Goal: Task Accomplishment & Management: Complete application form

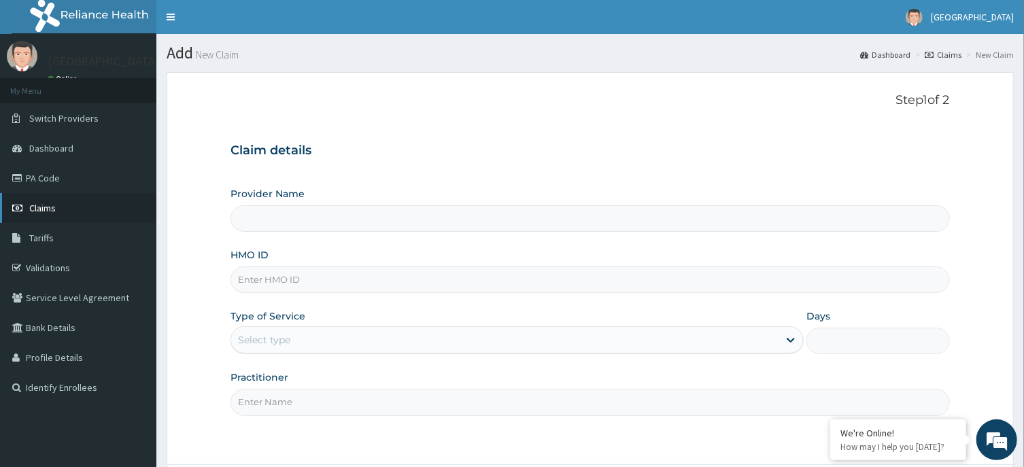
click at [44, 196] on link "Claims" at bounding box center [78, 208] width 156 height 30
click at [532, 285] on input "HMO ID" at bounding box center [589, 280] width 719 height 27
type input "ENP/10087/E"
click at [780, 340] on div at bounding box center [790, 340] width 24 height 24
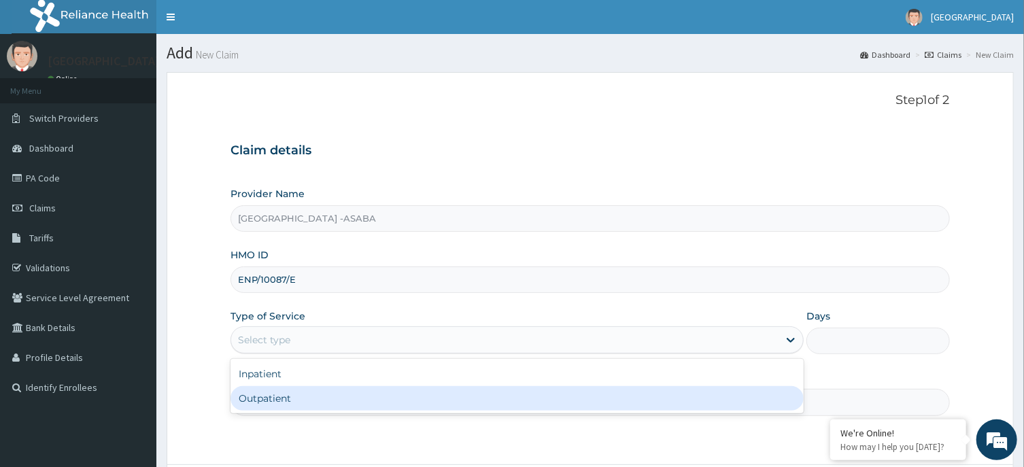
click at [759, 399] on div "Outpatient" at bounding box center [516, 398] width 573 height 24
type input "1"
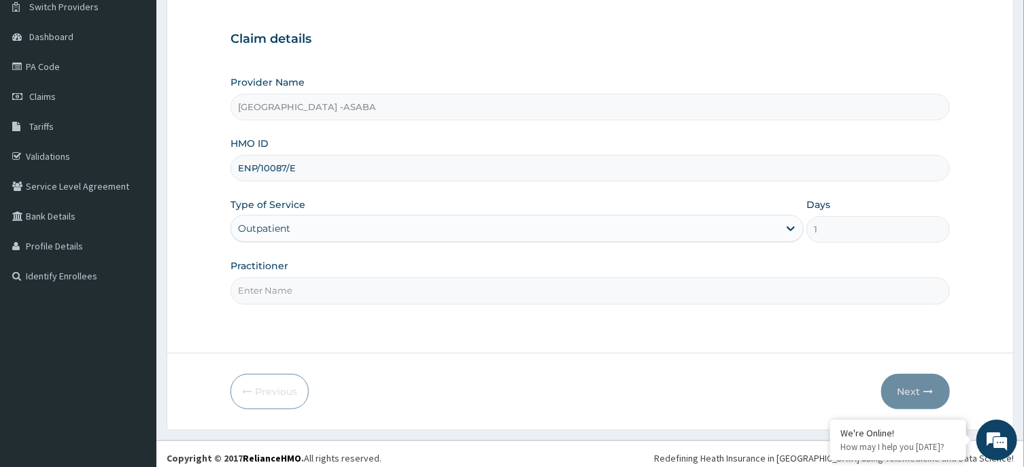
scroll to position [120, 0]
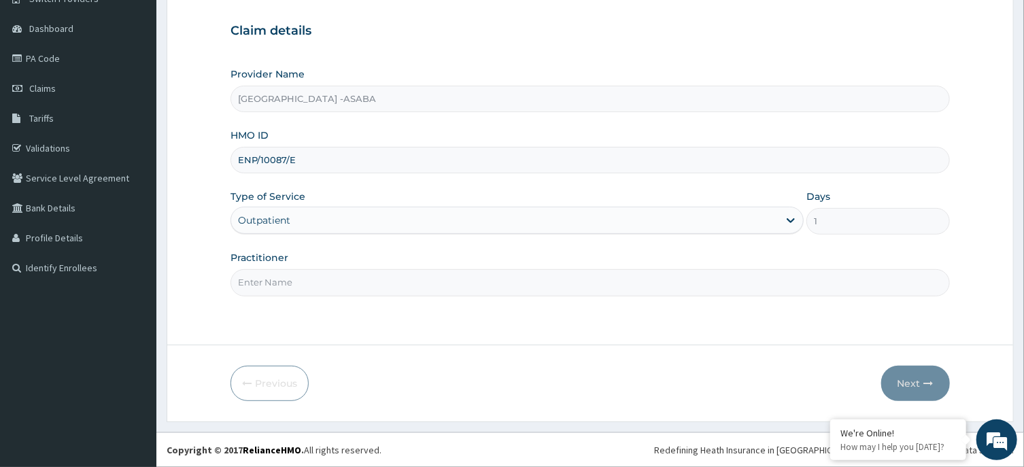
click at [567, 294] on input "Practitioner" at bounding box center [589, 282] width 719 height 27
type input "DR BRUNO"
click at [906, 383] on button "Next" at bounding box center [915, 383] width 69 height 35
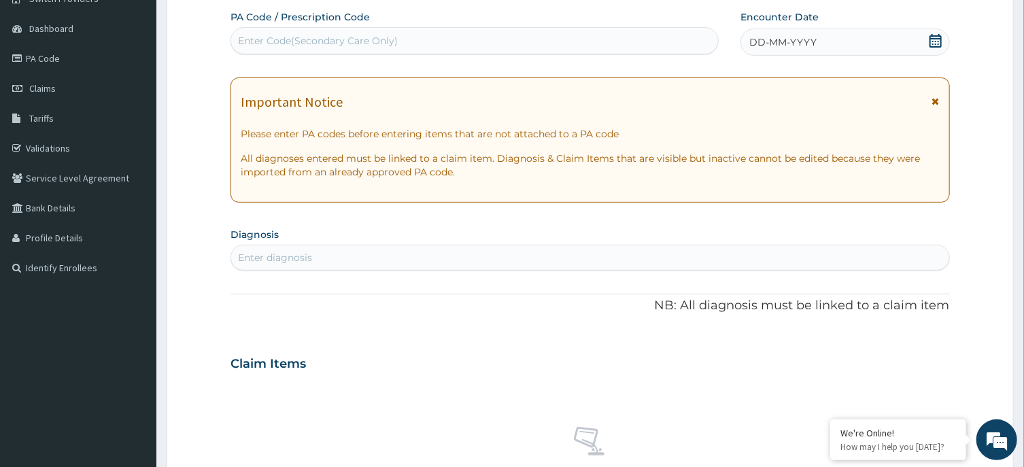
click at [559, 27] on div "Enter Code(Secondary Care Only)" at bounding box center [474, 40] width 488 height 27
type input "PA/C26096"
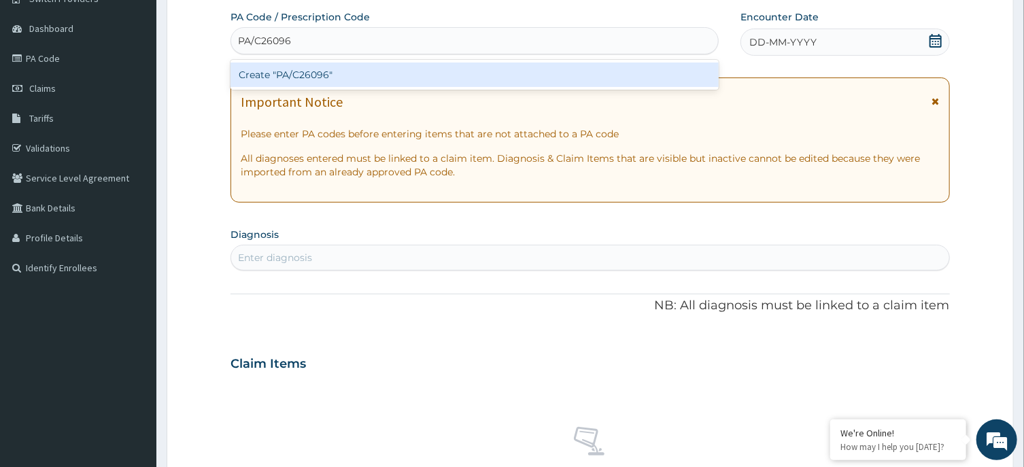
click at [587, 79] on div "Create "PA/C26096"" at bounding box center [474, 75] width 488 height 24
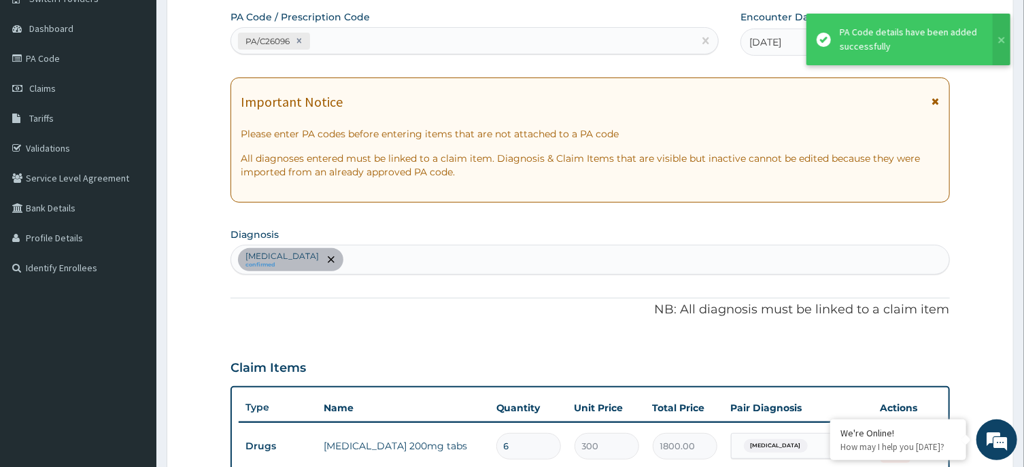
scroll to position [378, 0]
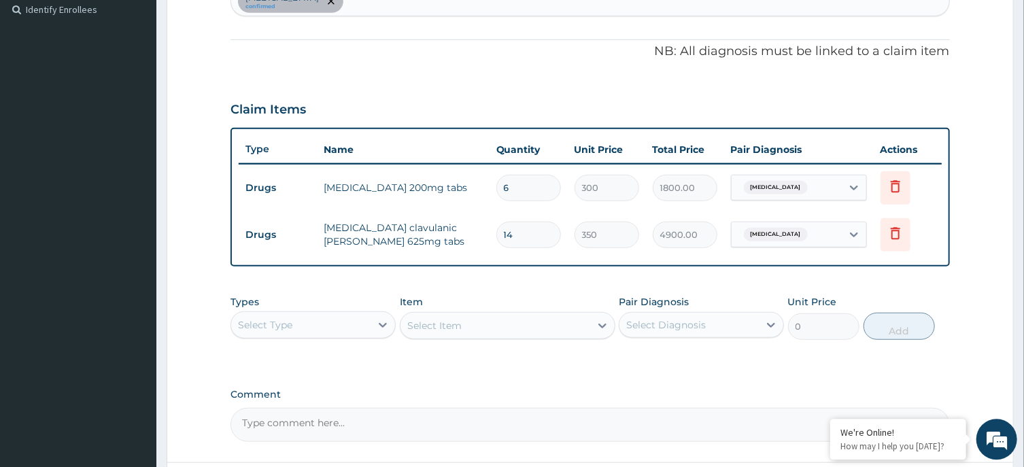
click at [617, 3] on div "PA Code / Prescription Code PA/C26096 Encounter Date 25-08-2025 Important Notic…" at bounding box center [589, 97] width 719 height 690
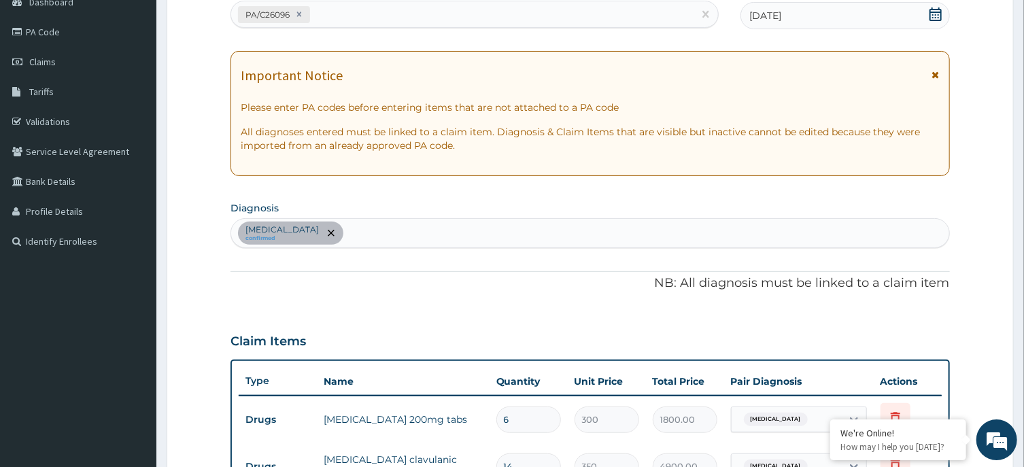
click at [511, 232] on div "Sepsis confirmed" at bounding box center [589, 233] width 717 height 29
type input "MALARIA"
click at [494, 237] on div "Sepsis confirmed" at bounding box center [589, 233] width 717 height 29
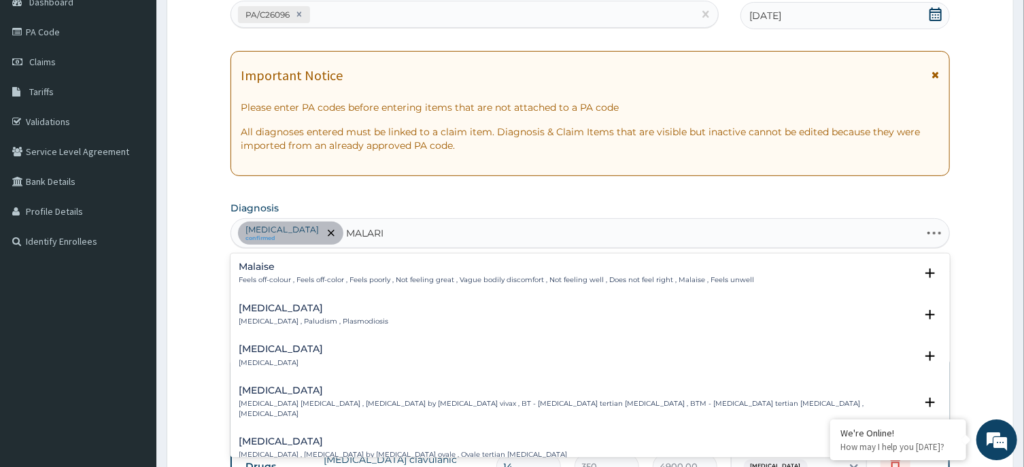
type input "MALARIA"
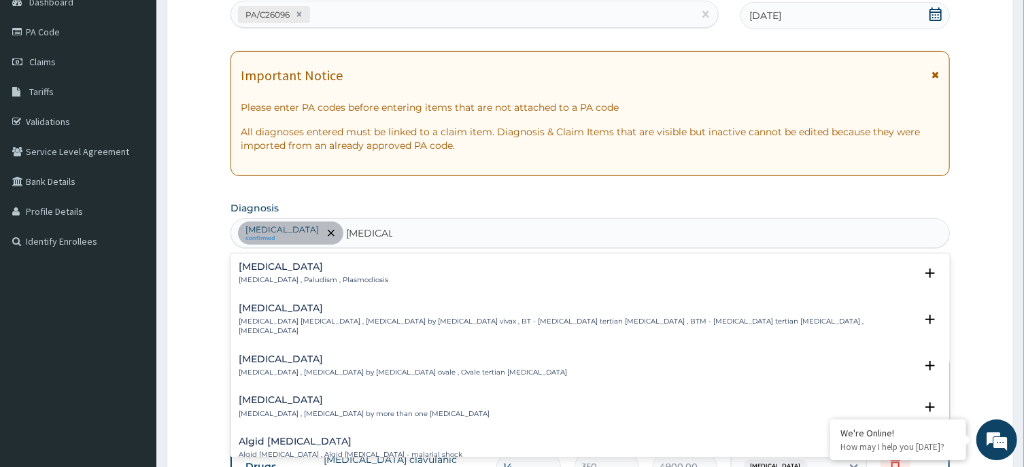
click at [265, 270] on h4 "Malaria" at bounding box center [314, 267] width 150 height 10
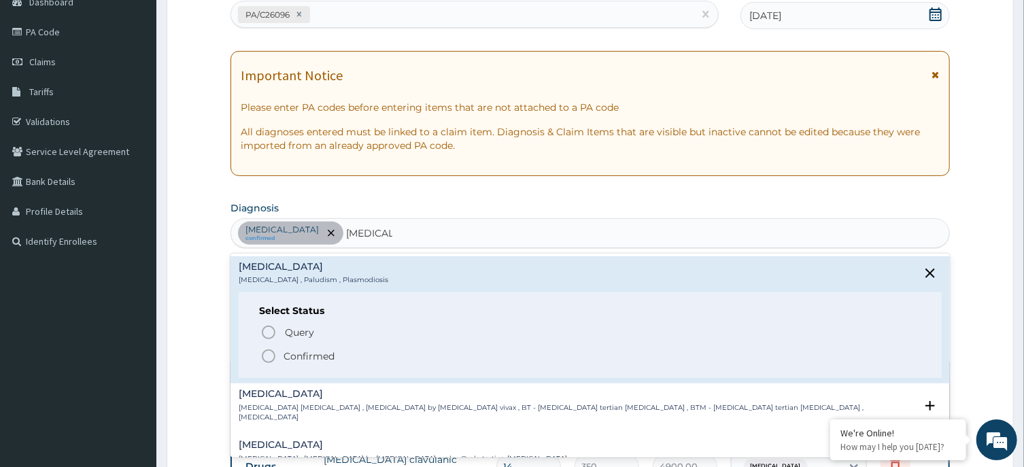
click at [268, 358] on icon "status option filled" at bounding box center [268, 356] width 16 height 16
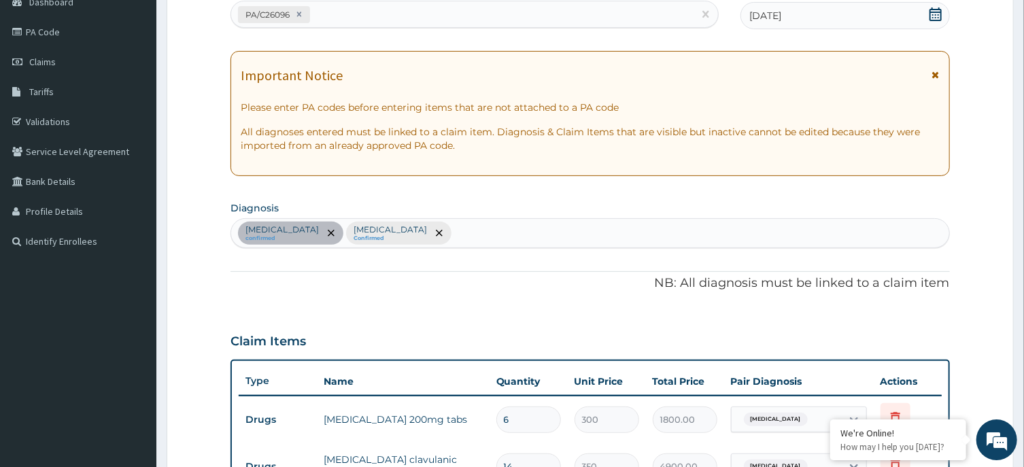
scroll to position [494, 0]
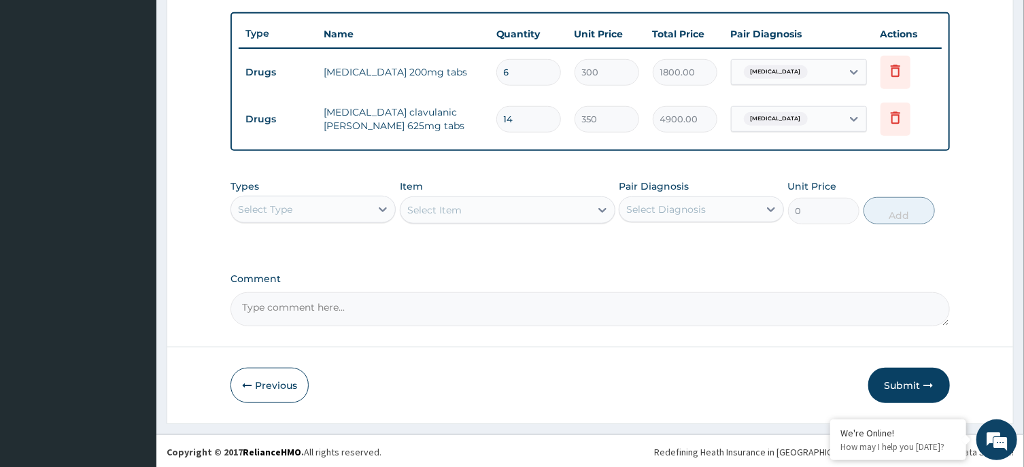
click at [352, 203] on div "Select Type" at bounding box center [300, 210] width 139 height 22
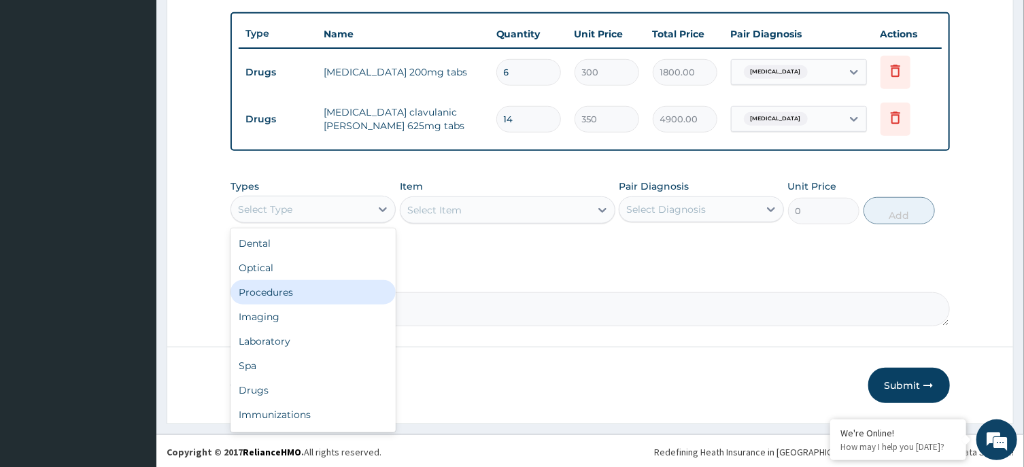
click at [313, 291] on div "Procedures" at bounding box center [312, 292] width 165 height 24
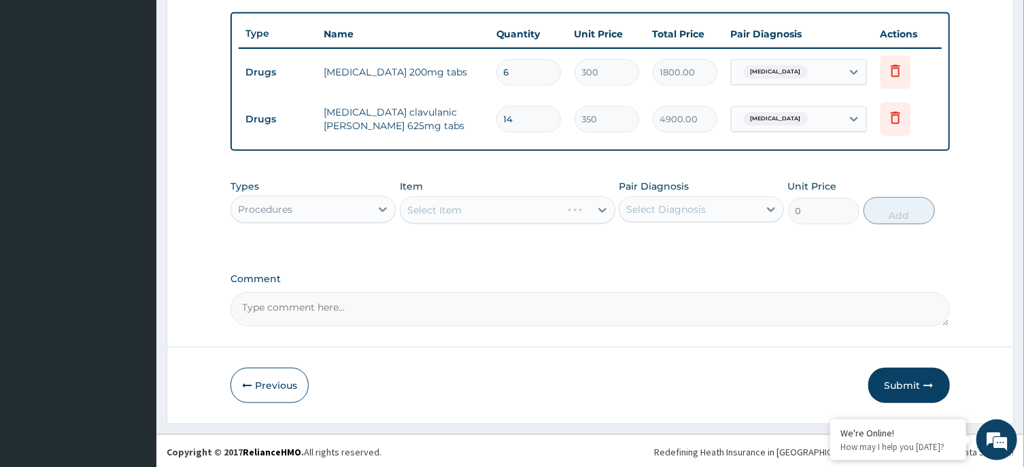
click at [515, 205] on div "Select Item" at bounding box center [508, 209] width 216 height 27
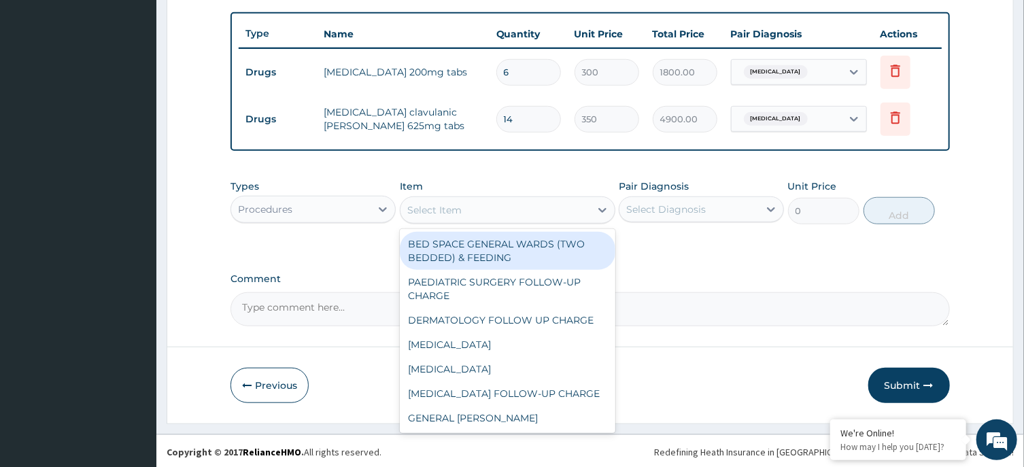
click at [515, 205] on div "Select Item" at bounding box center [495, 210] width 190 height 22
type input "OPD"
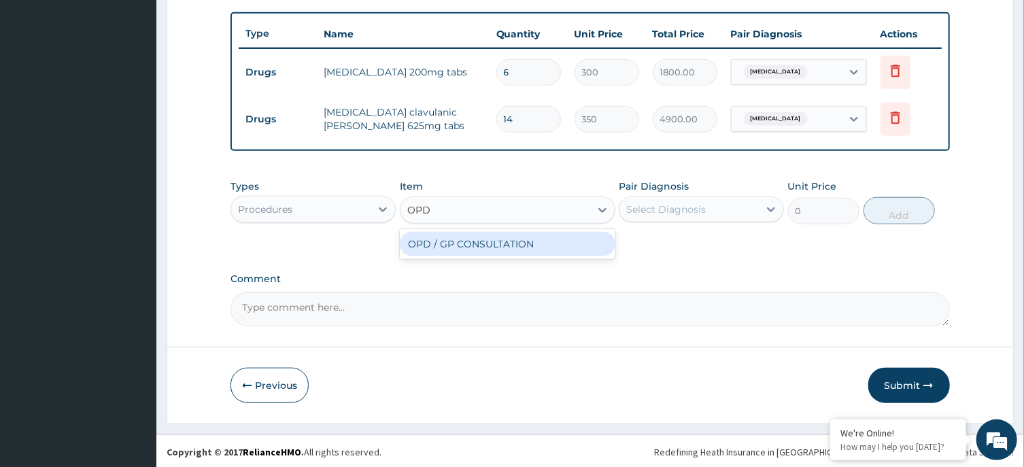
click at [523, 241] on div "OPD / GP CONSULTATION" at bounding box center [508, 244] width 216 height 24
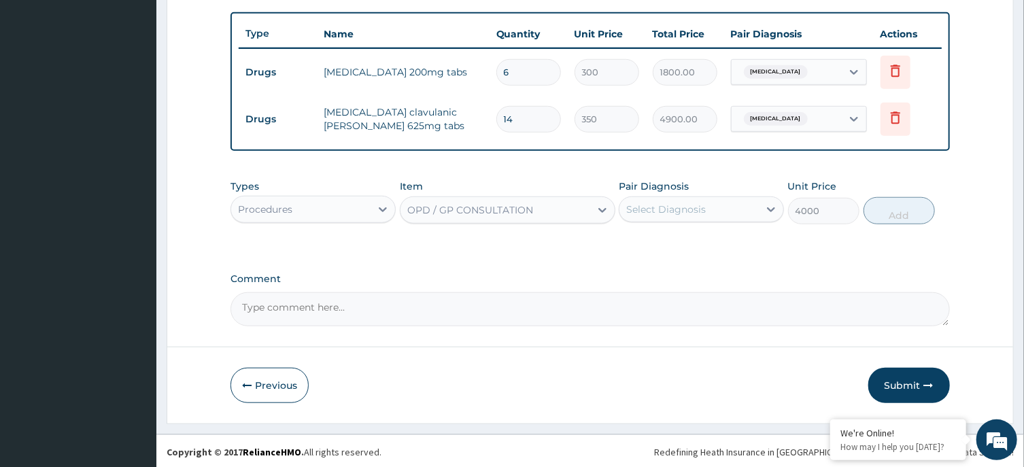
type input "4000"
click at [663, 213] on div "Select Diagnosis" at bounding box center [666, 210] width 80 height 14
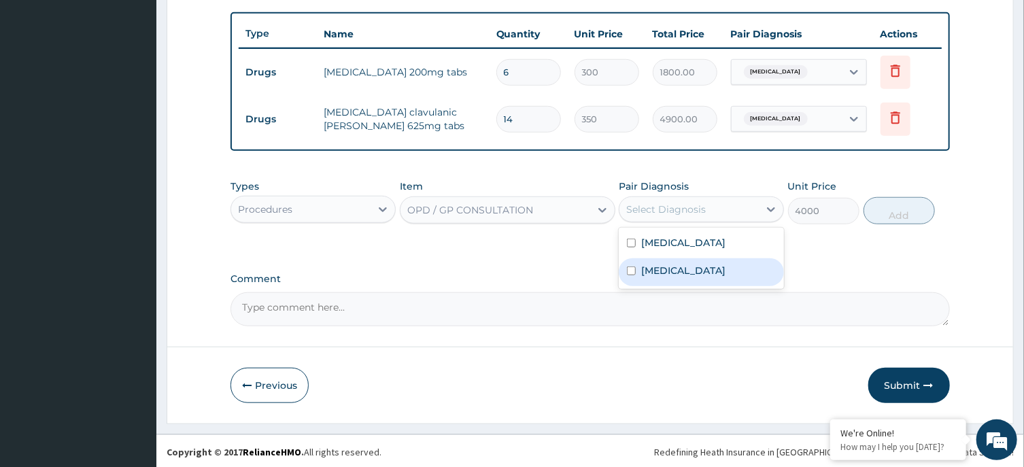
click at [666, 266] on label "[MEDICAL_DATA]" at bounding box center [683, 271] width 84 height 14
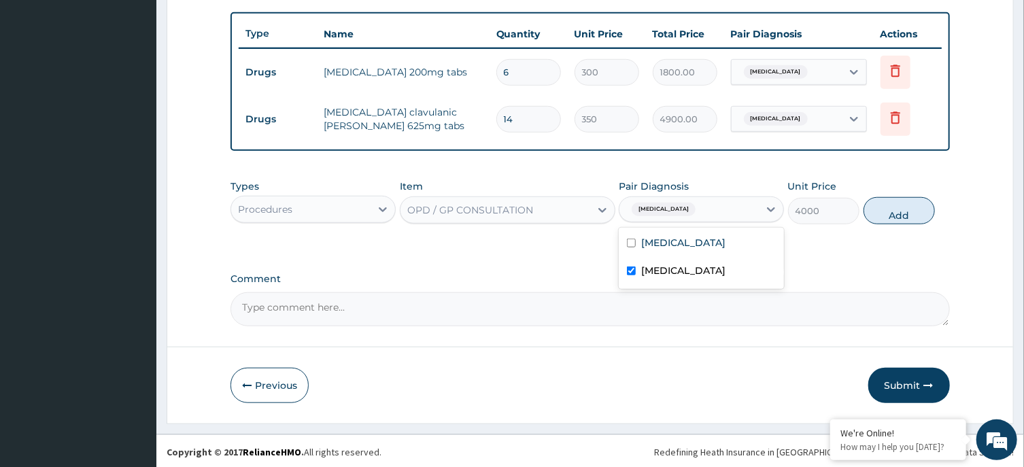
checkbox input "true"
click at [733, 230] on div "Sepsis" at bounding box center [701, 244] width 165 height 28
checkbox input "true"
click at [907, 209] on button "Add" at bounding box center [899, 210] width 72 height 27
type input "0"
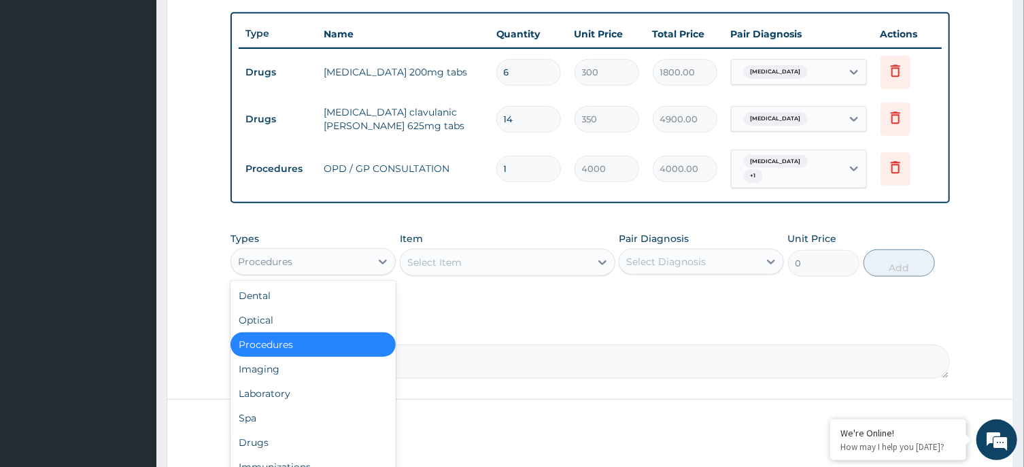
click at [333, 248] on div "Procedures" at bounding box center [312, 261] width 165 height 27
click at [286, 388] on div "Laboratory" at bounding box center [312, 393] width 165 height 24
click at [286, 388] on form "Step 2 of 2 PA Code / Prescription Code PA/C26096 Encounter Date 25-08-2025 Imp…" at bounding box center [590, 27] width 847 height 898
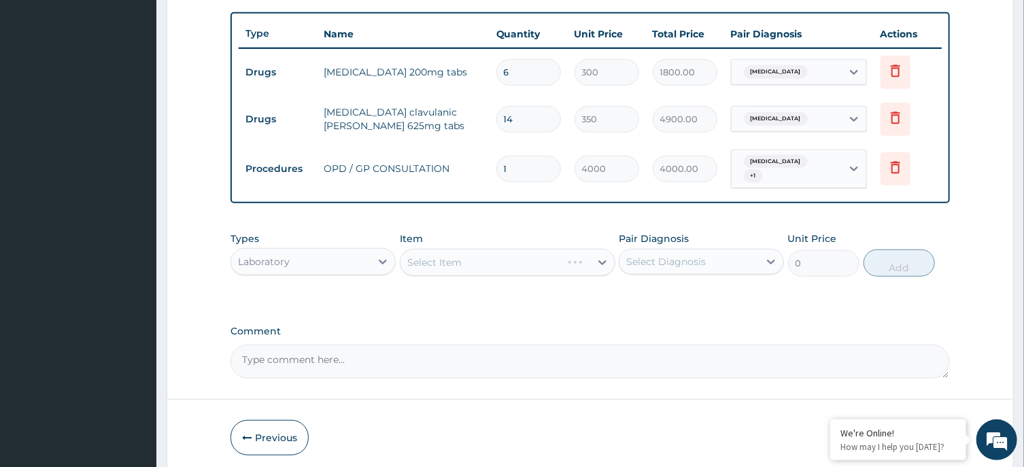
click at [526, 256] on div "Select Item" at bounding box center [508, 262] width 216 height 27
click at [525, 253] on div "Select Item" at bounding box center [495, 263] width 190 height 22
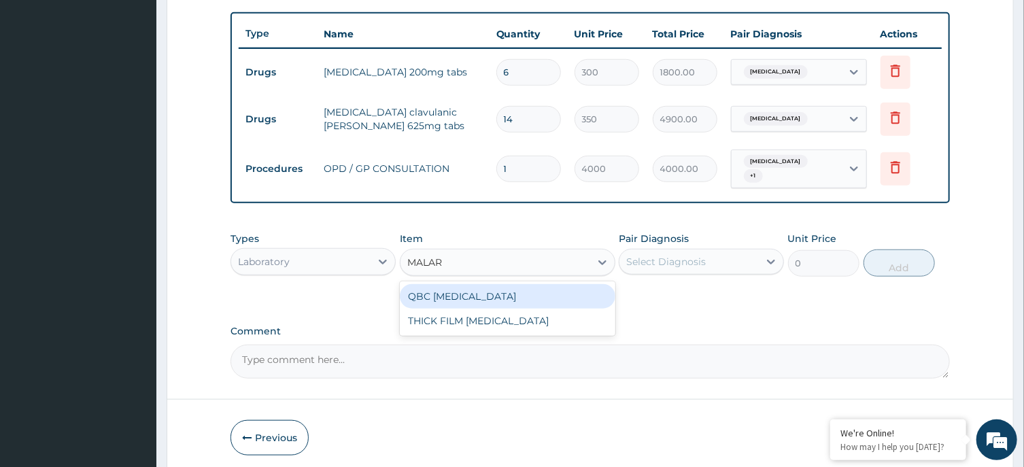
type input "MALARI"
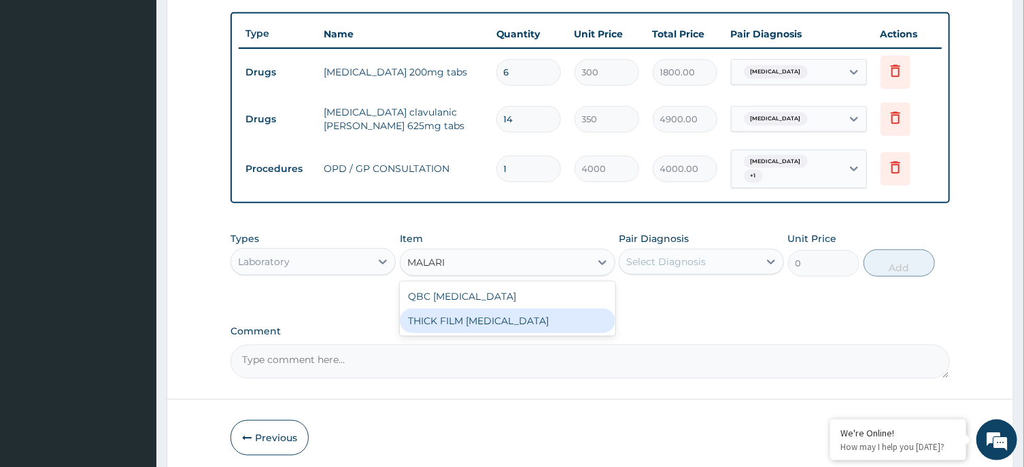
click at [528, 310] on div "THICK FILM [MEDICAL_DATA]" at bounding box center [508, 321] width 216 height 24
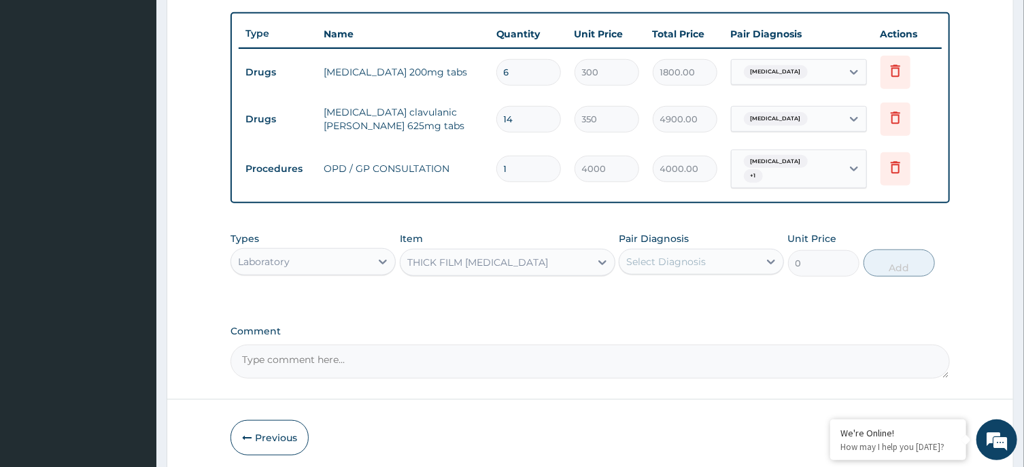
type input "2000"
click at [681, 255] on div "Select Diagnosis" at bounding box center [666, 262] width 80 height 14
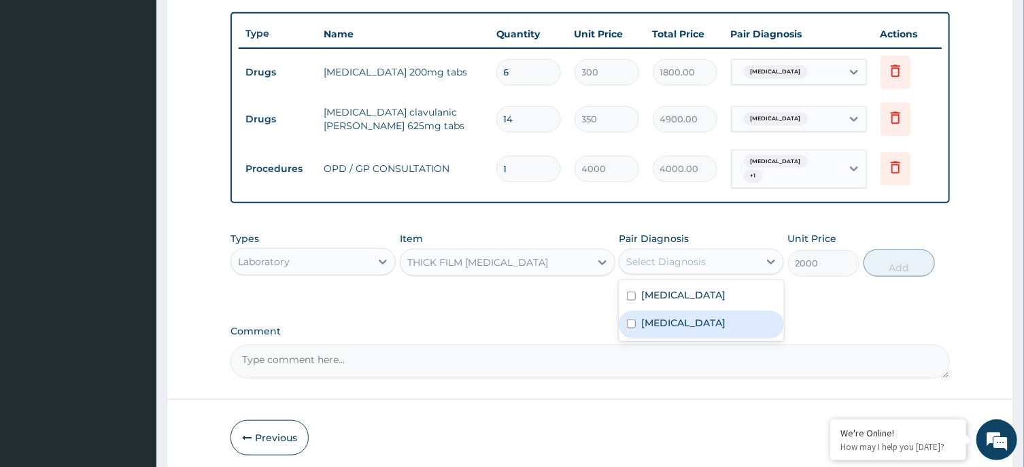
click at [645, 317] on label "[MEDICAL_DATA]" at bounding box center [683, 323] width 84 height 14
checkbox input "true"
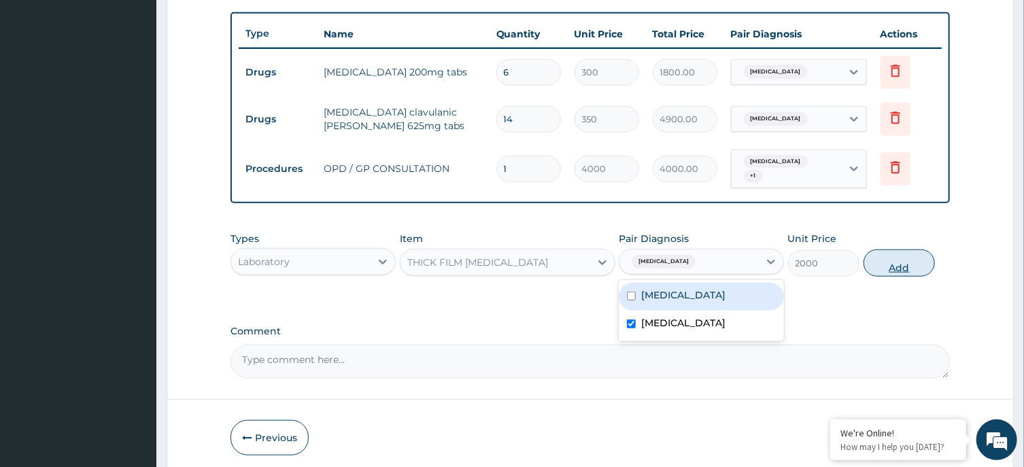
click at [884, 252] on button "Add" at bounding box center [899, 263] width 72 height 27
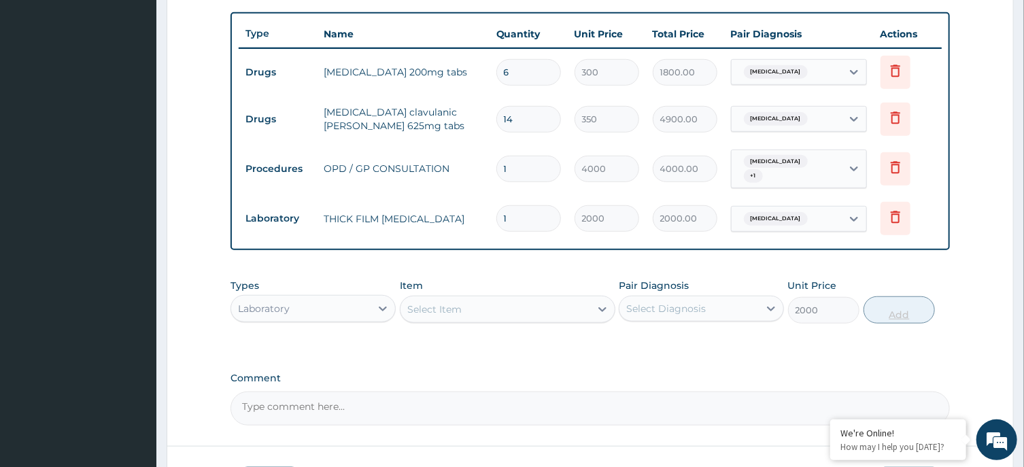
type input "0"
click at [514, 302] on div "Select Item" at bounding box center [495, 309] width 190 height 22
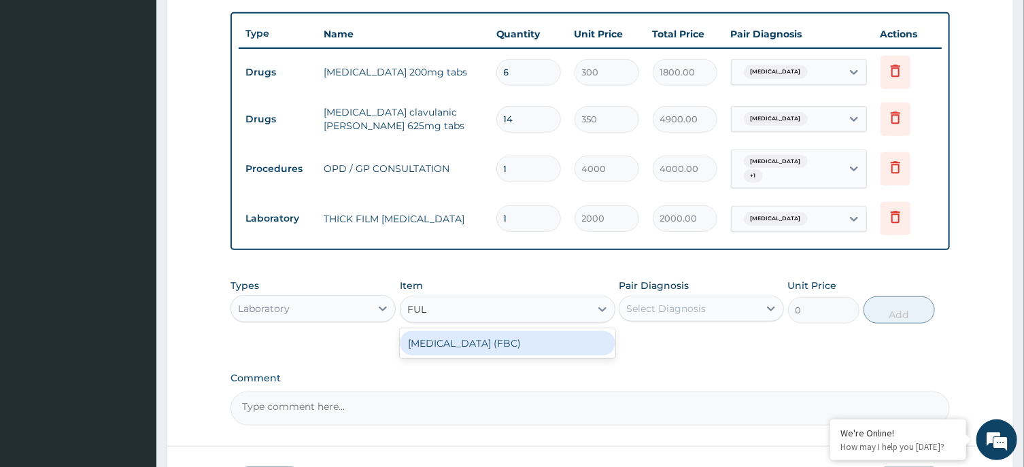
type input "FULL"
click at [520, 332] on div "[MEDICAL_DATA] (FBC)" at bounding box center [508, 343] width 216 height 24
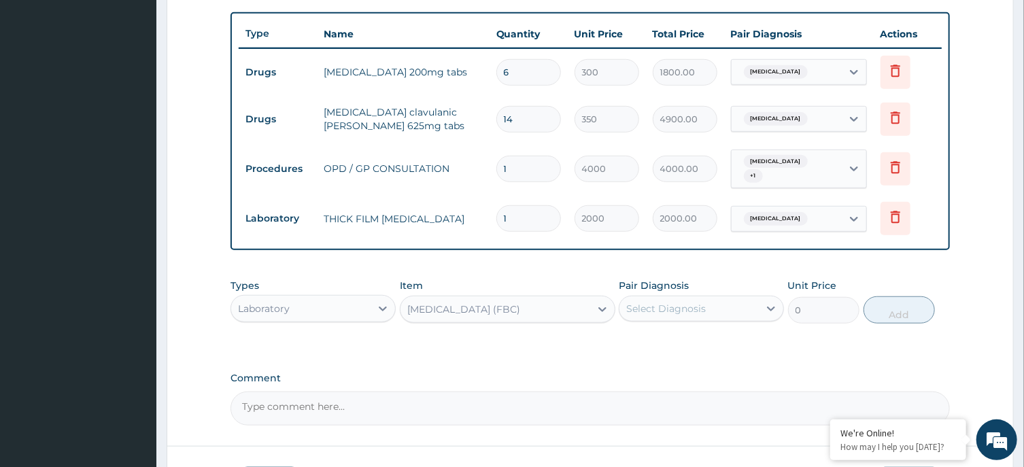
type input "6000"
click at [718, 298] on div "Select Diagnosis" at bounding box center [688, 309] width 139 height 22
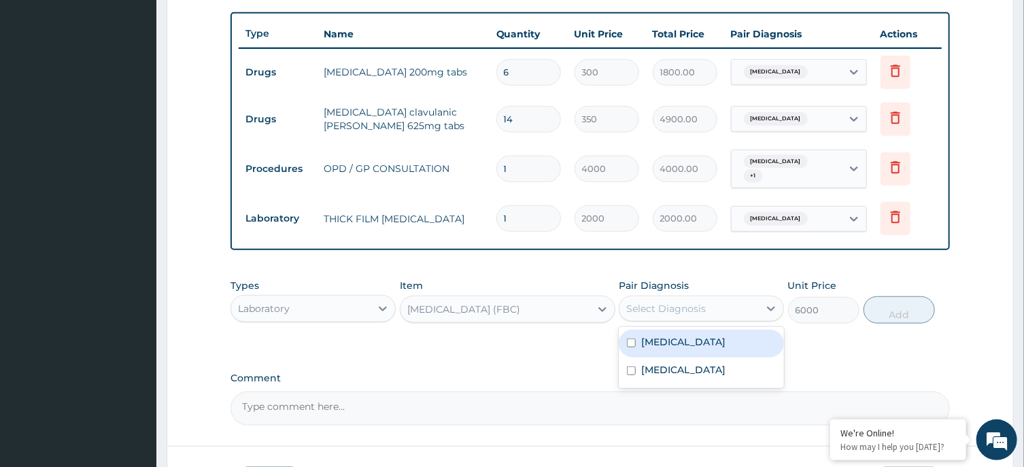
click at [713, 336] on div "[MEDICAL_DATA]" at bounding box center [701, 344] width 165 height 28
checkbox input "true"
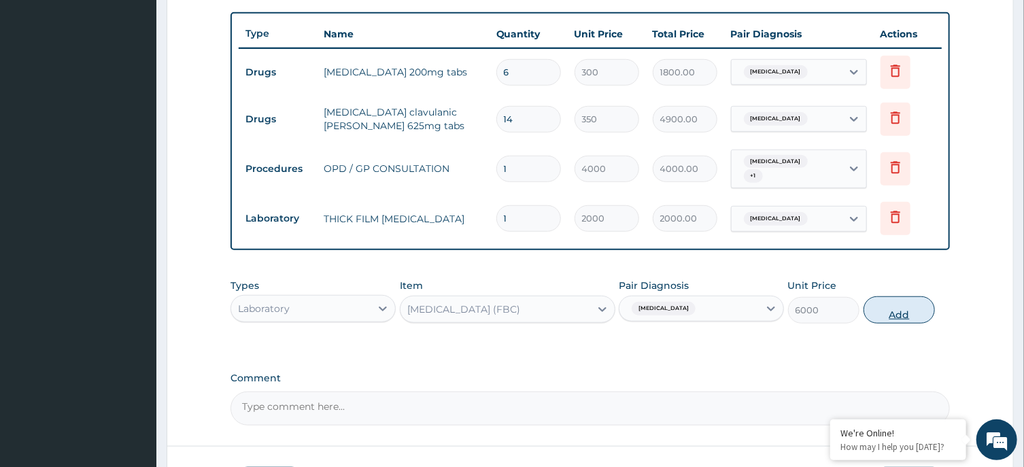
click at [898, 306] on button "Add" at bounding box center [899, 309] width 72 height 27
type input "0"
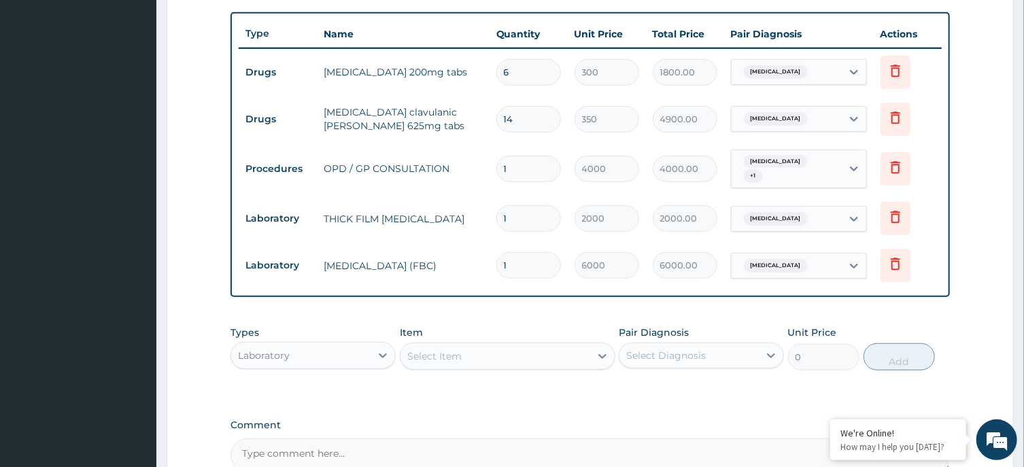
scroll to position [635, 0]
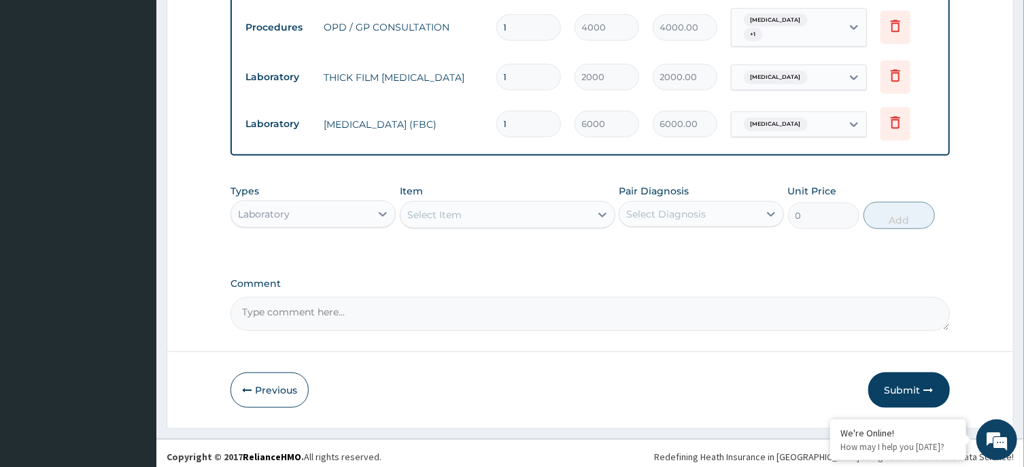
click at [370, 203] on div "Laboratory" at bounding box center [300, 214] width 139 height 22
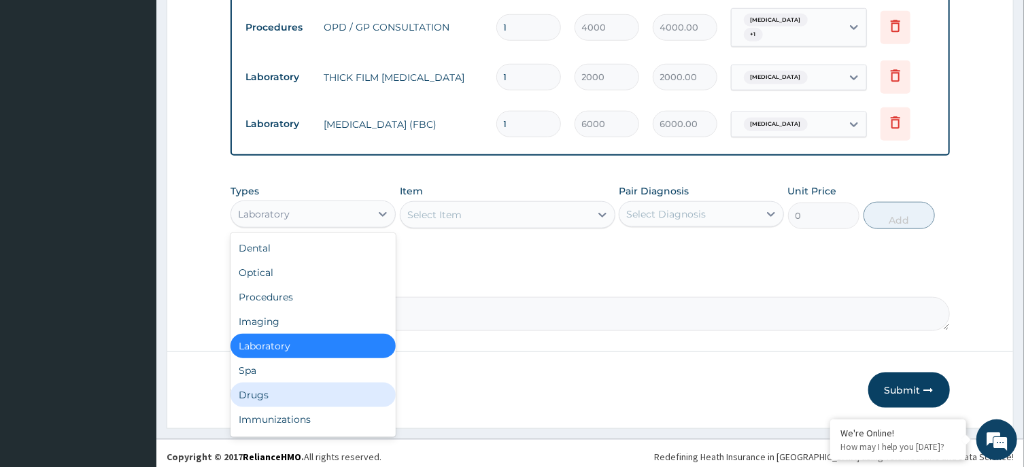
click at [282, 383] on div "Drugs" at bounding box center [312, 395] width 165 height 24
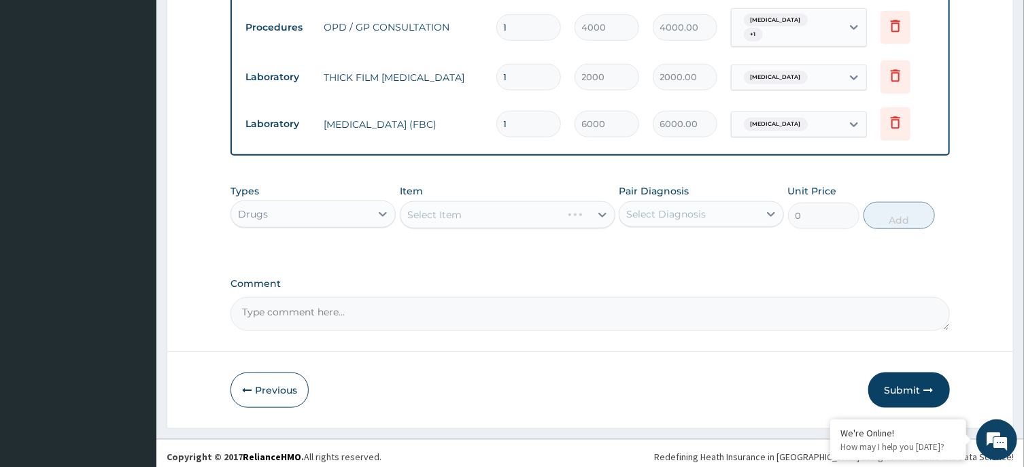
click at [530, 209] on div "Select Item" at bounding box center [508, 214] width 216 height 27
click at [539, 213] on div "Select Item" at bounding box center [495, 215] width 190 height 22
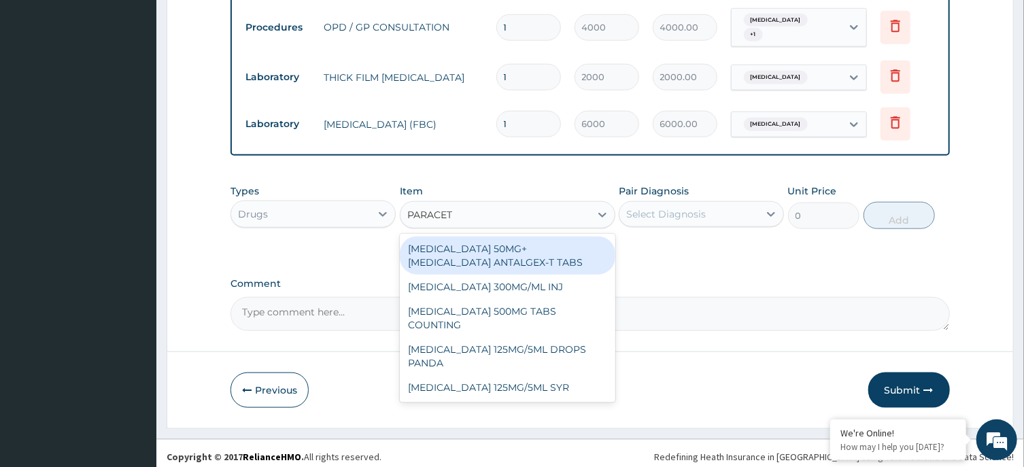
type input "PARACETA"
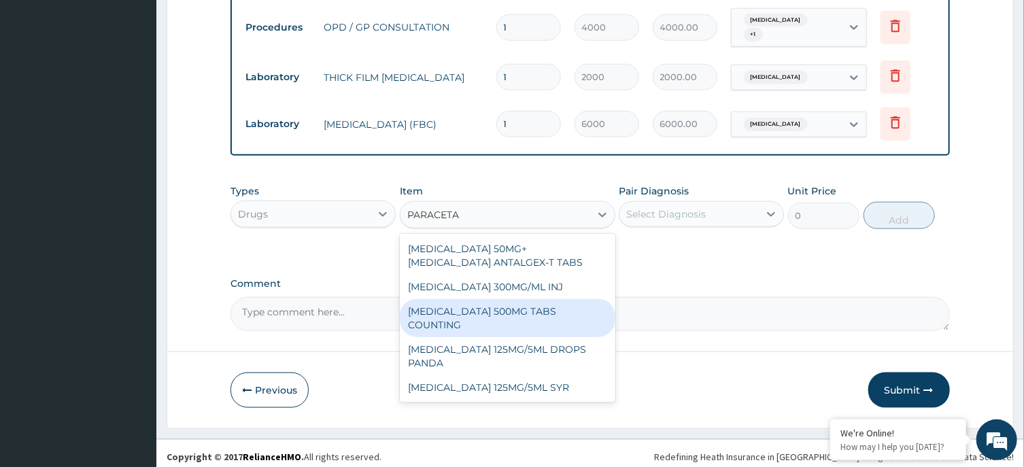
click at [551, 299] on div "[MEDICAL_DATA] 500MG TABS COUNTING" at bounding box center [508, 318] width 216 height 38
type input "10"
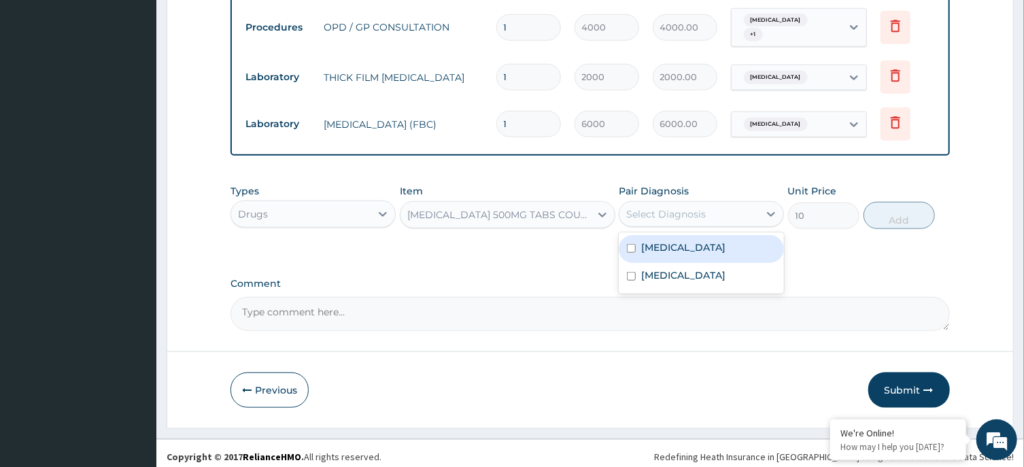
click at [742, 210] on div "Select Diagnosis" at bounding box center [688, 214] width 139 height 22
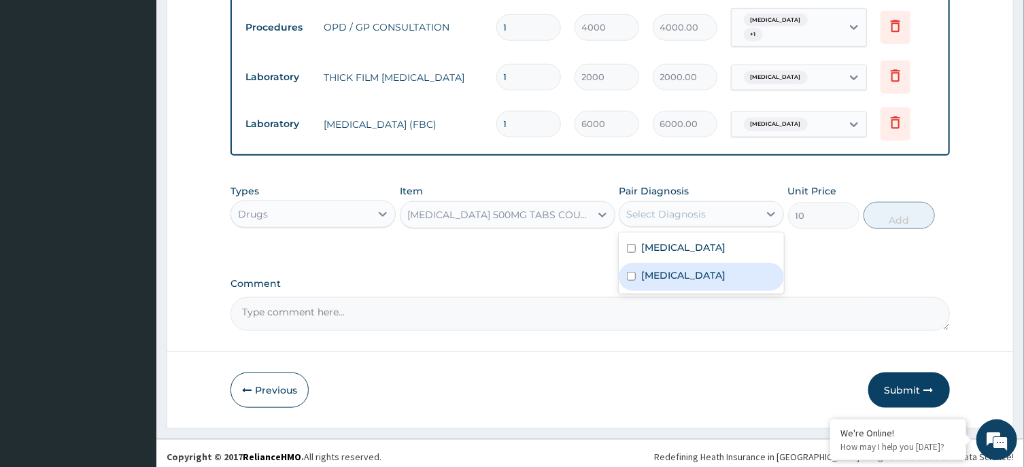
click at [699, 271] on div "[MEDICAL_DATA]" at bounding box center [701, 277] width 165 height 28
checkbox input "true"
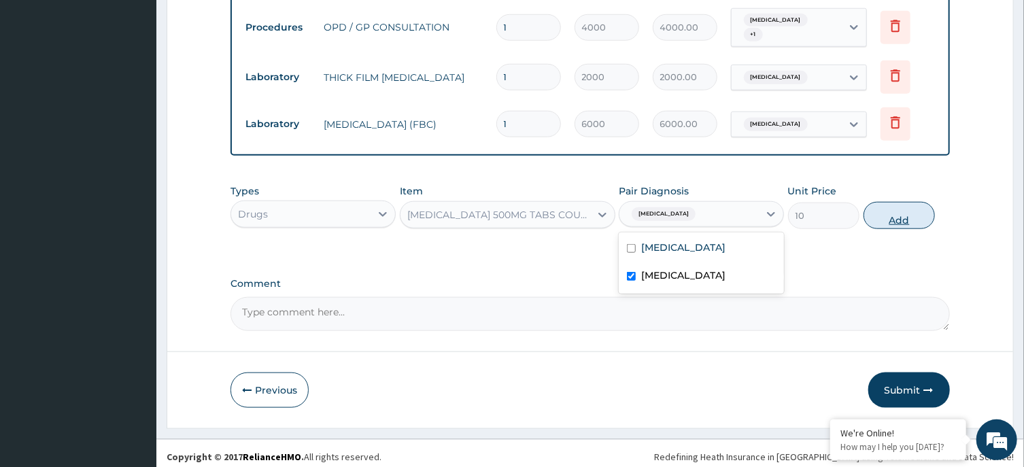
click at [900, 209] on button "Add" at bounding box center [899, 215] width 72 height 27
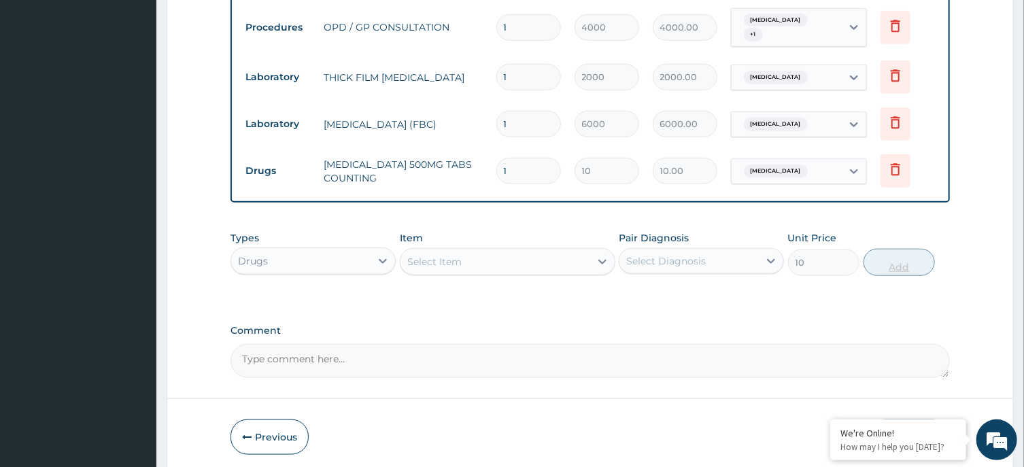
type input "0"
click at [524, 175] on input "1" at bounding box center [528, 171] width 65 height 27
type input "0.00"
type input "3"
type input "30.00"
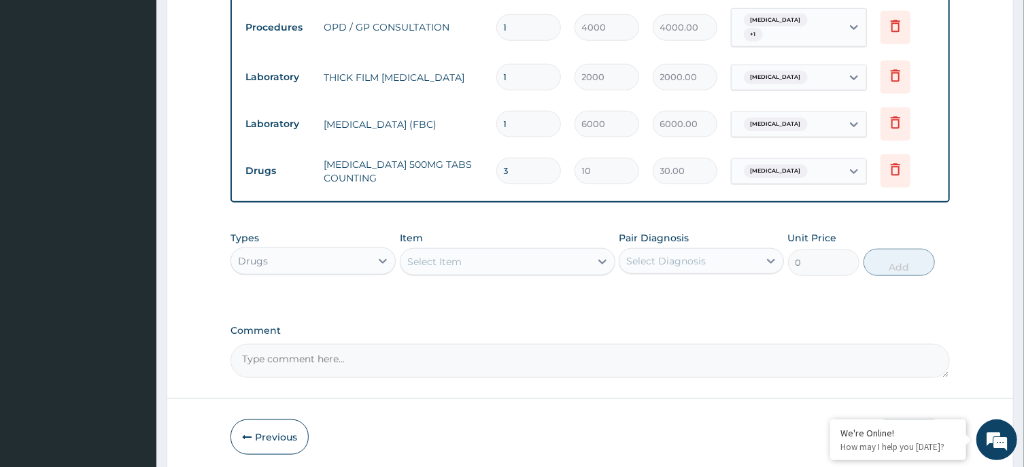
type input "30"
type input "300.00"
type input "30"
click at [535, 261] on div "Select Item" at bounding box center [495, 262] width 190 height 22
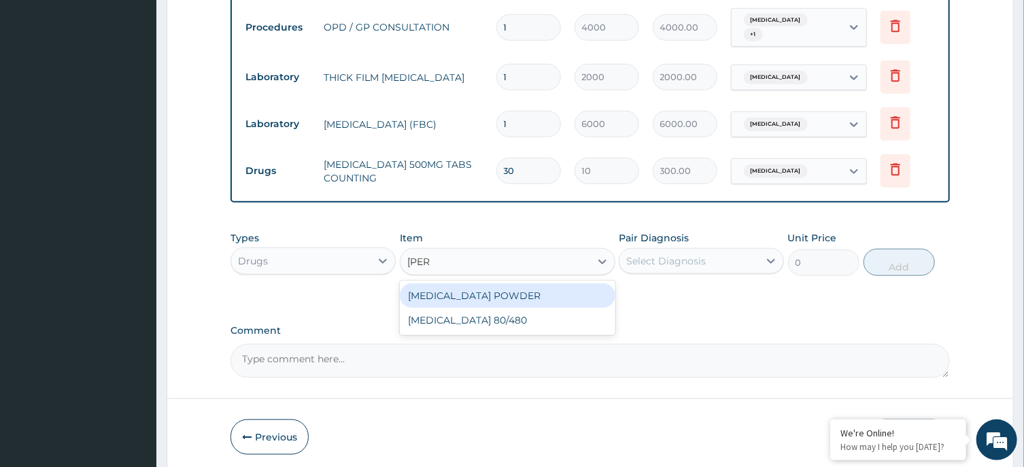
type input "COART"
click at [535, 293] on div "[MEDICAL_DATA] 80/480" at bounding box center [508, 295] width 216 height 24
type input "4500"
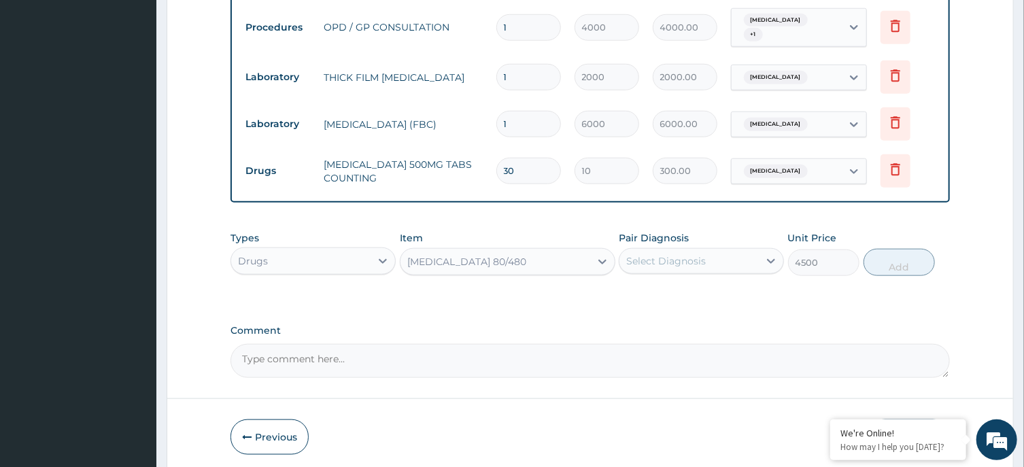
click at [750, 250] on div "Select Diagnosis" at bounding box center [688, 261] width 139 height 22
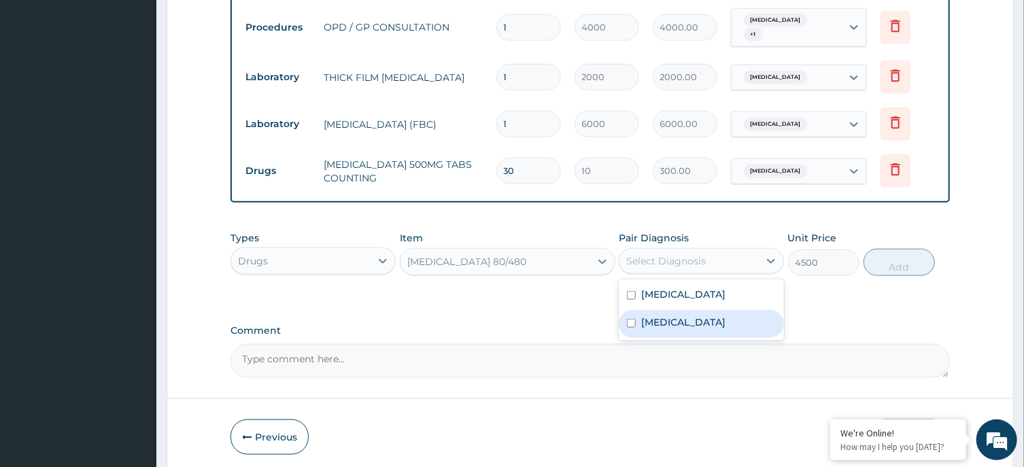
click at [715, 314] on div "[MEDICAL_DATA]" at bounding box center [701, 324] width 165 height 28
checkbox input "true"
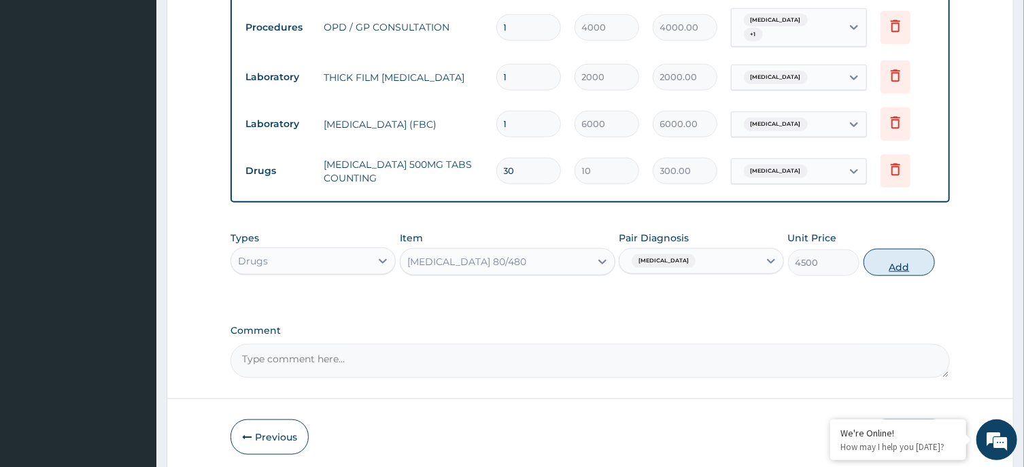
click at [899, 254] on button "Add" at bounding box center [899, 262] width 72 height 27
type input "0"
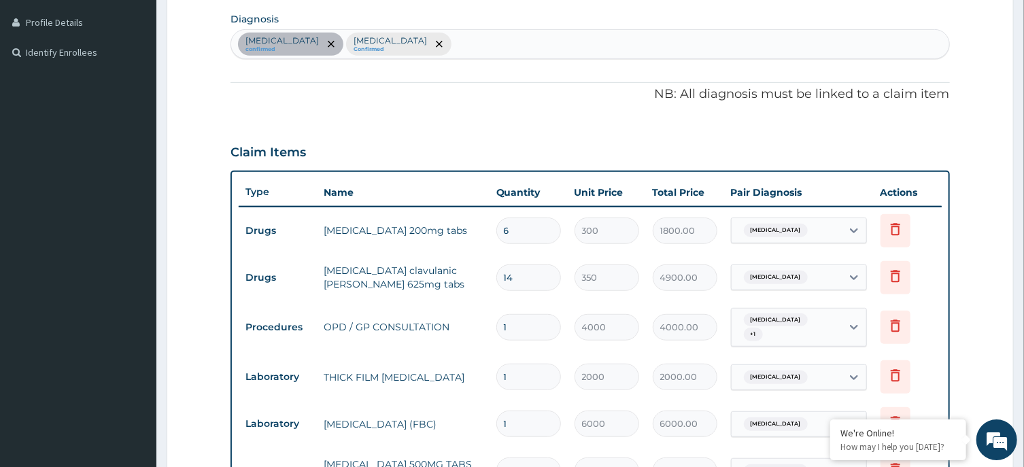
scroll to position [313, 0]
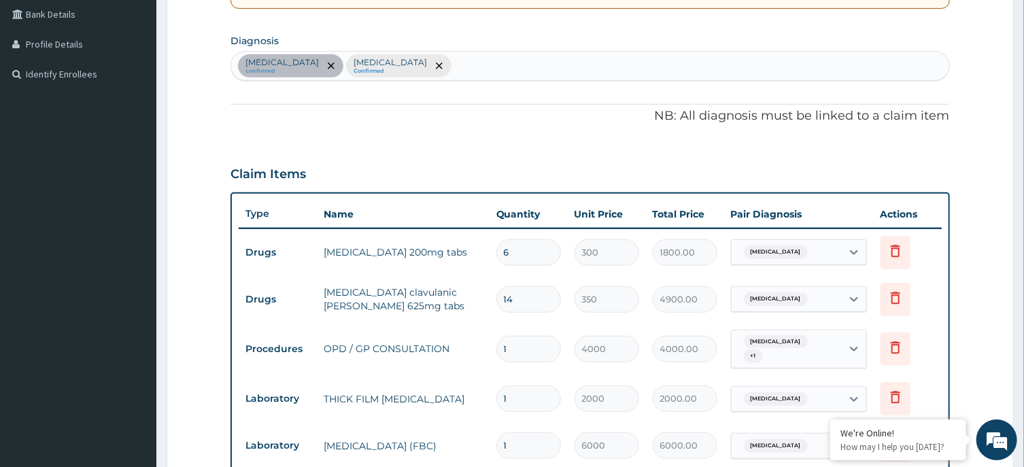
click at [627, 50] on section "Diagnosis Sepsis confirmed Malaria Confirmed" at bounding box center [589, 56] width 719 height 50
click at [621, 65] on div "Sepsis confirmed Malaria Confirmed" at bounding box center [589, 66] width 717 height 29
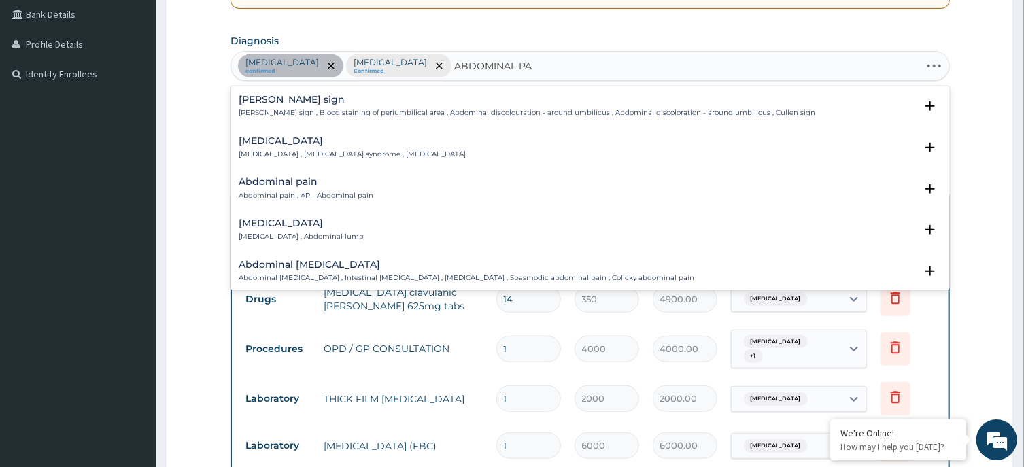
type input "ABDOMINAL PAI"
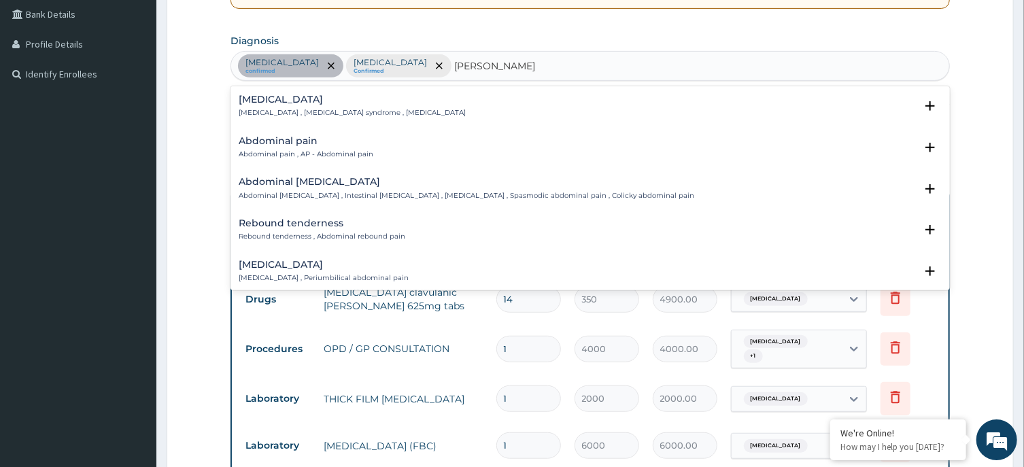
click at [272, 148] on div "Abdominal pain Abdominal pain , AP - Abdominal pain" at bounding box center [306, 148] width 135 height 24
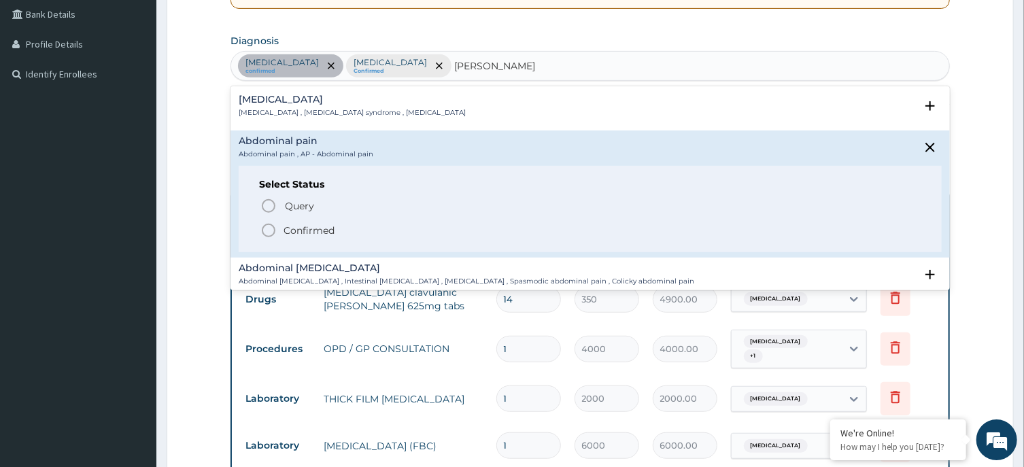
click at [269, 224] on circle "status option filled" at bounding box center [268, 230] width 12 height 12
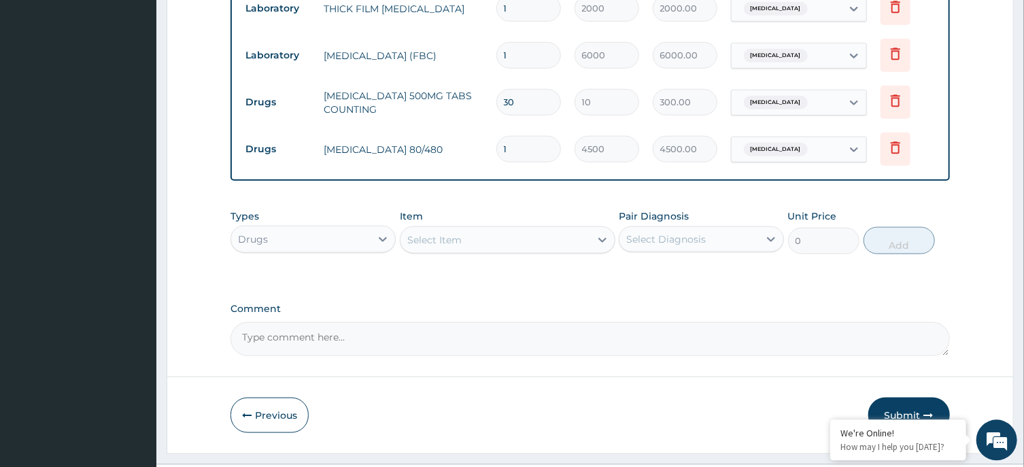
scroll to position [729, 0]
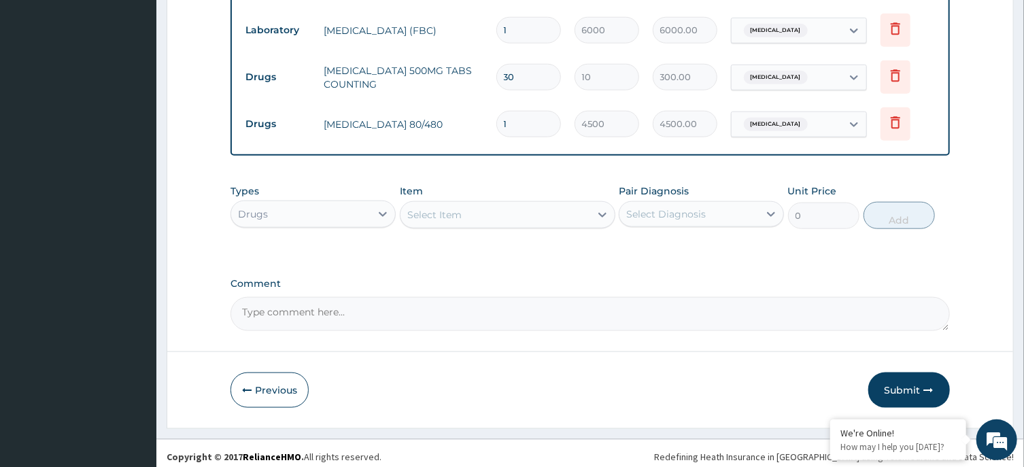
click at [476, 213] on div "Select Item" at bounding box center [495, 215] width 190 height 22
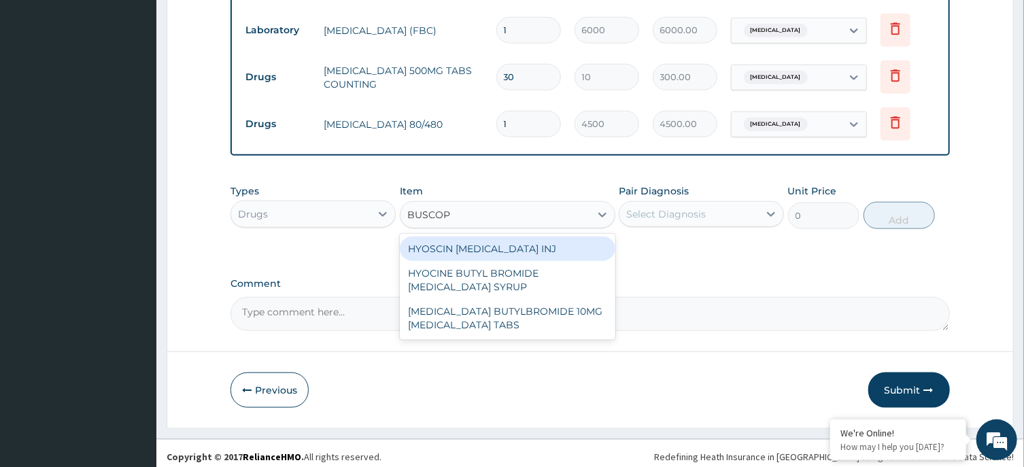
type input "BUSCOPA"
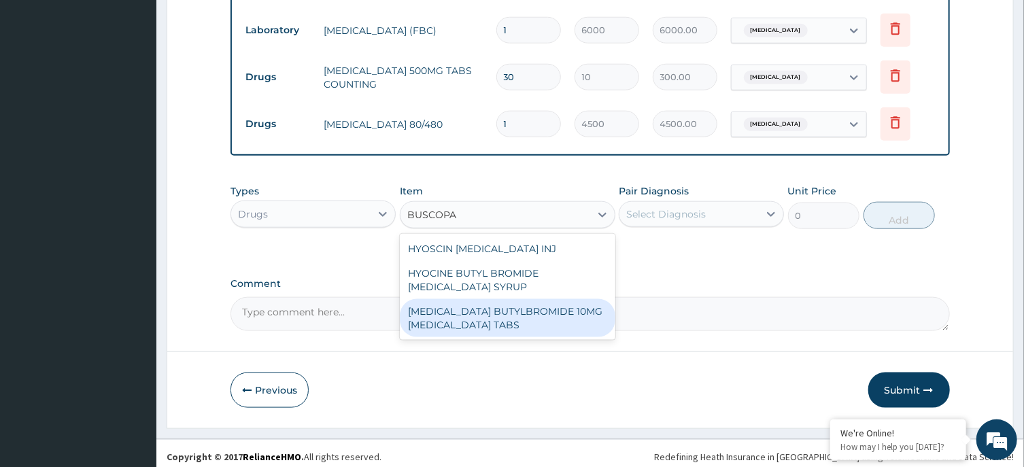
click at [501, 307] on div "HYOSCINE BUTYLBROMIDE 10MG BUSCOPAN TABS" at bounding box center [508, 318] width 216 height 38
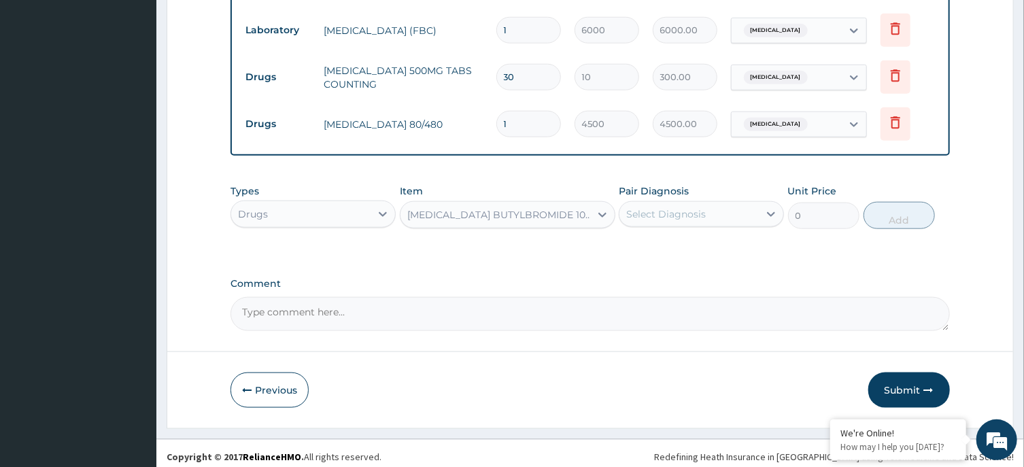
type input "200"
click at [728, 203] on div "Select Diagnosis" at bounding box center [688, 214] width 139 height 22
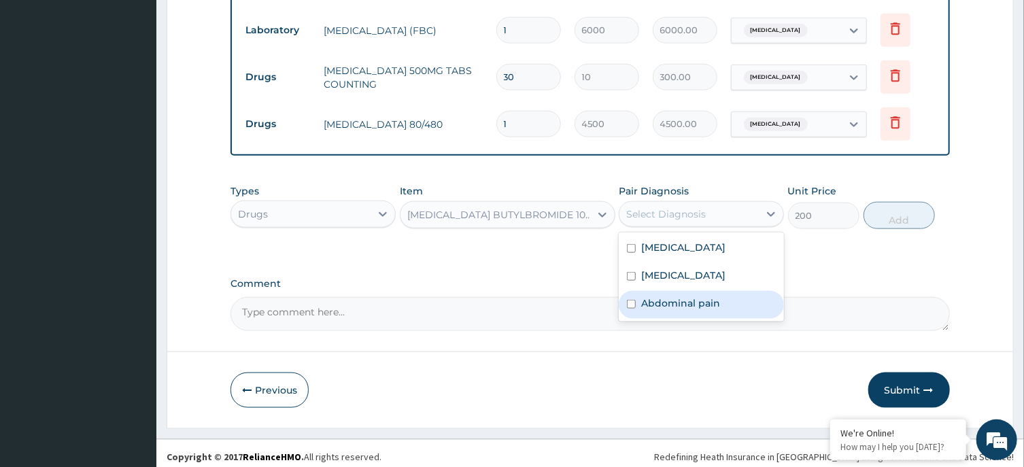
click at [691, 296] on label "Abdominal pain" at bounding box center [680, 303] width 79 height 14
checkbox input "true"
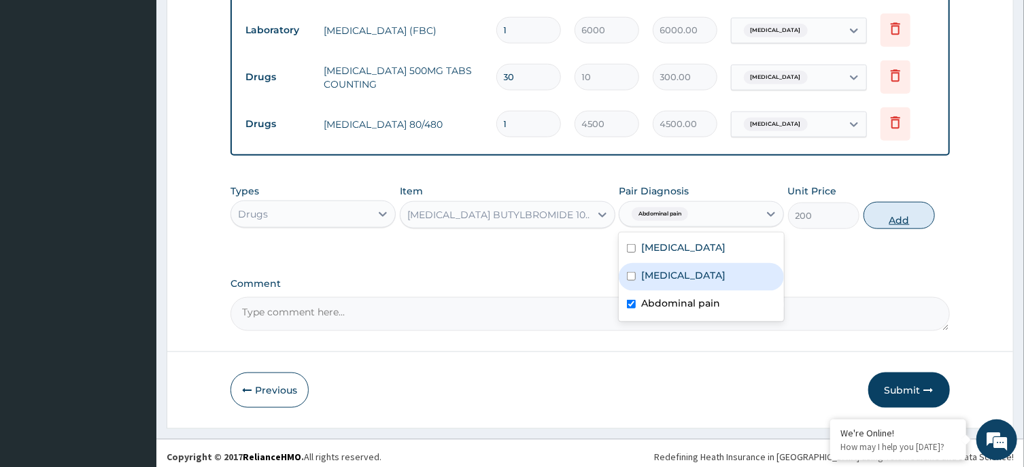
click at [905, 202] on button "Add" at bounding box center [899, 215] width 72 height 27
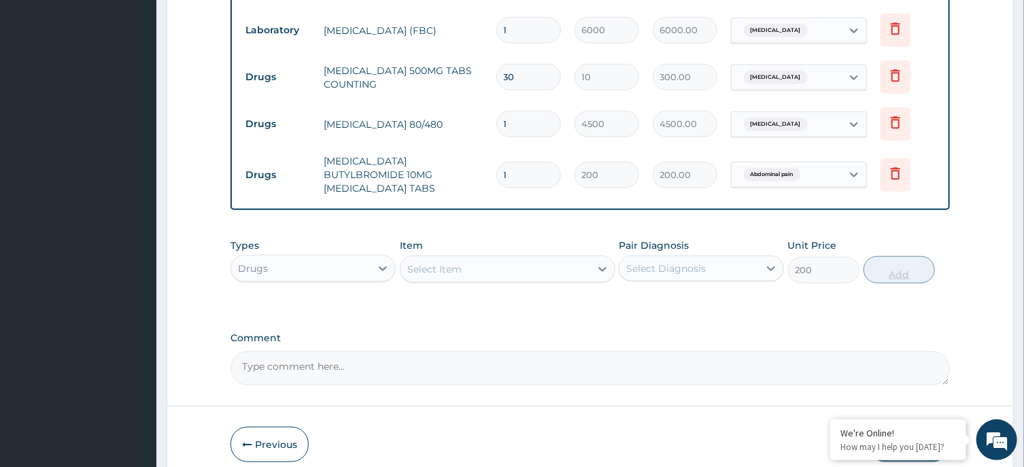
type input "0"
click at [523, 167] on input "1" at bounding box center [528, 175] width 65 height 27
type input "10"
type input "2000.00"
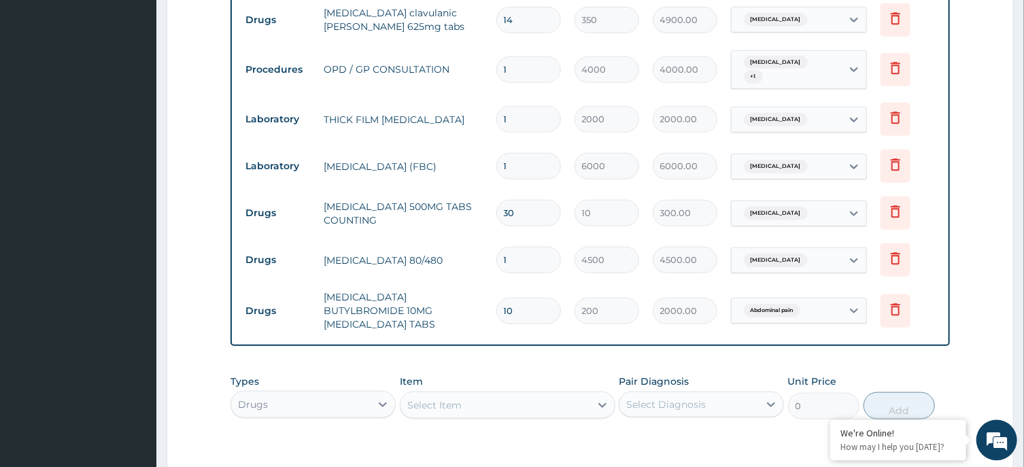
scroll to position [776, 0]
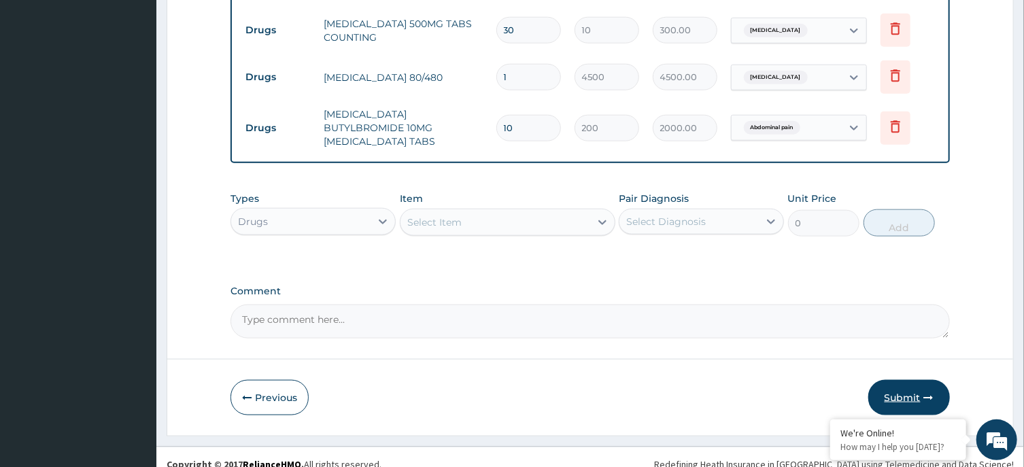
type input "10"
click at [909, 380] on button "Submit" at bounding box center [909, 397] width 82 height 35
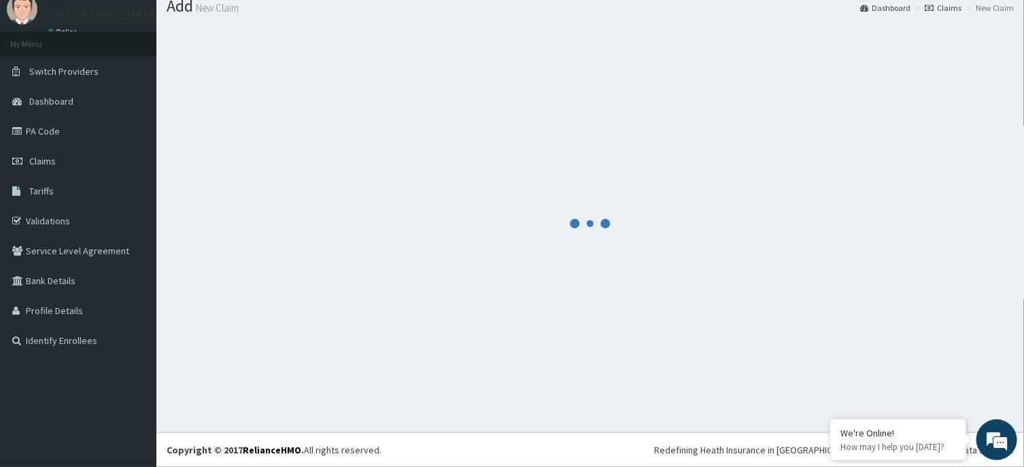
scroll to position [47, 0]
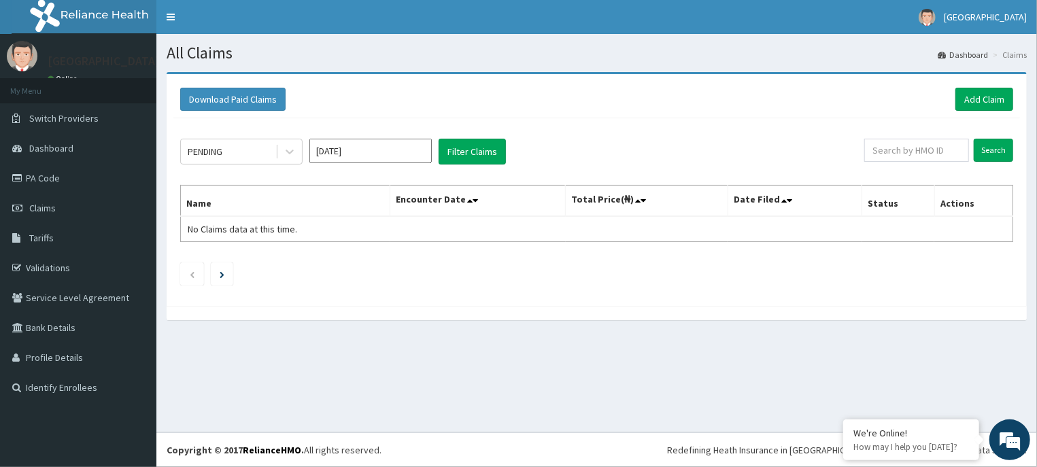
click at [385, 150] on input "Sep 2025" at bounding box center [370, 151] width 122 height 24
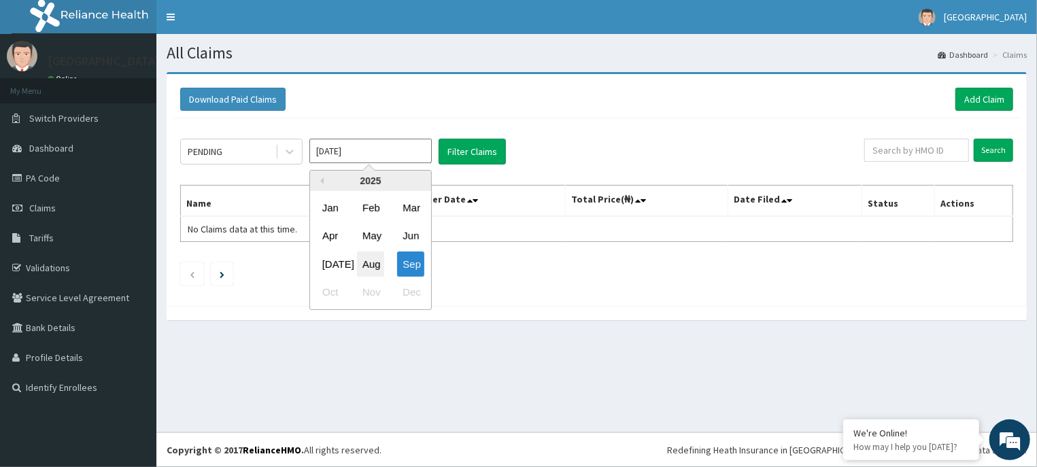
click at [375, 262] on div "Aug" at bounding box center [370, 264] width 27 height 25
type input "Aug 2025"
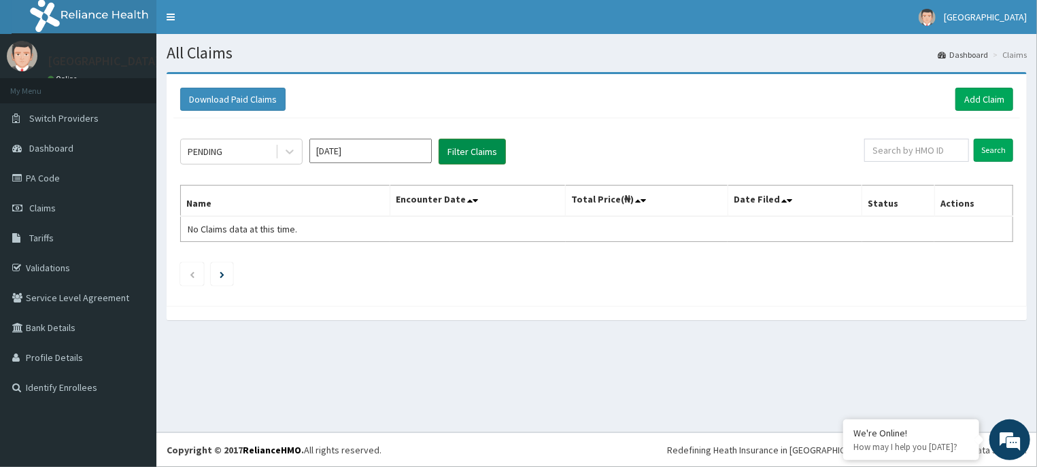
click at [496, 156] on button "Filter Claims" at bounding box center [472, 152] width 67 height 26
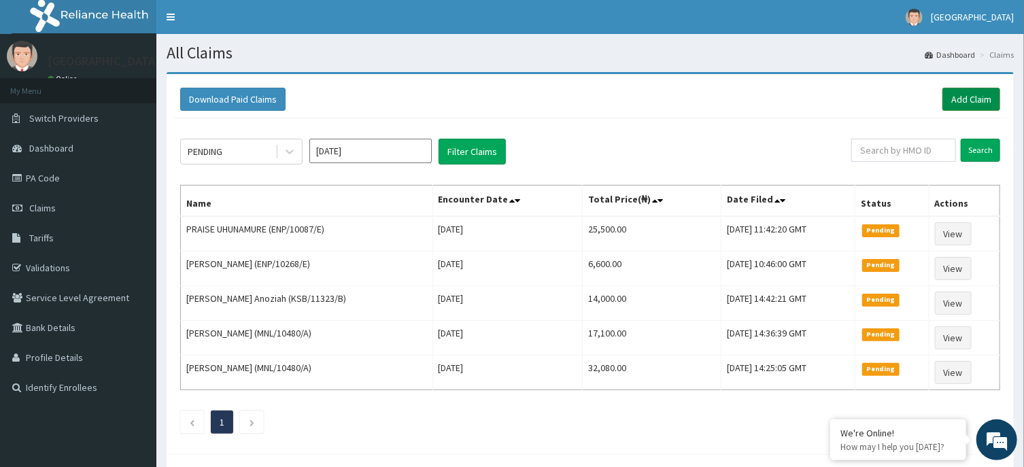
click at [969, 96] on link "Add Claim" at bounding box center [971, 99] width 58 height 23
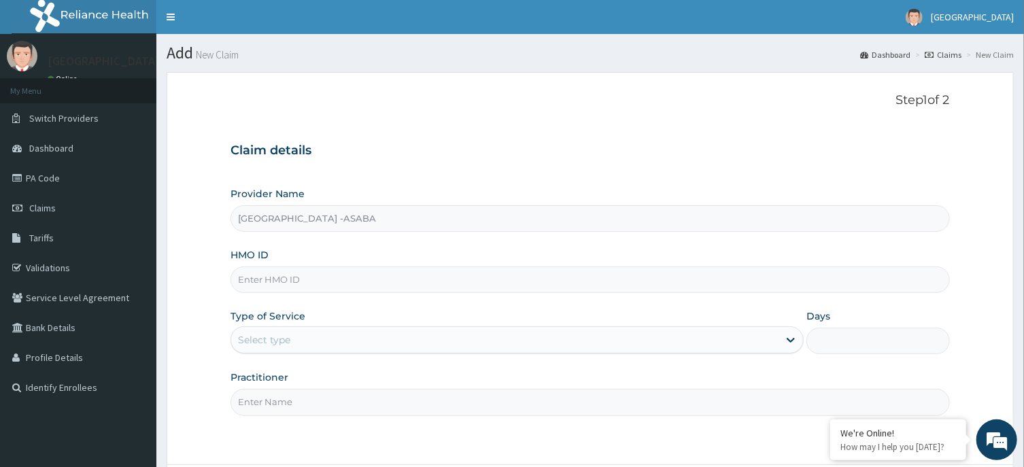
click at [442, 279] on input "HMO ID" at bounding box center [589, 280] width 719 height 27
type input "NBP/10038/C"
click at [555, 353] on div "Select type" at bounding box center [516, 339] width 573 height 27
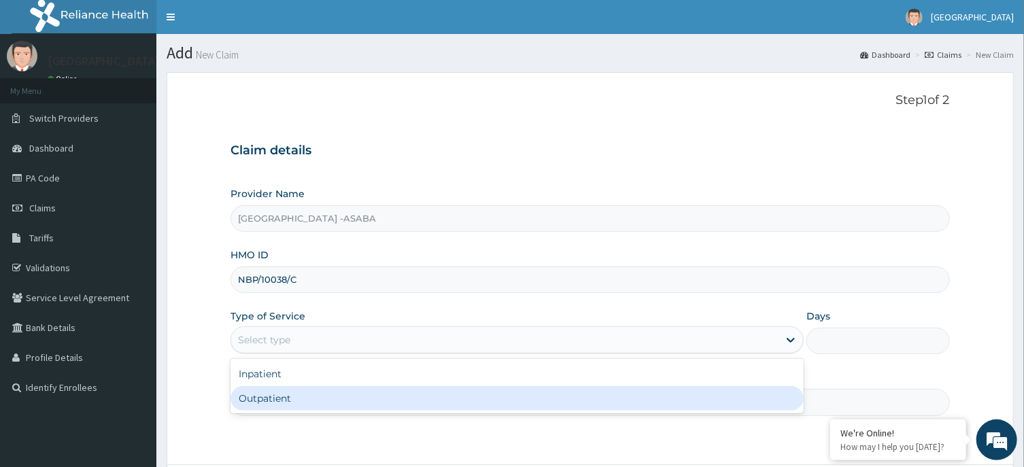
click at [543, 394] on div "Outpatient" at bounding box center [516, 398] width 573 height 24
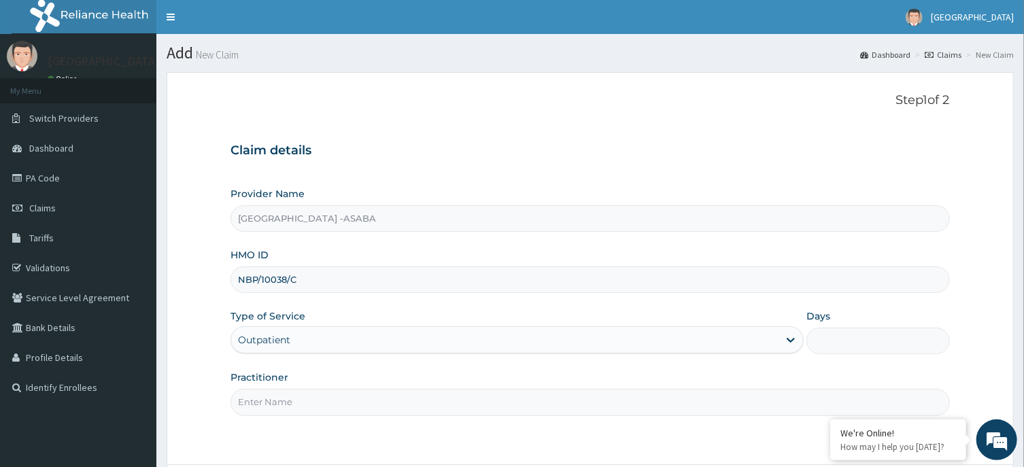
type input "1"
click at [598, 392] on input "Practitioner" at bounding box center [589, 402] width 719 height 27
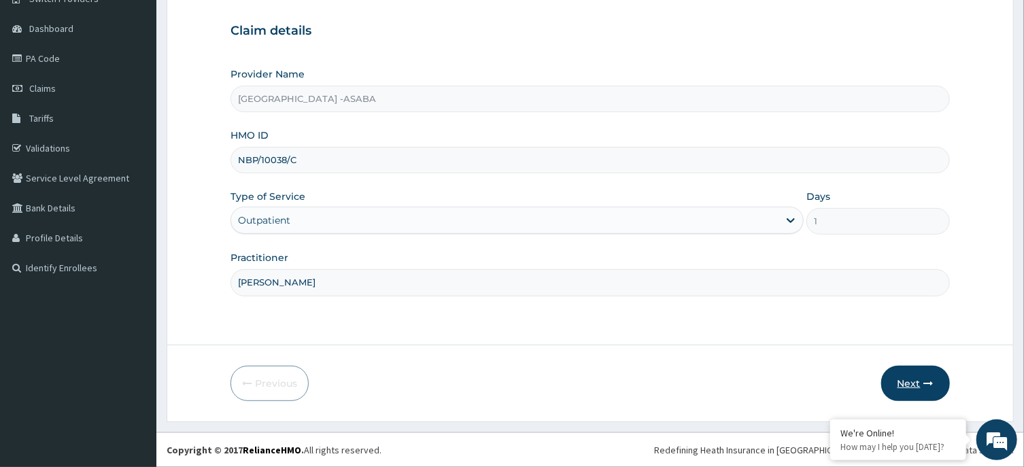
type input "DR NJOKU"
click at [909, 378] on button "Next" at bounding box center [915, 383] width 69 height 35
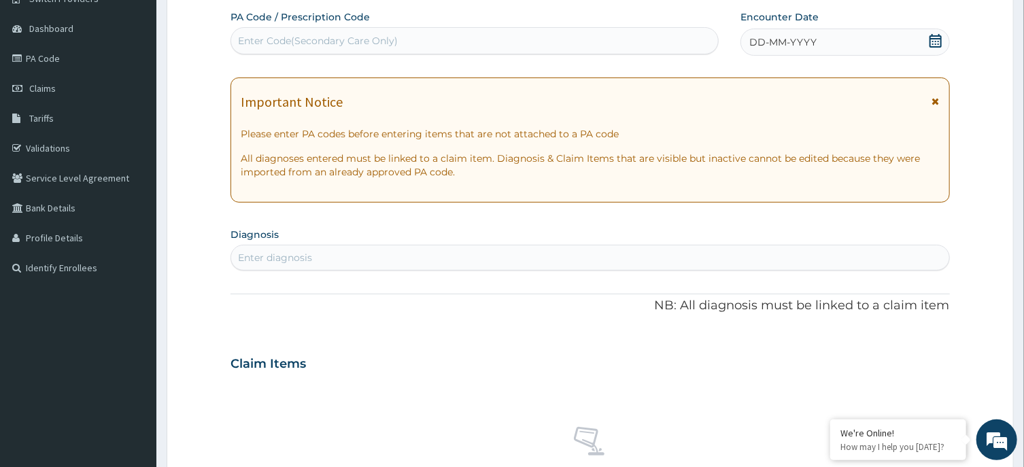
click at [648, 46] on div "Enter Code(Secondary Care Only)" at bounding box center [474, 41] width 487 height 22
type input "PA/F745D6"
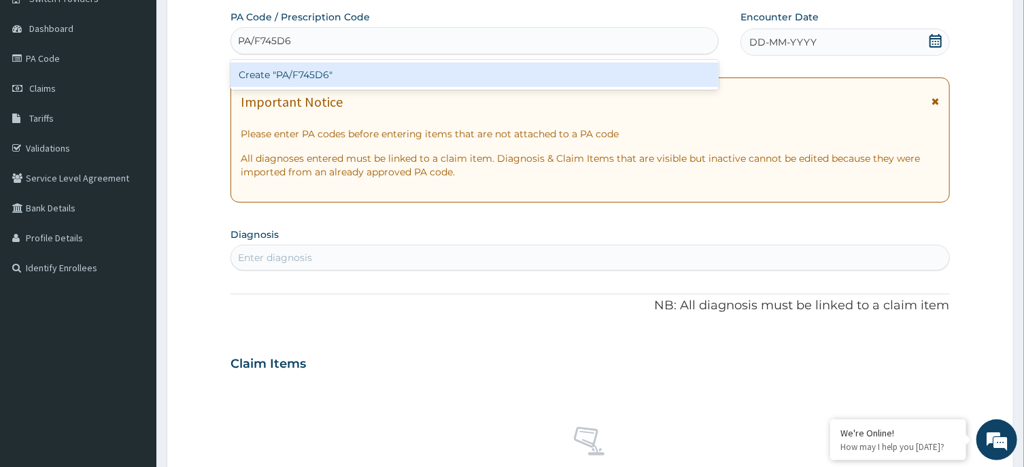
click at [604, 69] on div "Create "PA/F745D6"" at bounding box center [474, 75] width 488 height 24
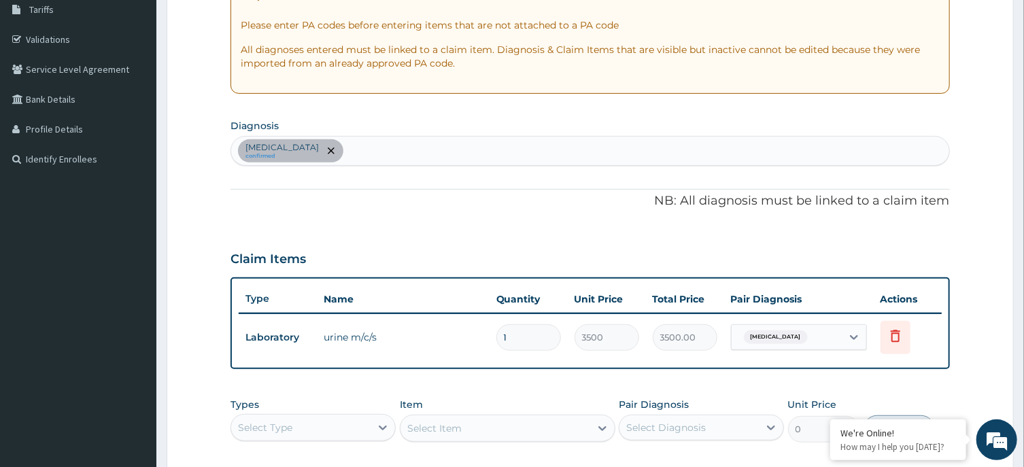
scroll to position [235, 0]
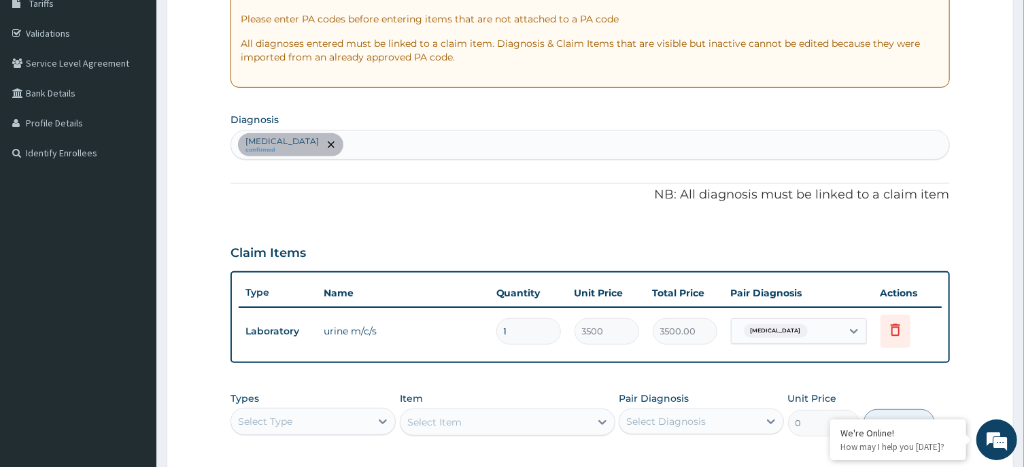
click at [544, 151] on div "Nocturnal enuresis confirmed" at bounding box center [589, 145] width 717 height 29
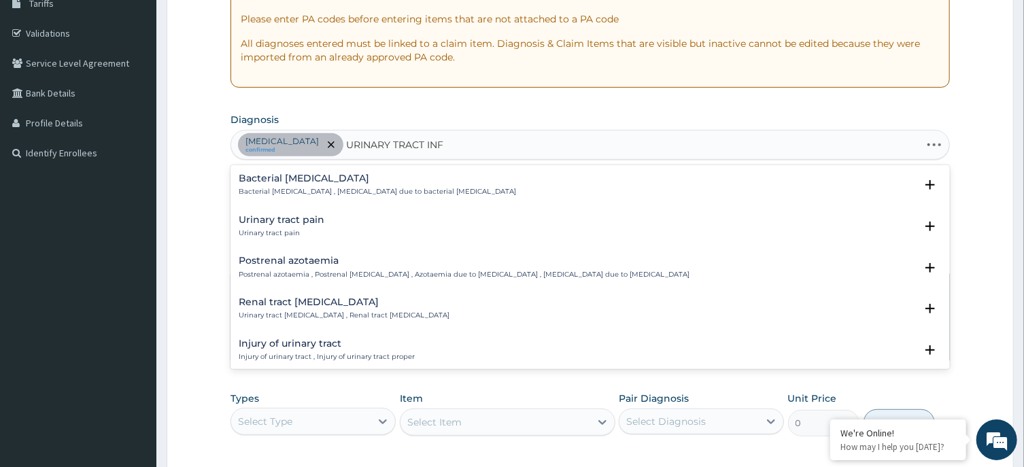
type input "URINARY TRACT INFE"
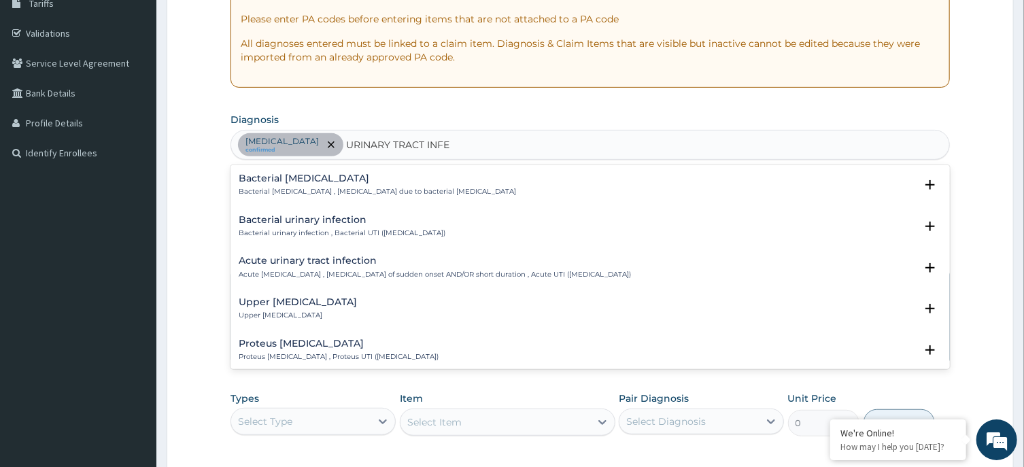
click at [326, 274] on p "Acute urinary tract infection , Urinary tract infection of sudden onset AND/OR …" at bounding box center [435, 275] width 392 height 10
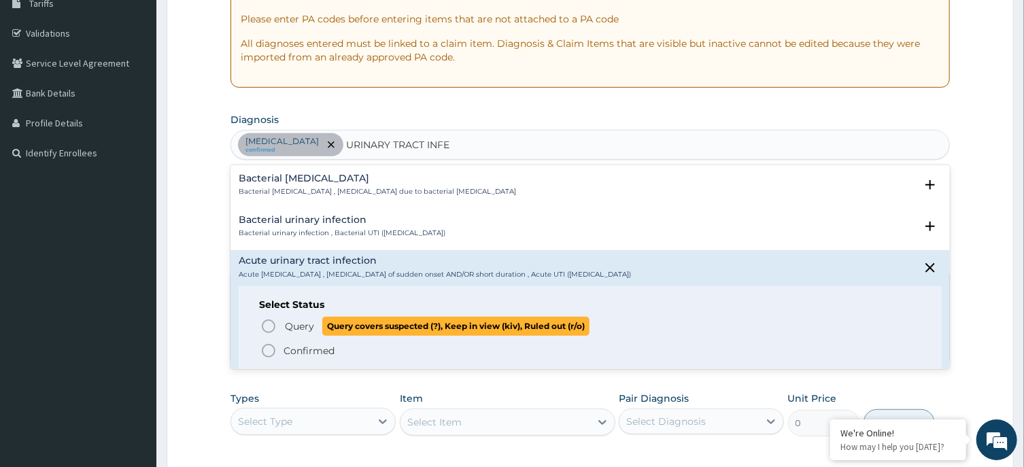
click at [264, 322] on circle "status option query" at bounding box center [268, 326] width 12 height 12
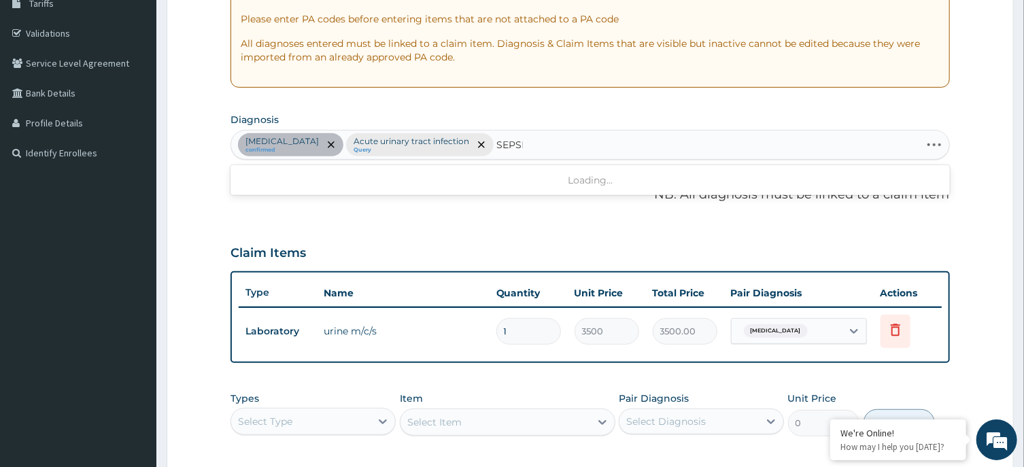
type input "SEPSIS"
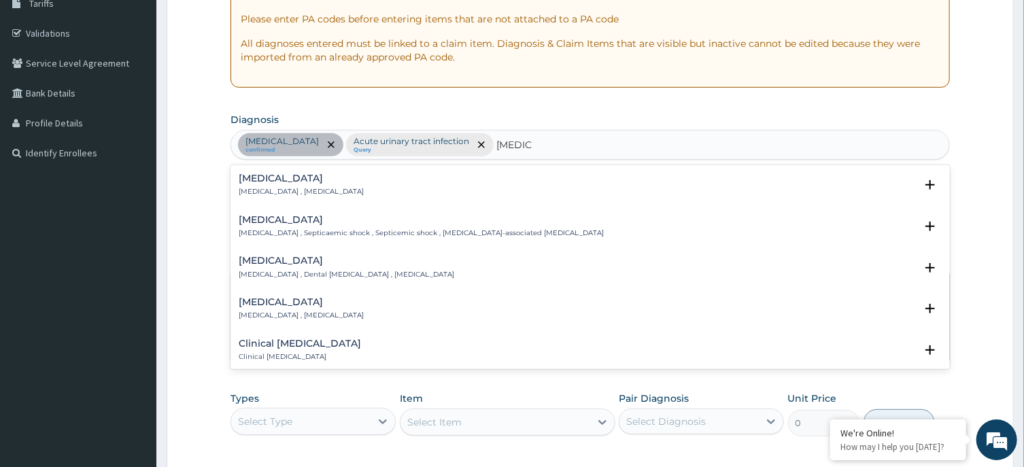
click at [252, 185] on div "Sepsis Systemic infection , Sepsis" at bounding box center [301, 185] width 125 height 24
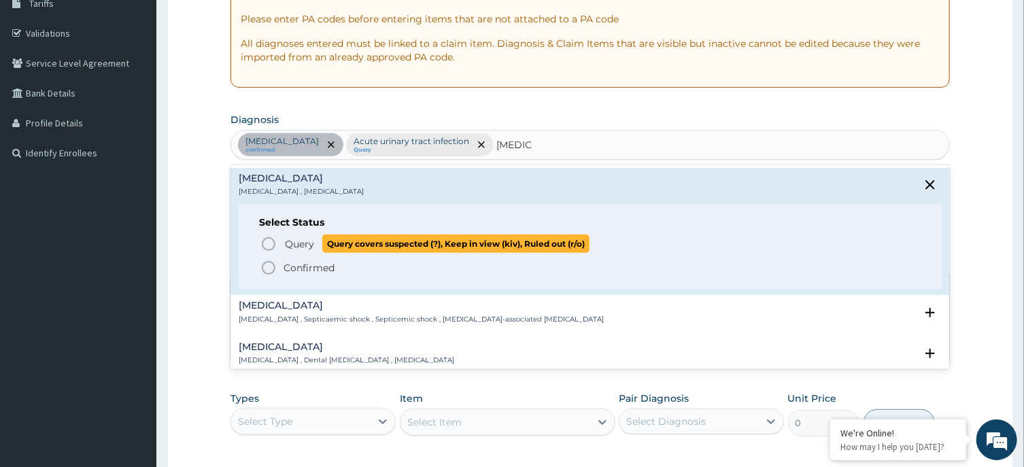
click at [263, 240] on circle "status option query" at bounding box center [268, 244] width 12 height 12
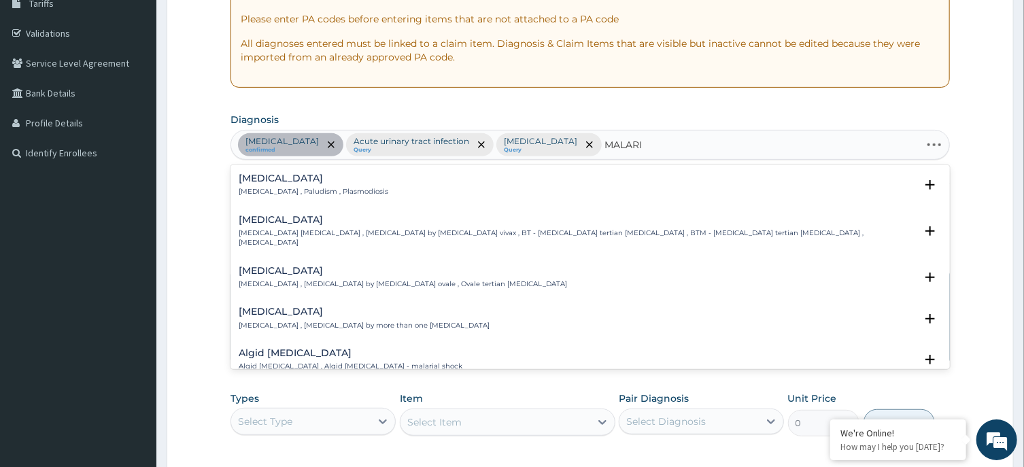
type input "MALARIA"
click at [266, 184] on h4 "[MEDICAL_DATA]" at bounding box center [314, 178] width 150 height 10
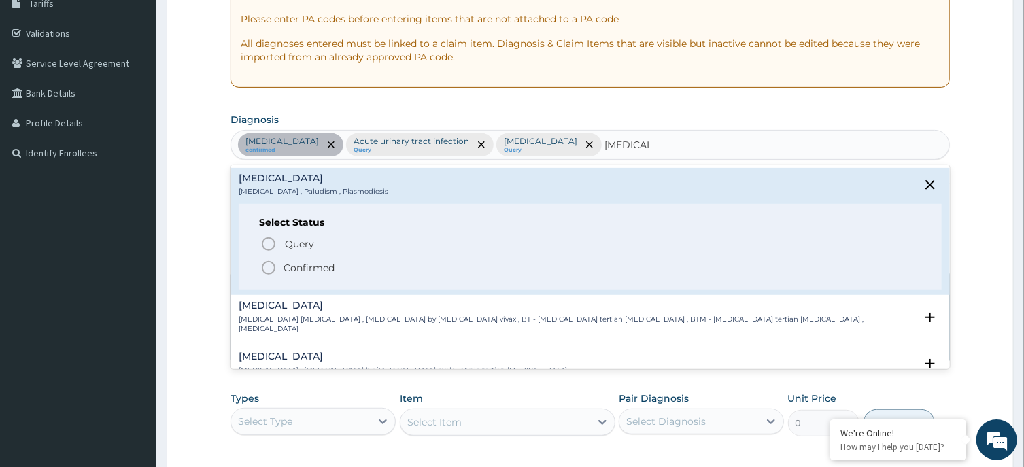
click at [269, 268] on icon "status option filled" at bounding box center [268, 268] width 16 height 16
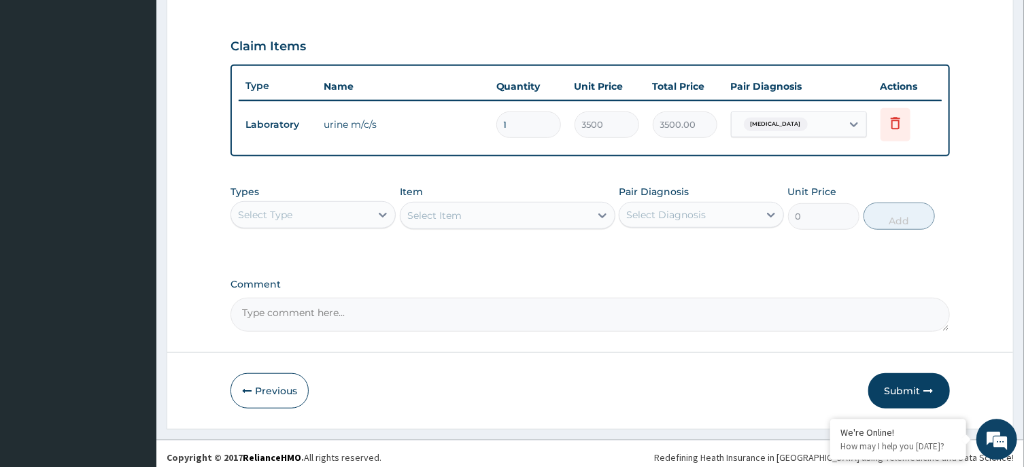
scroll to position [447, 0]
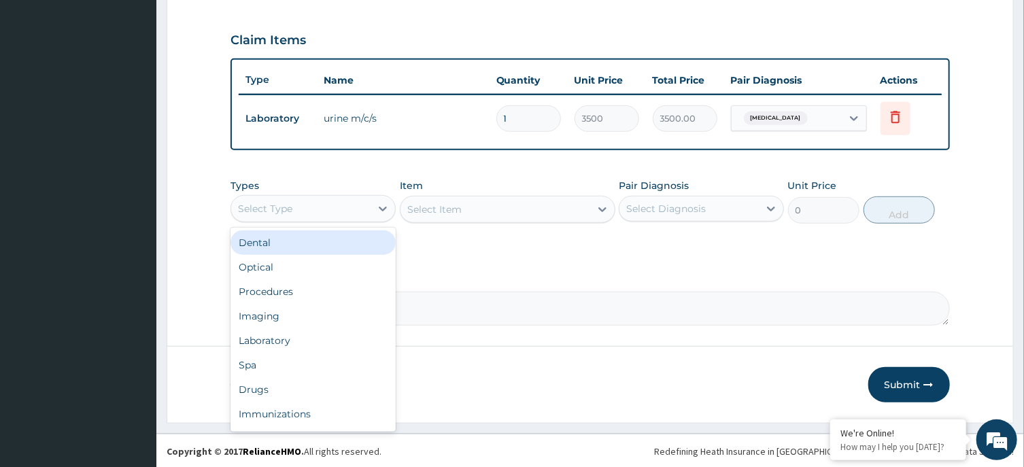
click at [362, 207] on div "Select Type" at bounding box center [300, 209] width 139 height 22
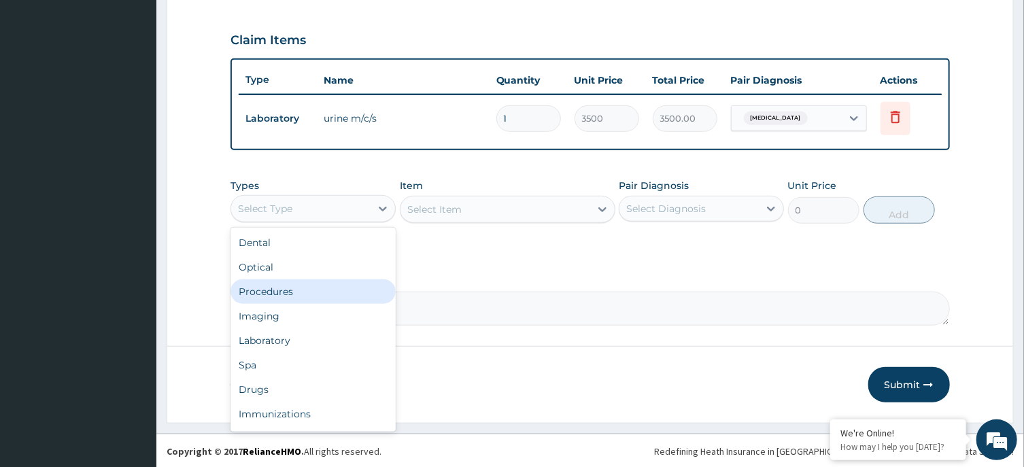
click at [316, 291] on div "Procedures" at bounding box center [312, 291] width 165 height 24
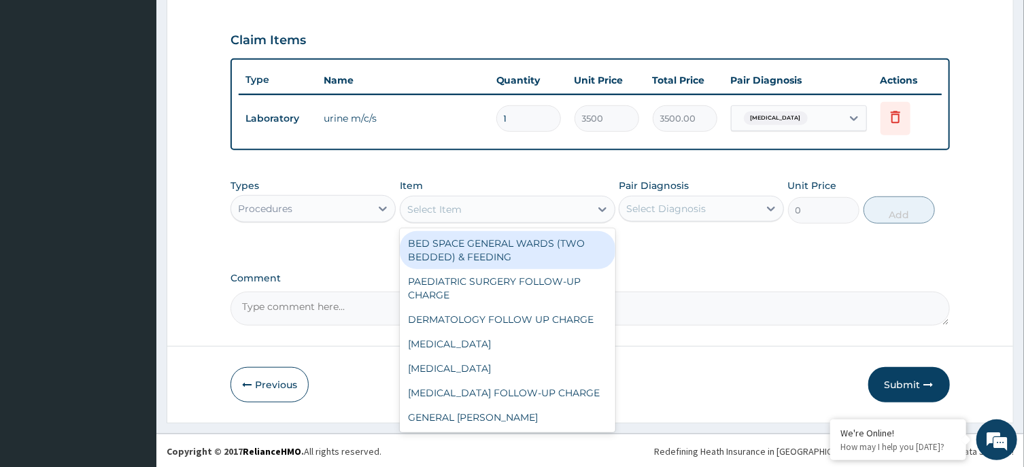
click at [519, 211] on div "Select Item" at bounding box center [495, 210] width 190 height 22
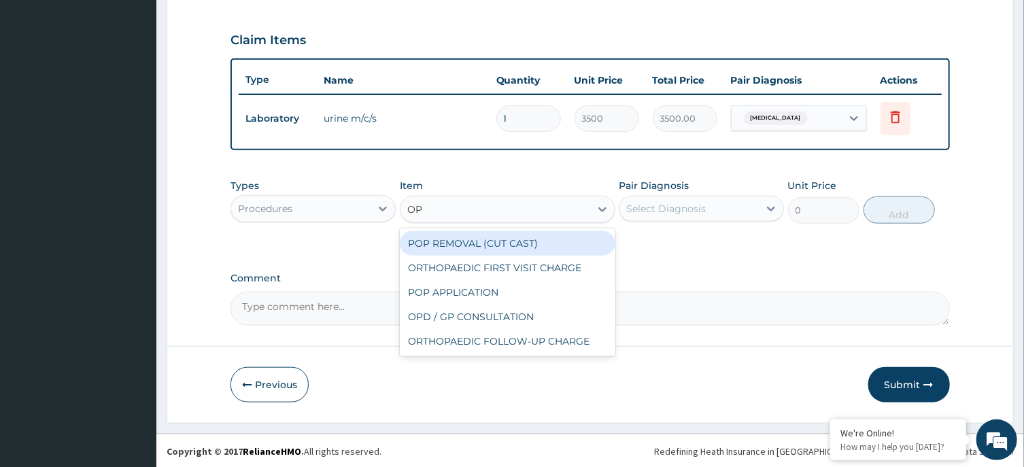
type input "OPD"
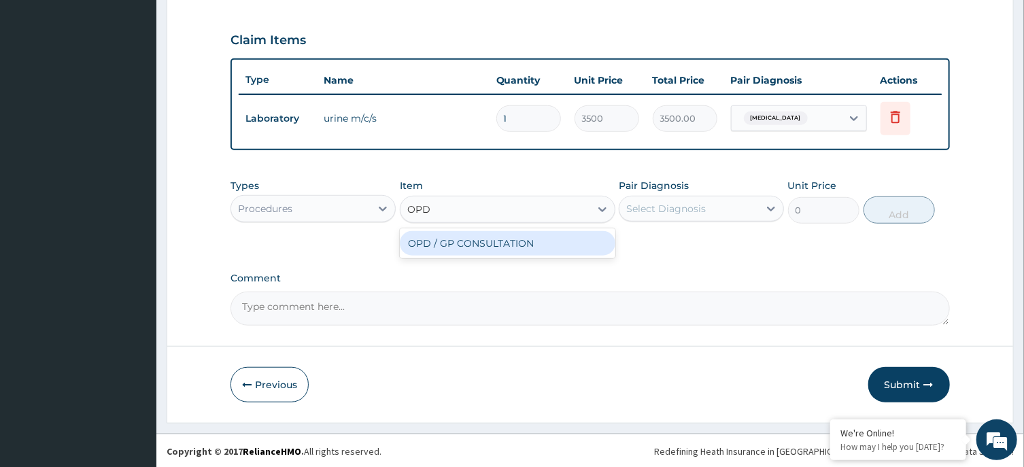
click at [522, 242] on div "OPD / GP CONSULTATION" at bounding box center [508, 243] width 216 height 24
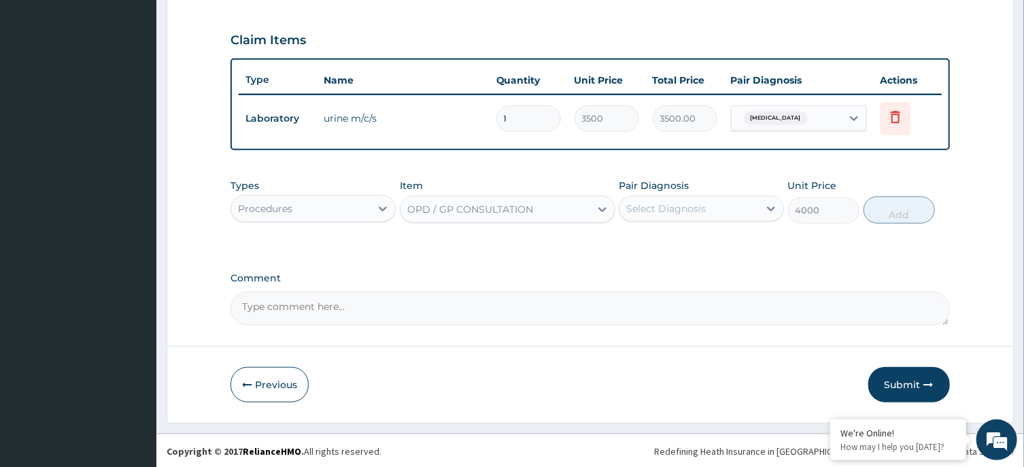
type input "4000"
click at [702, 199] on div "Select Diagnosis" at bounding box center [688, 209] width 139 height 22
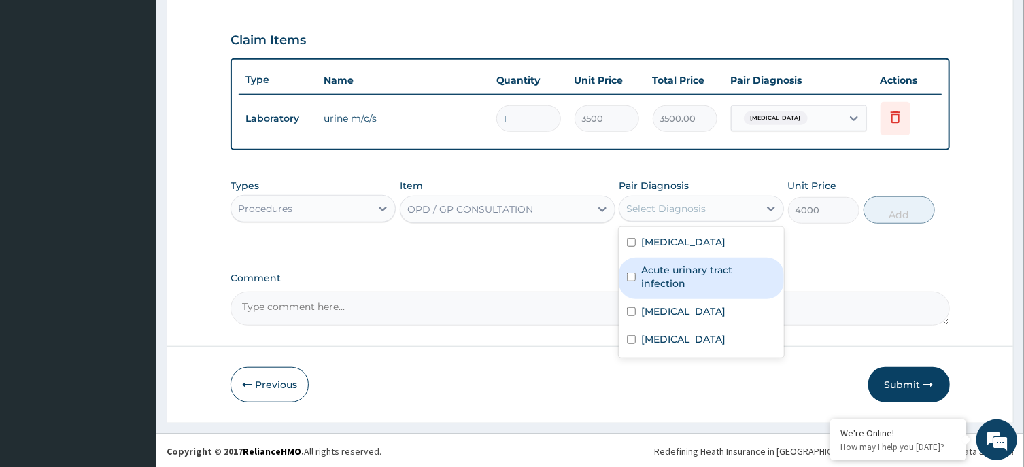
click at [698, 294] on div "Acute urinary tract infection" at bounding box center [701, 278] width 165 height 41
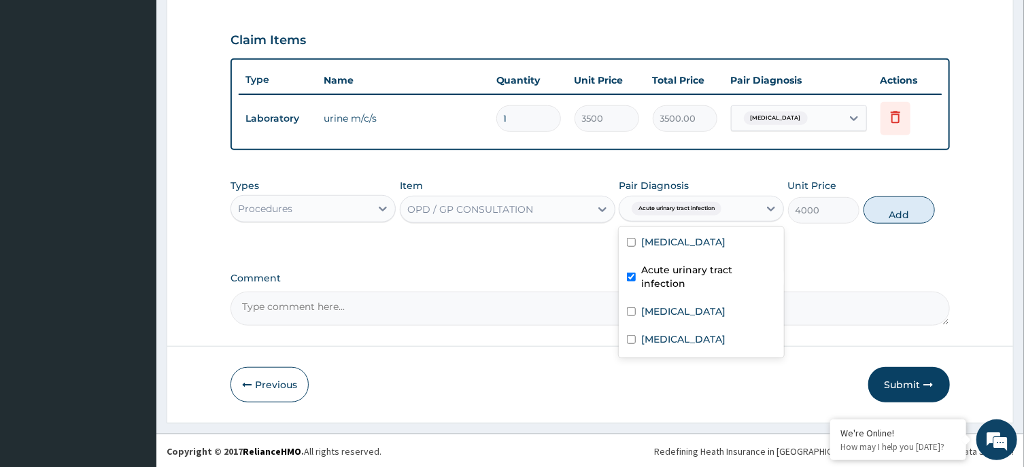
checkbox input "true"
click at [698, 311] on div "[MEDICAL_DATA]" at bounding box center [701, 313] width 165 height 28
checkbox input "true"
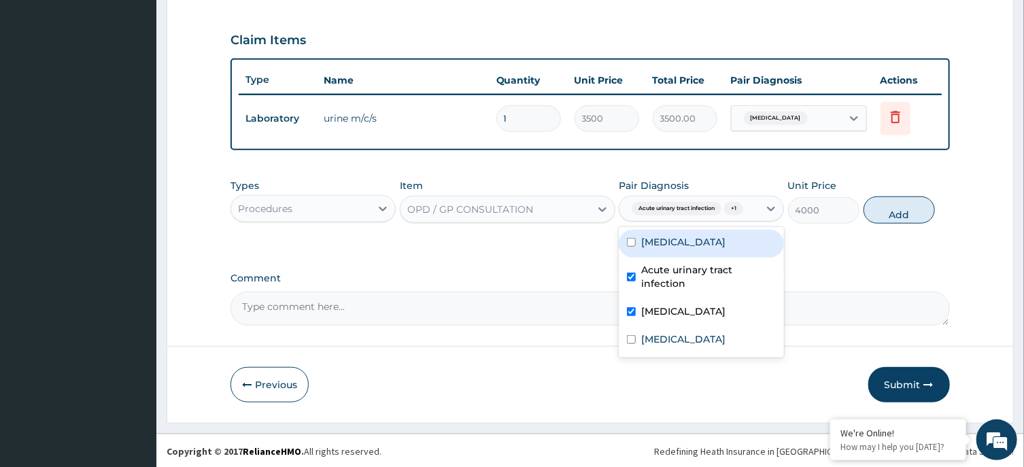
click at [708, 258] on div "Nocturnal enuresis" at bounding box center [701, 244] width 165 height 28
checkbox input "true"
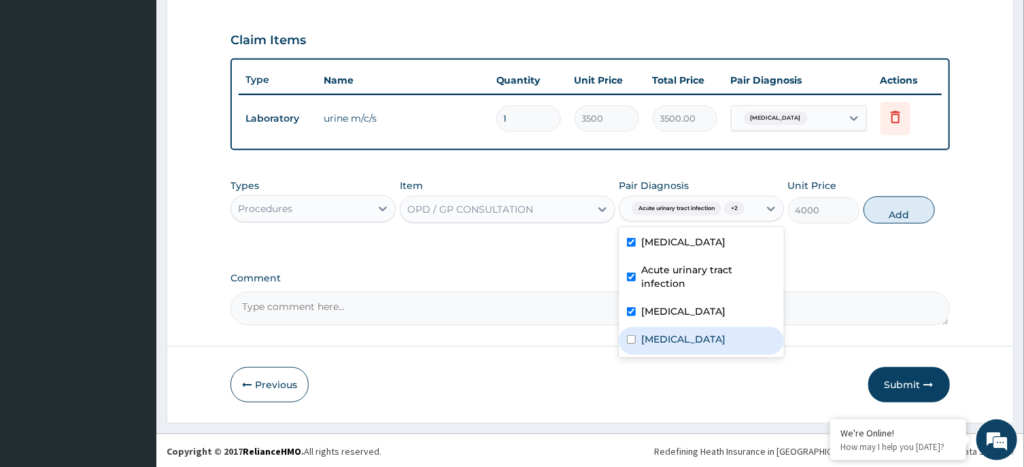
click at [710, 352] on div "[MEDICAL_DATA]" at bounding box center [701, 341] width 165 height 28
checkbox input "true"
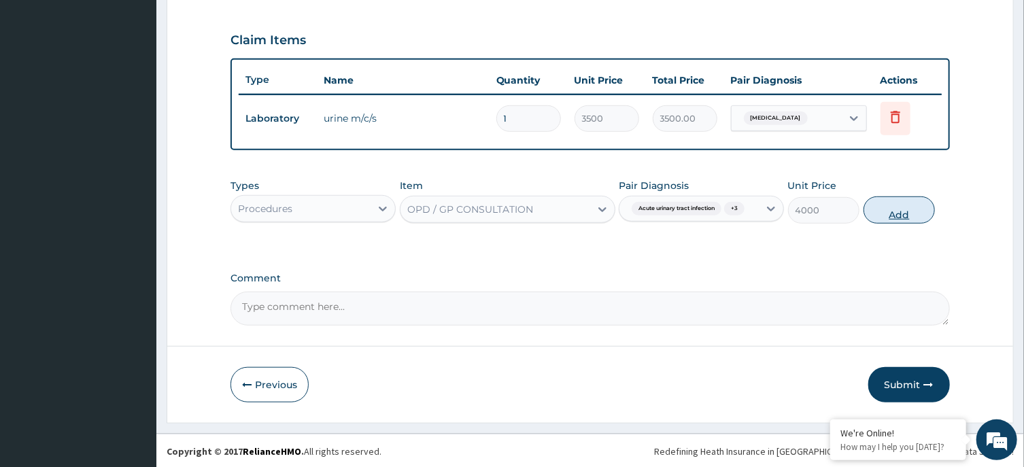
click at [898, 216] on button "Add" at bounding box center [899, 209] width 72 height 27
type input "0"
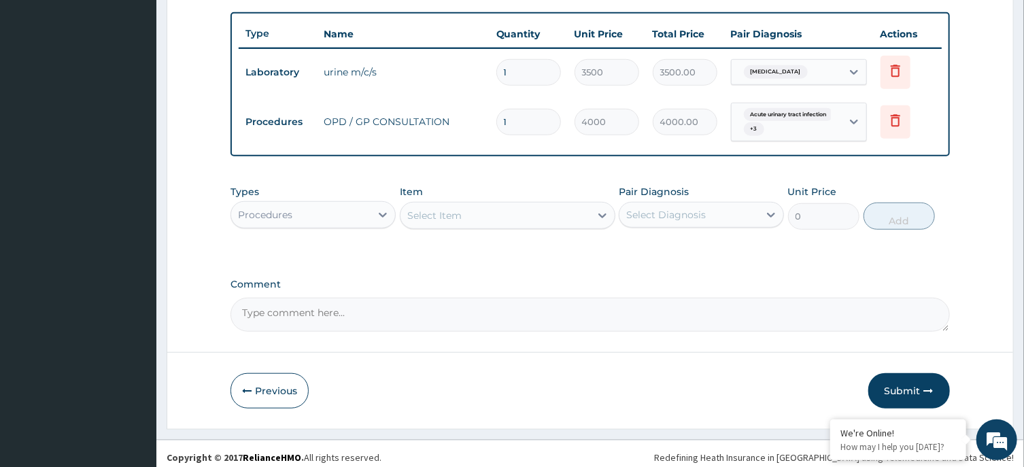
scroll to position [500, 0]
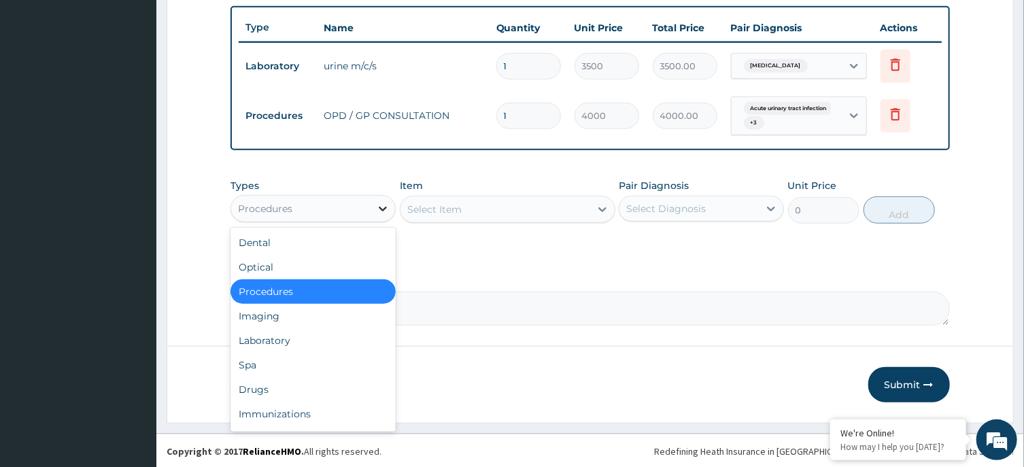
click at [376, 202] on div at bounding box center [383, 208] width 24 height 24
click at [343, 333] on div "Laboratory" at bounding box center [312, 340] width 165 height 24
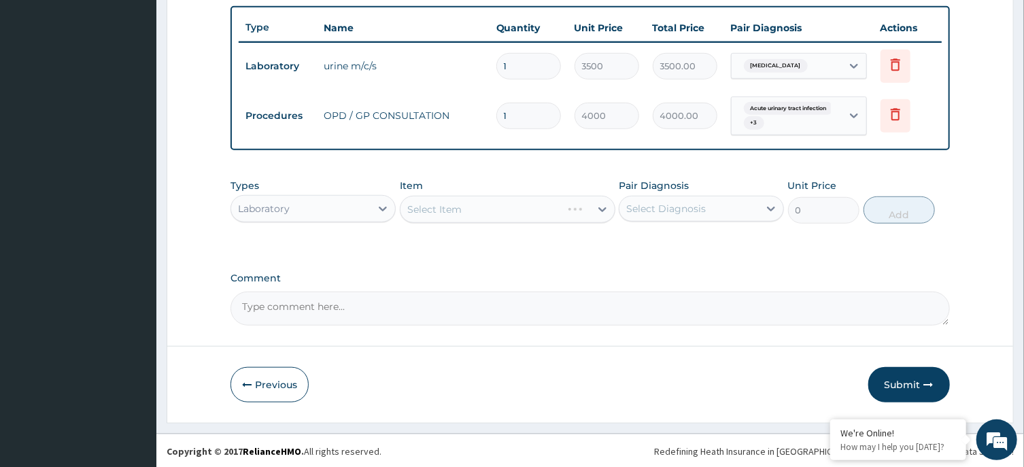
click at [553, 202] on div "Select Item" at bounding box center [508, 209] width 216 height 27
click at [523, 203] on div "Select Item" at bounding box center [495, 210] width 190 height 22
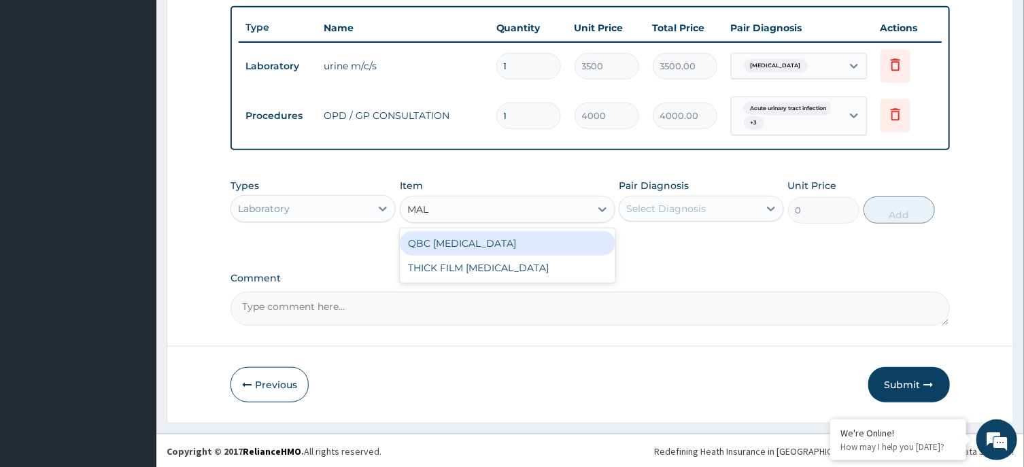
type input "MALA"
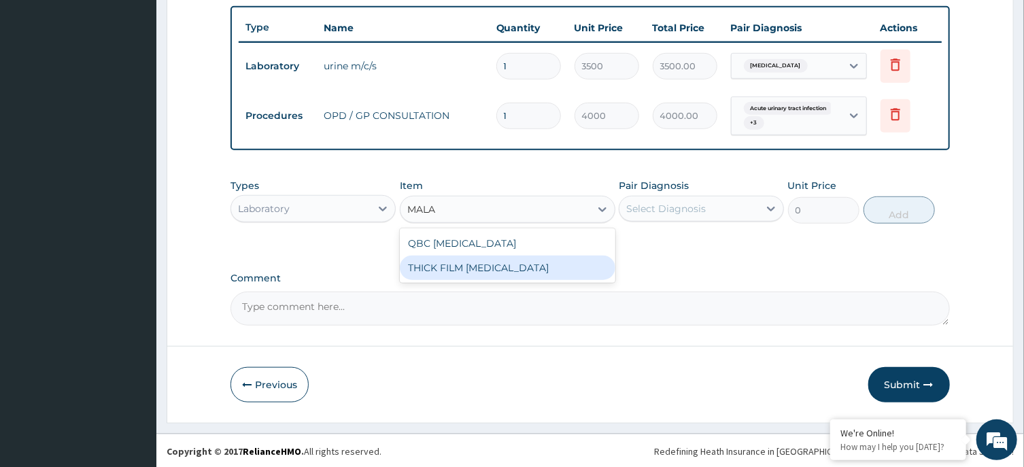
click at [515, 259] on div "THICK FILM [MEDICAL_DATA]" at bounding box center [508, 268] width 216 height 24
type input "2000"
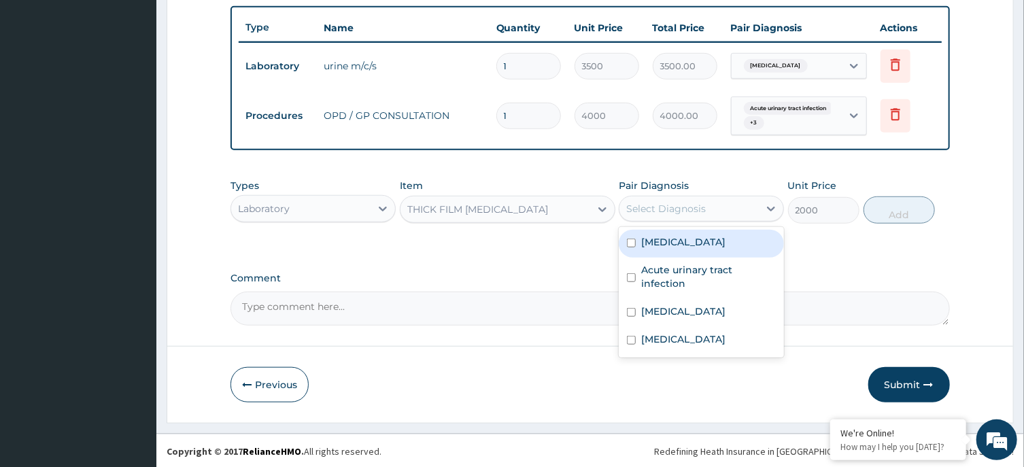
click at [696, 205] on div "Select Diagnosis" at bounding box center [666, 209] width 80 height 14
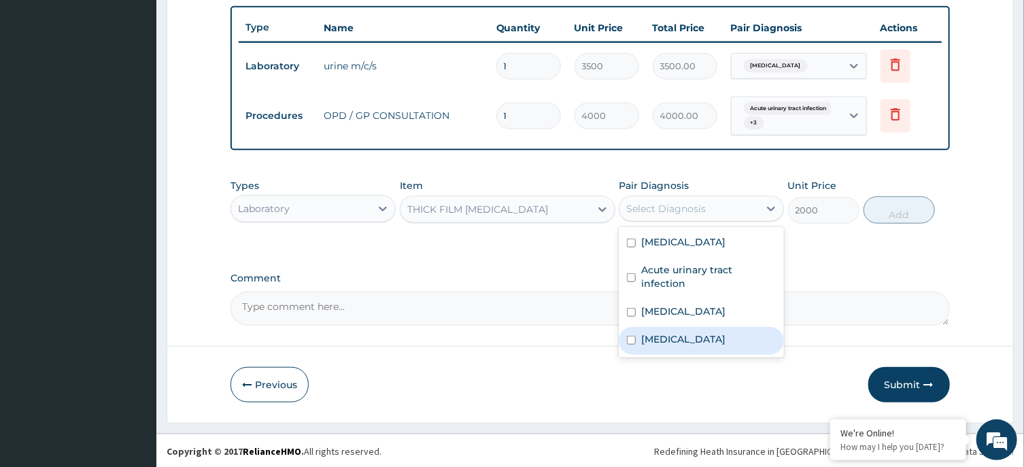
click at [676, 329] on div "[MEDICAL_DATA]" at bounding box center [701, 341] width 165 height 28
checkbox input "true"
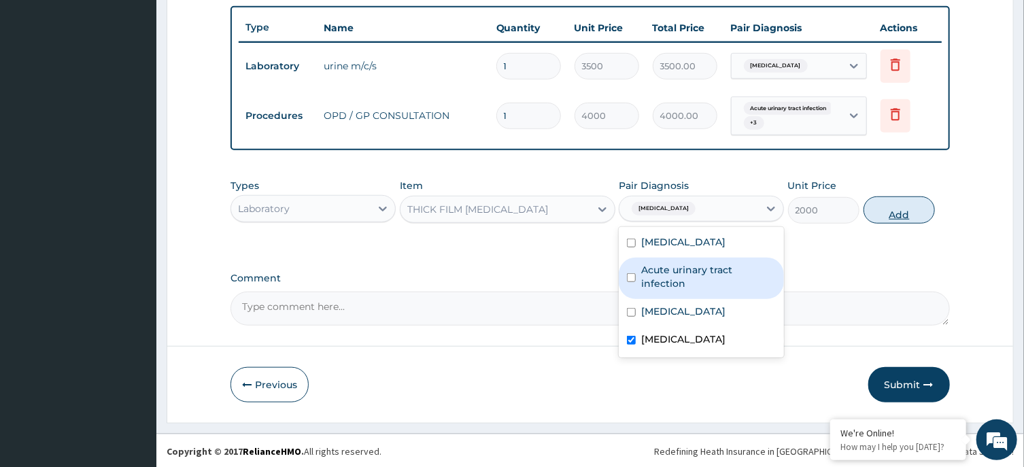
click at [922, 201] on button "Add" at bounding box center [899, 209] width 72 height 27
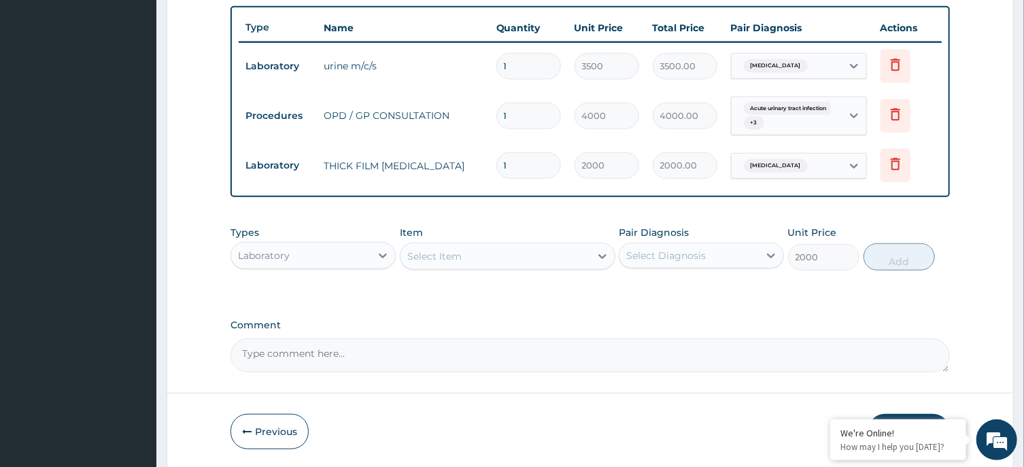
type input "0"
click at [479, 249] on div "Select Item" at bounding box center [495, 256] width 190 height 22
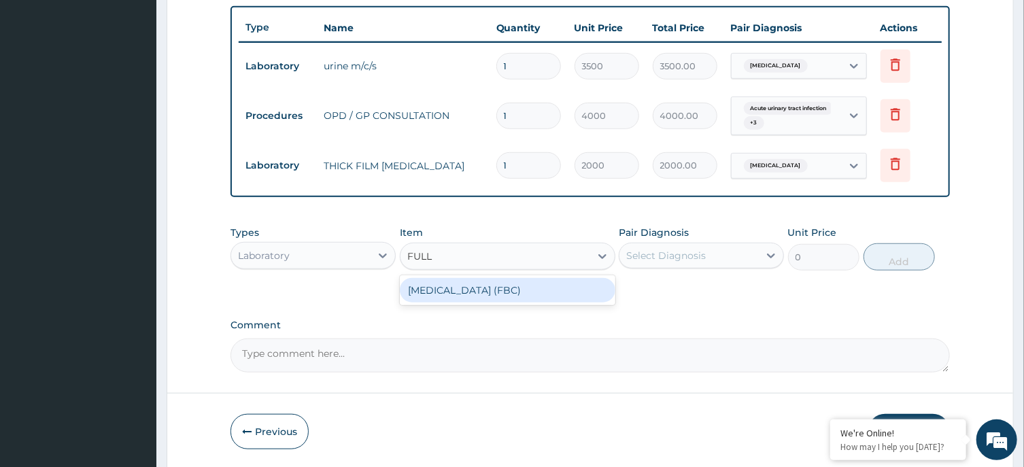
type input "FULL B"
click at [489, 289] on div "[MEDICAL_DATA] (FBC)" at bounding box center [508, 290] width 216 height 24
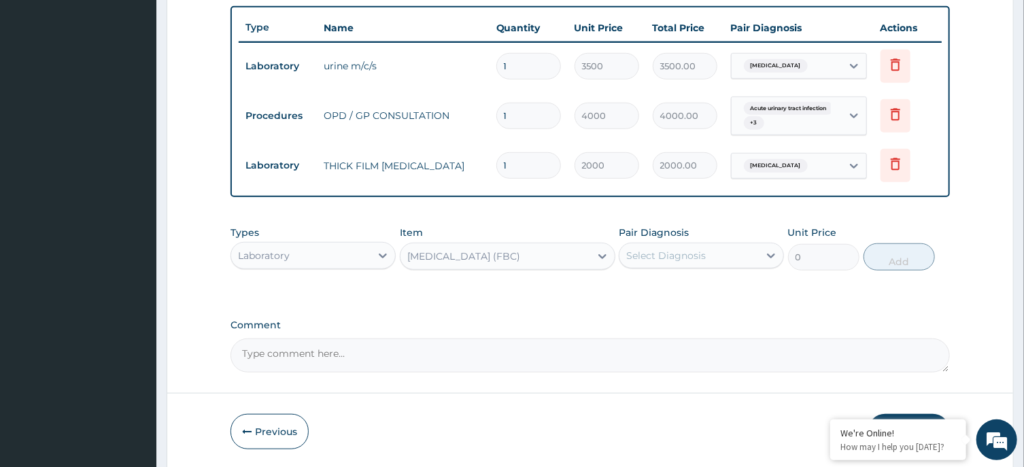
type input "6000"
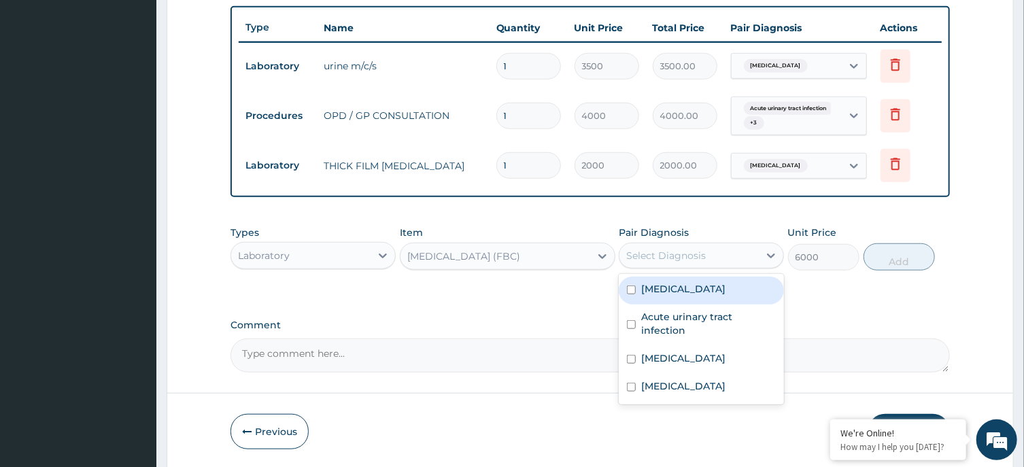
click at [723, 249] on div "Select Diagnosis" at bounding box center [688, 256] width 139 height 22
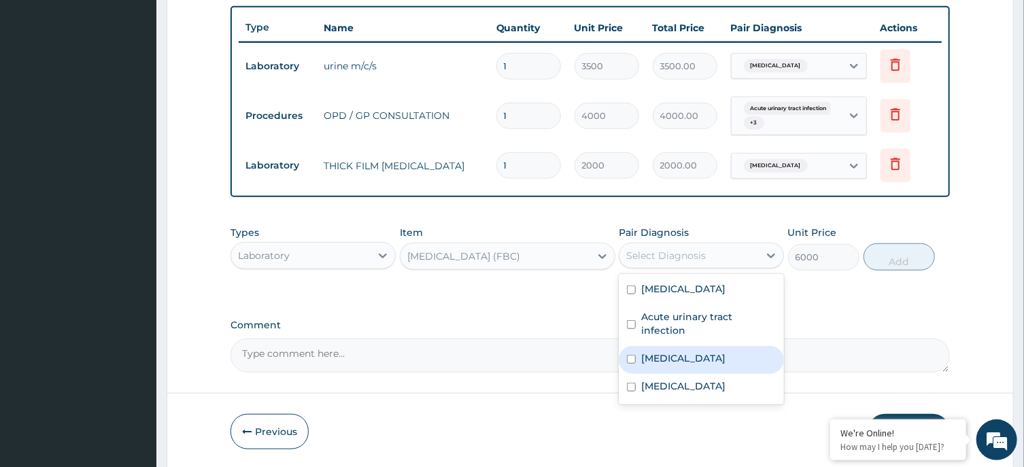
click at [670, 358] on label "[MEDICAL_DATA]" at bounding box center [683, 358] width 84 height 14
checkbox input "true"
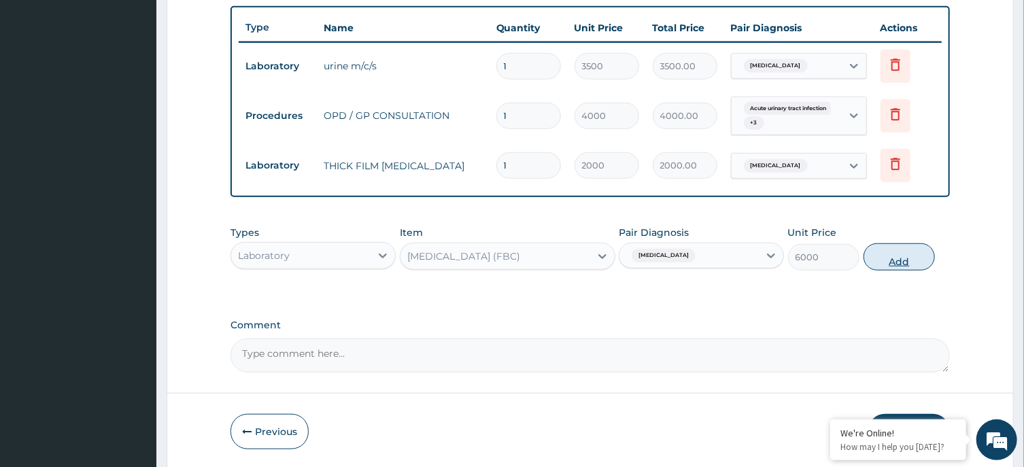
click at [919, 248] on button "Add" at bounding box center [899, 256] width 72 height 27
type input "0"
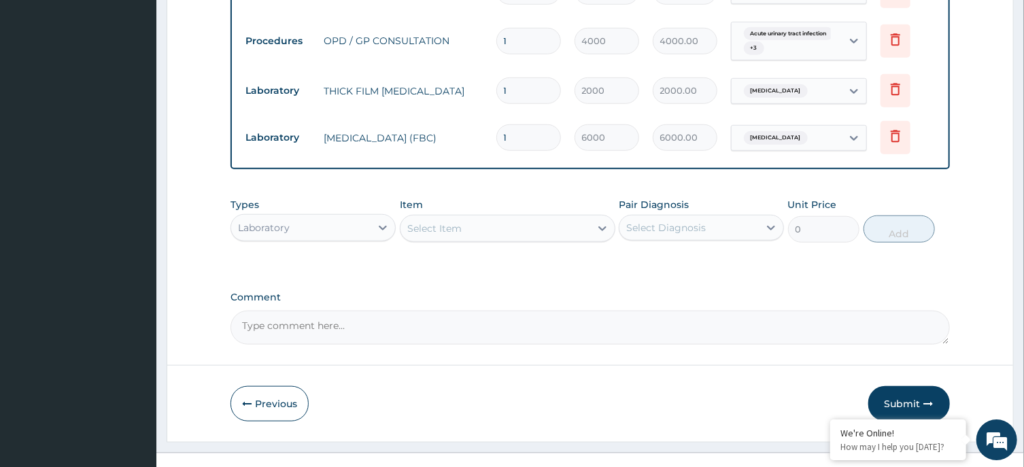
scroll to position [594, 0]
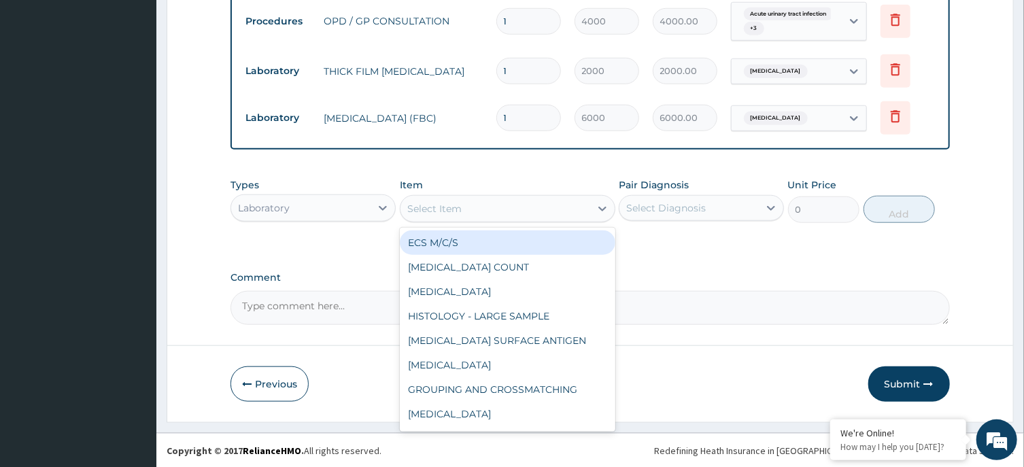
click at [519, 210] on div "Select Item" at bounding box center [495, 209] width 190 height 22
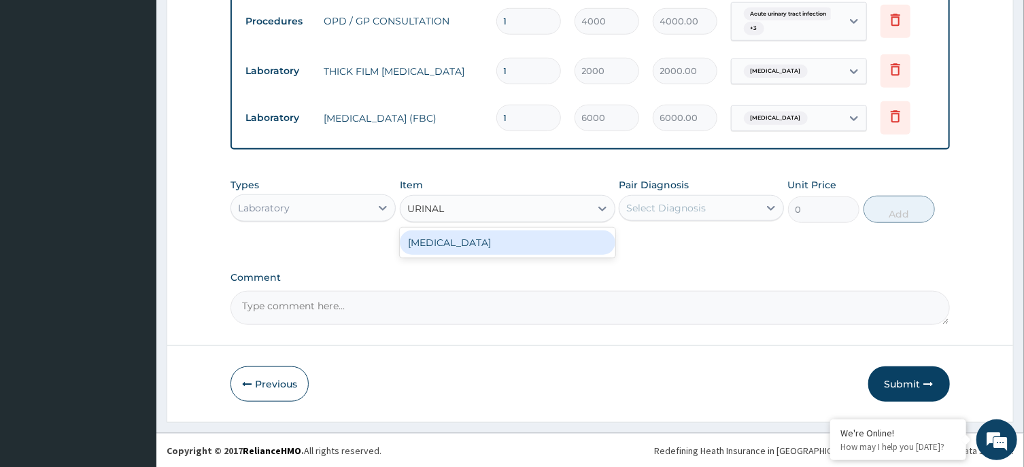
type input "URINALY"
click at [526, 250] on div "[MEDICAL_DATA]" at bounding box center [508, 242] width 216 height 24
type input "1750"
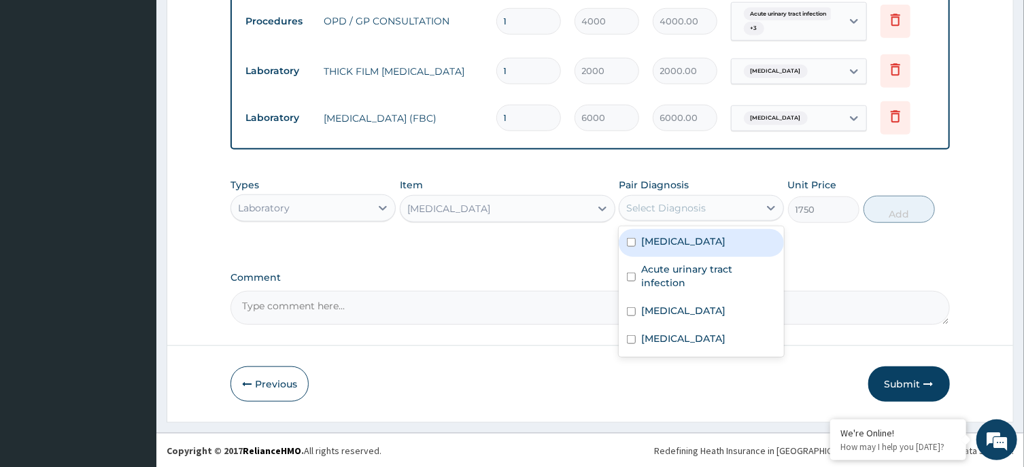
click at [704, 208] on div "Select Diagnosis" at bounding box center [666, 208] width 80 height 14
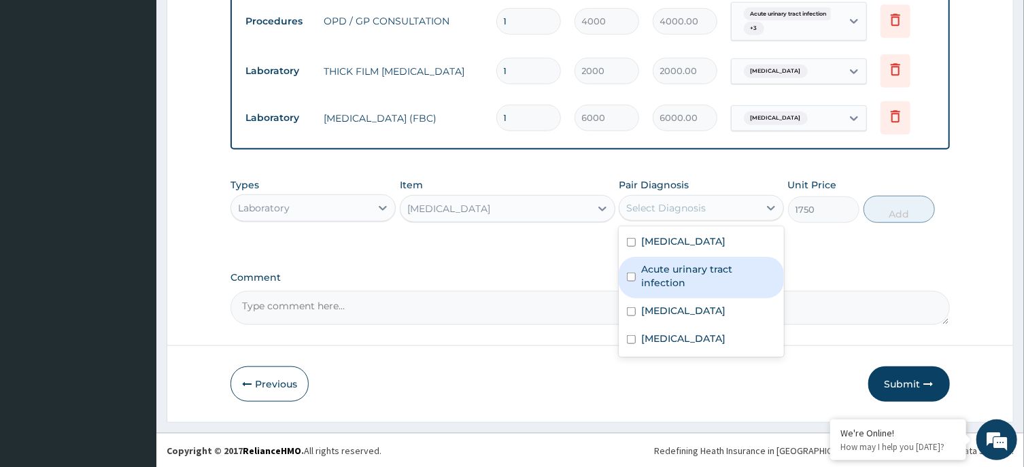
click at [674, 280] on label "Acute urinary tract infection" at bounding box center [708, 275] width 135 height 27
checkbox input "true"
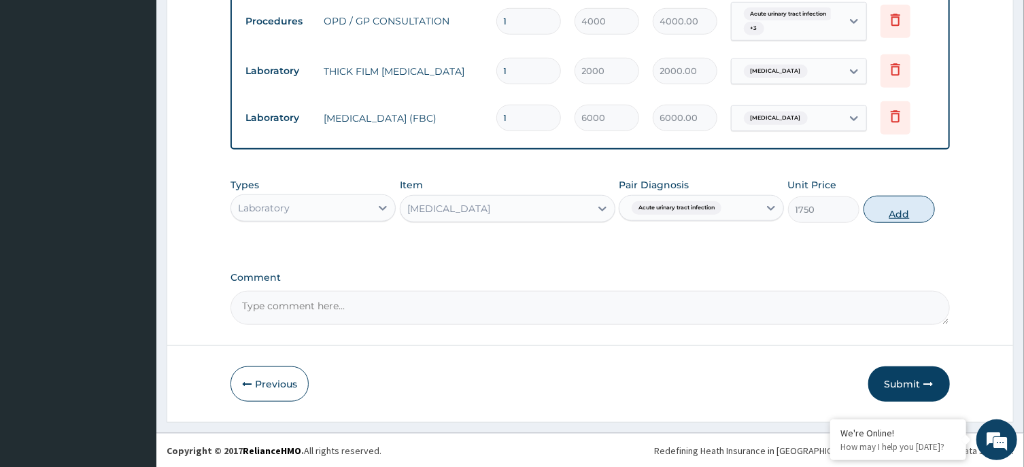
click at [896, 203] on button "Add" at bounding box center [899, 209] width 72 height 27
type input "0"
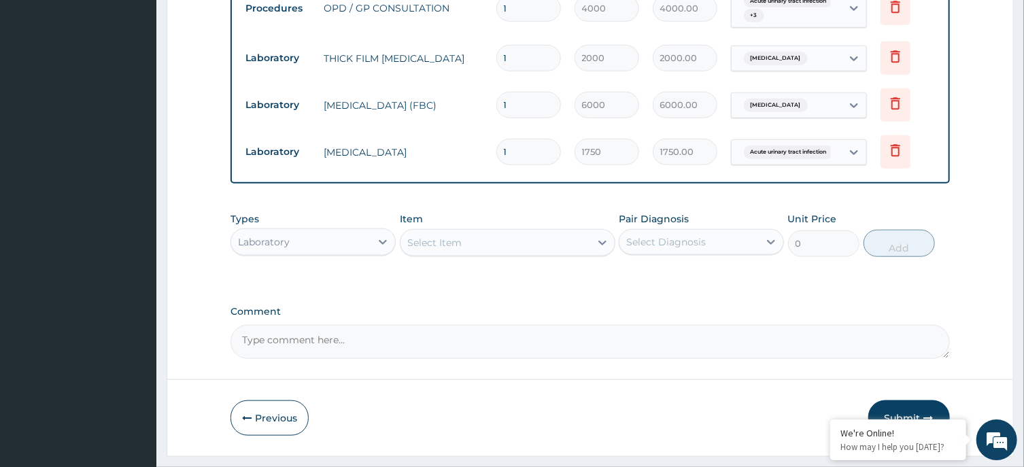
scroll to position [641, 0]
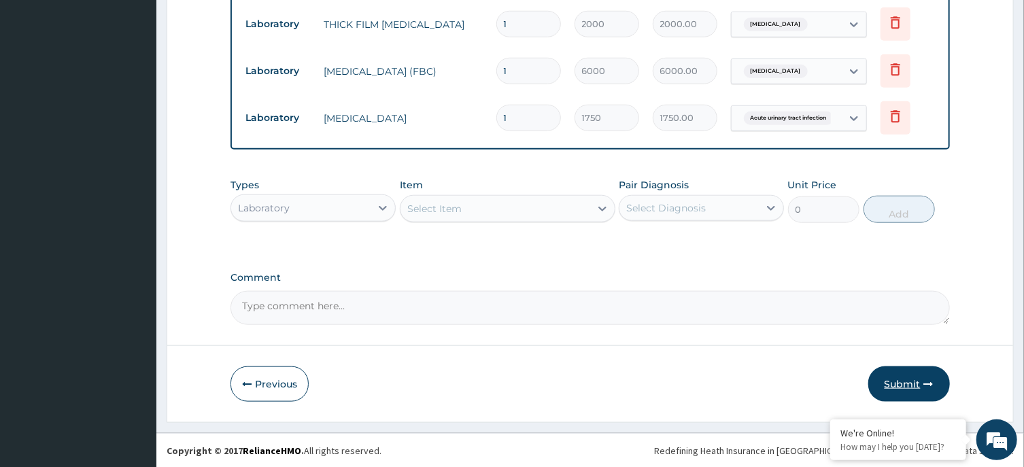
click at [912, 380] on button "Submit" at bounding box center [909, 383] width 82 height 35
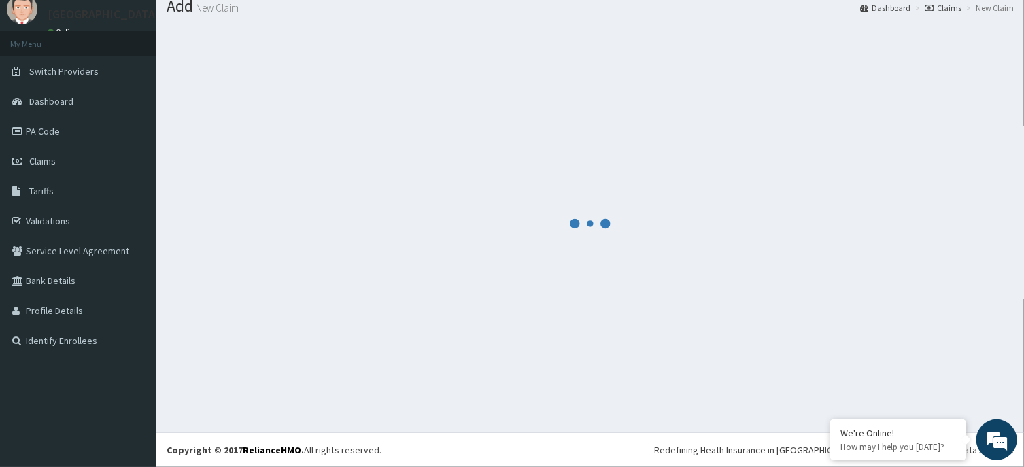
scroll to position [47, 0]
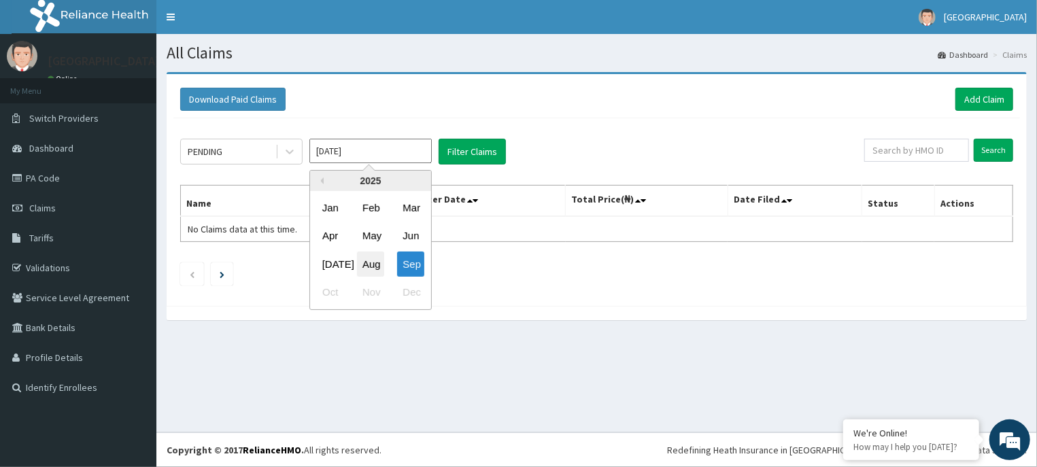
click at [373, 263] on div "Aug" at bounding box center [370, 264] width 27 height 25
type input "[DATE]"
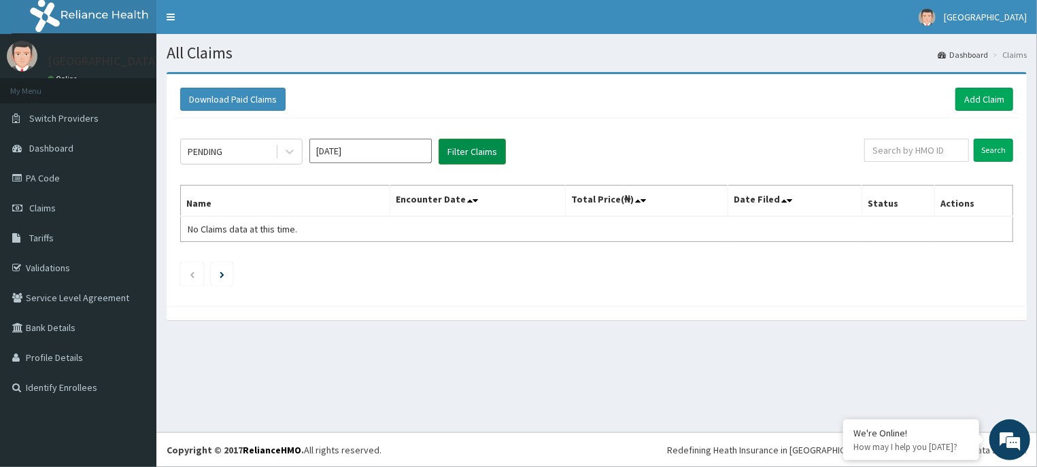
click at [464, 149] on button "Filter Claims" at bounding box center [472, 152] width 67 height 26
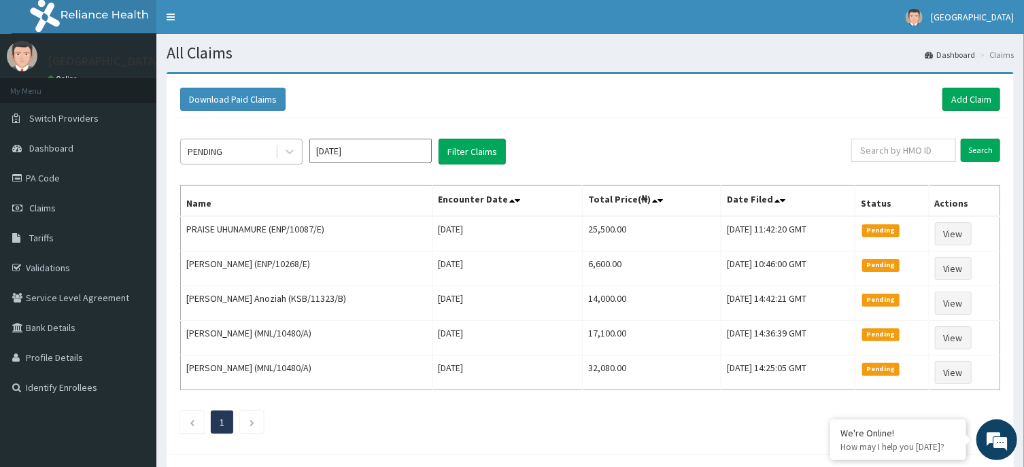
click at [276, 150] on div at bounding box center [288, 151] width 27 height 24
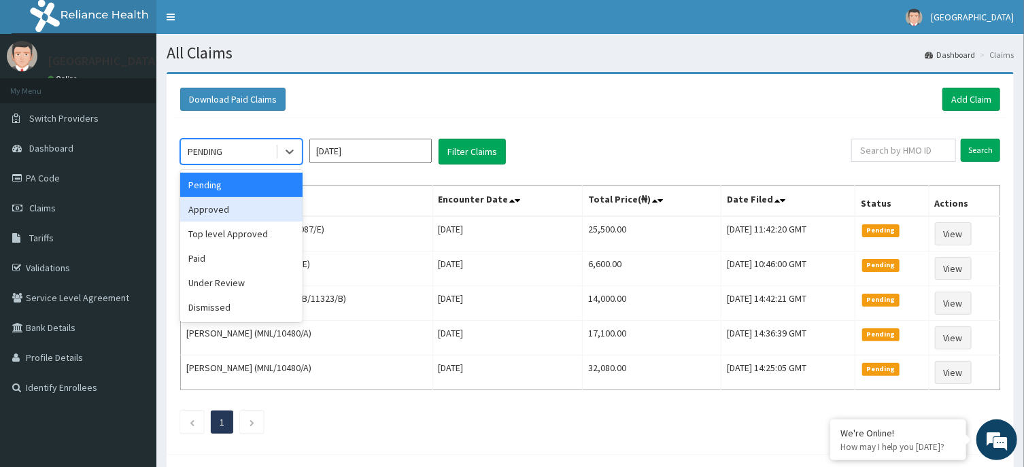
click at [276, 209] on div "Approved" at bounding box center [241, 209] width 122 height 24
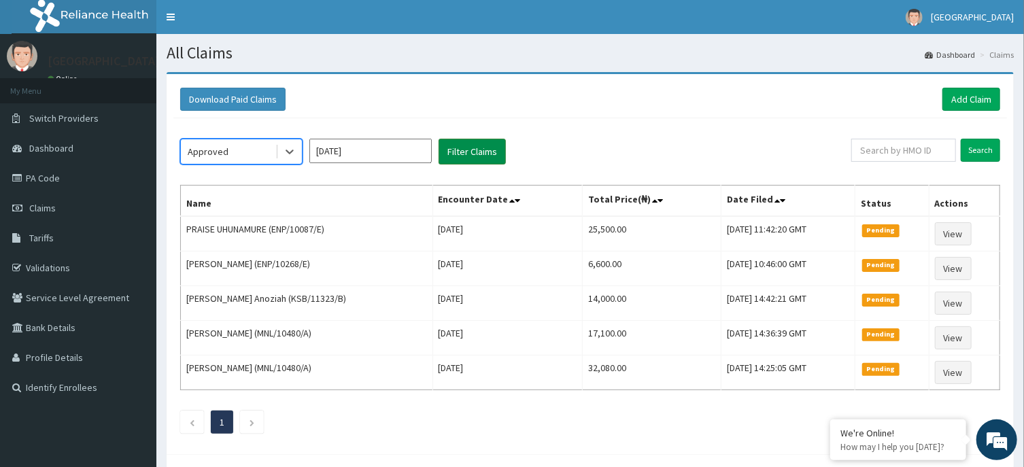
click at [484, 148] on button "Filter Claims" at bounding box center [472, 152] width 67 height 26
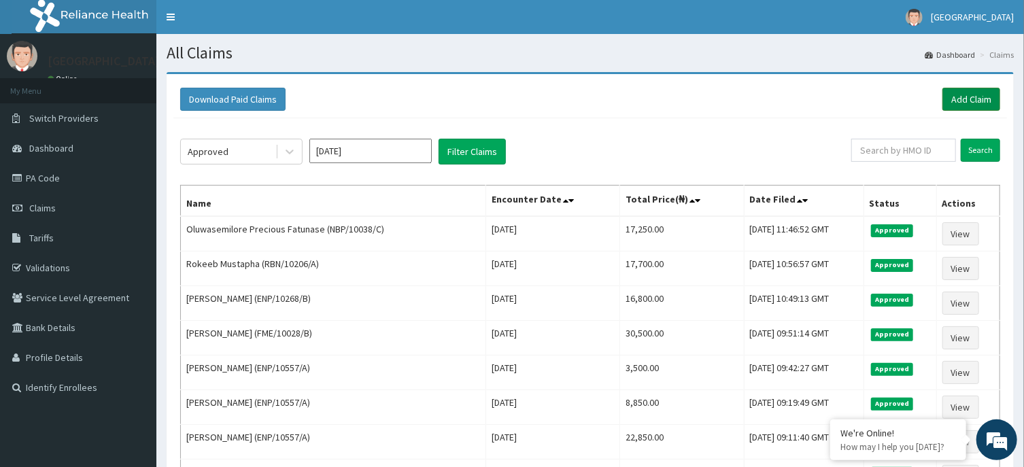
click at [983, 96] on link "Add Claim" at bounding box center [971, 99] width 58 height 23
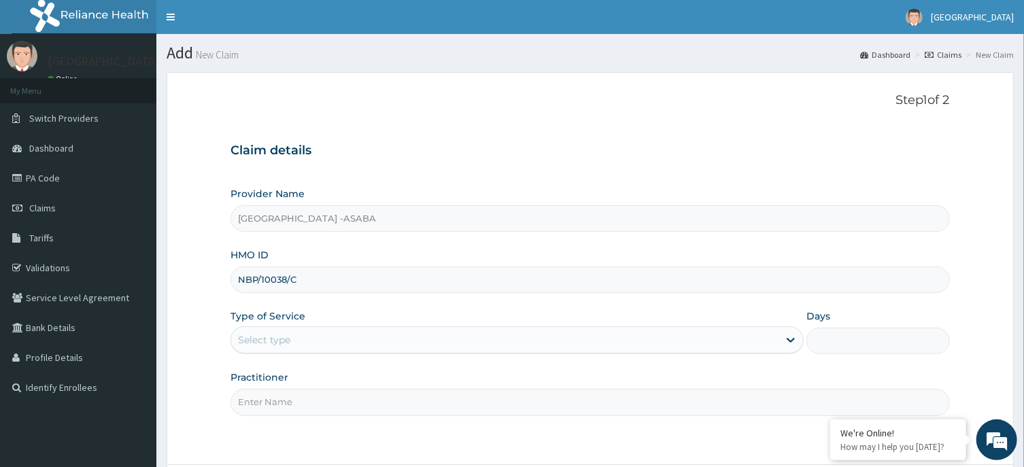
type input "NBP/10038/C"
click at [557, 342] on div "Select type" at bounding box center [504, 340] width 547 height 22
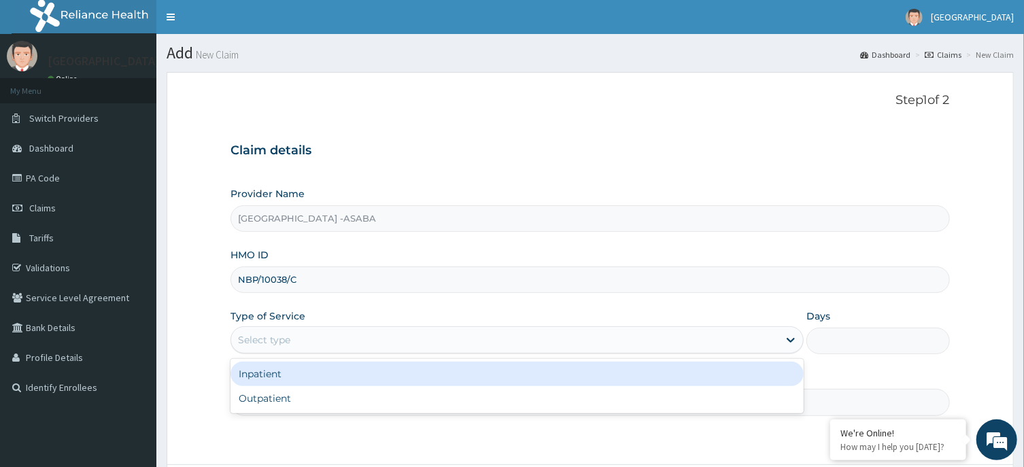
click at [560, 385] on div "Inpatient" at bounding box center [516, 374] width 573 height 24
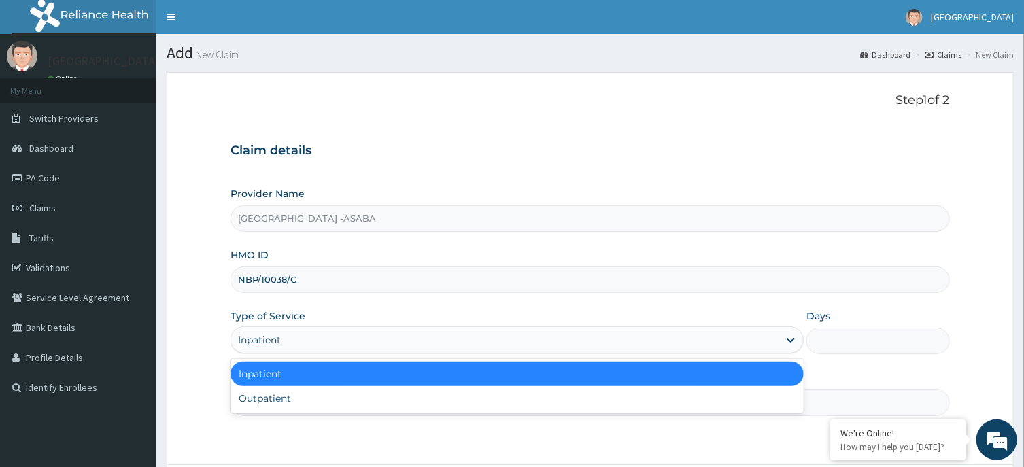
click at [549, 328] on div "Inpatient" at bounding box center [516, 339] width 573 height 27
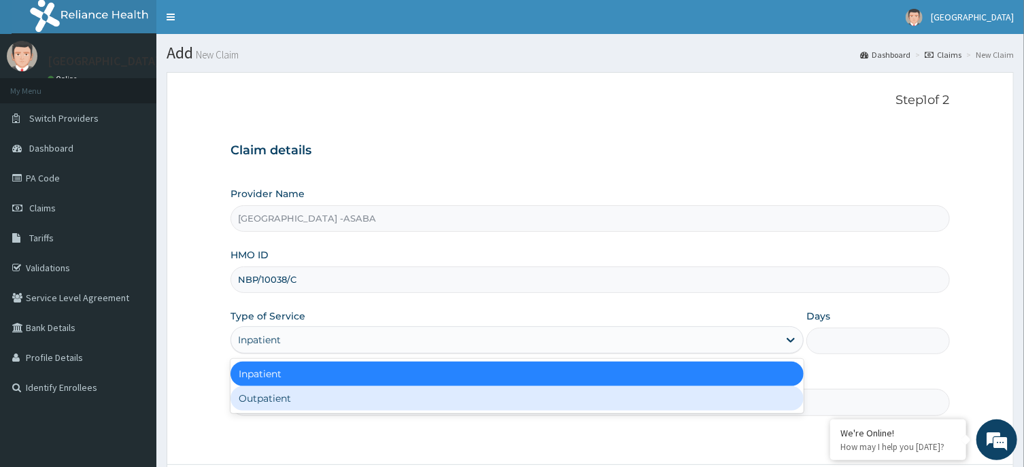
click at [551, 396] on div "Outpatient" at bounding box center [516, 398] width 573 height 24
type input "1"
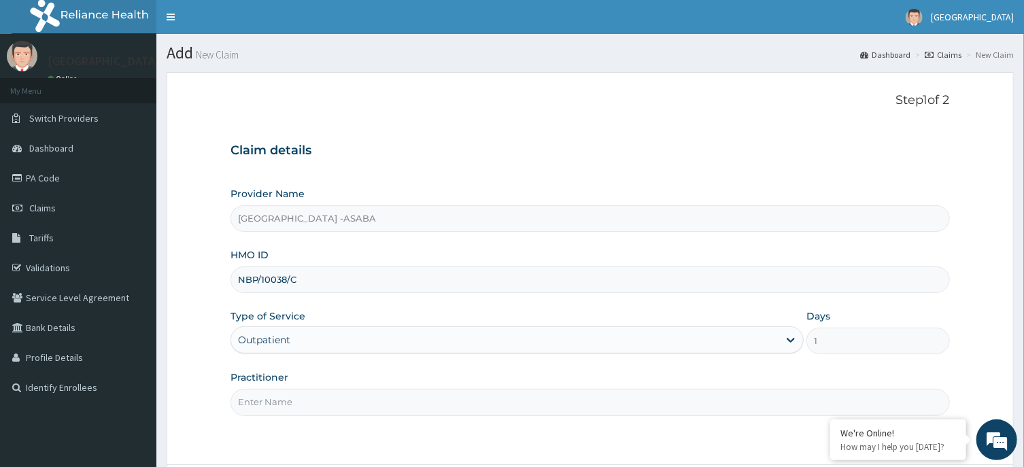
click at [555, 415] on input "Practitioner" at bounding box center [589, 402] width 719 height 27
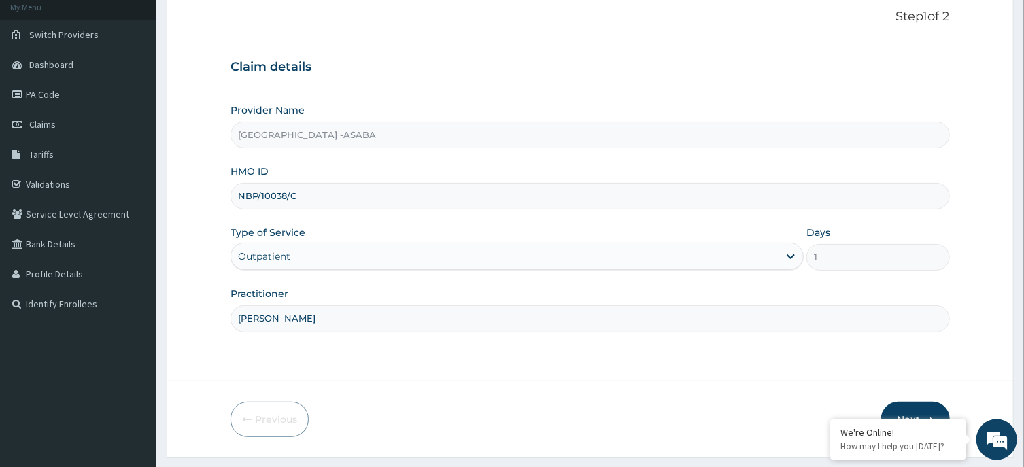
scroll to position [120, 0]
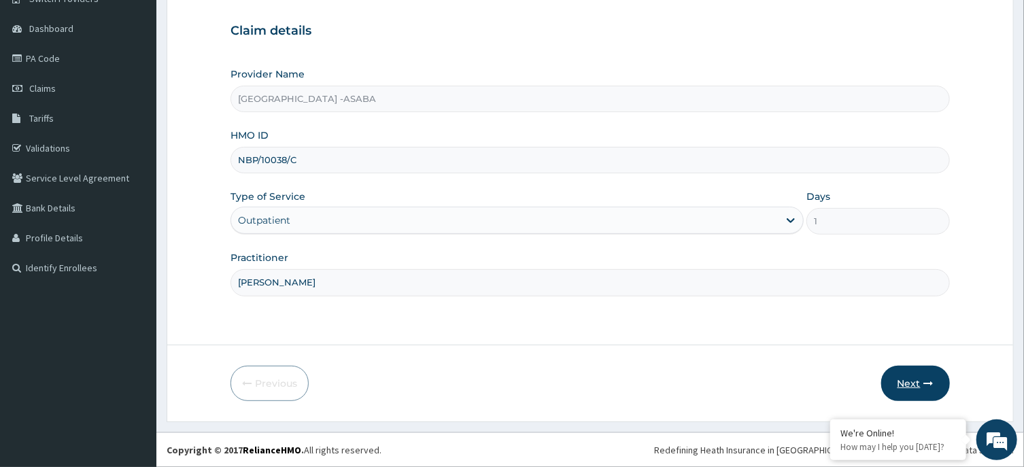
type input "[PERSON_NAME]"
click at [924, 380] on icon "button" at bounding box center [929, 384] width 10 height 10
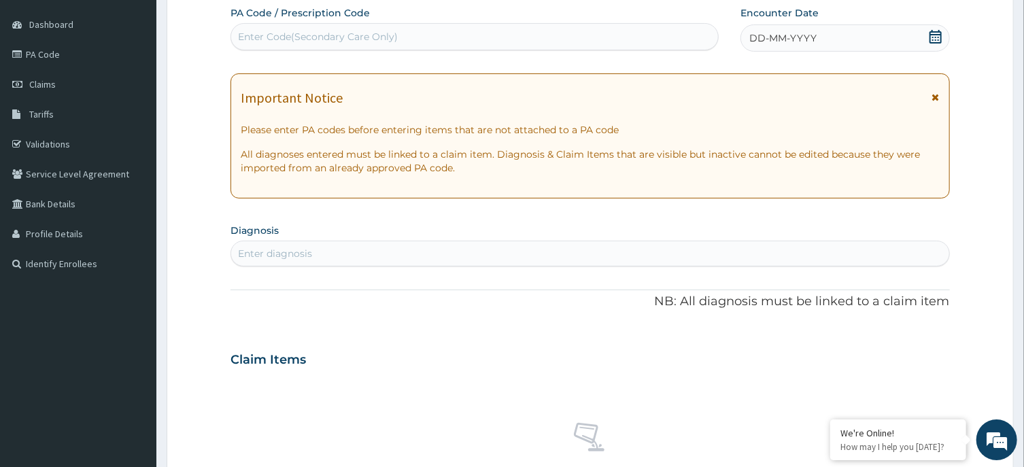
scroll to position [124, 0]
click at [554, 48] on div "Enter Code(Secondary Care Only)" at bounding box center [474, 35] width 488 height 27
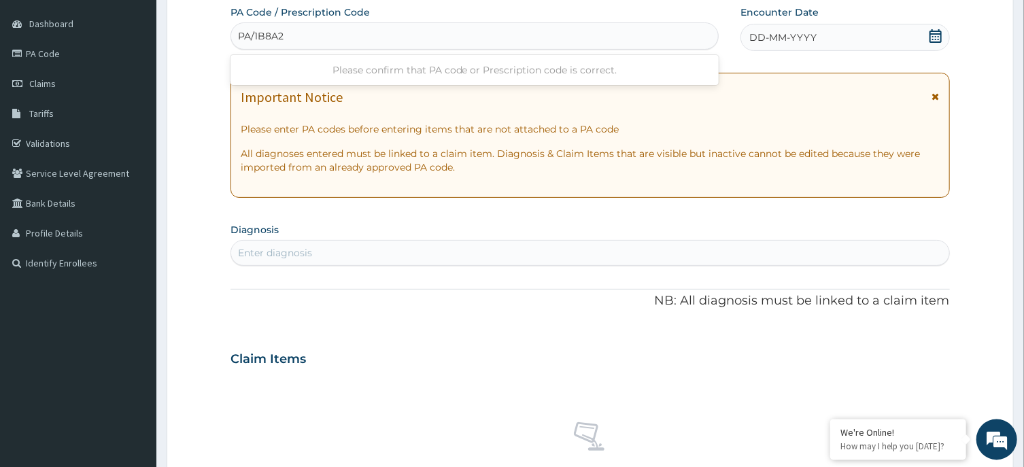
type input "PA/1B8A22"
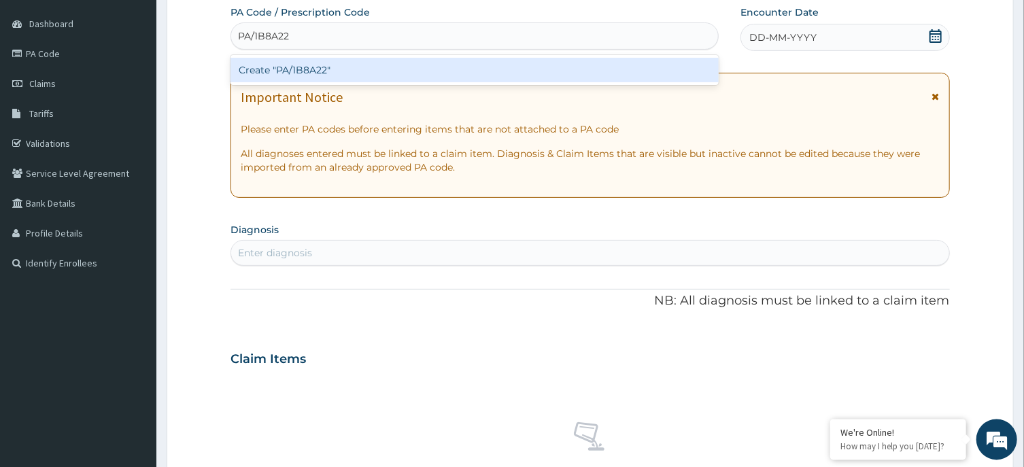
click at [529, 69] on div "Create "PA/1B8A22"" at bounding box center [474, 70] width 488 height 24
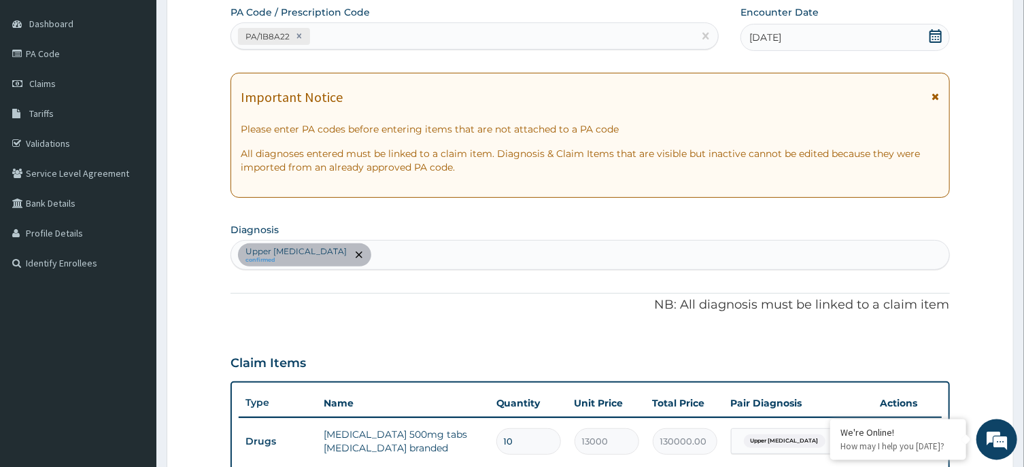
click at [624, 256] on div "Upper urinary tract infection confirmed" at bounding box center [589, 255] width 717 height 29
type input "MALARIA"
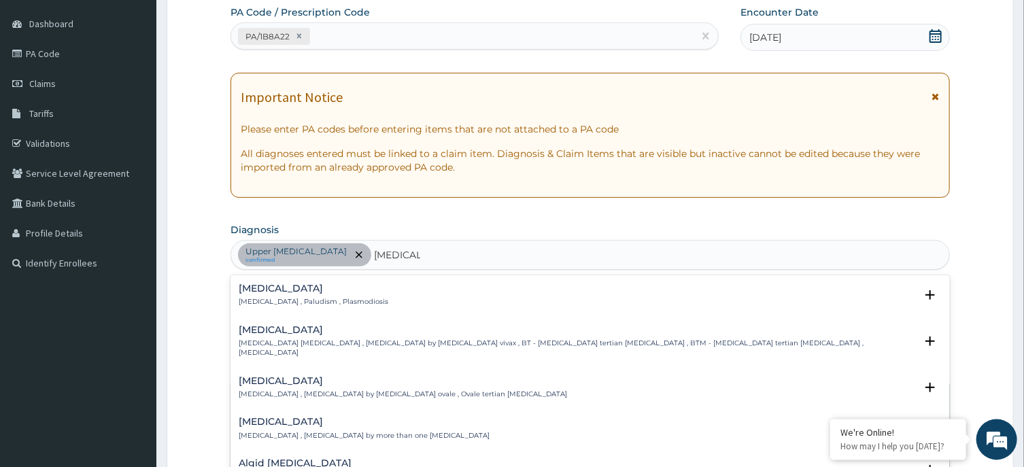
click at [238, 283] on div "Malaria Malaria , Paludism , Plasmodiosis Select Status Query Query covers susp…" at bounding box center [589, 298] width 719 height 41
click at [248, 294] on h4 "Malaria" at bounding box center [314, 288] width 150 height 10
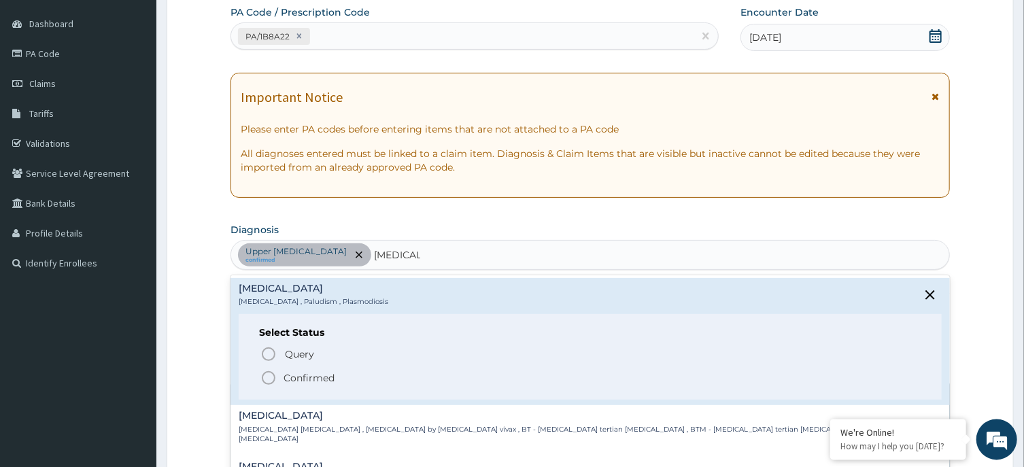
click at [271, 375] on icon "status option filled" at bounding box center [268, 378] width 16 height 16
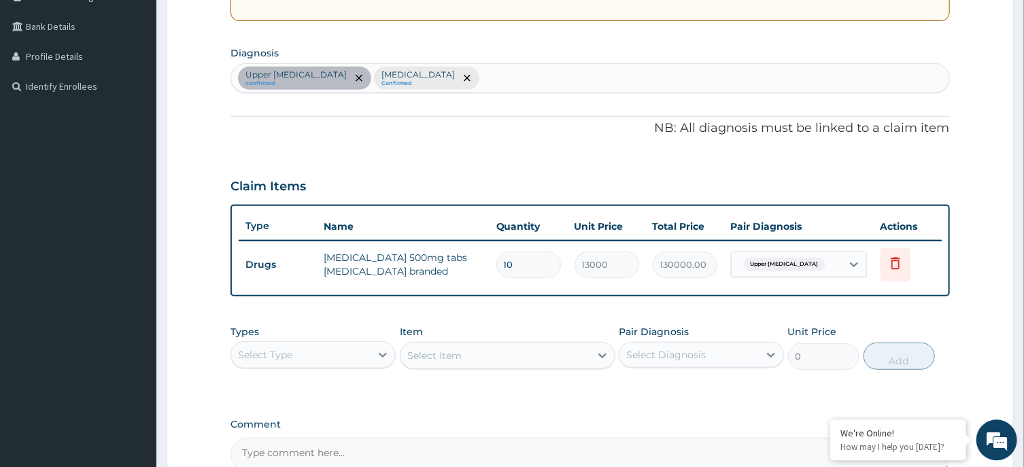
scroll to position [304, 0]
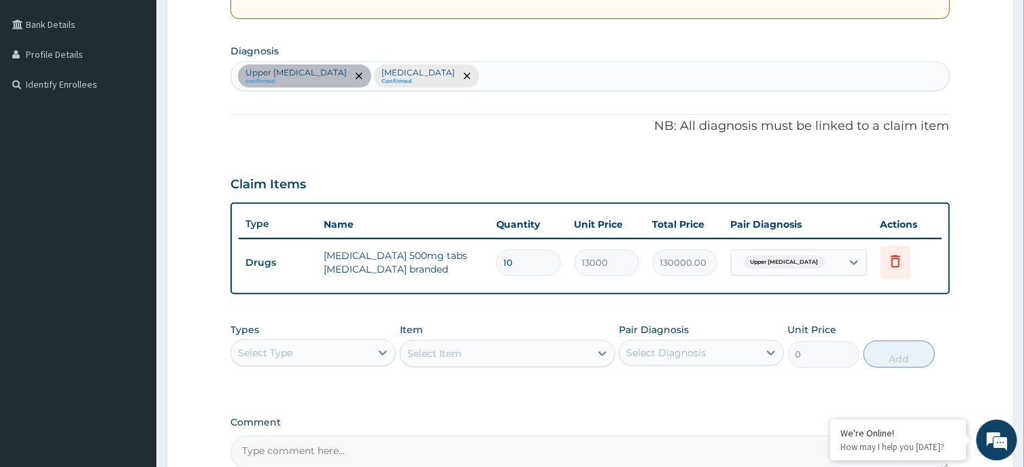
click at [648, 69] on div "Upper urinary tract infection confirmed Malaria Confirmed" at bounding box center [589, 75] width 717 height 29
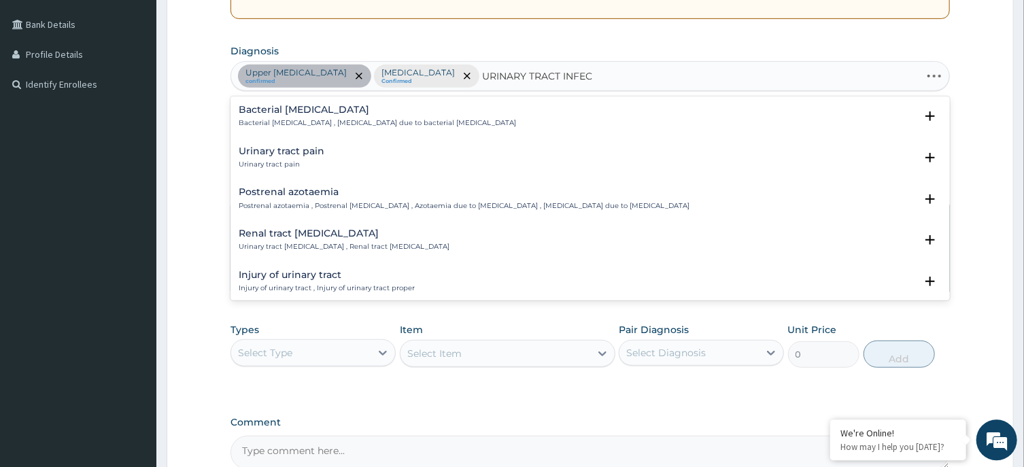
type input "URINARY TRACT INFECT"
click at [301, 193] on h4 "Acute urinary tract infection" at bounding box center [435, 191] width 392 height 10
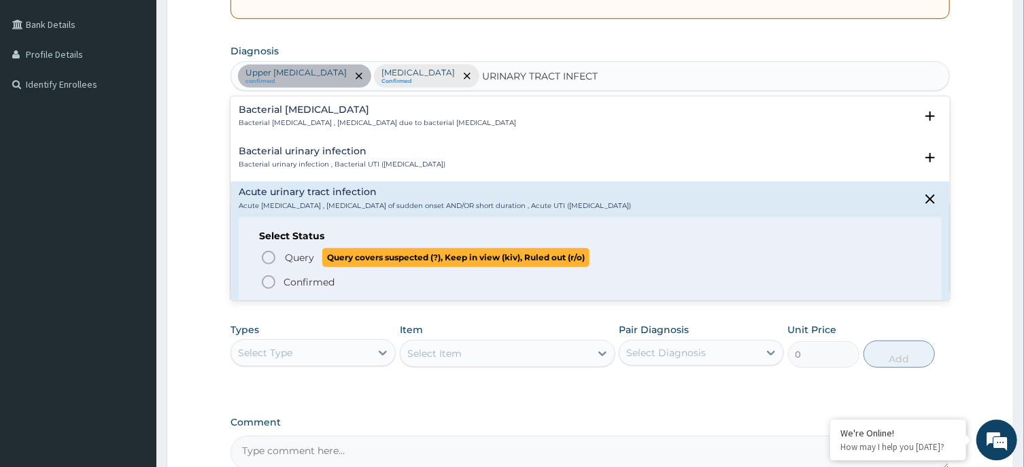
click at [271, 252] on circle "status option query" at bounding box center [268, 257] width 12 height 12
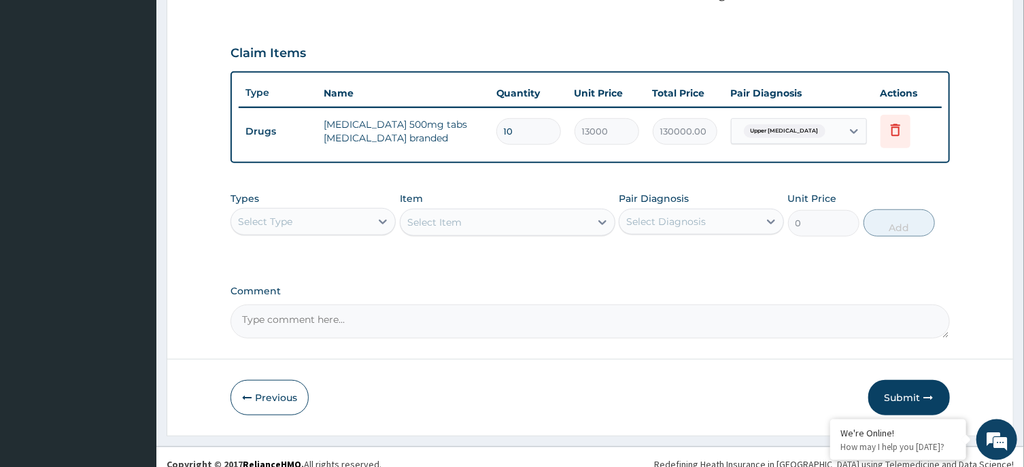
scroll to position [447, 0]
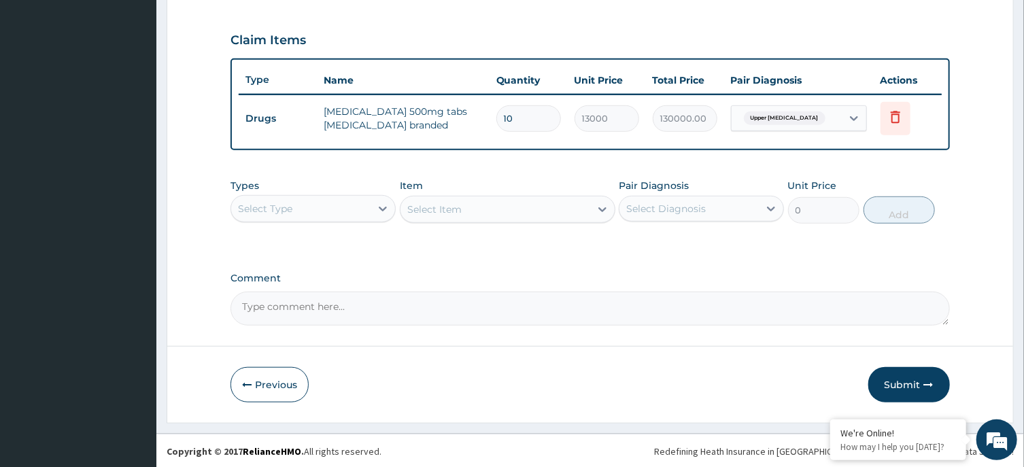
click at [364, 207] on div "Select Type" at bounding box center [300, 209] width 139 height 22
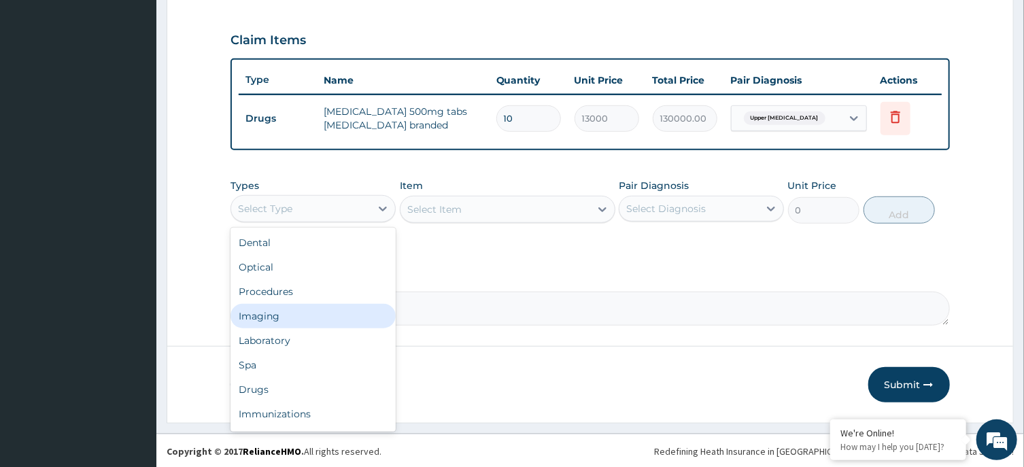
click at [334, 304] on div "Imaging" at bounding box center [312, 316] width 165 height 24
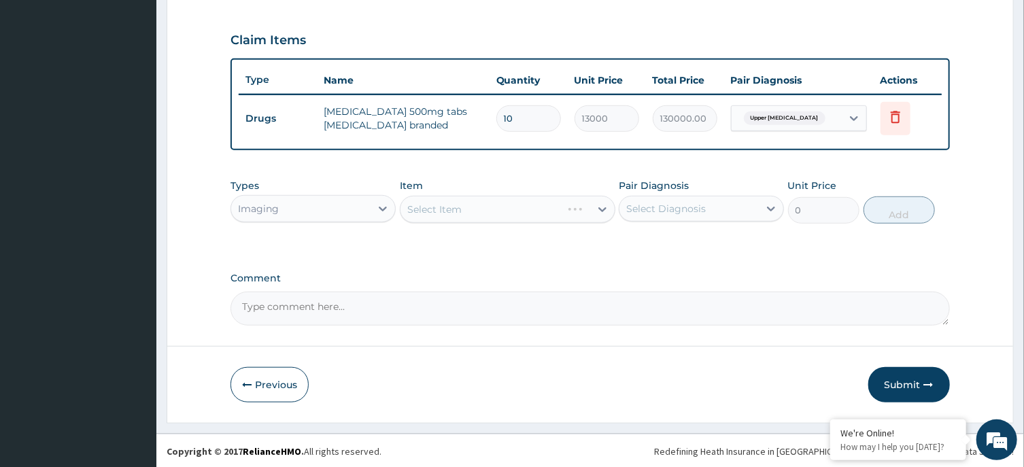
click at [359, 206] on div "Imaging" at bounding box center [300, 209] width 139 height 22
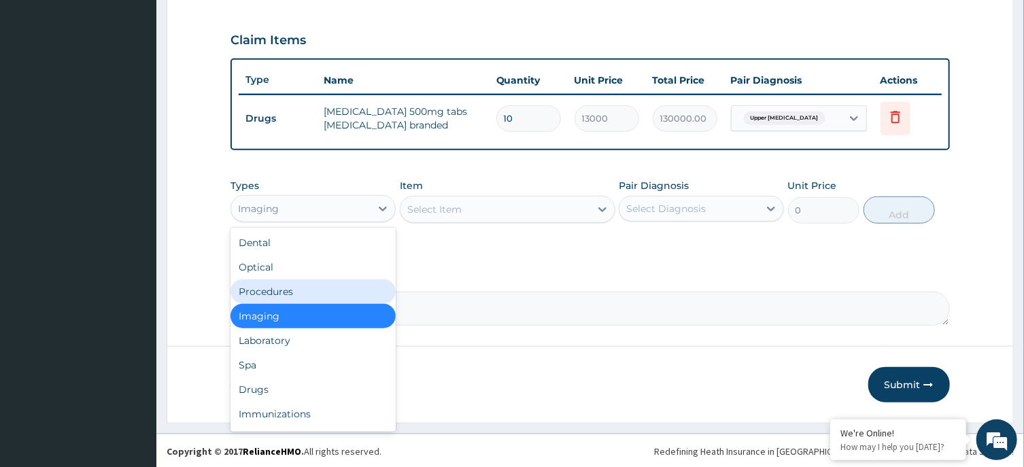
click at [327, 285] on div "Procedures" at bounding box center [312, 291] width 165 height 24
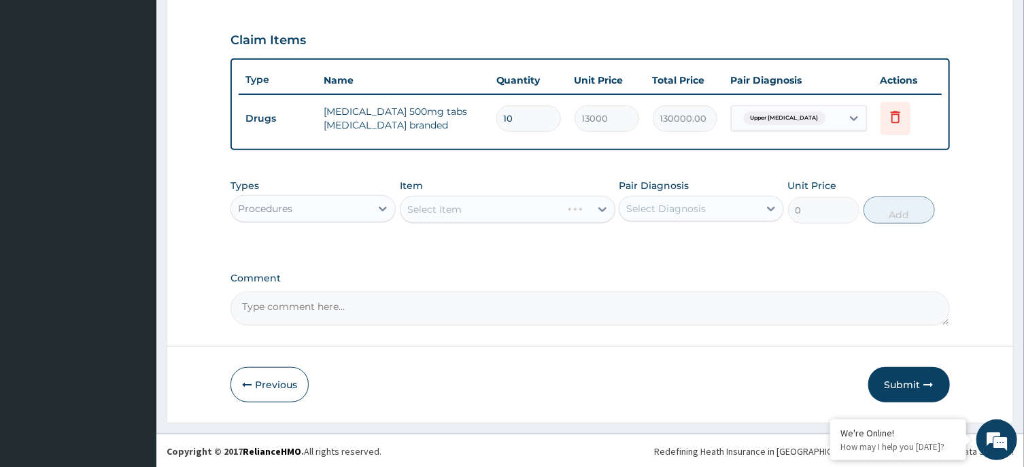
click at [512, 211] on div "Select Item" at bounding box center [508, 209] width 216 height 27
click at [514, 201] on div "Select Item" at bounding box center [495, 210] width 190 height 22
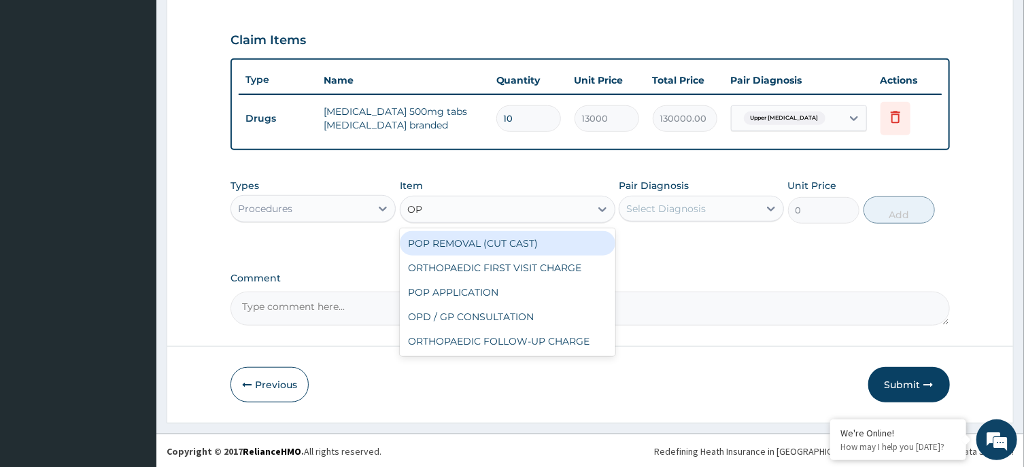
type input "OPD"
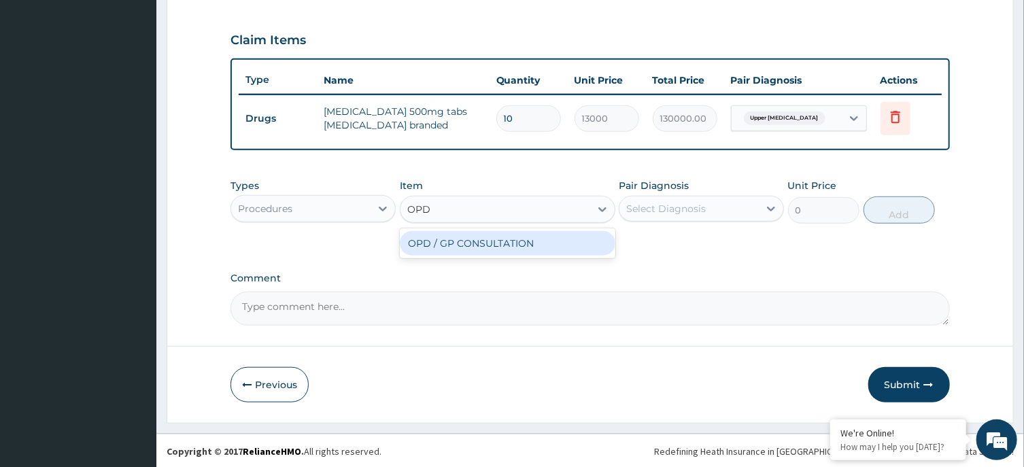
click at [529, 240] on div "OPD / GP CONSULTATION" at bounding box center [508, 243] width 216 height 24
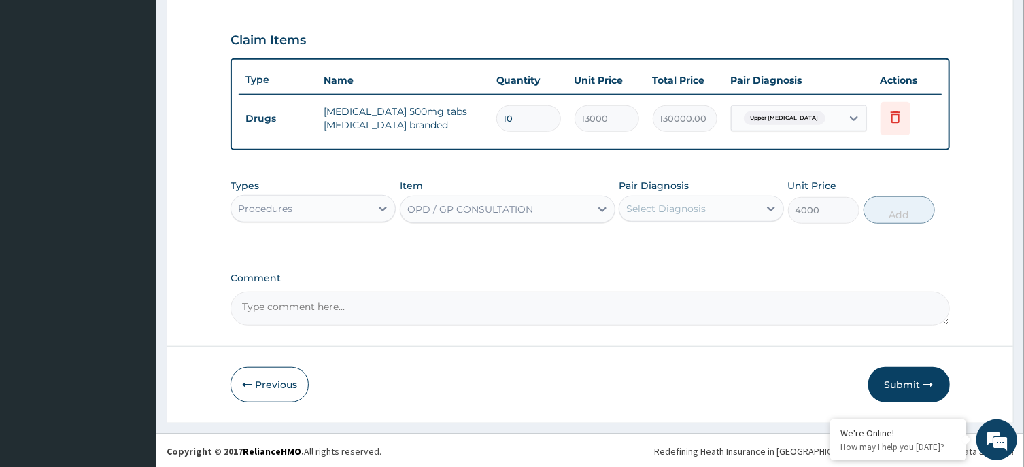
type input "4000"
click at [674, 205] on div "Select Diagnosis" at bounding box center [666, 209] width 80 height 14
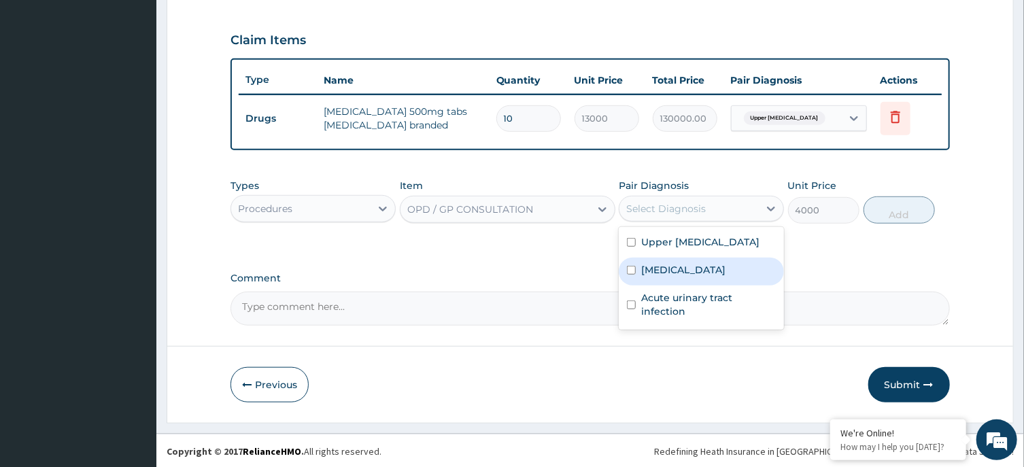
click at [678, 277] on div "[MEDICAL_DATA]" at bounding box center [701, 272] width 165 height 28
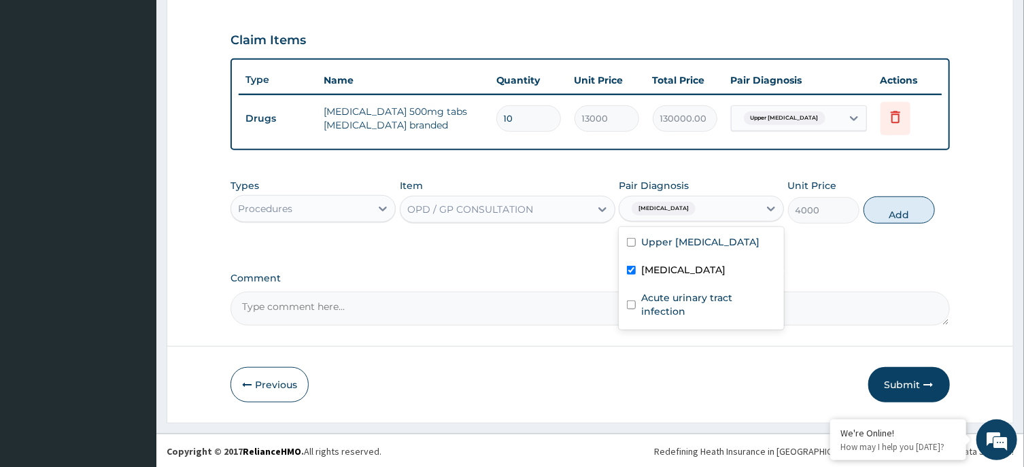
checkbox input "true"
click at [702, 245] on label "Upper urinary tract infection" at bounding box center [700, 242] width 118 height 14
checkbox input "true"
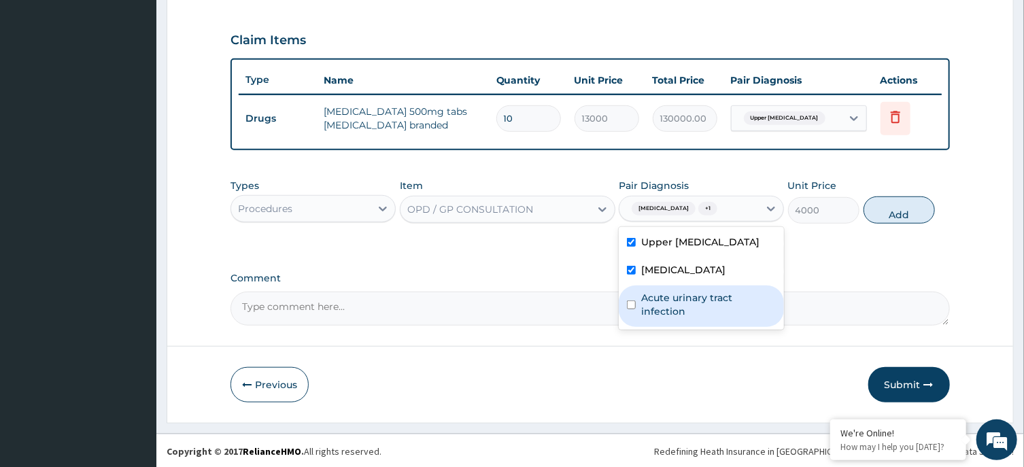
click at [714, 308] on label "Acute urinary tract infection" at bounding box center [708, 304] width 135 height 27
checkbox input "true"
click at [899, 204] on button "Add" at bounding box center [899, 209] width 72 height 27
type input "0"
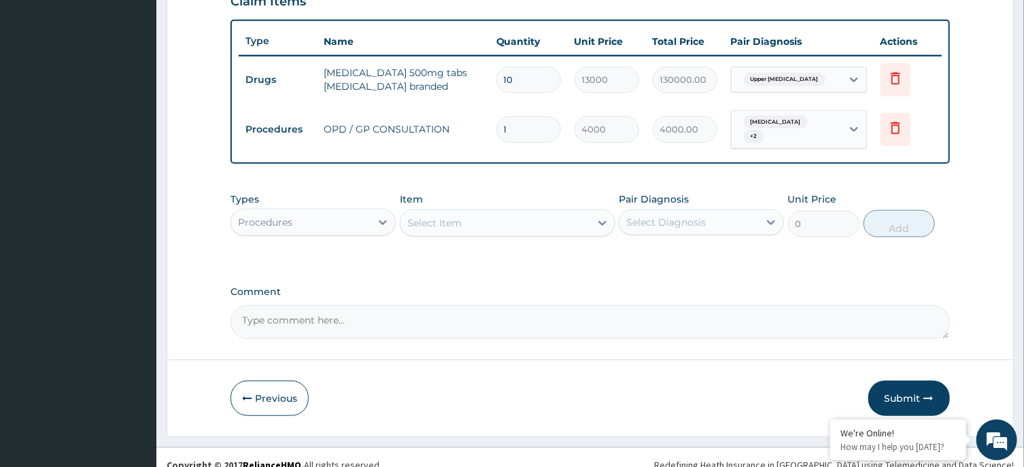
scroll to position [494, 0]
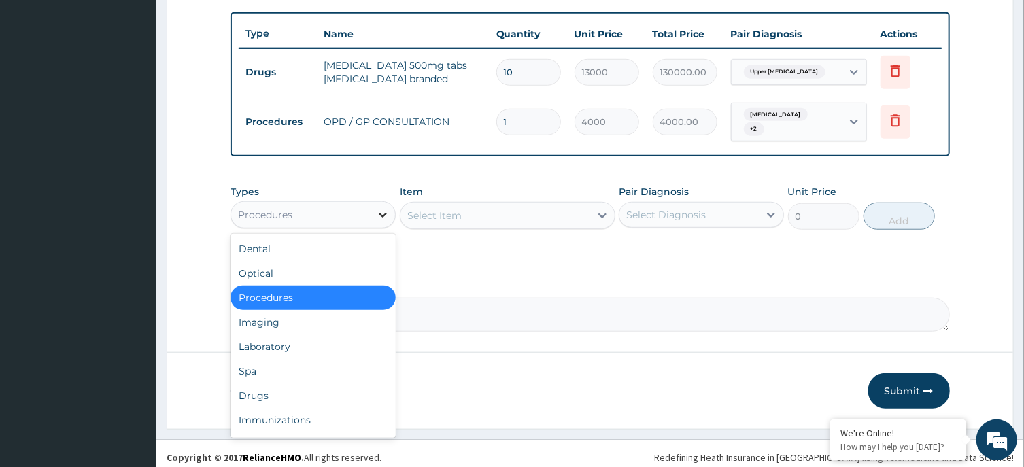
click at [379, 203] on div at bounding box center [383, 215] width 24 height 24
click at [301, 386] on div "Drugs" at bounding box center [312, 395] width 165 height 24
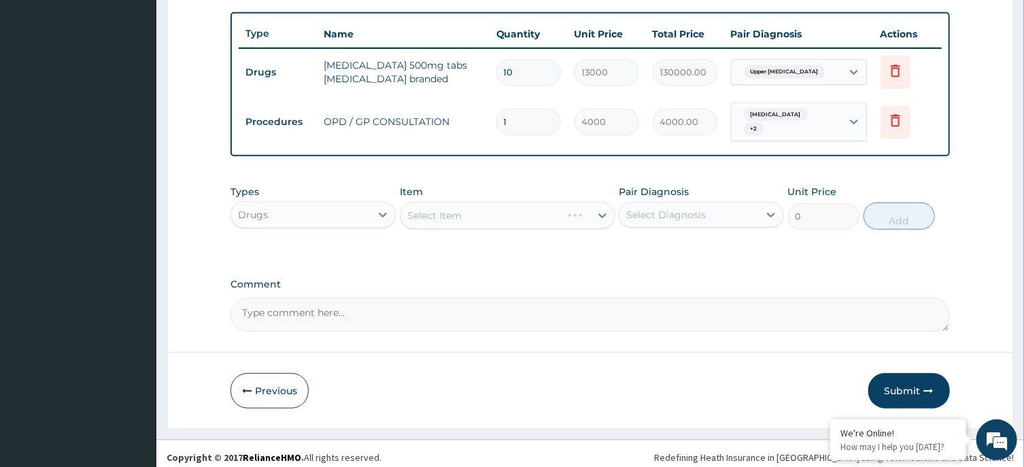
click at [506, 208] on div "Select Item" at bounding box center [508, 215] width 216 height 27
click at [494, 204] on div "Select Item" at bounding box center [508, 215] width 216 height 27
click at [532, 207] on div "Select Item" at bounding box center [508, 215] width 216 height 27
click at [510, 205] on div "Select Item" at bounding box center [508, 215] width 216 height 27
click at [488, 205] on div "Select Item" at bounding box center [495, 216] width 190 height 22
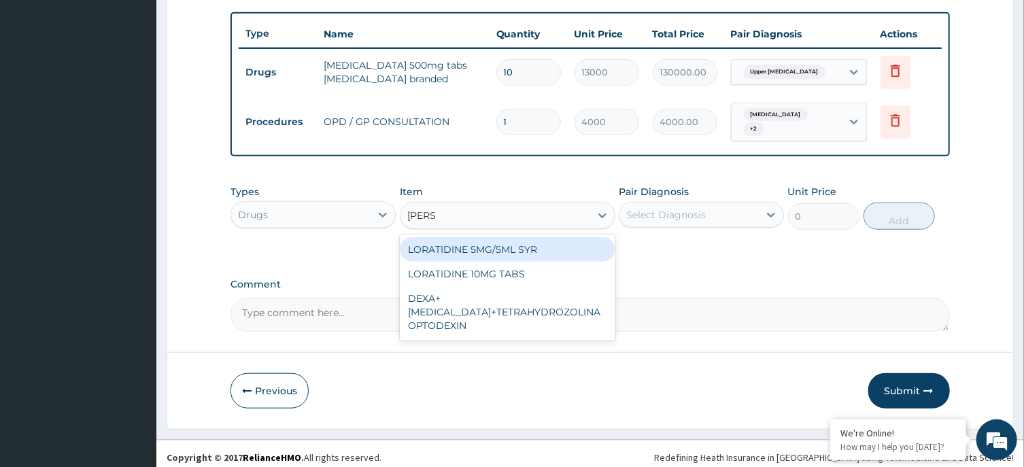
type input "LORAT"
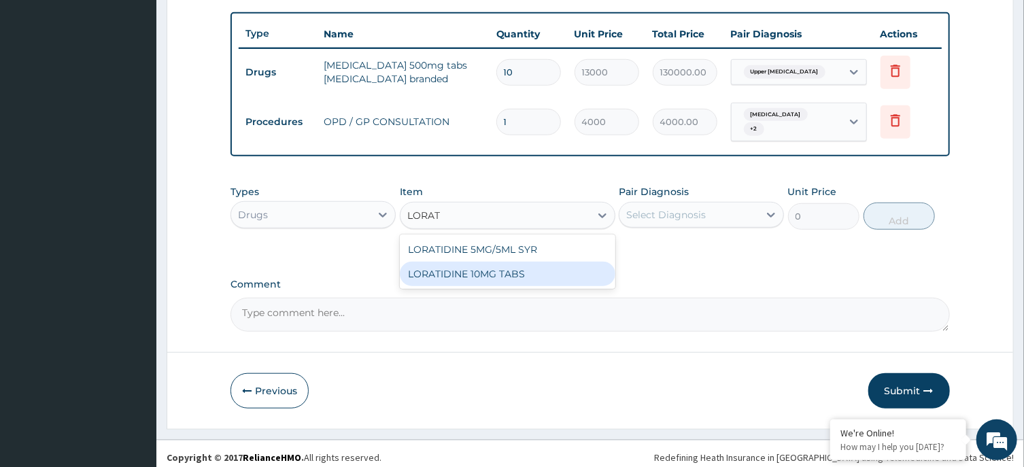
click at [492, 273] on div "LORATIDINE 10MG TABS" at bounding box center [508, 274] width 216 height 24
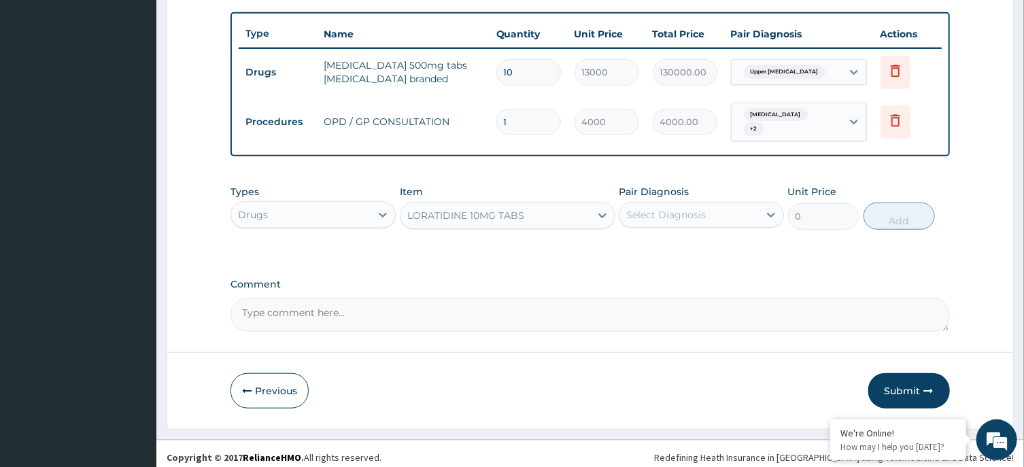
type input "80"
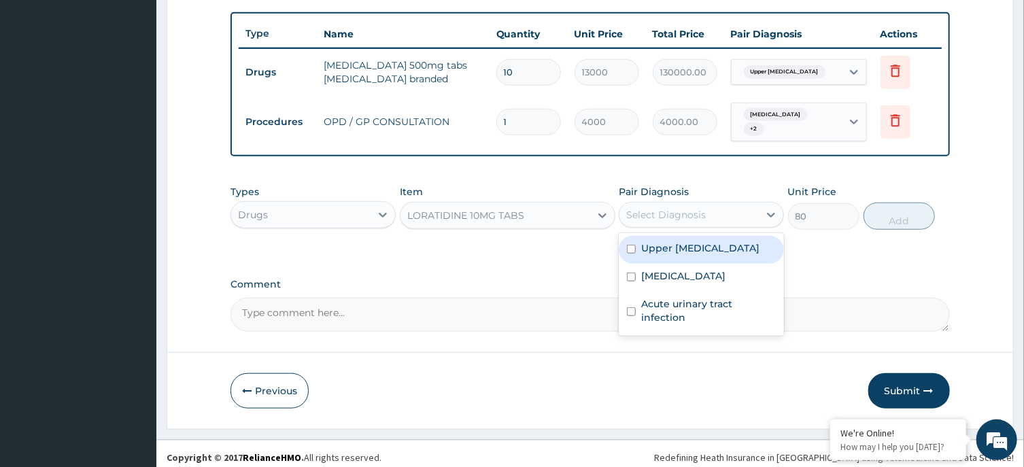
click at [676, 208] on div "Select Diagnosis" at bounding box center [666, 215] width 80 height 14
click at [676, 247] on label "Upper urinary tract infection" at bounding box center [700, 248] width 118 height 14
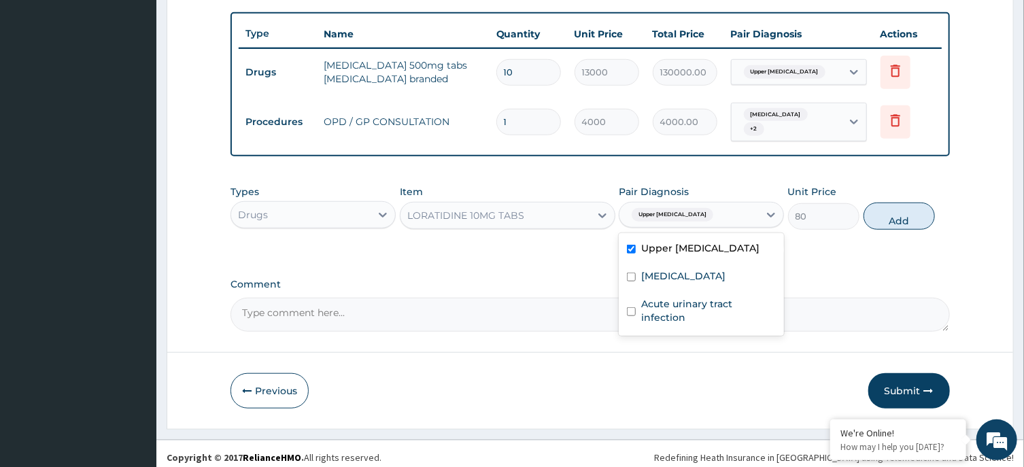
click at [676, 247] on label "Upper urinary tract infection" at bounding box center [700, 248] width 118 height 14
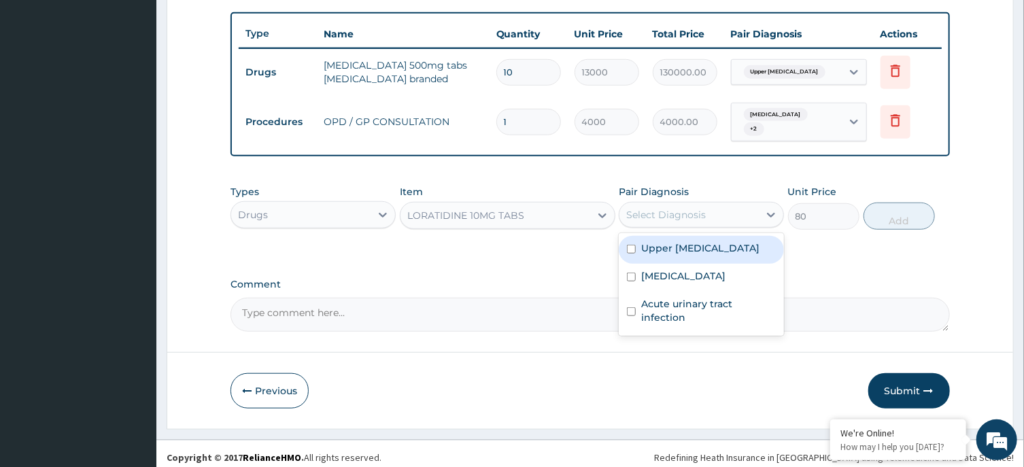
click at [681, 241] on label "Upper urinary tract infection" at bounding box center [700, 248] width 118 height 14
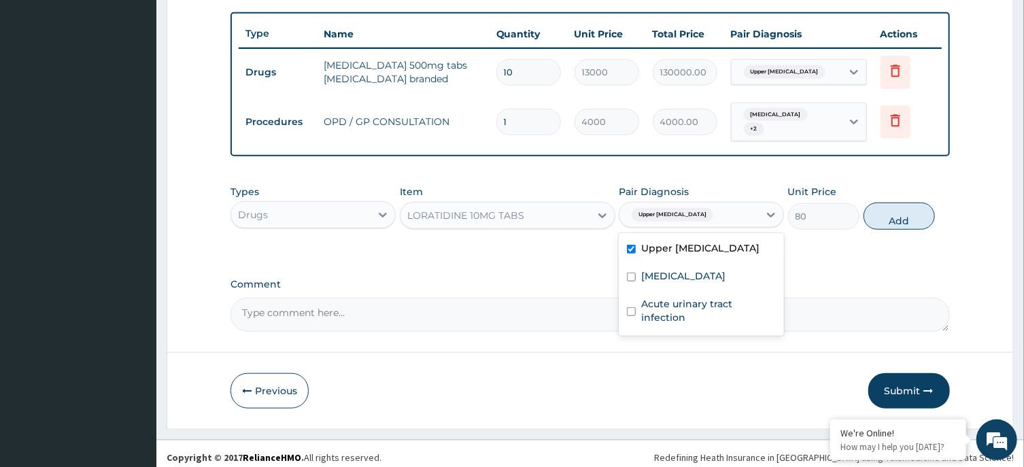
click at [699, 241] on label "Upper urinary tract infection" at bounding box center [700, 248] width 118 height 14
checkbox input "false"
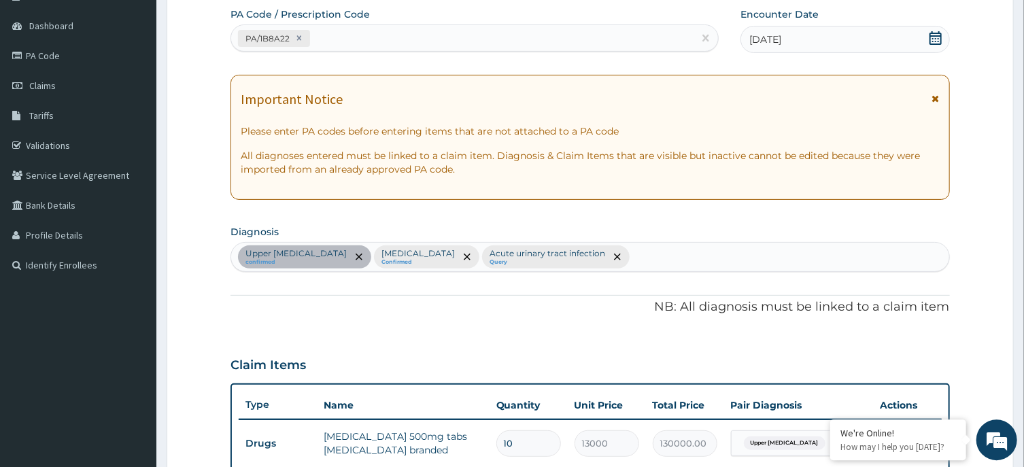
scroll to position [51, 0]
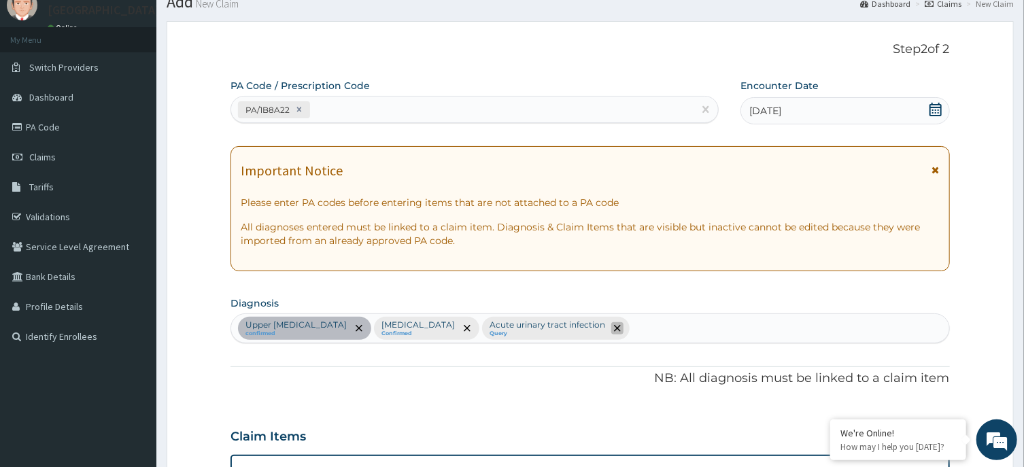
click at [614, 325] on icon "remove selection option" at bounding box center [617, 328] width 7 height 7
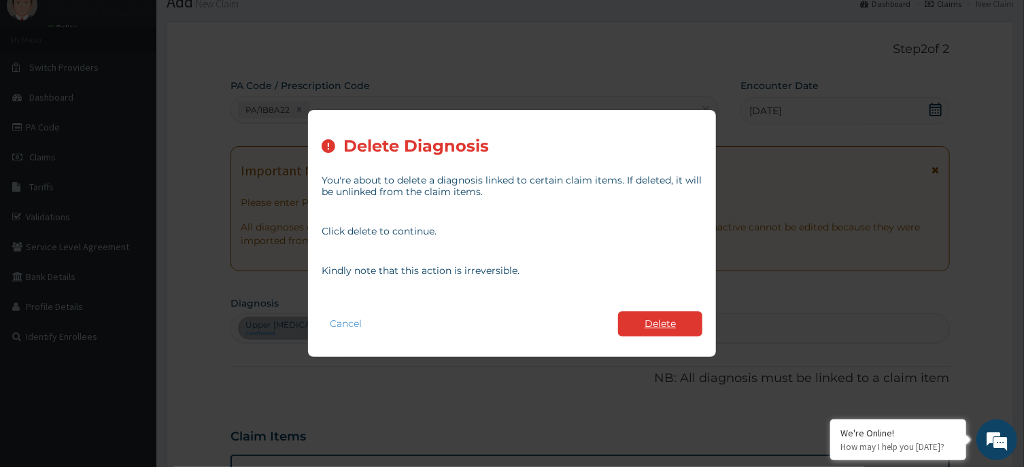
click at [639, 326] on button "Delete" at bounding box center [660, 323] width 84 height 25
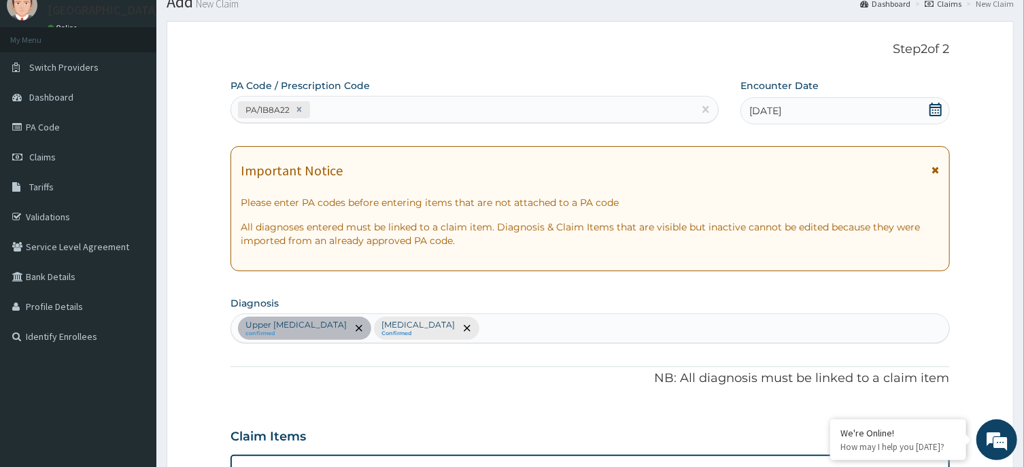
click at [635, 329] on div "Upper urinary tract infection confirmed Malaria Confirmed" at bounding box center [589, 328] width 717 height 29
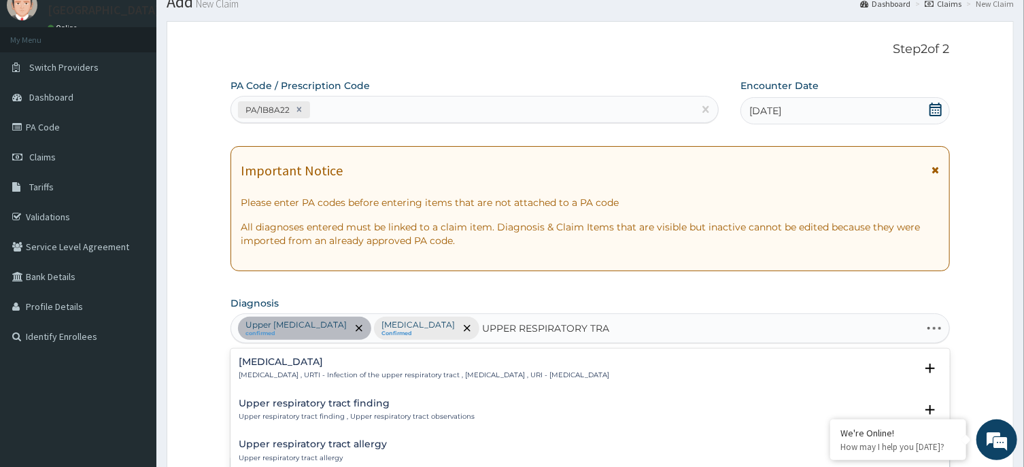
type input "UPPER RESPIRATORY TRAC"
click at [306, 366] on h4 "[MEDICAL_DATA]" at bounding box center [424, 362] width 371 height 10
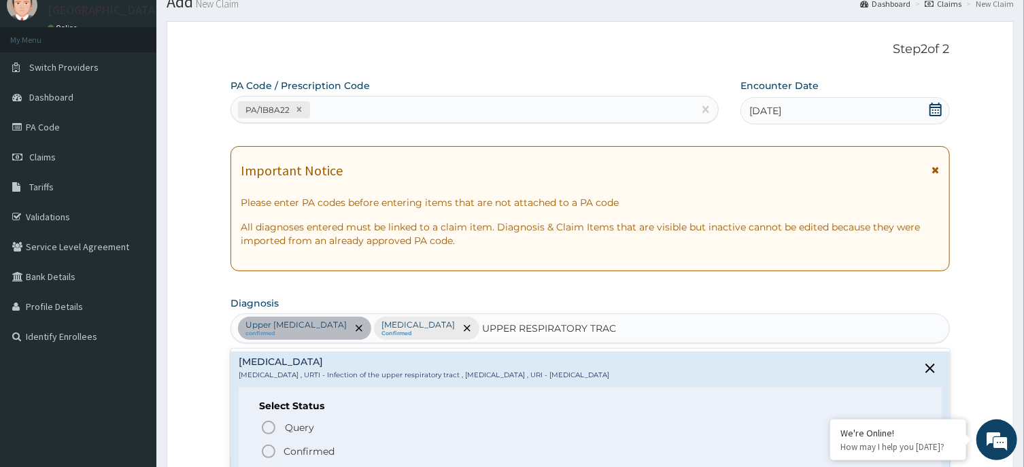
click at [279, 453] on span "Confirmed" at bounding box center [590, 451] width 660 height 16
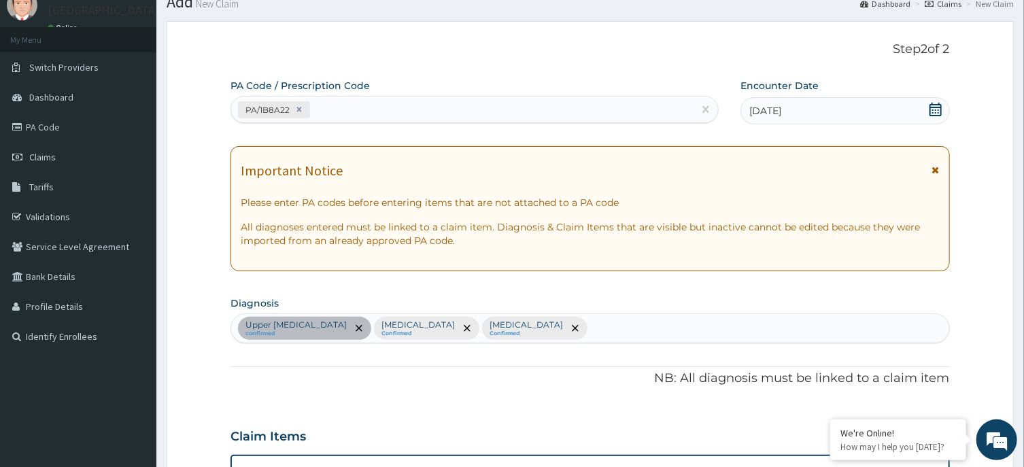
scroll to position [494, 0]
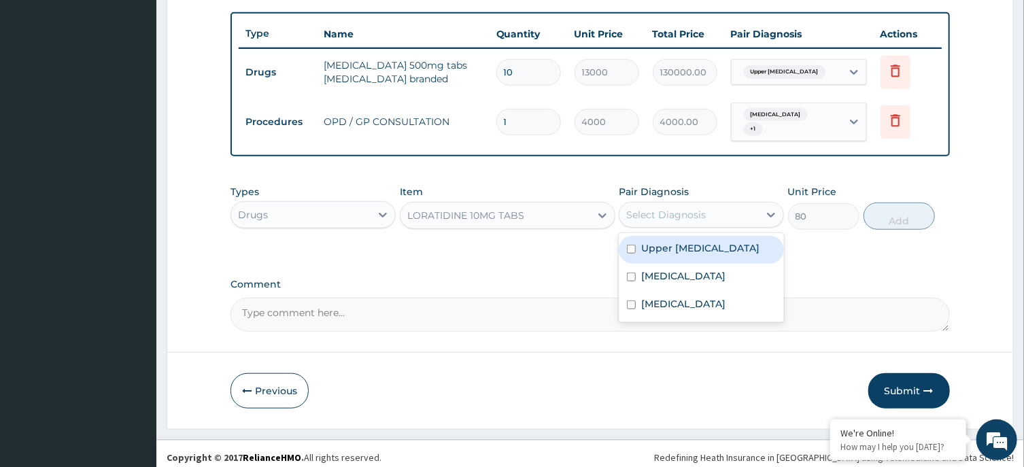
click at [670, 216] on div "Select Diagnosis" at bounding box center [688, 215] width 139 height 22
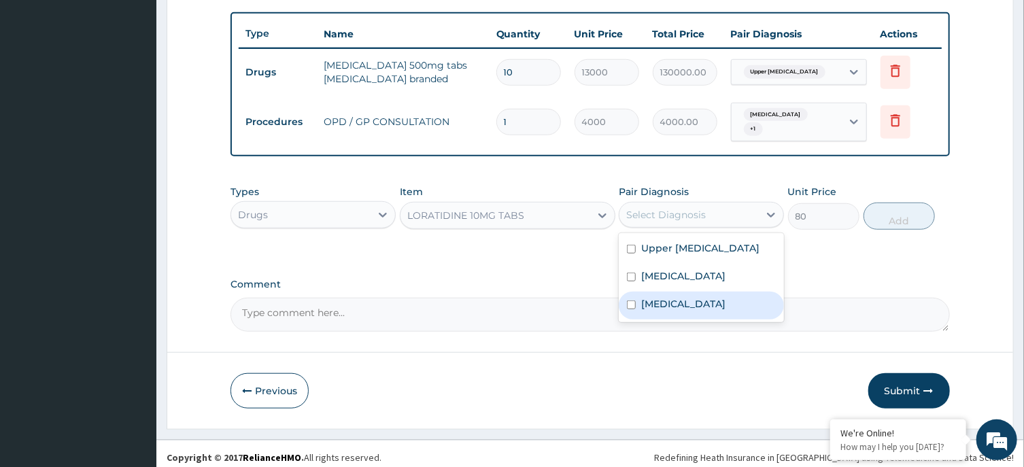
click at [672, 305] on label "[MEDICAL_DATA]" at bounding box center [683, 304] width 84 height 14
checkbox input "true"
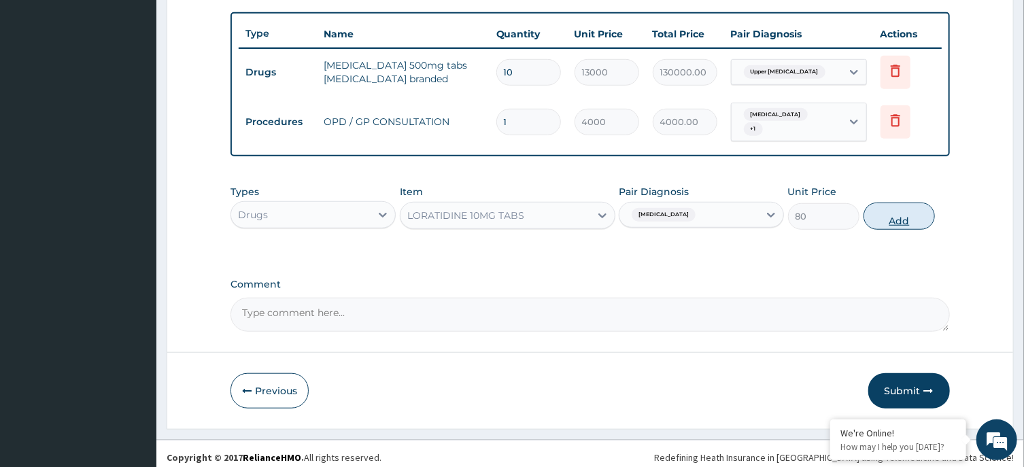
click at [872, 203] on button "Add" at bounding box center [899, 216] width 72 height 27
type input "0"
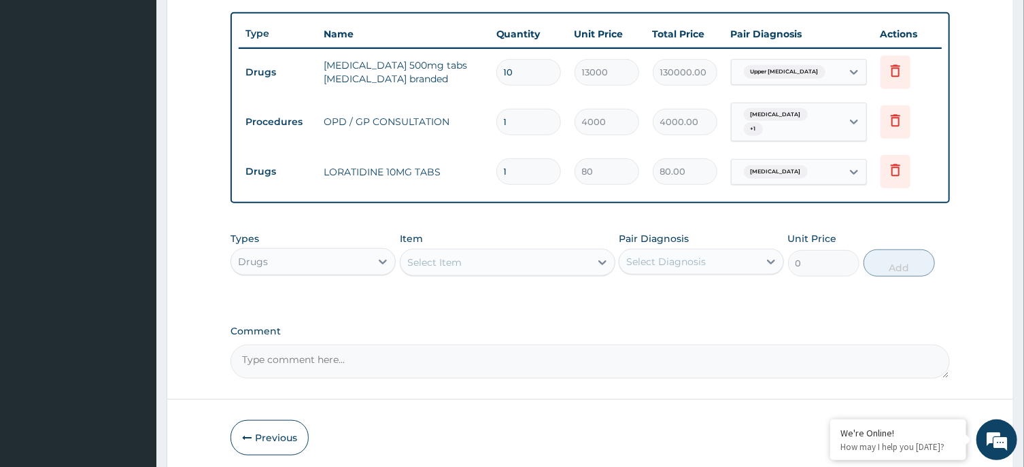
click at [533, 175] on input "1" at bounding box center [528, 171] width 65 height 27
type input "10"
type input "800.00"
type input "10"
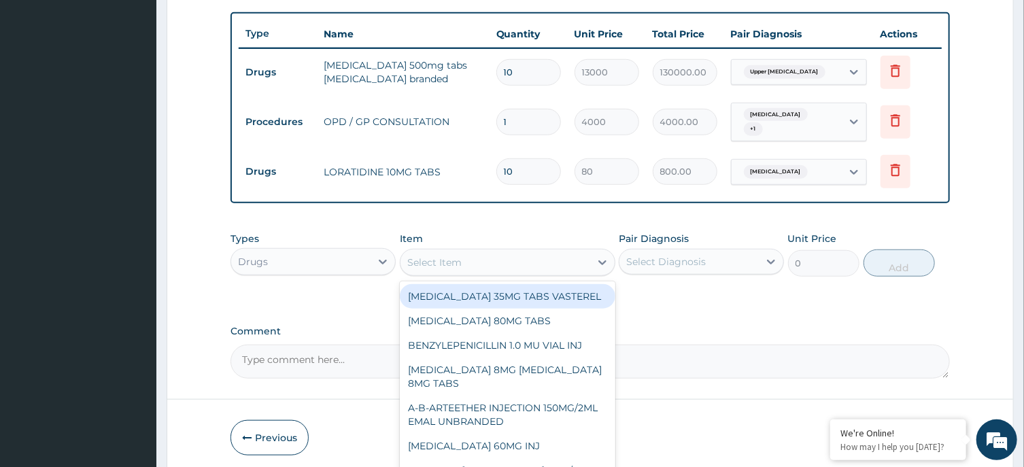
click at [486, 254] on div "Select Item" at bounding box center [495, 263] width 190 height 22
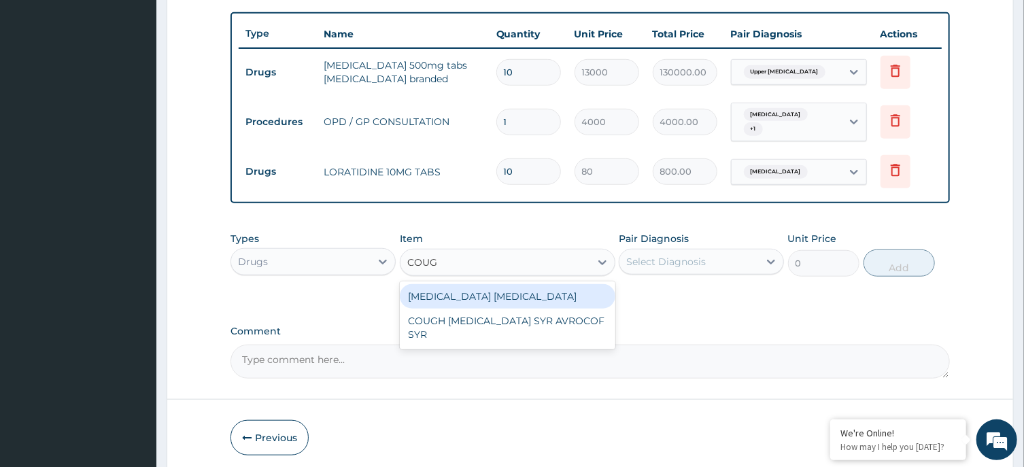
type input "COUGH"
click at [532, 292] on div "BENYLIN DRY COUGH" at bounding box center [508, 296] width 216 height 24
type input "4800"
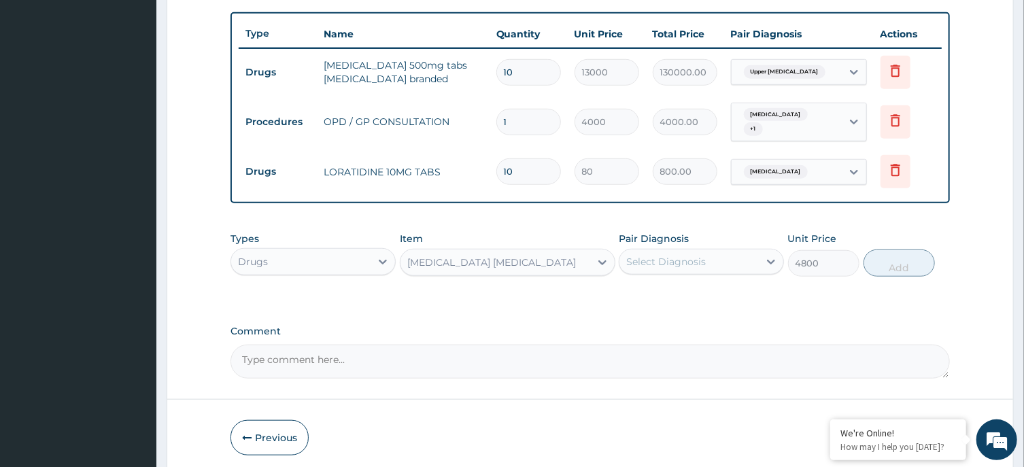
click at [684, 258] on div "Select Diagnosis" at bounding box center [666, 262] width 80 height 14
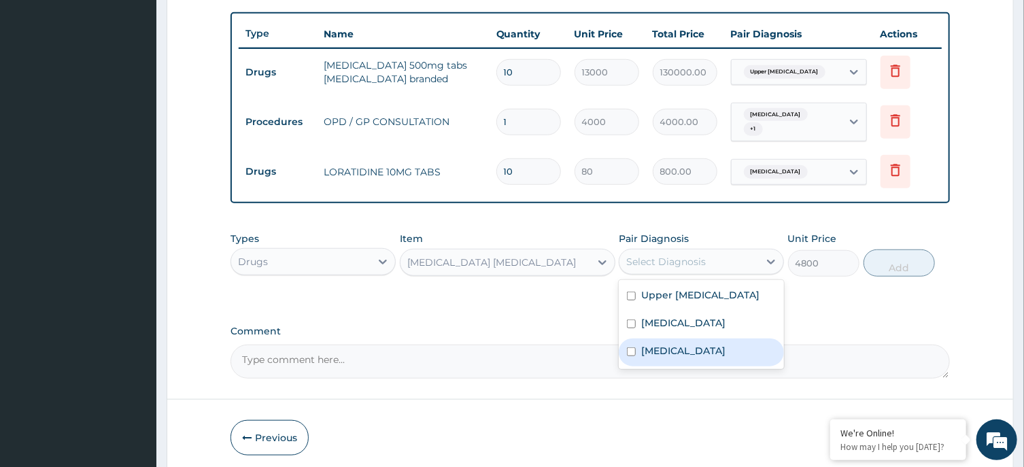
click at [693, 366] on div "Upper respiratory infection" at bounding box center [701, 353] width 165 height 28
checkbox input "true"
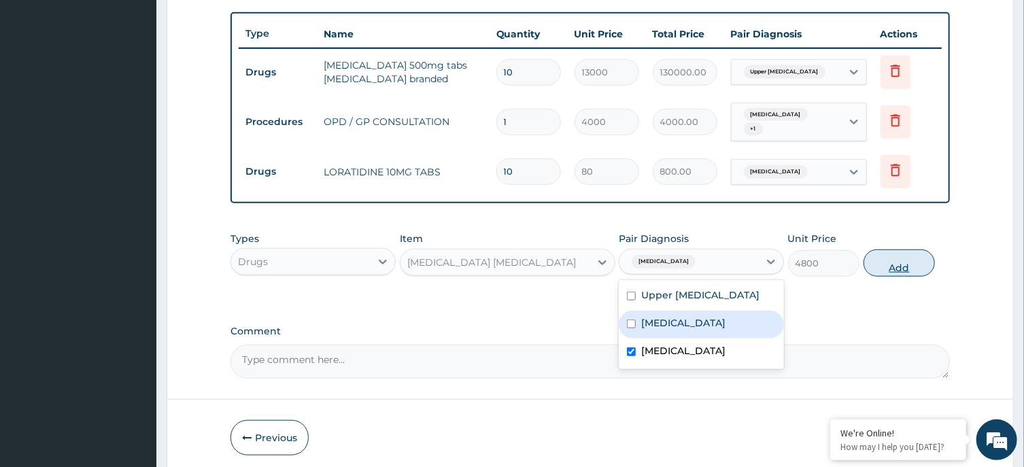
click at [913, 252] on button "Add" at bounding box center [899, 263] width 72 height 27
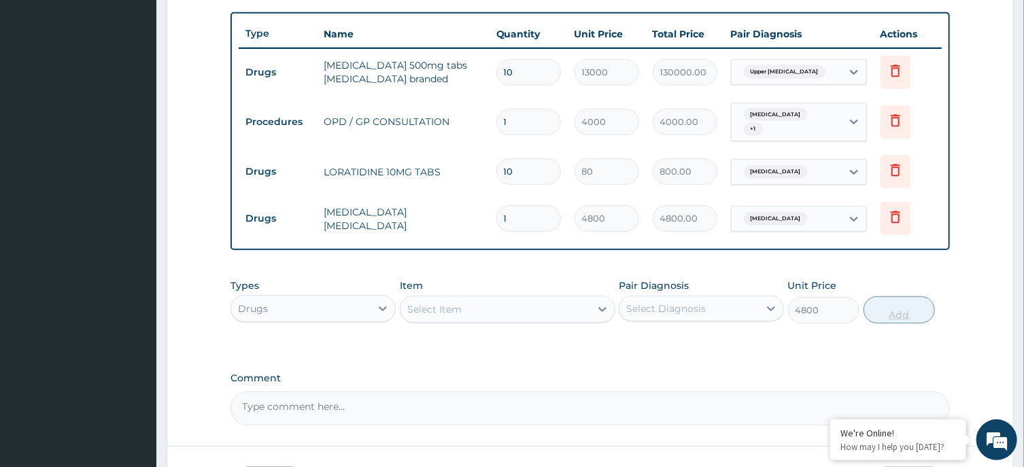
type input "0"
click at [538, 298] on div "Select Item" at bounding box center [495, 309] width 190 height 22
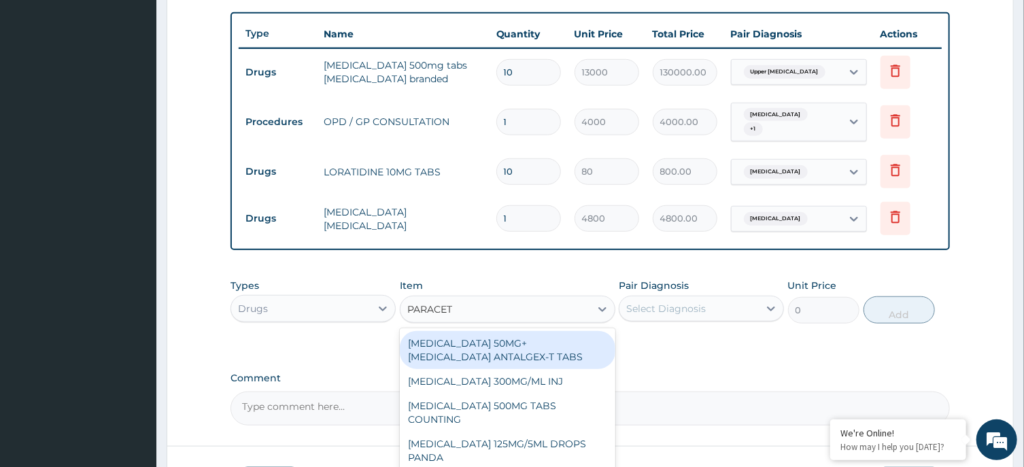
type input "PARACETA"
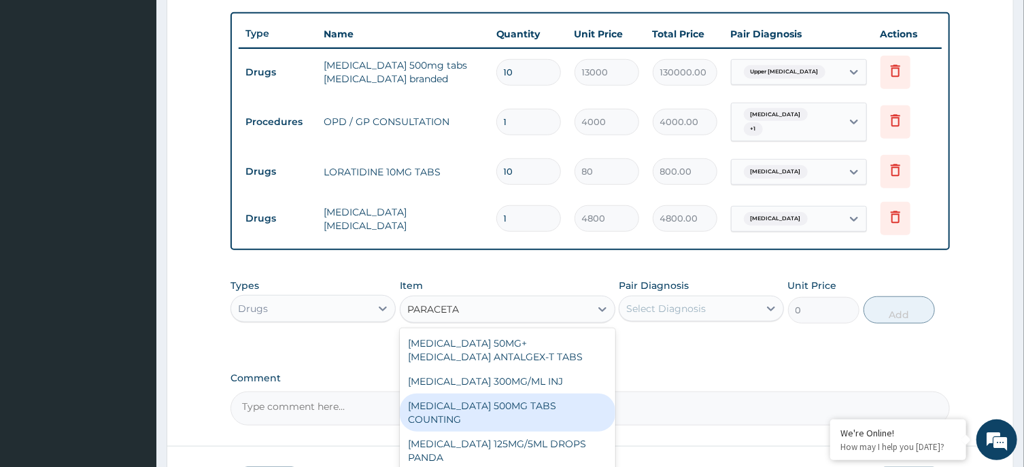
click at [562, 399] on div "[MEDICAL_DATA] 500MG TABS COUNTING" at bounding box center [508, 413] width 216 height 38
type input "10"
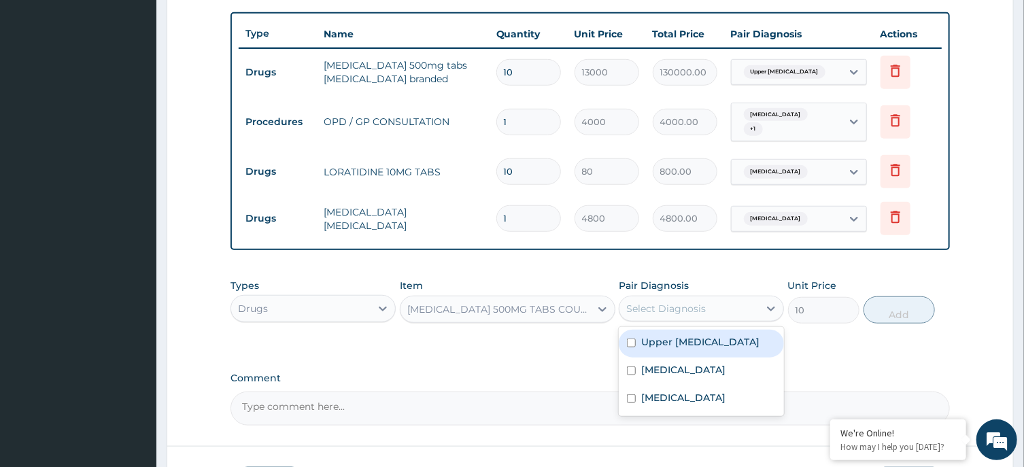
click at [736, 298] on div "Select Diagnosis" at bounding box center [688, 309] width 139 height 22
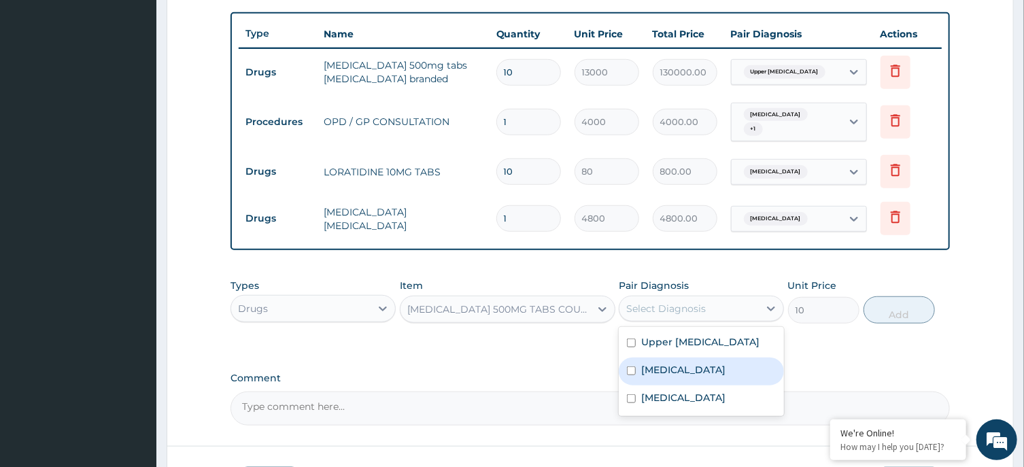
click at [723, 376] on div "Malaria" at bounding box center [701, 372] width 165 height 28
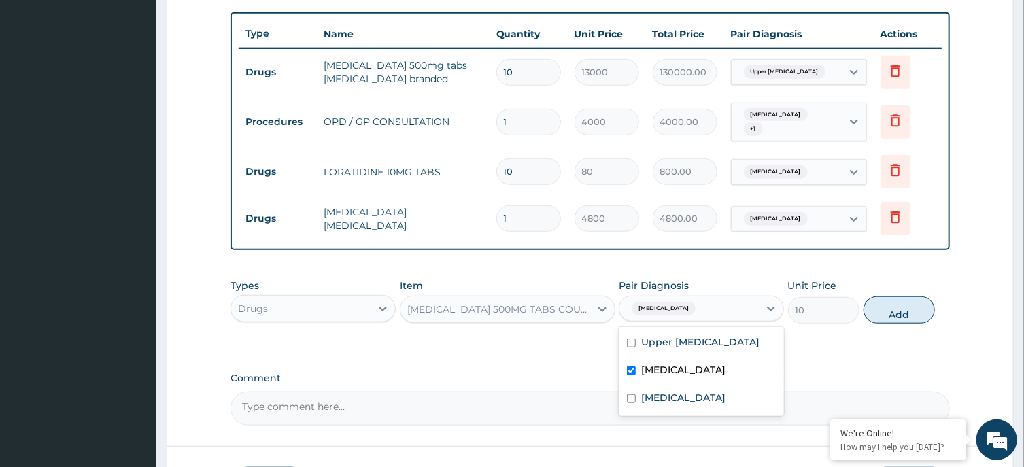
checkbox input "true"
click at [918, 299] on button "Add" at bounding box center [899, 309] width 72 height 27
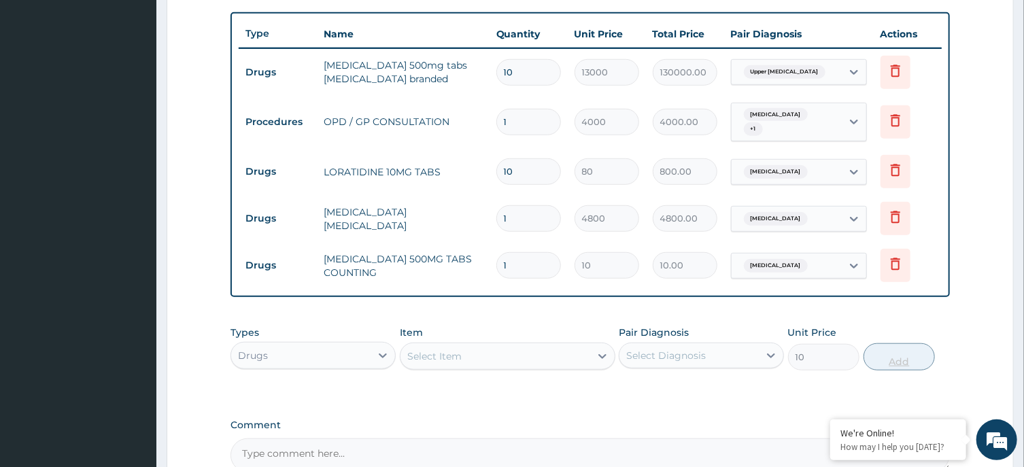
type input "0"
click at [540, 254] on input "1" at bounding box center [528, 265] width 65 height 27
type input "0.00"
type input "3"
type input "30.00"
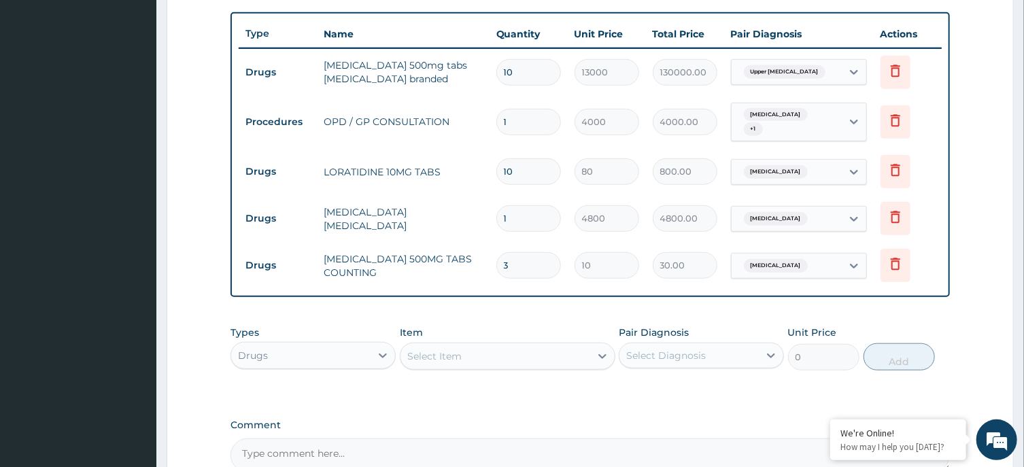
type input "30"
type input "300.00"
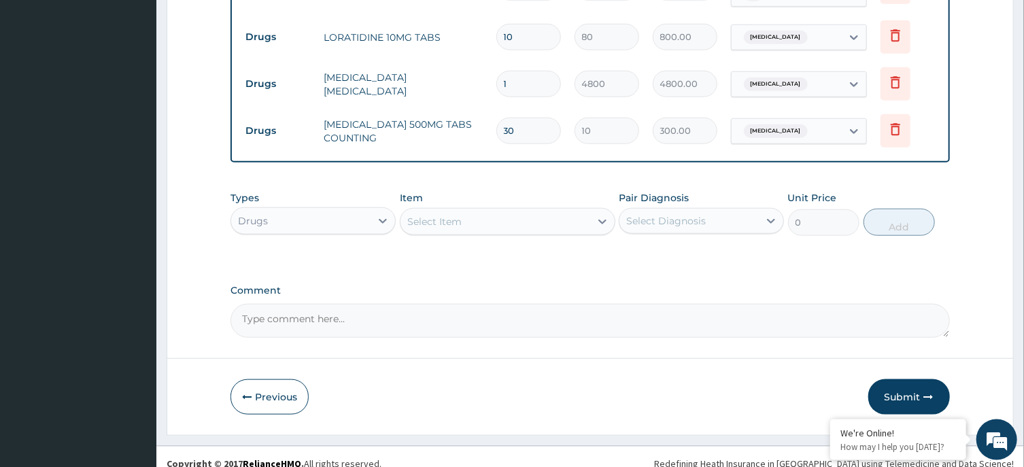
type input "30"
click at [464, 219] on div "Select Item" at bounding box center [495, 222] width 190 height 22
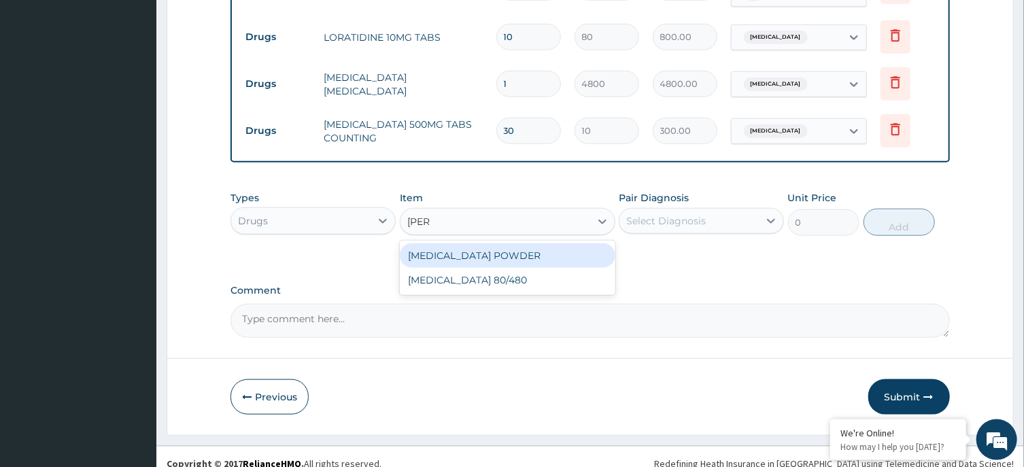
type input "COART"
click at [473, 257] on div "COARTEM 80/480" at bounding box center [508, 255] width 216 height 24
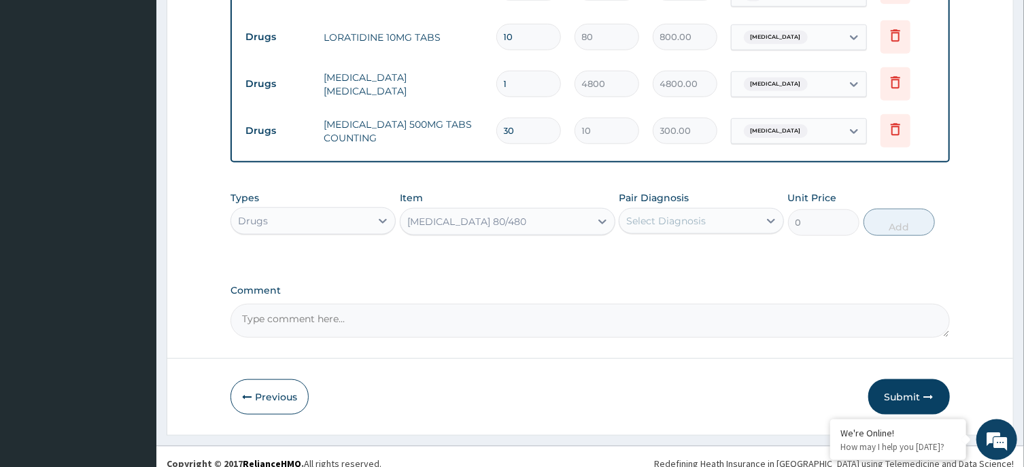
type input "4500"
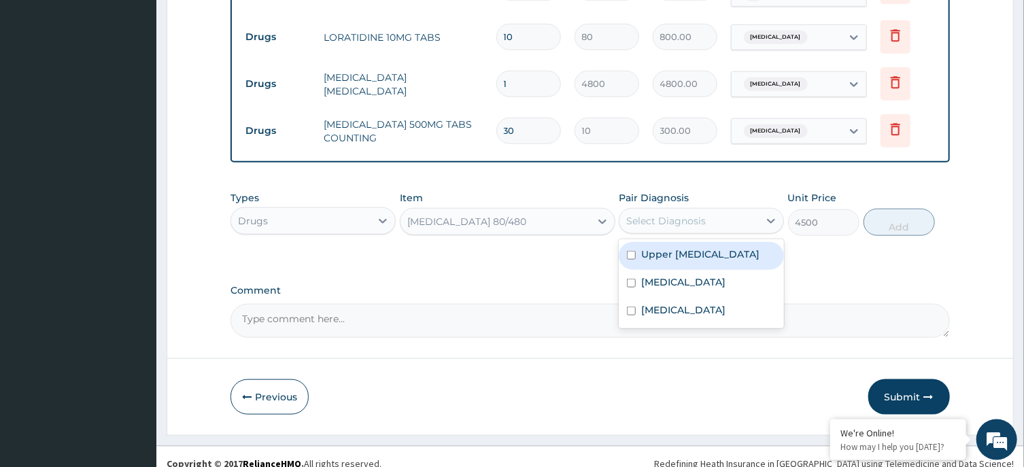
click at [734, 211] on div "Select Diagnosis" at bounding box center [688, 221] width 139 height 22
click at [657, 289] on label "Malaria" at bounding box center [683, 282] width 84 height 14
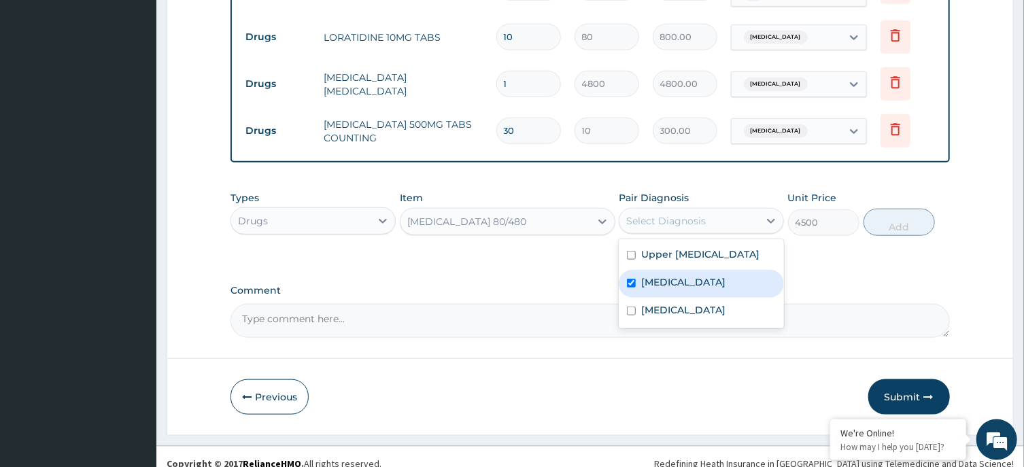
checkbox input "true"
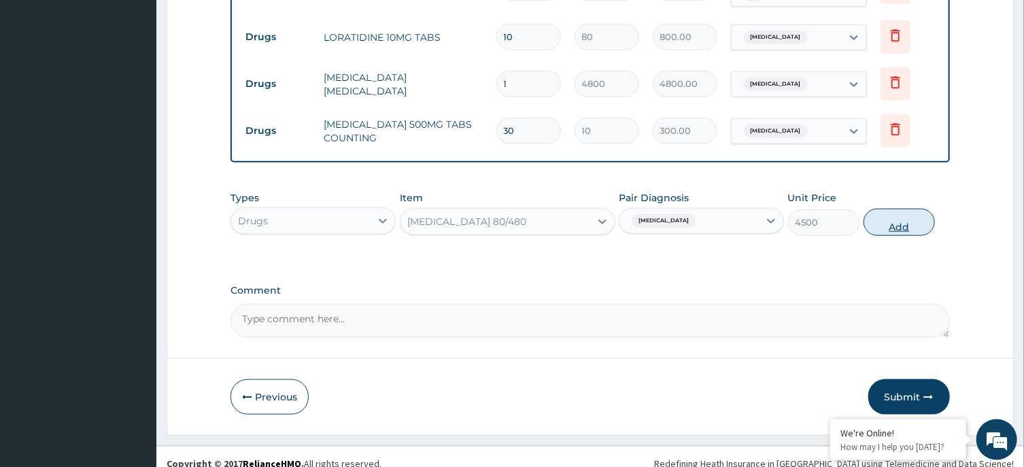
click at [891, 209] on button "Add" at bounding box center [899, 222] width 72 height 27
type input "0"
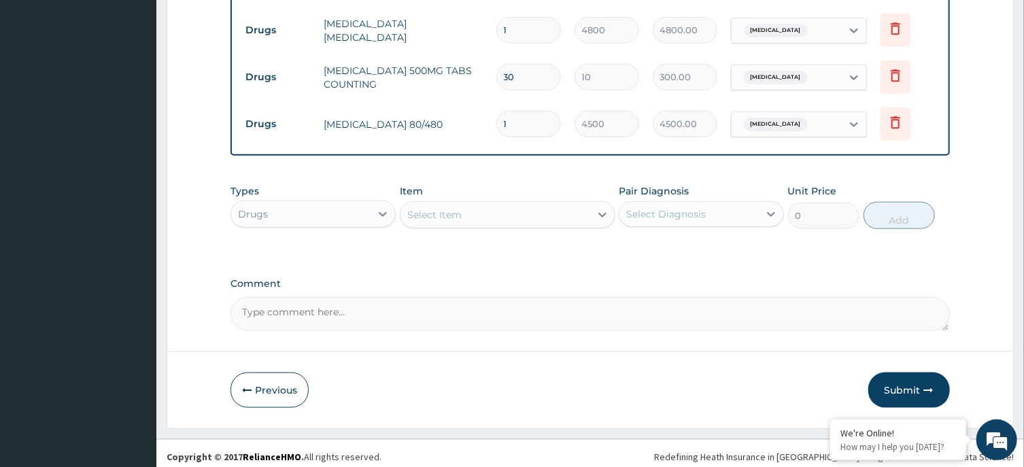
scroll to position [490, 0]
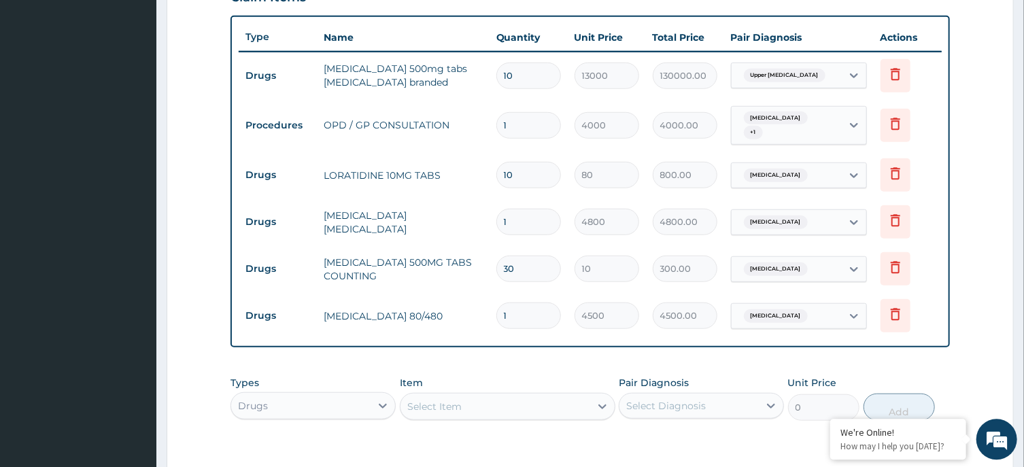
click at [535, 73] on input "10" at bounding box center [528, 76] width 65 height 27
type input "1"
type input "13000.00"
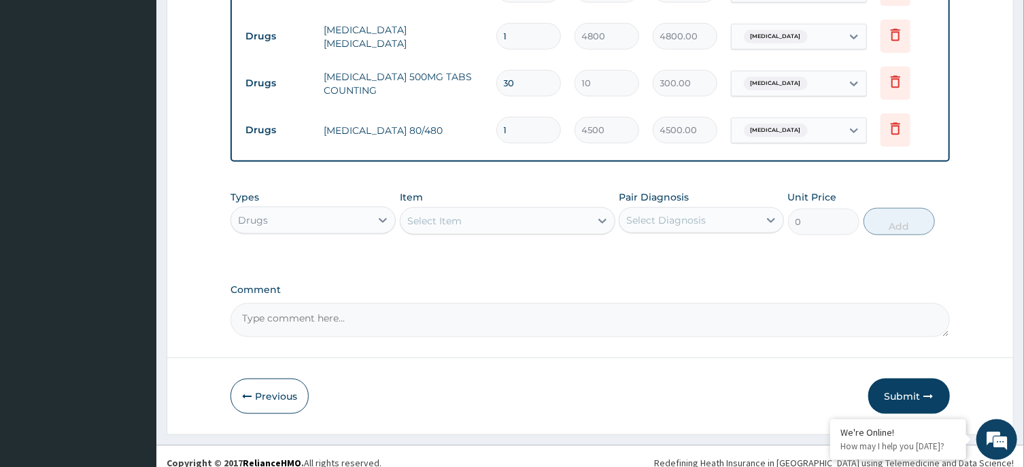
scroll to position [682, 0]
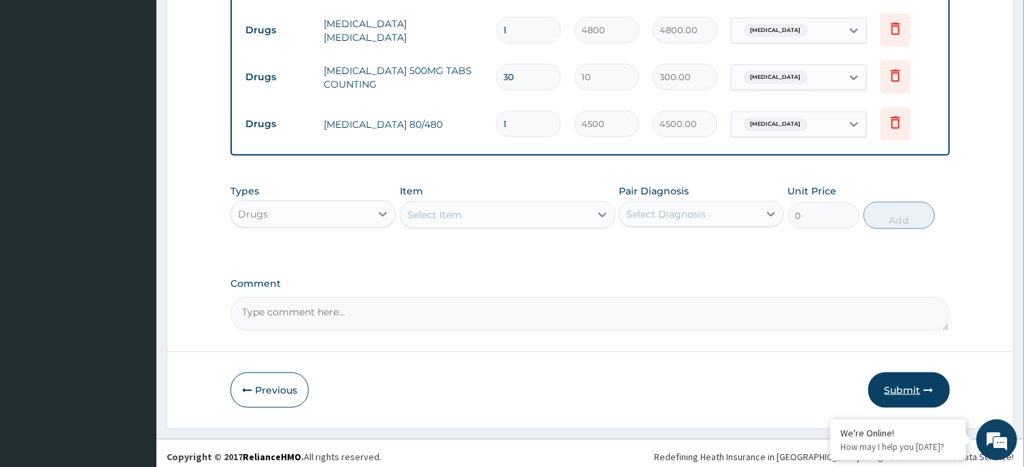
type input "1"
click at [889, 377] on button "Submit" at bounding box center [909, 390] width 82 height 35
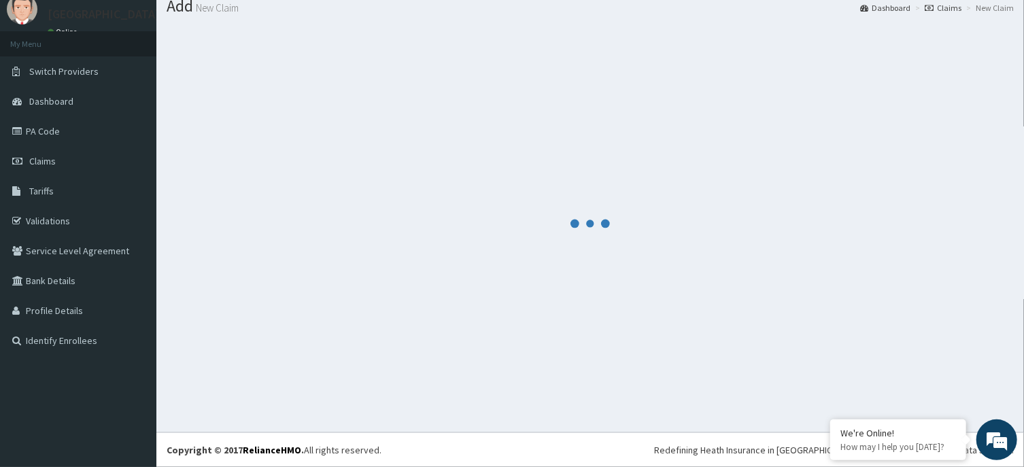
scroll to position [47, 0]
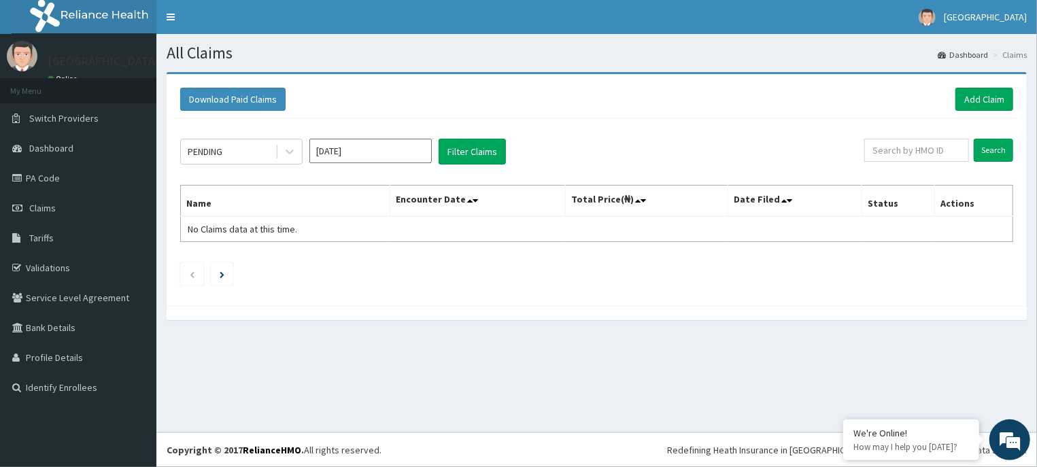
click at [373, 155] on input "[DATE]" at bounding box center [370, 151] width 122 height 24
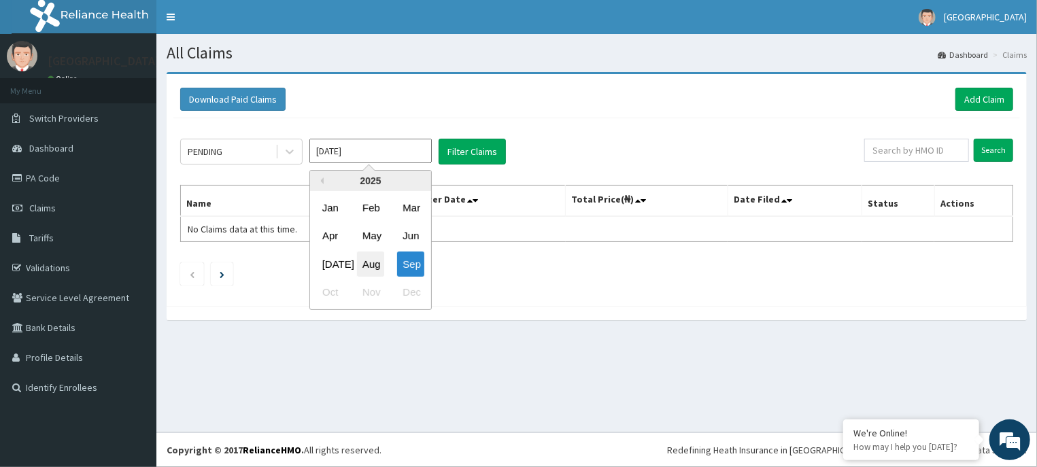
click at [365, 263] on div "Aug" at bounding box center [370, 264] width 27 height 25
type input "Aug 2025"
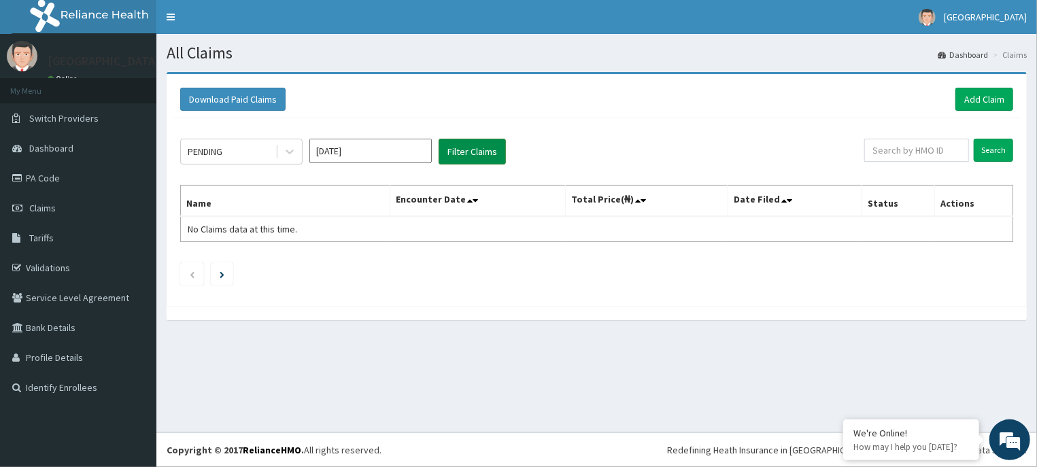
click at [470, 143] on button "Filter Claims" at bounding box center [472, 152] width 67 height 26
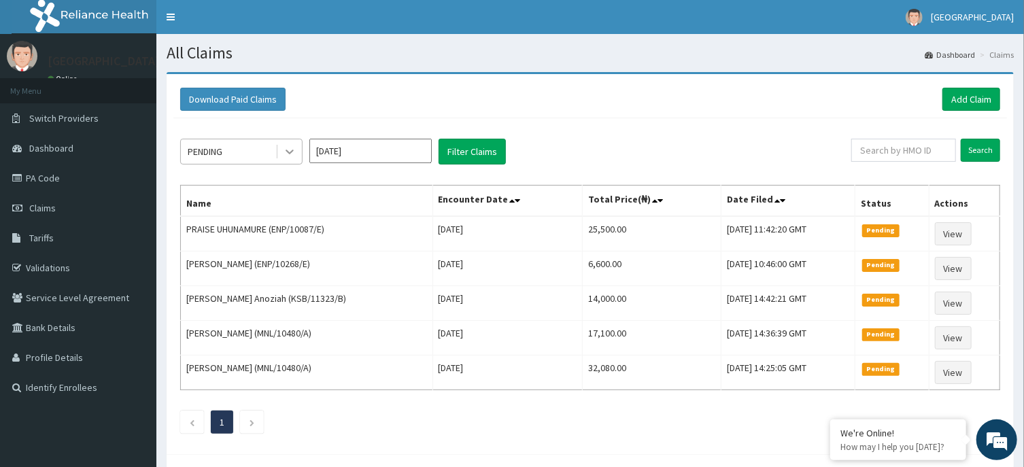
click at [295, 150] on icon at bounding box center [290, 152] width 14 height 14
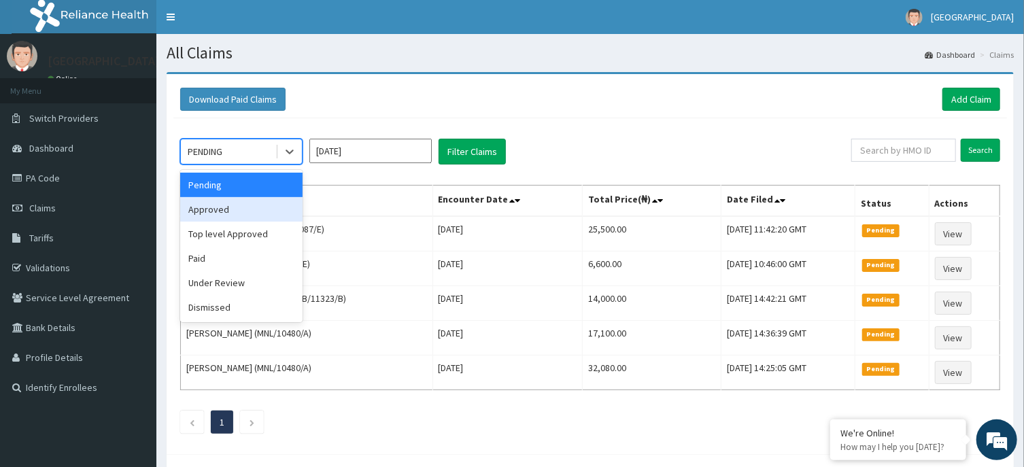
click at [235, 209] on div "Approved" at bounding box center [241, 209] width 122 height 24
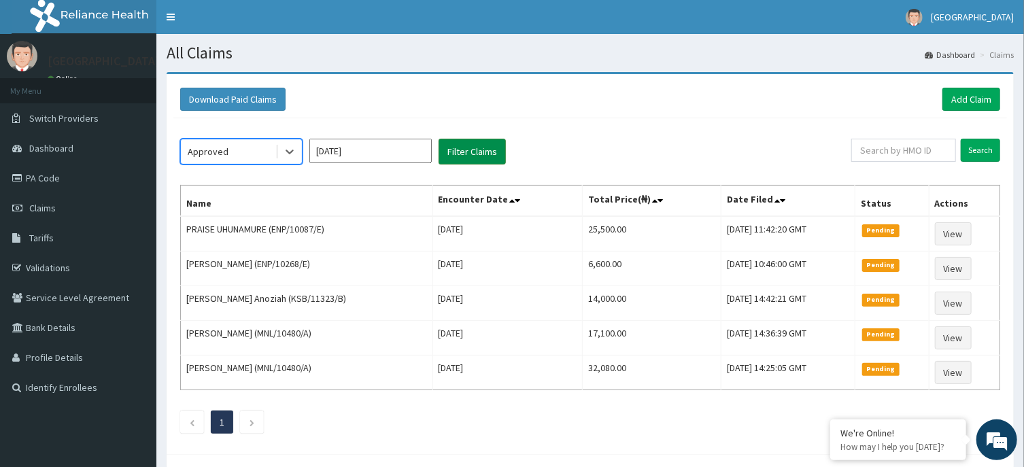
click at [475, 141] on button "Filter Claims" at bounding box center [472, 152] width 67 height 26
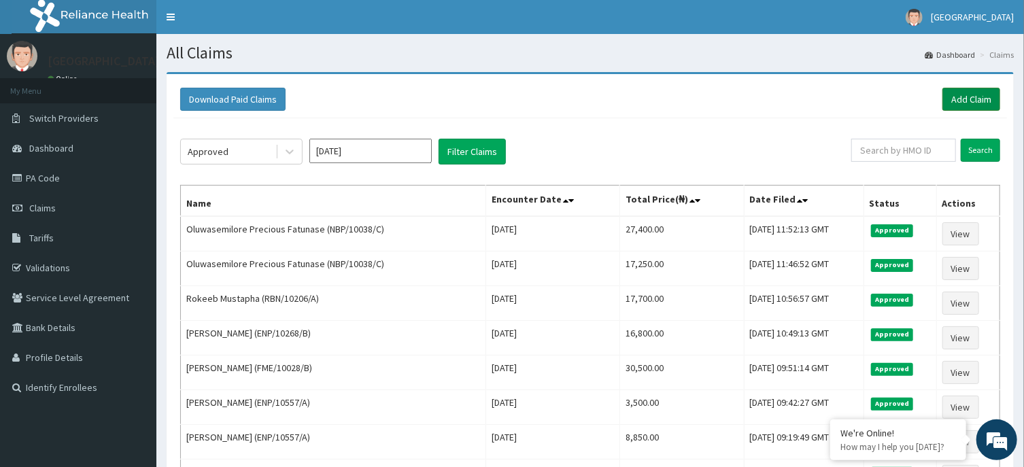
click at [969, 99] on link "Add Claim" at bounding box center [971, 99] width 58 height 23
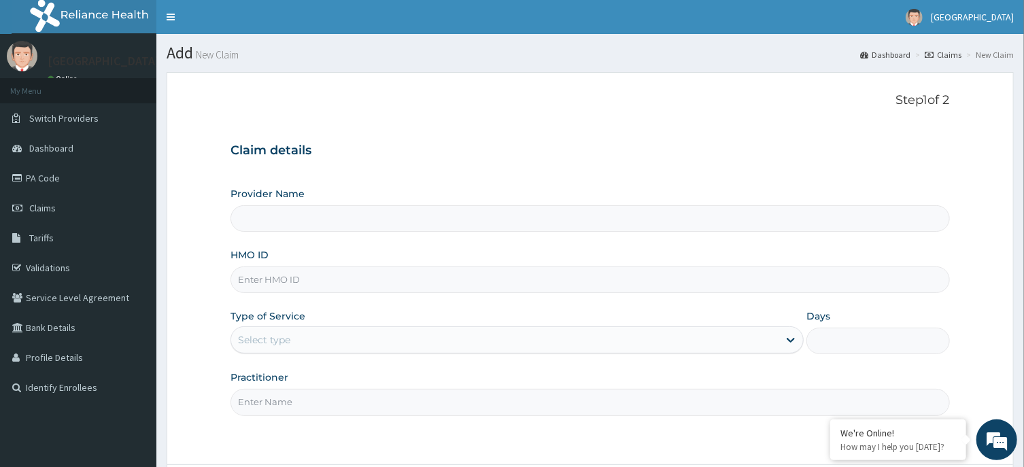
type input "[GEOGRAPHIC_DATA] -ASABA"
click at [474, 271] on input "HMO ID" at bounding box center [589, 280] width 719 height 27
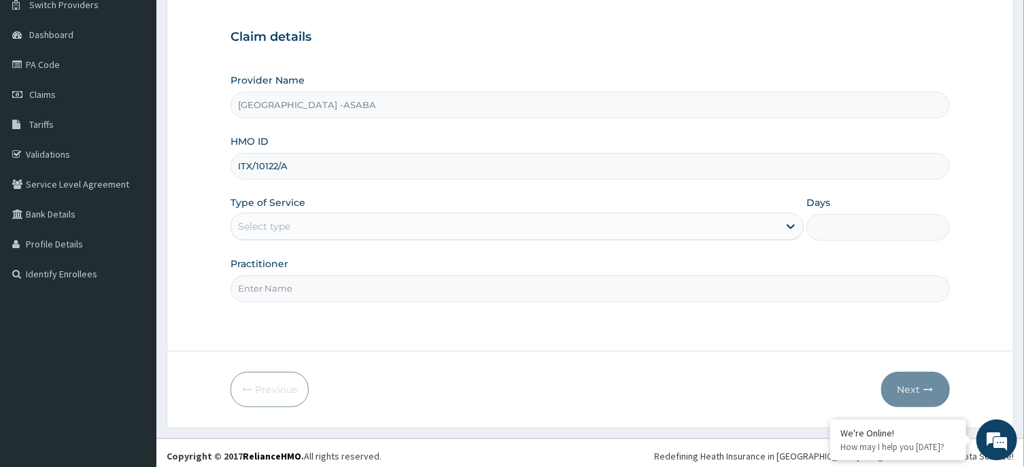
scroll to position [120, 0]
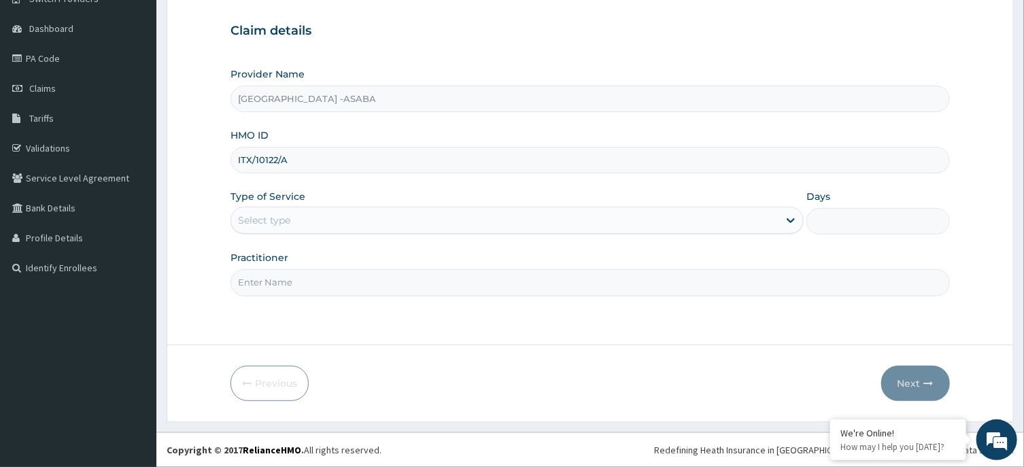
type input "ITX/10122/A"
click at [481, 226] on div "Select type" at bounding box center [504, 220] width 547 height 22
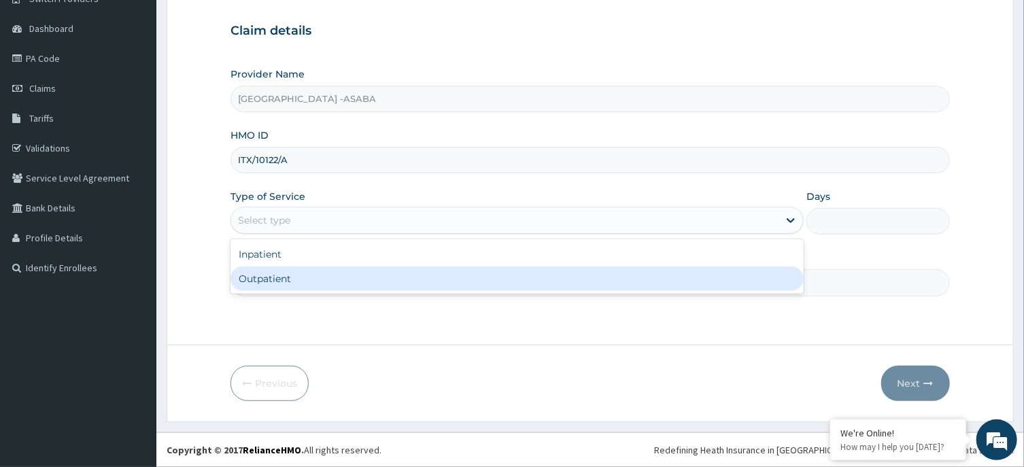
click at [483, 285] on div "Outpatient" at bounding box center [516, 279] width 573 height 24
type input "1"
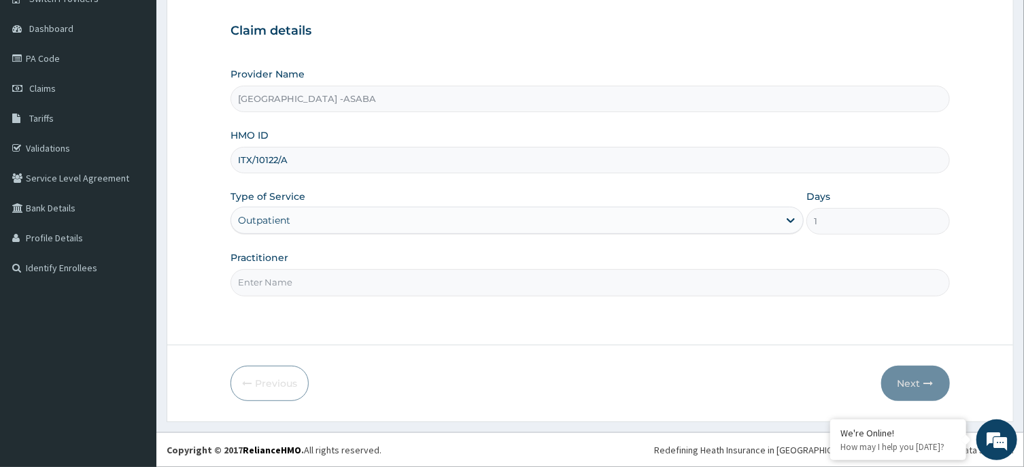
click at [512, 290] on input "Practitioner" at bounding box center [589, 282] width 719 height 27
type input "[PERSON_NAME]"
click at [913, 379] on button "Next" at bounding box center [915, 383] width 69 height 35
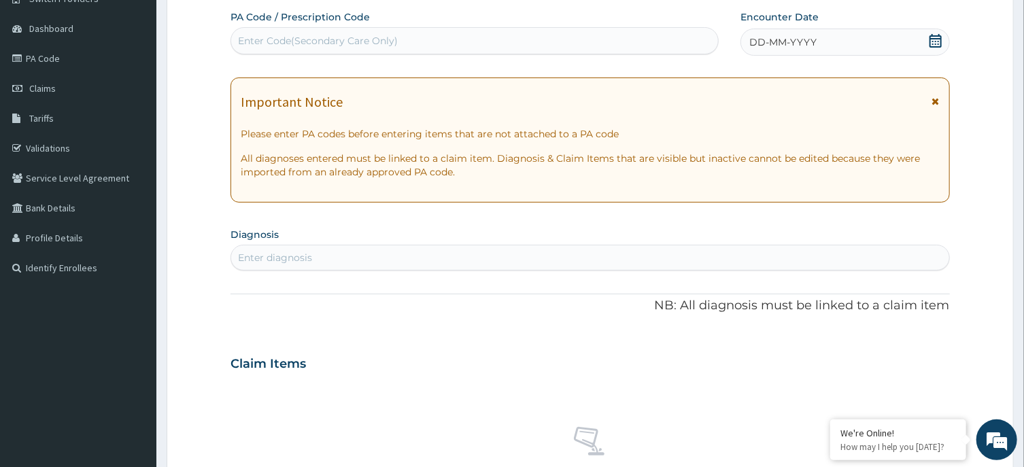
click at [858, 40] on div "DD-MM-YYYY" at bounding box center [844, 42] width 209 height 27
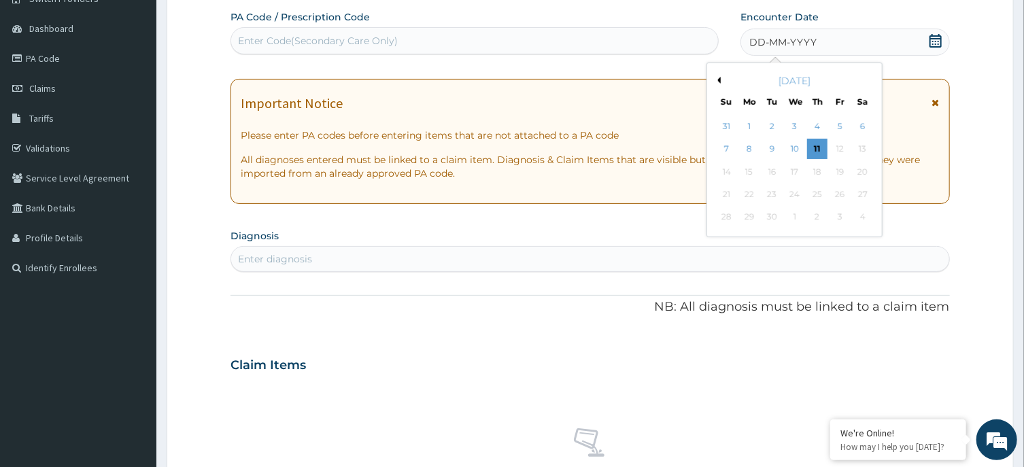
click at [718, 82] on button "Previous Month" at bounding box center [717, 80] width 7 height 7
click at [723, 217] on div "24" at bounding box center [727, 217] width 20 height 20
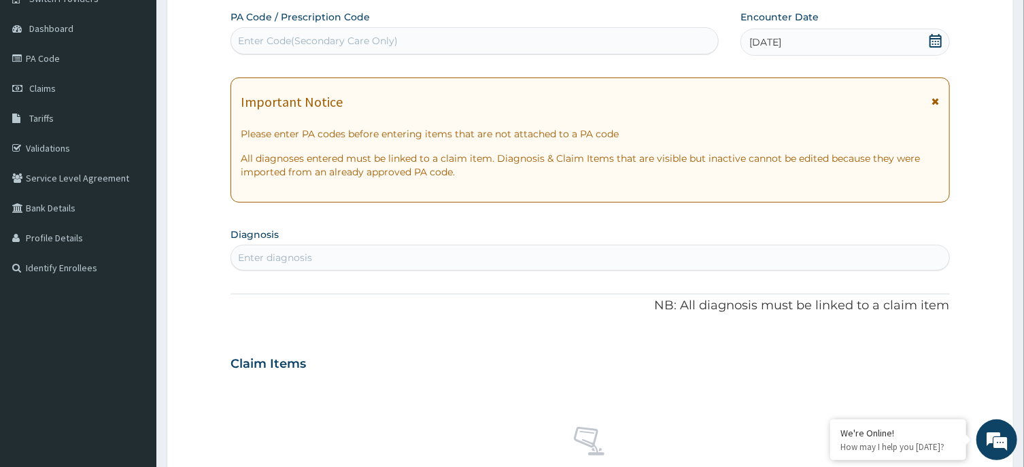
click at [636, 255] on div "Enter diagnosis" at bounding box center [589, 258] width 717 height 22
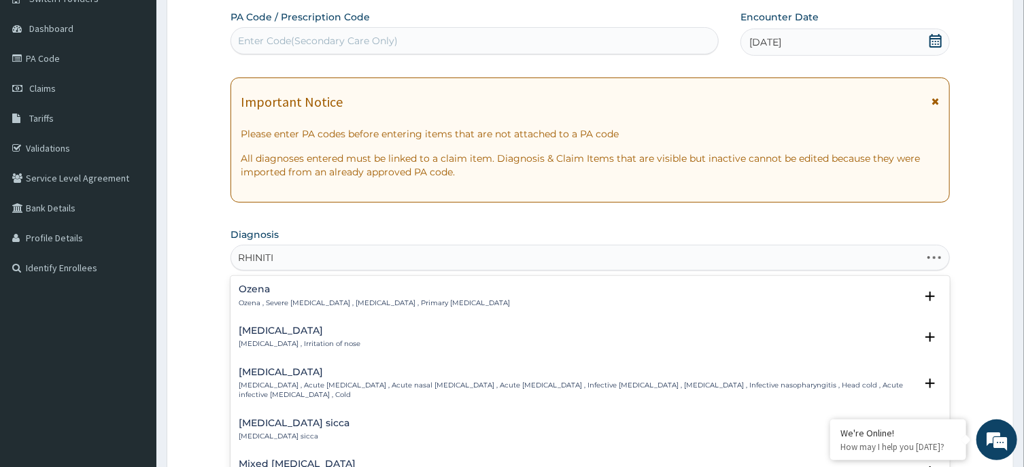
type input "[MEDICAL_DATA]"
click at [243, 334] on h4 "[MEDICAL_DATA]" at bounding box center [300, 331] width 122 height 10
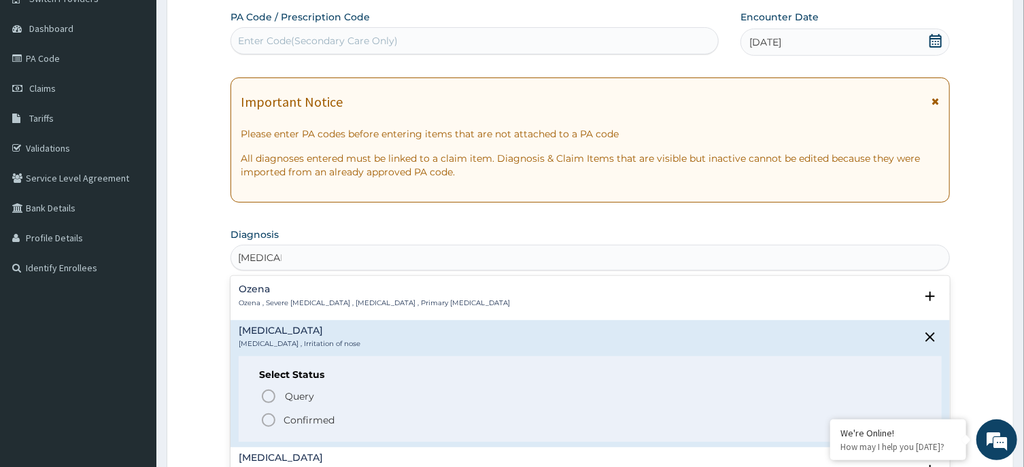
click at [263, 416] on circle "status option filled" at bounding box center [268, 420] width 12 height 12
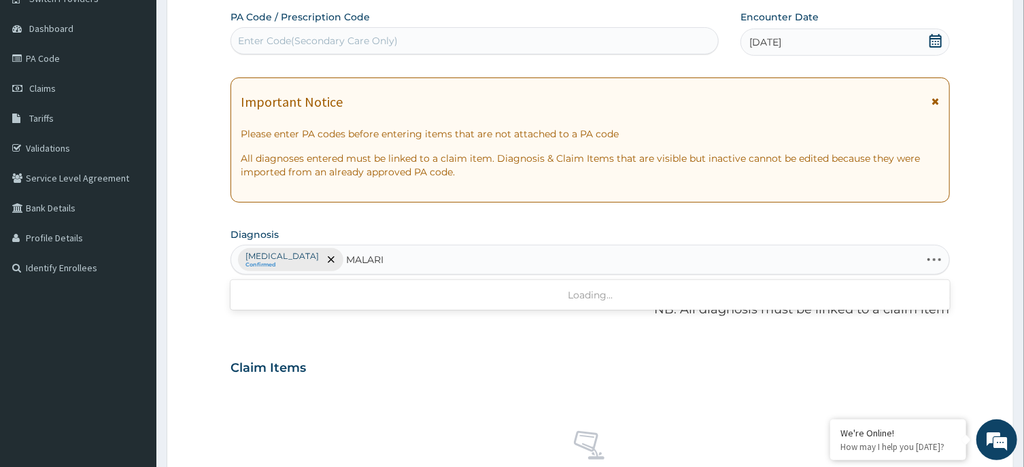
type input "[MEDICAL_DATA]"
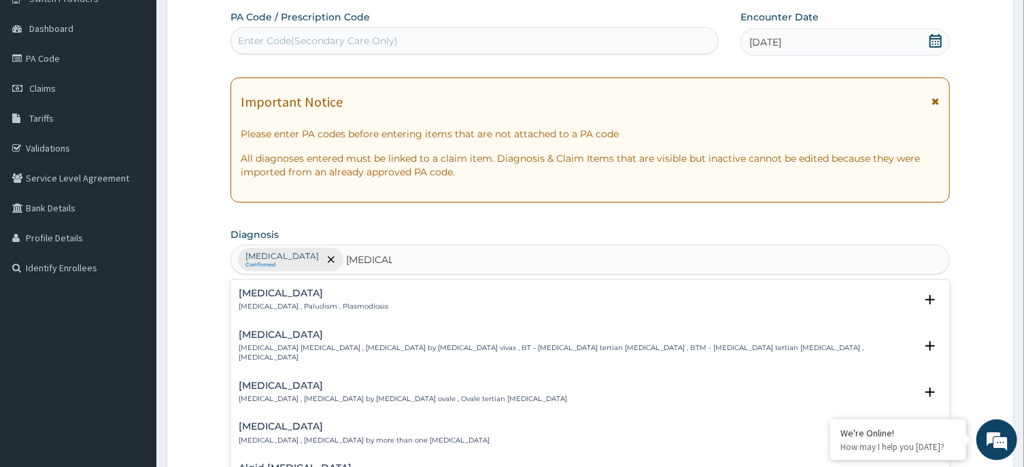
click at [255, 298] on h4 "[MEDICAL_DATA]" at bounding box center [314, 293] width 150 height 10
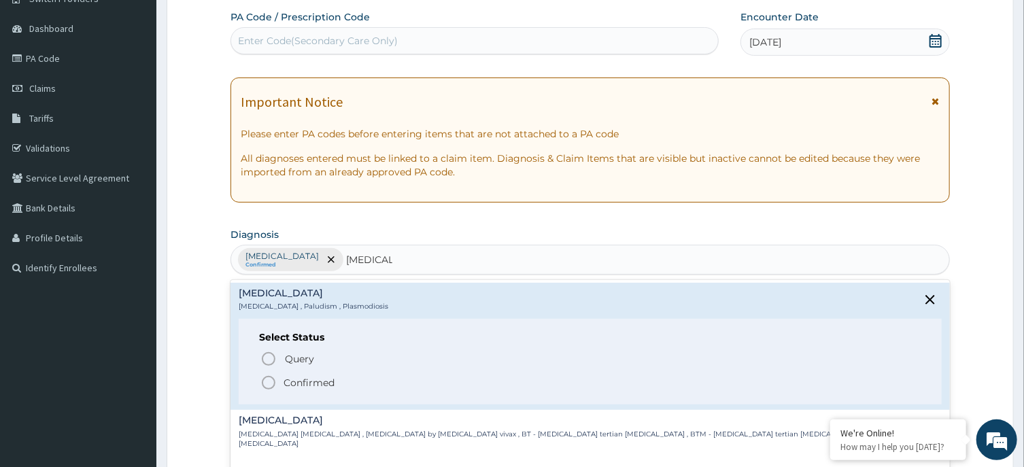
click at [271, 384] on icon "status option filled" at bounding box center [268, 383] width 16 height 16
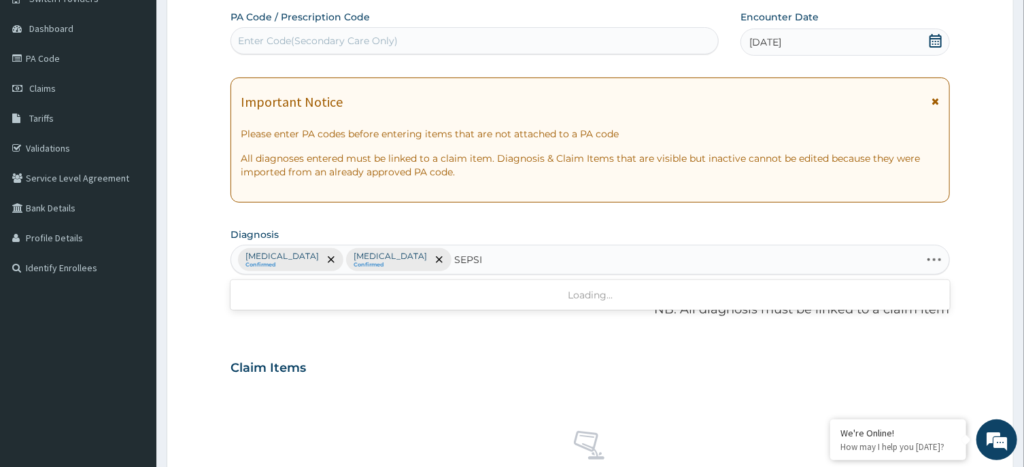
type input "[MEDICAL_DATA]"
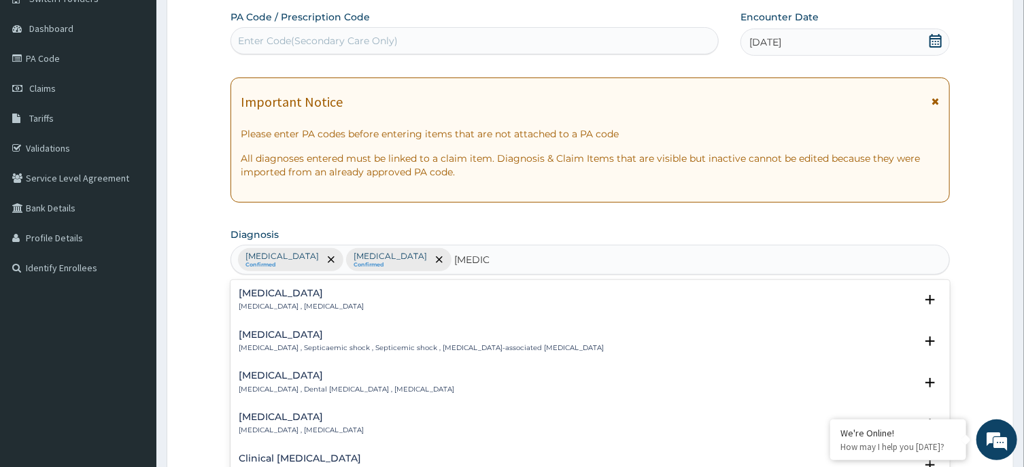
click at [245, 297] on h4 "[MEDICAL_DATA]" at bounding box center [301, 293] width 125 height 10
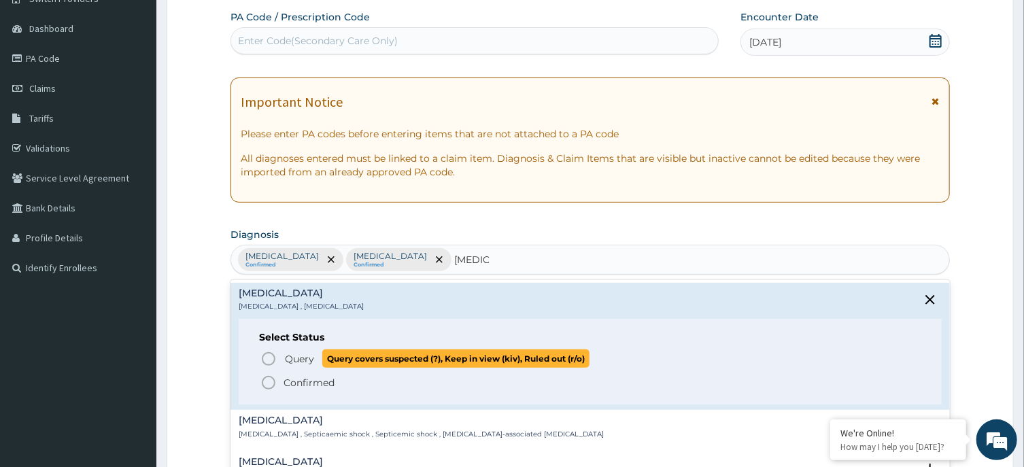
click at [264, 354] on circle "status option query" at bounding box center [268, 359] width 12 height 12
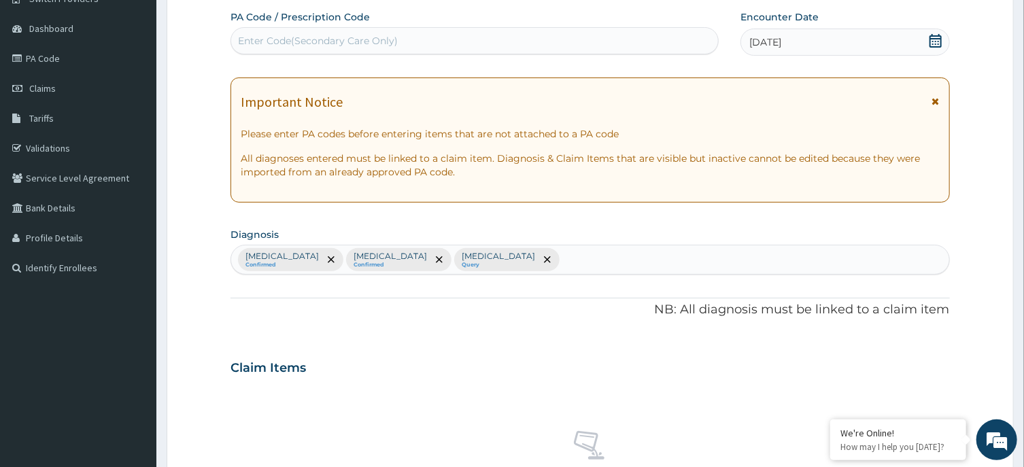
scroll to position [513, 0]
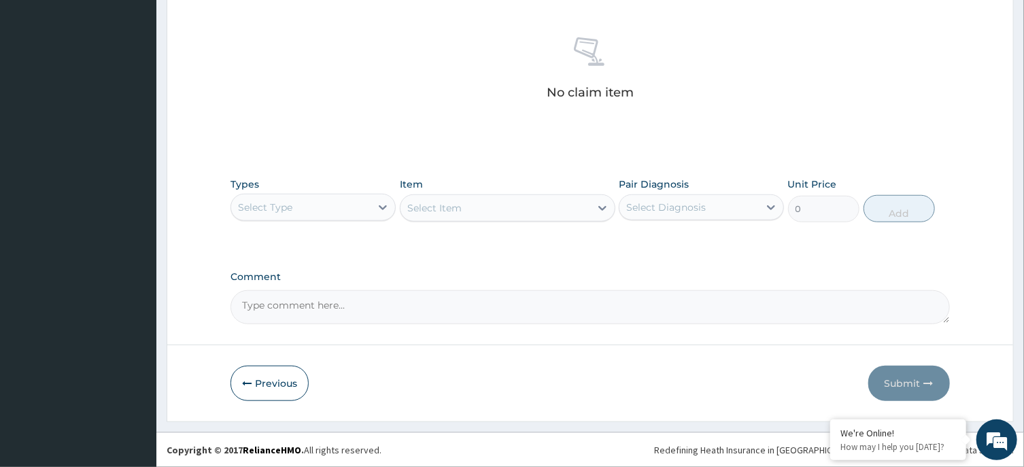
click at [330, 212] on div "Select Type" at bounding box center [300, 207] width 139 height 22
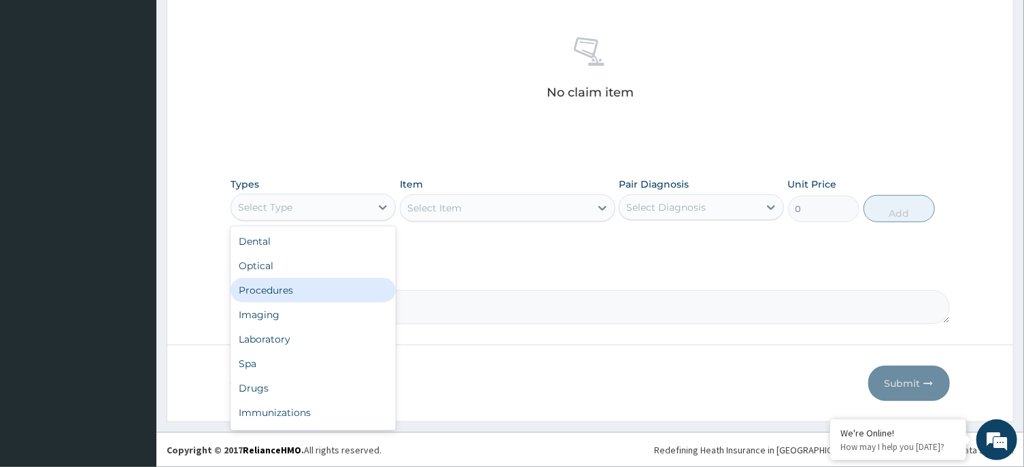
click at [305, 301] on div "Procedures" at bounding box center [312, 290] width 165 height 24
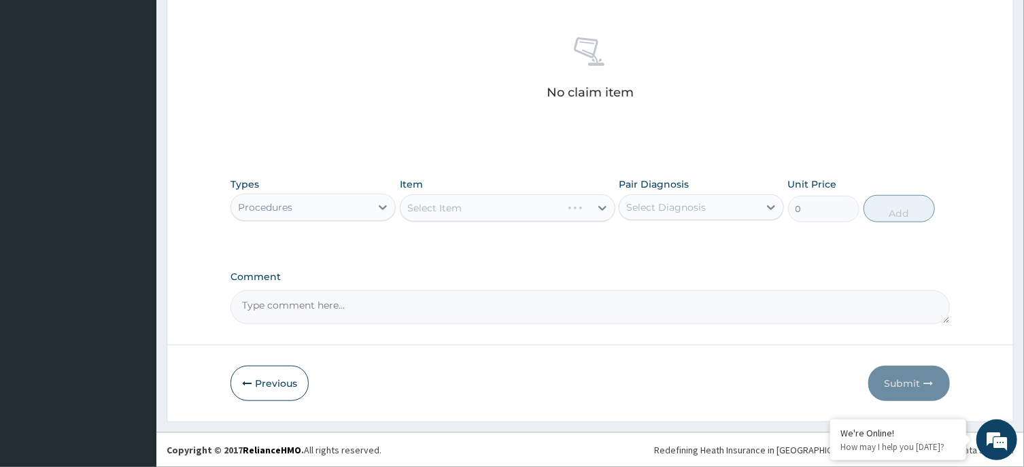
click at [546, 209] on div "Select Item" at bounding box center [508, 207] width 216 height 27
click at [534, 205] on div "Select Item" at bounding box center [495, 208] width 190 height 22
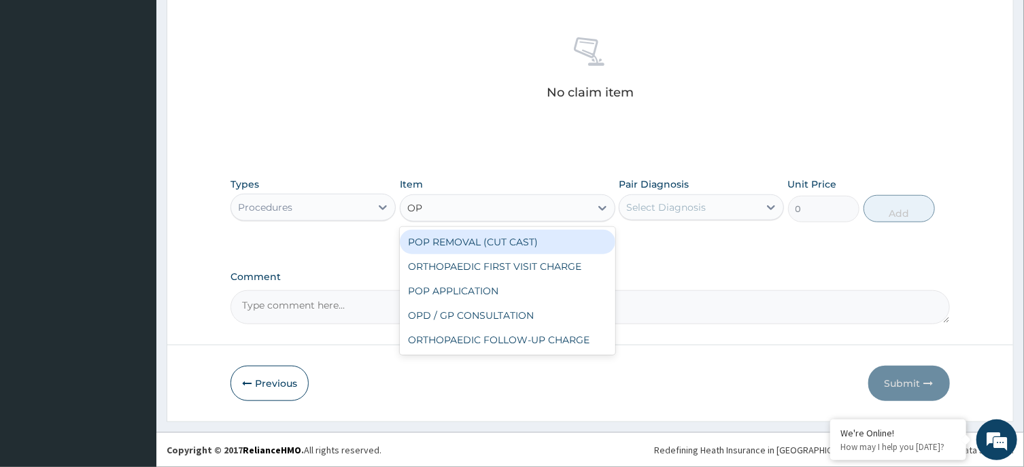
type input "OPD"
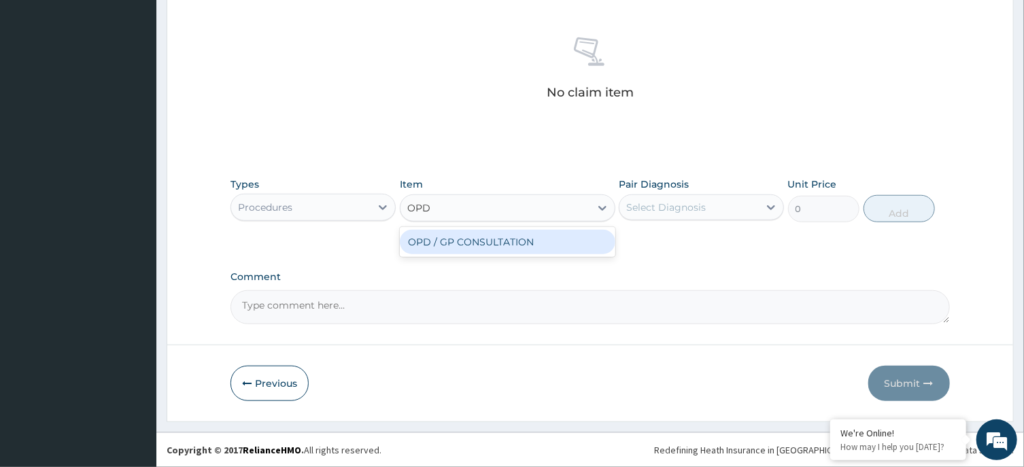
click at [545, 243] on div "OPD / GP CONSULTATION" at bounding box center [508, 242] width 216 height 24
type input "4000"
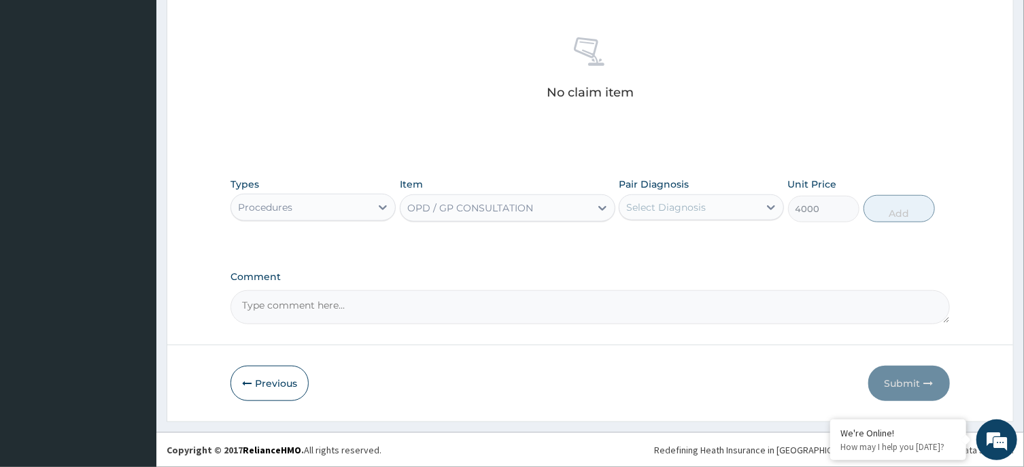
click at [716, 213] on div "Select Diagnosis" at bounding box center [688, 207] width 139 height 22
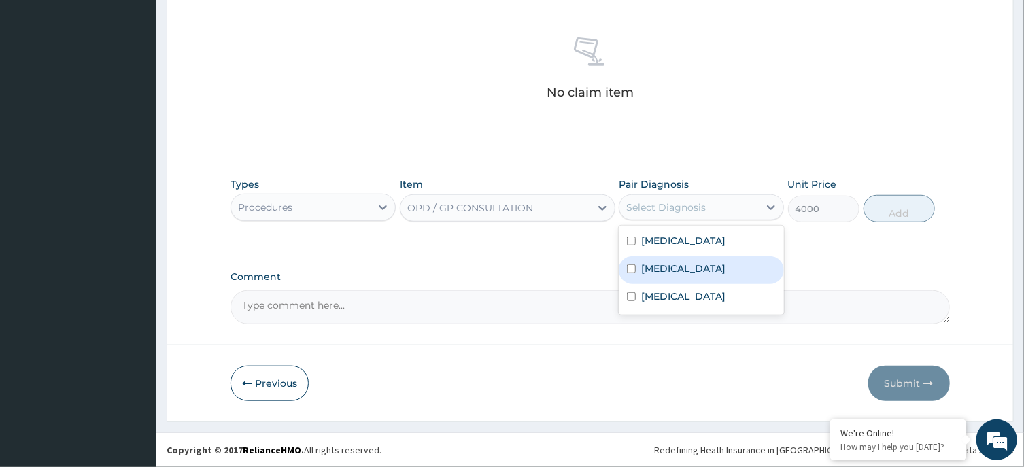
click at [657, 263] on label "Malaria" at bounding box center [683, 269] width 84 height 14
checkbox input "true"
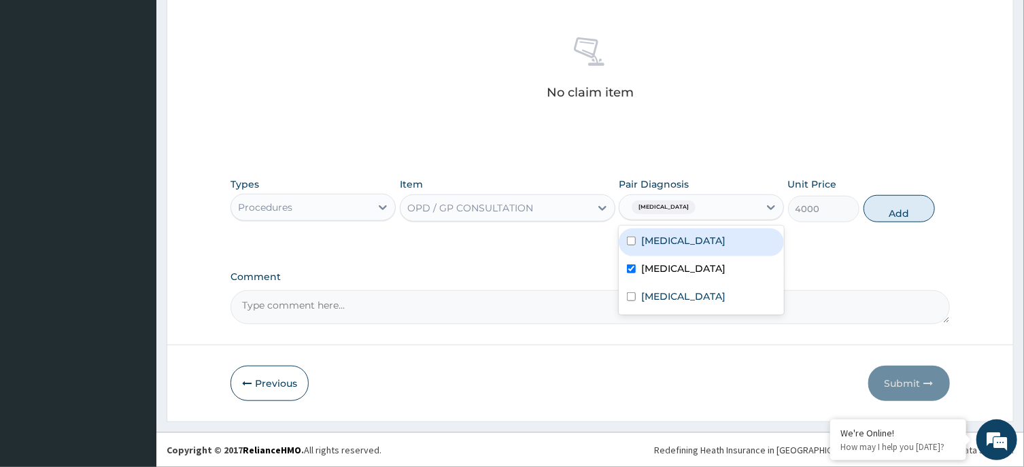
click at [702, 245] on div "Rhinitis" at bounding box center [701, 242] width 165 height 28
checkbox input "true"
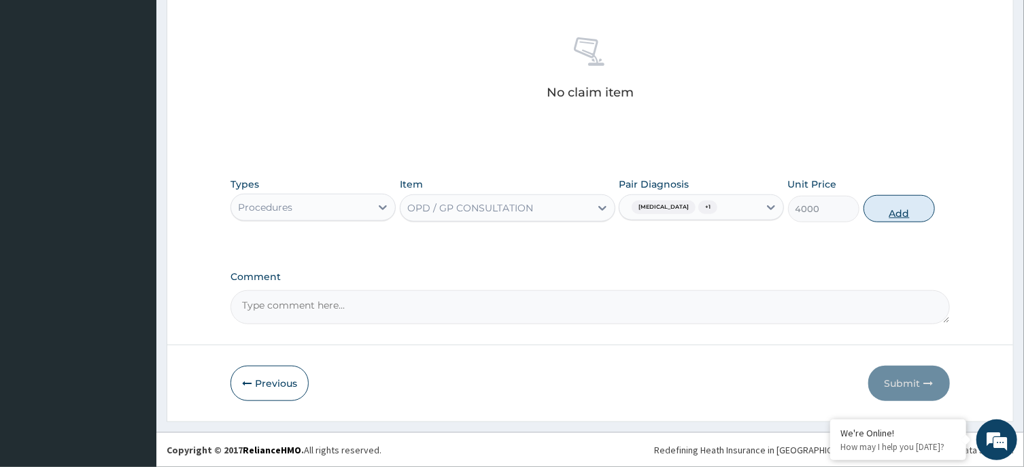
click at [878, 212] on button "Add" at bounding box center [899, 208] width 72 height 27
type input "0"
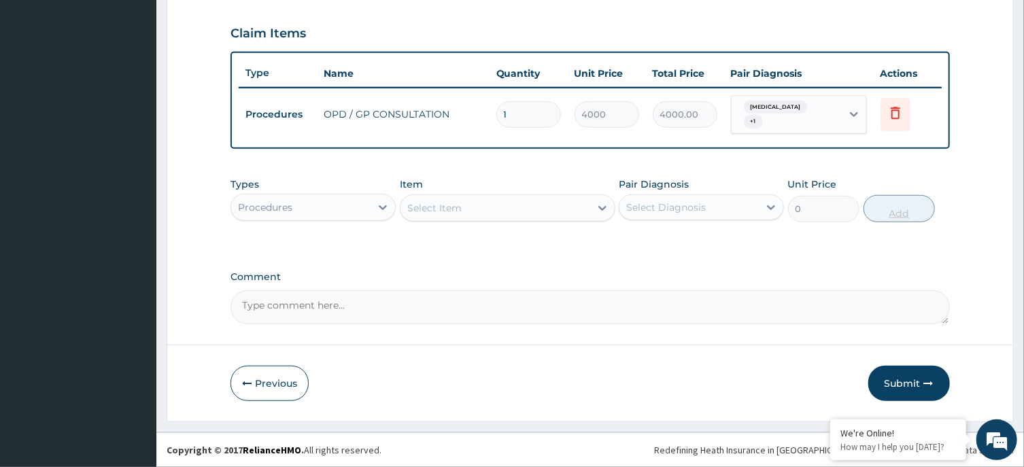
scroll to position [447, 0]
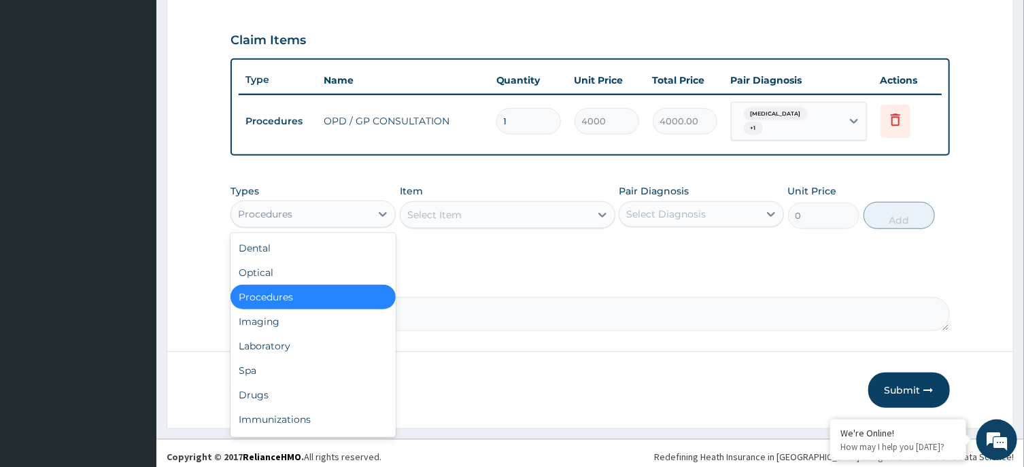
click at [368, 203] on div "Procedures" at bounding box center [300, 214] width 139 height 22
click at [294, 342] on div "Laboratory" at bounding box center [312, 346] width 165 height 24
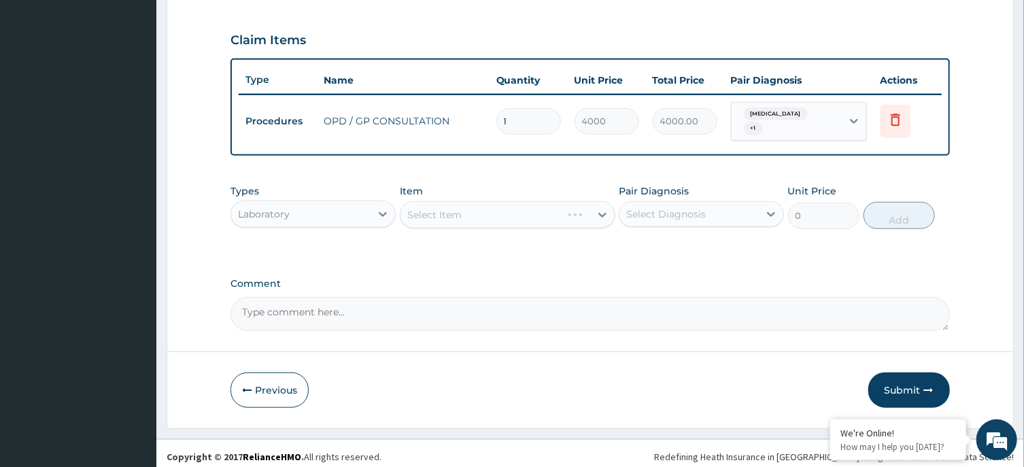
click at [506, 213] on div "Select Item" at bounding box center [508, 214] width 216 height 27
click at [520, 207] on div "Select Item" at bounding box center [495, 215] width 190 height 22
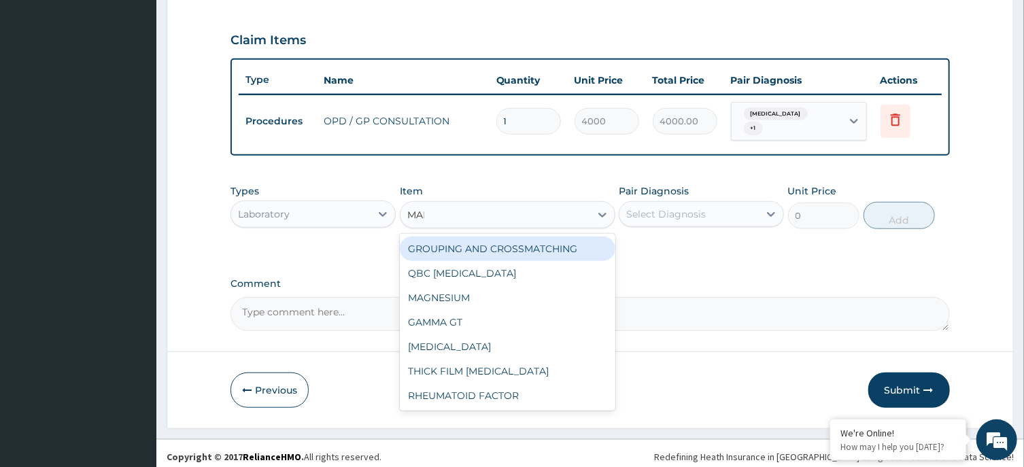
type input "MALA"
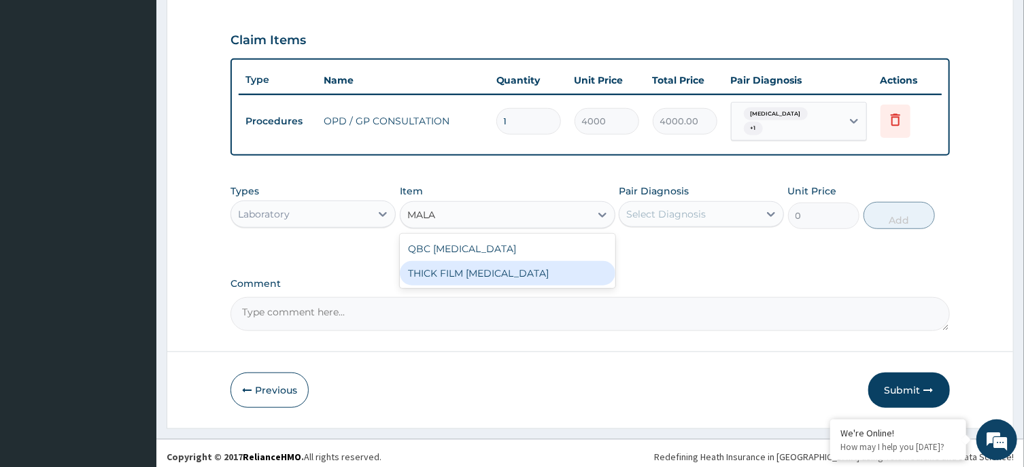
click at [525, 279] on div "QBC MALARIA THICK FILM MALARIA" at bounding box center [508, 261] width 216 height 54
click at [533, 261] on div "THICK FILM MALARIA" at bounding box center [508, 273] width 216 height 24
type input "2000"
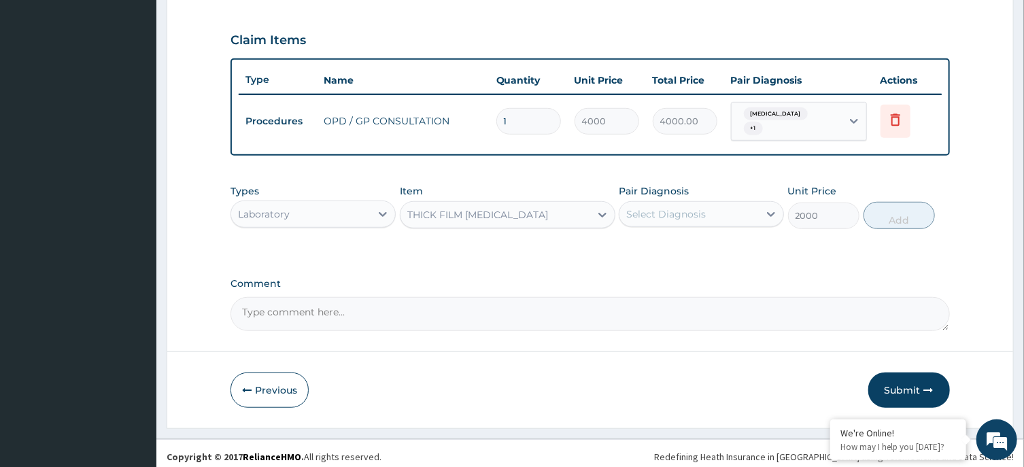
click at [710, 203] on div "Select Diagnosis" at bounding box center [688, 214] width 139 height 22
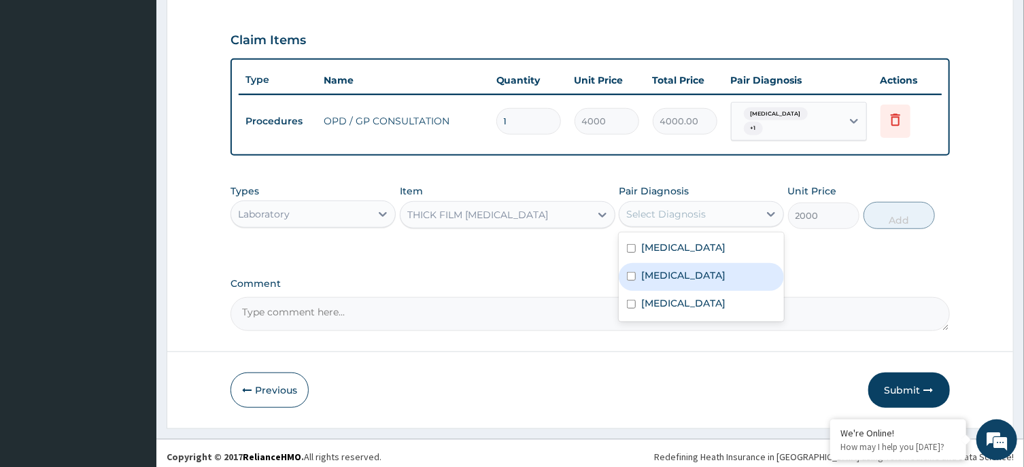
click at [702, 271] on div "Malaria" at bounding box center [701, 277] width 165 height 28
checkbox input "true"
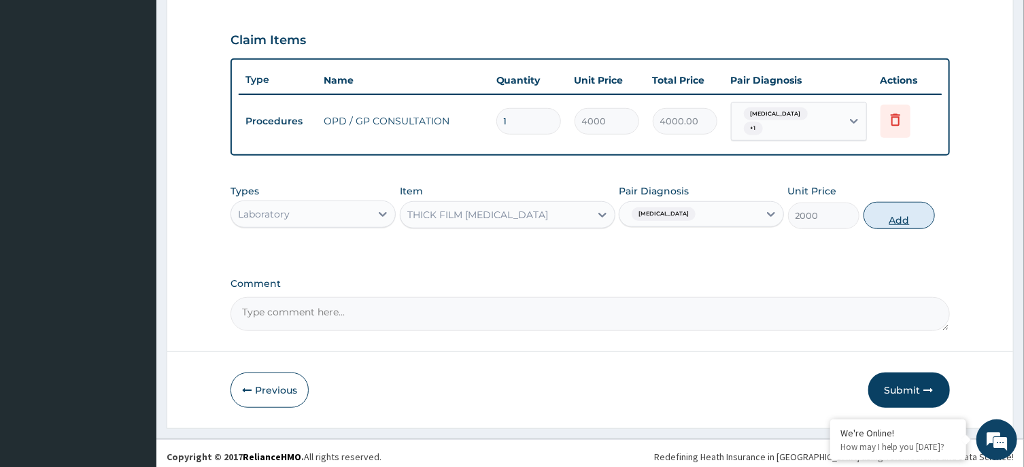
click at [897, 209] on button "Add" at bounding box center [899, 215] width 72 height 27
type input "0"
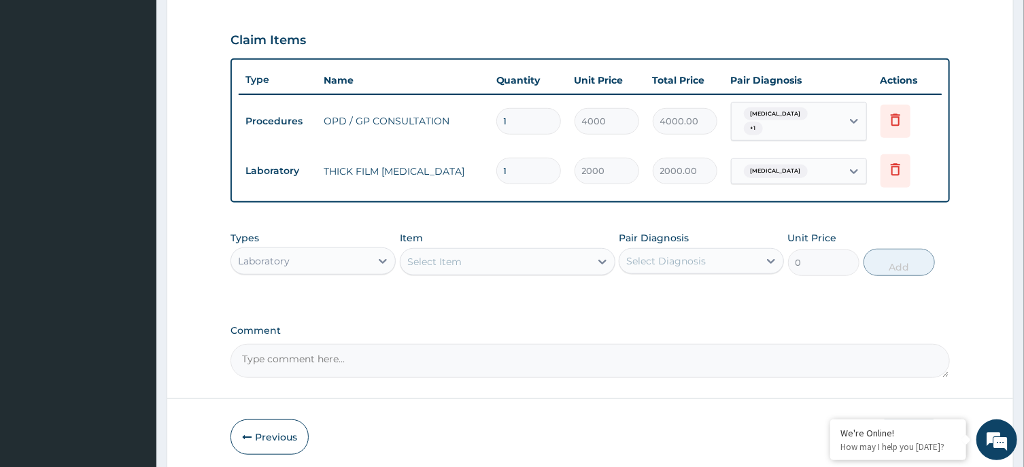
click at [498, 258] on div "Select Item" at bounding box center [495, 262] width 190 height 22
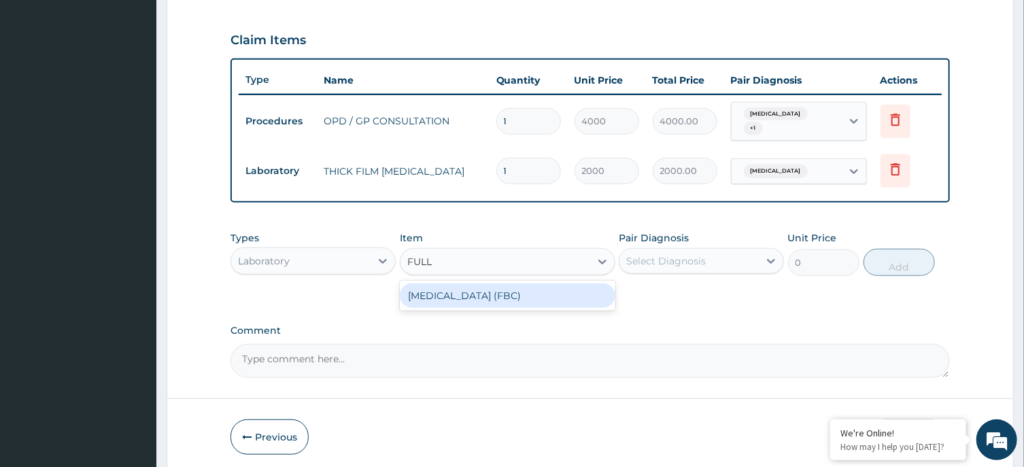
type input "FULL"
click at [501, 288] on div "FULL BLOOD COUNT (FBC)" at bounding box center [508, 295] width 216 height 24
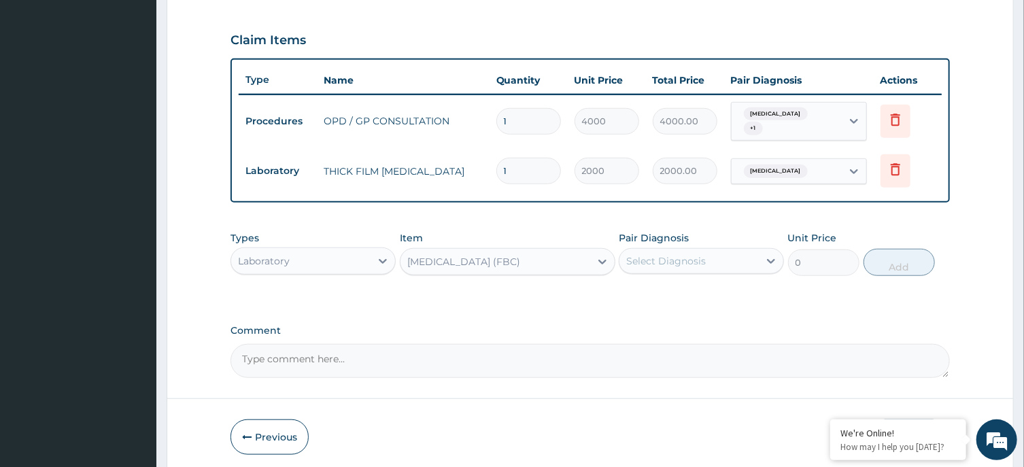
type input "6000"
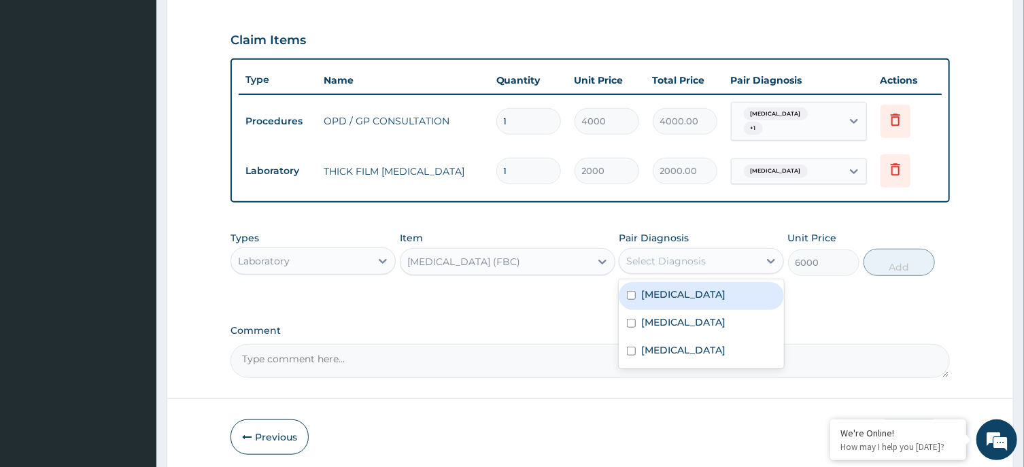
click at [716, 255] on div "Select Diagnosis" at bounding box center [688, 261] width 139 height 22
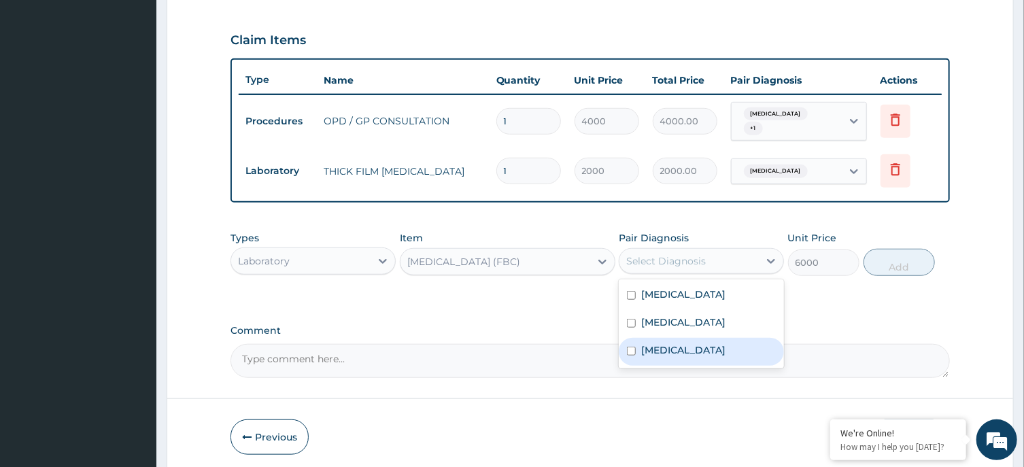
click at [706, 338] on div "Sepsis" at bounding box center [701, 352] width 165 height 28
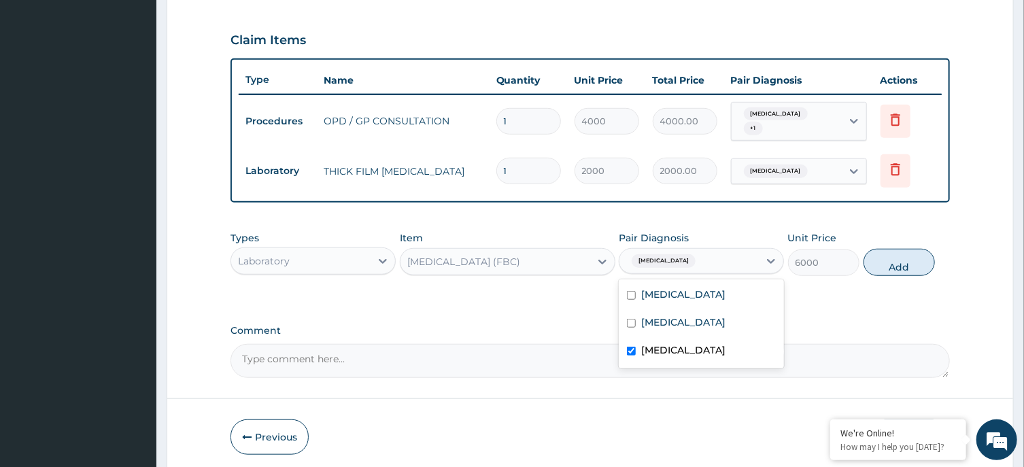
checkbox input "true"
click at [899, 249] on button "Add" at bounding box center [899, 262] width 72 height 27
type input "0"
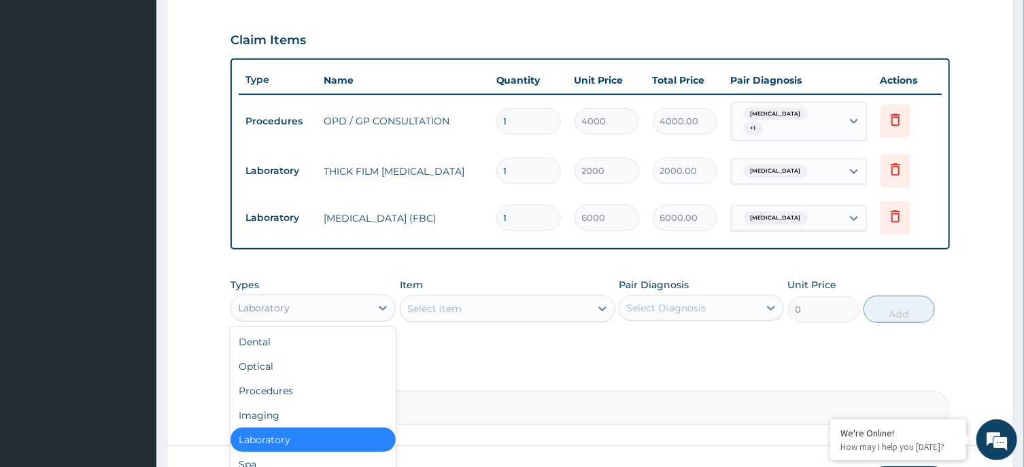
click at [364, 297] on div "Laboratory" at bounding box center [300, 308] width 139 height 22
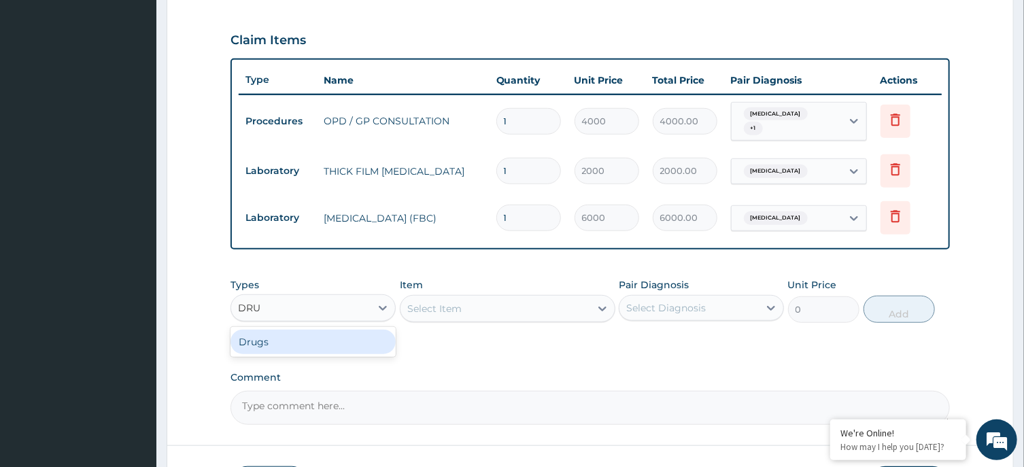
type input "DRUG"
click at [317, 339] on div "Drugs" at bounding box center [312, 342] width 165 height 24
click at [502, 309] on div "Select Item" at bounding box center [508, 308] width 216 height 27
click at [509, 298] on div "Select Item" at bounding box center [495, 309] width 190 height 22
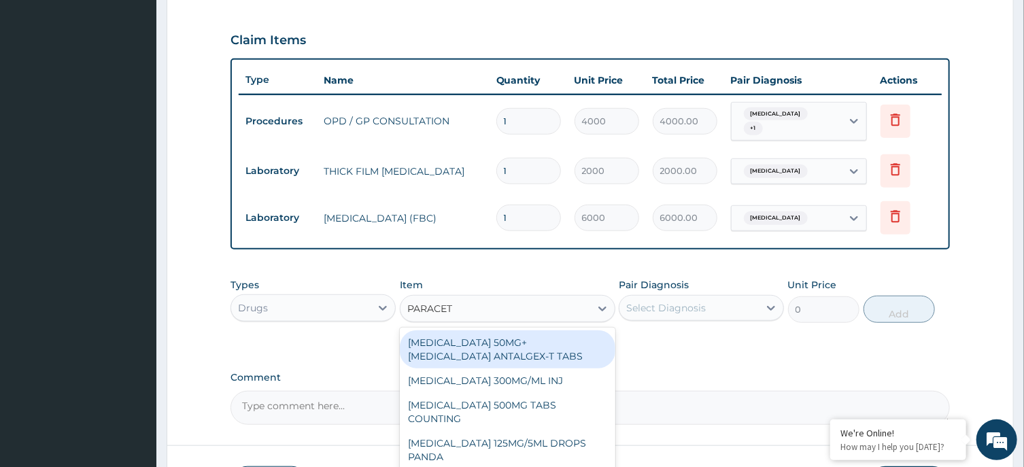
type input "PARACETA"
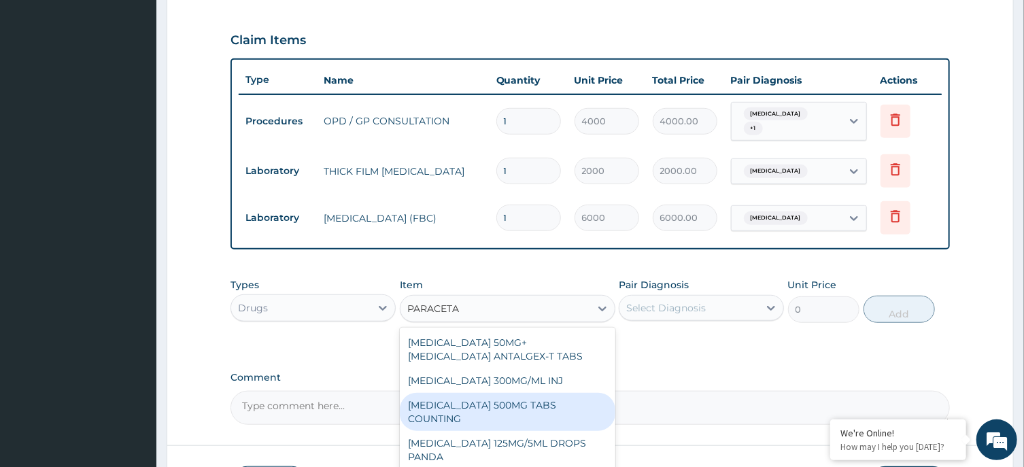
click at [577, 405] on div "[MEDICAL_DATA] 500MG TABS COUNTING" at bounding box center [508, 412] width 216 height 38
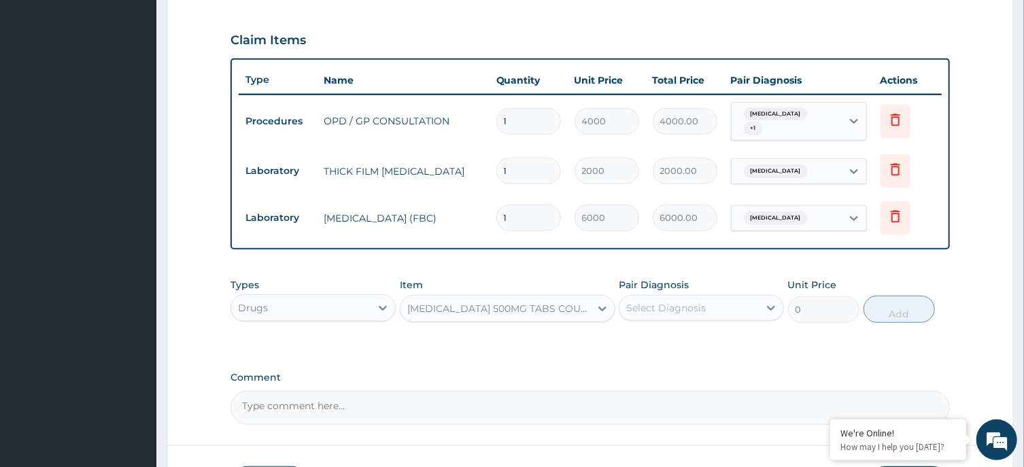
type input "10"
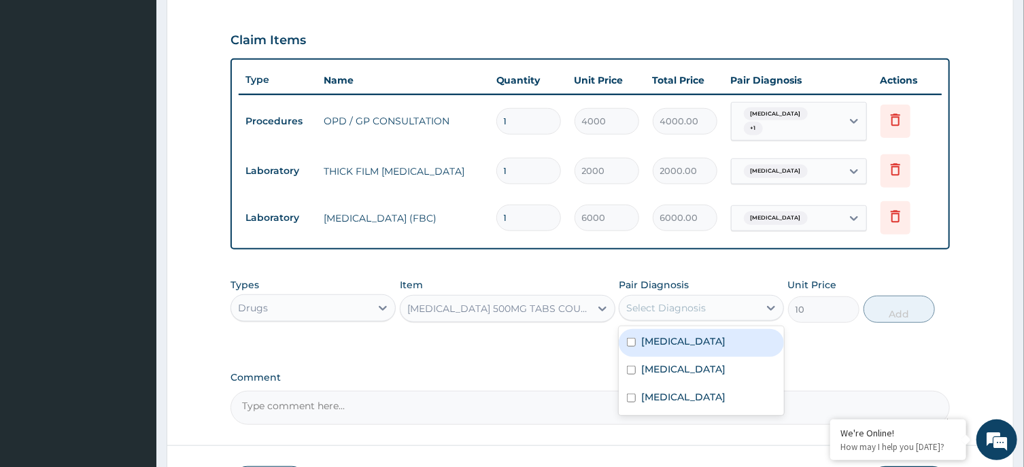
click at [697, 301] on div "Select Diagnosis" at bounding box center [666, 308] width 80 height 14
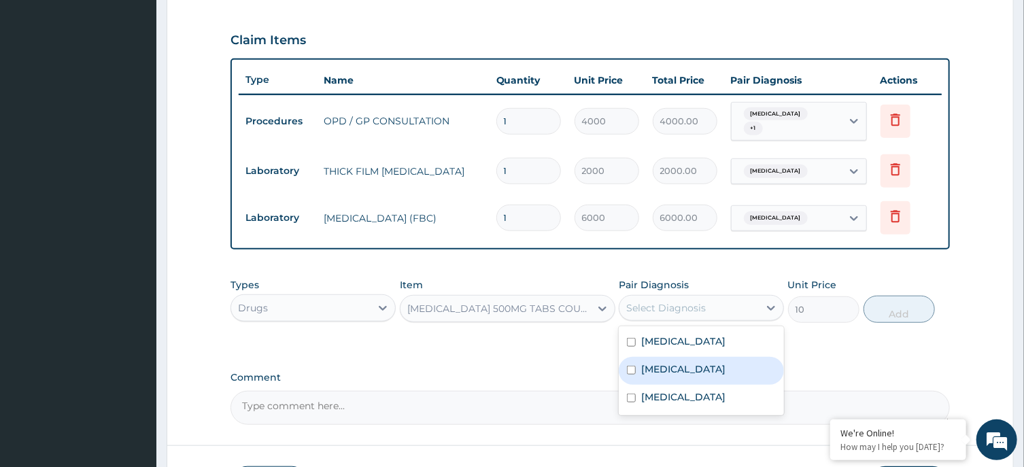
click at [666, 366] on label "[MEDICAL_DATA]" at bounding box center [683, 369] width 84 height 14
checkbox input "true"
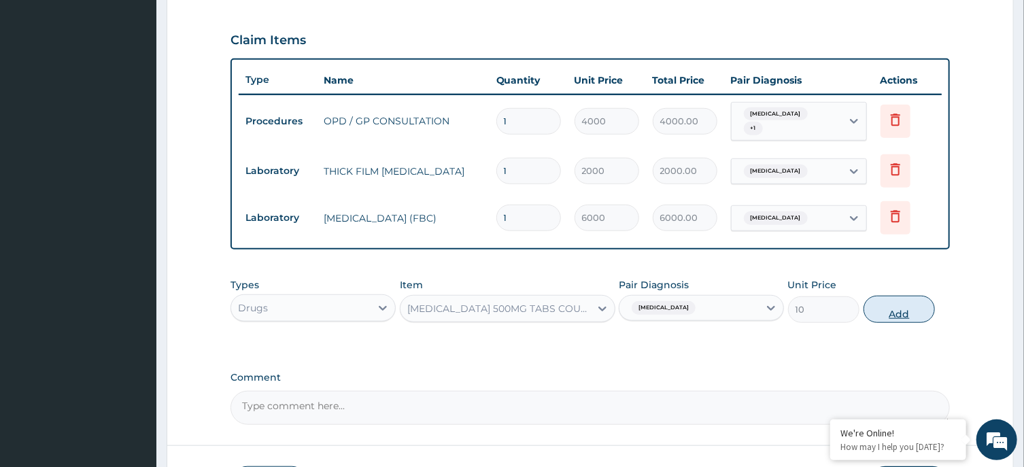
click at [880, 300] on button "Add" at bounding box center [899, 309] width 72 height 27
type input "0"
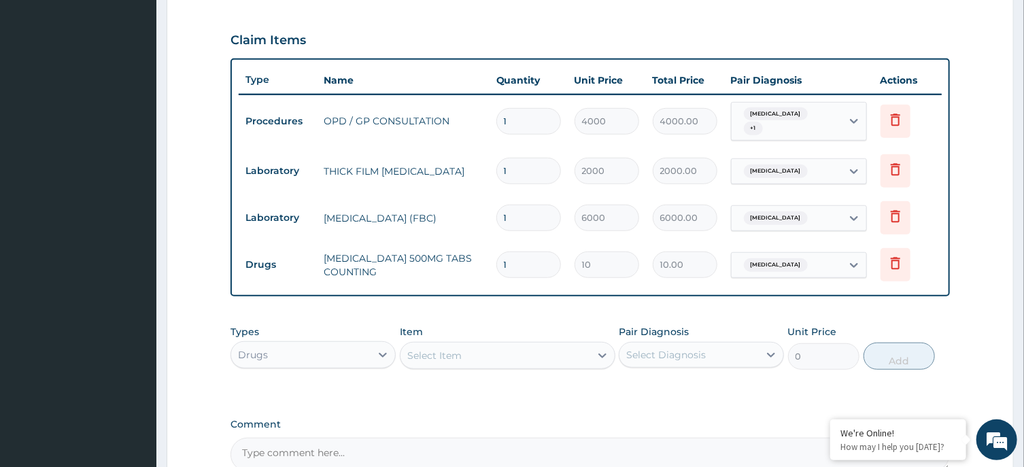
click at [515, 260] on input "1" at bounding box center [528, 265] width 65 height 27
type input "0.00"
type input "3"
type input "30.00"
type input "30"
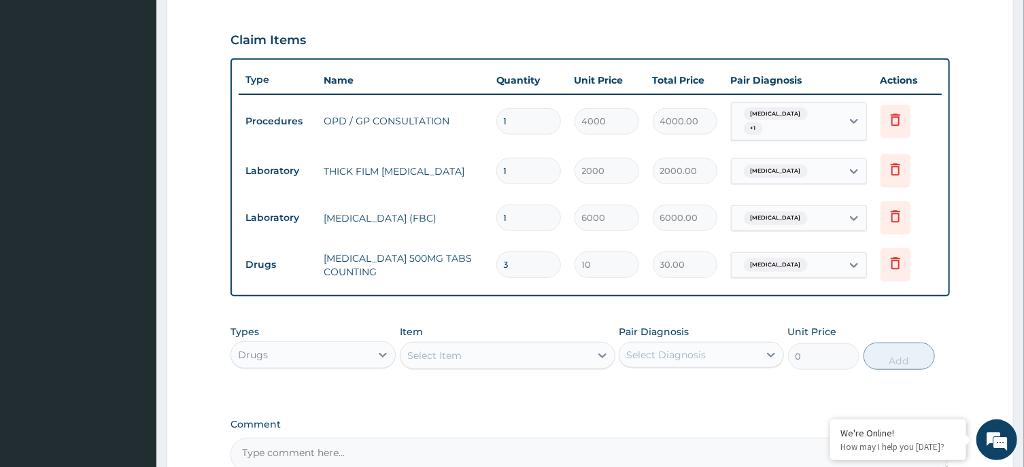
type input "300.00"
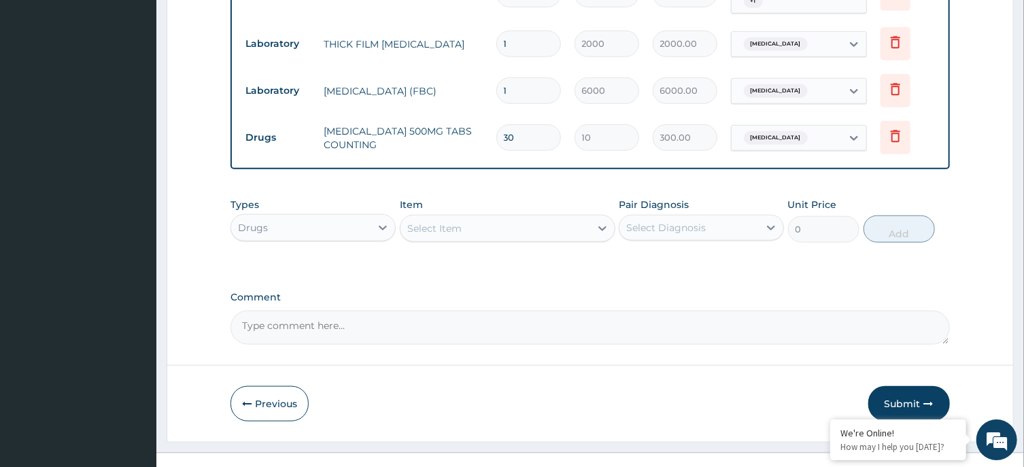
scroll to position [588, 0]
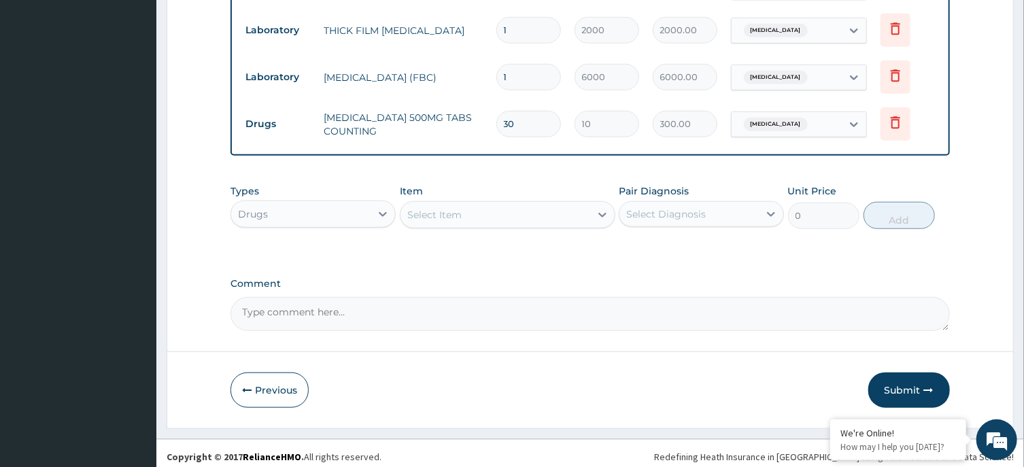
type input "30"
click at [532, 206] on div "Select Item" at bounding box center [495, 215] width 190 height 22
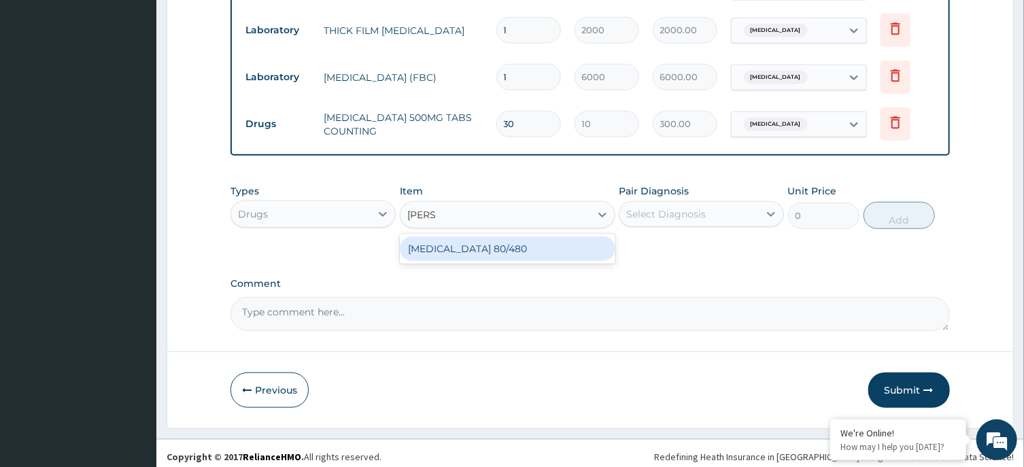
type input "COART"
click at [545, 241] on div "[MEDICAL_DATA] 80/480" at bounding box center [508, 249] width 216 height 24
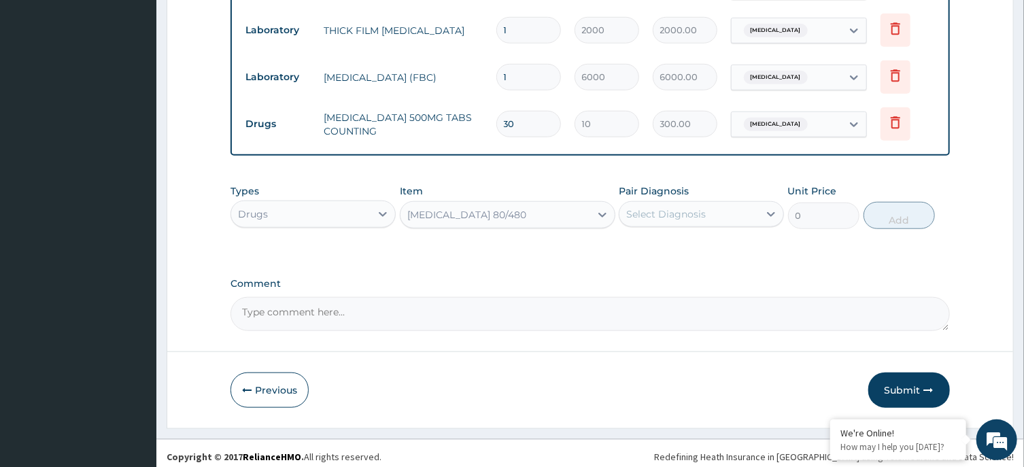
type input "4500"
click at [708, 209] on div "Select Diagnosis" at bounding box center [688, 214] width 139 height 22
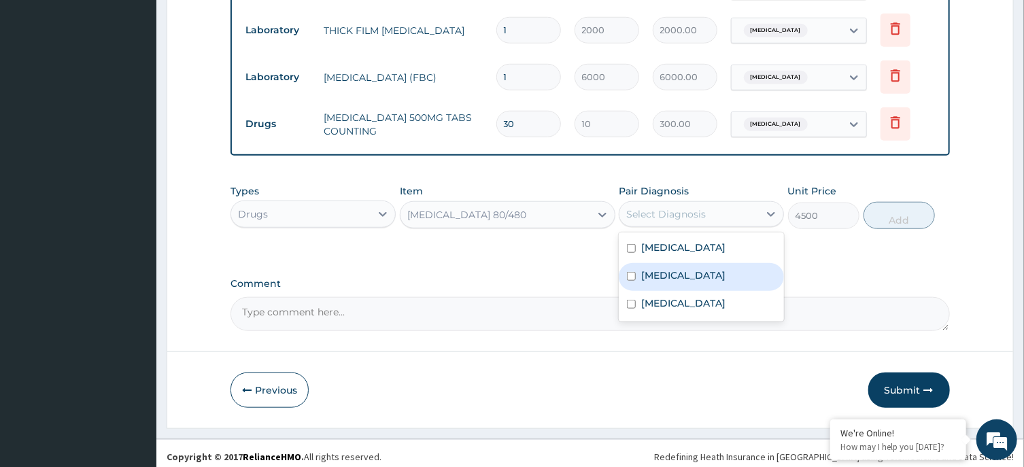
click at [703, 265] on div "[MEDICAL_DATA]" at bounding box center [701, 277] width 165 height 28
checkbox input "true"
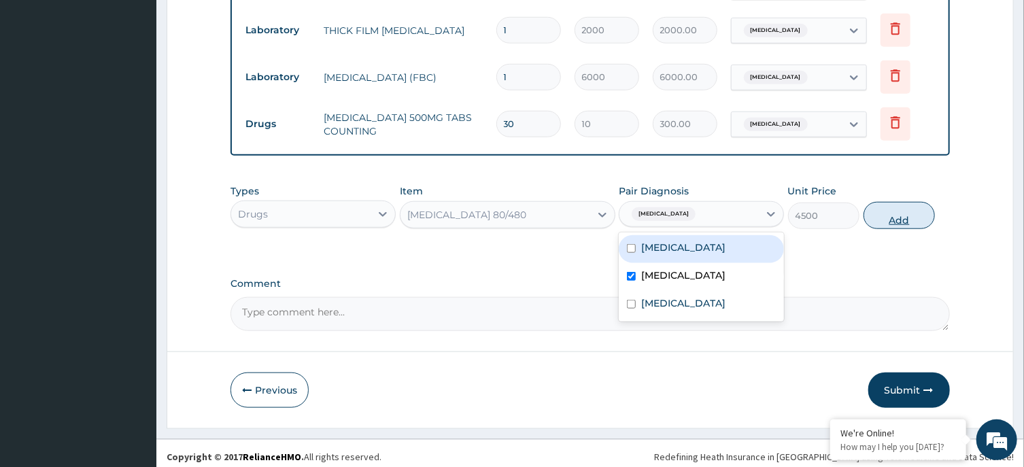
click at [884, 209] on button "Add" at bounding box center [899, 215] width 72 height 27
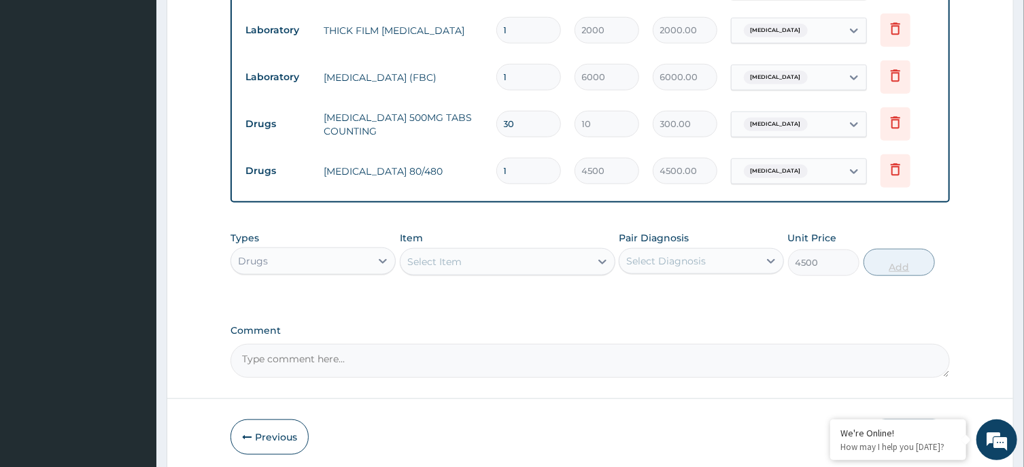
type input "0"
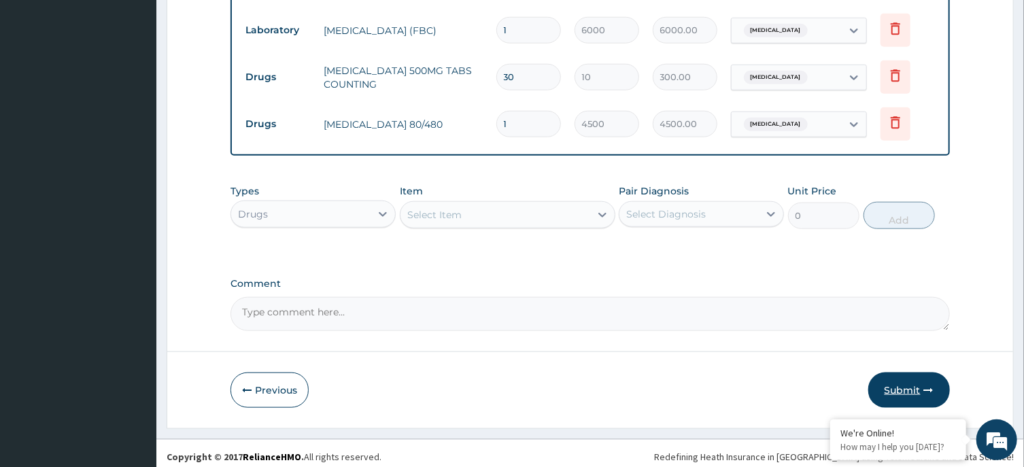
click at [899, 375] on button "Submit" at bounding box center [909, 390] width 82 height 35
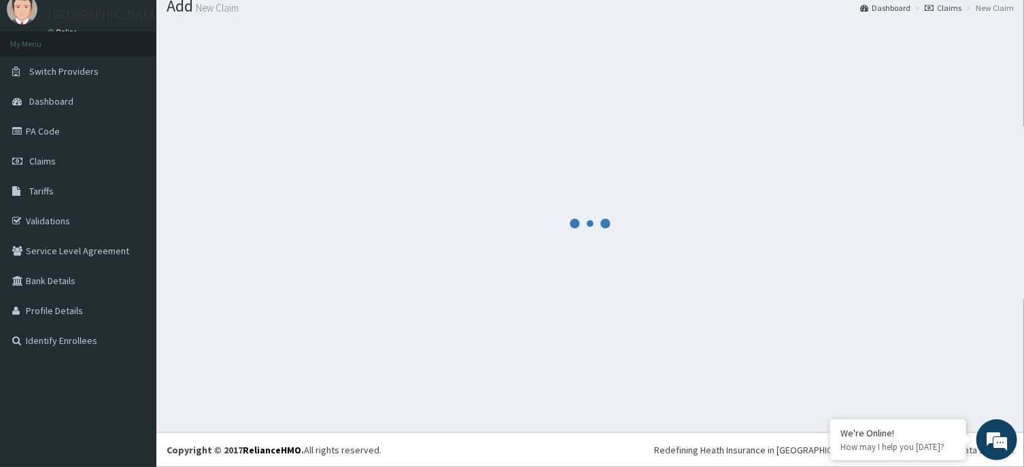
scroll to position [47, 0]
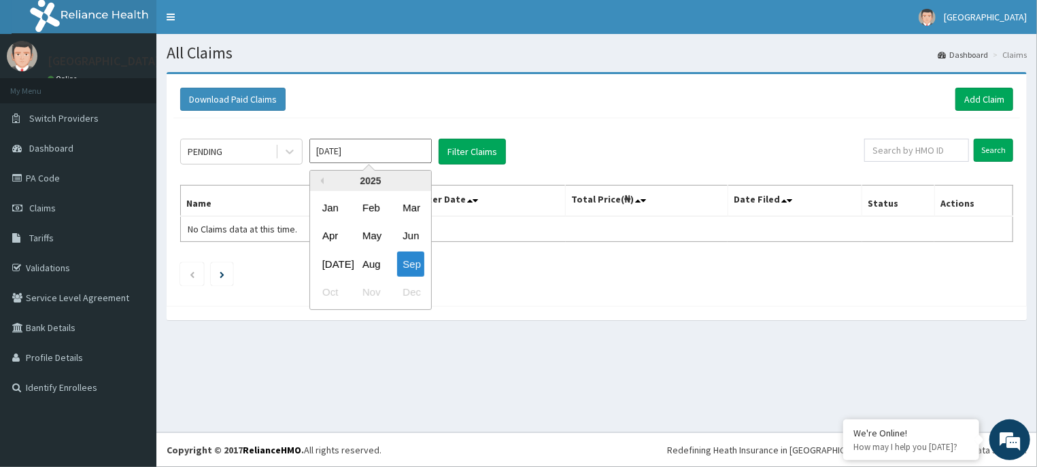
click at [388, 150] on input "[DATE]" at bounding box center [370, 151] width 122 height 24
click at [372, 258] on div "Aug" at bounding box center [370, 264] width 27 height 25
type input "[DATE]"
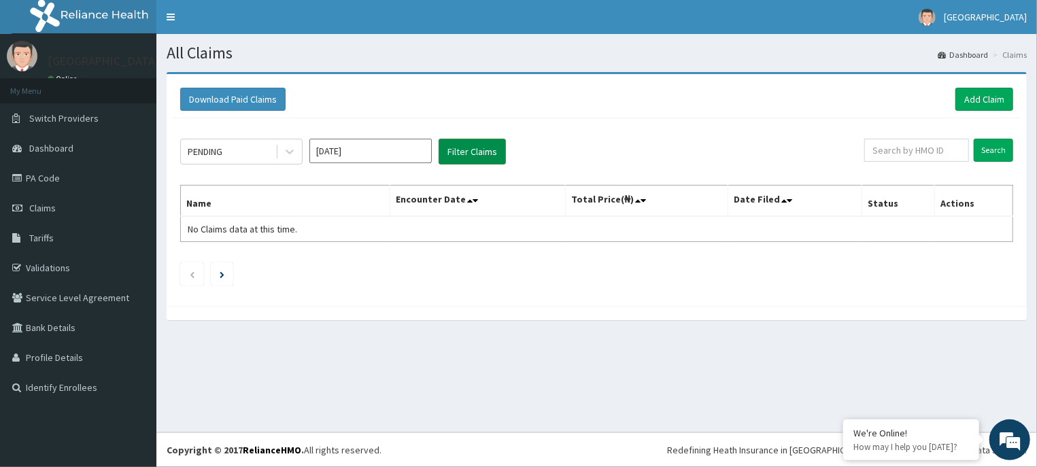
click at [473, 141] on button "Filter Claims" at bounding box center [472, 152] width 67 height 26
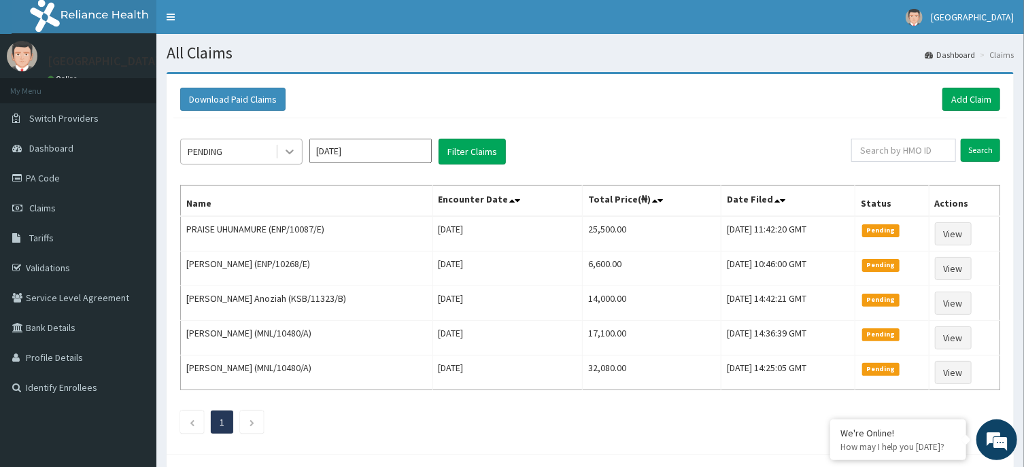
click at [294, 150] on icon at bounding box center [290, 152] width 14 height 14
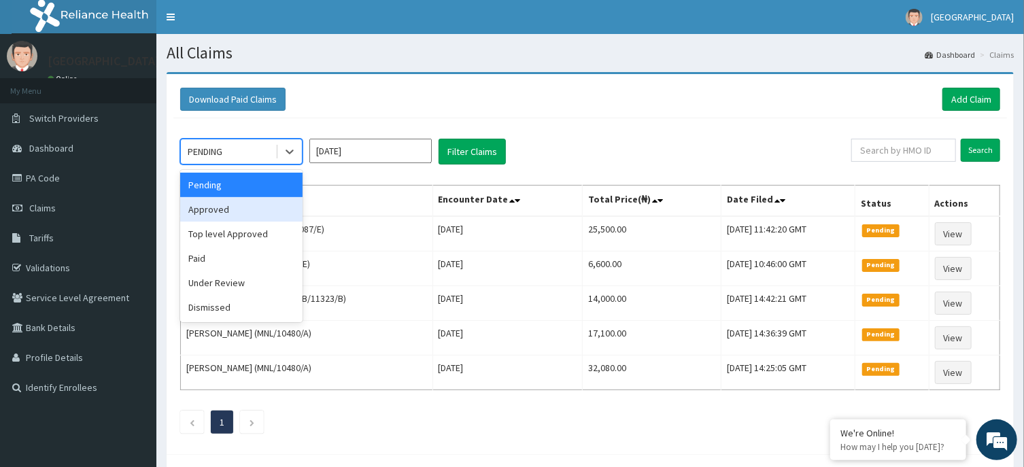
click at [234, 214] on div "Approved" at bounding box center [241, 209] width 122 height 24
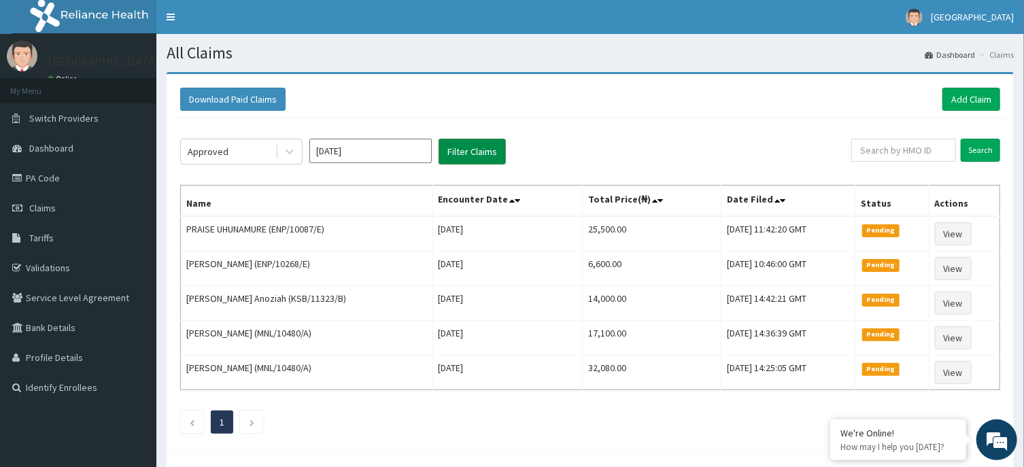
click at [460, 145] on button "Filter Claims" at bounding box center [472, 152] width 67 height 26
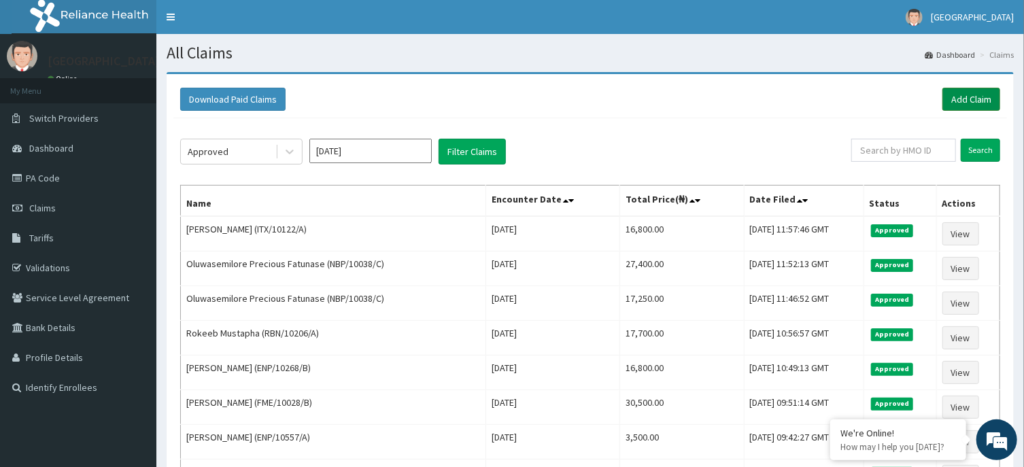
click at [982, 95] on link "Add Claim" at bounding box center [971, 99] width 58 height 23
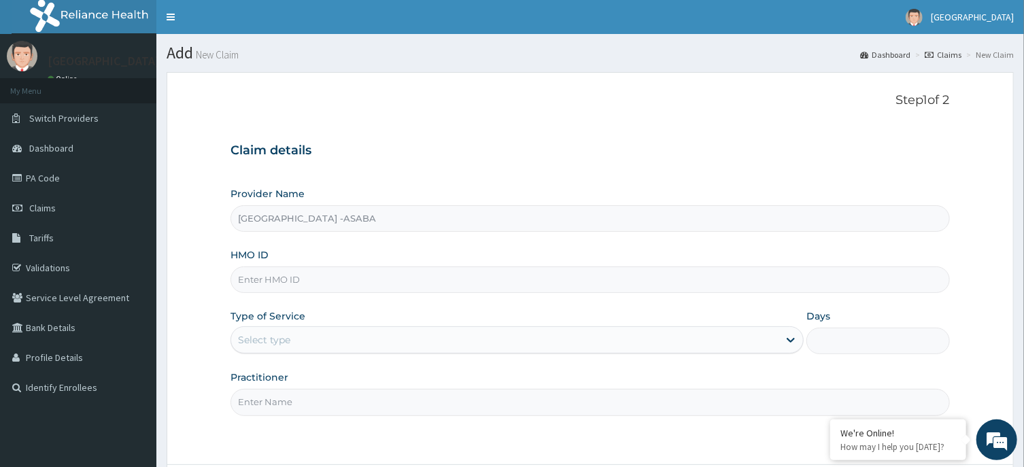
type input "[GEOGRAPHIC_DATA] -ASABA"
click at [406, 274] on input "HMO ID" at bounding box center [589, 280] width 719 height 27
type input "TPW/10088/A"
click at [635, 339] on div "Select type" at bounding box center [504, 340] width 547 height 22
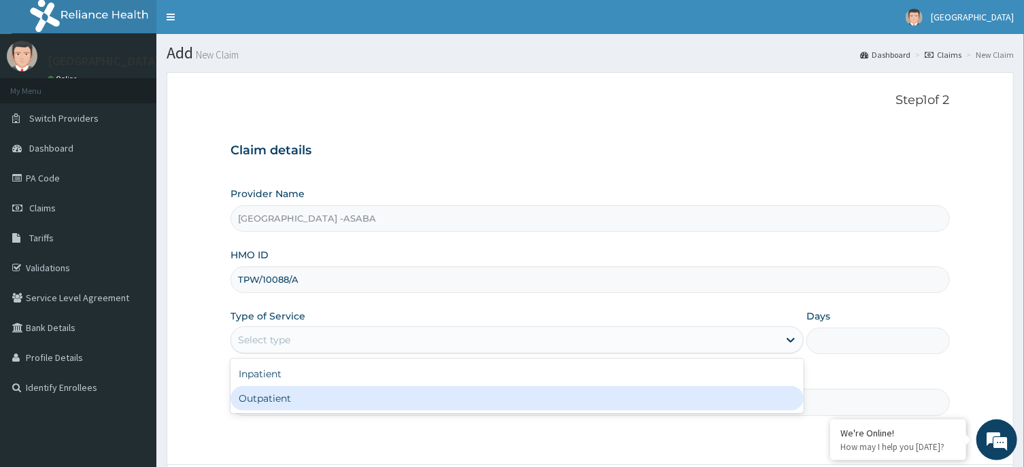
click at [605, 394] on div "Outpatient" at bounding box center [516, 398] width 573 height 24
type input "1"
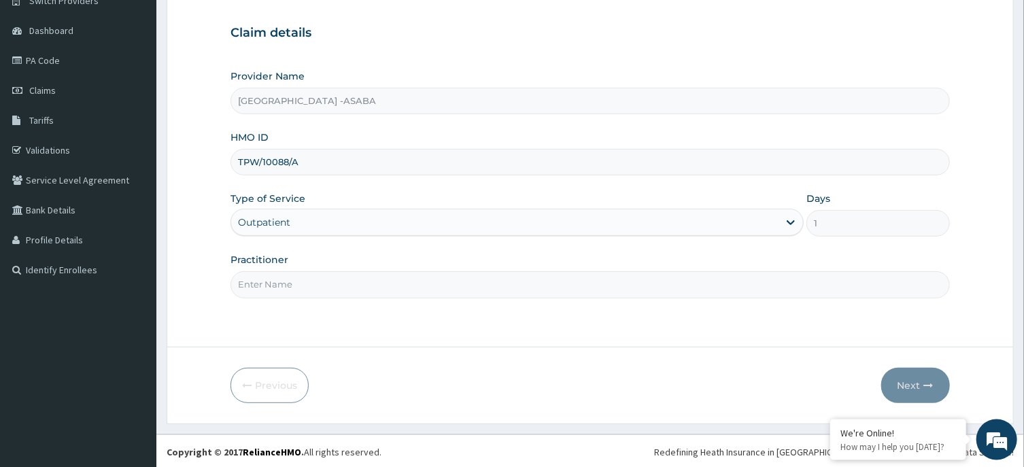
scroll to position [120, 0]
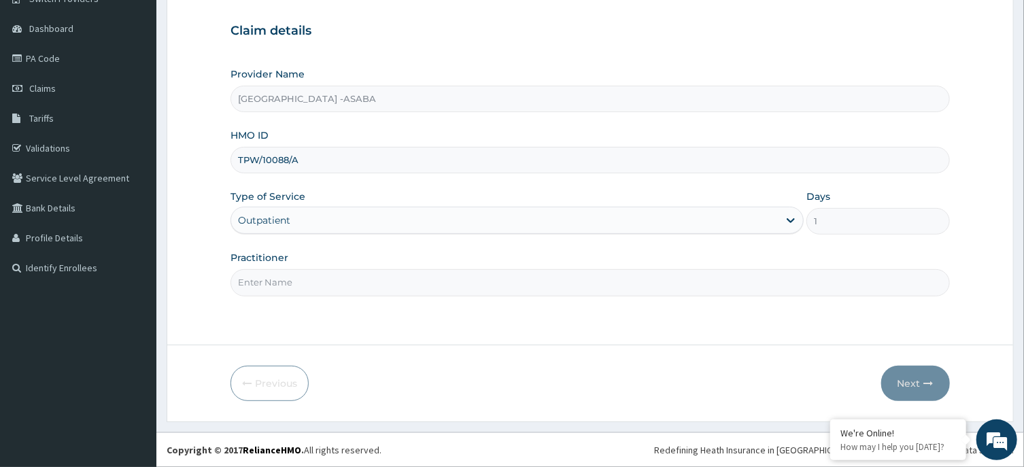
click at [562, 278] on input "Practitioner" at bounding box center [589, 282] width 719 height 27
type input "[PERSON_NAME]"
click at [904, 376] on button "Next" at bounding box center [915, 383] width 69 height 35
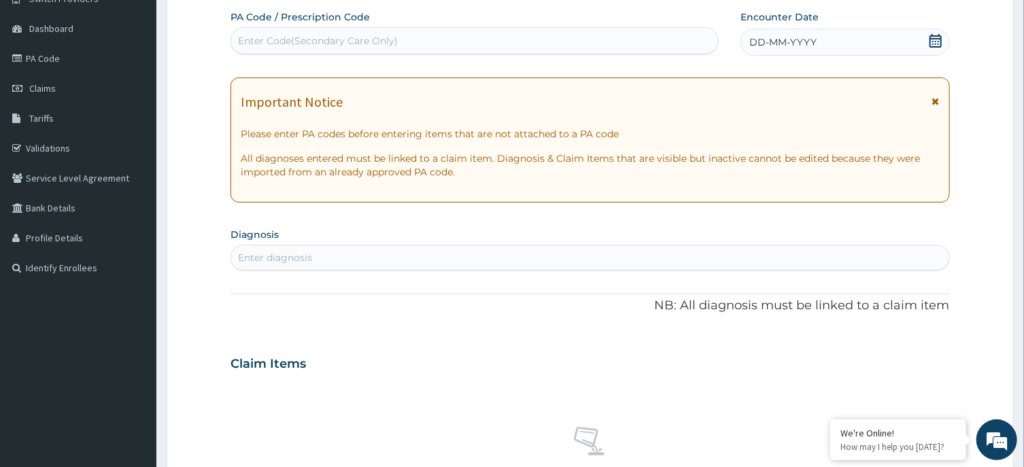
click at [658, 46] on div "Enter Code(Secondary Care Only)" at bounding box center [474, 41] width 487 height 22
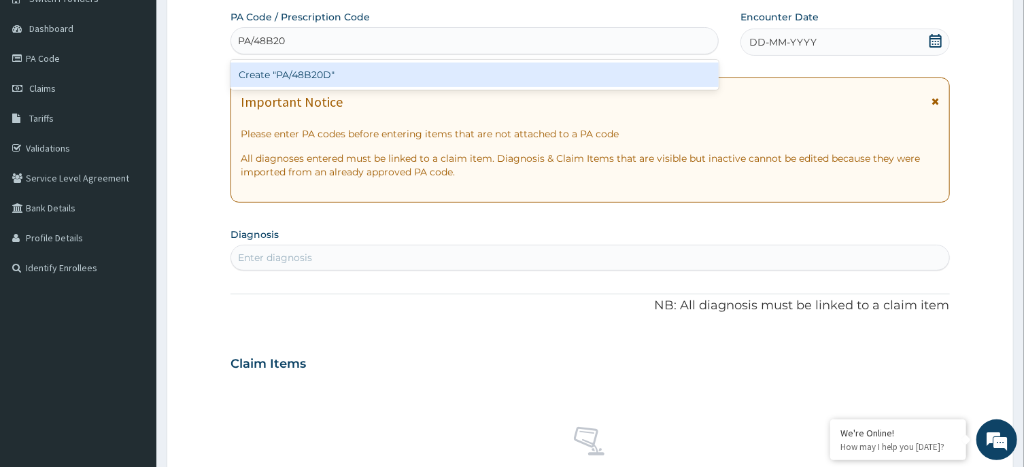
type input "PA/48B20D"
click at [659, 76] on div "Create "PA/48B20D"" at bounding box center [474, 75] width 488 height 24
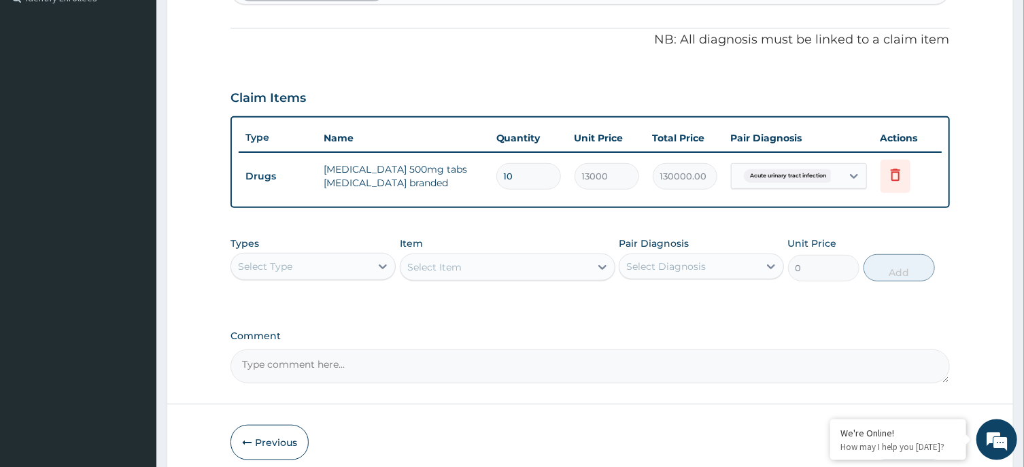
scroll to position [447, 0]
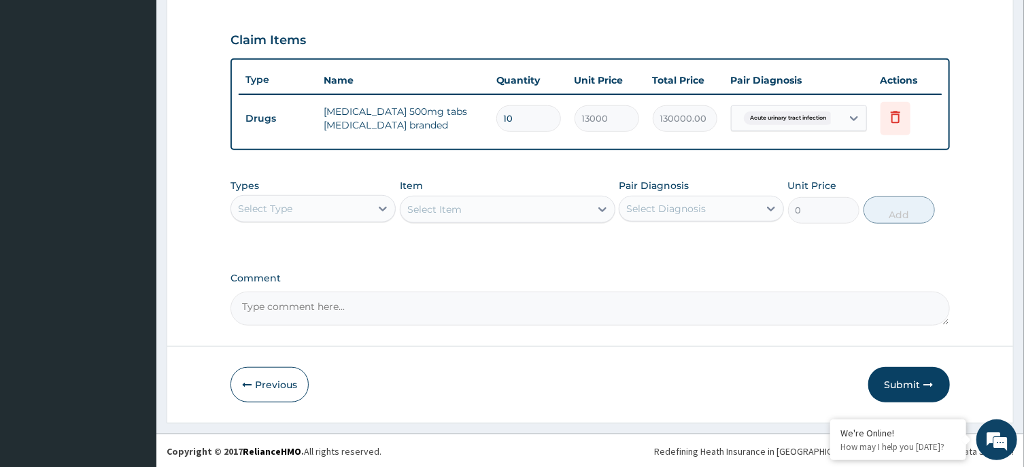
click at [362, 209] on div "Select Type" at bounding box center [300, 209] width 139 height 22
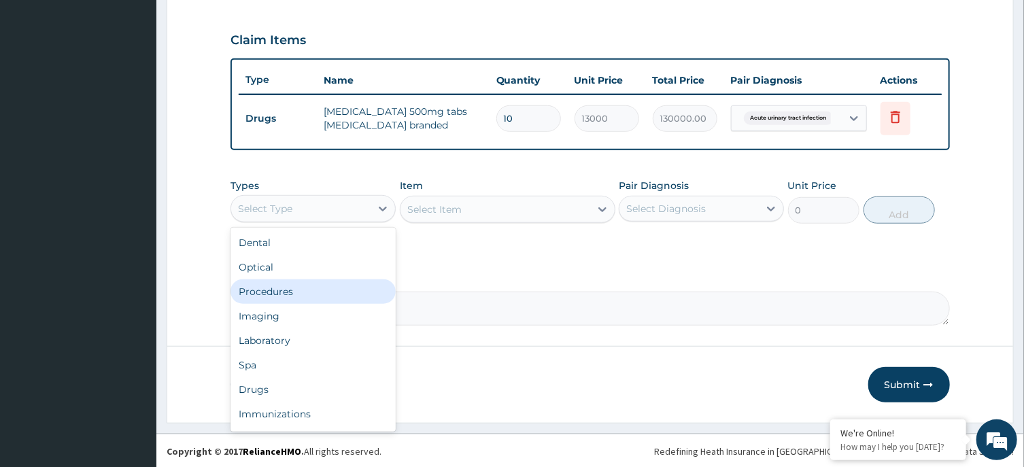
click at [299, 288] on div "Procedures" at bounding box center [312, 291] width 165 height 24
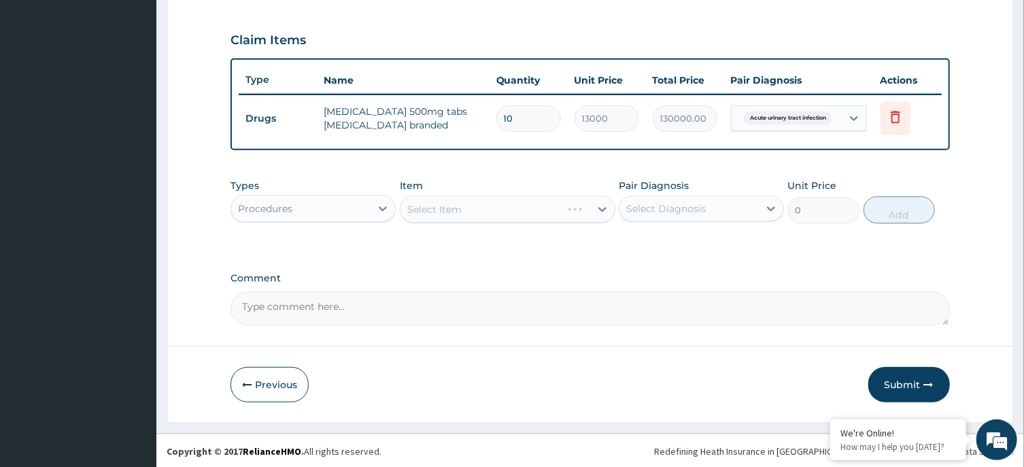
click at [501, 204] on div "Select Item" at bounding box center [508, 209] width 216 height 27
click at [511, 209] on div "Select Item" at bounding box center [495, 210] width 190 height 22
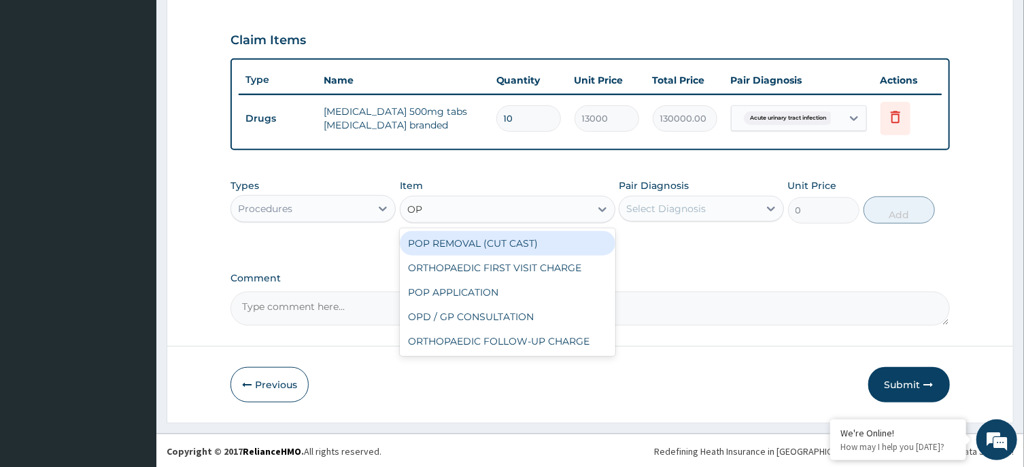
type input "OPD"
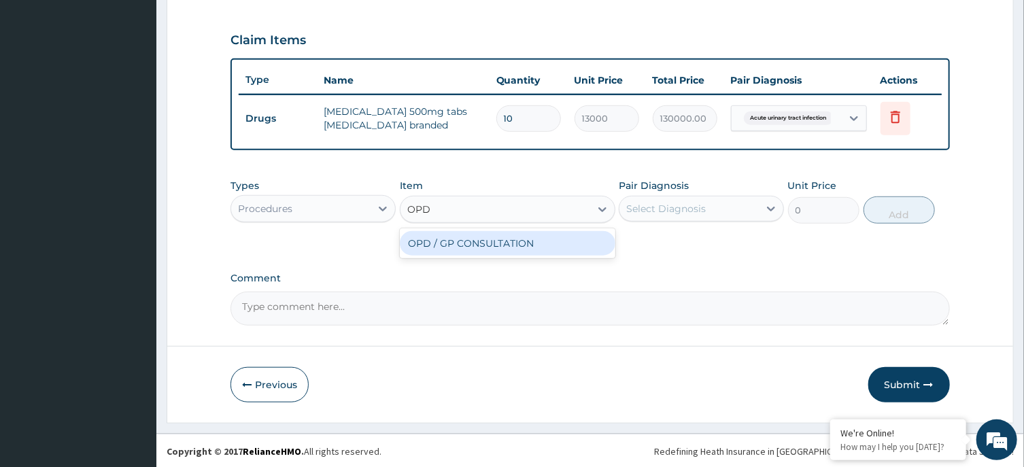
click at [512, 246] on div "OPD / GP CONSULTATION" at bounding box center [508, 243] width 216 height 24
type input "4000"
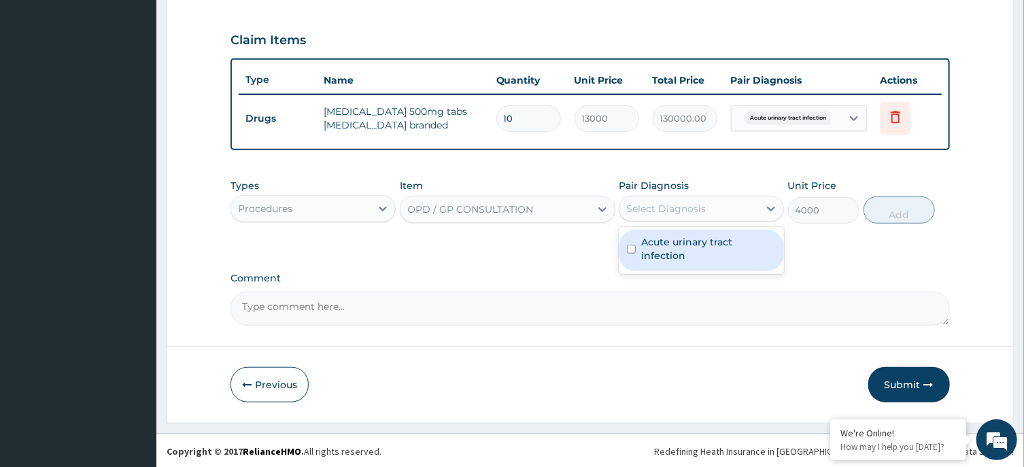
click at [689, 211] on div "Select Diagnosis" at bounding box center [666, 209] width 80 height 14
click at [670, 262] on div "Acute urinary tract infection" at bounding box center [701, 250] width 165 height 41
checkbox input "true"
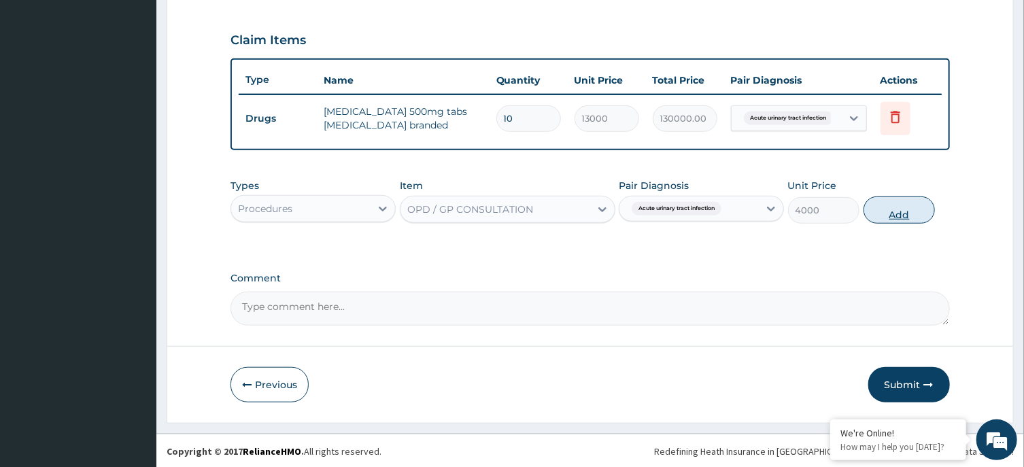
click at [891, 213] on button "Add" at bounding box center [899, 209] width 72 height 27
type input "0"
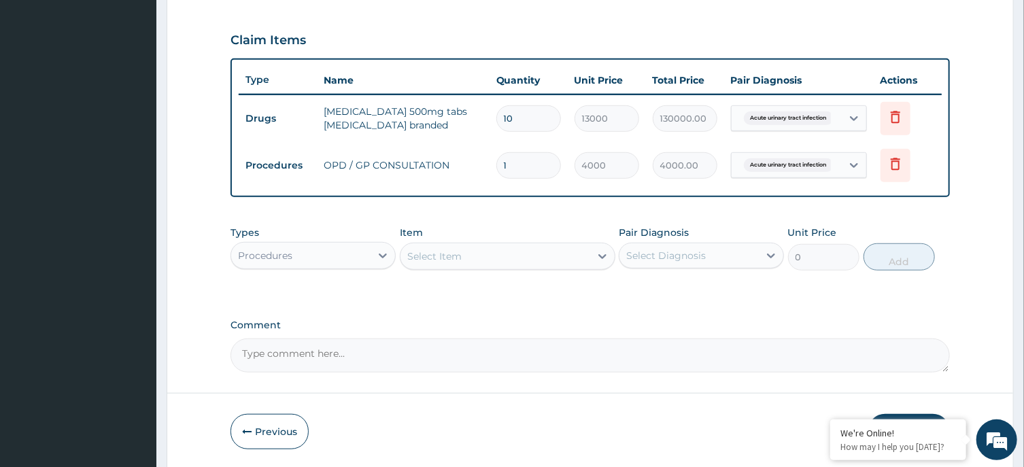
click at [522, 117] on input "10" at bounding box center [528, 118] width 65 height 27
type input "1"
type input "13000.00"
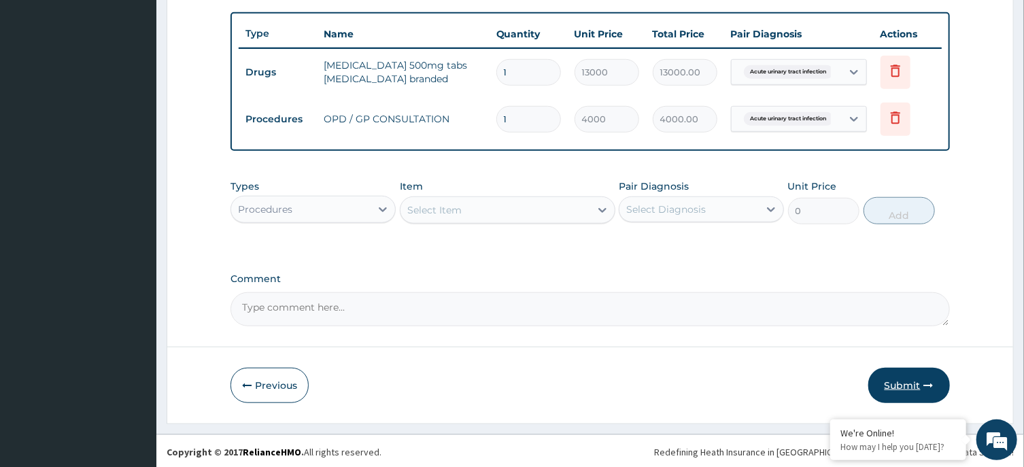
type input "1"
click at [904, 380] on button "Submit" at bounding box center [909, 385] width 82 height 35
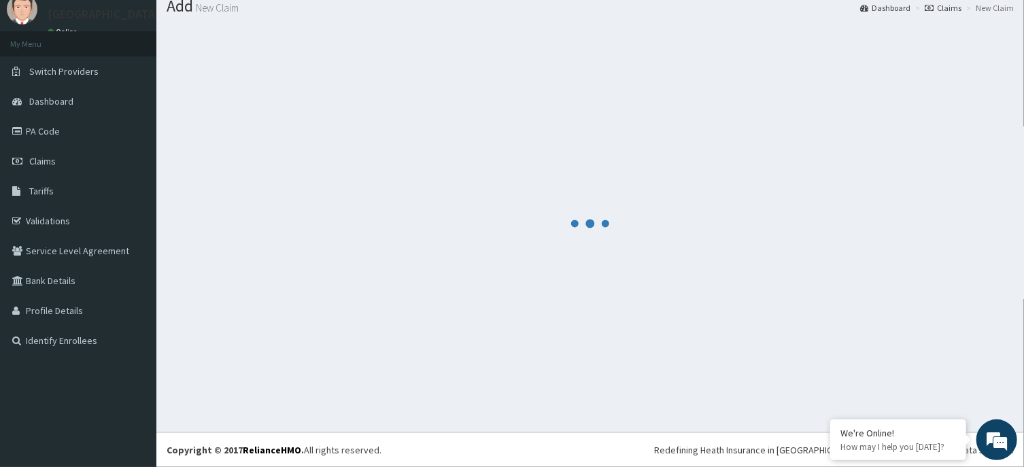
scroll to position [47, 0]
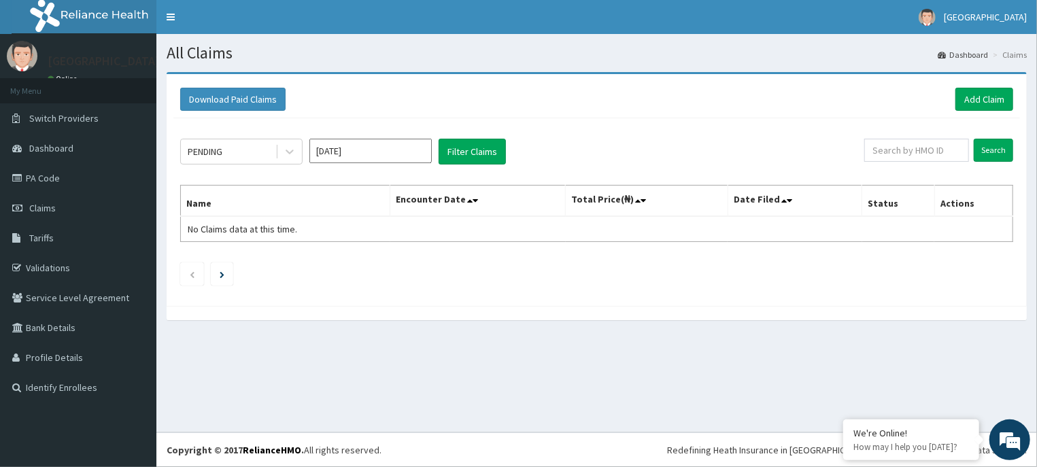
click at [401, 158] on input "[DATE]" at bounding box center [370, 151] width 122 height 24
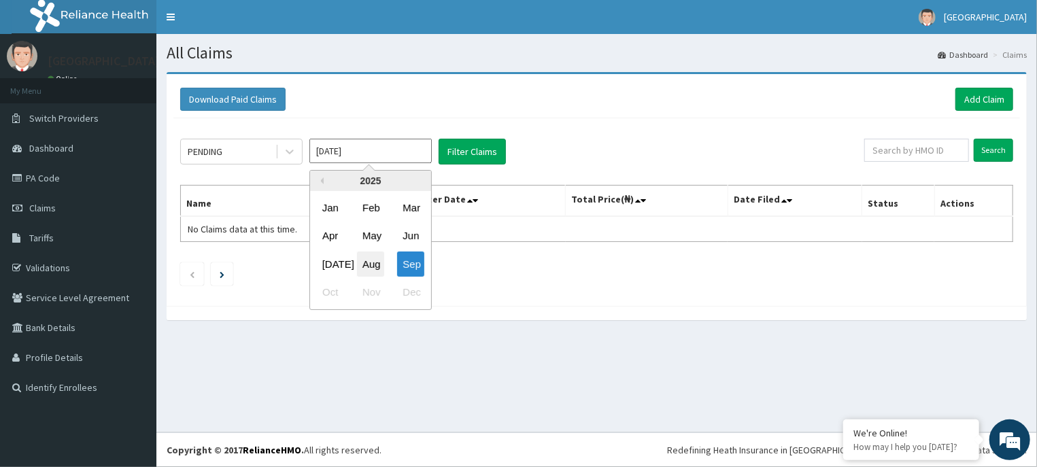
click at [367, 261] on div "Aug" at bounding box center [370, 264] width 27 height 25
type input "Aug 2025"
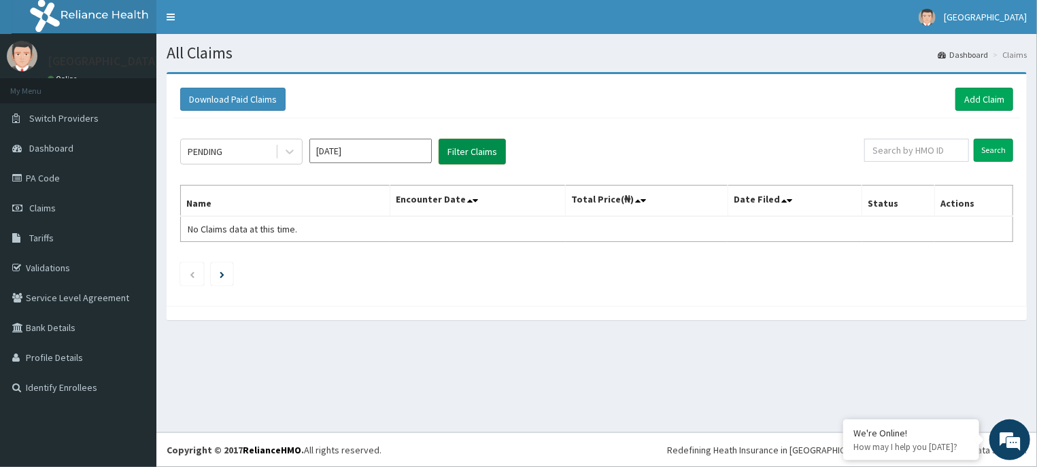
click at [477, 147] on button "Filter Claims" at bounding box center [472, 152] width 67 height 26
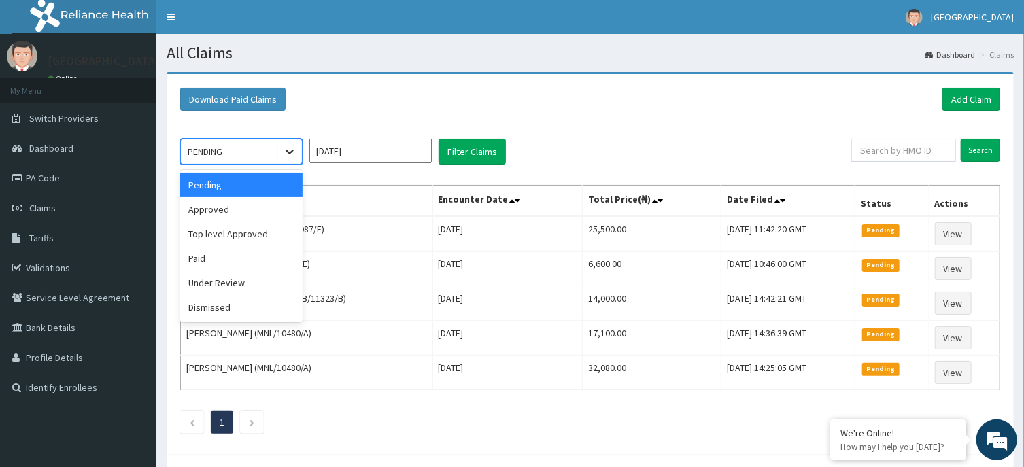
click at [280, 148] on div at bounding box center [289, 151] width 24 height 24
click at [248, 209] on div "Approved" at bounding box center [241, 209] width 122 height 24
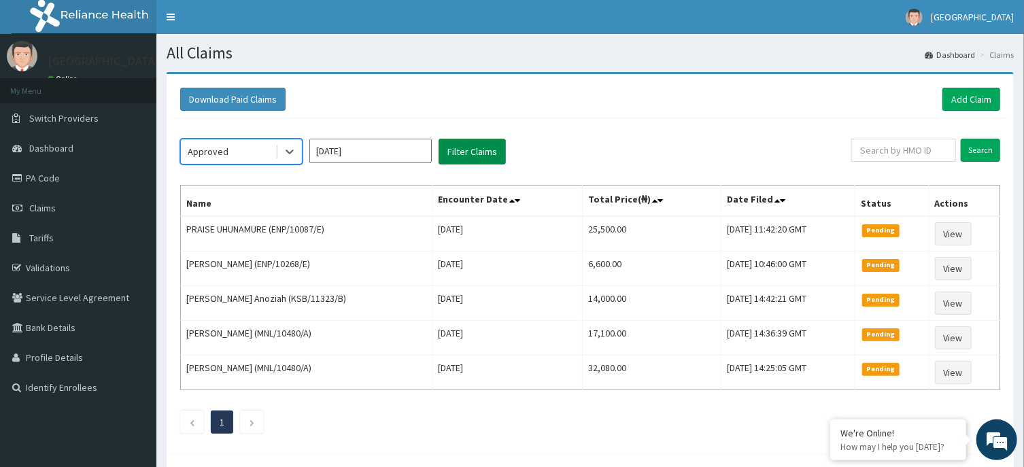
click at [466, 141] on button "Filter Claims" at bounding box center [472, 152] width 67 height 26
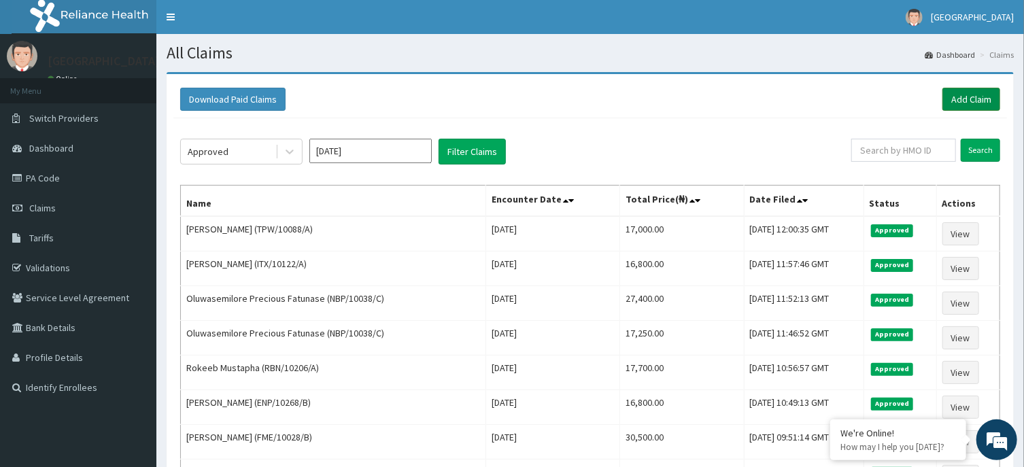
click at [969, 94] on link "Add Claim" at bounding box center [971, 99] width 58 height 23
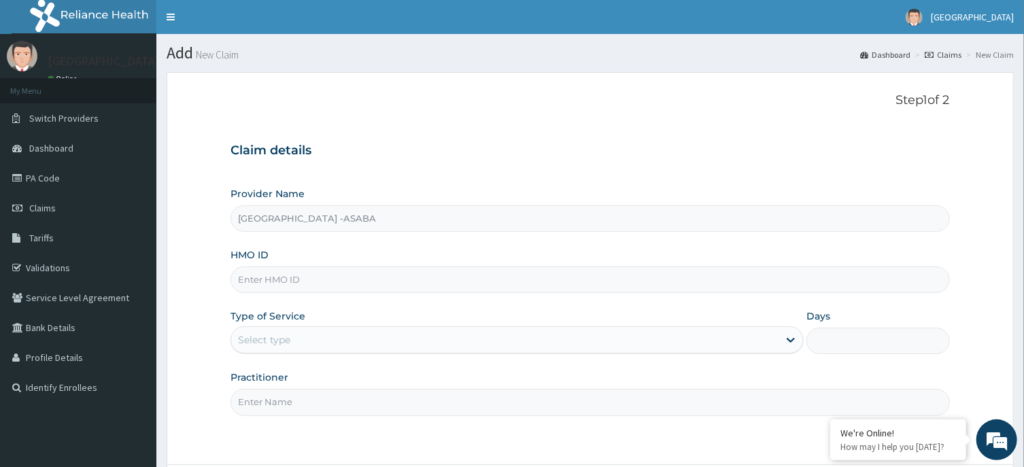
type input "[GEOGRAPHIC_DATA] -ASABA"
type input "MYD/10238/A"
click at [591, 339] on div "Select type" at bounding box center [504, 340] width 547 height 22
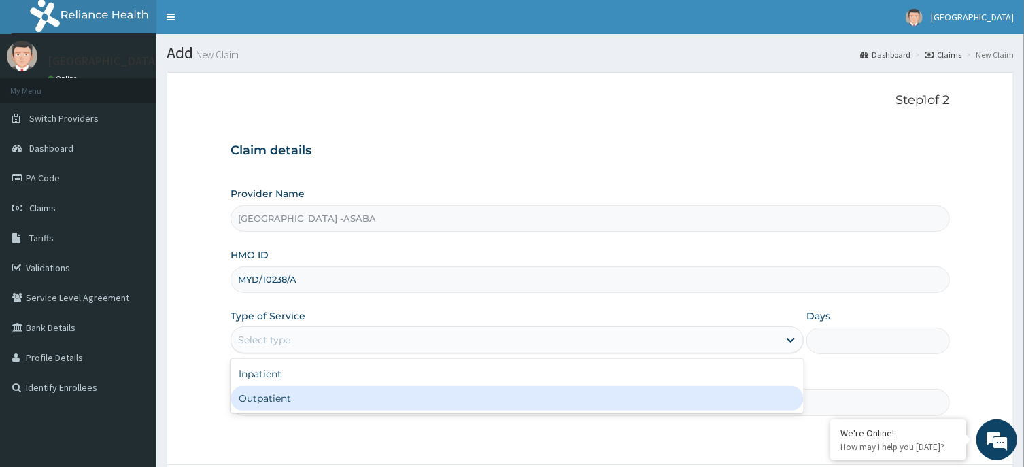
click at [566, 394] on div "Outpatient" at bounding box center [516, 398] width 573 height 24
type input "1"
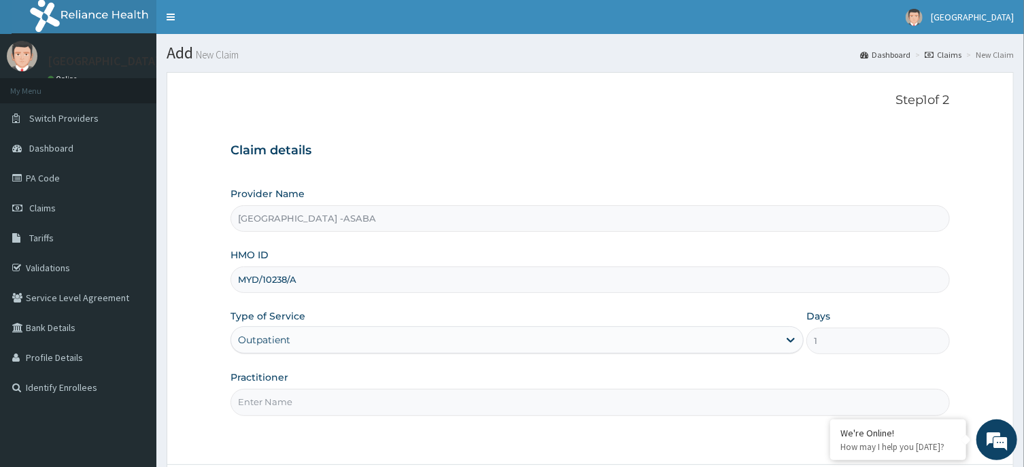
drag, startPoint x: 1005, startPoint y: 392, endPoint x: 1034, endPoint y: 391, distance: 29.2
click at [1023, 391] on div "R EL Toggle navigation [GEOGRAPHIC_DATA] [GEOGRAPHIC_DATA] - [EMAIL_ADDRESS][DO…" at bounding box center [512, 293] width 1024 height 587
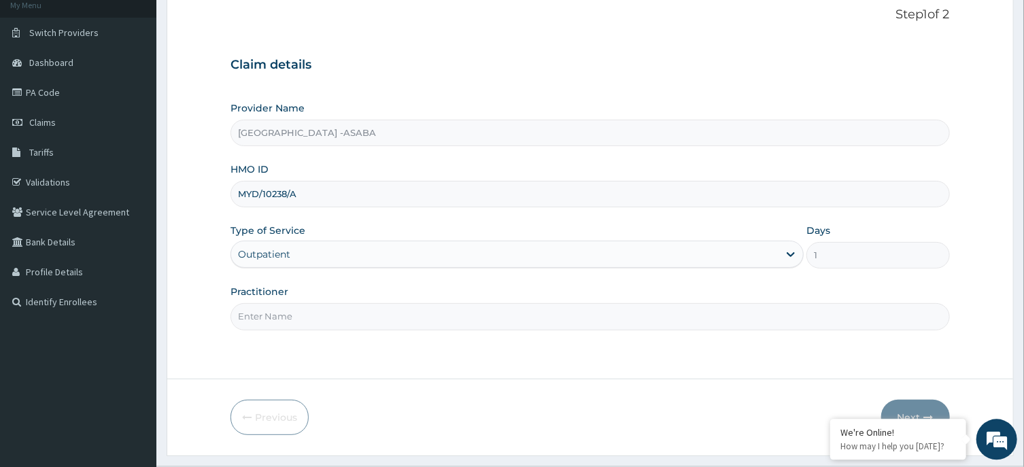
scroll to position [120, 0]
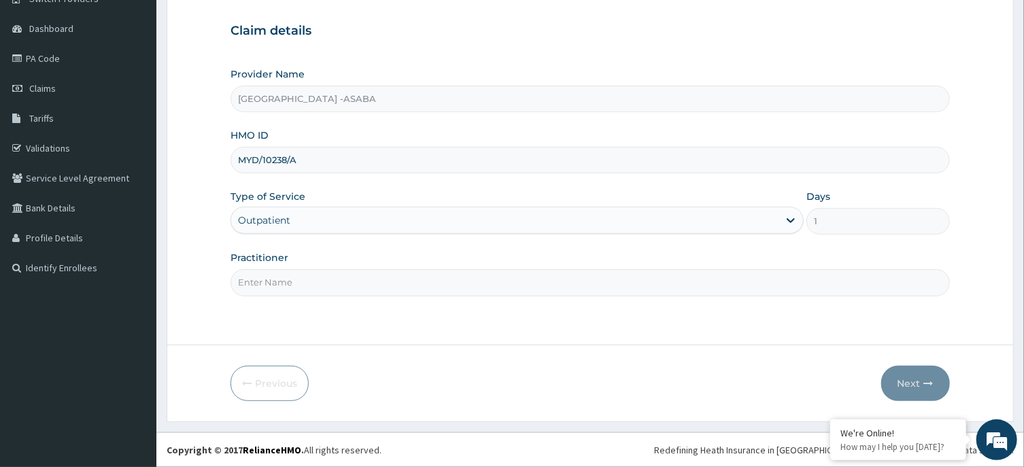
click at [606, 289] on input "Practitioner" at bounding box center [589, 282] width 719 height 27
type input "[PERSON_NAME]"
click at [914, 379] on button "Next" at bounding box center [915, 383] width 69 height 35
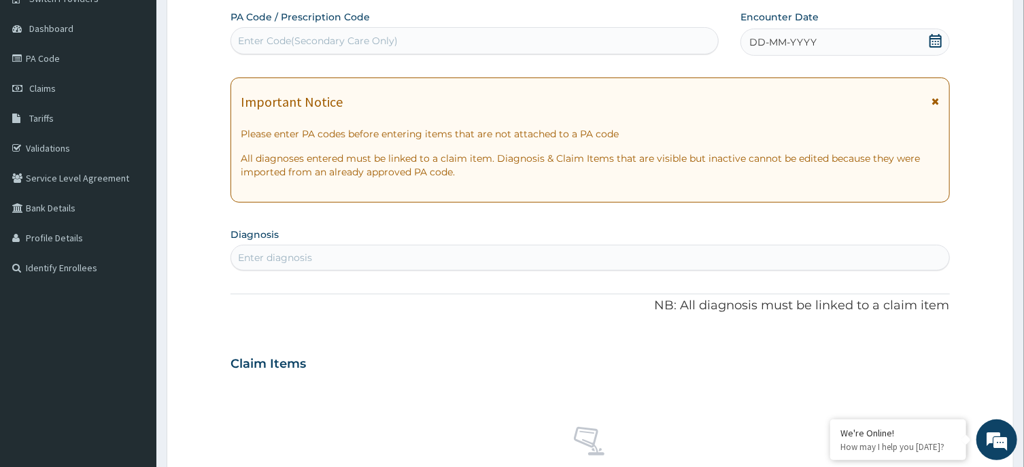
click at [555, 34] on div "Enter Code(Secondary Care Only)" at bounding box center [474, 41] width 487 height 22
type input "PA/F4D187"
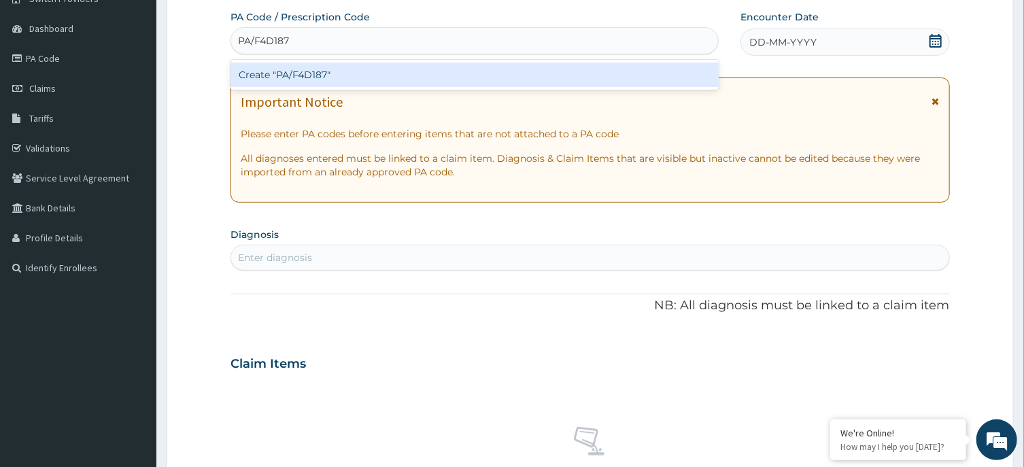
click at [562, 73] on div "Create "PA/F4D187"" at bounding box center [474, 75] width 488 height 24
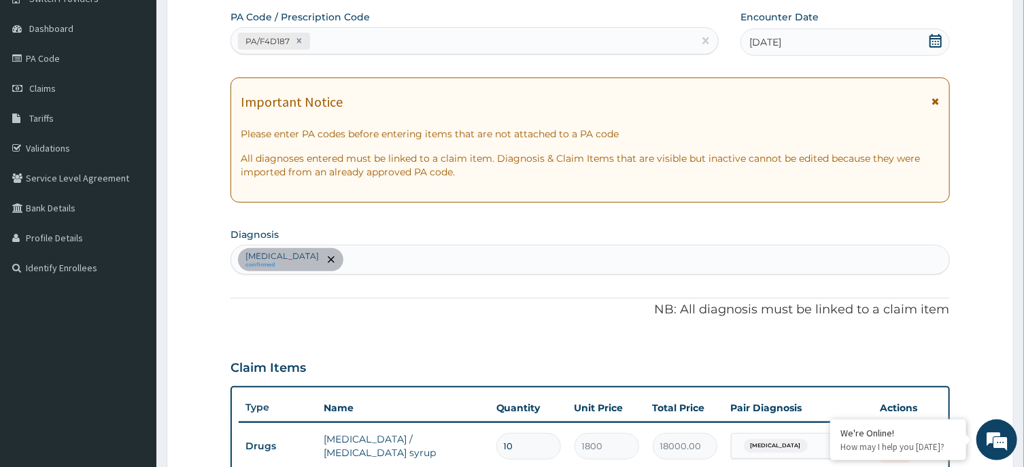
click at [551, 267] on div "[MEDICAL_DATA] confirmed" at bounding box center [589, 259] width 717 height 29
type input "[MEDICAL_DATA]"
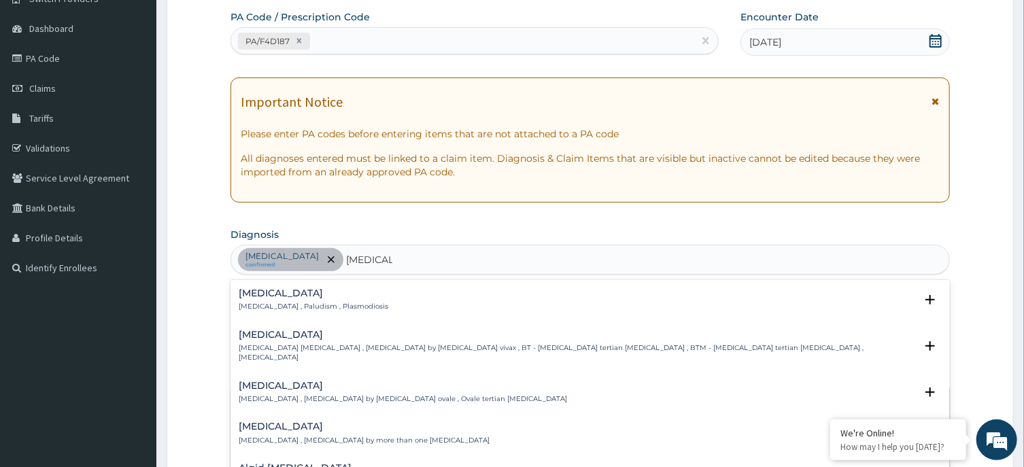
click at [260, 303] on p "[MEDICAL_DATA] , Paludism , Plasmodiosis" at bounding box center [314, 307] width 150 height 10
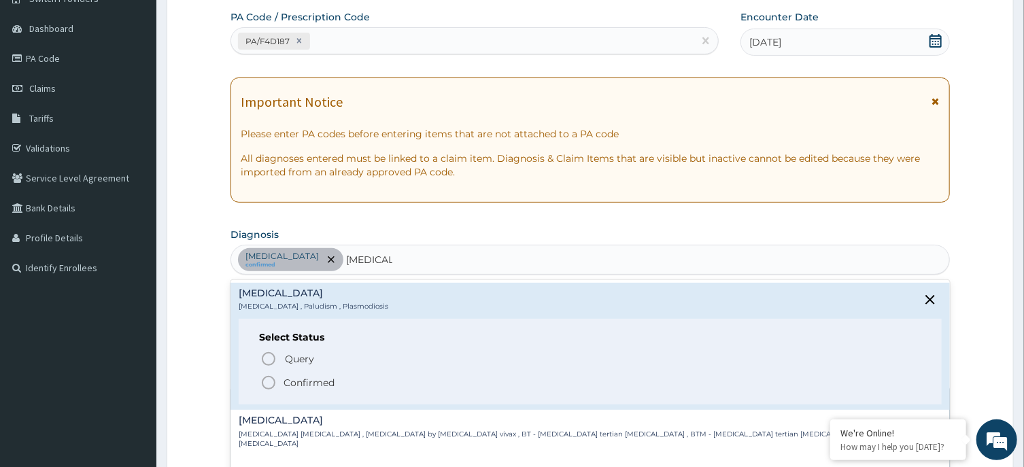
click at [272, 381] on icon "status option filled" at bounding box center [268, 383] width 16 height 16
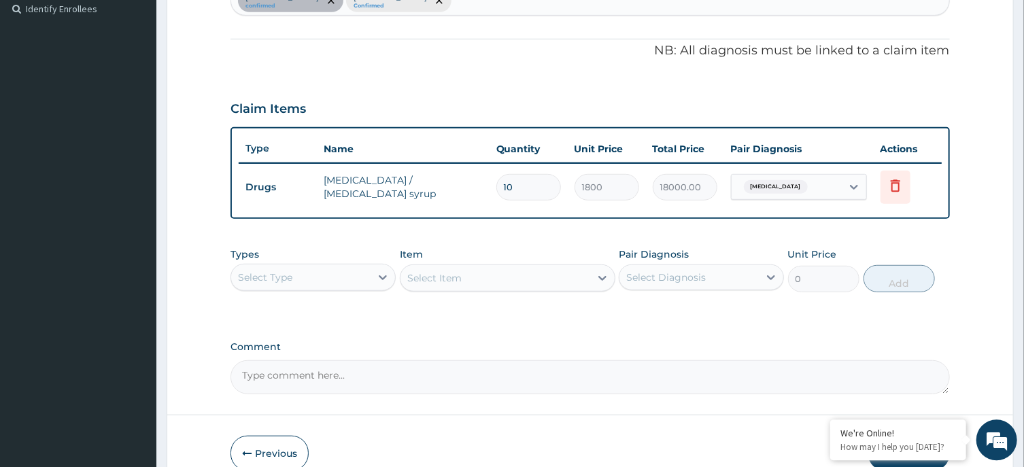
scroll to position [447, 0]
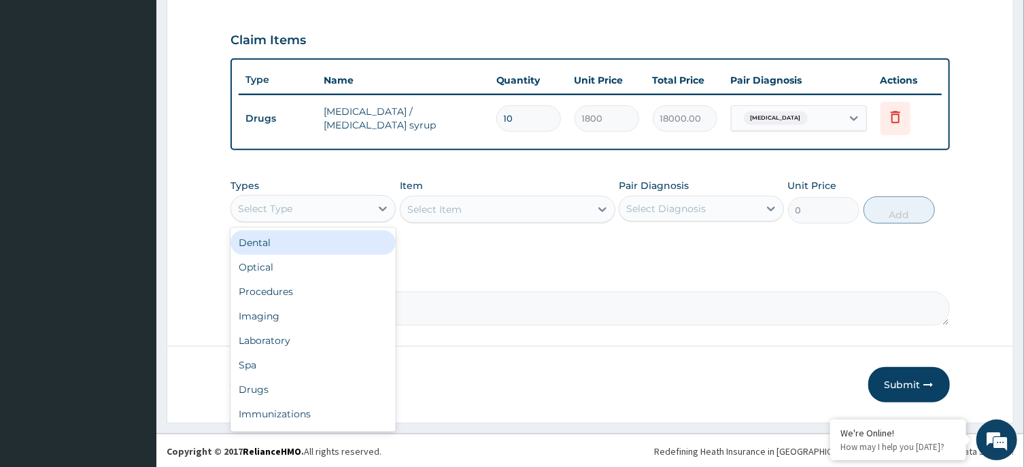
click at [367, 209] on div "Select Type" at bounding box center [300, 209] width 139 height 22
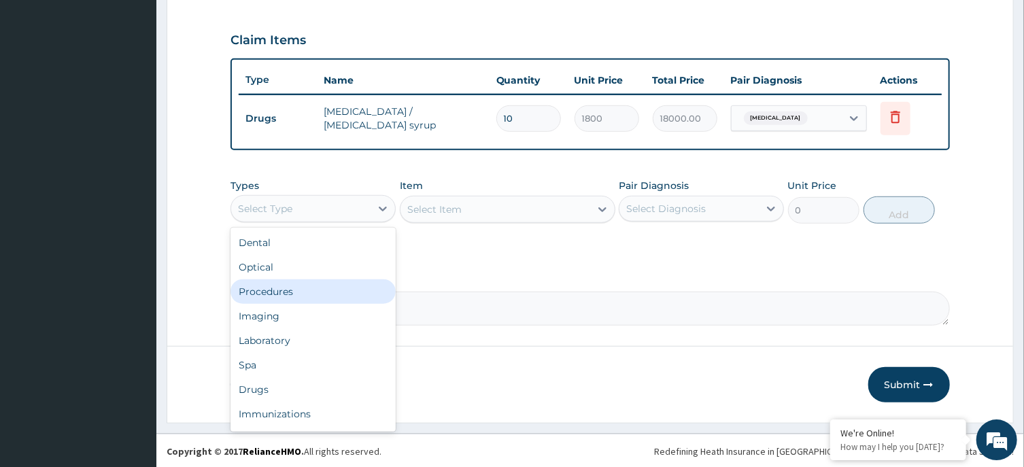
click at [296, 288] on div "Procedures" at bounding box center [312, 291] width 165 height 24
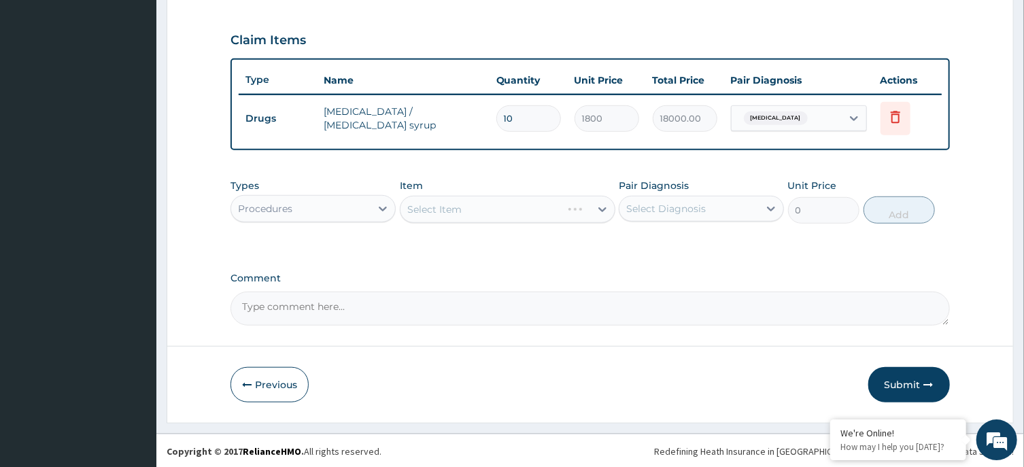
click at [484, 211] on div "Select Item" at bounding box center [508, 209] width 216 height 27
click at [502, 211] on div "Select Item" at bounding box center [508, 209] width 216 height 27
click at [500, 211] on div "Select Item" at bounding box center [495, 210] width 190 height 22
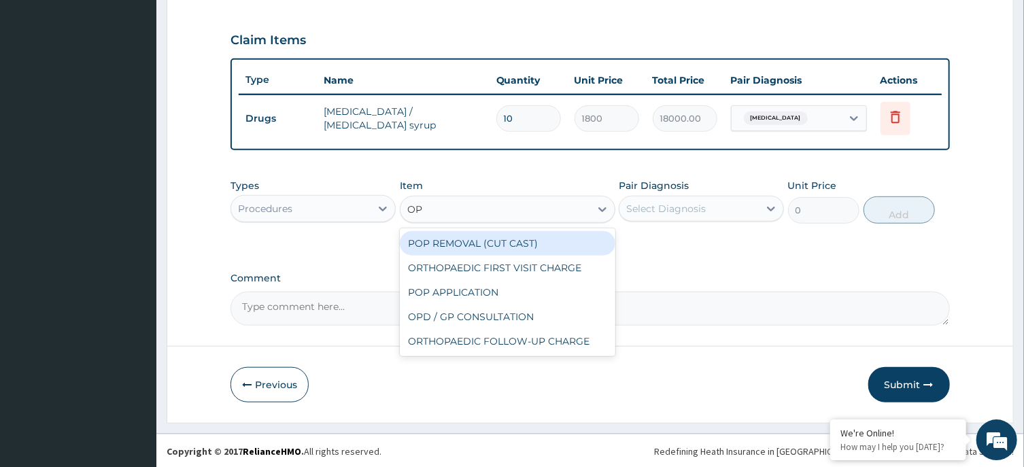
type input "OPD"
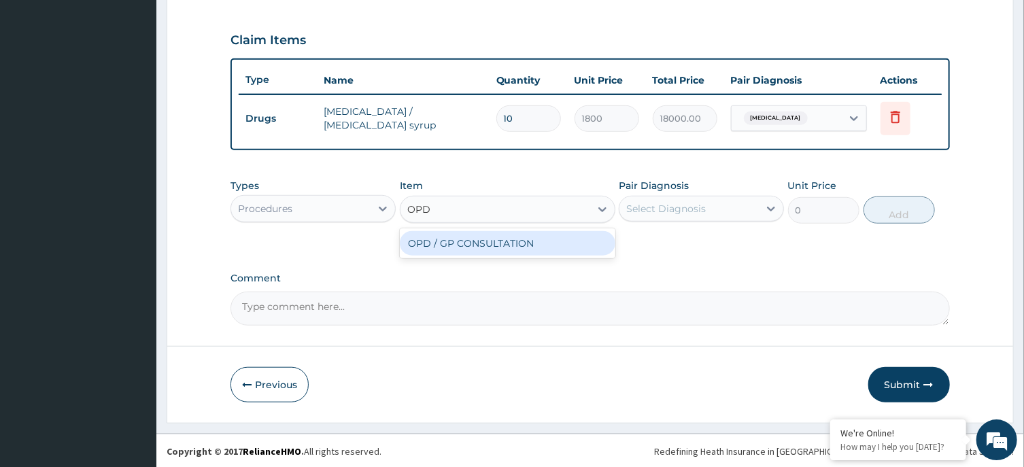
click at [506, 238] on div "OPD / GP CONSULTATION" at bounding box center [508, 243] width 216 height 24
type input "4000"
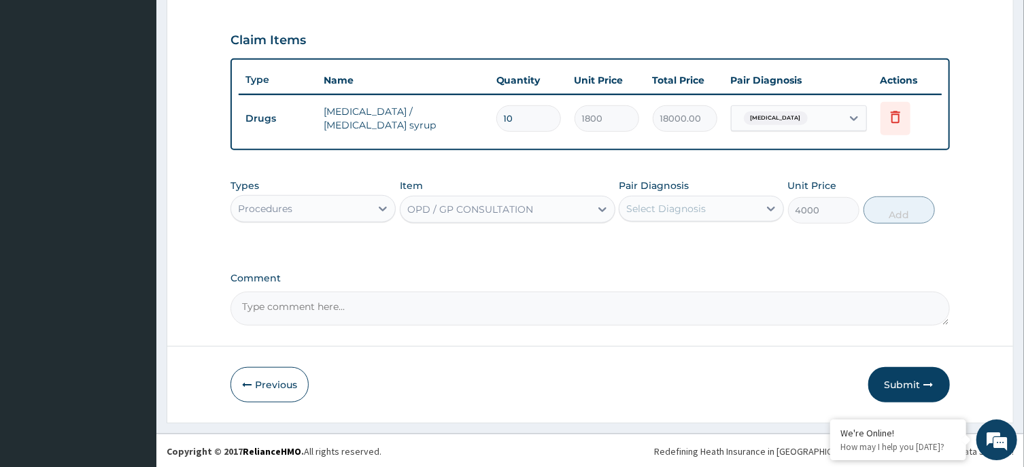
click at [655, 208] on div "Select Diagnosis" at bounding box center [666, 209] width 80 height 14
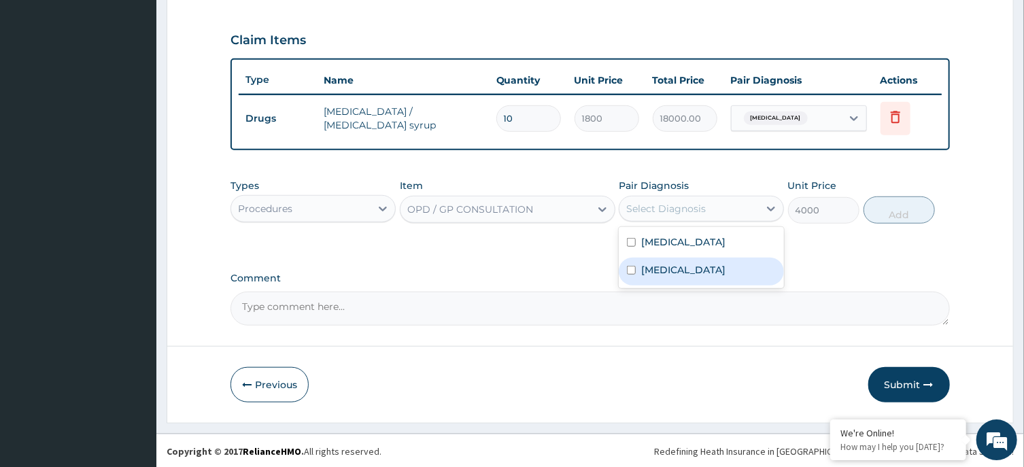
click at [659, 263] on label "[MEDICAL_DATA]" at bounding box center [683, 270] width 84 height 14
checkbox input "true"
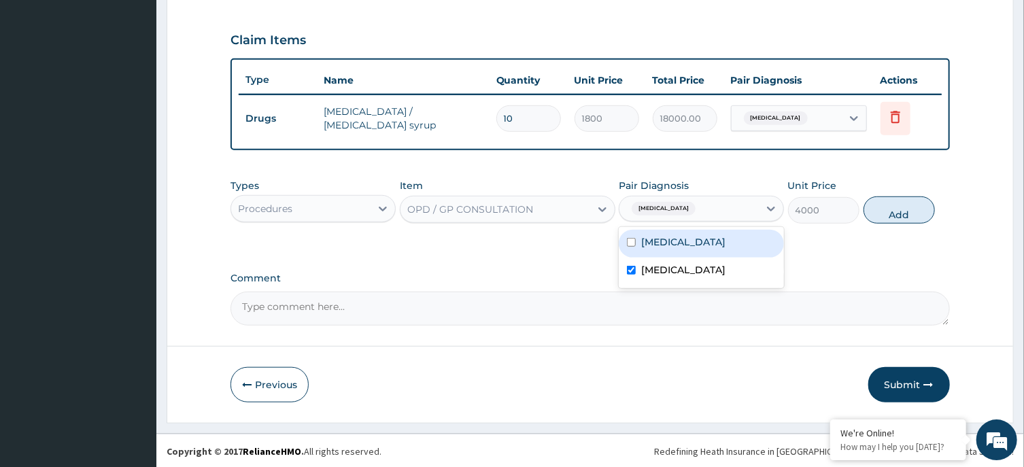
click at [698, 250] on div "[MEDICAL_DATA]" at bounding box center [701, 244] width 165 height 28
checkbox input "true"
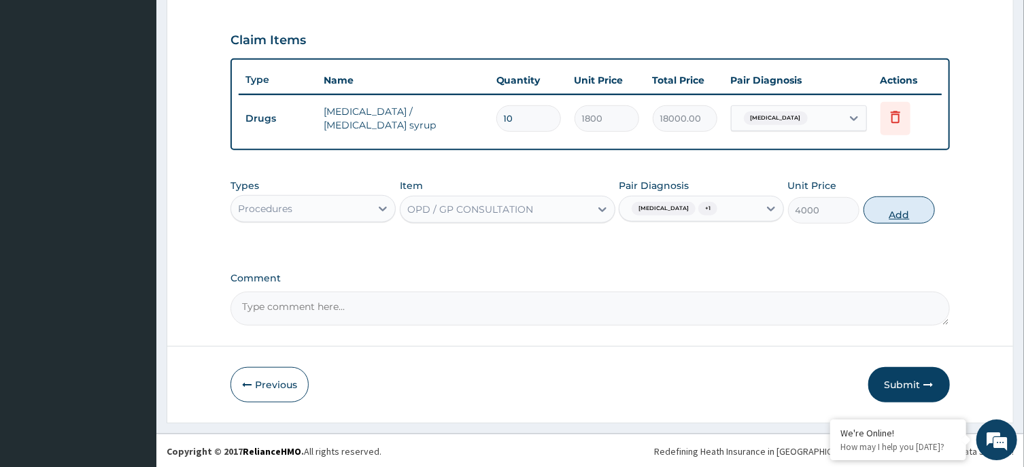
click at [891, 209] on button "Add" at bounding box center [899, 209] width 72 height 27
type input "0"
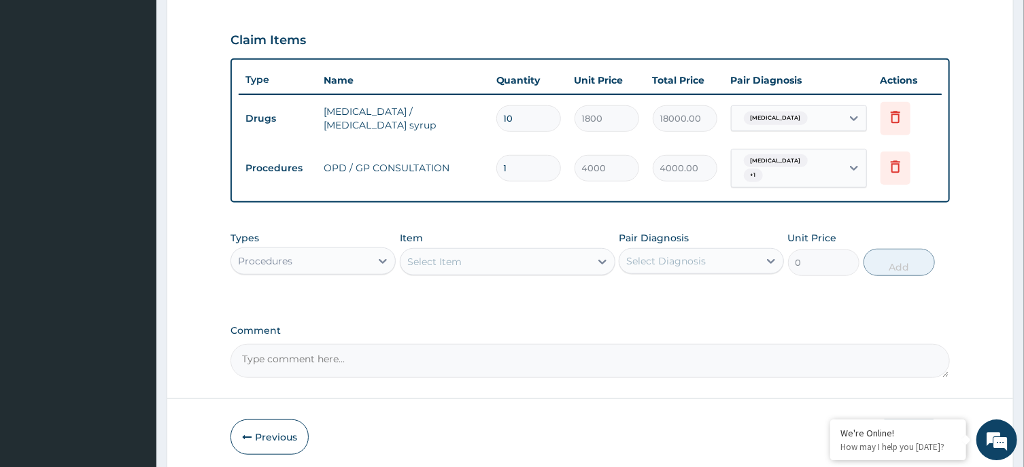
click at [534, 117] on input "10" at bounding box center [528, 118] width 65 height 27
type input "1"
type input "1800.00"
type input "1"
click at [362, 254] on div "Procedures" at bounding box center [300, 261] width 139 height 22
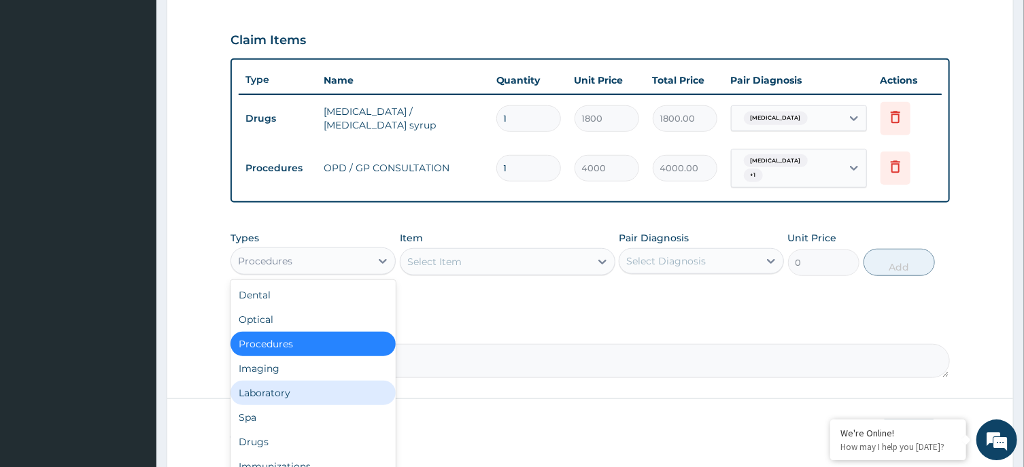
click at [299, 385] on div "Laboratory" at bounding box center [312, 393] width 165 height 24
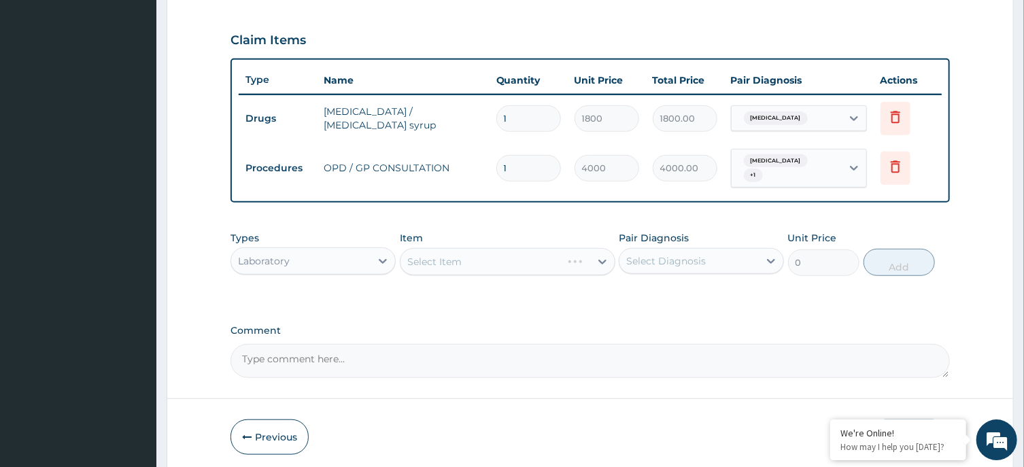
click at [522, 250] on div "Select Item" at bounding box center [508, 261] width 216 height 27
click at [559, 251] on div "Select Item" at bounding box center [495, 262] width 190 height 22
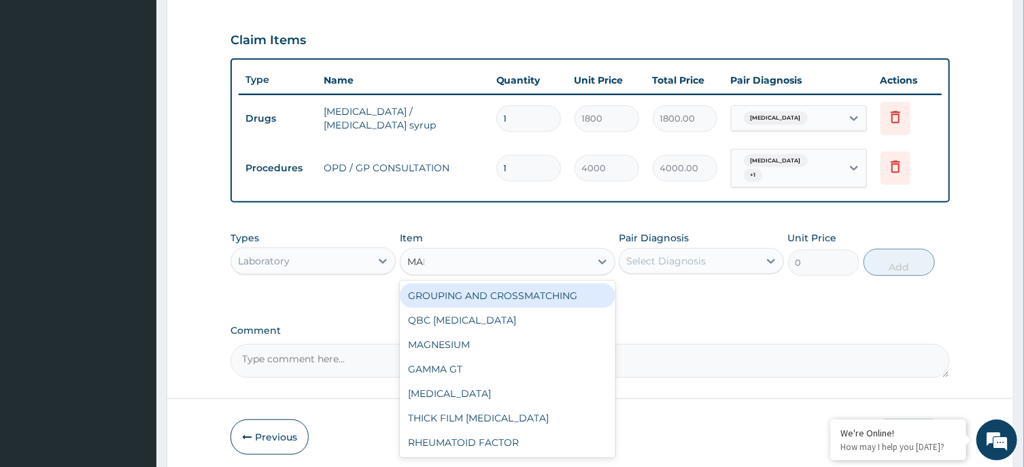
type input "MALA"
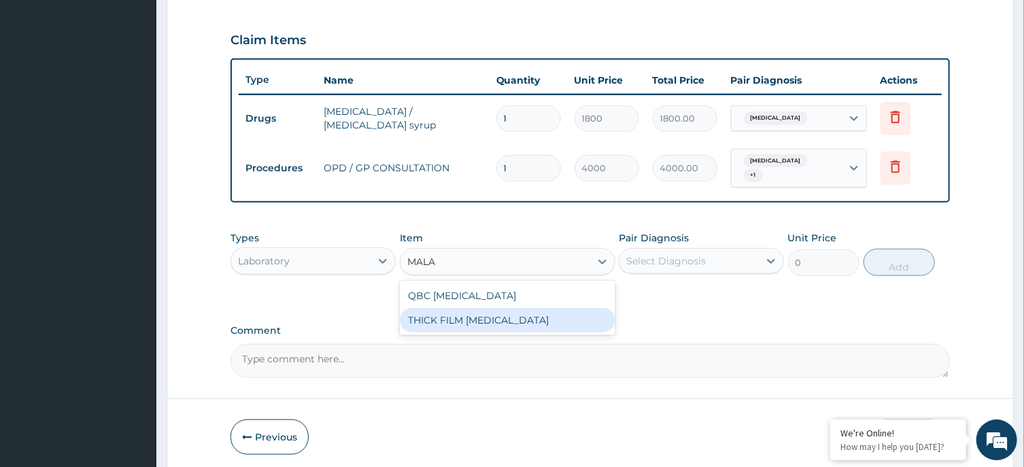
click at [567, 311] on div "THICK FILM MALARIA" at bounding box center [508, 320] width 216 height 24
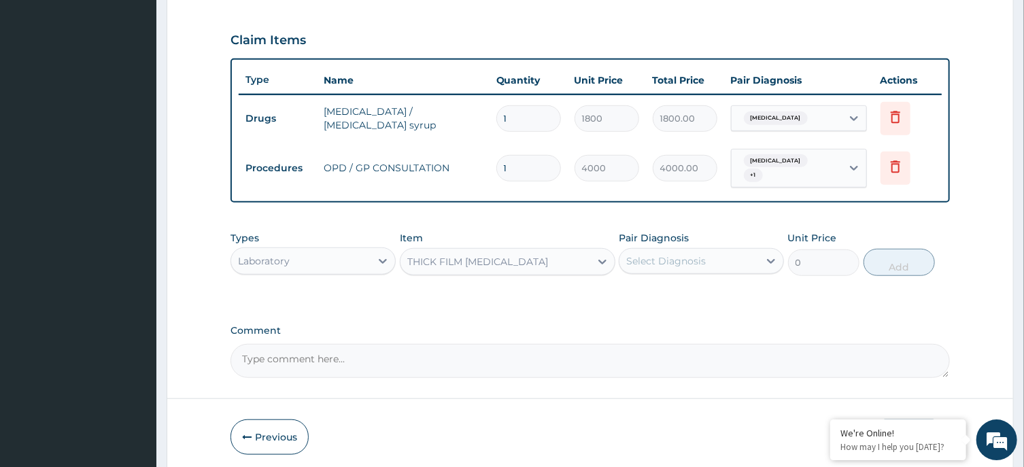
type input "2000"
click at [701, 254] on div "Select Diagnosis" at bounding box center [666, 261] width 80 height 14
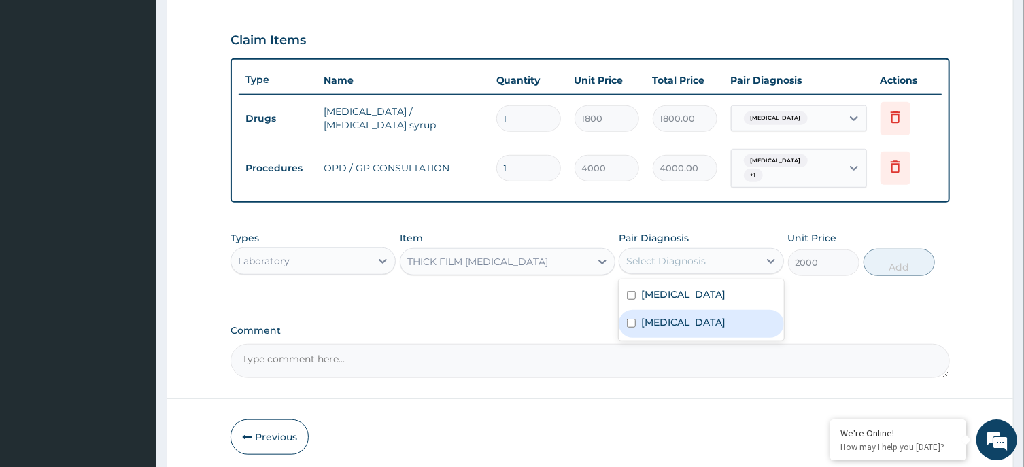
click at [688, 310] on div "Malaria" at bounding box center [701, 324] width 165 height 28
checkbox input "true"
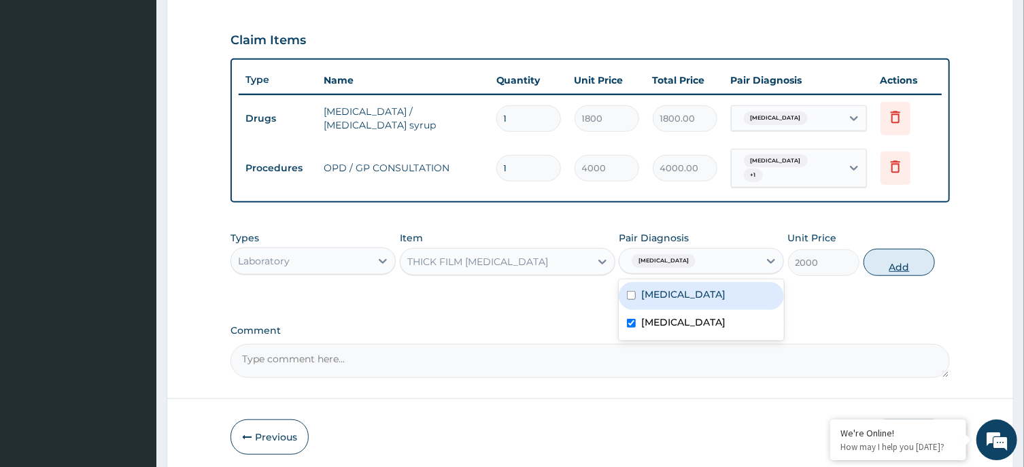
click at [877, 252] on button "Add" at bounding box center [899, 262] width 72 height 27
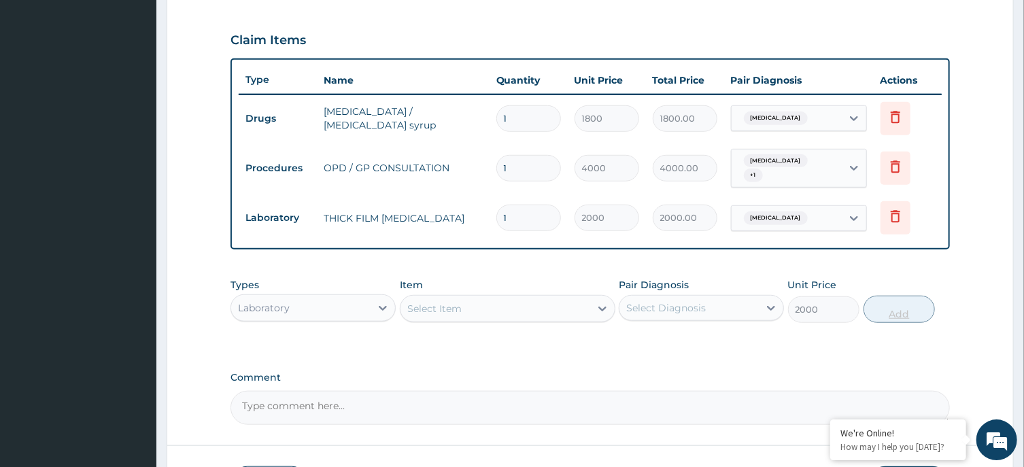
type input "0"
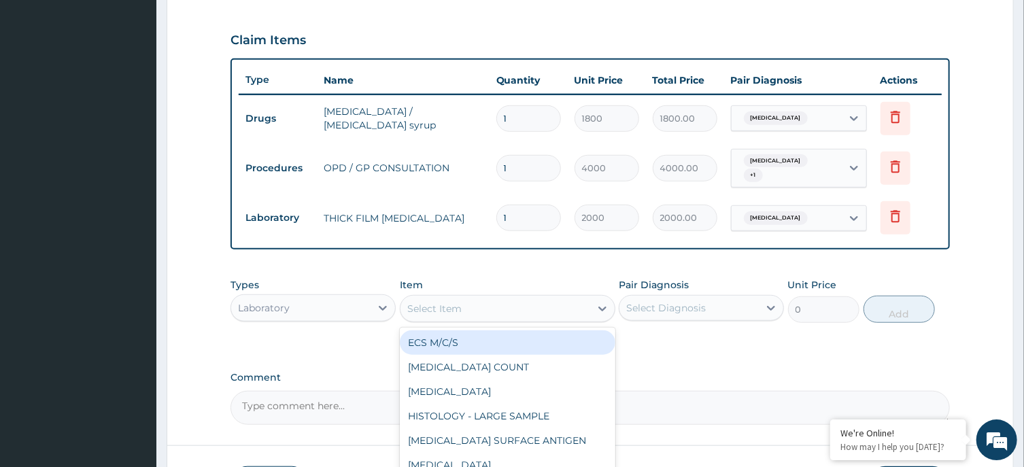
click at [564, 300] on div "Select Item" at bounding box center [495, 309] width 190 height 22
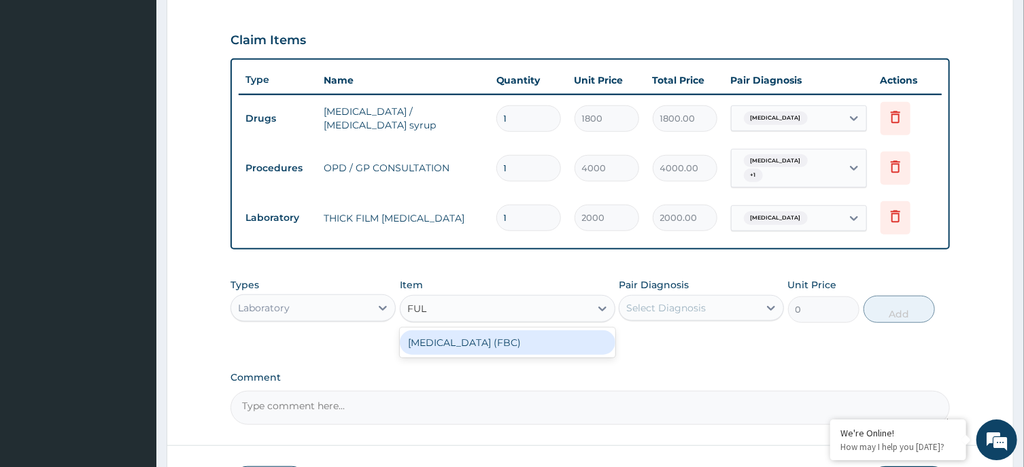
type input "FULL"
click at [578, 332] on div "FULL BLOOD COUNT (FBC)" at bounding box center [508, 342] width 216 height 24
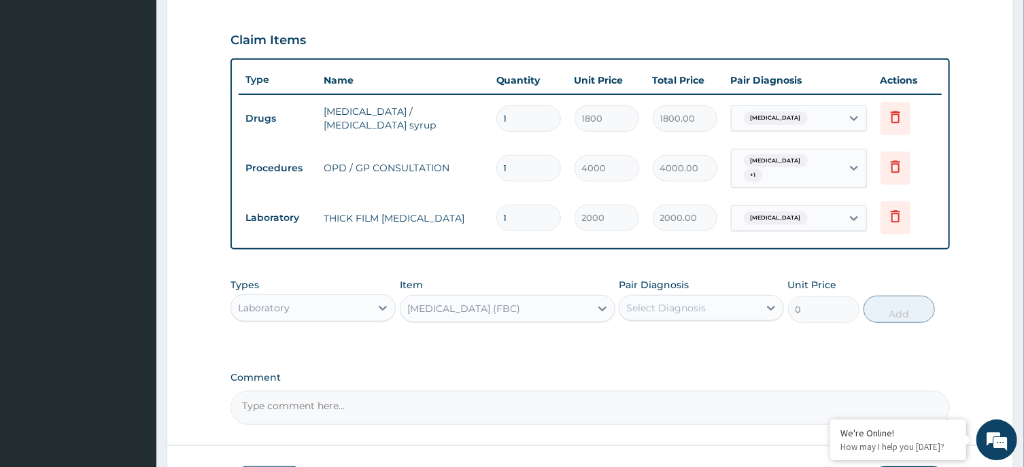
type input "6000"
click at [707, 297] on div "Select Diagnosis" at bounding box center [688, 308] width 139 height 22
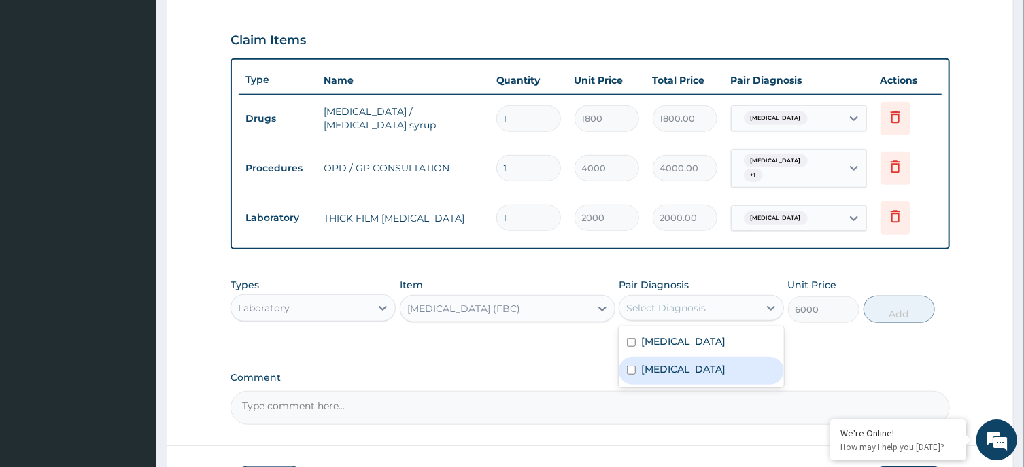
click at [706, 357] on div "Malaria" at bounding box center [701, 371] width 165 height 28
checkbox input "true"
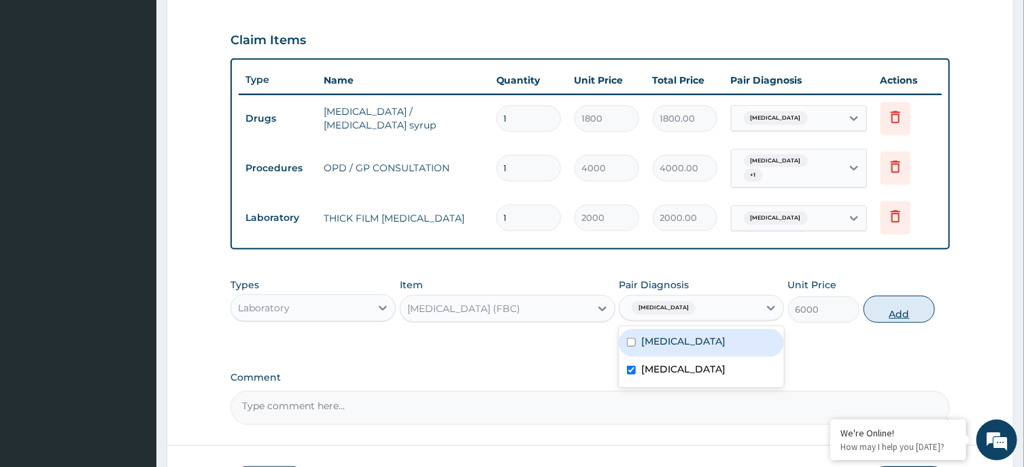
click at [891, 296] on button "Add" at bounding box center [899, 309] width 72 height 27
type input "0"
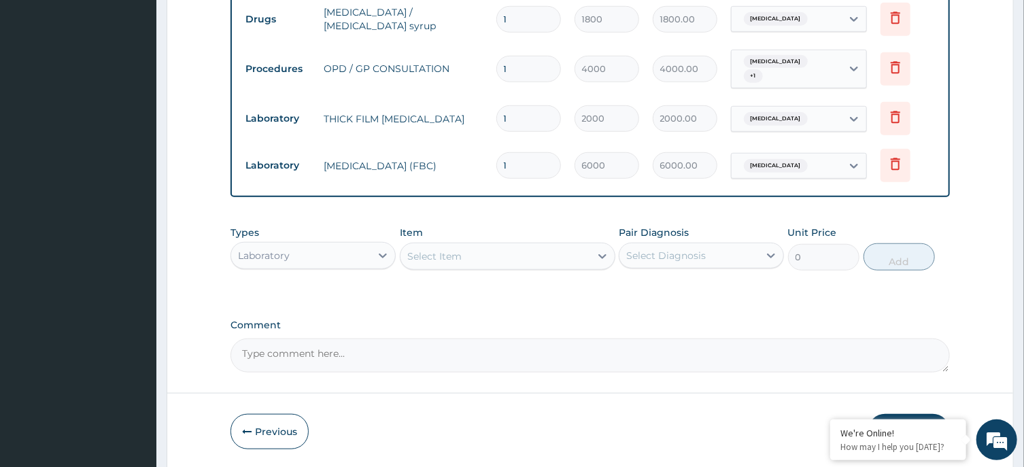
scroll to position [588, 0]
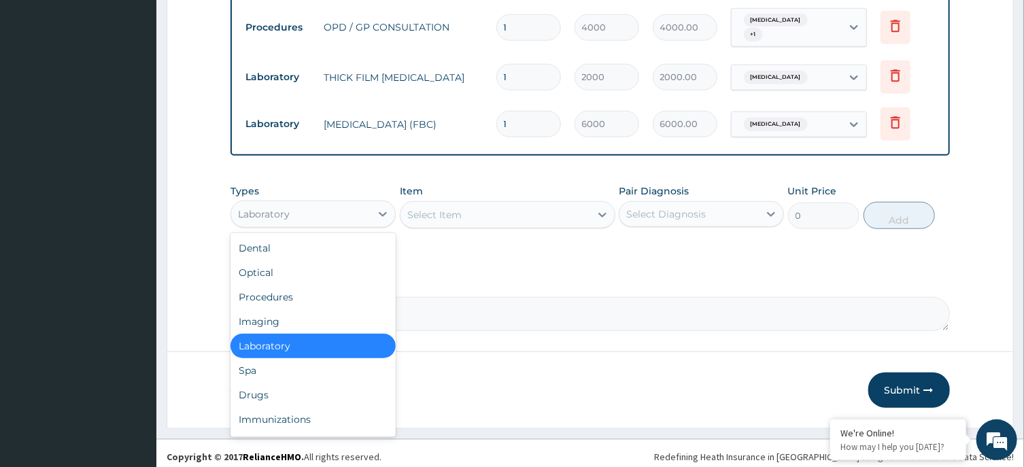
click at [371, 203] on div "Laboratory" at bounding box center [300, 214] width 139 height 22
click at [279, 383] on div "Drugs" at bounding box center [312, 395] width 165 height 24
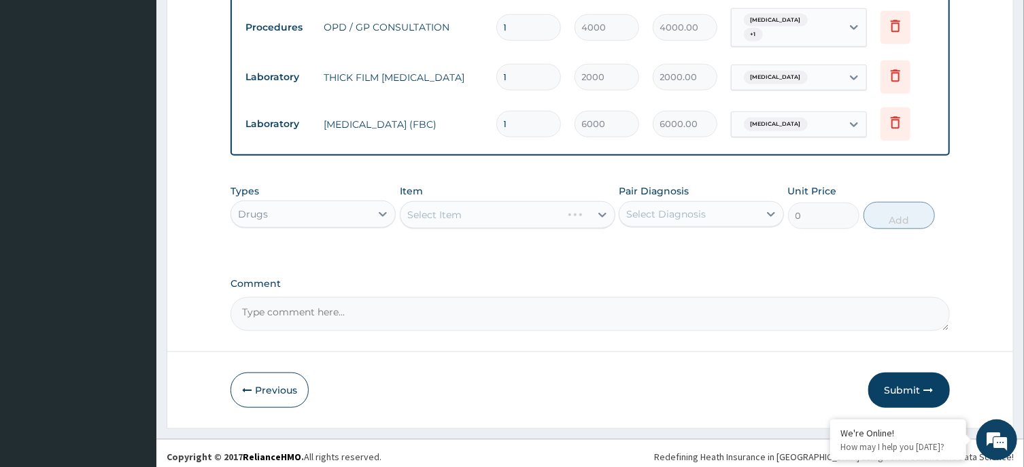
click at [519, 203] on div "Select Item" at bounding box center [508, 214] width 216 height 27
click at [541, 201] on div "Select Item" at bounding box center [508, 214] width 216 height 27
click at [507, 204] on div "Select Item" at bounding box center [495, 215] width 190 height 22
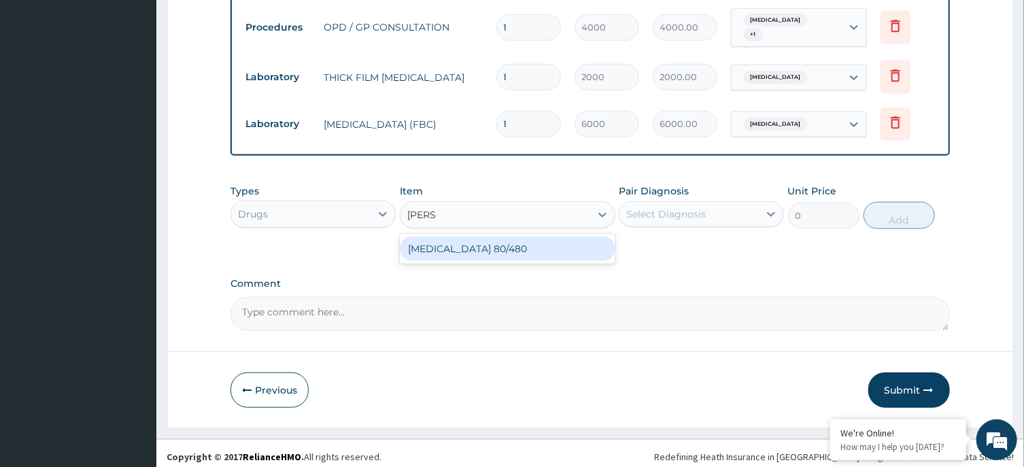
type input "COART"
click at [521, 240] on div "COARTEM 80/480" at bounding box center [508, 249] width 216 height 24
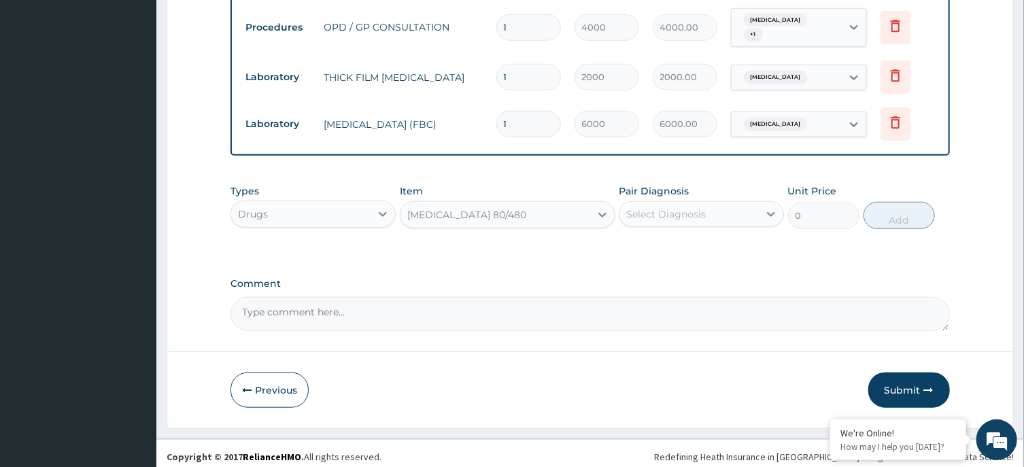
type input "4500"
click at [691, 207] on div "Select Diagnosis" at bounding box center [666, 214] width 80 height 14
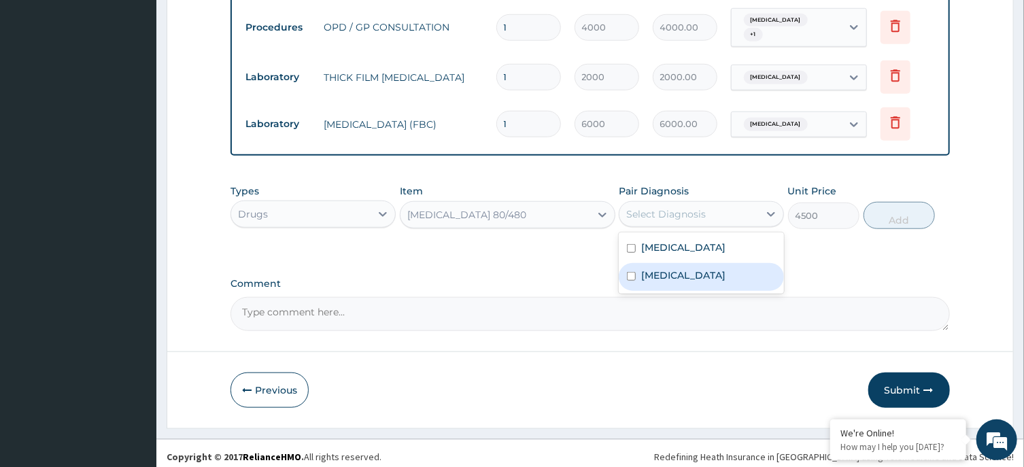
click at [673, 263] on div "Malaria" at bounding box center [701, 277] width 165 height 28
checkbox input "true"
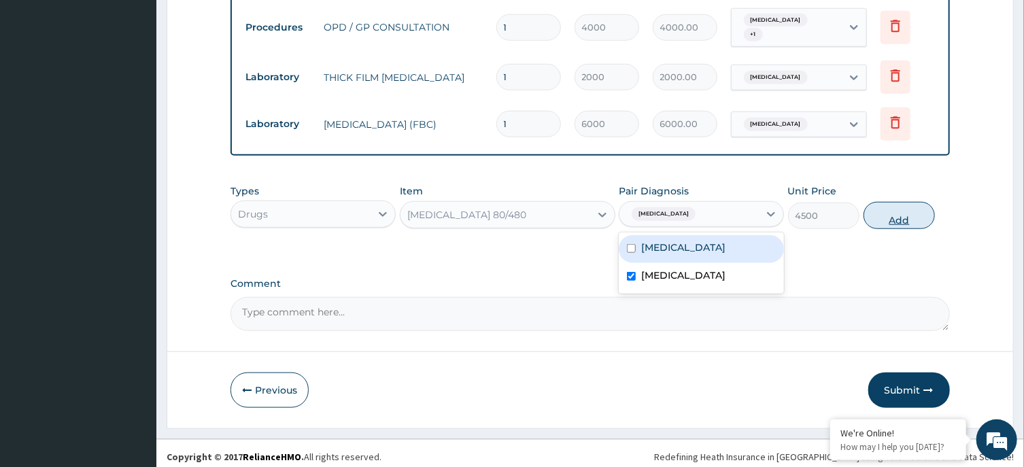
click at [900, 212] on button "Add" at bounding box center [899, 215] width 72 height 27
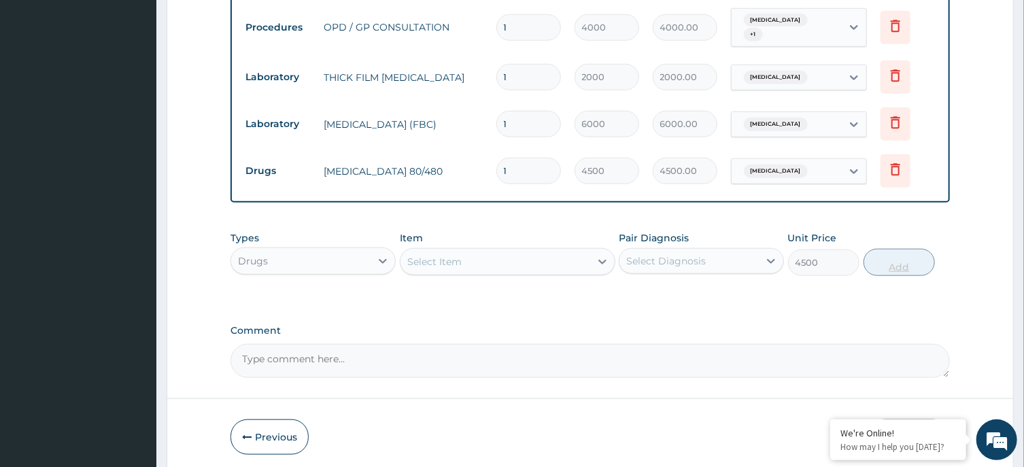
type input "0"
click at [565, 248] on div "Select Item" at bounding box center [508, 261] width 216 height 27
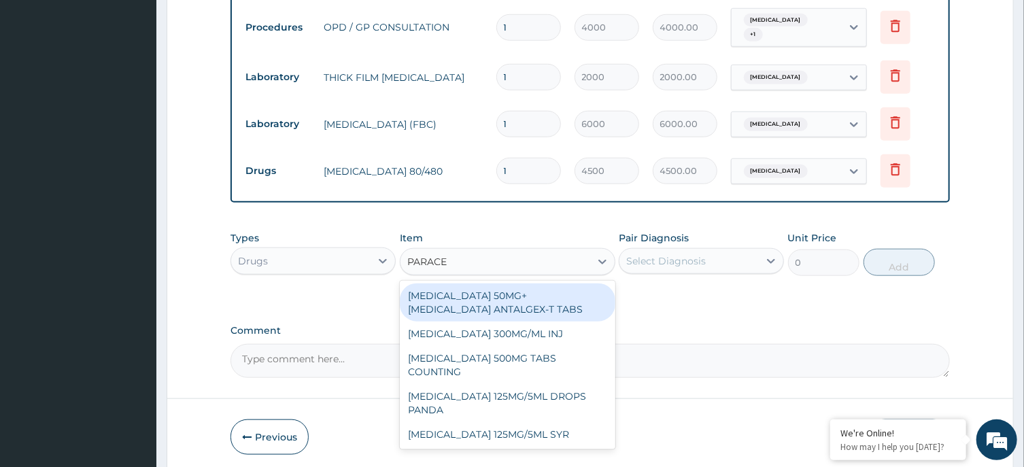
type input "PARACET"
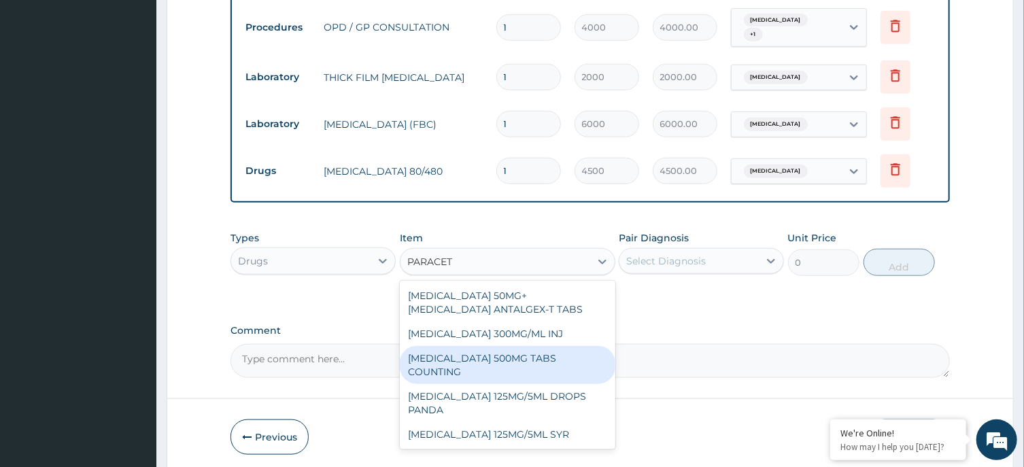
click at [564, 351] on div "PARACETAMOL 500MG TABS COUNTING" at bounding box center [508, 365] width 216 height 38
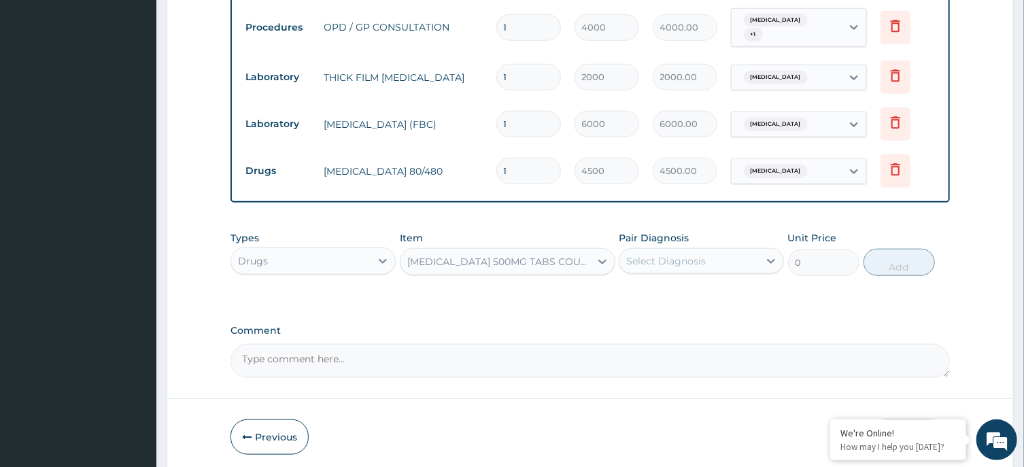
type input "10"
click at [686, 254] on div "Select Diagnosis" at bounding box center [666, 261] width 80 height 14
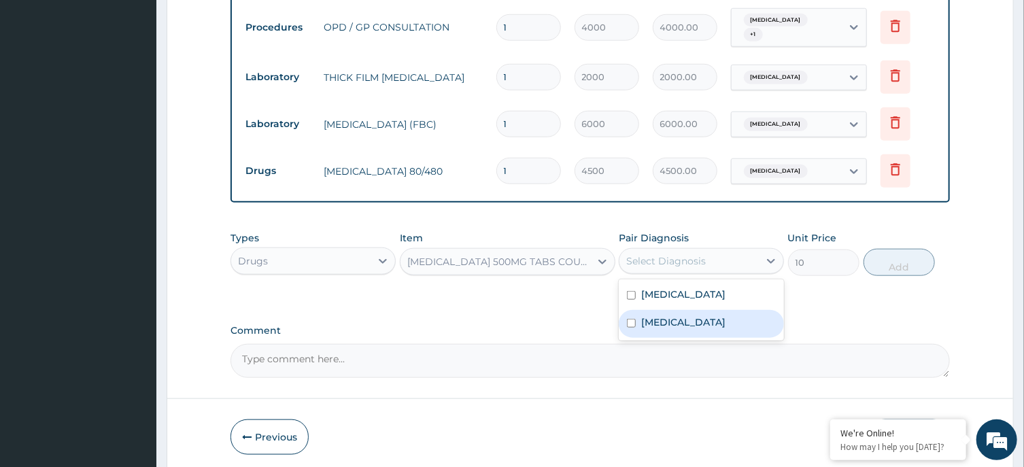
click at [684, 310] on div "Malaria" at bounding box center [701, 324] width 165 height 28
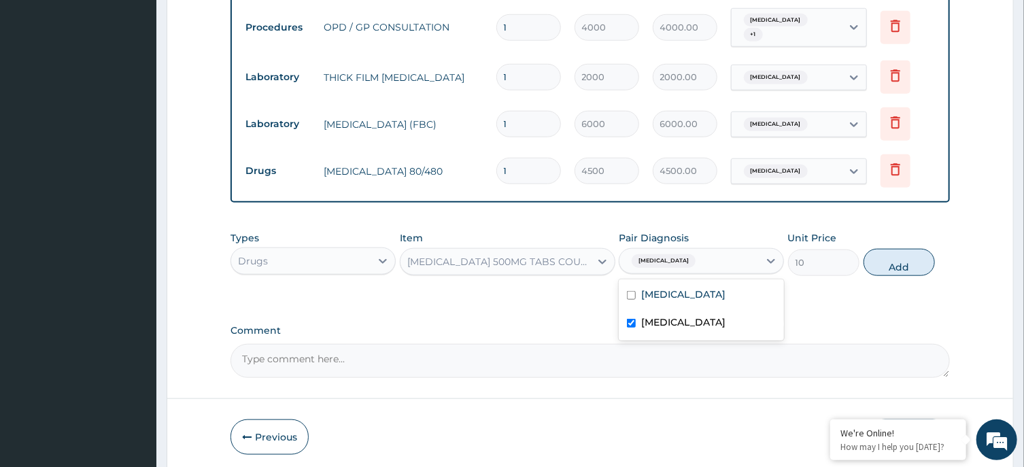
checkbox input "true"
click at [900, 249] on button "Add" at bounding box center [899, 262] width 72 height 27
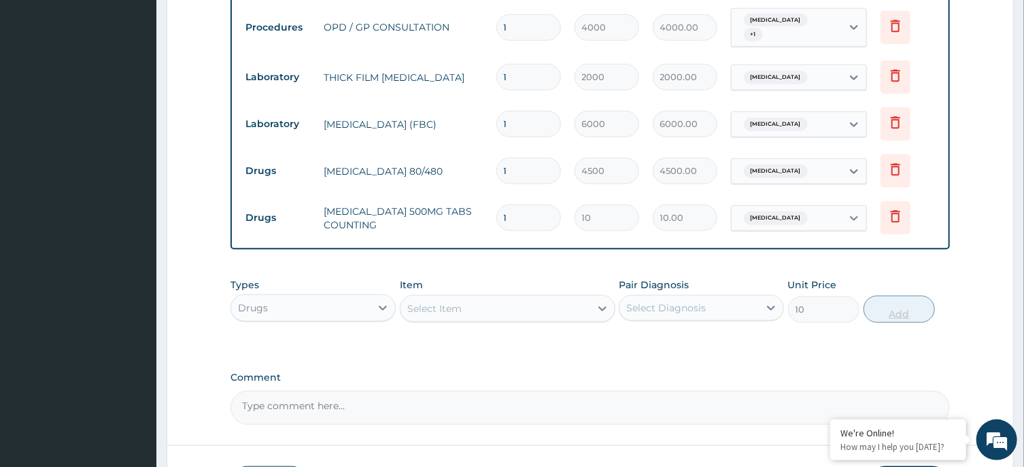
type input "0"
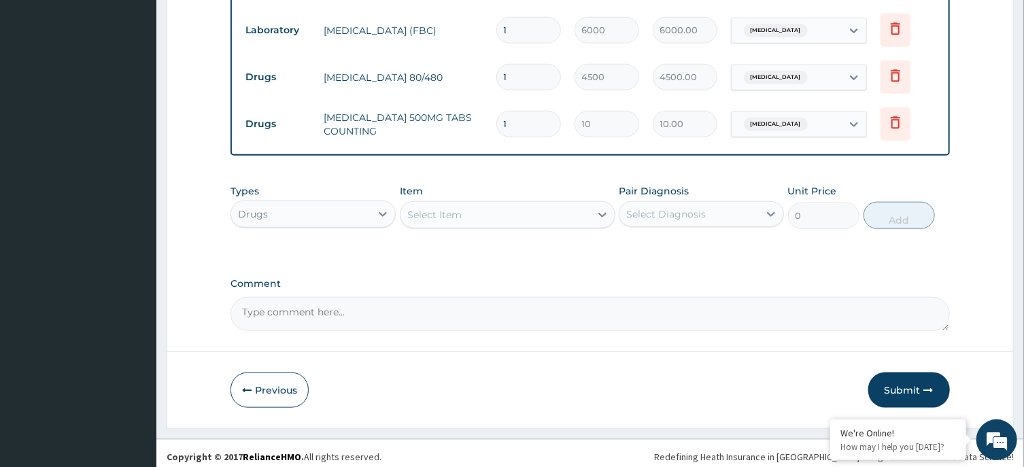
click at [545, 120] on input "1" at bounding box center [528, 124] width 65 height 27
type input "0.00"
type input "3"
type input "30.00"
type input "30"
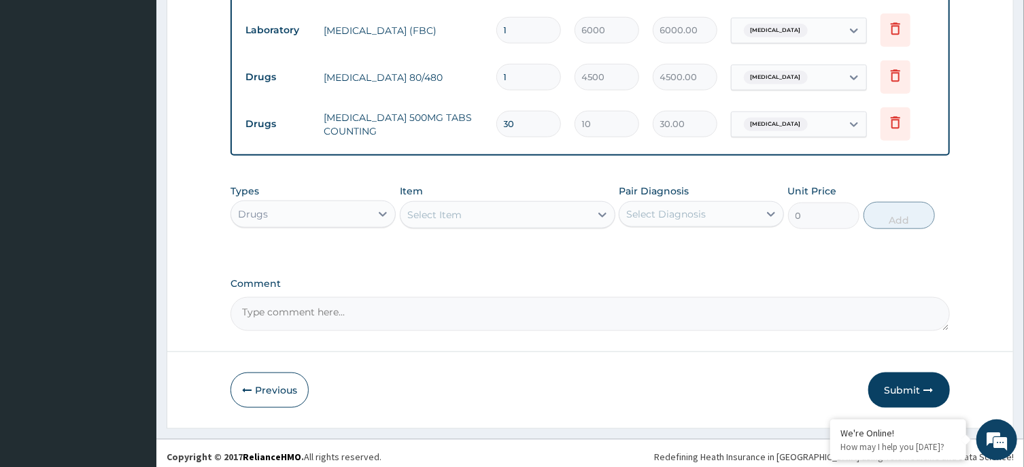
type input "300.00"
type input "30"
click at [903, 388] on button "Submit" at bounding box center [909, 390] width 82 height 35
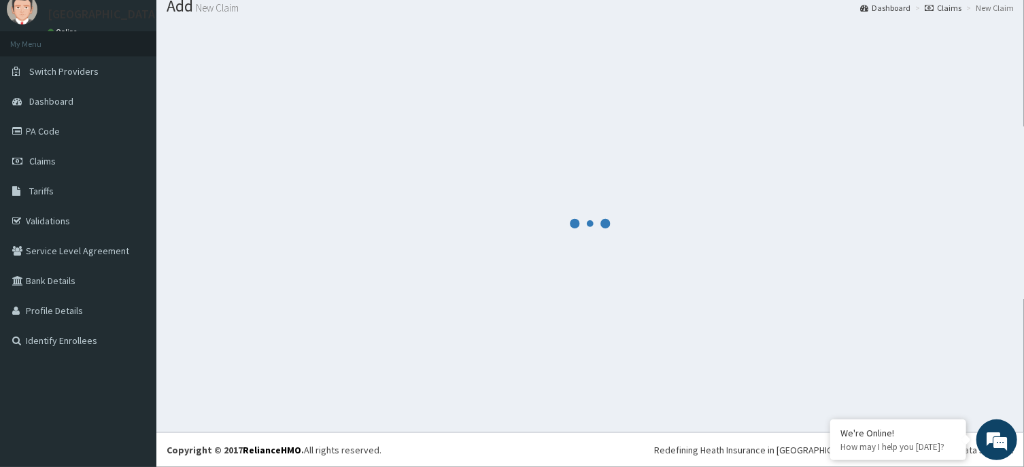
scroll to position [47, 0]
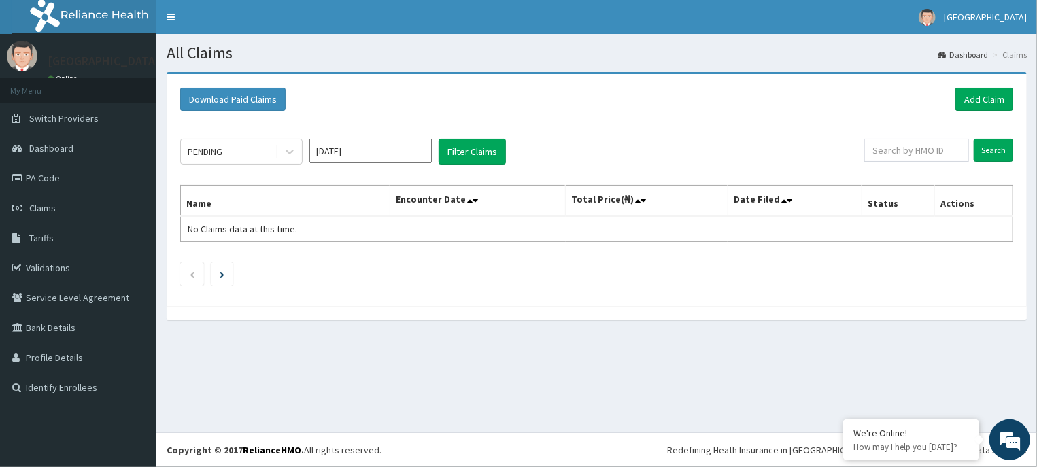
click at [447, 277] on ul at bounding box center [596, 273] width 833 height 23
click at [409, 149] on input "Sep 2025" at bounding box center [370, 151] width 122 height 24
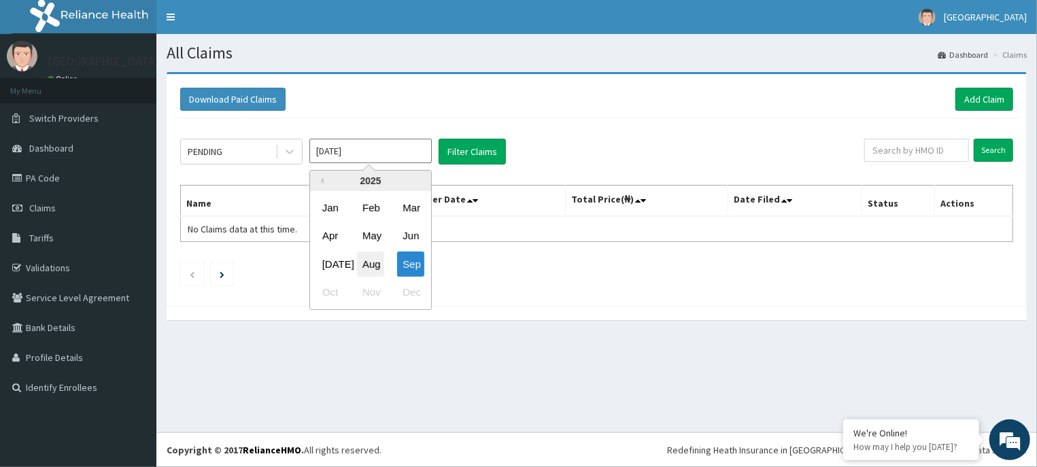
click at [371, 262] on div "Aug" at bounding box center [370, 264] width 27 height 25
type input "[DATE]"
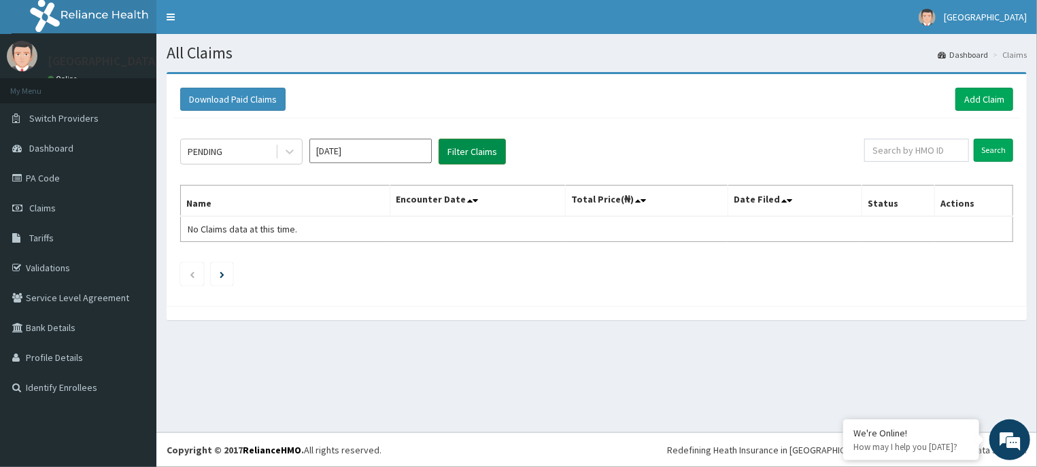
click at [475, 145] on button "Filter Claims" at bounding box center [472, 152] width 67 height 26
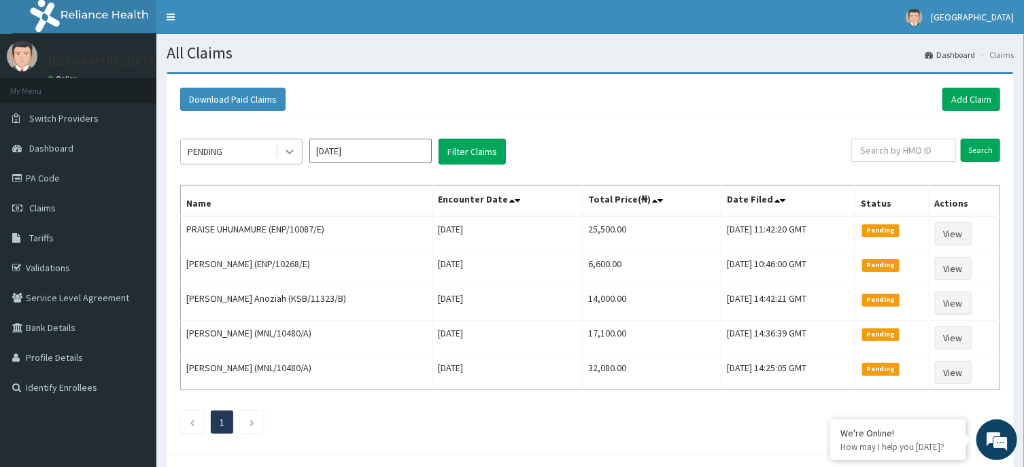
click at [279, 156] on div at bounding box center [289, 151] width 24 height 24
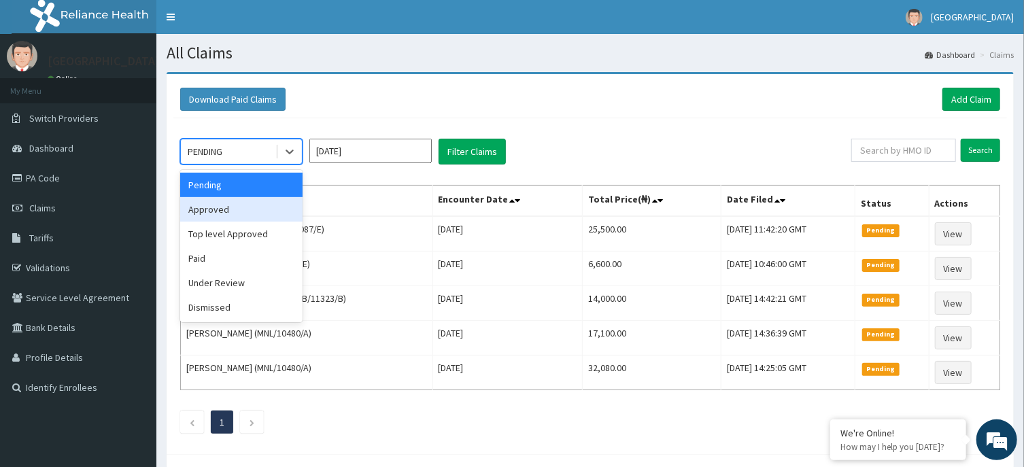
click at [249, 209] on div "Approved" at bounding box center [241, 209] width 122 height 24
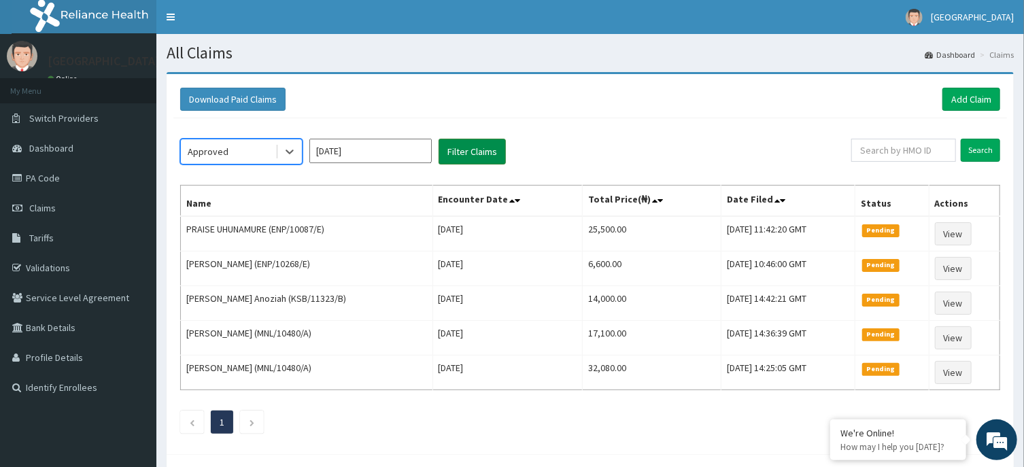
click at [464, 150] on button "Filter Claims" at bounding box center [472, 152] width 67 height 26
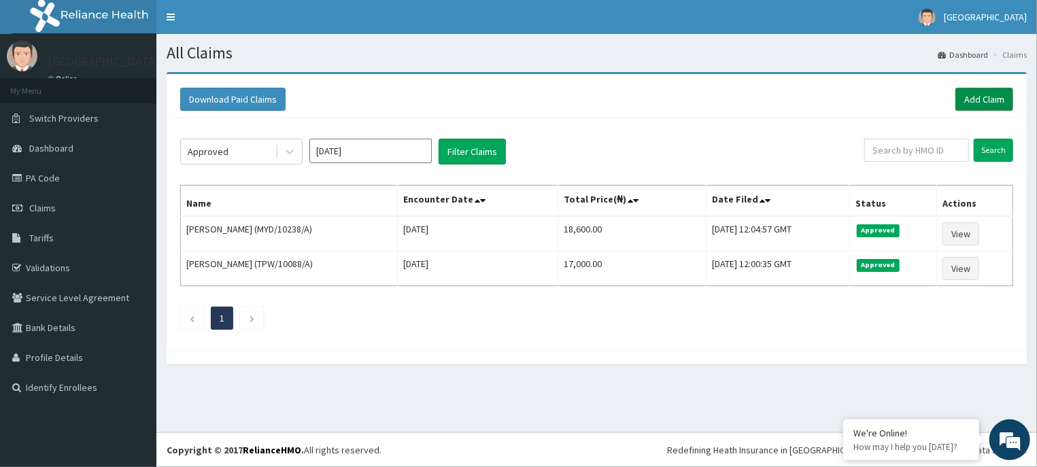
click at [972, 93] on link "Add Claim" at bounding box center [984, 99] width 58 height 23
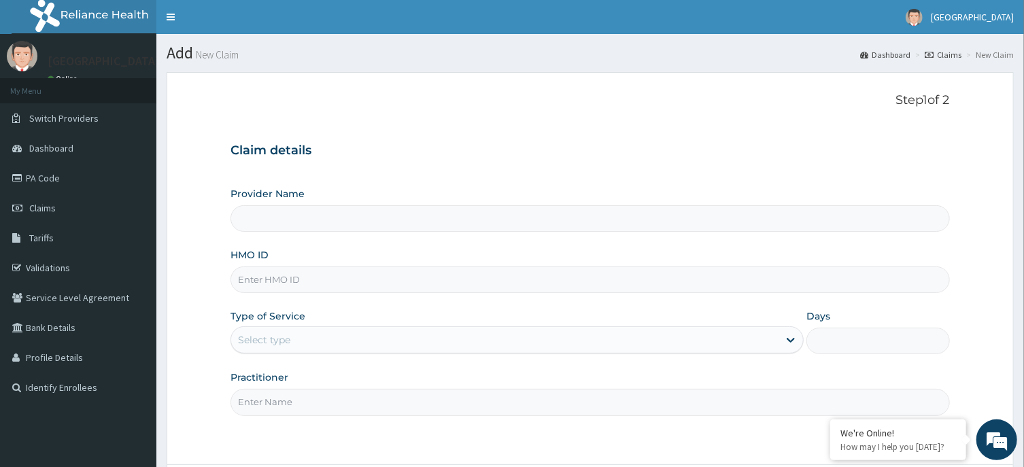
type input "[GEOGRAPHIC_DATA] -ASABA"
type input "MYD/10238/A"
click at [545, 347] on div "Select type" at bounding box center [504, 340] width 547 height 22
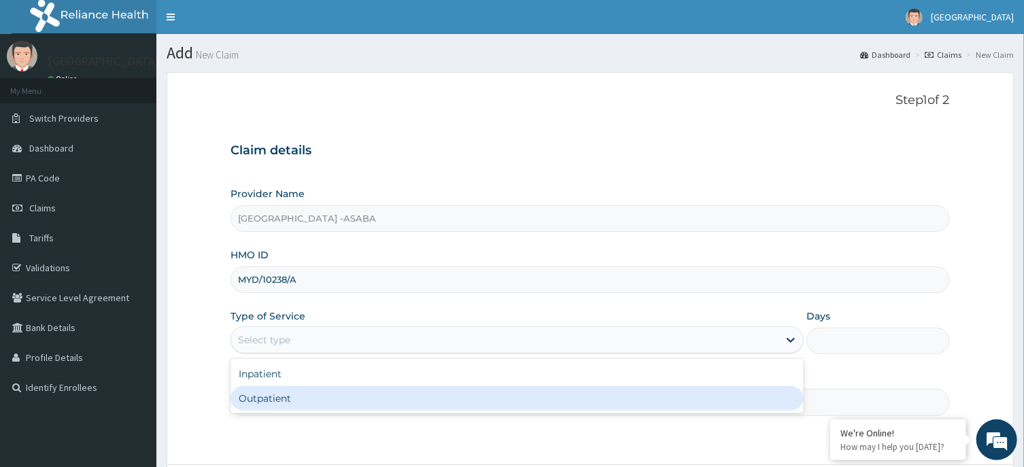
click at [455, 398] on div "Outpatient" at bounding box center [516, 398] width 573 height 24
type input "1"
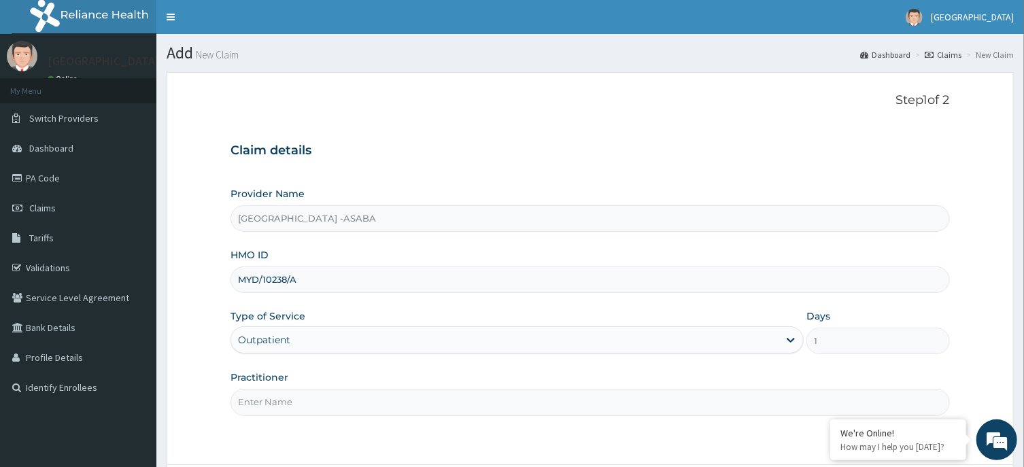
click at [1022, 377] on section "Step 1 of 2 Claim details Provider Name [GEOGRAPHIC_DATA] -ASABA HMO ID MYD/102…" at bounding box center [589, 306] width 867 height 489
click at [1022, 376] on section "Step 1 of 2 Claim details Provider Name [GEOGRAPHIC_DATA] -ASABA HMO ID MYD/102…" at bounding box center [589, 306] width 867 height 489
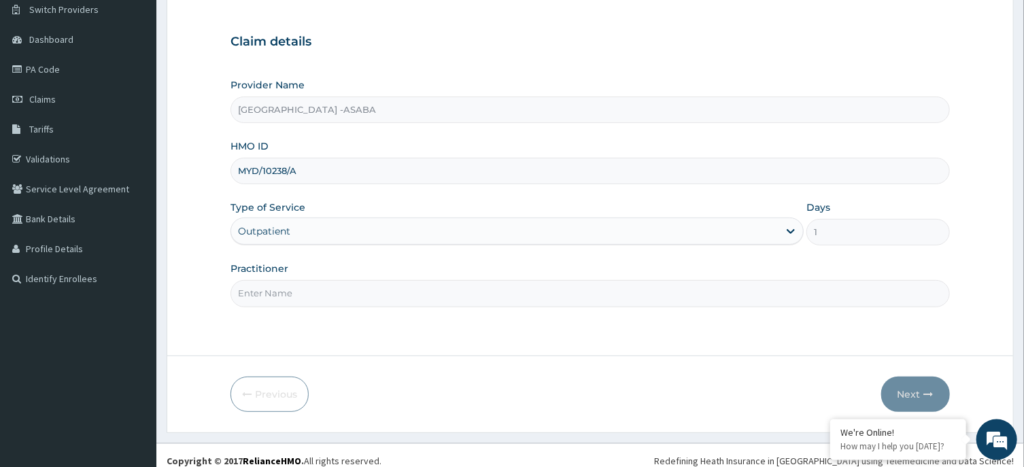
scroll to position [120, 0]
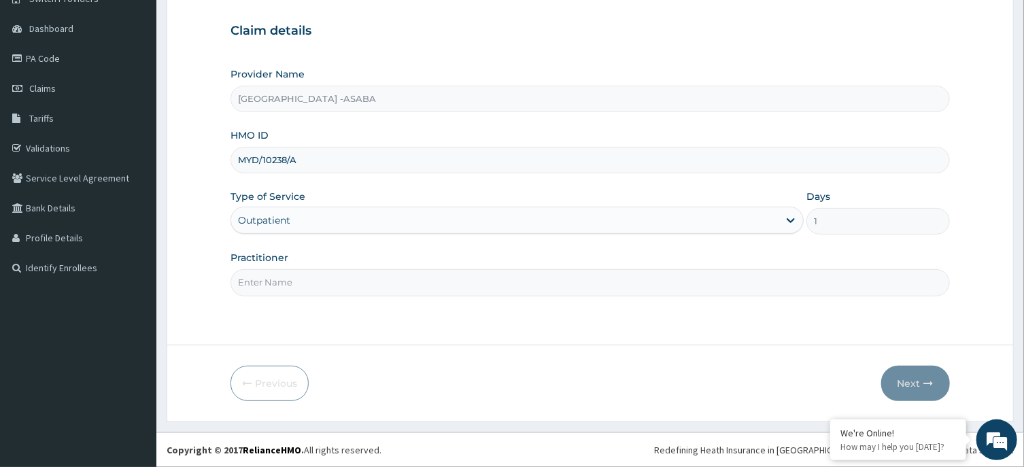
click at [606, 269] on div "Practitioner" at bounding box center [589, 273] width 719 height 45
click at [605, 281] on input "Practitioner" at bounding box center [589, 282] width 719 height 27
type input "[PERSON_NAME]"
click at [911, 390] on button "Next" at bounding box center [915, 383] width 69 height 35
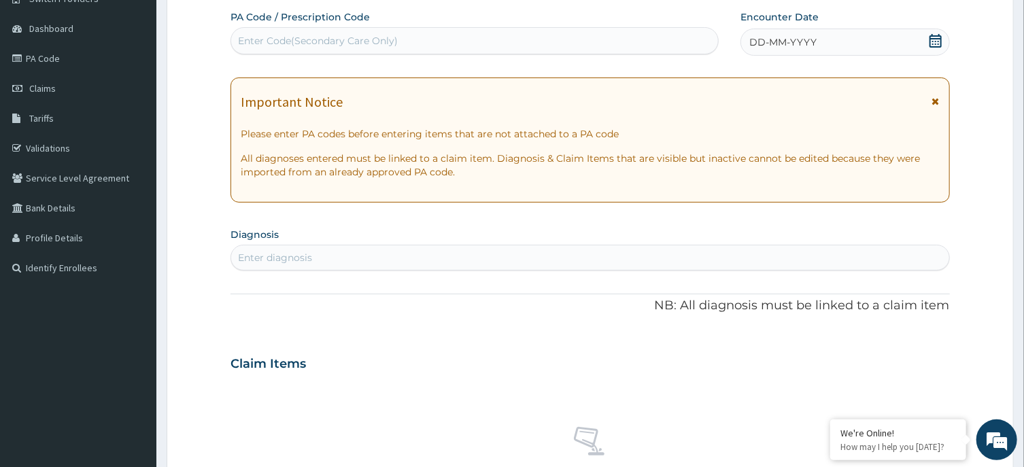
click at [823, 39] on div "DD-MM-YYYY" at bounding box center [844, 42] width 209 height 27
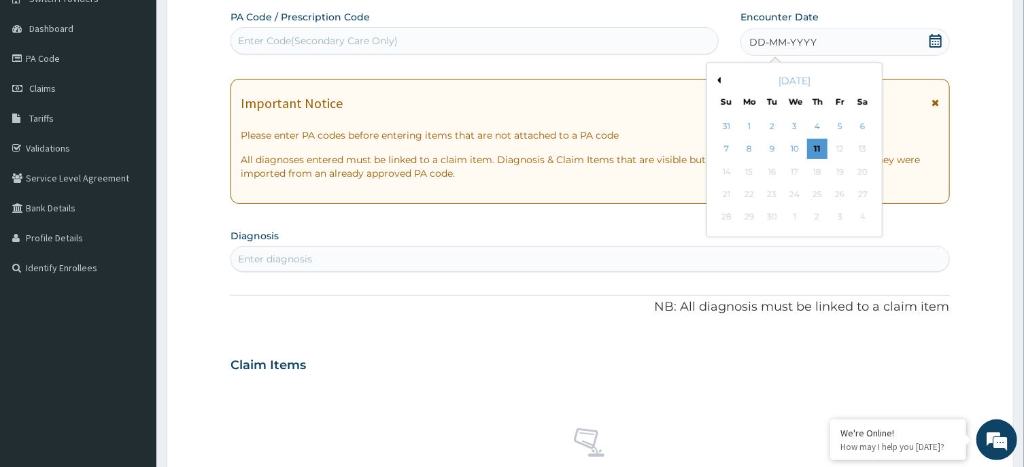
click at [716, 78] on button "Previous Month" at bounding box center [717, 80] width 7 height 7
click at [859, 195] on div "23" at bounding box center [863, 194] width 20 height 20
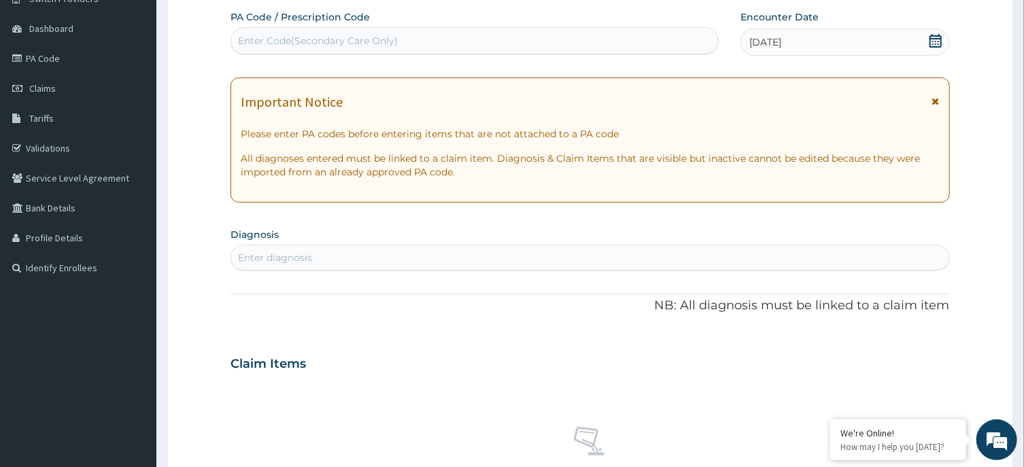
click at [580, 251] on div "Enter diagnosis" at bounding box center [589, 258] width 717 height 22
type input "[MEDICAL_DATA]"
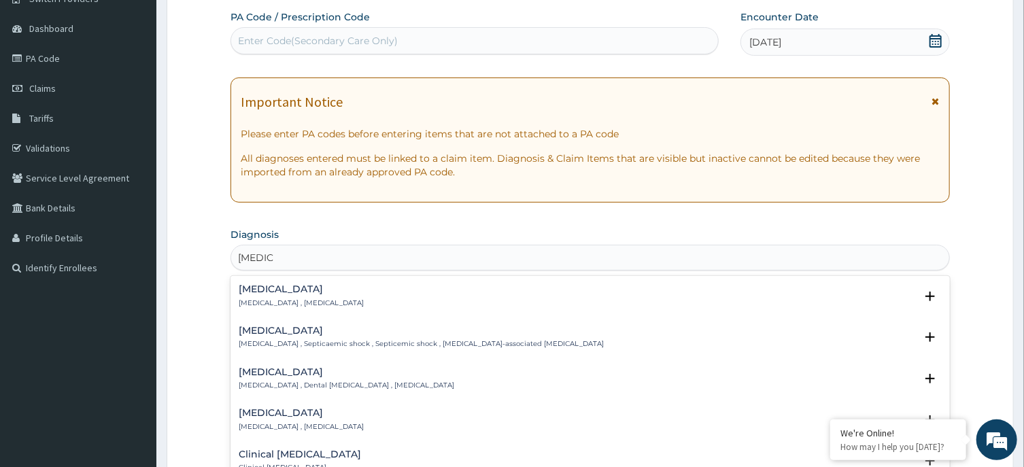
click at [258, 296] on div "[MEDICAL_DATA] [MEDICAL_DATA] , [MEDICAL_DATA]" at bounding box center [301, 296] width 125 height 24
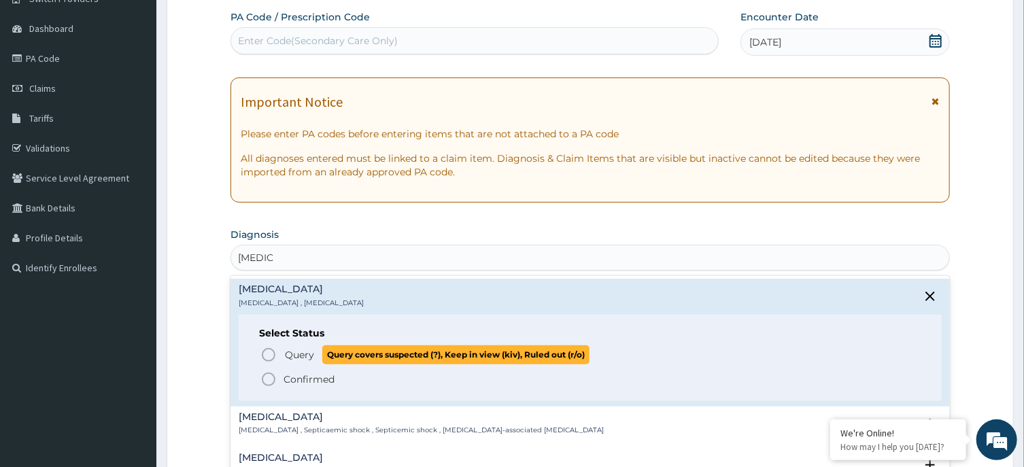
click at [273, 358] on circle "status option query" at bounding box center [268, 355] width 12 height 12
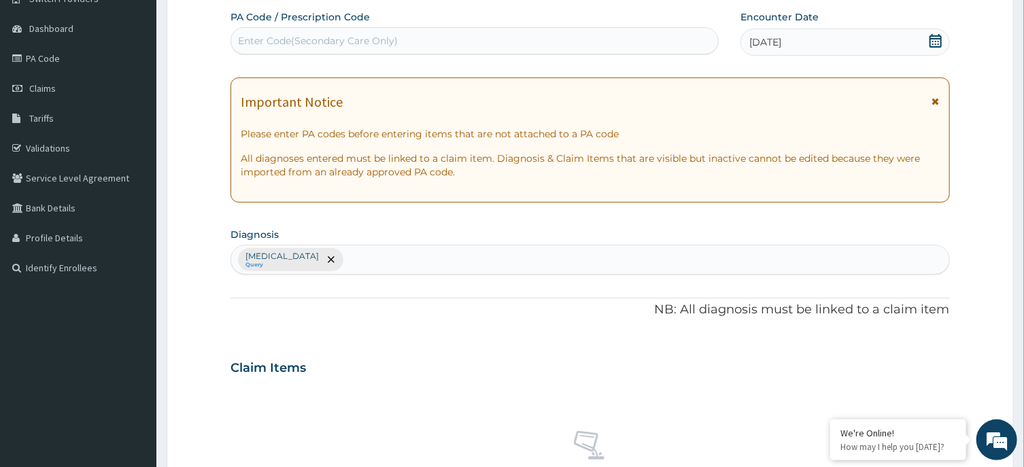
click at [439, 259] on div "[MEDICAL_DATA] Query" at bounding box center [589, 259] width 717 height 29
type input "Y"
type input "[MEDICAL_DATA]"
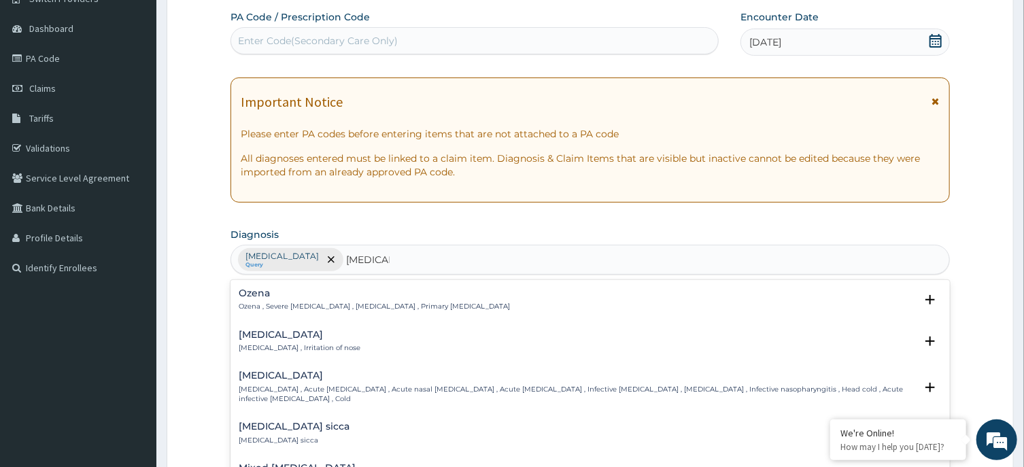
click at [256, 341] on div "[MEDICAL_DATA] [MEDICAL_DATA] , Irritation of nose" at bounding box center [300, 342] width 122 height 24
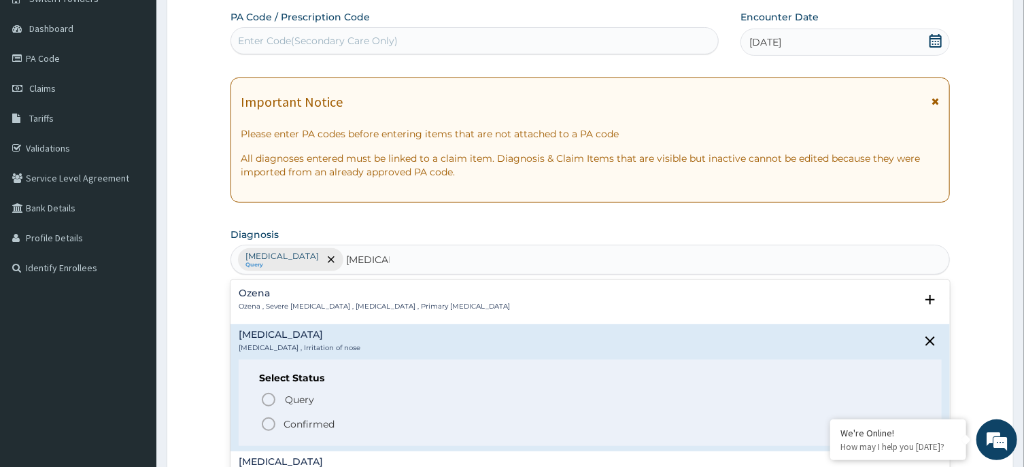
click at [271, 424] on icon "status option filled" at bounding box center [268, 424] width 16 height 16
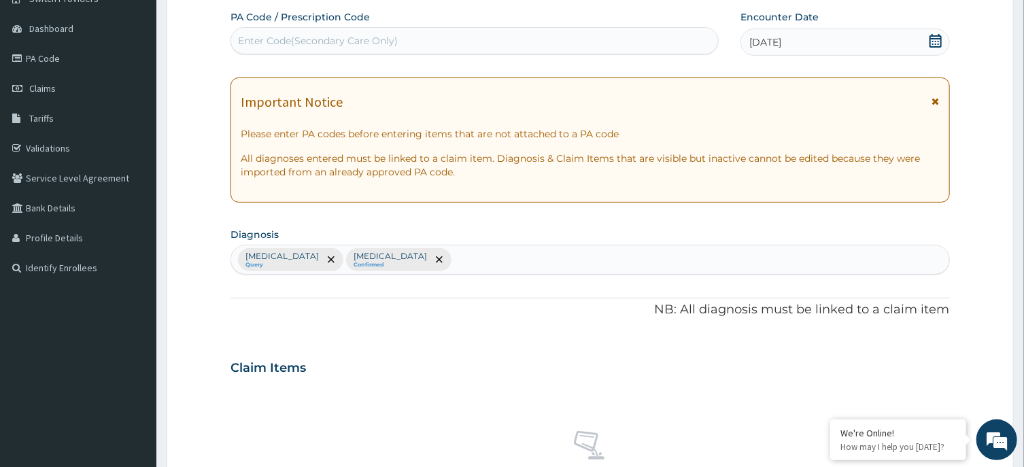
click at [437, 262] on div "[MEDICAL_DATA] Query [MEDICAL_DATA] Confirmed" at bounding box center [589, 259] width 717 height 29
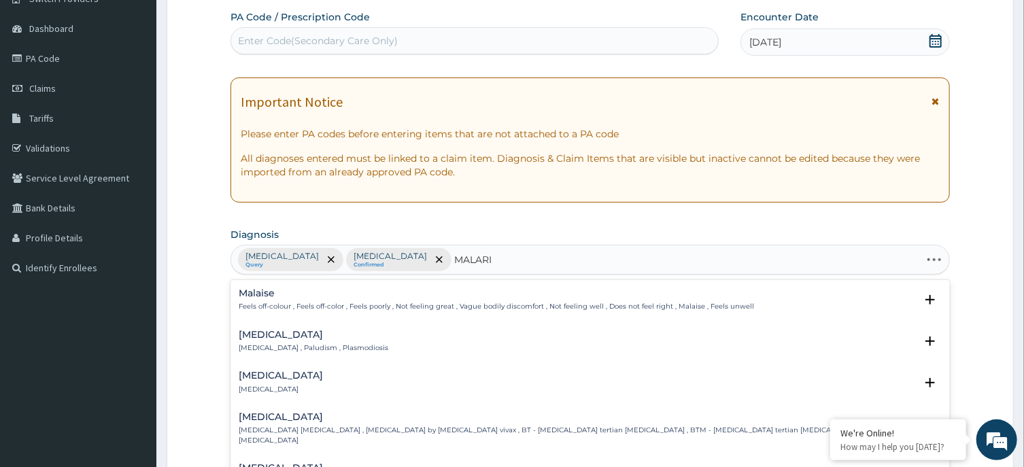
type input "[MEDICAL_DATA]"
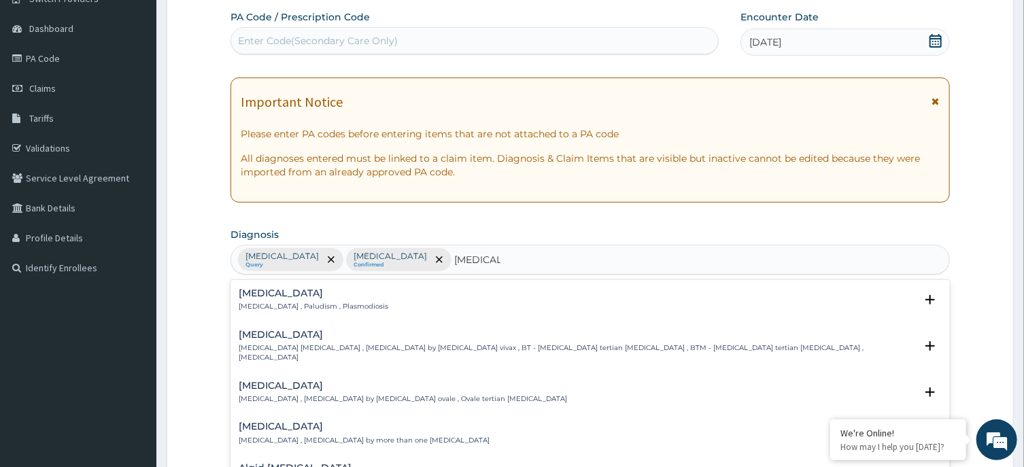
click at [262, 292] on h4 "[MEDICAL_DATA]" at bounding box center [314, 293] width 150 height 10
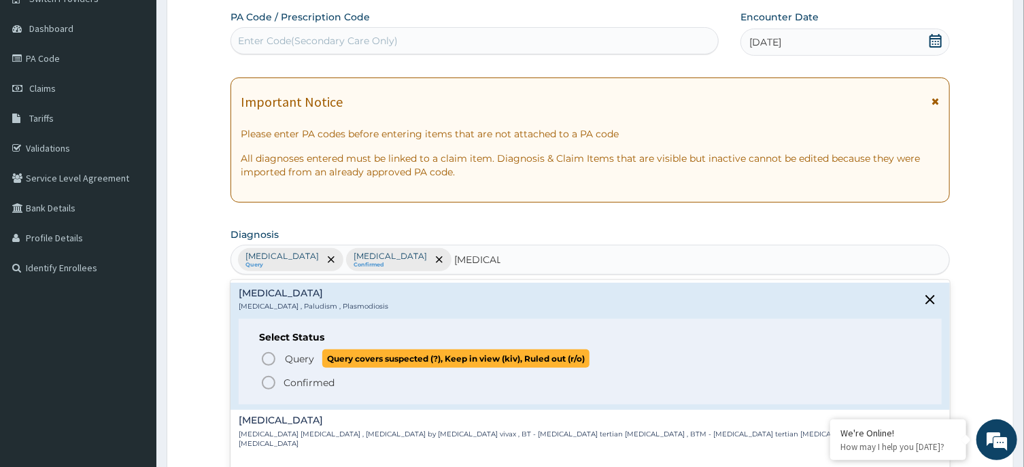
click at [269, 365] on circle "status option query" at bounding box center [268, 359] width 12 height 12
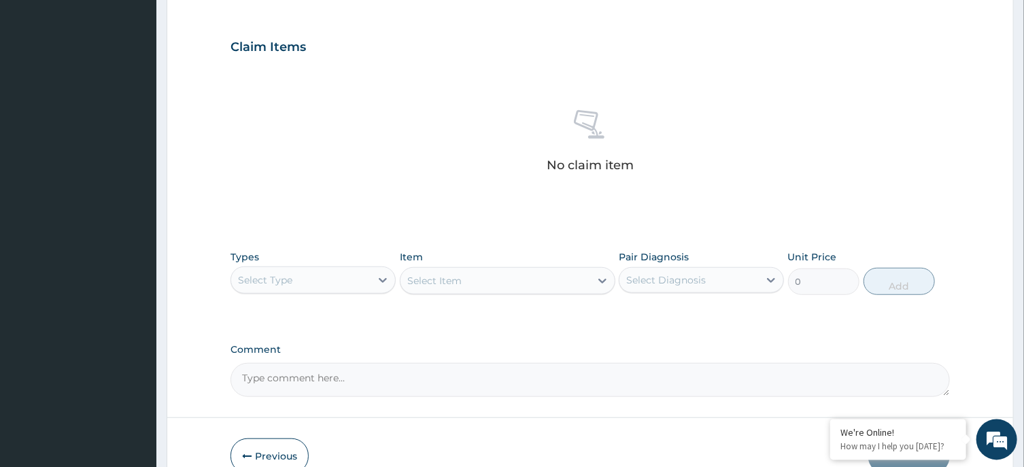
scroll to position [513, 0]
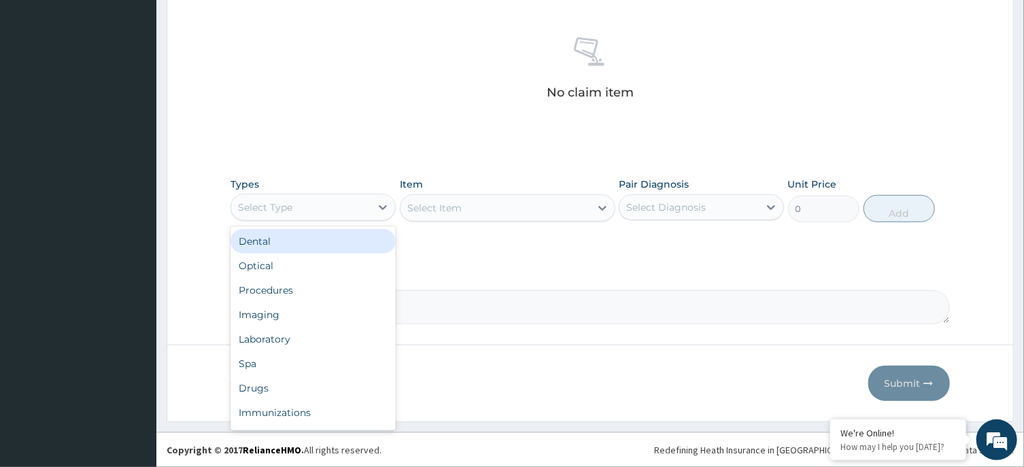
click at [357, 208] on div "Select Type" at bounding box center [300, 207] width 139 height 22
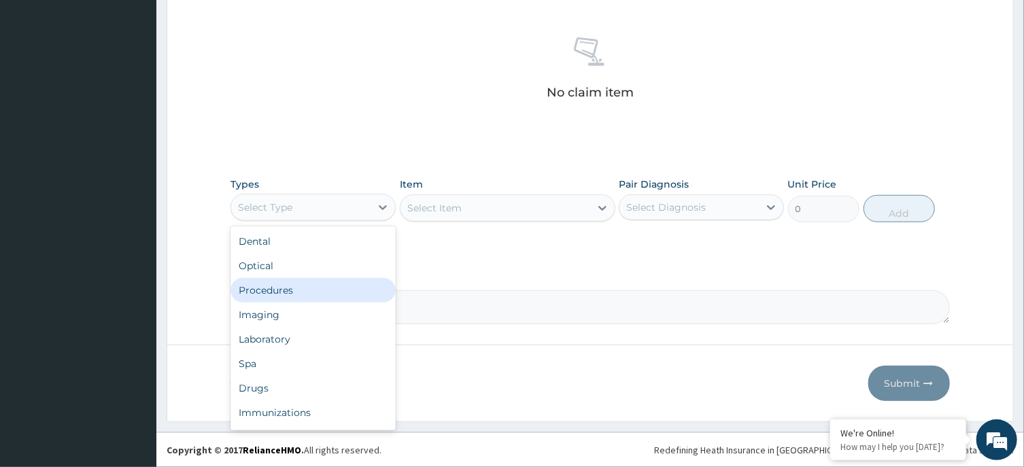
click at [314, 298] on div "Procedures" at bounding box center [312, 290] width 165 height 24
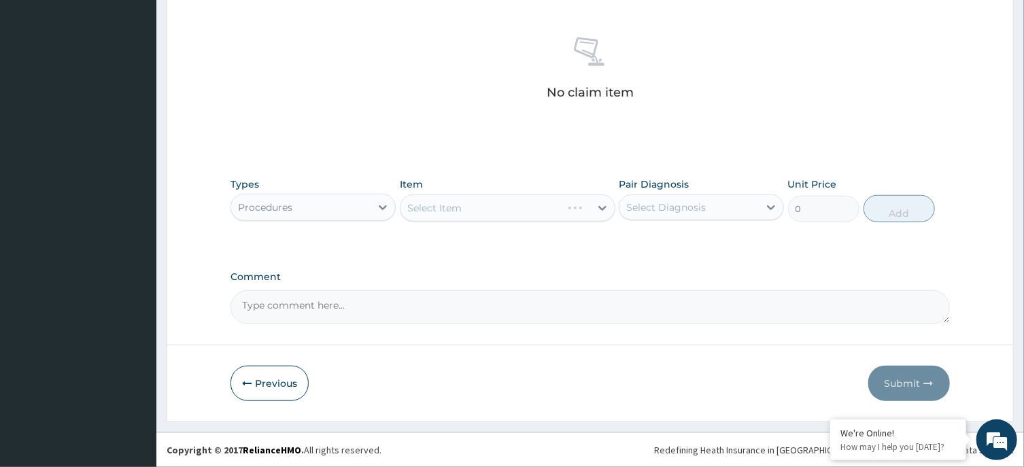
click at [519, 209] on div "Select Item" at bounding box center [508, 207] width 216 height 27
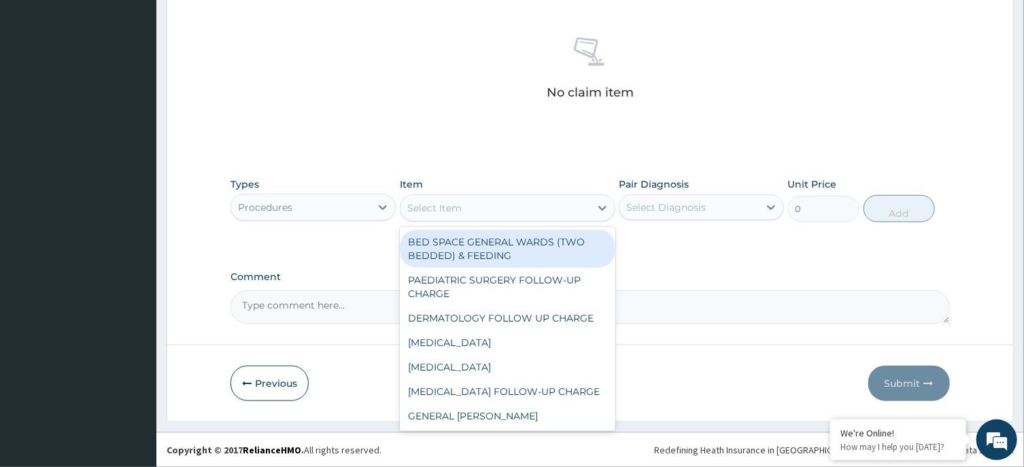
click at [559, 209] on div "Select Item" at bounding box center [495, 208] width 190 height 22
type input "REG"
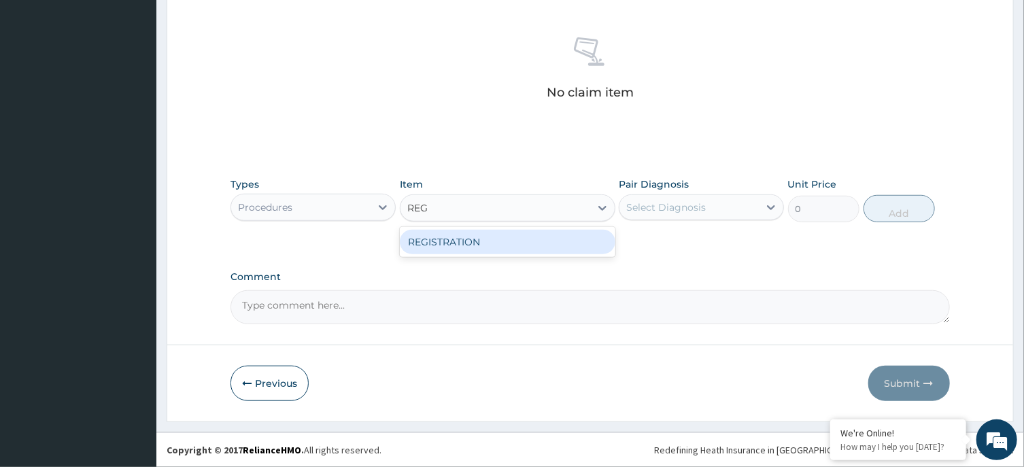
click at [562, 243] on div "REGISTRATION" at bounding box center [508, 242] width 216 height 24
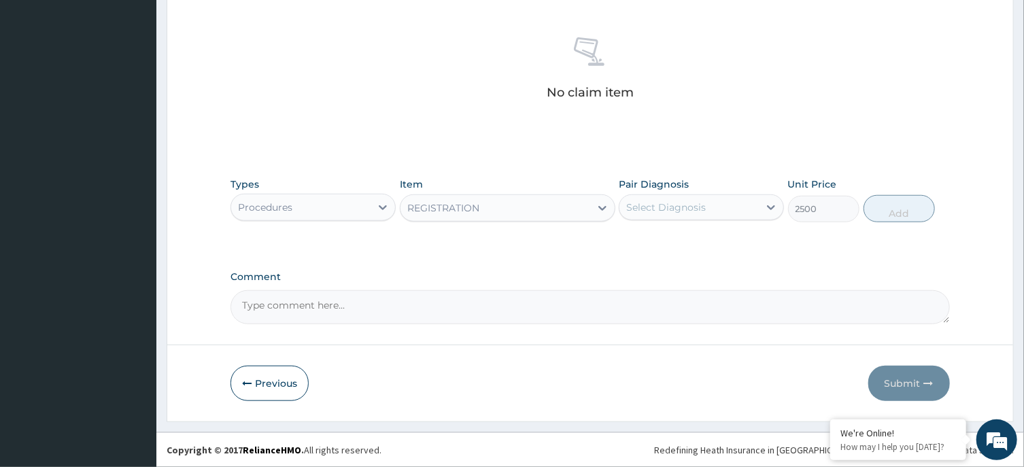
type input "2500"
click at [666, 209] on div "Select Diagnosis" at bounding box center [666, 208] width 80 height 14
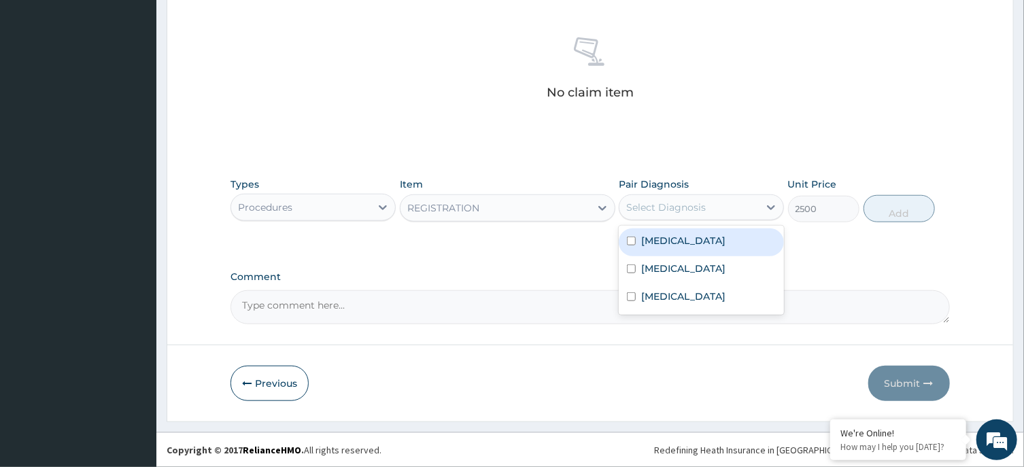
click at [669, 252] on div "[MEDICAL_DATA]" at bounding box center [701, 242] width 165 height 28
checkbox input "true"
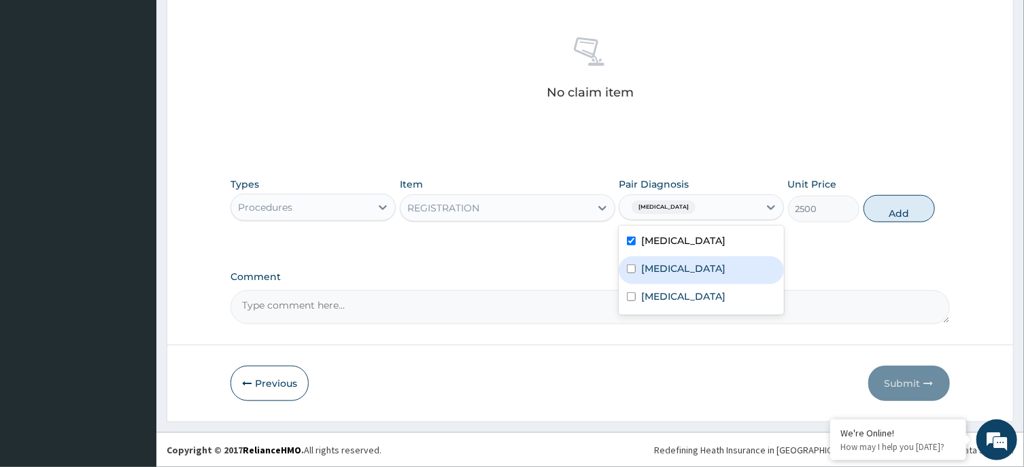
click at [669, 269] on label "[MEDICAL_DATA]" at bounding box center [683, 269] width 84 height 14
checkbox input "true"
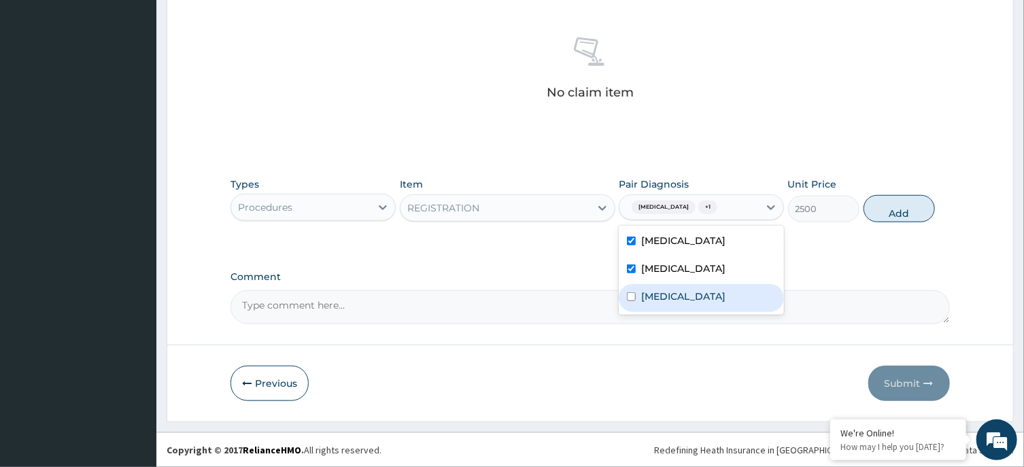
click at [674, 296] on label "Malaria" at bounding box center [683, 297] width 84 height 14
checkbox input "true"
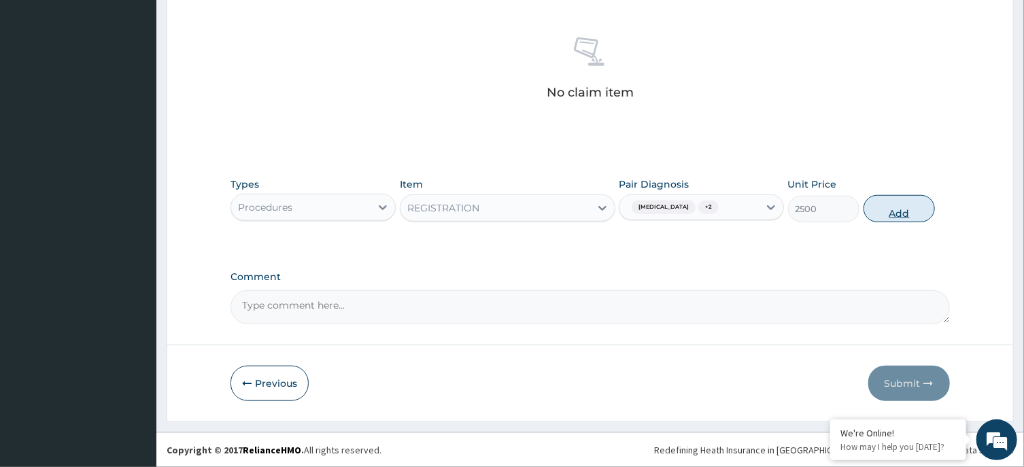
click at [890, 209] on button "Add" at bounding box center [899, 208] width 72 height 27
type input "0"
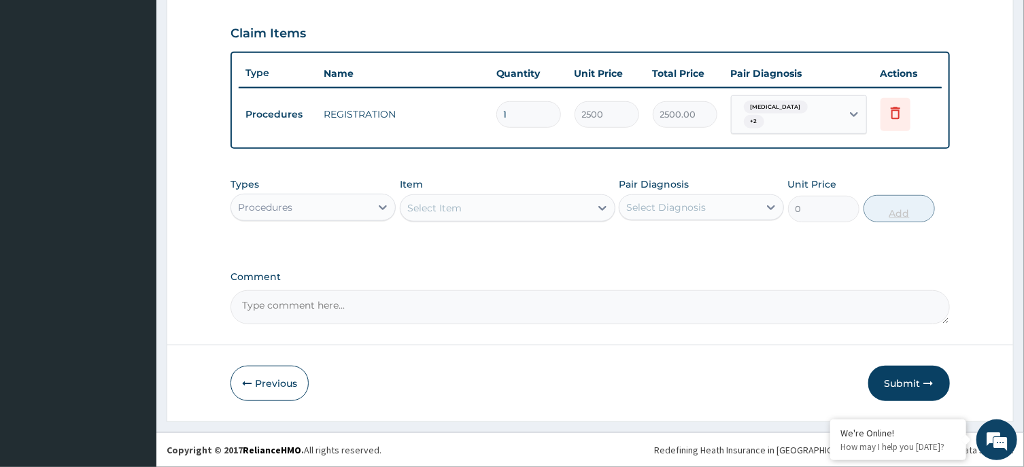
scroll to position [447, 0]
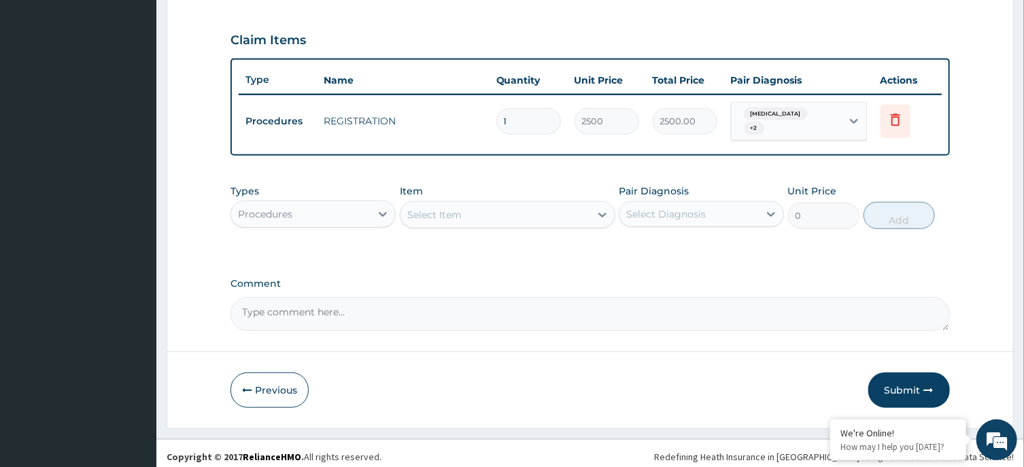
click at [484, 210] on div "Select Item" at bounding box center [495, 215] width 190 height 22
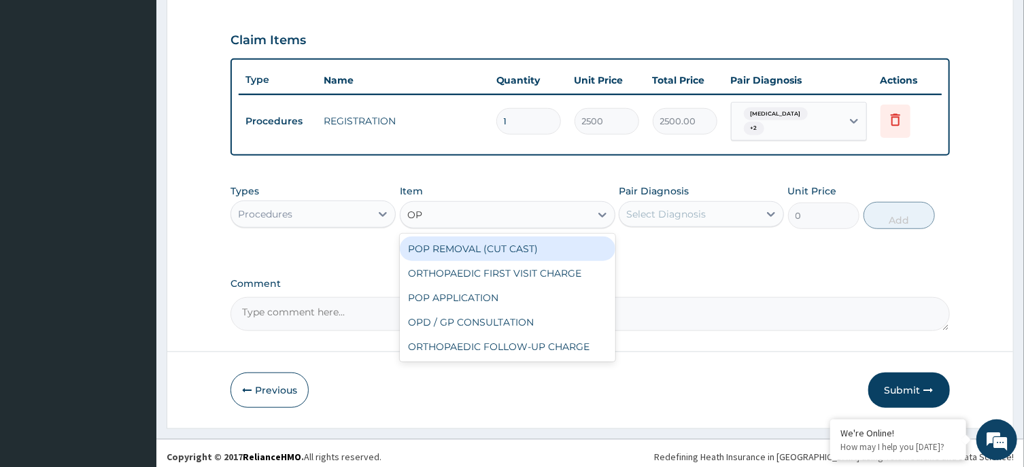
type input "OPD"
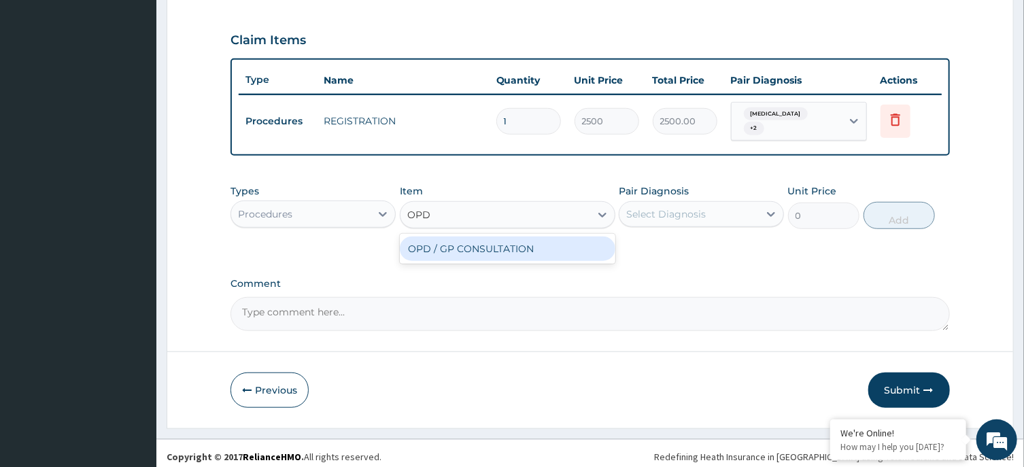
click at [476, 239] on div "OPD / GP CONSULTATION" at bounding box center [508, 249] width 216 height 24
type input "4000"
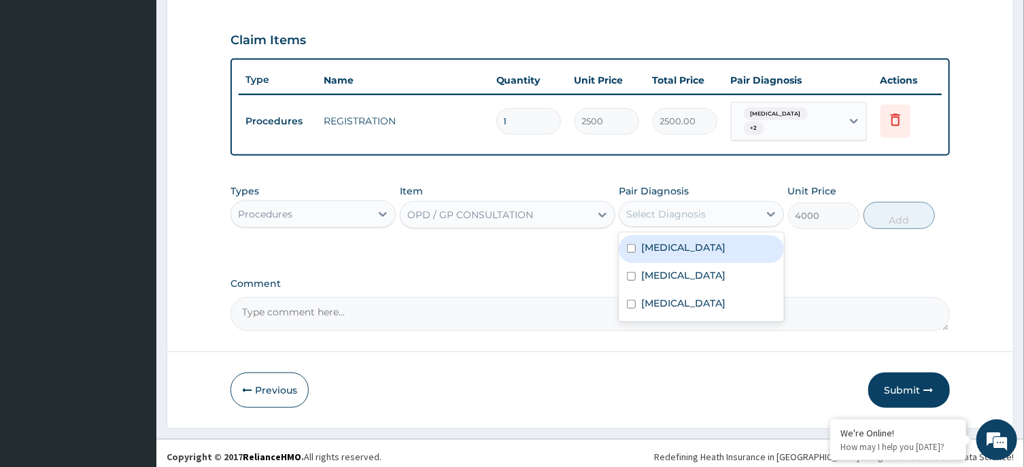
click at [698, 215] on div "Select Diagnosis" at bounding box center [688, 214] width 139 height 22
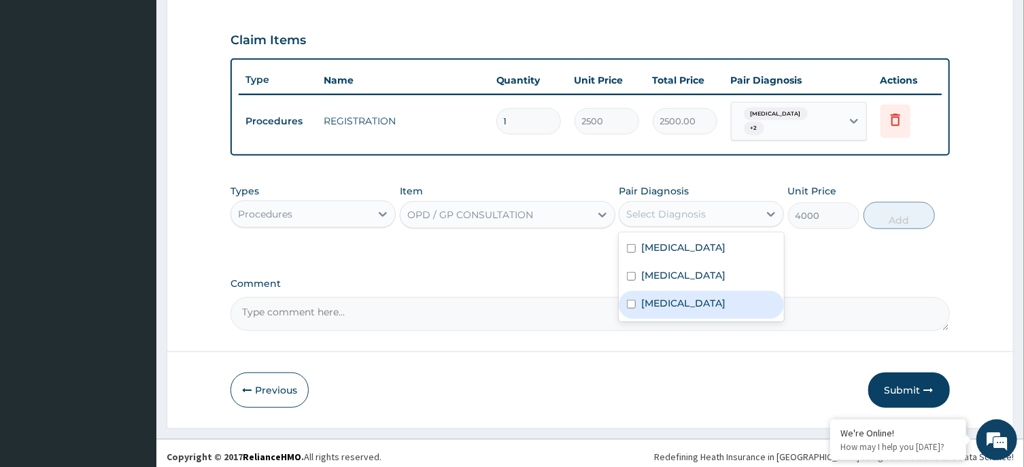
click at [681, 292] on div "Malaria" at bounding box center [701, 305] width 165 height 28
checkbox input "true"
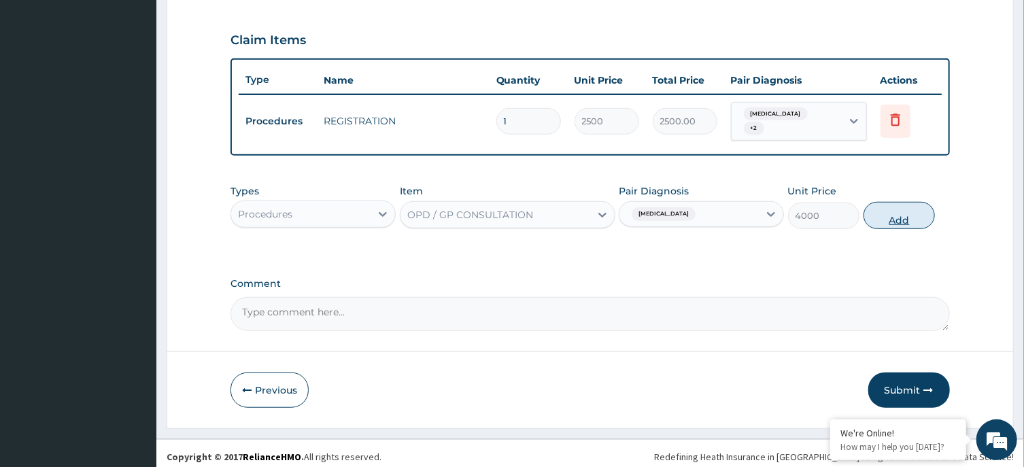
click at [883, 203] on button "Add" at bounding box center [899, 215] width 72 height 27
type input "0"
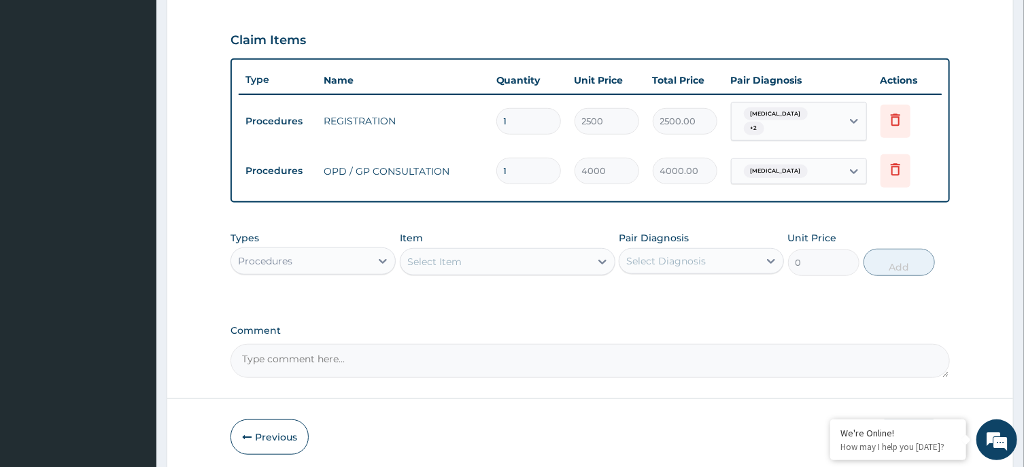
click at [349, 256] on div "Procedures" at bounding box center [300, 261] width 139 height 22
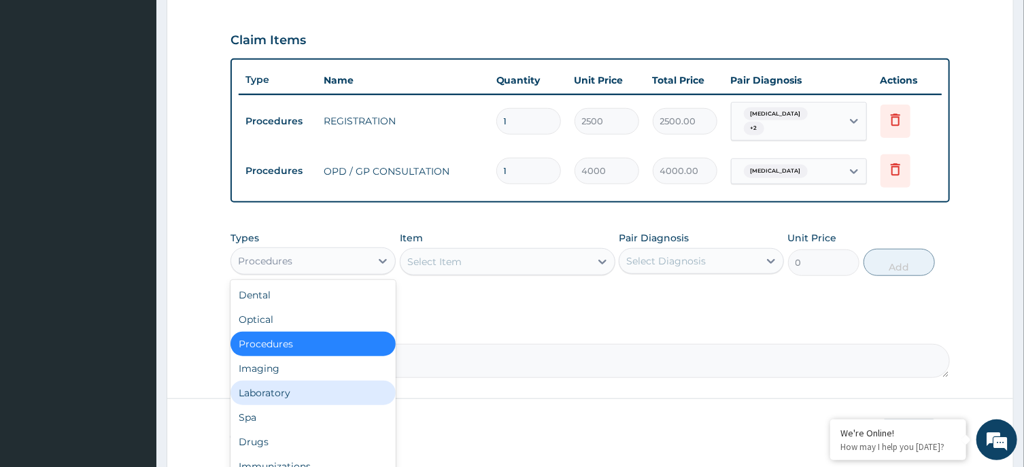
click at [261, 385] on div "Laboratory" at bounding box center [312, 393] width 165 height 24
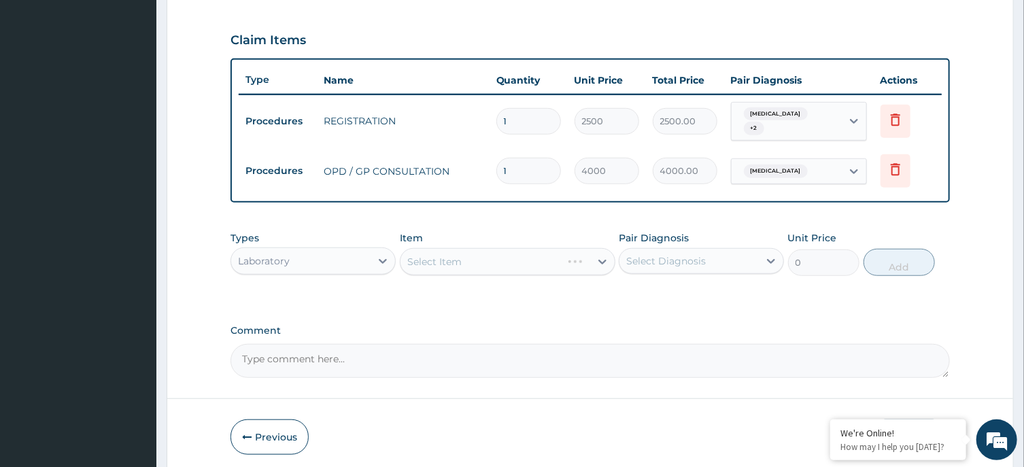
click at [507, 248] on div "Select Item" at bounding box center [508, 261] width 216 height 27
click at [521, 253] on div "Select Item" at bounding box center [495, 262] width 190 height 22
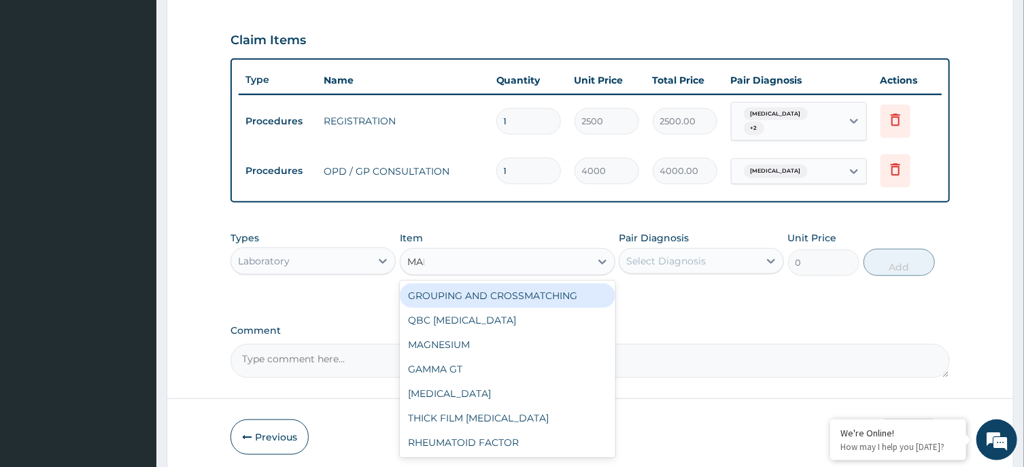
type input "MALA"
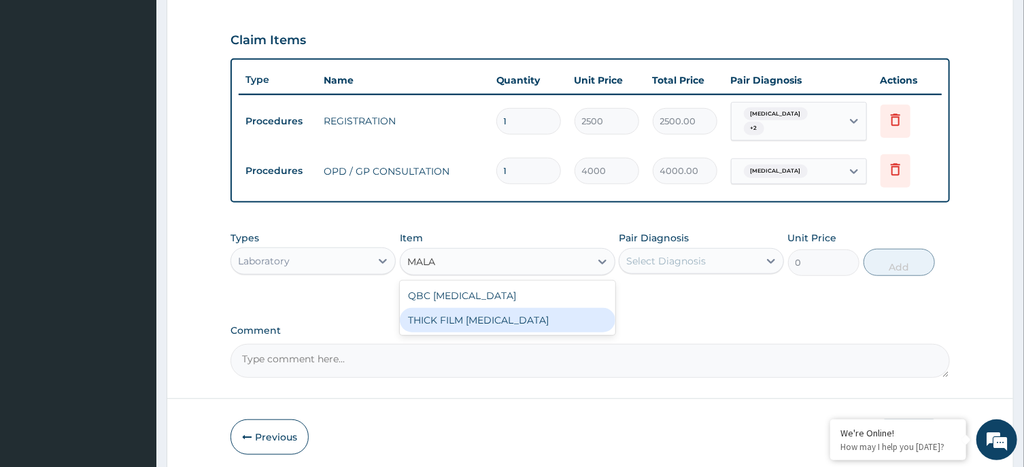
click at [535, 320] on div "THICK FILM MALARIA" at bounding box center [508, 320] width 216 height 24
type input "2000"
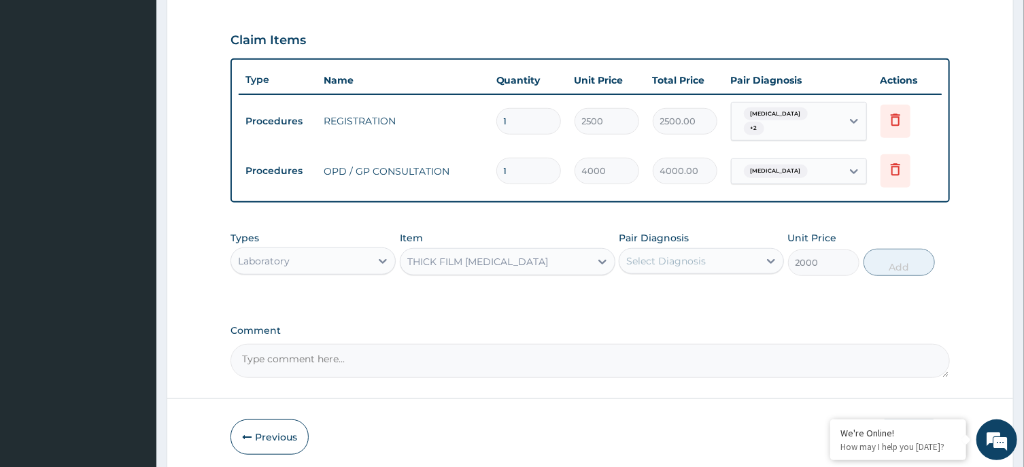
click at [713, 250] on div "Select Diagnosis" at bounding box center [688, 261] width 139 height 22
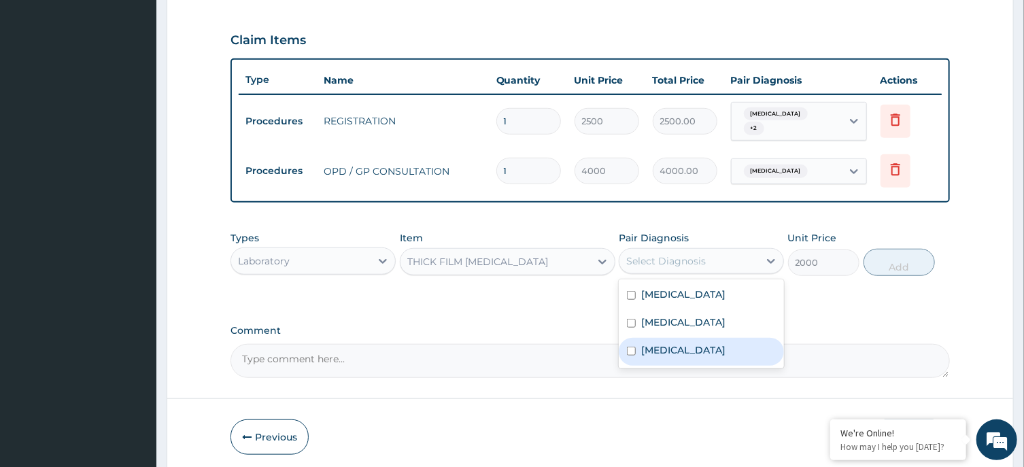
click at [688, 345] on div "Malaria" at bounding box center [701, 352] width 165 height 28
checkbox input "true"
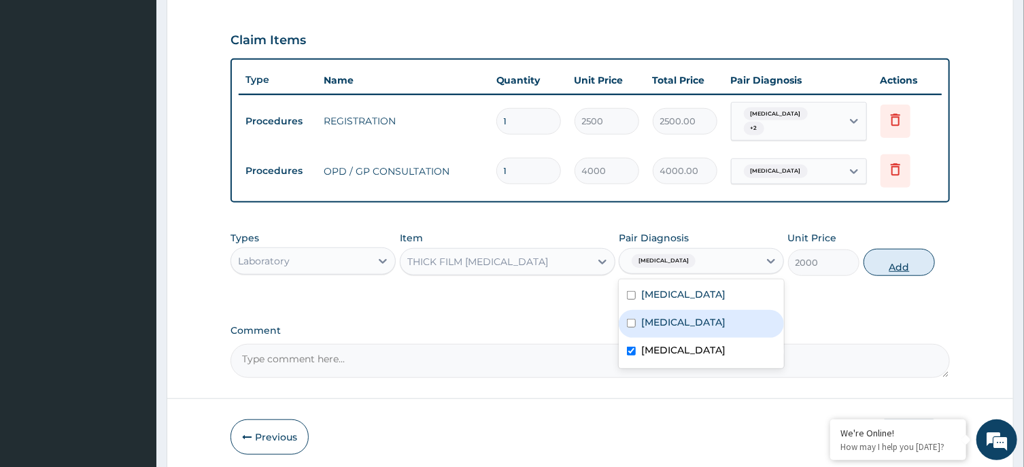
click at [905, 258] on button "Add" at bounding box center [899, 262] width 72 height 27
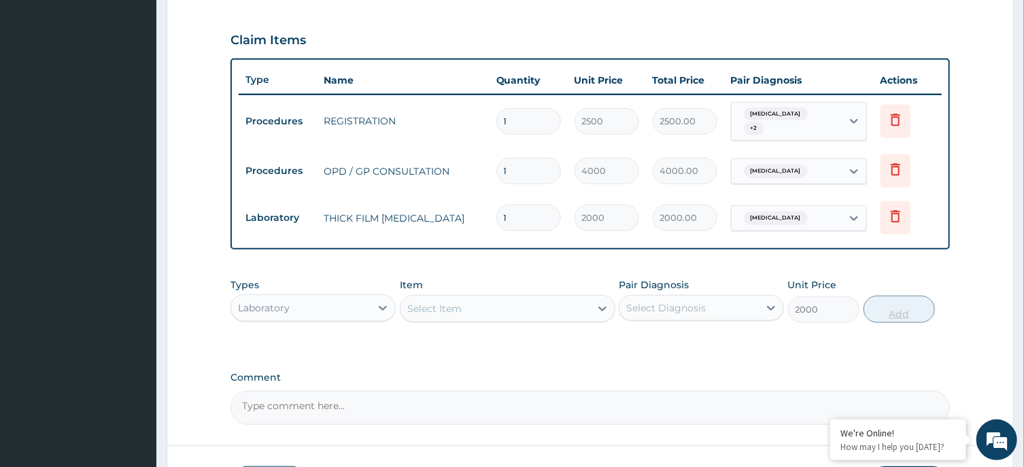
type input "0"
click at [541, 304] on div "Select Item" at bounding box center [495, 309] width 190 height 22
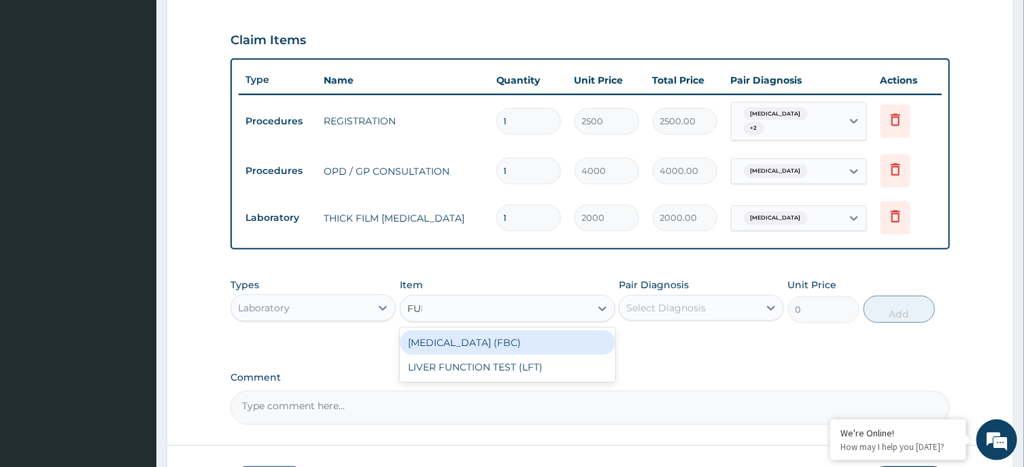
type input "FULL"
click at [548, 339] on div "[MEDICAL_DATA] (FBC)" at bounding box center [508, 342] width 216 height 24
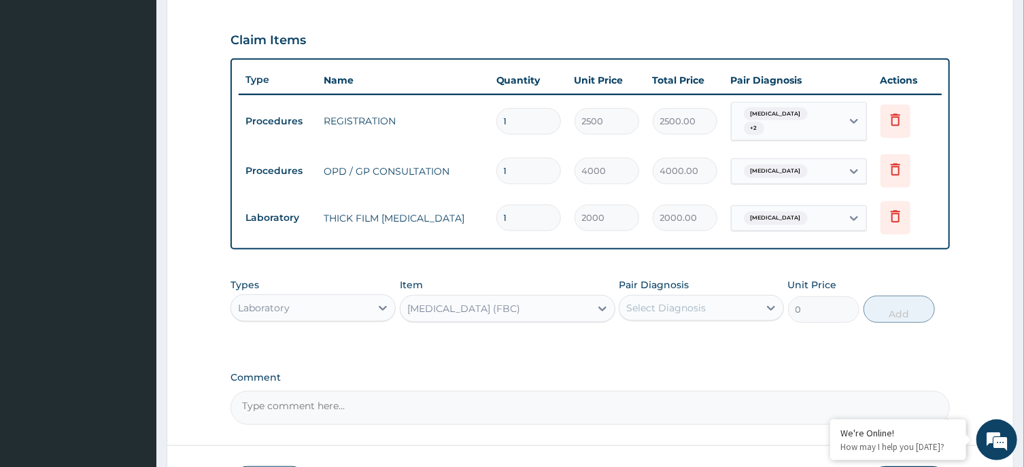
type input "6000"
click at [715, 307] on div "Select Diagnosis" at bounding box center [688, 308] width 139 height 22
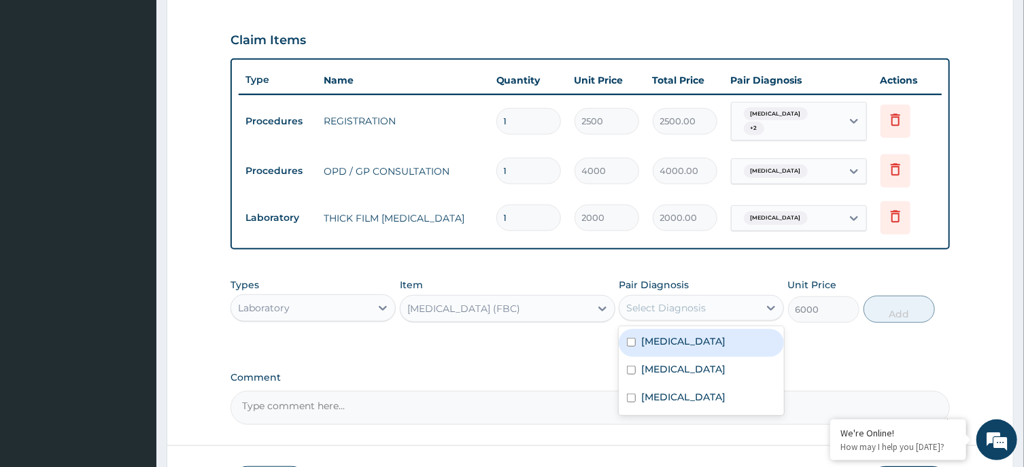
click at [671, 344] on div "[MEDICAL_DATA]" at bounding box center [701, 343] width 165 height 28
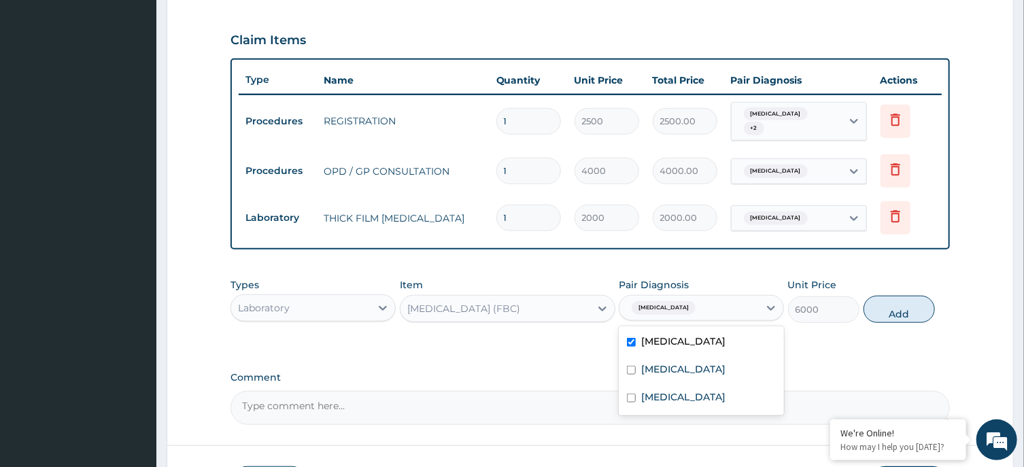
checkbox input "true"
click at [898, 299] on button "Add" at bounding box center [899, 309] width 72 height 27
type input "0"
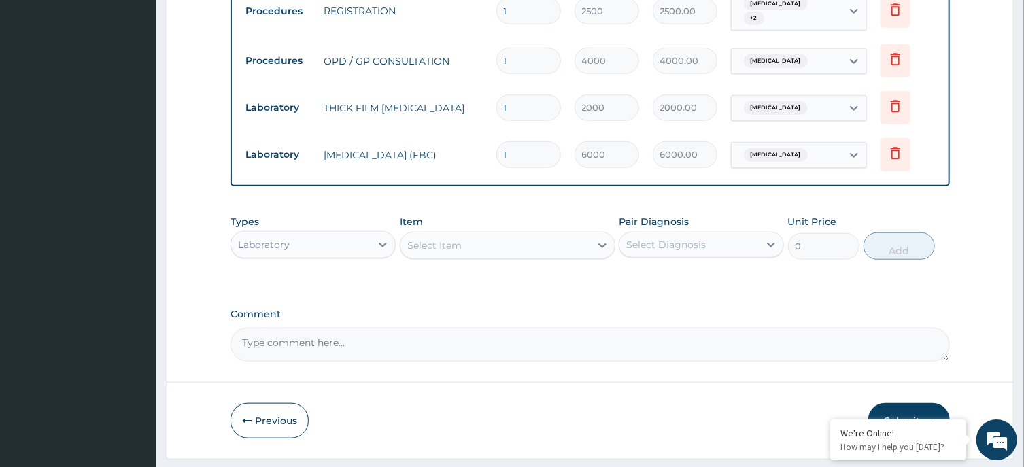
scroll to position [588, 0]
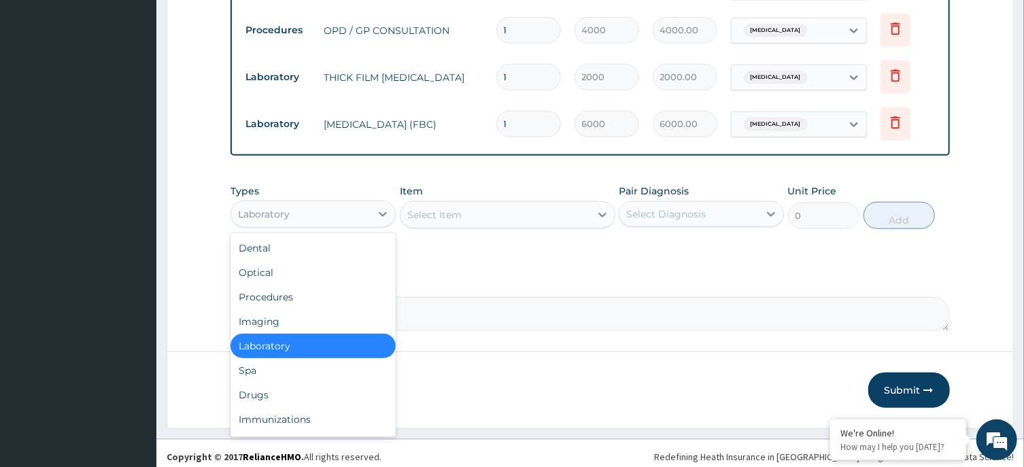
click at [347, 214] on div "Laboratory" at bounding box center [300, 214] width 139 height 22
click at [313, 385] on div "Drugs" at bounding box center [312, 395] width 165 height 24
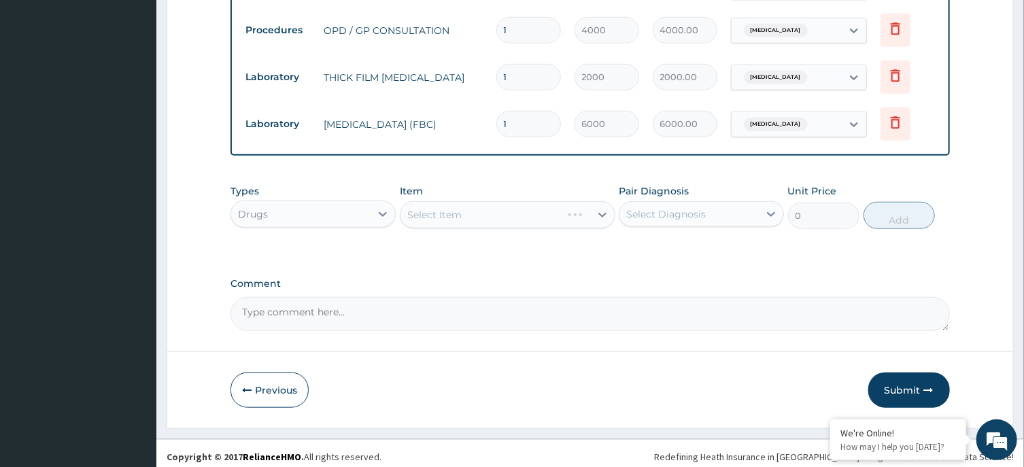
click at [572, 205] on div "Select Item" at bounding box center [508, 214] width 216 height 27
click at [540, 203] on div "Select Item" at bounding box center [508, 214] width 216 height 27
click at [540, 204] on div "Select Item" at bounding box center [495, 215] width 190 height 22
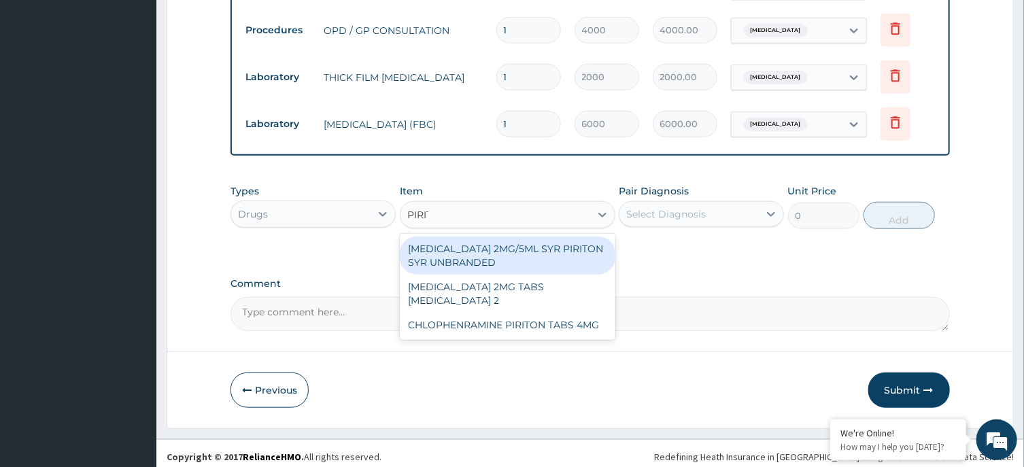
type input "PIRITO"
click at [539, 204] on div "PIRITO" at bounding box center [495, 215] width 190 height 22
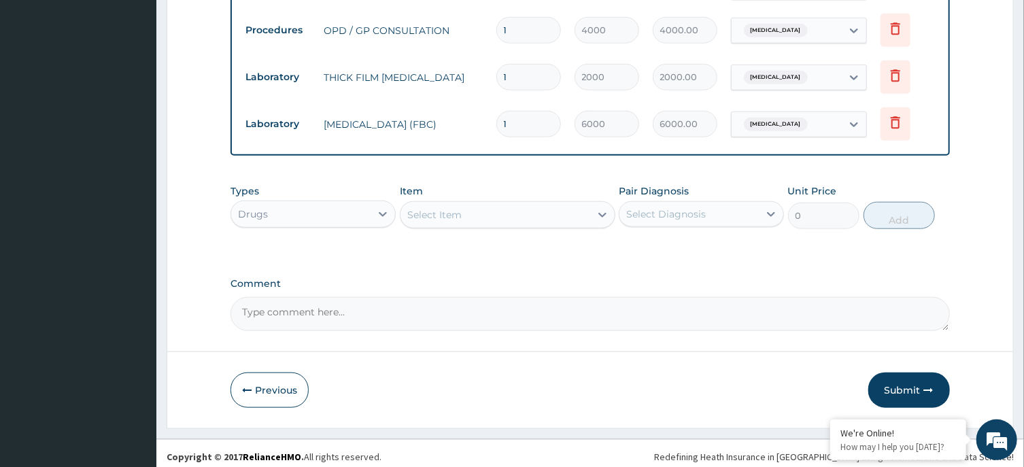
click at [520, 207] on div "Select Item" at bounding box center [495, 215] width 190 height 22
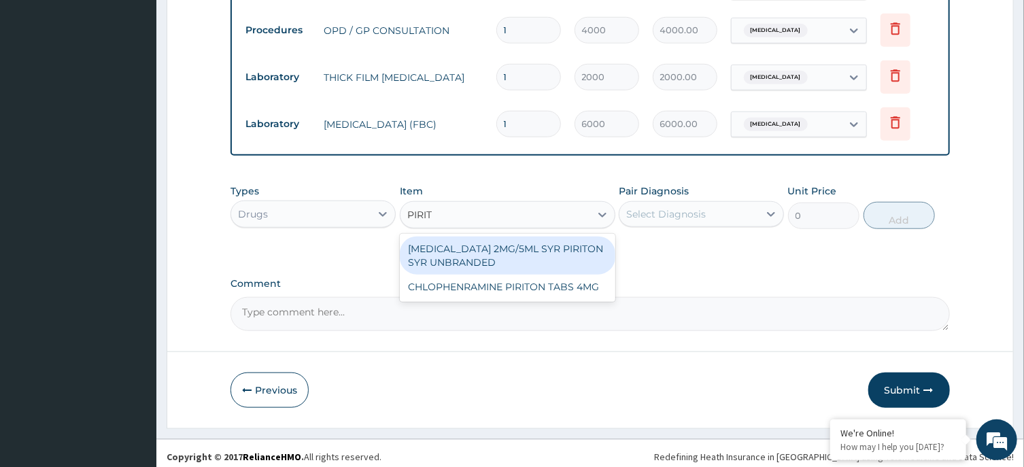
type input "PIRITO"
click at [573, 245] on div "[MEDICAL_DATA] 2MG/5ML SYR PIRITON SYR UNBRANDED" at bounding box center [508, 256] width 216 height 38
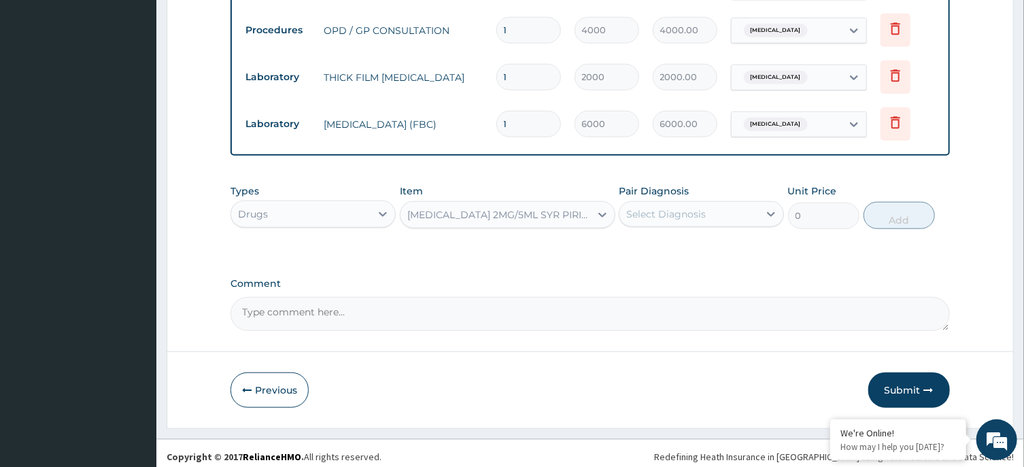
type input "600"
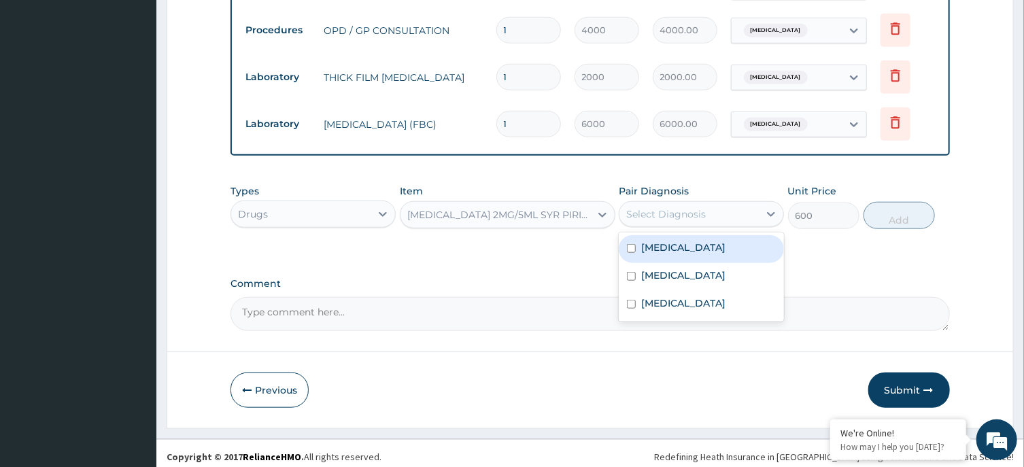
click at [718, 203] on div "Select Diagnosis" at bounding box center [688, 214] width 139 height 22
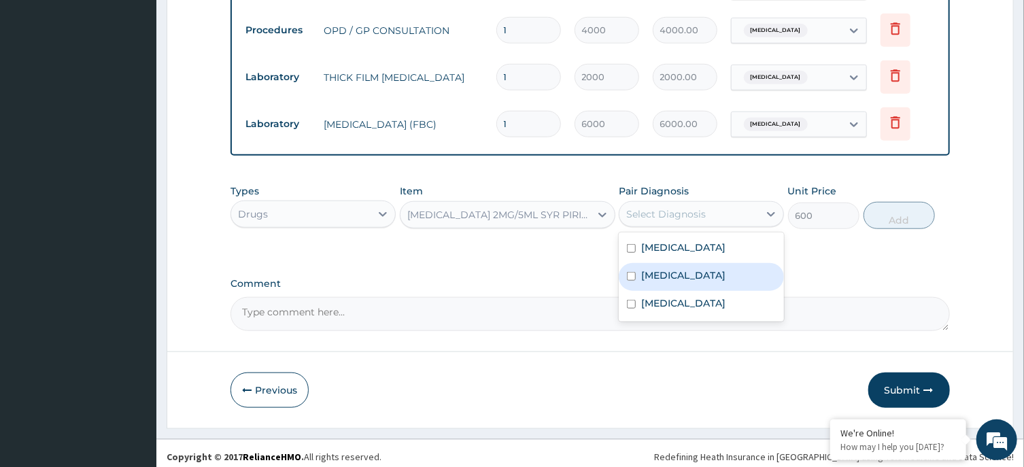
click at [670, 279] on div "Rhinitis" at bounding box center [701, 277] width 165 height 28
checkbox input "true"
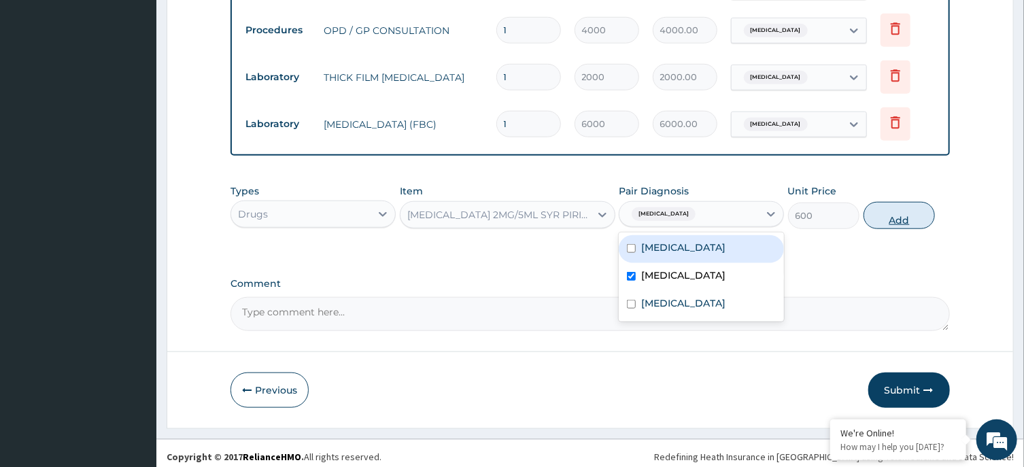
click at [906, 206] on button "Add" at bounding box center [899, 215] width 72 height 27
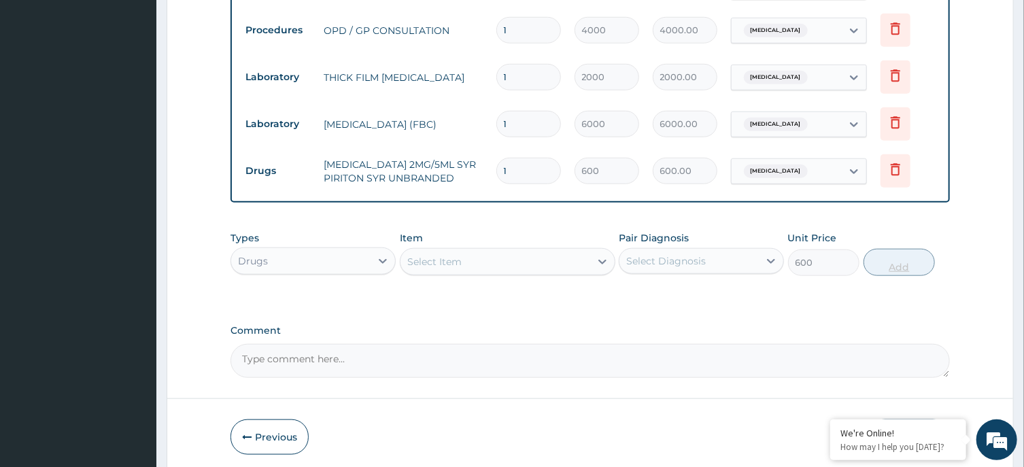
type input "0"
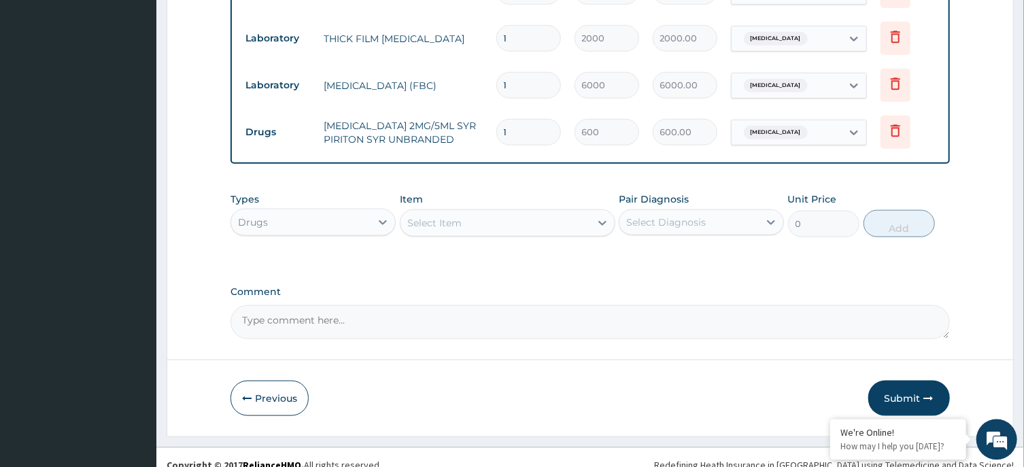
scroll to position [635, 0]
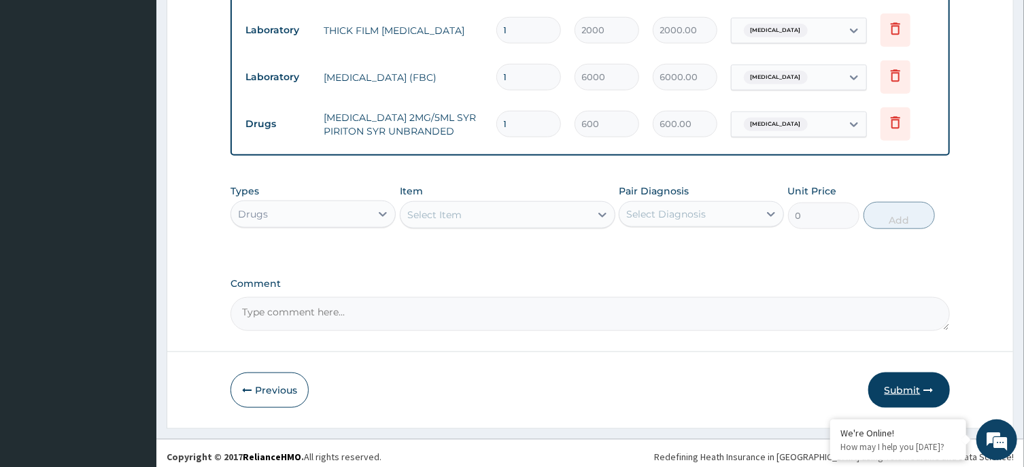
click at [898, 384] on button "Submit" at bounding box center [909, 390] width 82 height 35
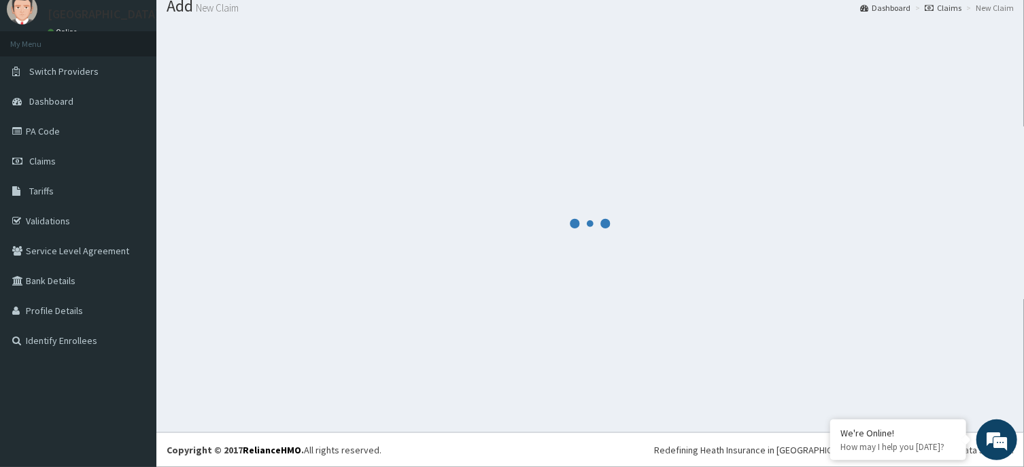
scroll to position [47, 0]
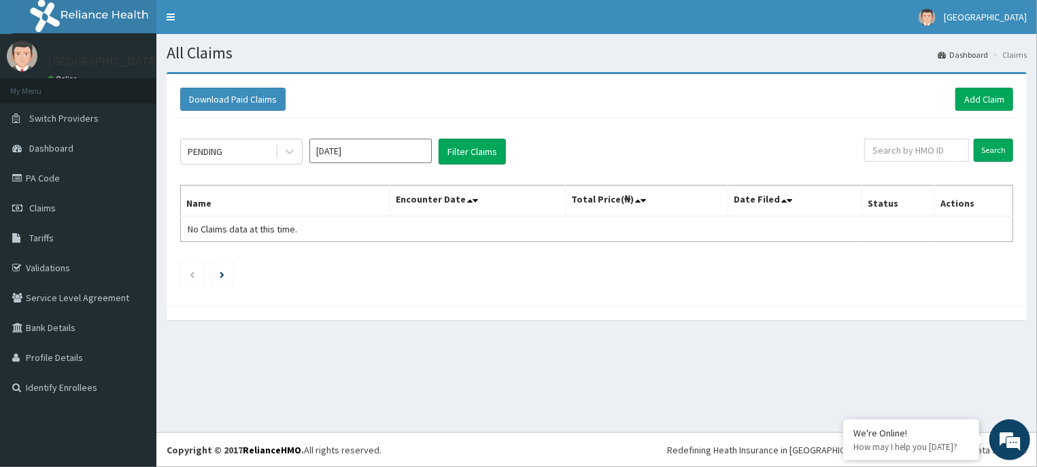
click at [411, 156] on input "[DATE]" at bounding box center [370, 151] width 122 height 24
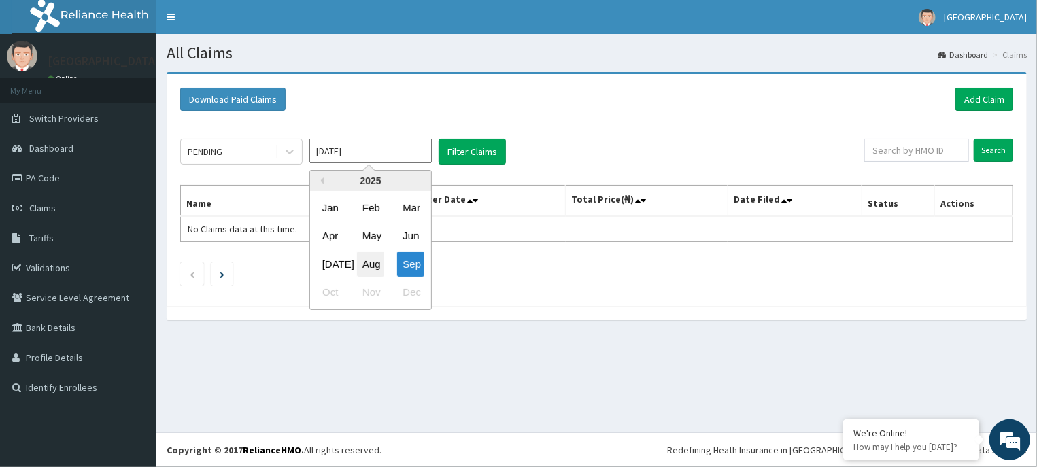
click at [379, 269] on div "Aug" at bounding box center [370, 264] width 27 height 25
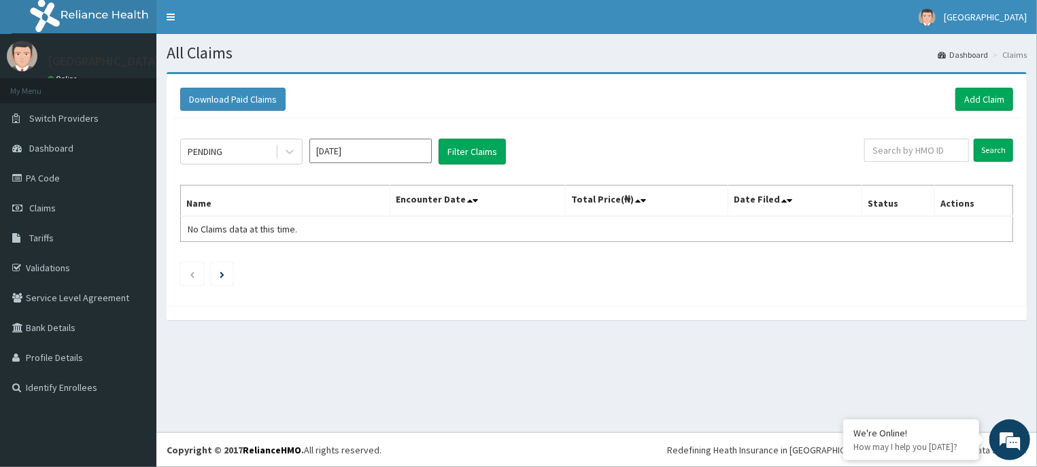
type input "[DATE]"
click at [293, 147] on icon at bounding box center [290, 152] width 14 height 14
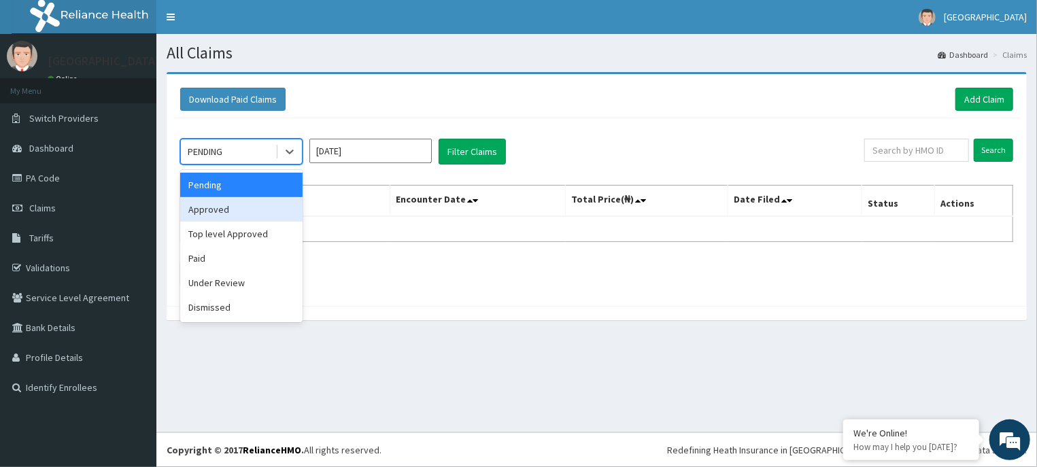
click at [266, 211] on div "Approved" at bounding box center [241, 209] width 122 height 24
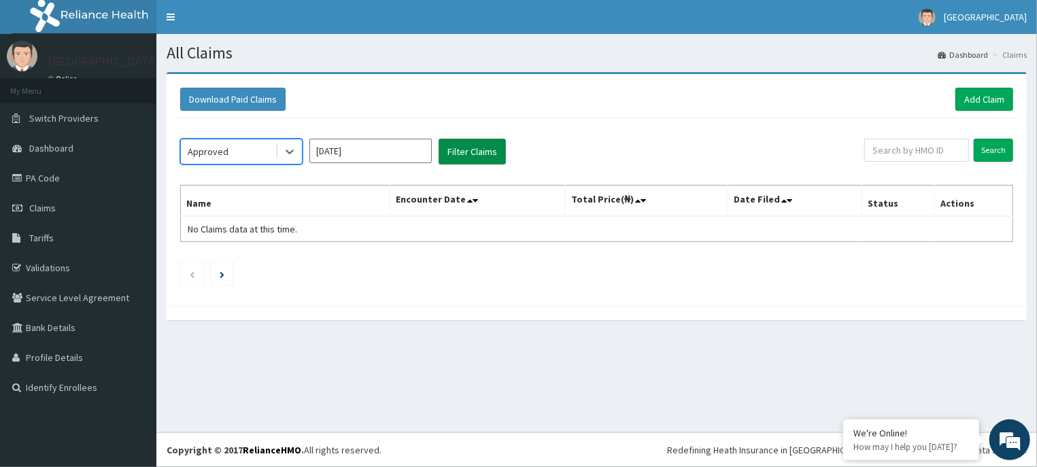
click at [477, 145] on button "Filter Claims" at bounding box center [472, 152] width 67 height 26
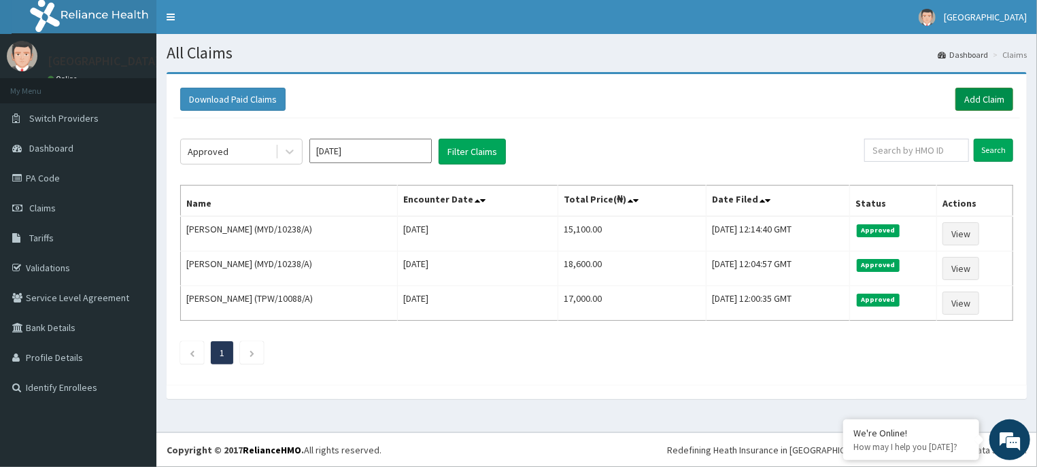
click at [1003, 90] on link "Add Claim" at bounding box center [984, 99] width 58 height 23
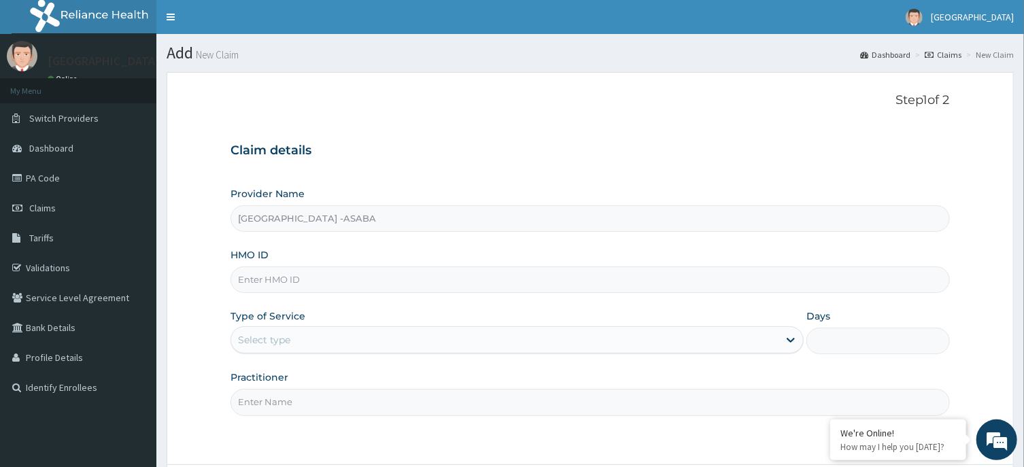
type input "[GEOGRAPHIC_DATA] -ASABA"
click at [366, 284] on input "HMO ID" at bounding box center [589, 280] width 719 height 27
type input "NBP/10038/E"
click at [494, 326] on div "Type of Service Select type" at bounding box center [516, 331] width 573 height 45
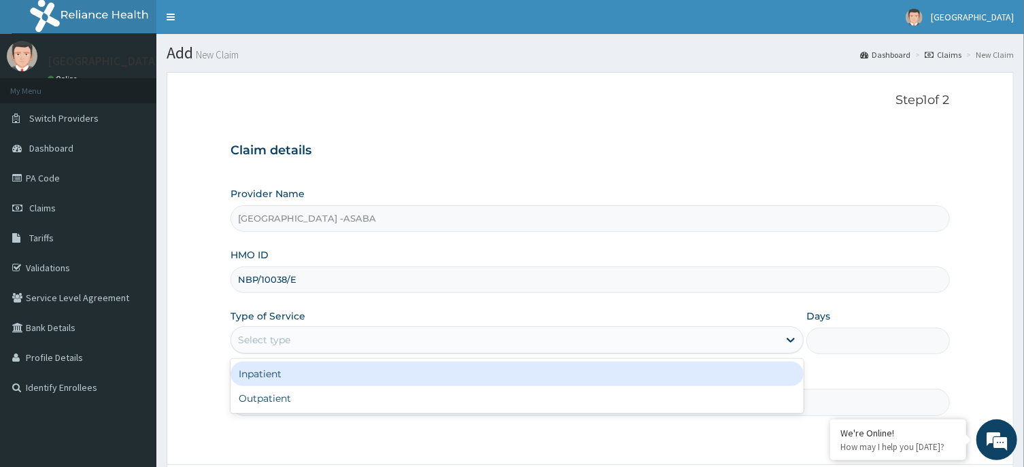
click at [463, 334] on div "Select type" at bounding box center [504, 340] width 547 height 22
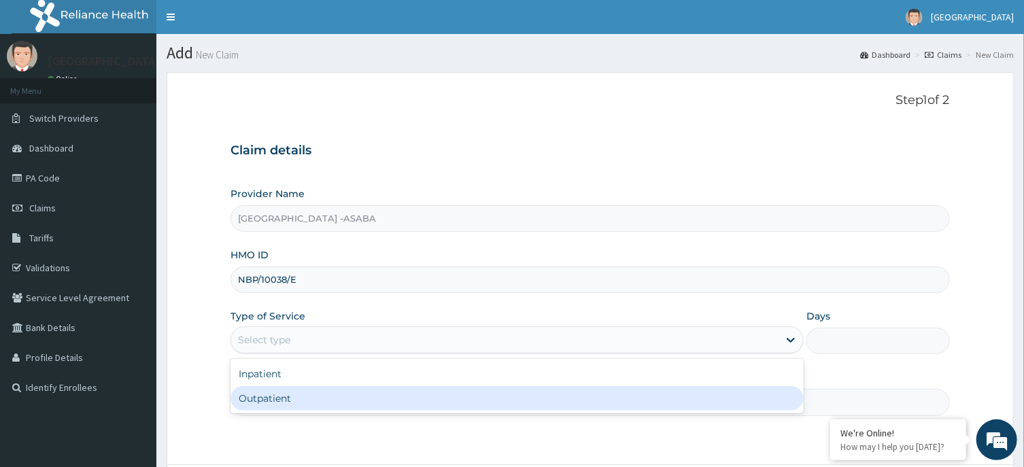
click at [439, 394] on div "Outpatient" at bounding box center [516, 398] width 573 height 24
type input "1"
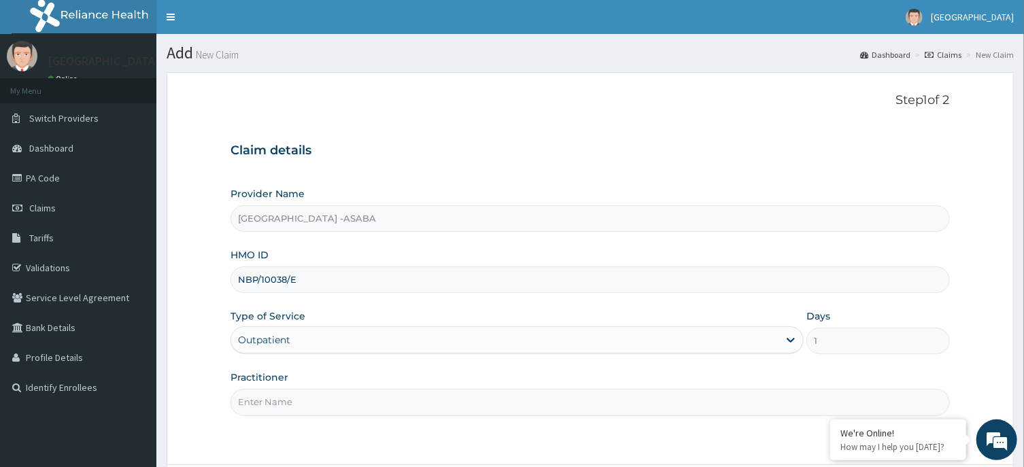
click at [542, 402] on input "Practitioner" at bounding box center [589, 402] width 719 height 27
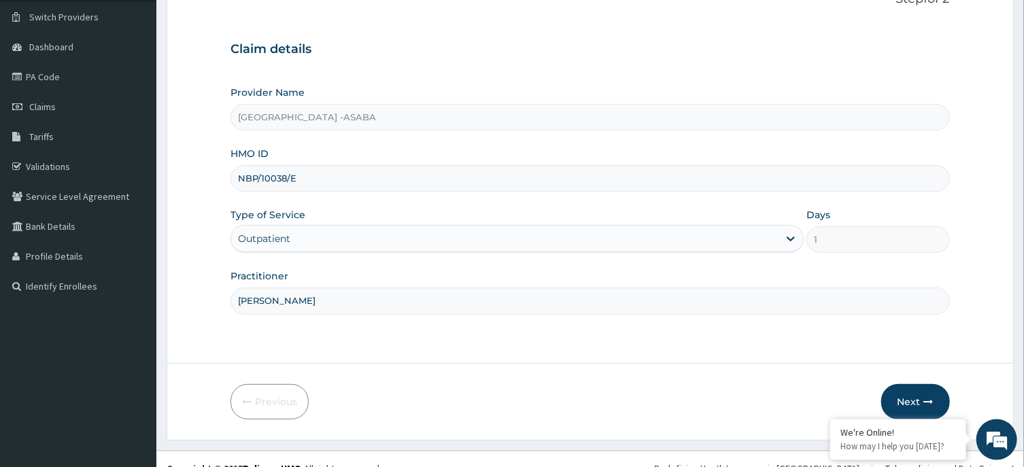
scroll to position [120, 0]
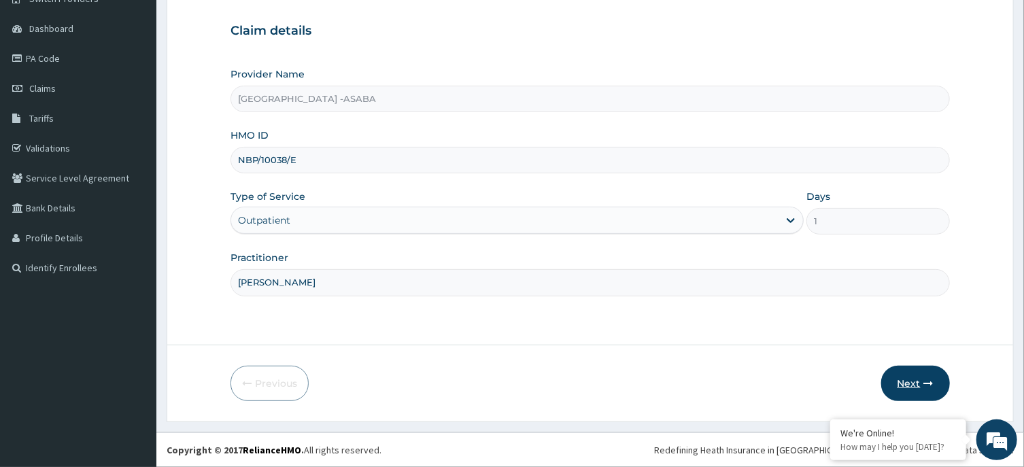
type input "[PERSON_NAME]"
click at [925, 375] on button "Next" at bounding box center [915, 383] width 69 height 35
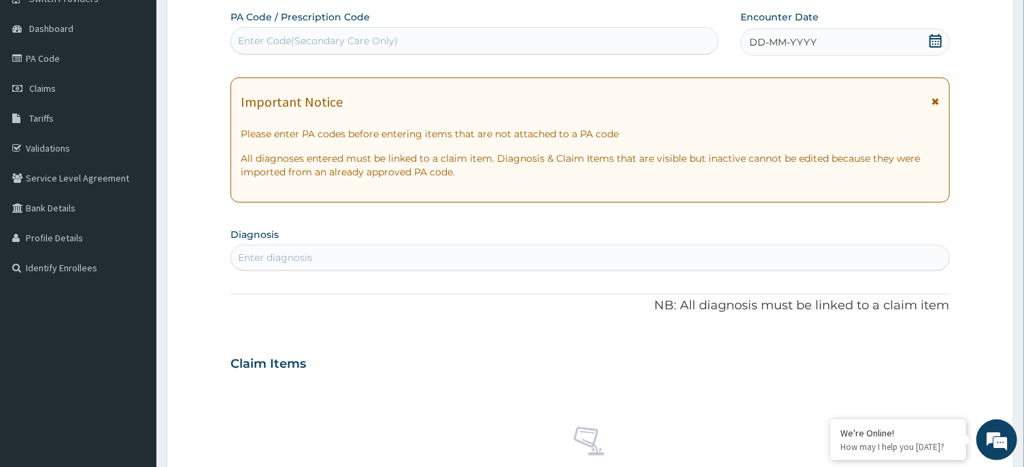
click at [509, 35] on div "Enter Code(Secondary Care Only)" at bounding box center [474, 41] width 487 height 22
type input "PA/966548"
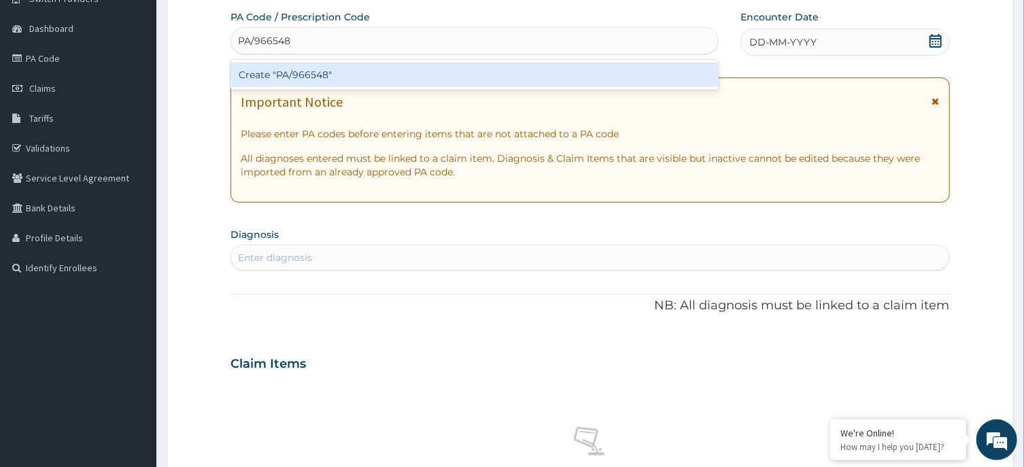
click at [588, 65] on div "Create "PA/966548"" at bounding box center [474, 75] width 488 height 24
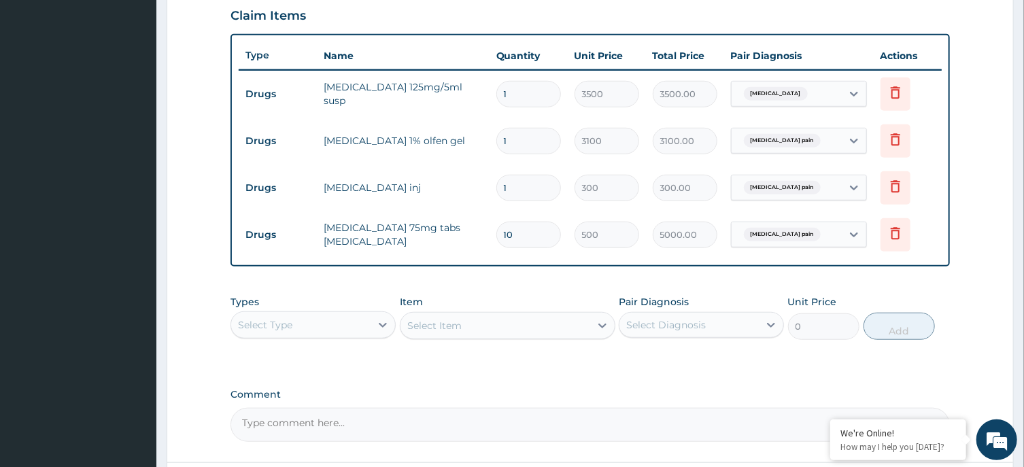
scroll to position [588, 0]
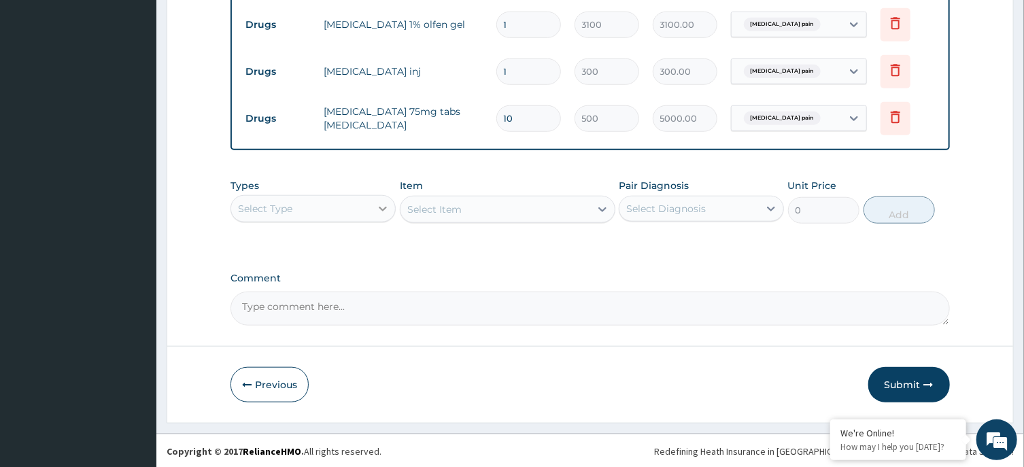
click at [371, 213] on div at bounding box center [383, 208] width 24 height 24
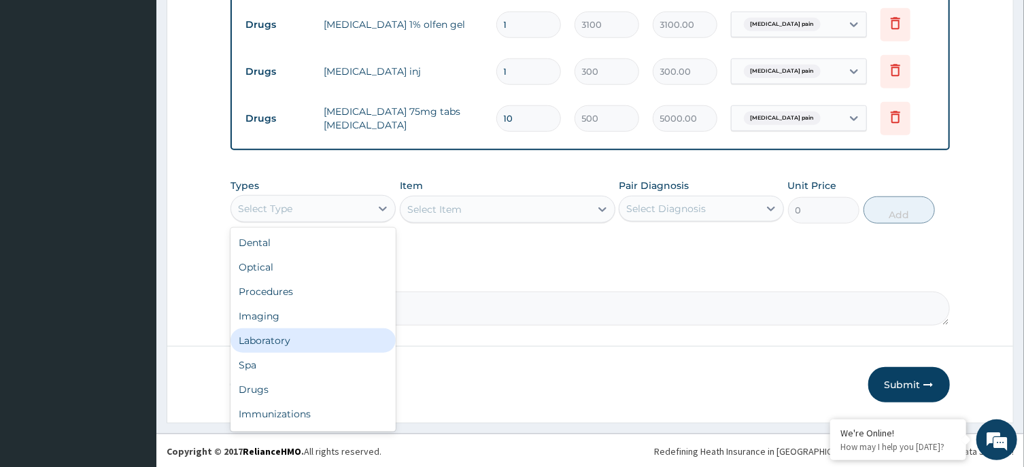
click at [292, 328] on div "Laboratory" at bounding box center [312, 340] width 165 height 24
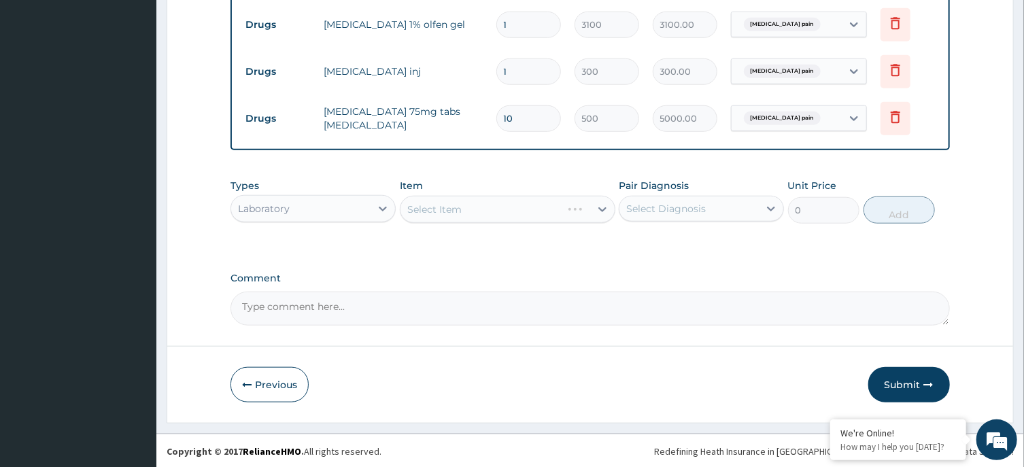
click at [515, 204] on div "Select Item" at bounding box center [508, 209] width 216 height 27
click at [544, 206] on div "Select Item" at bounding box center [480, 210] width 161 height 22
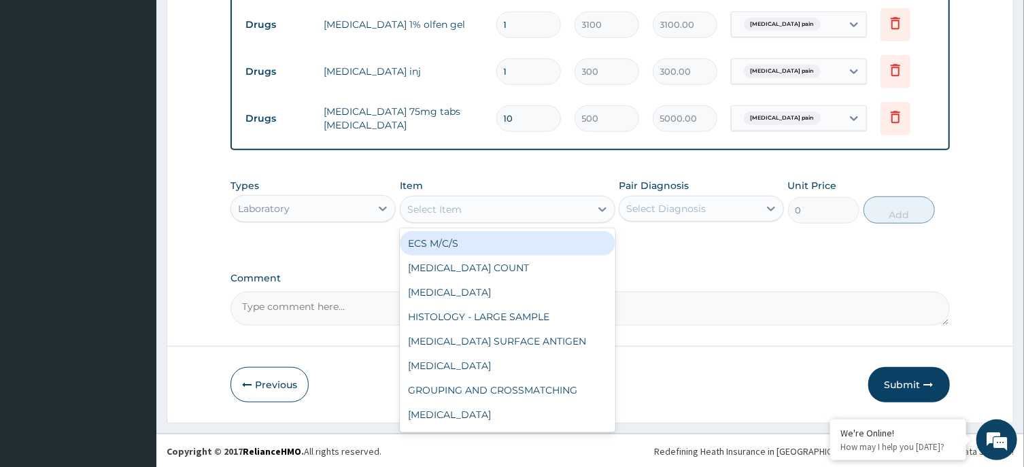
click at [544, 206] on div "Select Item" at bounding box center [495, 210] width 190 height 22
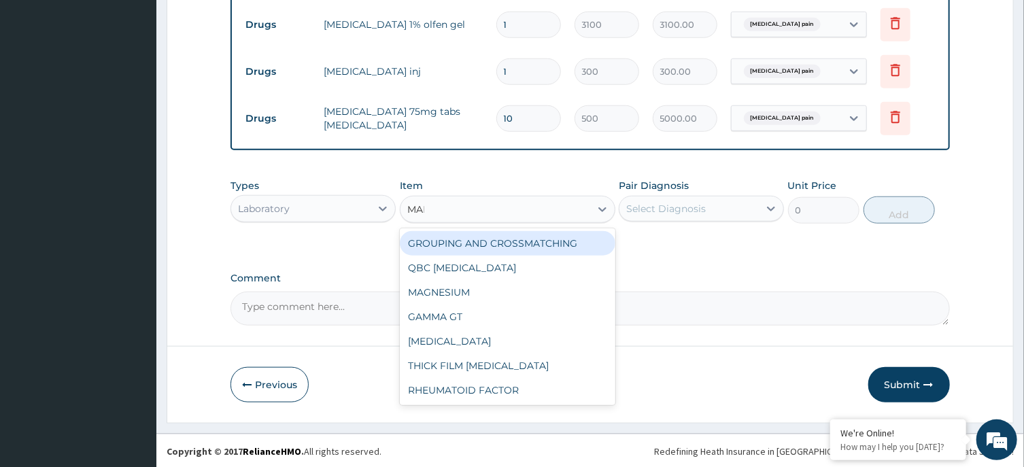
type input "MALA"
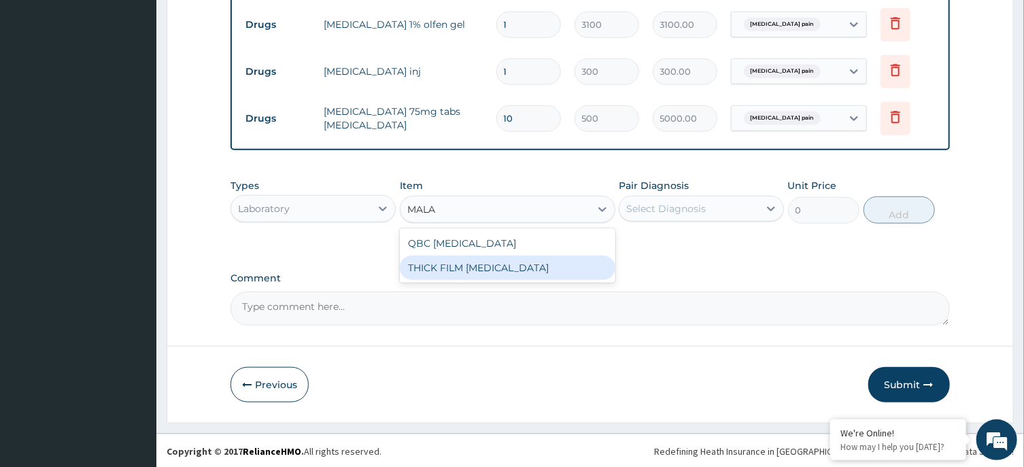
click at [547, 264] on div "THICK FILM [MEDICAL_DATA]" at bounding box center [508, 268] width 216 height 24
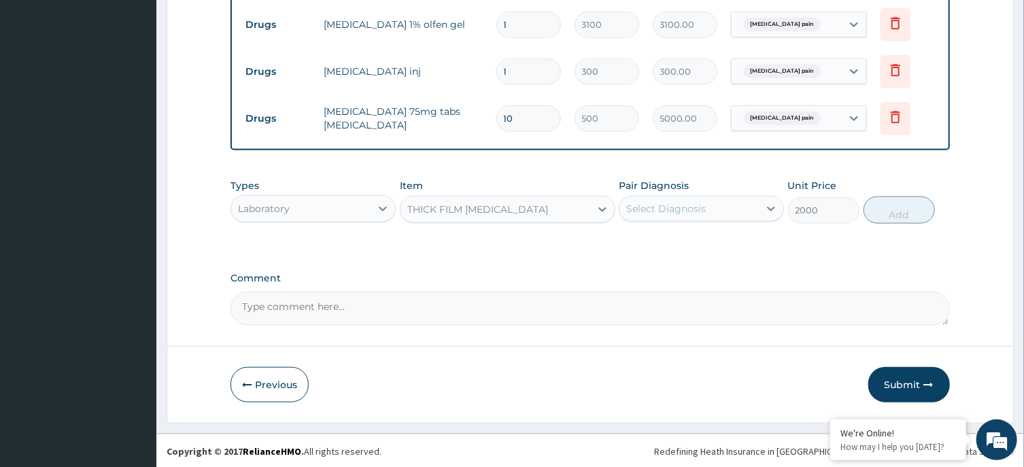
type input "2000"
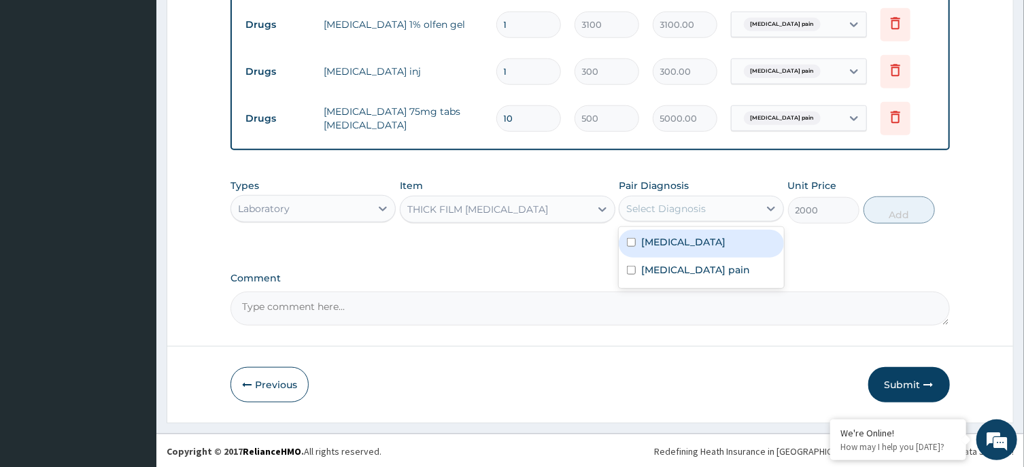
click at [702, 205] on div "Select Diagnosis" at bounding box center [666, 209] width 80 height 14
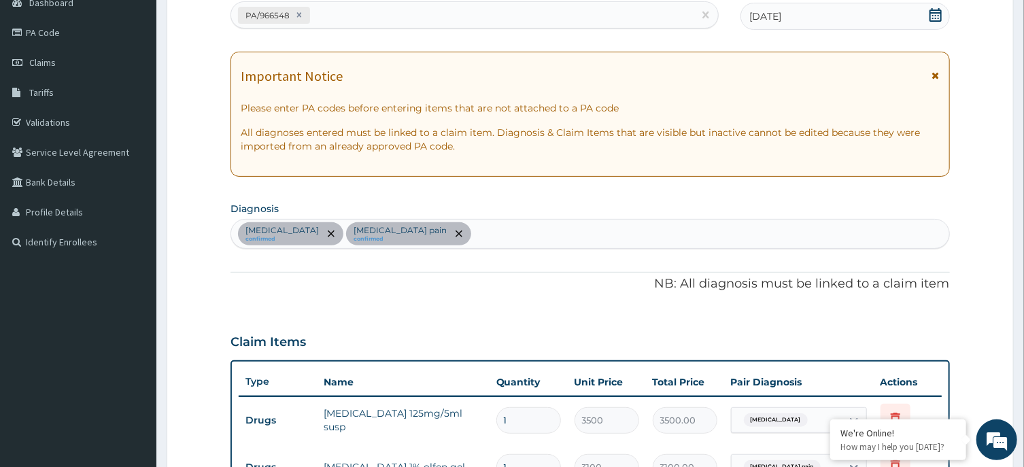
click at [638, 216] on section "Diagnosis [MEDICAL_DATA] confirmed [MEDICAL_DATA] pain confirmed" at bounding box center [589, 224] width 719 height 50
click at [638, 230] on div "[MEDICAL_DATA] confirmed [MEDICAL_DATA] pain confirmed" at bounding box center [589, 234] width 717 height 29
type input "[MEDICAL_DATA]"
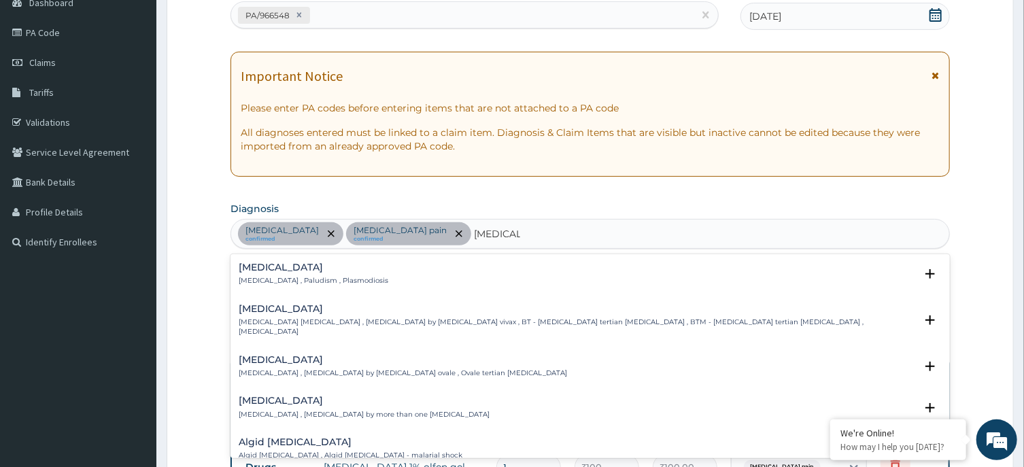
click at [282, 271] on h4 "[MEDICAL_DATA]" at bounding box center [314, 267] width 150 height 10
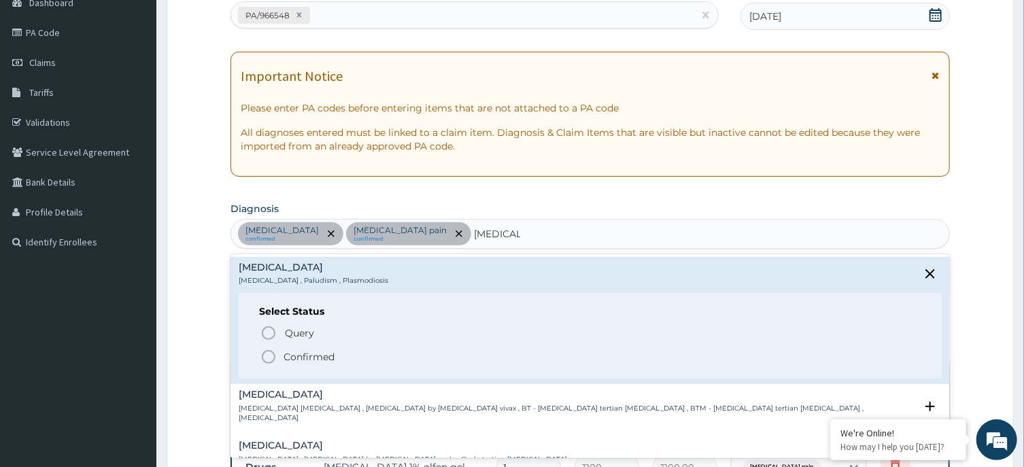
click at [264, 349] on div "Query Query covers suspected (?), Keep in view (kiv), Ruled out (r/o) Confirmed" at bounding box center [589, 344] width 661 height 41
click at [265, 357] on icon "status option filled" at bounding box center [268, 357] width 16 height 16
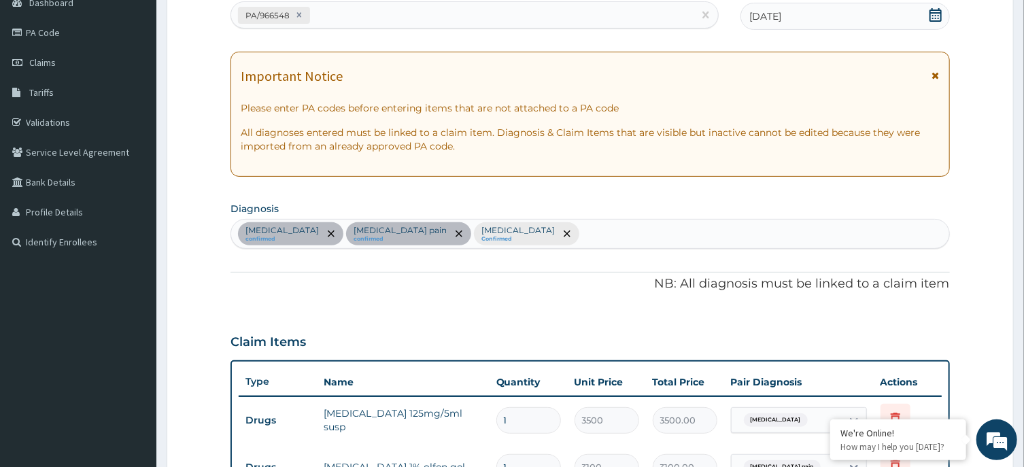
scroll to position [588, 0]
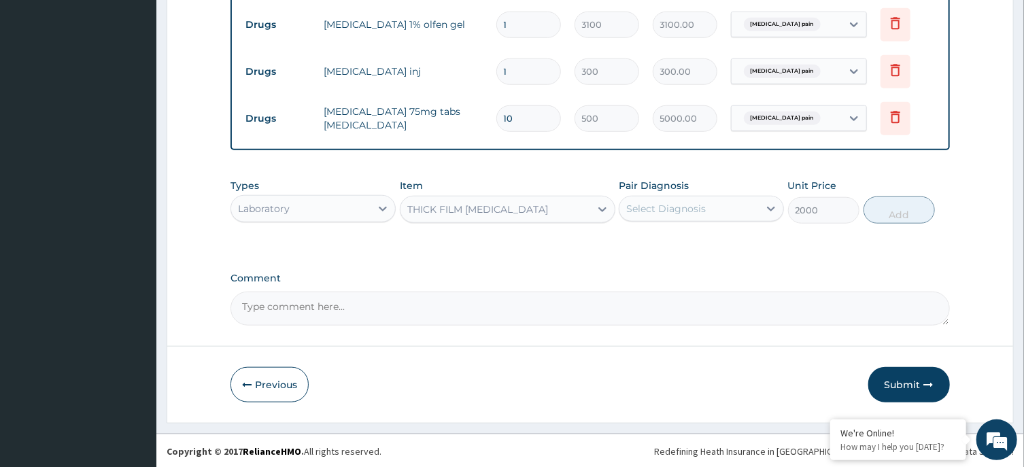
click at [717, 218] on div "Select Diagnosis" at bounding box center [701, 209] width 165 height 26
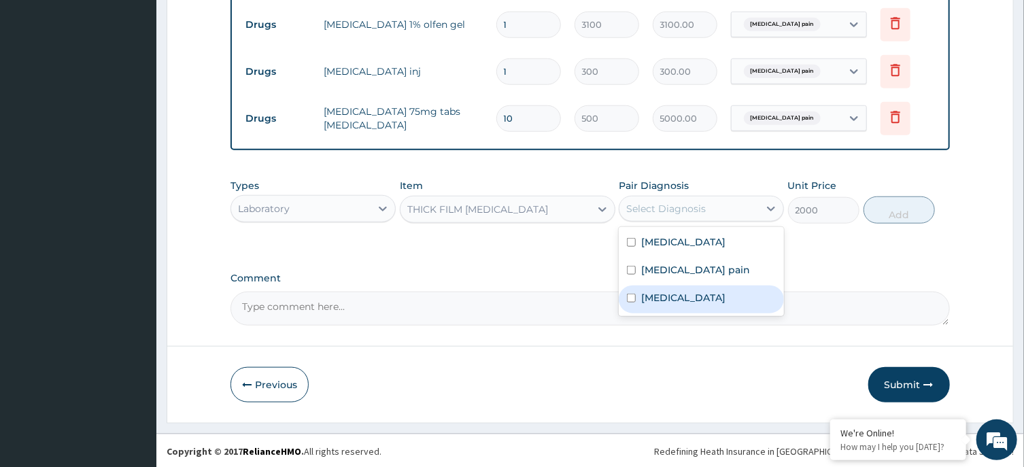
click at [702, 292] on div "Malaria" at bounding box center [701, 300] width 165 height 28
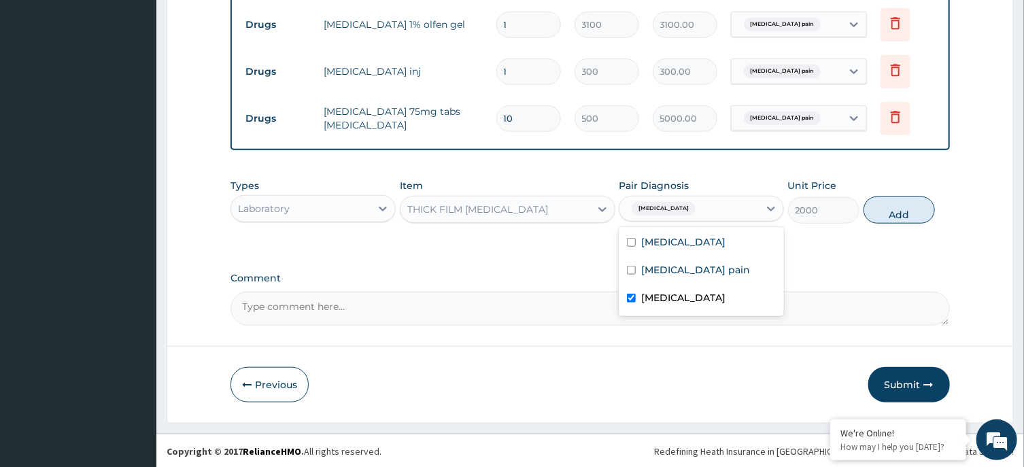
checkbox input "true"
click at [916, 204] on button "Add" at bounding box center [899, 209] width 72 height 27
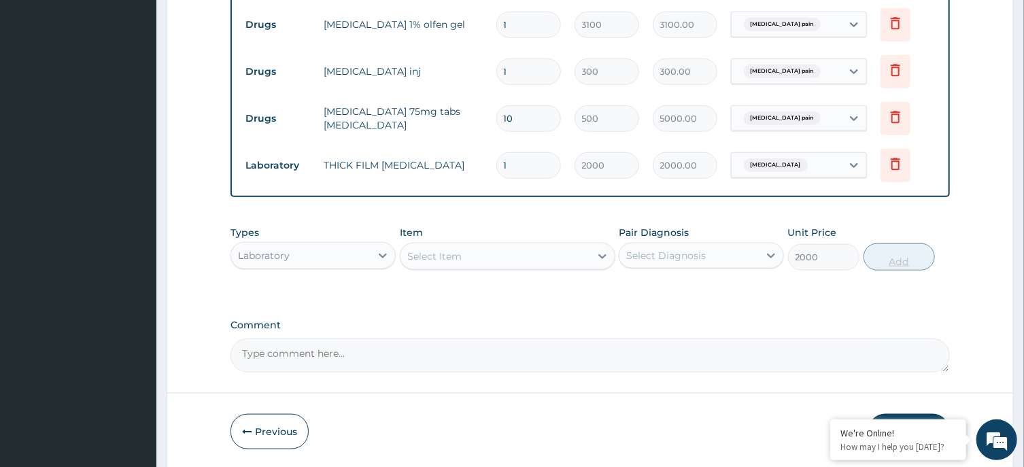
type input "0"
click at [458, 235] on div "Item Select Item" at bounding box center [508, 248] width 216 height 45
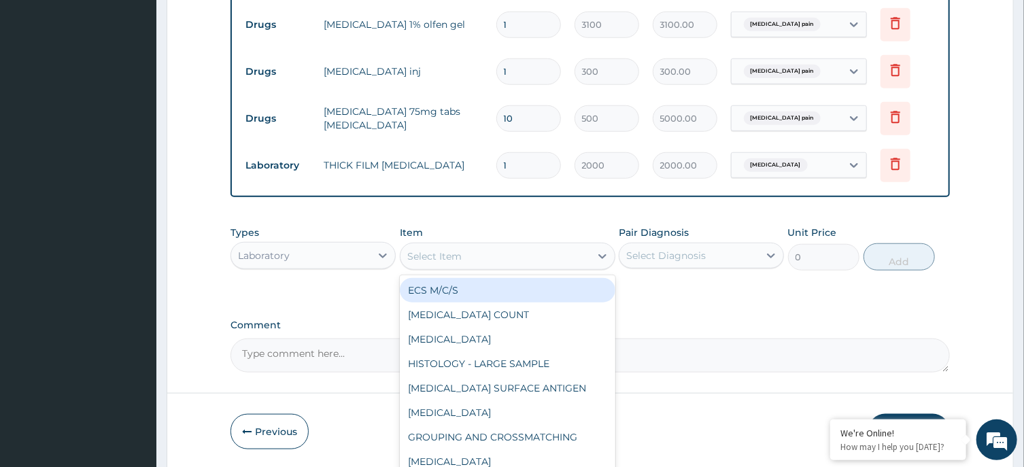
click at [463, 249] on div "Select Item" at bounding box center [495, 256] width 190 height 22
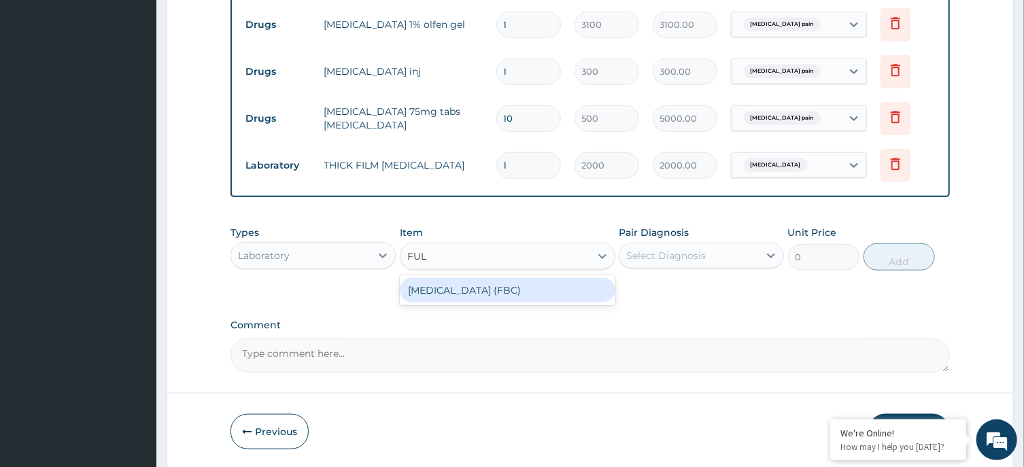
type input "FULL"
click at [506, 290] on div "FULL BLOOD COUNT (FBC)" at bounding box center [508, 290] width 216 height 24
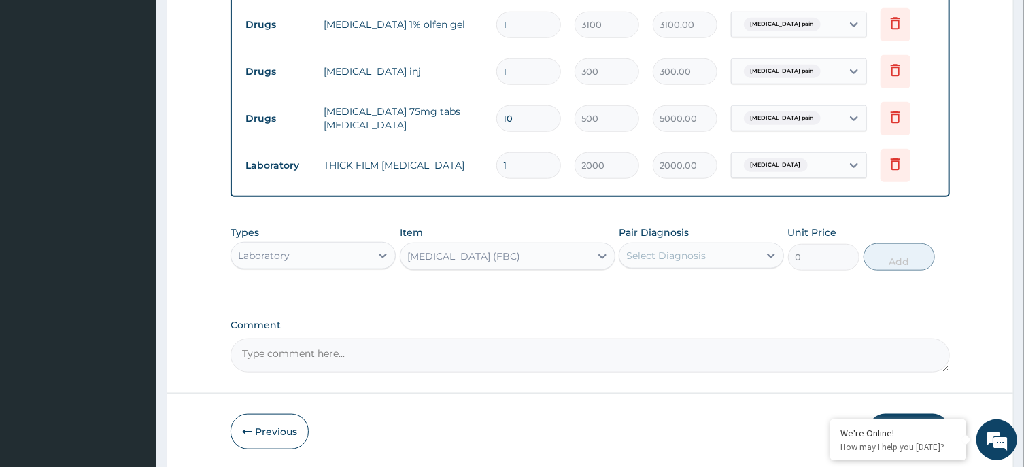
type input "6000"
click at [738, 251] on div "Select Diagnosis" at bounding box center [688, 256] width 139 height 22
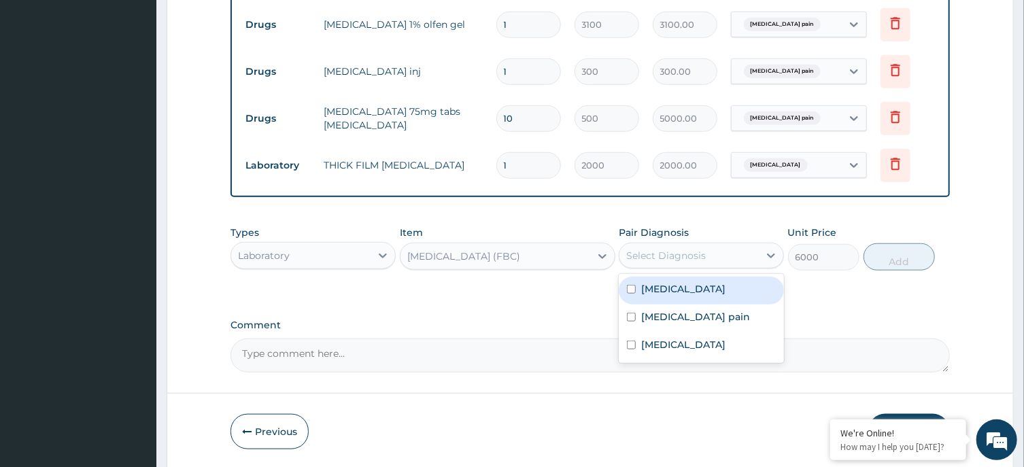
scroll to position [145, 0]
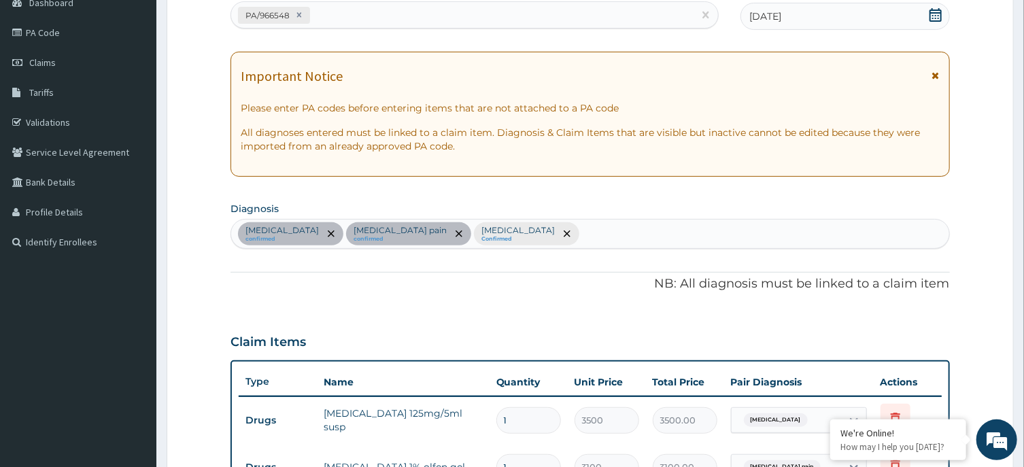
click at [710, 235] on div "Upper respiratory infection confirmed Musculoskeletal pain confirmed Malaria Co…" at bounding box center [589, 234] width 717 height 29
type input "SEPSIS"
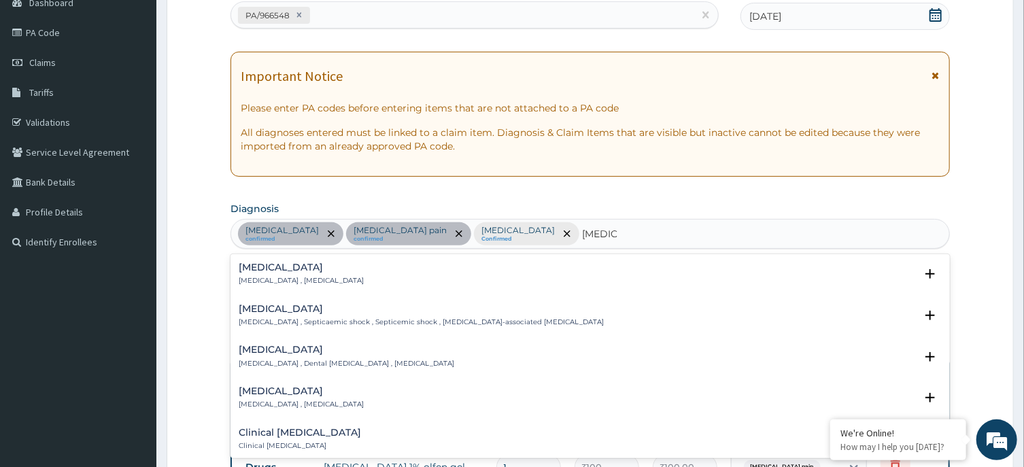
click at [255, 273] on h4 "Sepsis" at bounding box center [301, 267] width 125 height 10
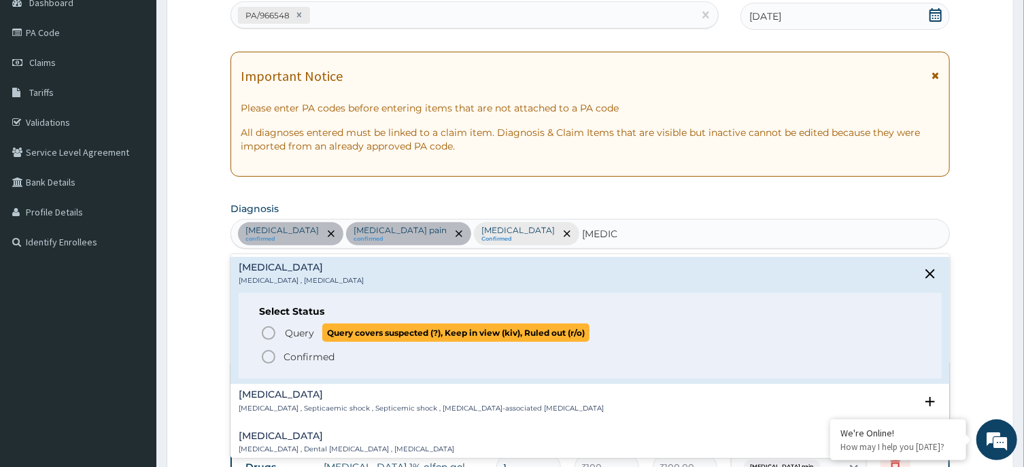
click at [263, 328] on icon "status option query" at bounding box center [268, 333] width 16 height 16
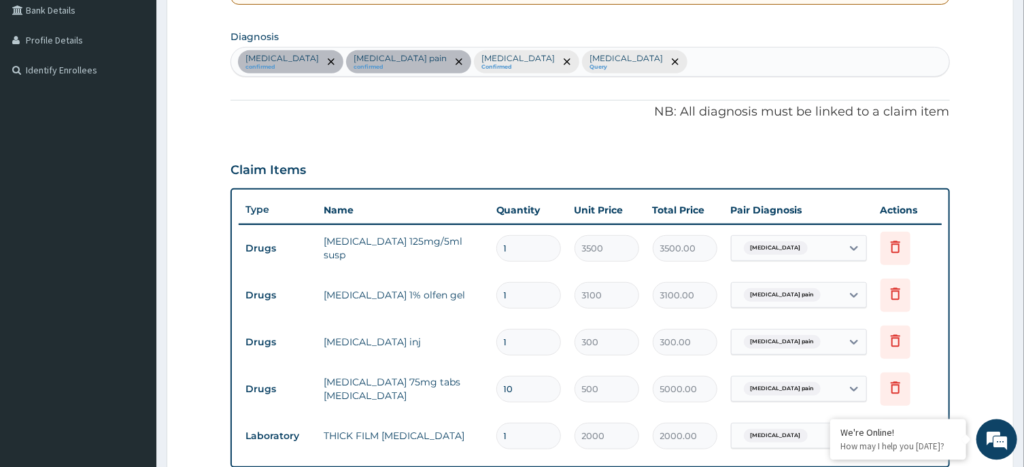
scroll to position [511, 0]
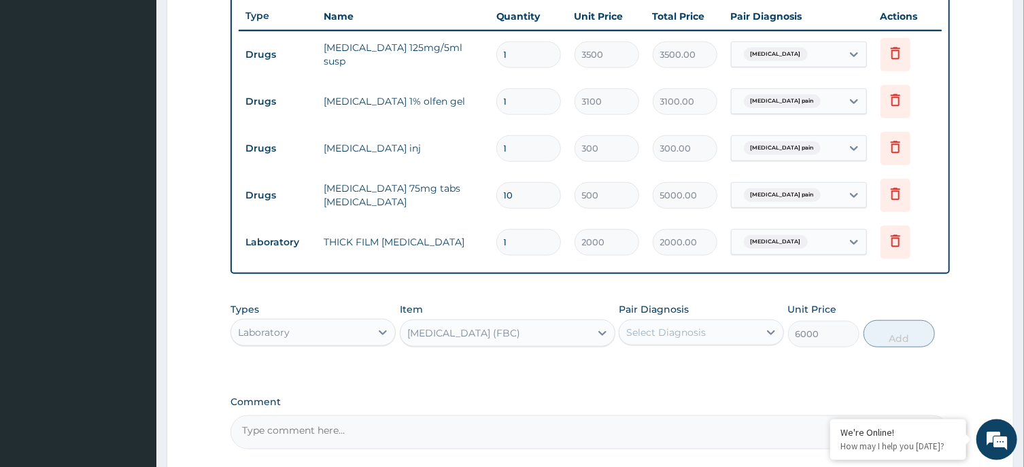
click at [746, 337] on div "Select Diagnosis" at bounding box center [688, 333] width 139 height 22
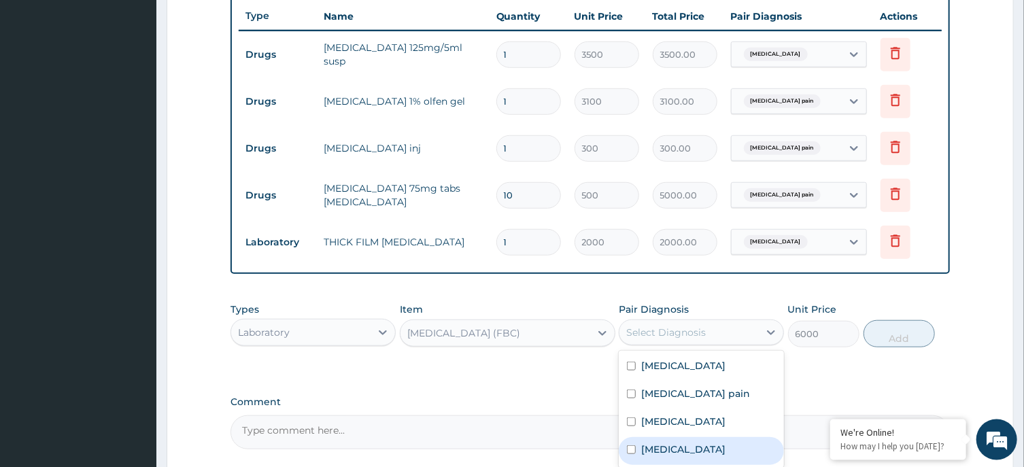
click at [708, 451] on div "Sepsis" at bounding box center [701, 451] width 165 height 28
checkbox input "true"
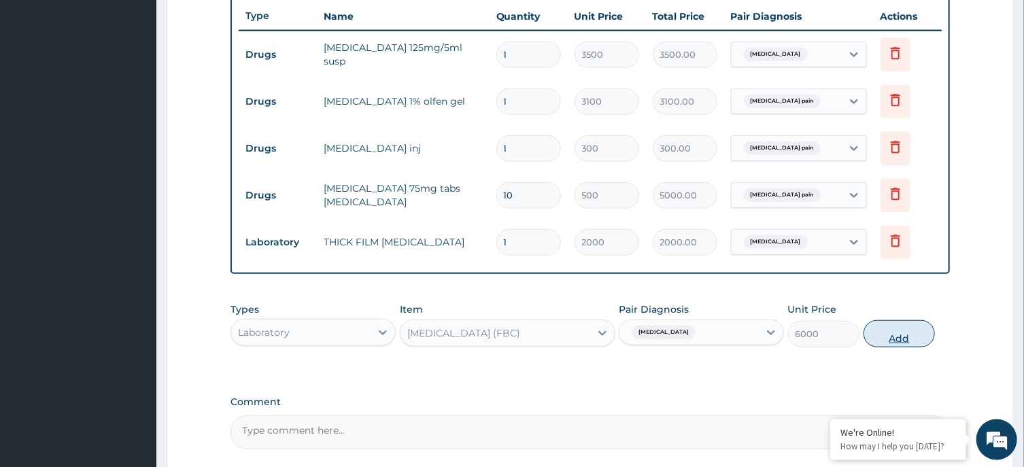
click at [906, 328] on button "Add" at bounding box center [899, 333] width 72 height 27
type input "0"
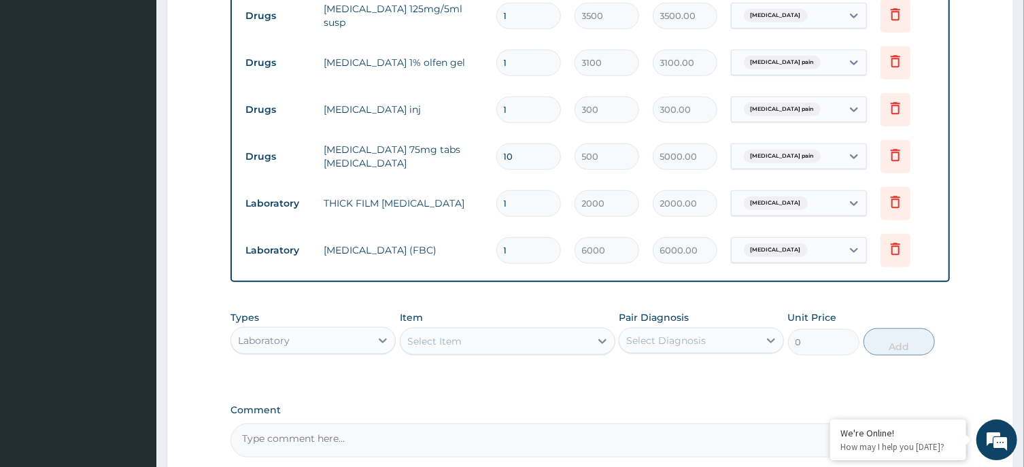
scroll to position [538, 0]
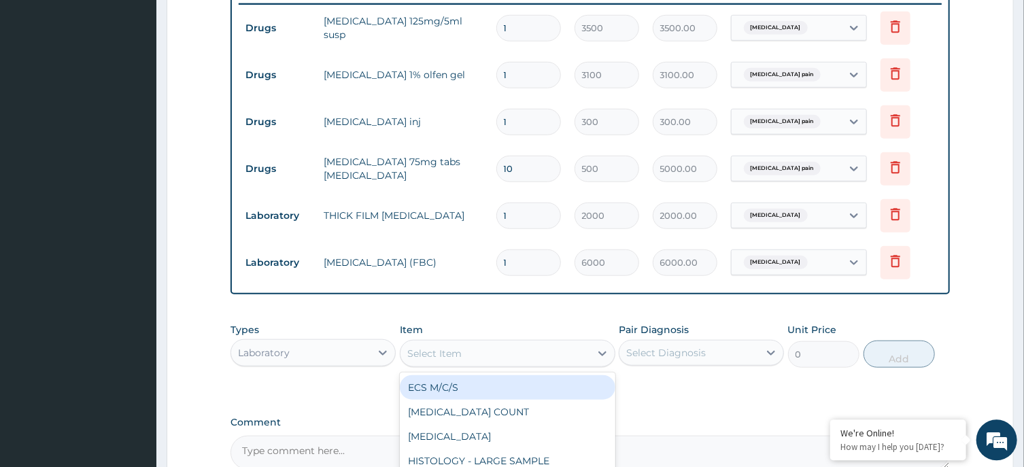
click at [509, 348] on div "Select Item" at bounding box center [495, 353] width 190 height 22
click at [380, 345] on icon at bounding box center [383, 352] width 14 height 14
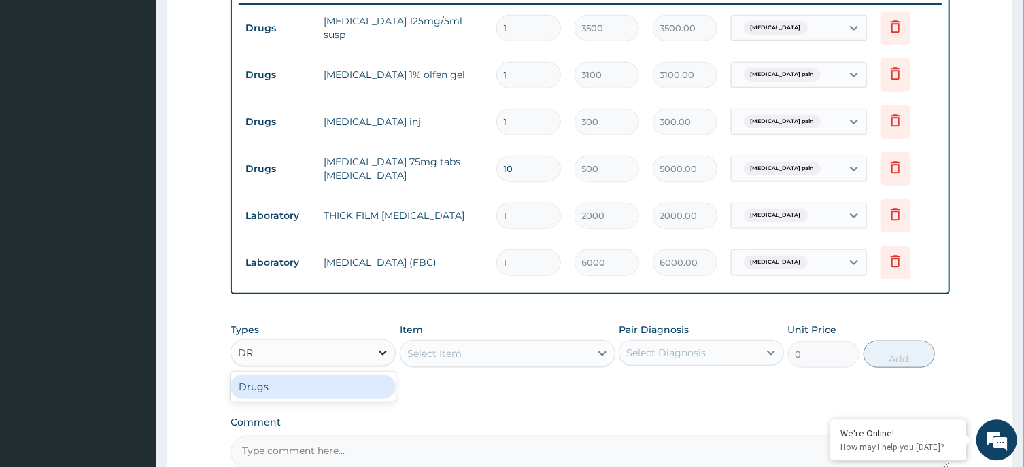
type input "DRU"
click at [377, 391] on div "Drugs" at bounding box center [312, 386] width 165 height 24
click at [555, 349] on div "Select Item" at bounding box center [508, 352] width 216 height 27
click at [560, 347] on div "Select Item" at bounding box center [508, 352] width 216 height 27
click at [527, 354] on div "Select Item" at bounding box center [495, 353] width 190 height 22
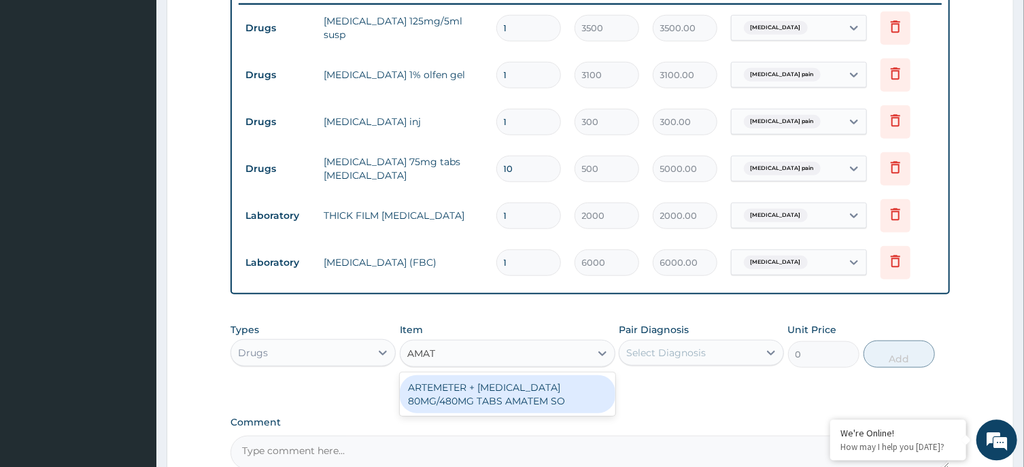
type input "AMATE"
click at [534, 392] on div "ARTEMETER + LUMEFANTRINE 80MG/480MG TABS AMATEM SO" at bounding box center [508, 394] width 216 height 38
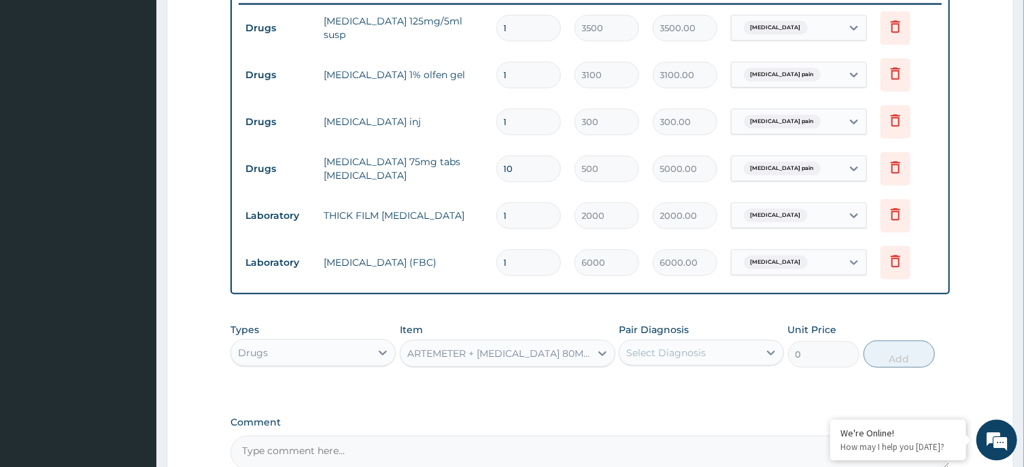
type input "3000"
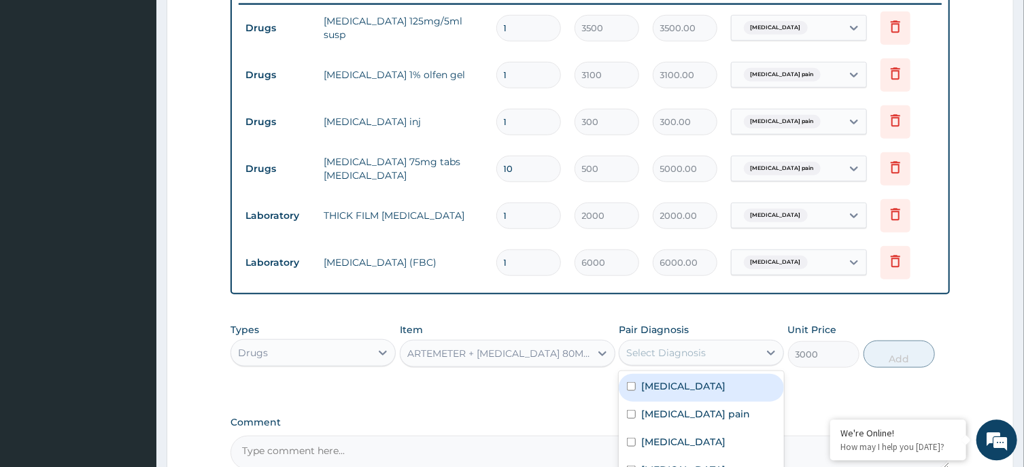
click at [697, 354] on div "Select Diagnosis" at bounding box center [666, 352] width 80 height 14
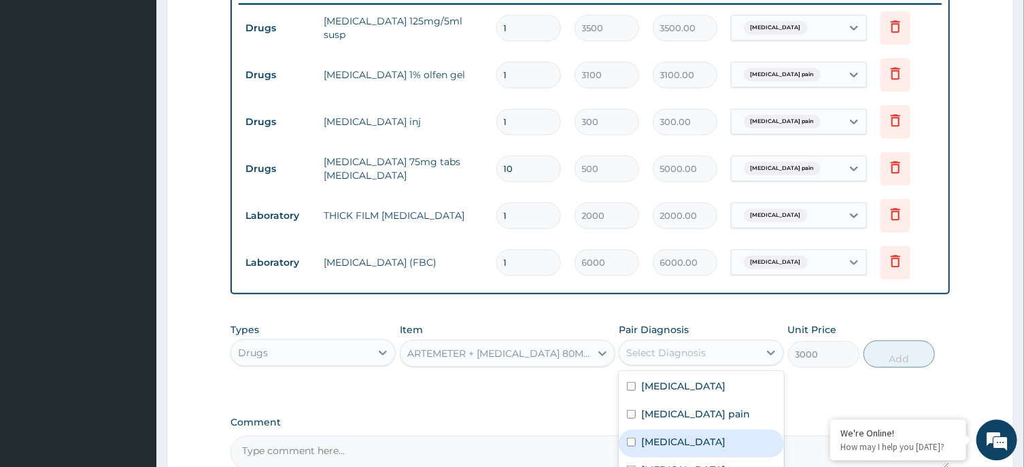
click at [683, 438] on div "Malaria" at bounding box center [701, 443] width 165 height 28
checkbox input "true"
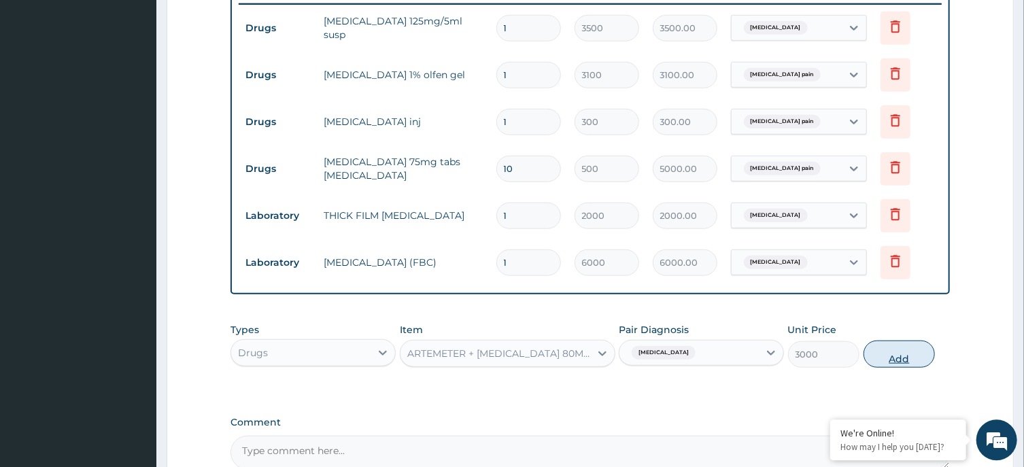
click at [897, 353] on button "Add" at bounding box center [899, 353] width 72 height 27
type input "0"
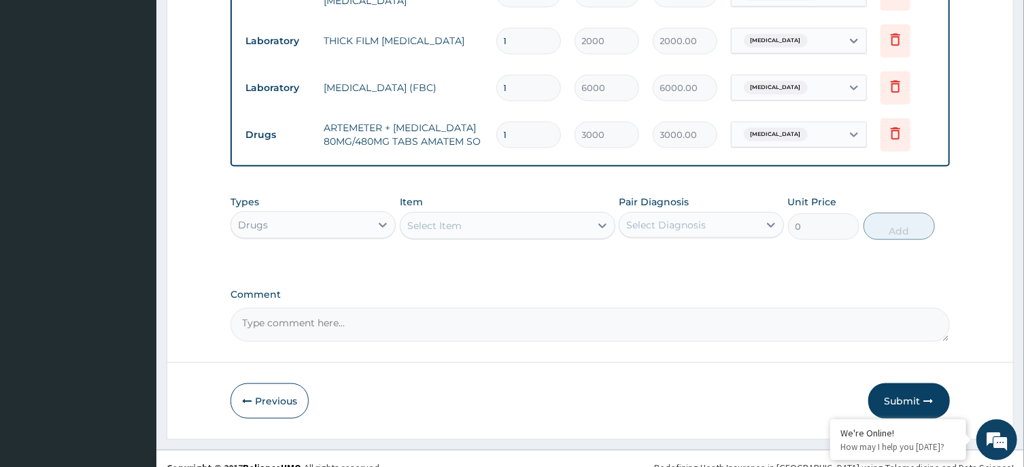
scroll to position [725, 0]
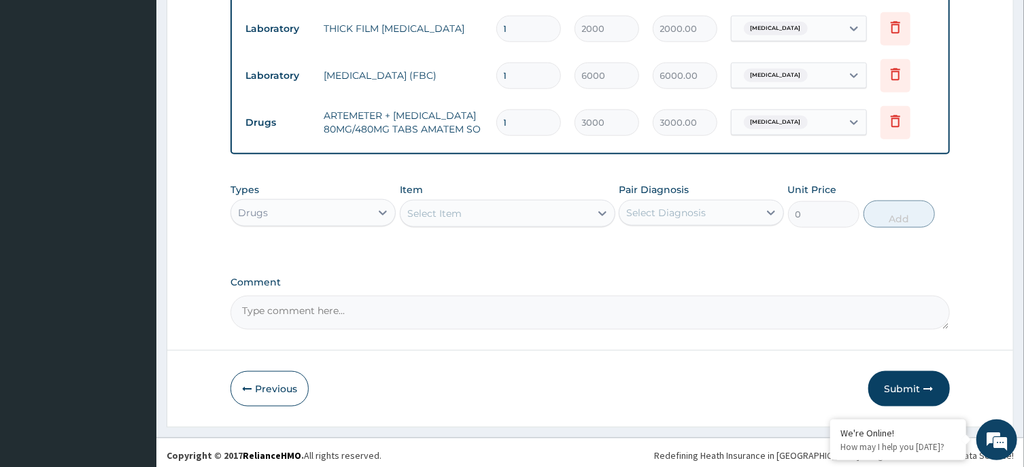
click at [504, 213] on div "Select Item" at bounding box center [495, 214] width 190 height 22
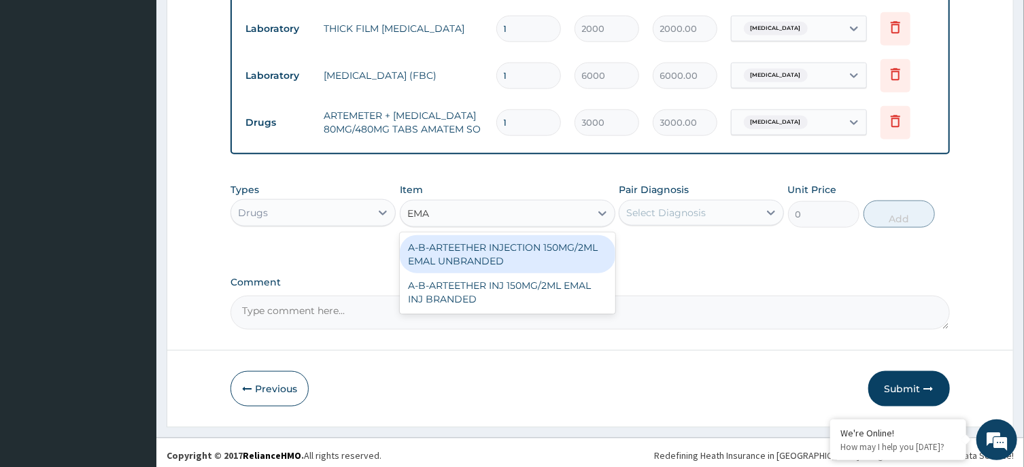
type input "EMAL"
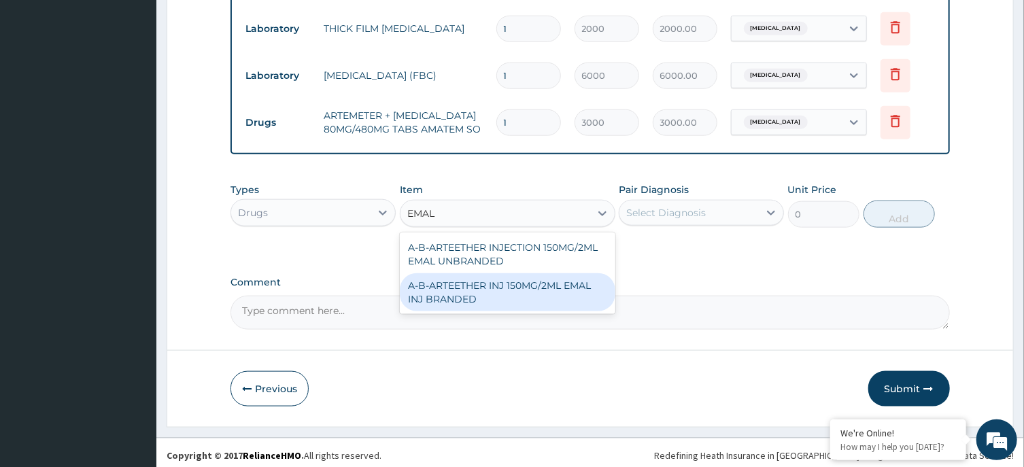
click at [529, 294] on div "A-B-ARTEETHER INJ 150MG/2ML EMAL INJ BRANDED" at bounding box center [508, 292] width 216 height 38
type input "2000"
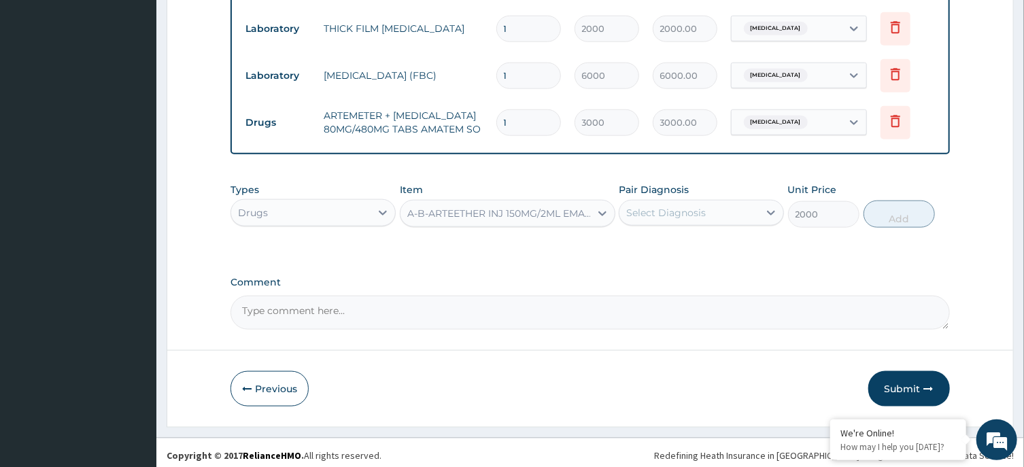
click at [706, 214] on div "Select Diagnosis" at bounding box center [688, 213] width 139 height 22
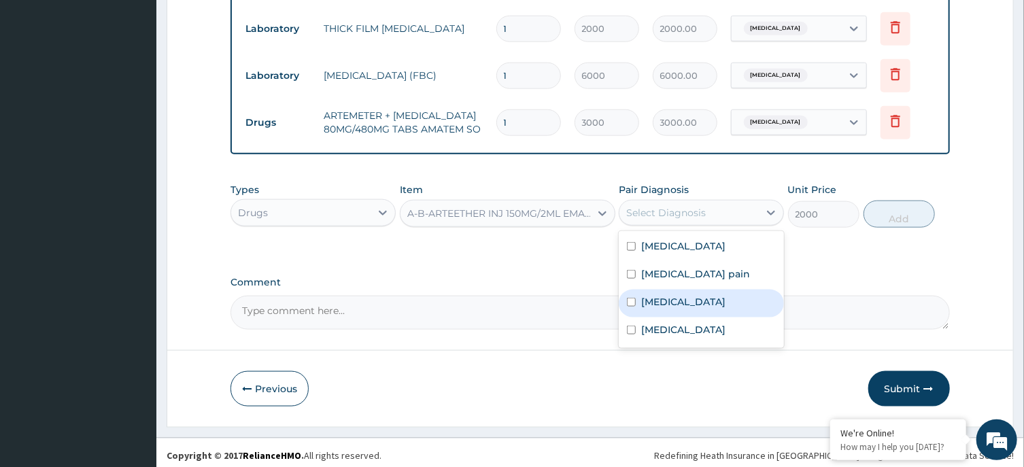
click at [701, 299] on div "Malaria" at bounding box center [701, 304] width 165 height 28
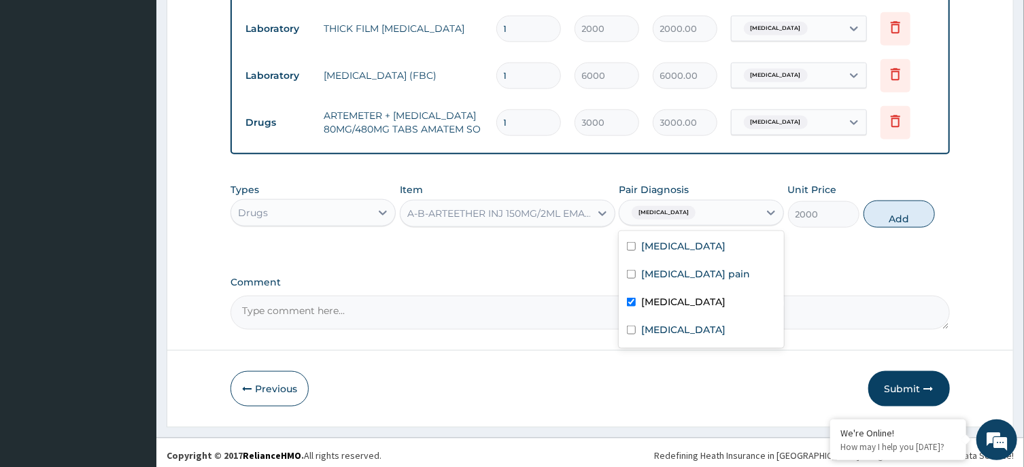
checkbox input "true"
click at [893, 213] on button "Add" at bounding box center [899, 214] width 72 height 27
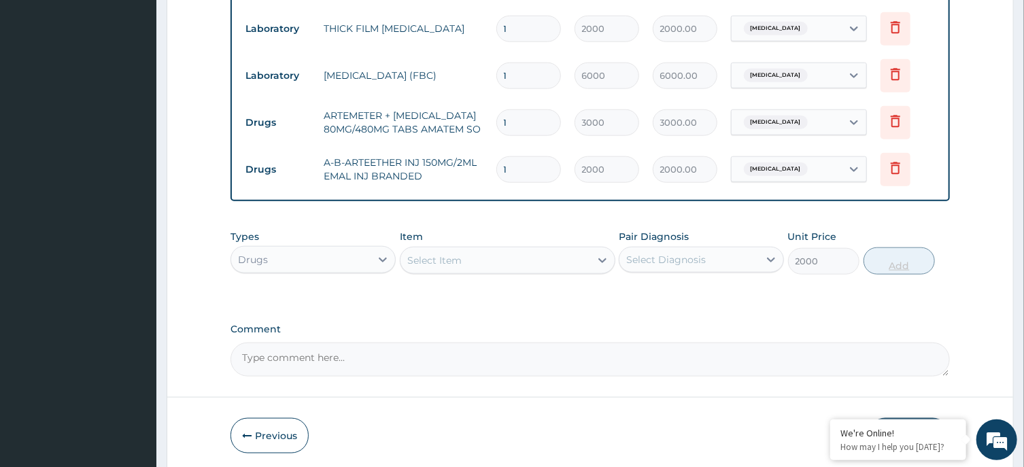
type input "0"
click at [542, 173] on input "1" at bounding box center [528, 169] width 65 height 27
type input "0.00"
type input "3"
type input "6000.00"
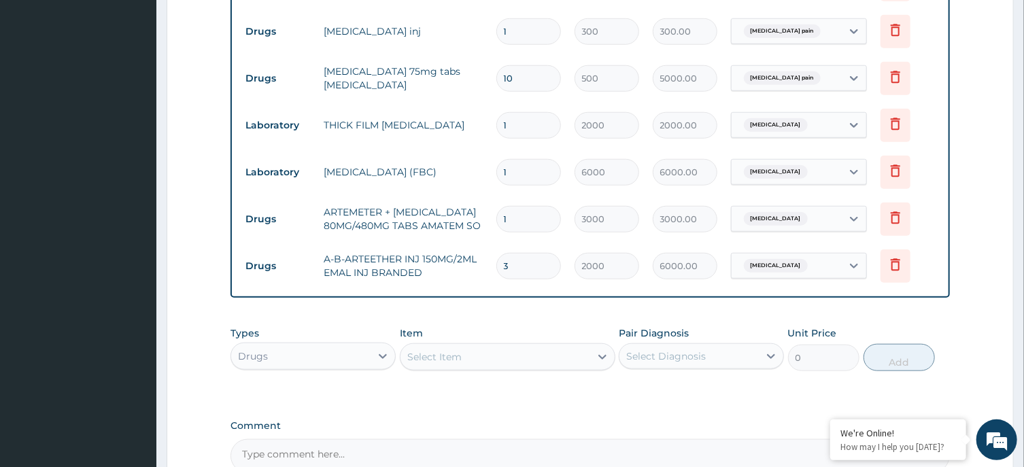
scroll to position [776, 0]
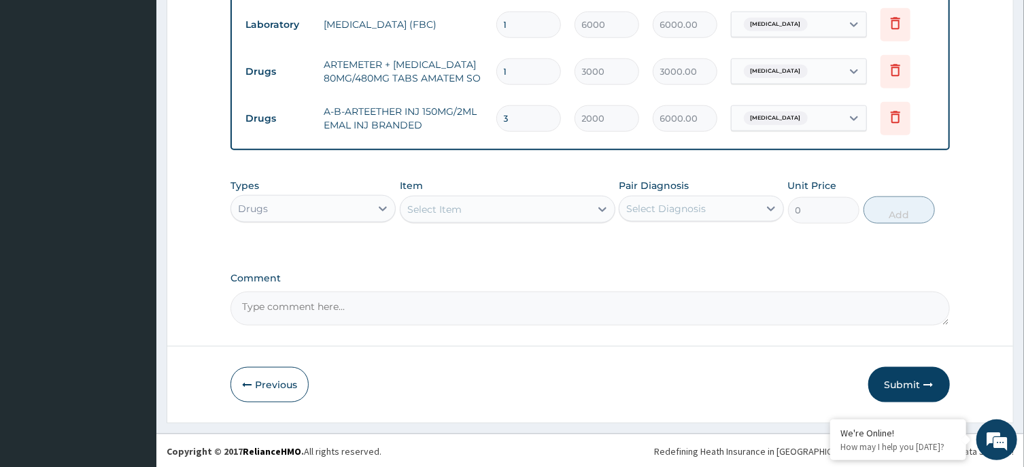
type input "3"
click at [558, 210] on div "Select Item" at bounding box center [495, 210] width 190 height 22
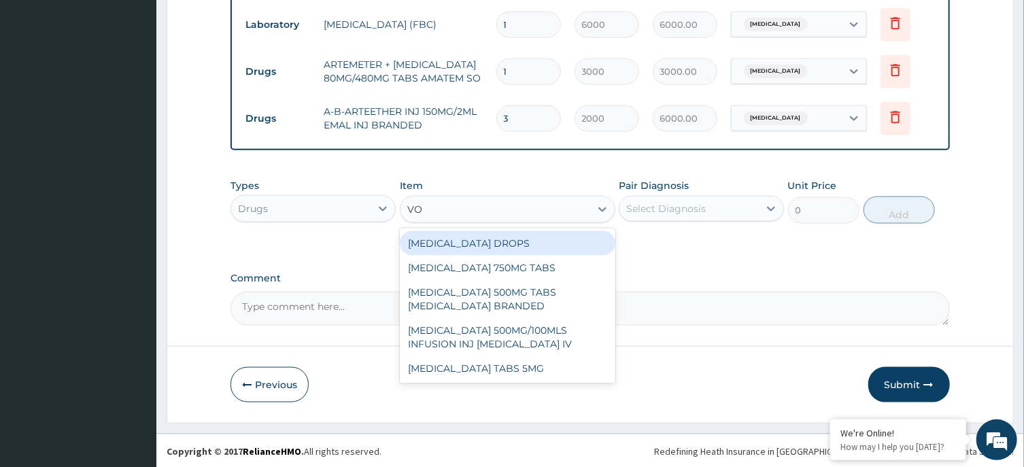
type input "V"
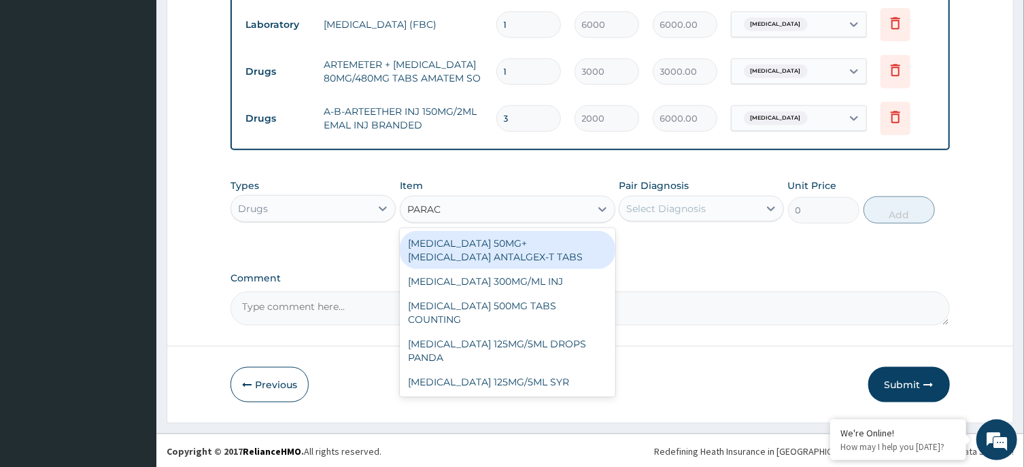
type input "PARACE"
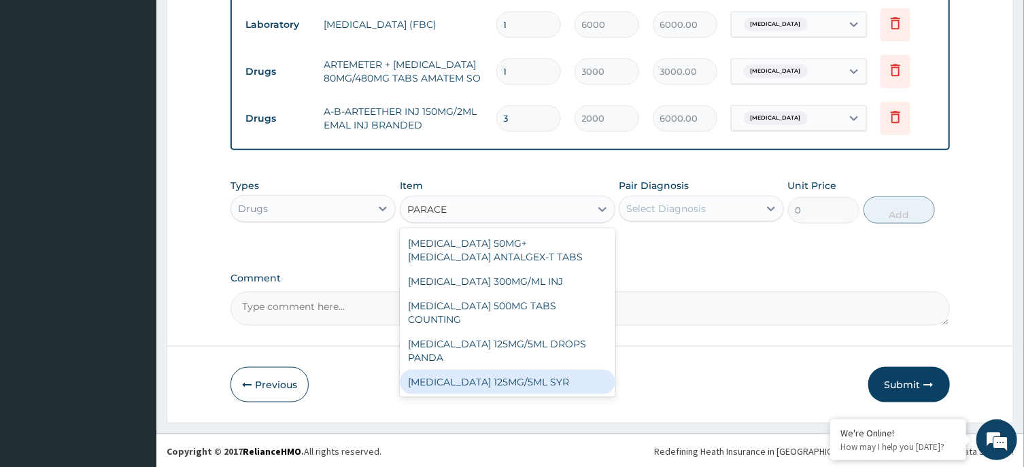
click at [574, 370] on div "PARACETAMOL 125MG/5ML SYR" at bounding box center [508, 382] width 216 height 24
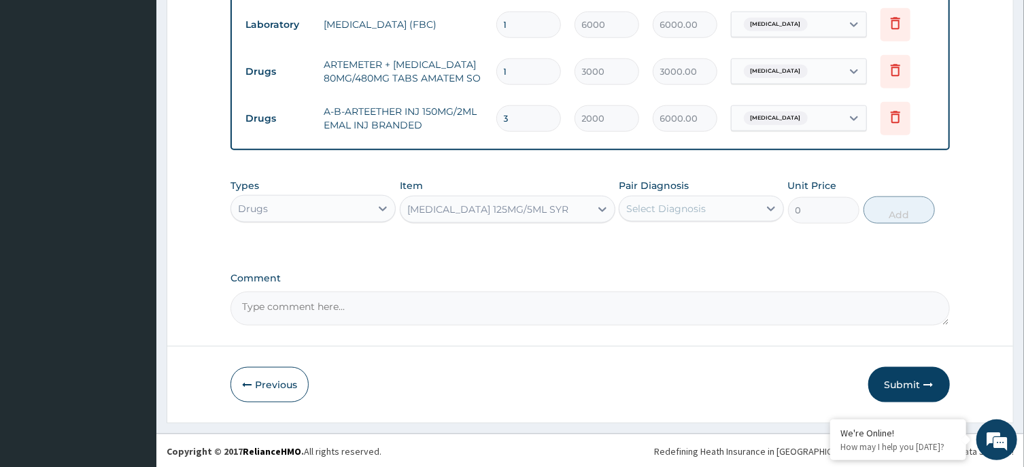
type input "600"
click at [684, 202] on div "Select Diagnosis" at bounding box center [666, 209] width 80 height 14
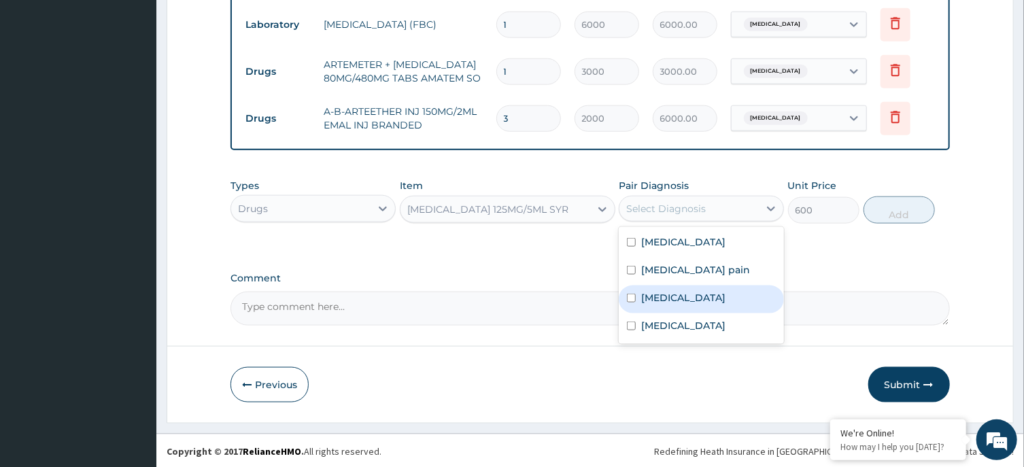
click at [664, 288] on div "Malaria" at bounding box center [701, 300] width 165 height 28
checkbox input "true"
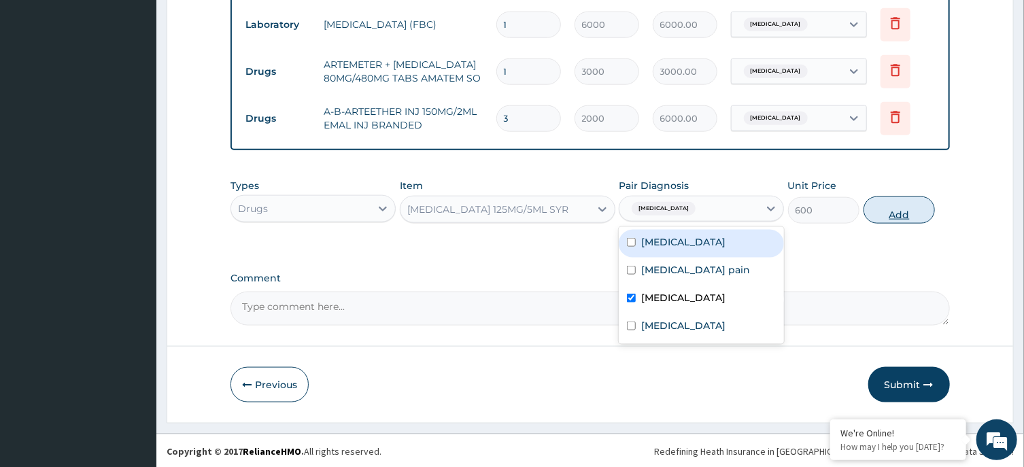
click at [912, 201] on button "Add" at bounding box center [899, 209] width 72 height 27
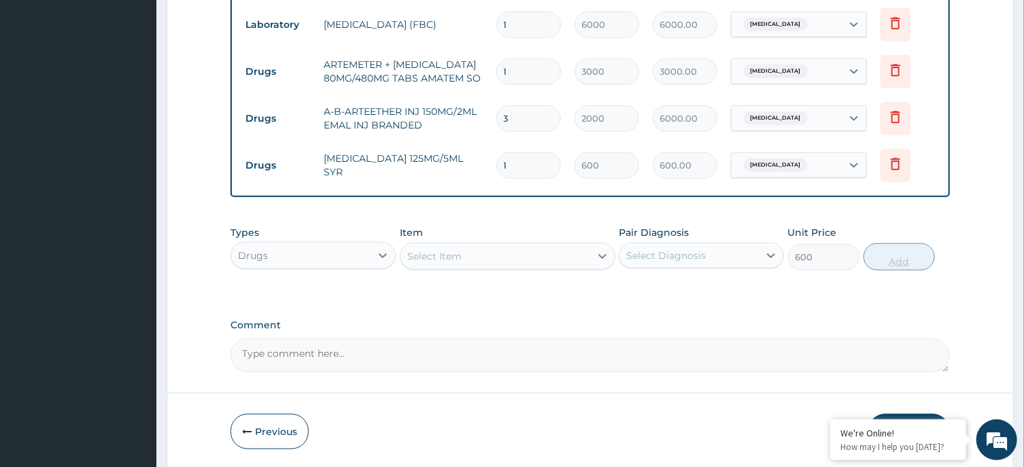
type input "0"
click at [551, 249] on div "Select Item" at bounding box center [495, 256] width 190 height 22
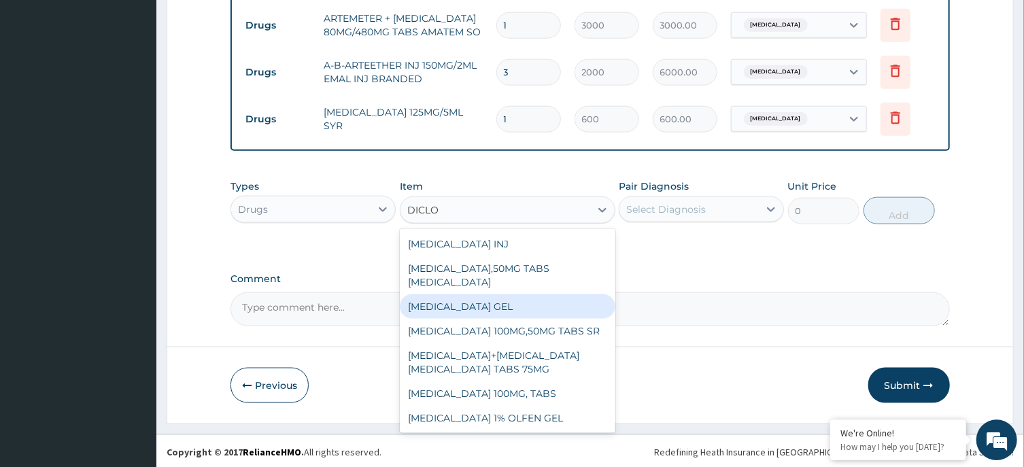
scroll to position [380, 0]
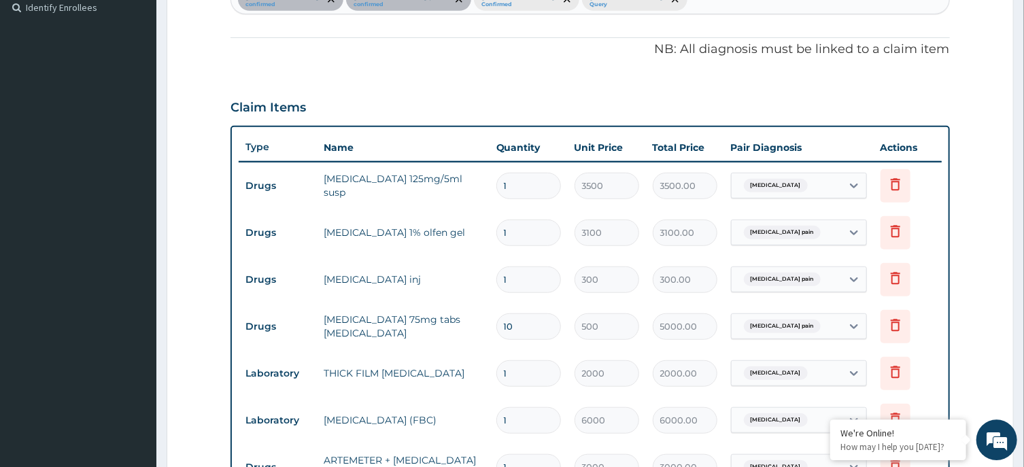
type input "DICLO"
click at [532, 268] on input "1" at bounding box center [528, 280] width 65 height 27
type input "0.00"
type input "2"
type input "600.00"
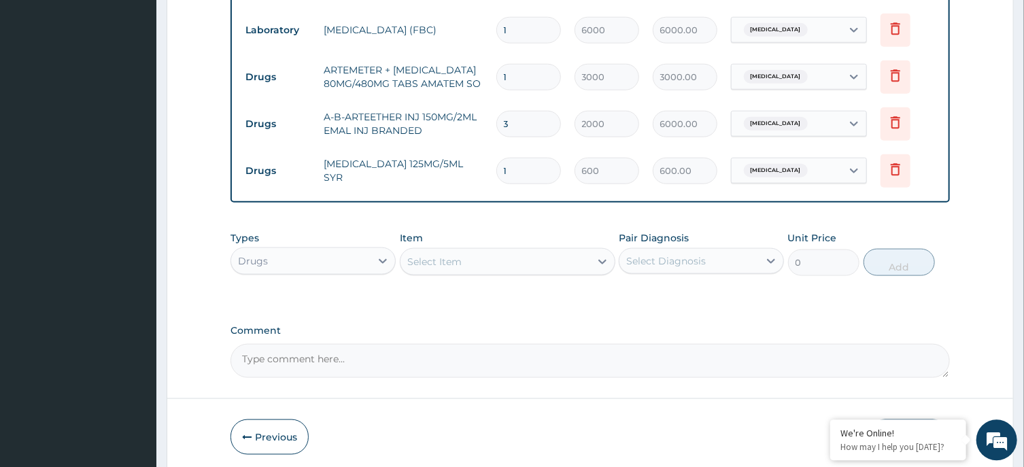
scroll to position [823, 0]
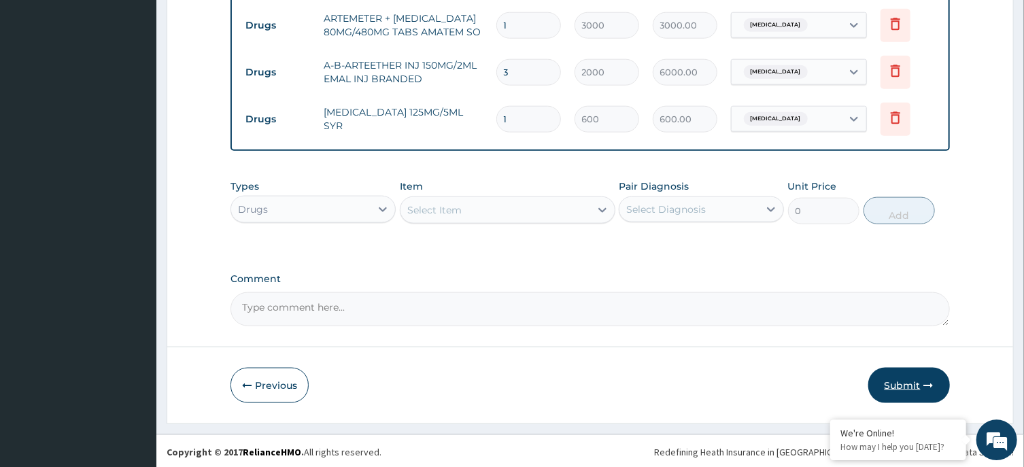
type input "2"
click at [897, 377] on button "Submit" at bounding box center [909, 384] width 82 height 35
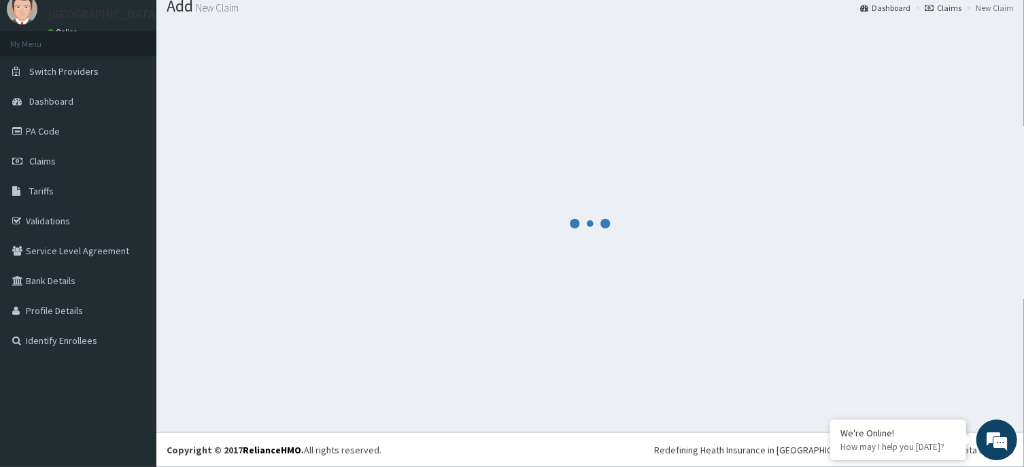
scroll to position [47, 0]
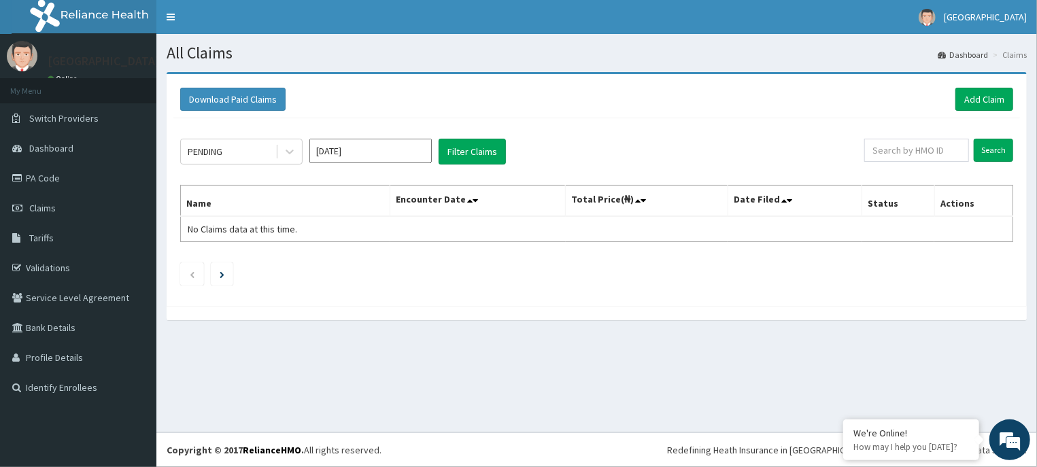
click at [398, 148] on input "[DATE]" at bounding box center [370, 151] width 122 height 24
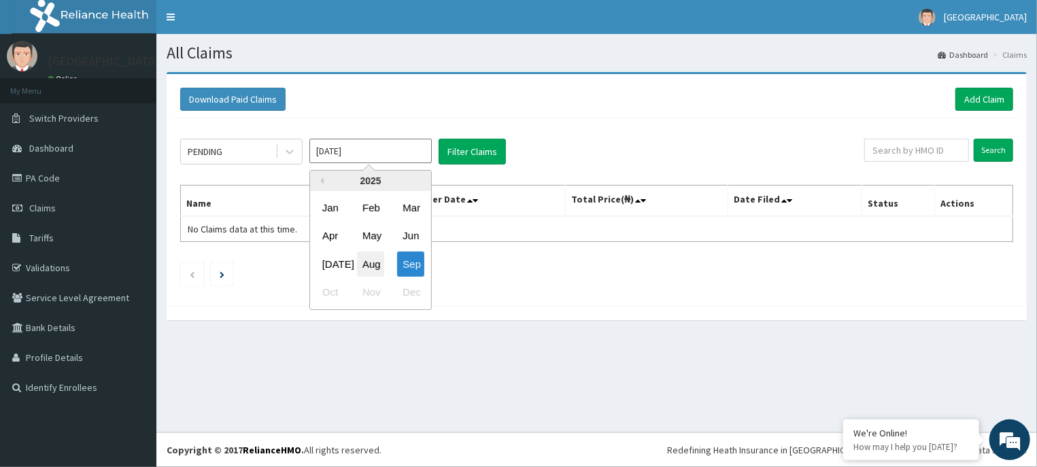
click at [377, 258] on div "Aug" at bounding box center [370, 264] width 27 height 25
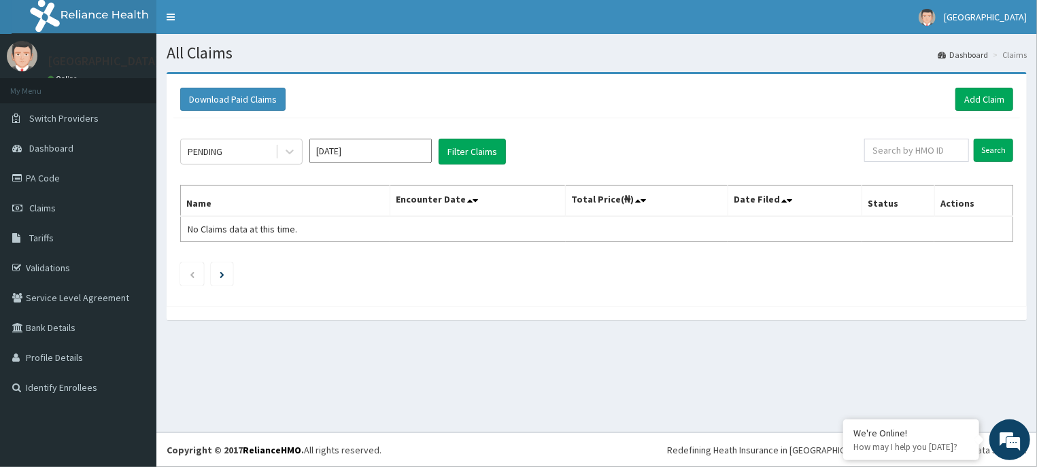
type input "[DATE]"
click at [482, 145] on button "Filter Claims" at bounding box center [472, 152] width 67 height 26
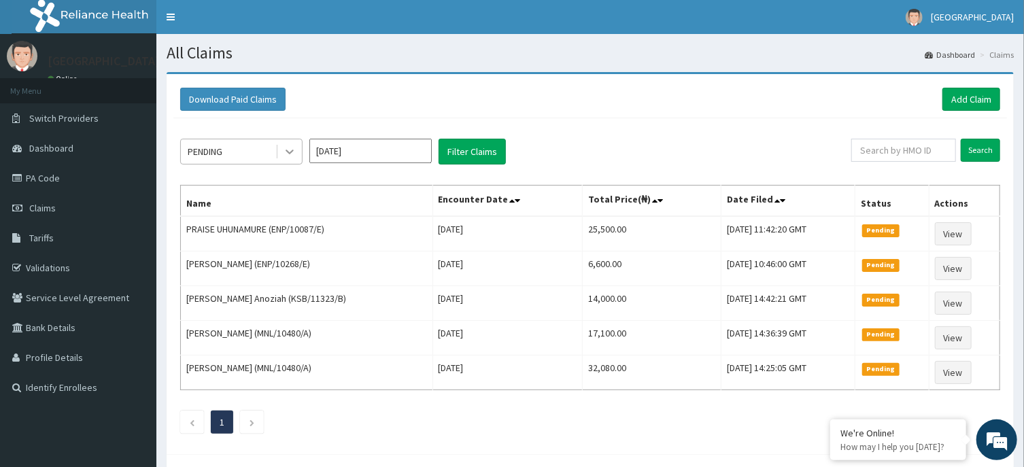
click at [297, 152] on div at bounding box center [289, 151] width 24 height 24
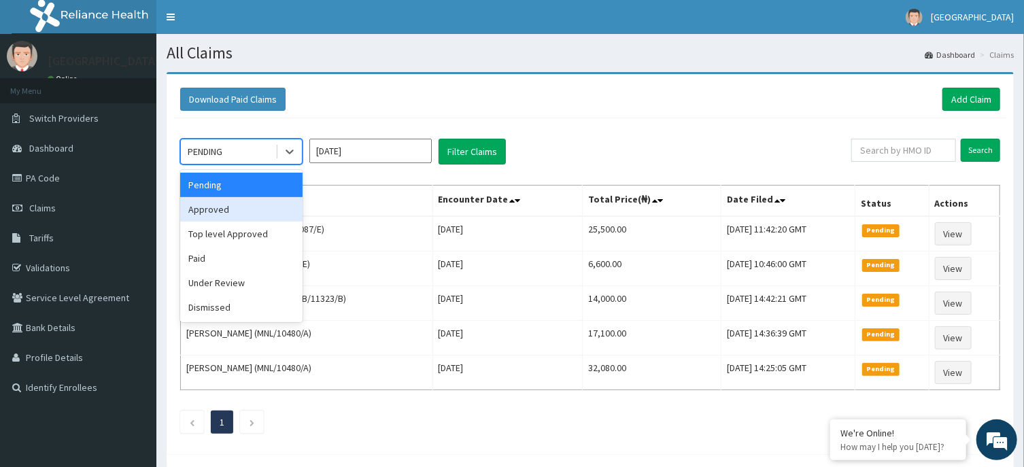
click at [237, 203] on div "Approved" at bounding box center [241, 209] width 122 height 24
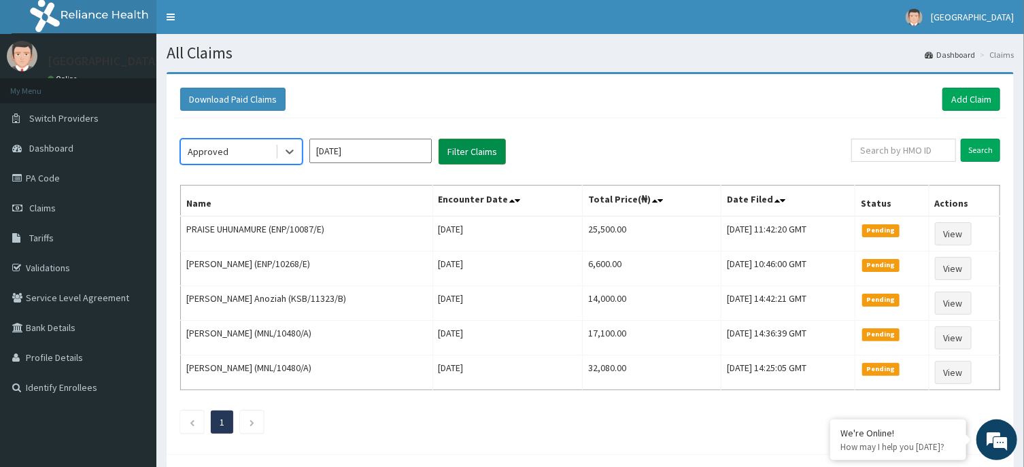
click at [469, 150] on button "Filter Claims" at bounding box center [472, 152] width 67 height 26
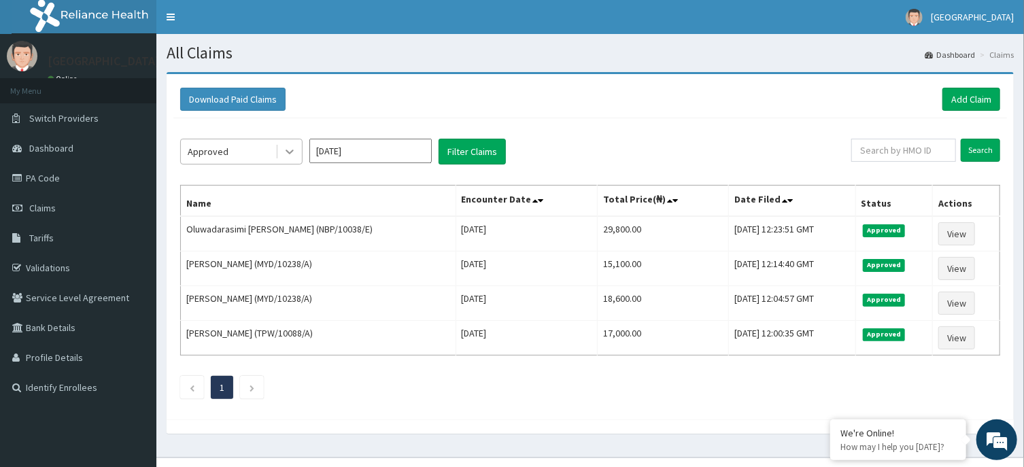
click at [294, 148] on icon at bounding box center [290, 152] width 14 height 14
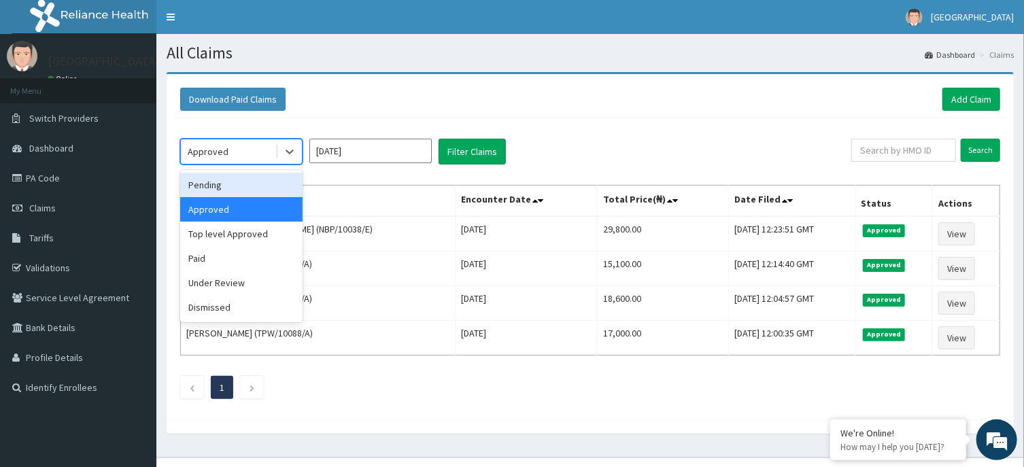
click at [248, 178] on div "Pending" at bounding box center [241, 185] width 122 height 24
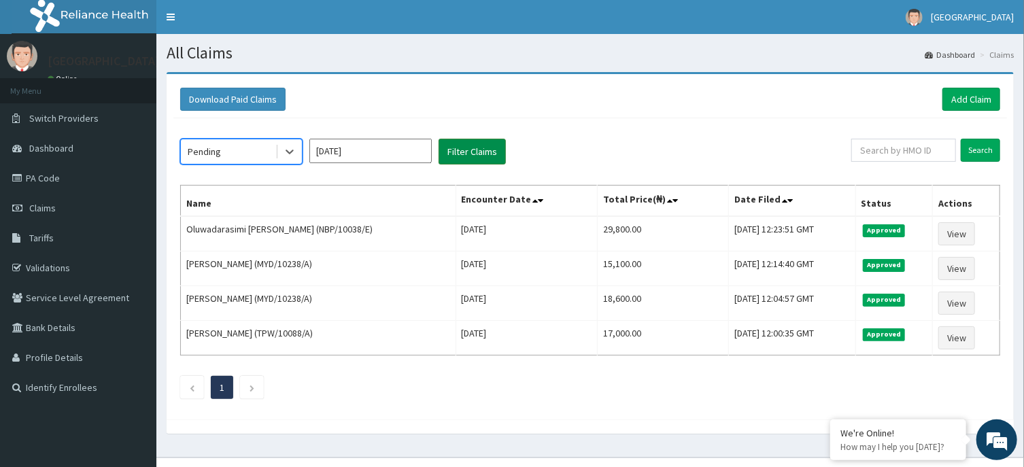
click at [473, 148] on button "Filter Claims" at bounding box center [472, 152] width 67 height 26
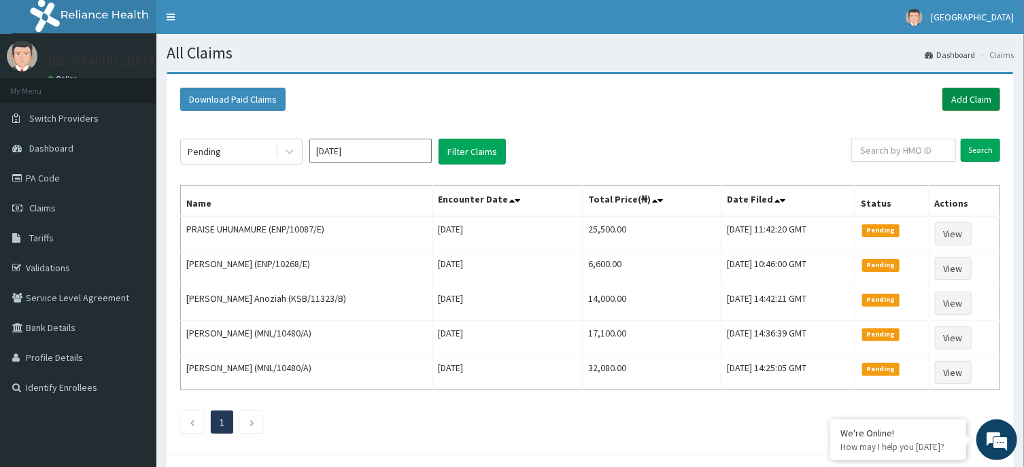
click at [959, 92] on link "Add Claim" at bounding box center [971, 99] width 58 height 23
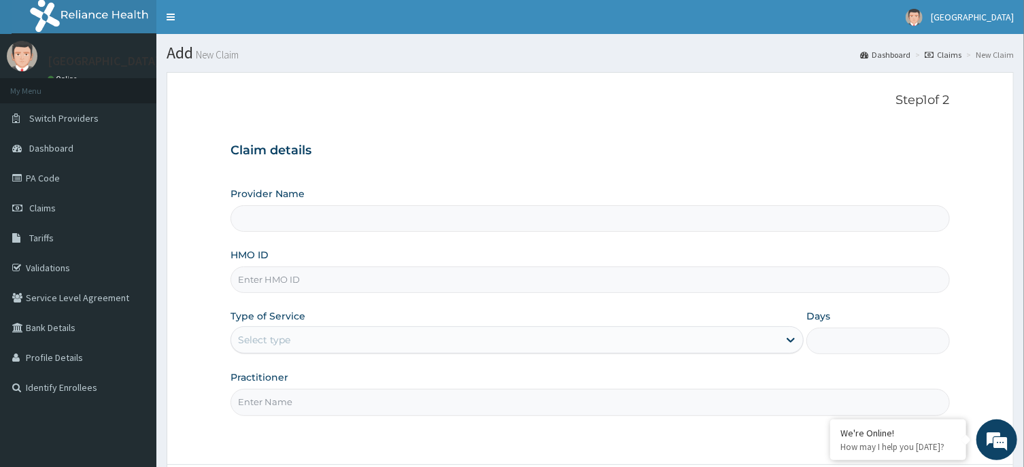
type input "[GEOGRAPHIC_DATA] -ASABA"
click at [472, 279] on input "HMO ID" at bounding box center [589, 280] width 719 height 27
type input "KSB/10969/B"
click at [551, 337] on div "Select type" at bounding box center [504, 340] width 547 height 22
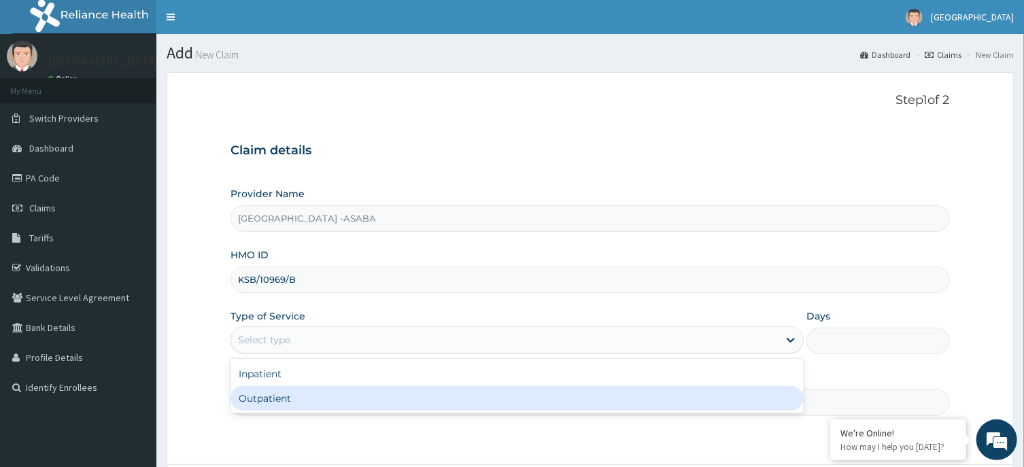
click at [561, 400] on div "Outpatient" at bounding box center [516, 398] width 573 height 24
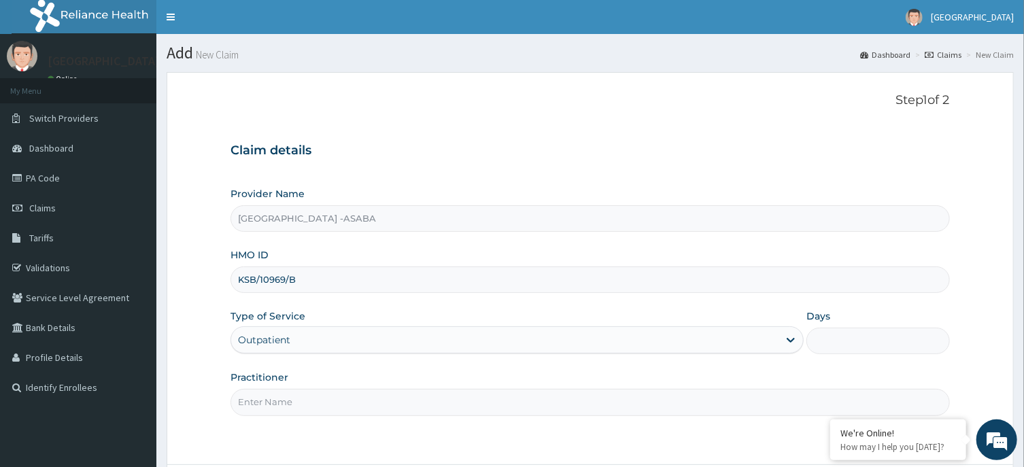
type input "1"
click at [585, 397] on input "Practitioner" at bounding box center [589, 402] width 719 height 27
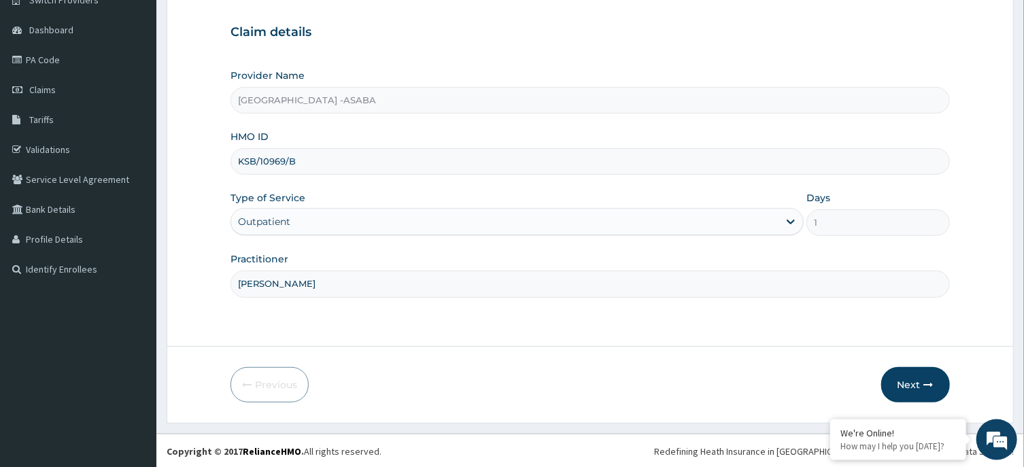
scroll to position [120, 0]
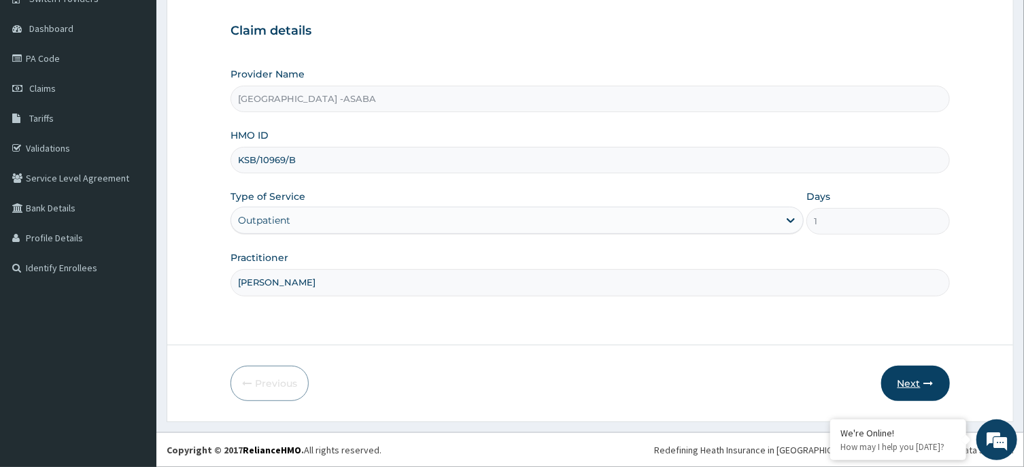
type input "DR NJOKU"
click at [929, 377] on button "Next" at bounding box center [915, 383] width 69 height 35
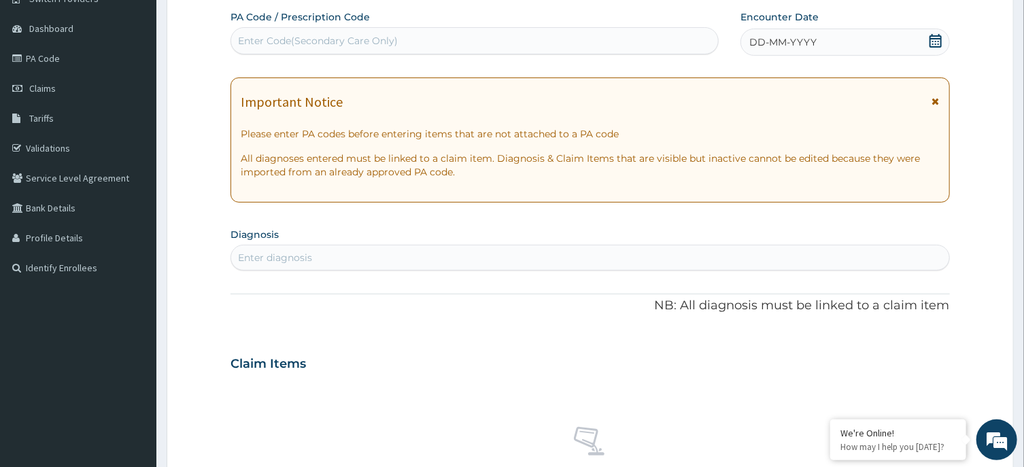
click at [676, 50] on div "Enter Code(Secondary Care Only)" at bounding box center [474, 41] width 487 height 22
type input "PA/40D412"
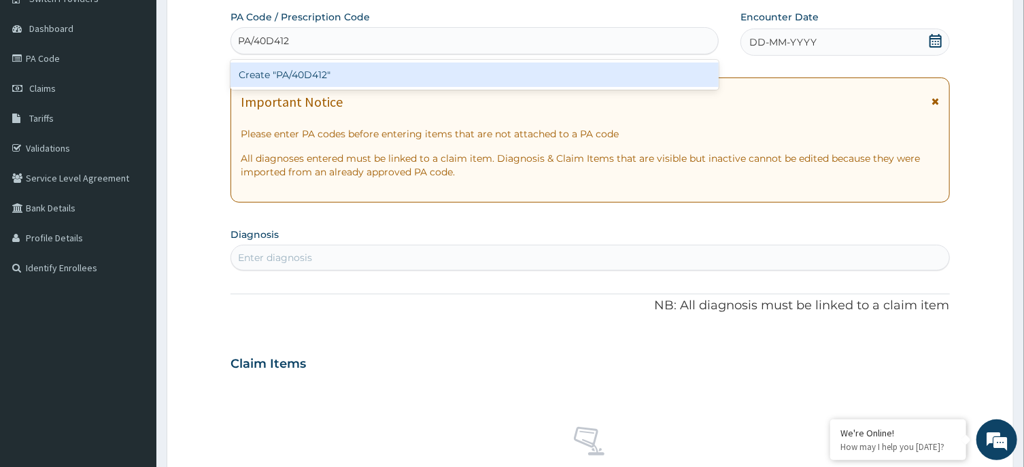
click at [475, 69] on div "Create "PA/40D412"" at bounding box center [474, 75] width 488 height 24
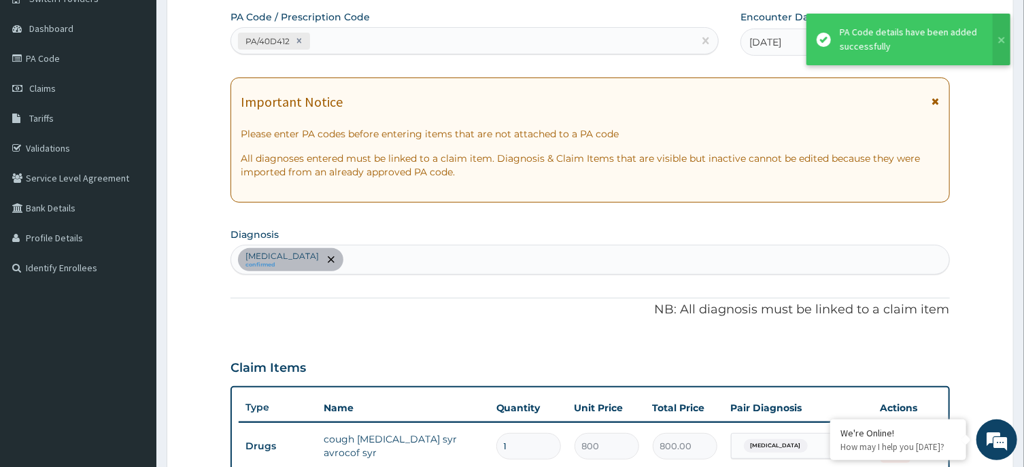
scroll to position [378, 0]
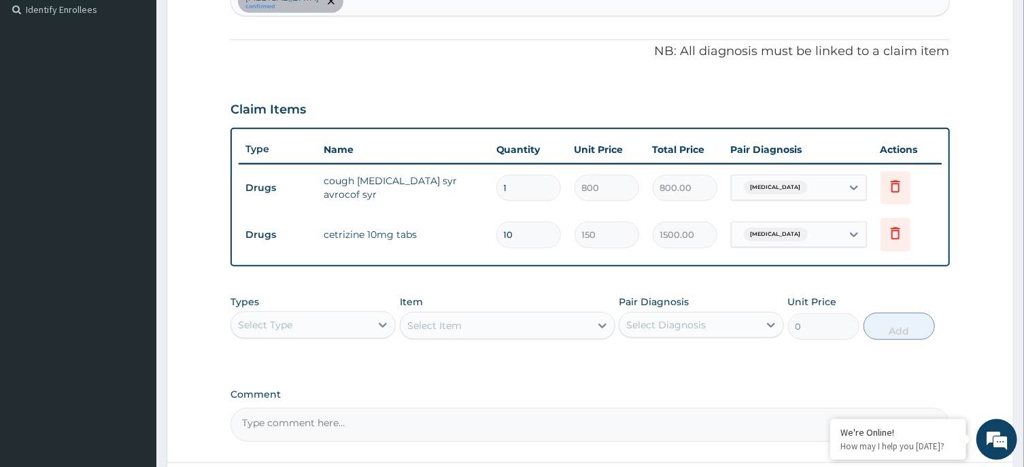
click at [770, 11] on div "PA Code / Prescription Code PA/40D412 Encounter Date 22-08-2025 Important Notic…" at bounding box center [589, 97] width 719 height 690
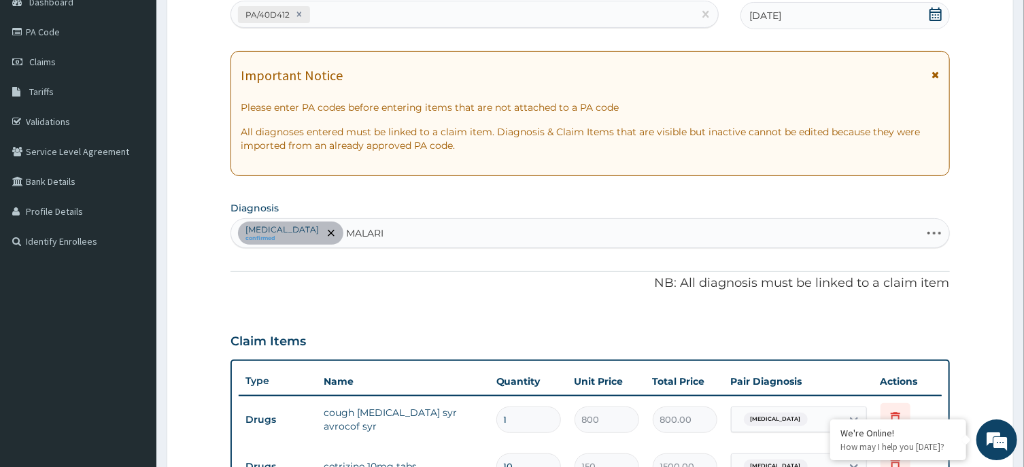
type input "MALARIA"
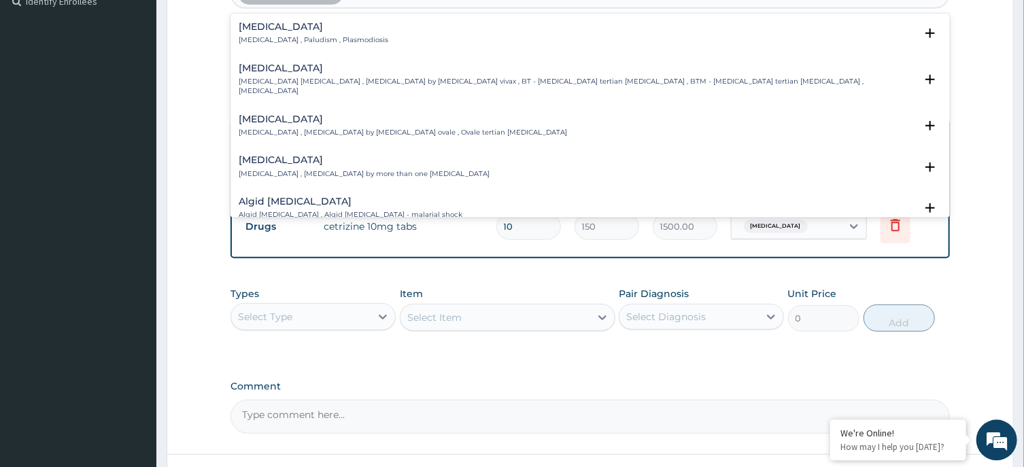
click at [258, 21] on h4 "Malaria" at bounding box center [314, 26] width 150 height 10
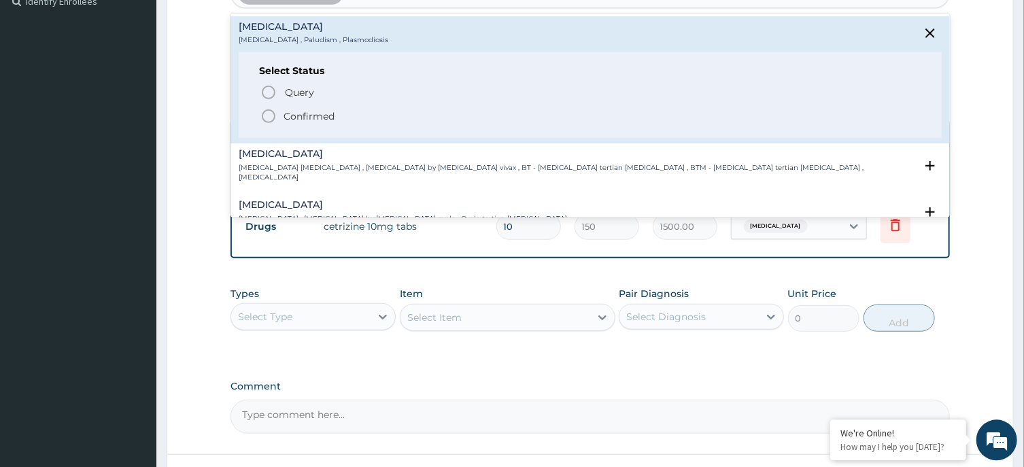
click at [262, 116] on circle "status option filled" at bounding box center [268, 115] width 12 height 12
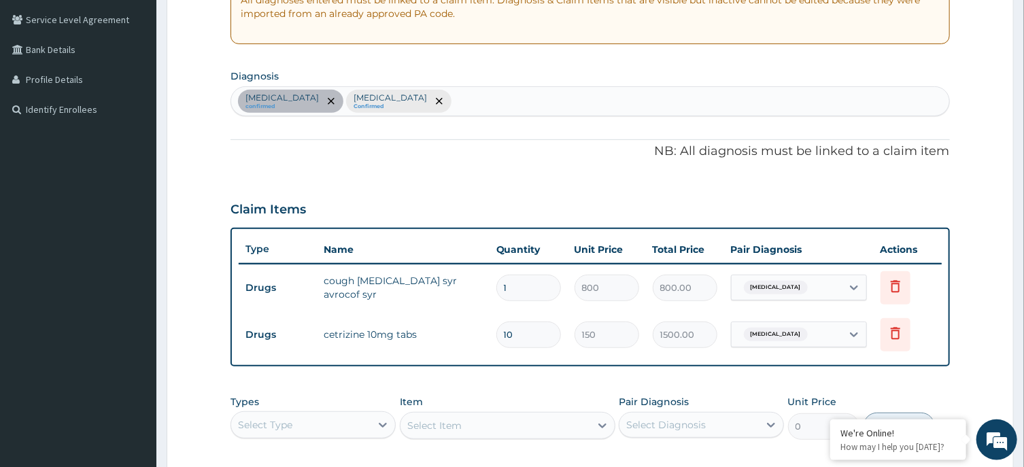
scroll to position [277, 0]
click at [593, 107] on div "Upper respiratory infection confirmed Malaria Confirmed" at bounding box center [589, 102] width 717 height 29
type input "SEPSIS"
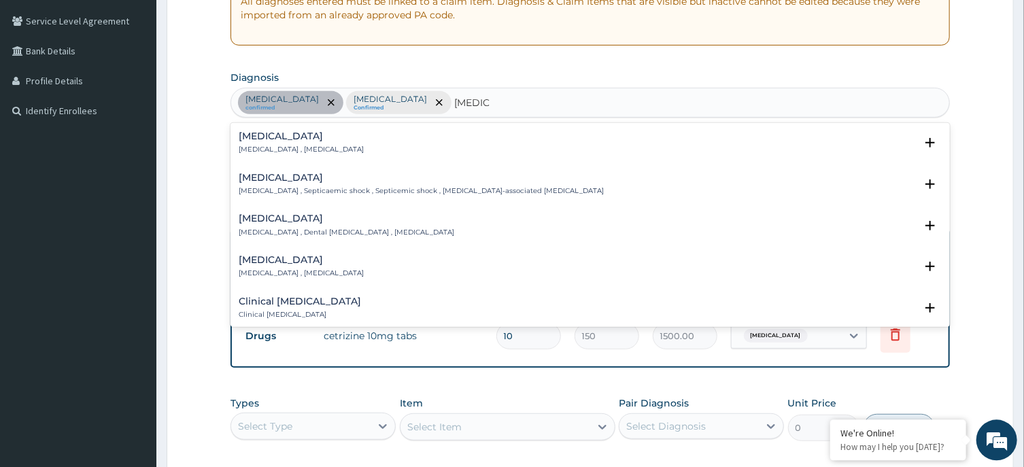
click at [275, 133] on h4 "Sepsis" at bounding box center [301, 136] width 125 height 10
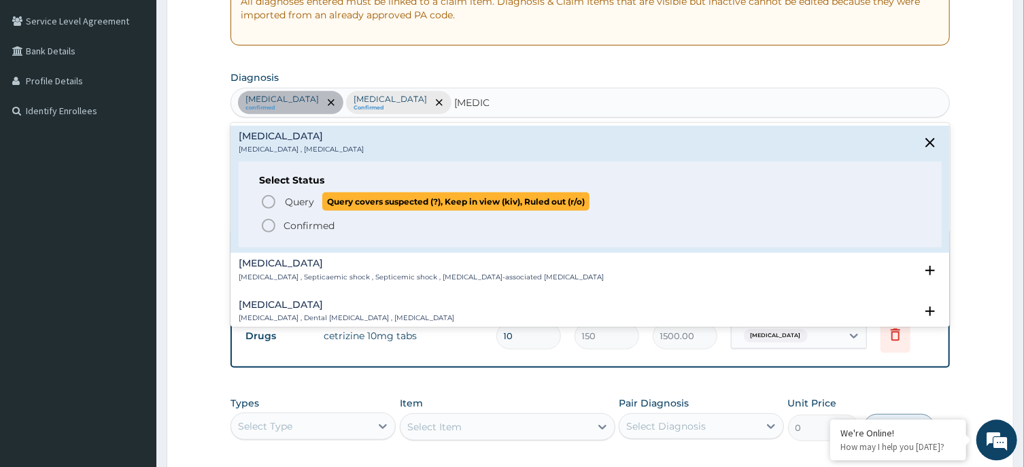
click at [267, 196] on icon "status option query" at bounding box center [268, 201] width 16 height 16
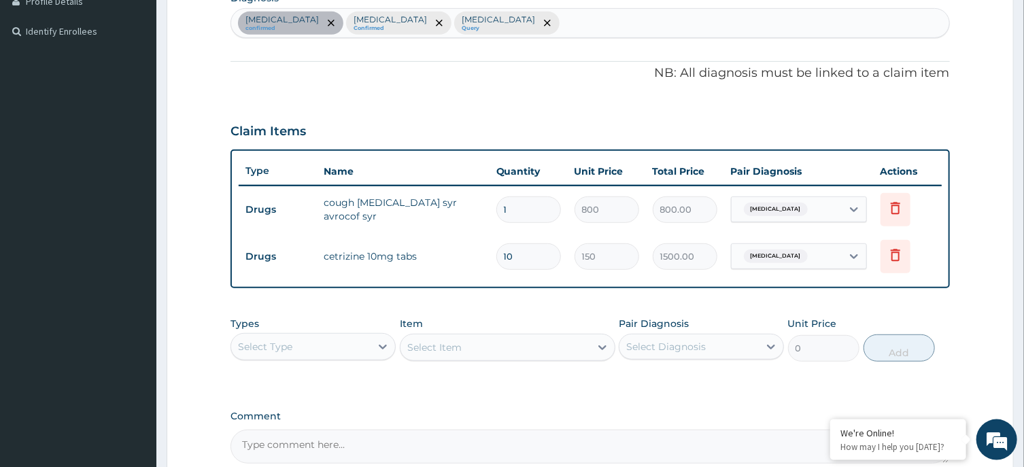
scroll to position [494, 0]
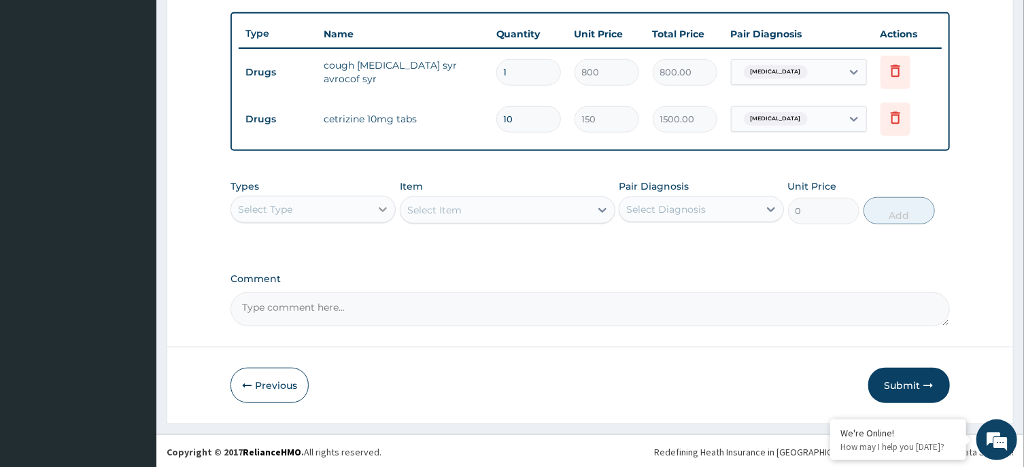
click at [379, 209] on icon at bounding box center [383, 210] width 14 height 14
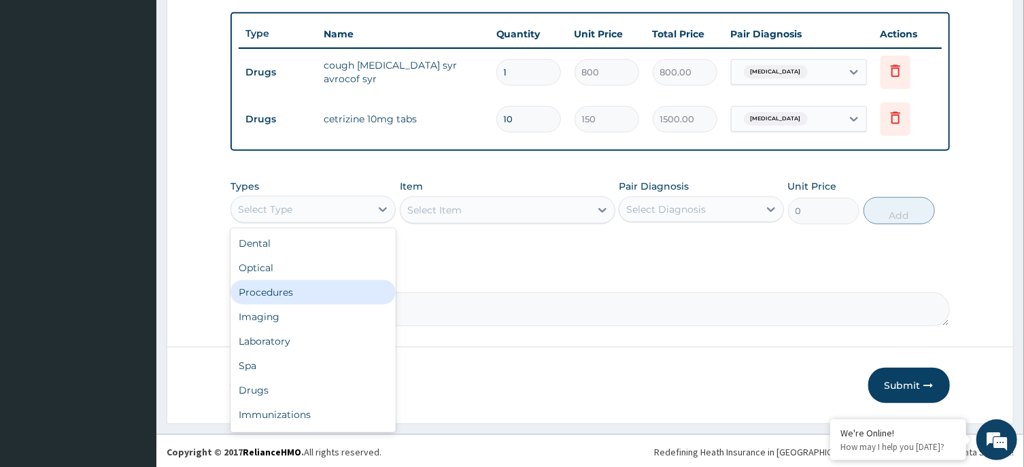
click at [328, 297] on div "Procedures" at bounding box center [312, 292] width 165 height 24
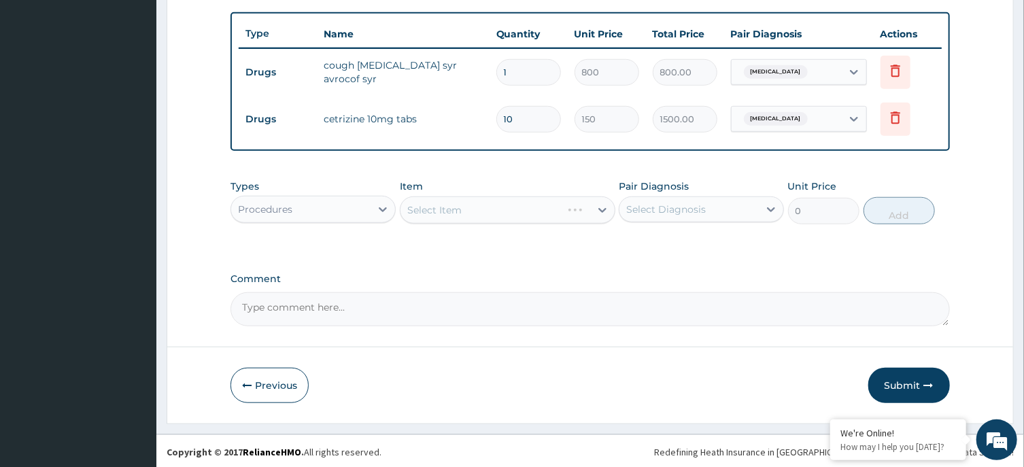
click at [521, 207] on div "Select Item" at bounding box center [508, 209] width 216 height 27
click at [528, 207] on div "Select Item" at bounding box center [508, 209] width 216 height 27
click at [536, 205] on div "Select Item" at bounding box center [495, 210] width 190 height 22
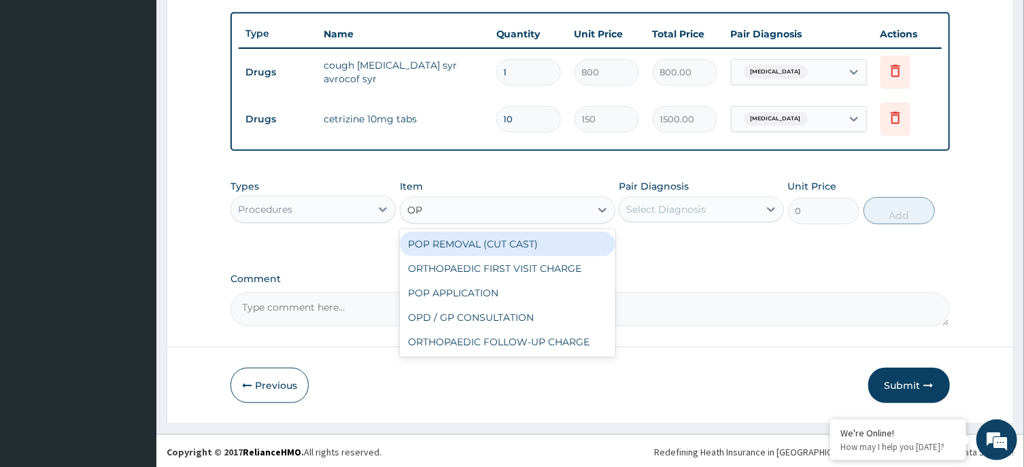
type input "OPD"
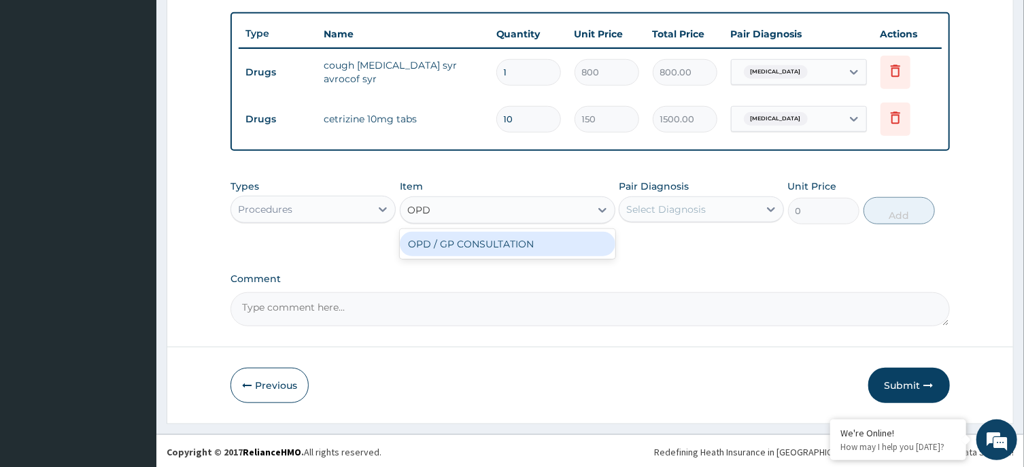
click at [536, 239] on div "OPD / GP CONSULTATION" at bounding box center [508, 244] width 216 height 24
type input "4000"
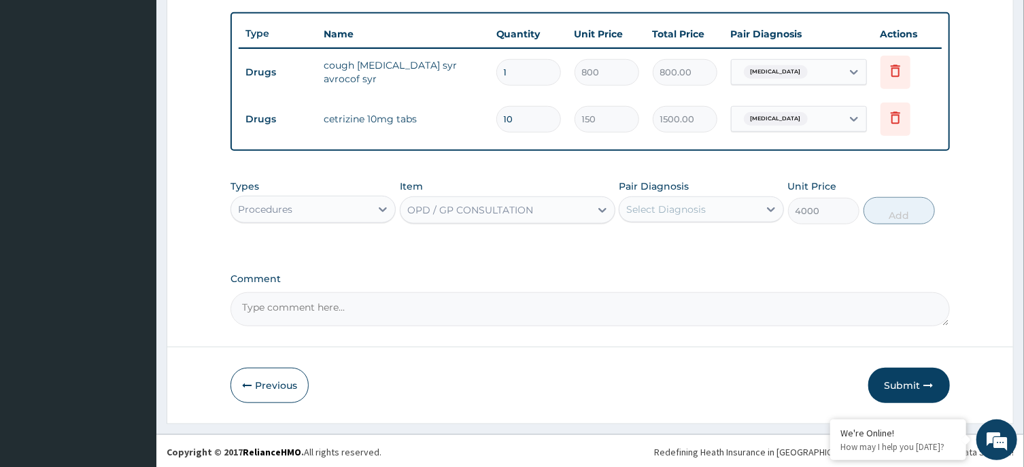
click at [704, 209] on div "Select Diagnosis" at bounding box center [666, 210] width 80 height 14
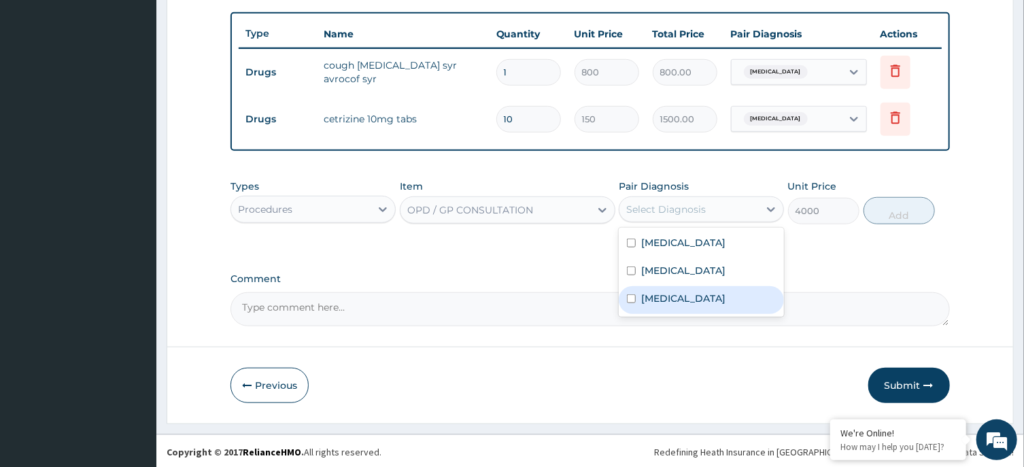
click at [655, 292] on label "Sepsis" at bounding box center [683, 299] width 84 height 14
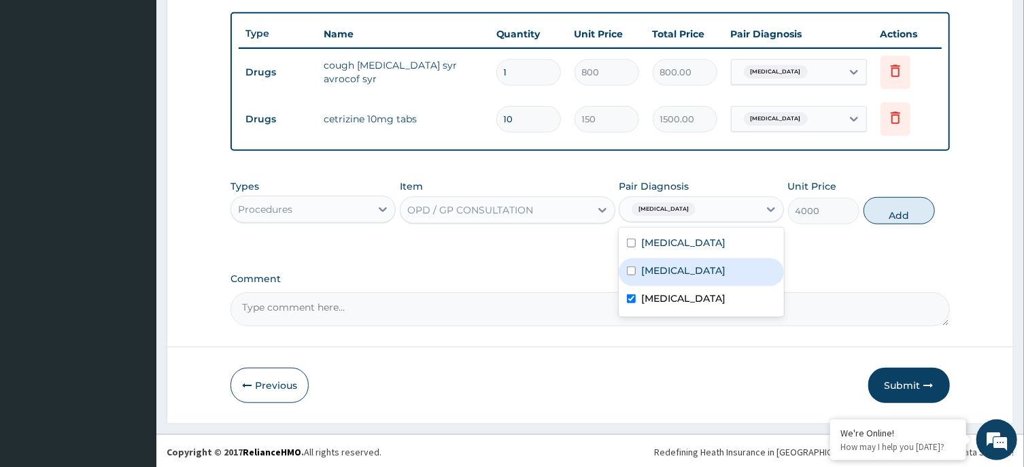
checkbox input "true"
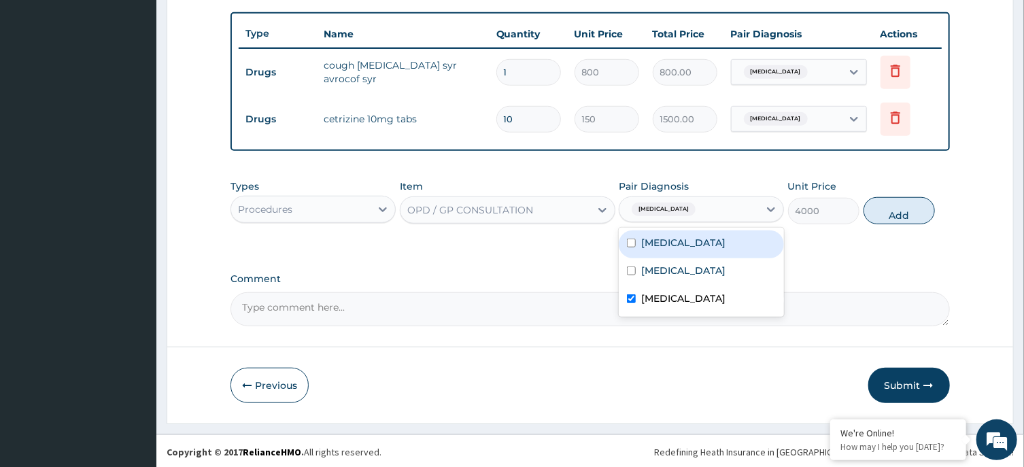
click at [725, 241] on label "Upper respiratory infection" at bounding box center [683, 243] width 84 height 14
checkbox input "true"
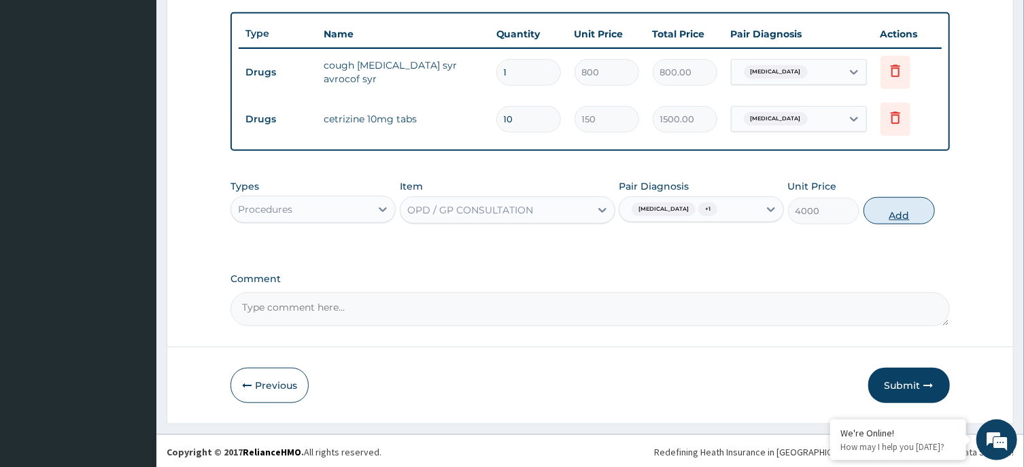
click at [886, 208] on button "Add" at bounding box center [899, 210] width 72 height 27
type input "0"
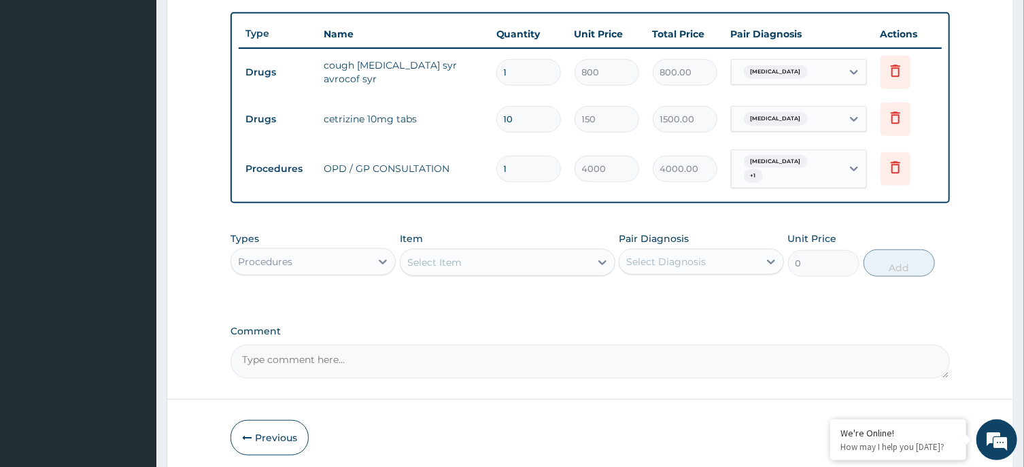
click at [339, 258] on div "Procedures" at bounding box center [300, 262] width 139 height 22
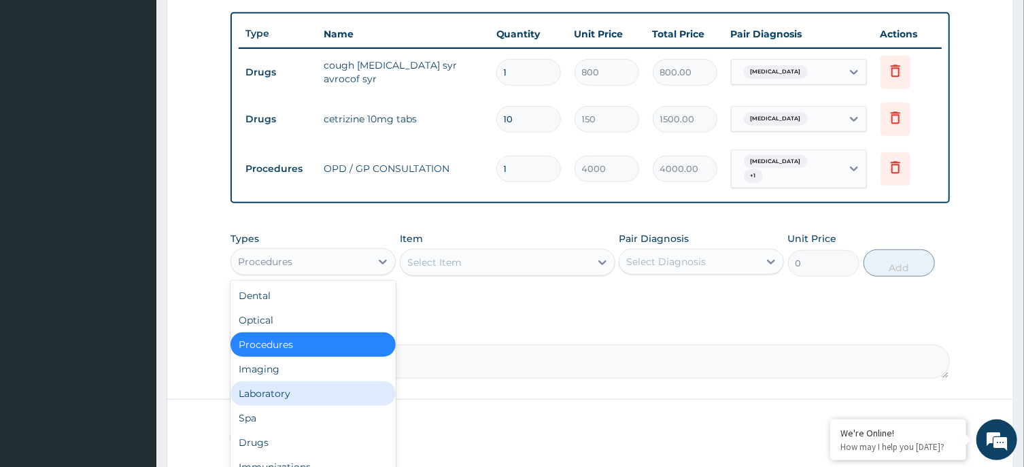
click at [287, 389] on div "Laboratory" at bounding box center [312, 393] width 165 height 24
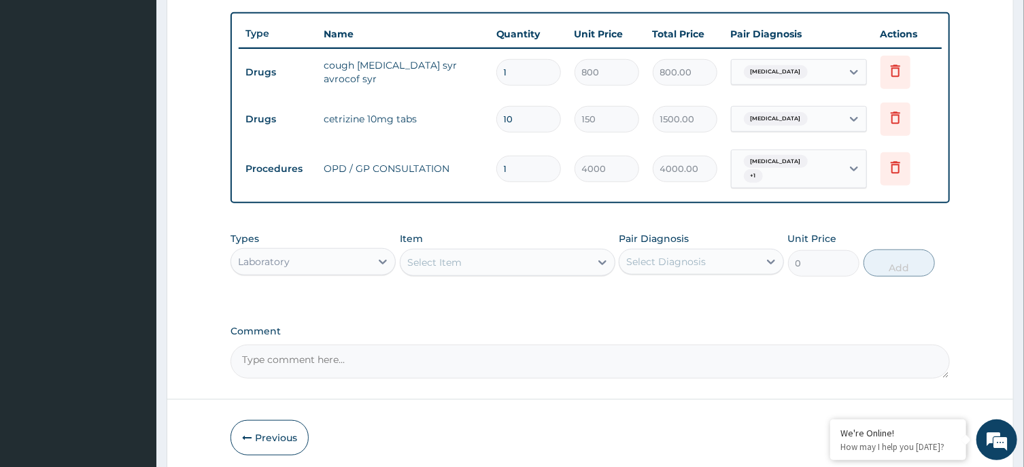
click at [508, 252] on div "Select Item" at bounding box center [495, 263] width 190 height 22
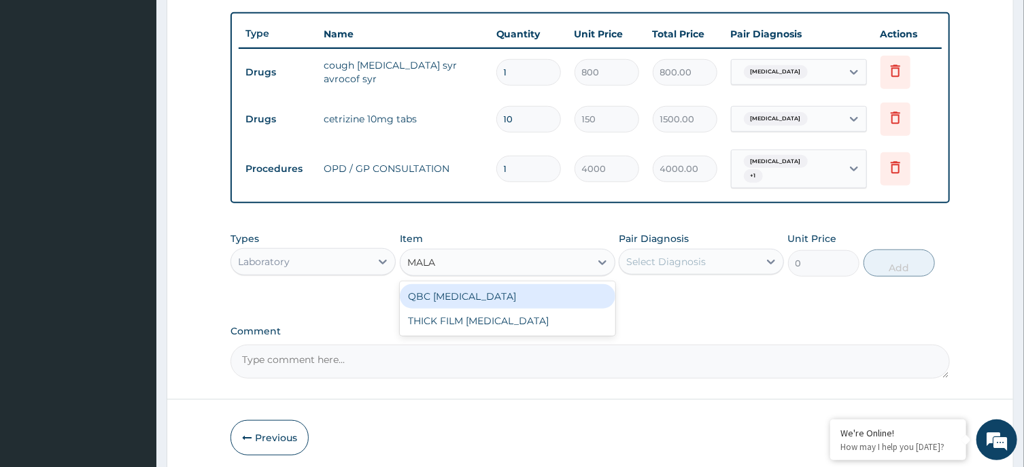
type input "MALAR"
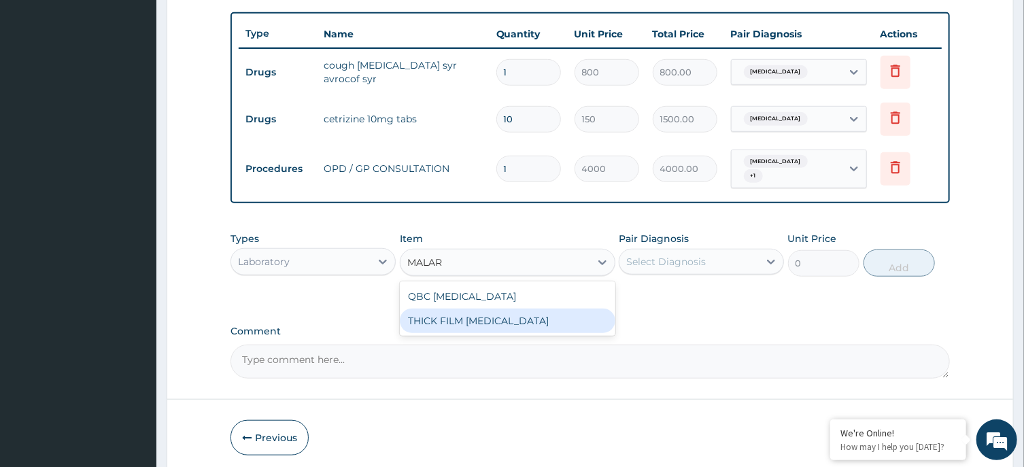
click at [536, 311] on div "THICK FILM MALARIA" at bounding box center [508, 321] width 216 height 24
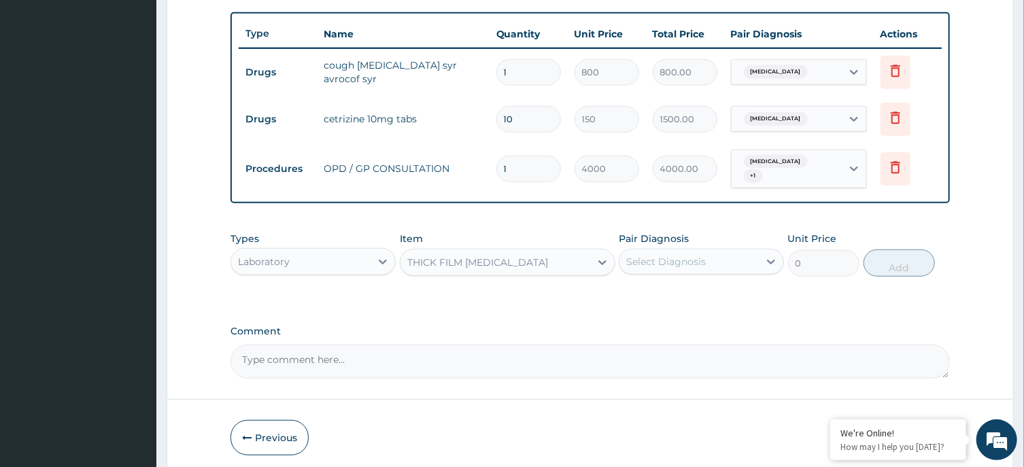
type input "2000"
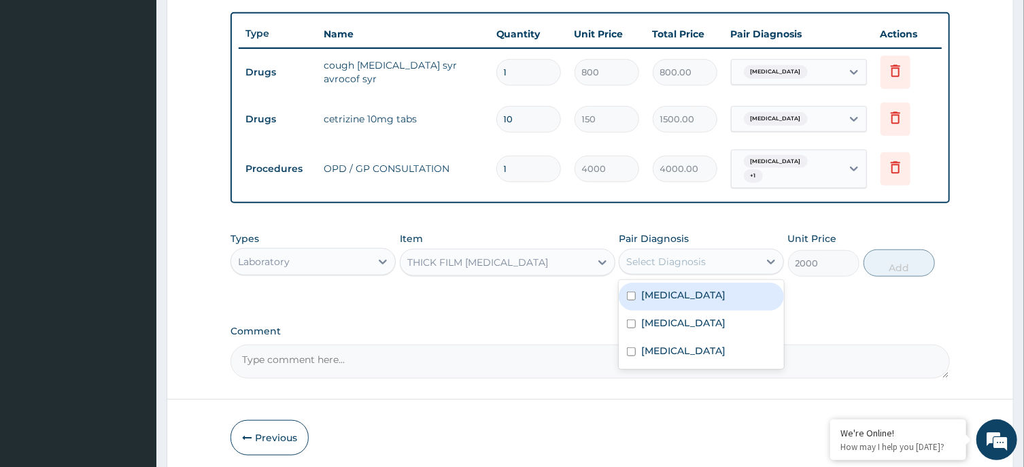
click at [753, 259] on div "Select Diagnosis" at bounding box center [688, 262] width 139 height 22
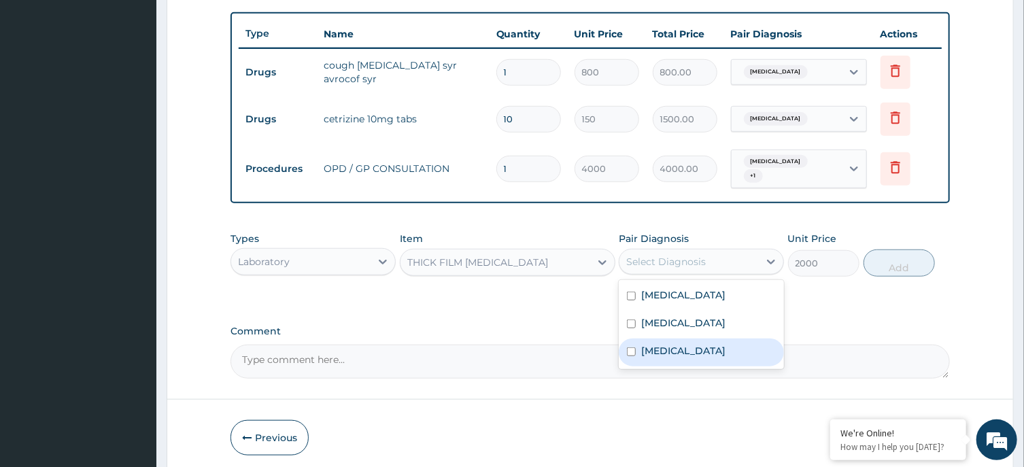
click at [702, 345] on div "Sepsis" at bounding box center [701, 353] width 165 height 28
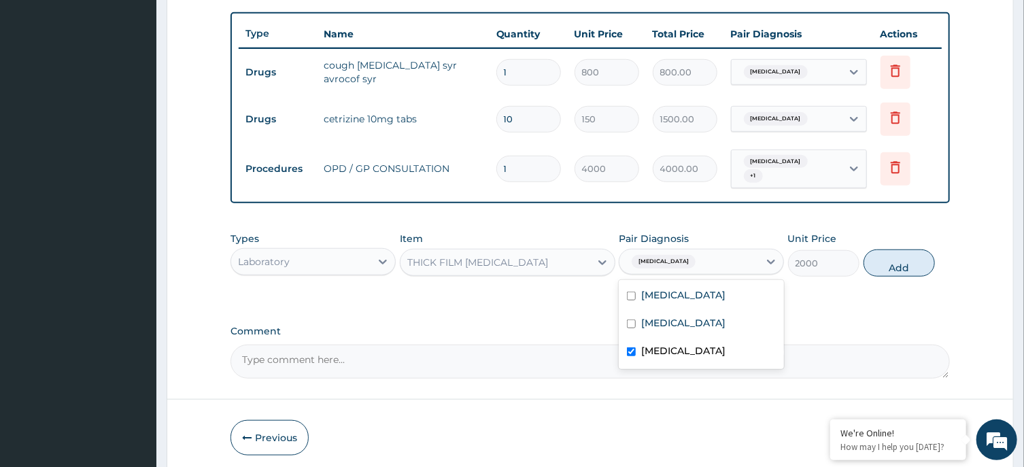
checkbox input "true"
click at [912, 255] on button "Add" at bounding box center [899, 263] width 72 height 27
type input "0"
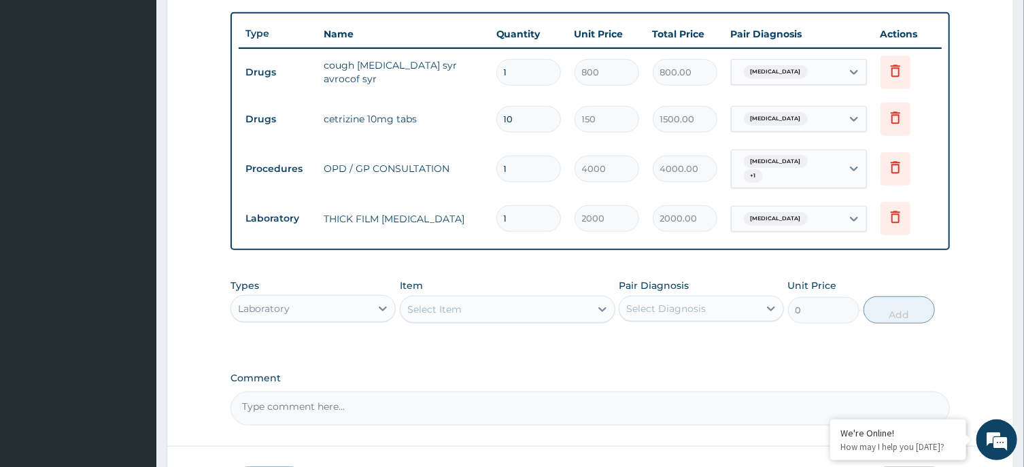
scroll to position [588, 0]
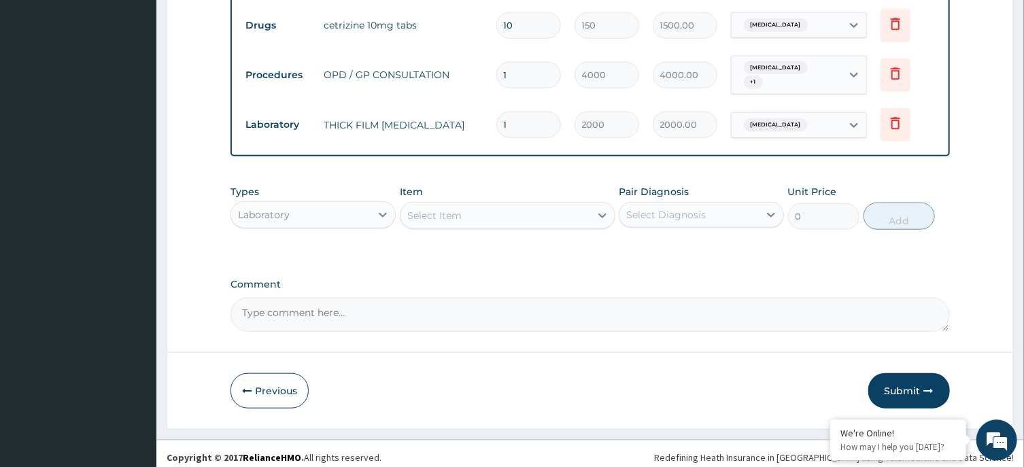
click at [511, 204] on div "Select Item" at bounding box center [495, 215] width 190 height 22
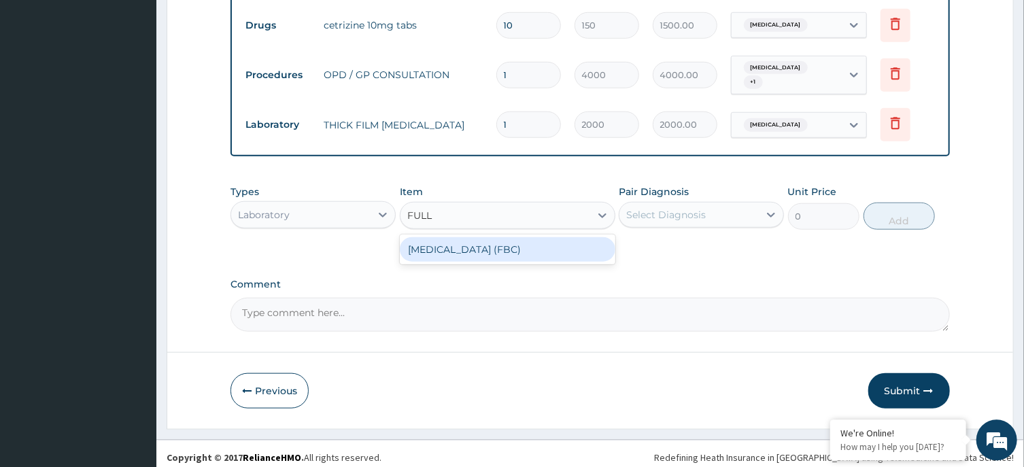
type input "FULL B"
click at [513, 247] on div "FULL BLOOD COUNT (FBC)" at bounding box center [508, 249] width 216 height 24
type input "6000"
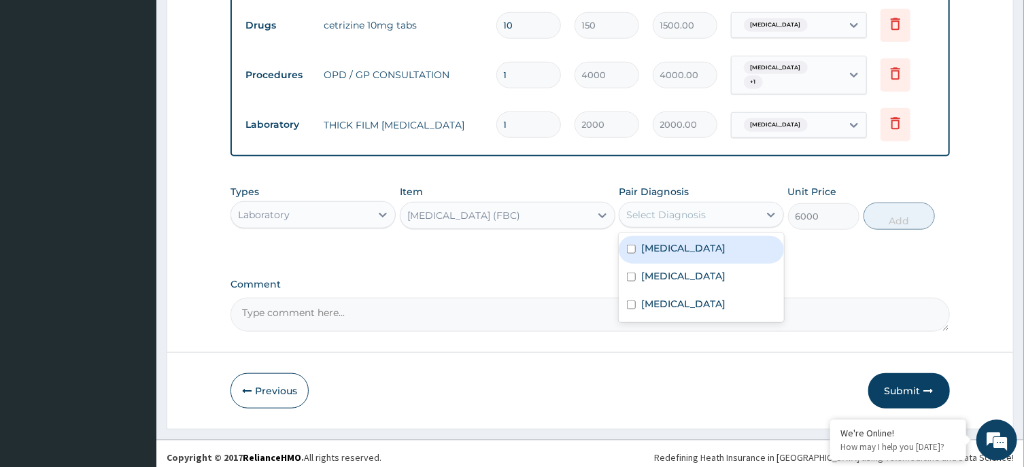
click at [727, 203] on div "Select Diagnosis" at bounding box center [688, 214] width 139 height 22
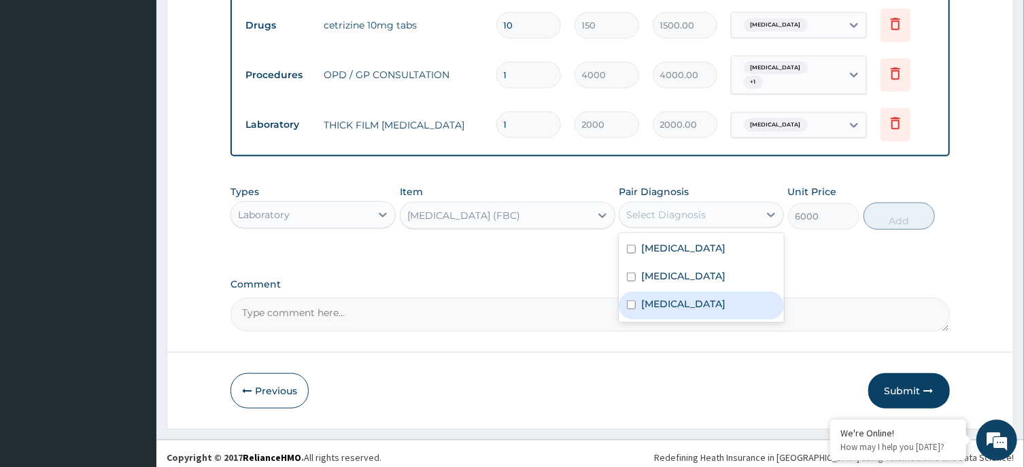
click at [693, 295] on div "Sepsis" at bounding box center [701, 305] width 165 height 28
checkbox input "true"
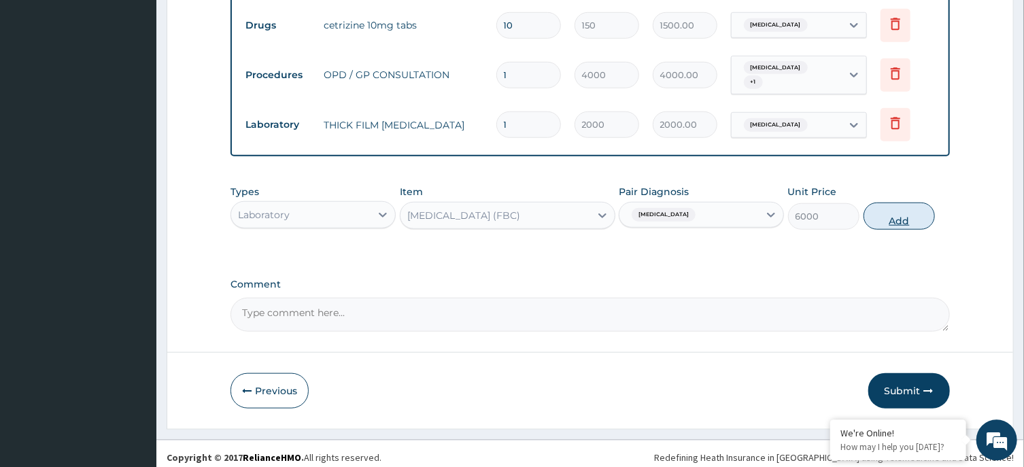
click at [903, 204] on button "Add" at bounding box center [899, 215] width 72 height 27
type input "0"
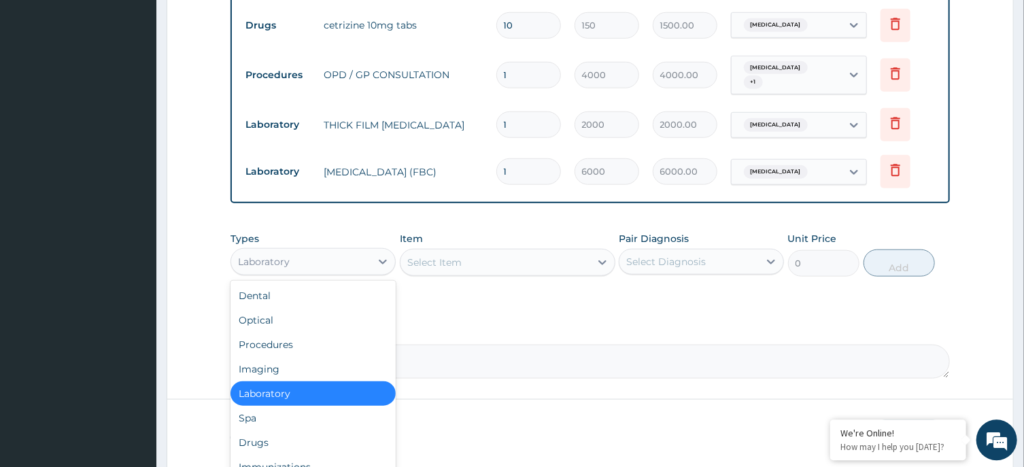
click at [356, 250] on div "Laboratory" at bounding box center [300, 261] width 139 height 22
click at [252, 430] on div "Drugs" at bounding box center [312, 442] width 165 height 24
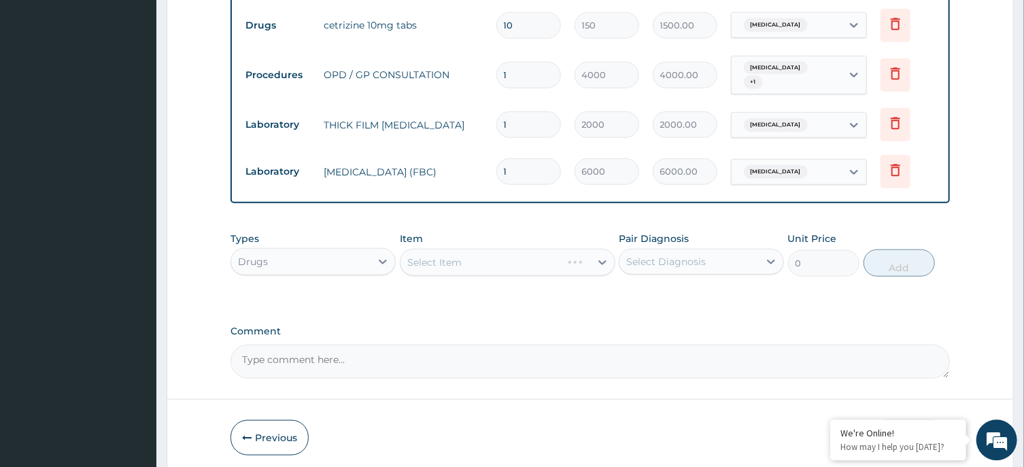
click at [508, 248] on div "Select Item" at bounding box center [508, 261] width 216 height 27
click at [526, 252] on div "Select Item" at bounding box center [508, 261] width 216 height 27
click at [526, 252] on div "Select Item" at bounding box center [495, 262] width 190 height 22
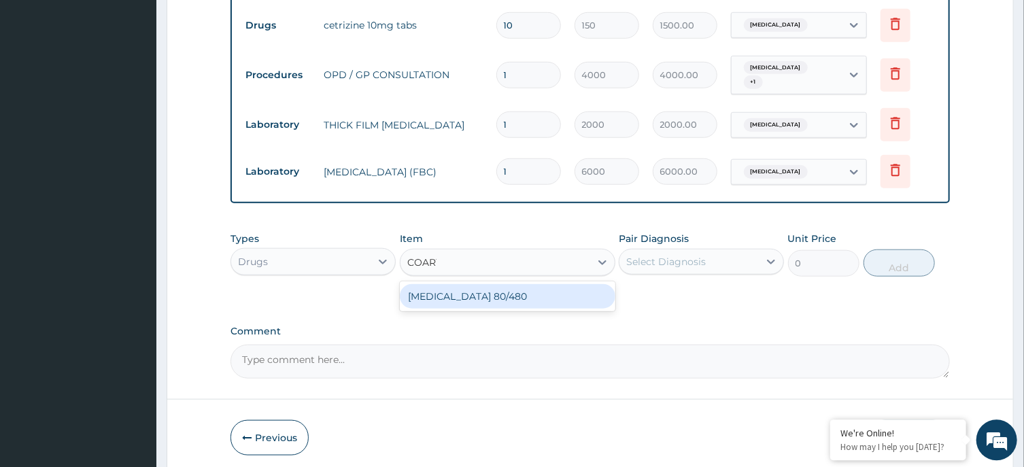
type input "COARTE"
click at [518, 293] on div "[MEDICAL_DATA] 80/480" at bounding box center [508, 295] width 216 height 24
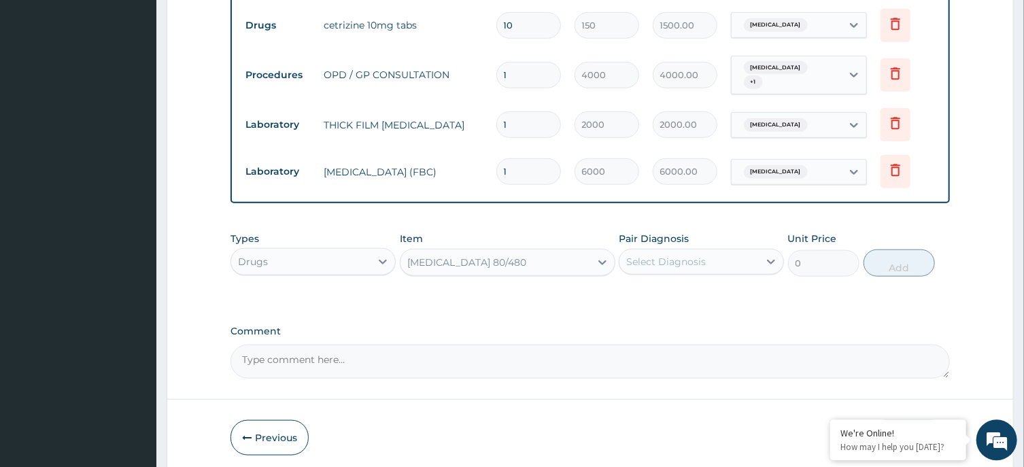
type input "4500"
click at [695, 254] on div "Select Diagnosis" at bounding box center [666, 261] width 80 height 14
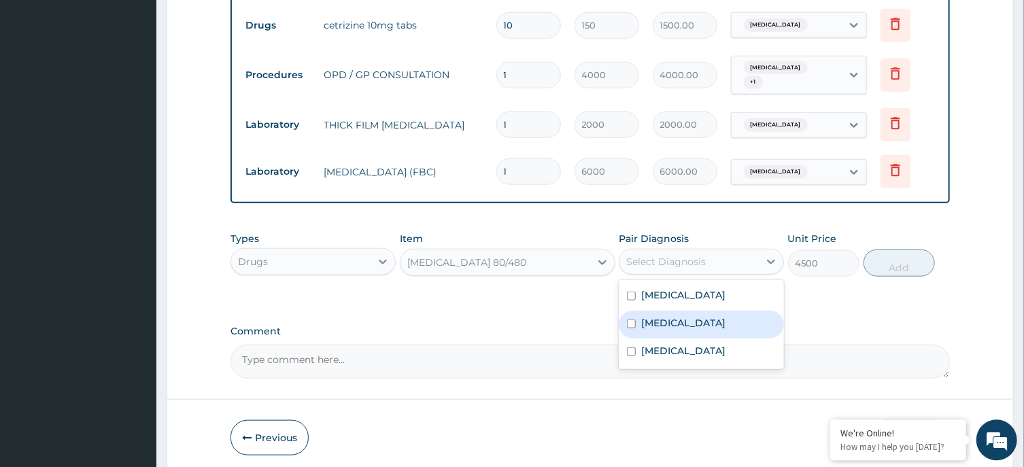
click at [688, 311] on div "[MEDICAL_DATA]" at bounding box center [701, 324] width 165 height 28
checkbox input "true"
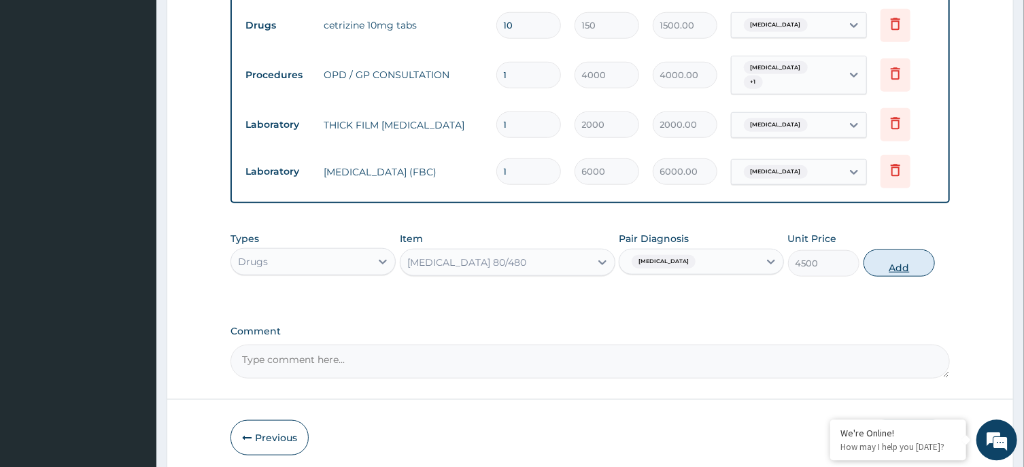
click at [897, 249] on button "Add" at bounding box center [899, 262] width 72 height 27
type input "0"
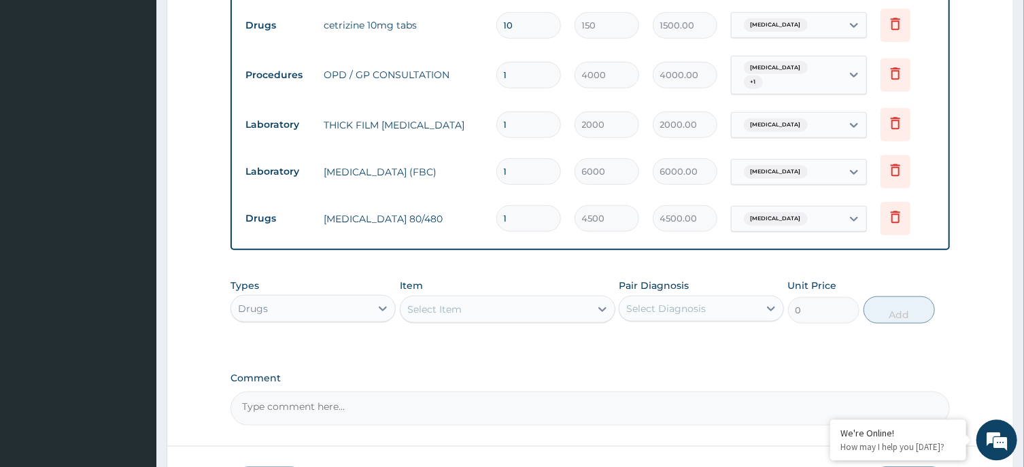
click at [498, 298] on div "Select Item" at bounding box center [495, 309] width 190 height 22
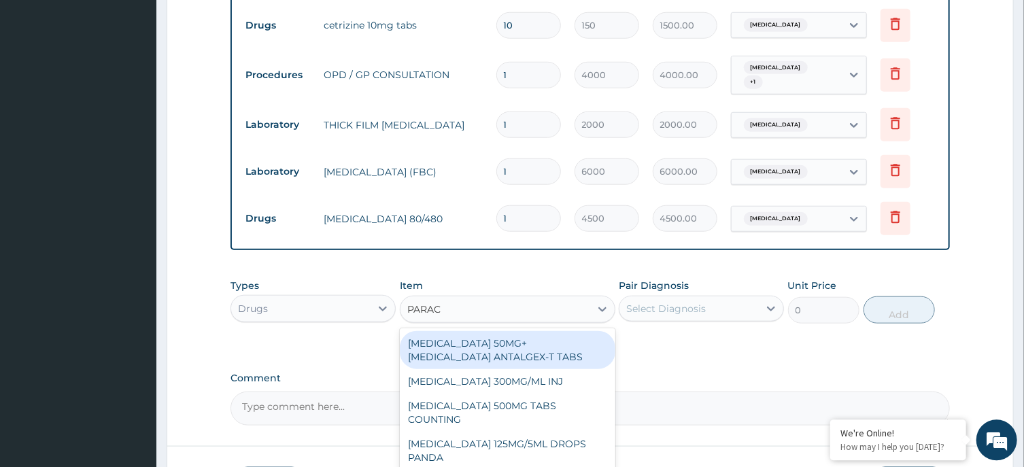
type input "PARACE"
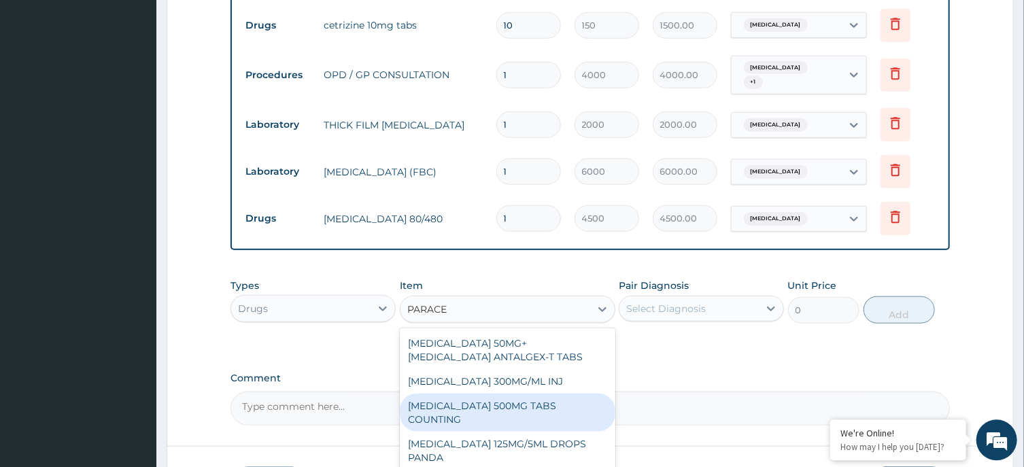
click at [571, 400] on div "PARACETAMOL 500MG TABS COUNTING" at bounding box center [508, 412] width 216 height 38
type input "10"
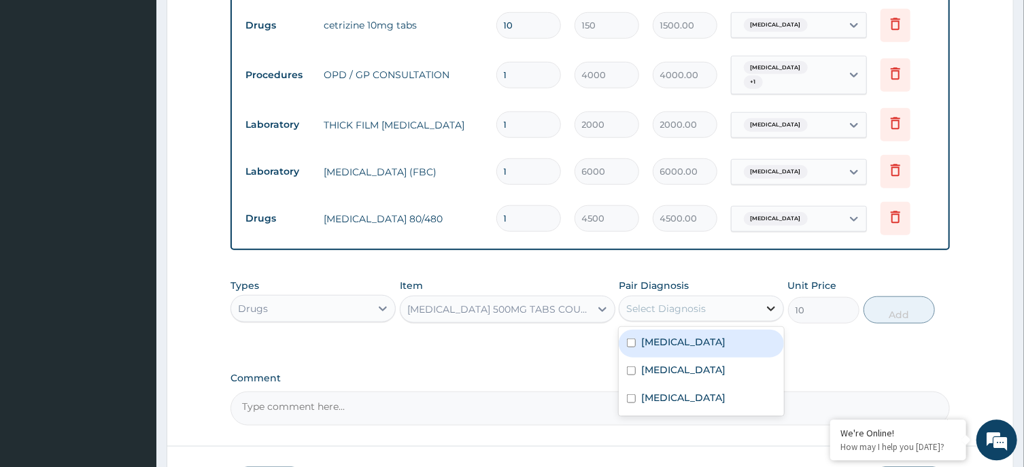
click at [764, 296] on div at bounding box center [771, 308] width 24 height 24
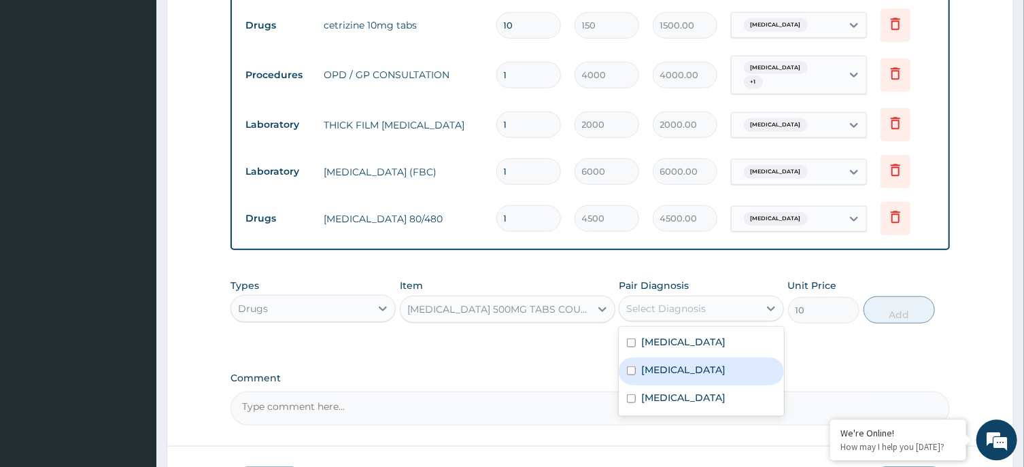
click at [678, 364] on div "Malaria" at bounding box center [701, 371] width 165 height 28
checkbox input "true"
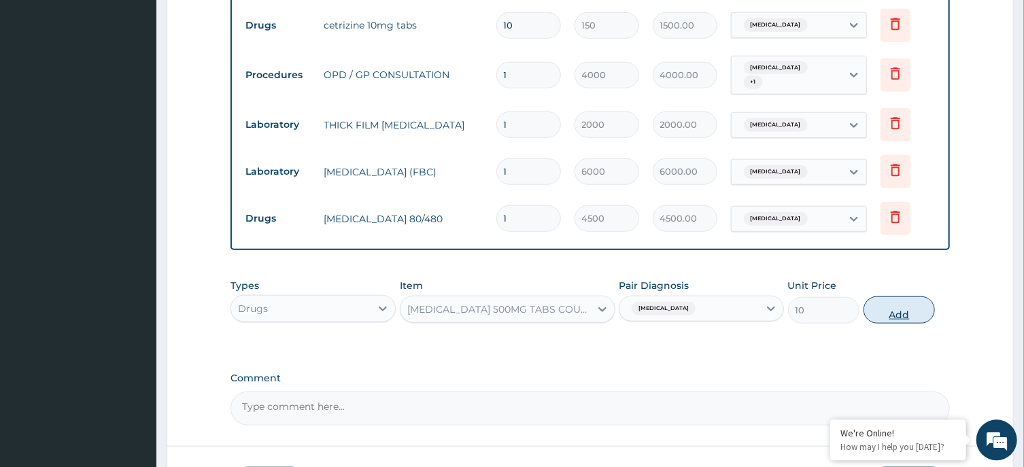
click at [899, 308] on button "Add" at bounding box center [899, 309] width 72 height 27
type input "0"
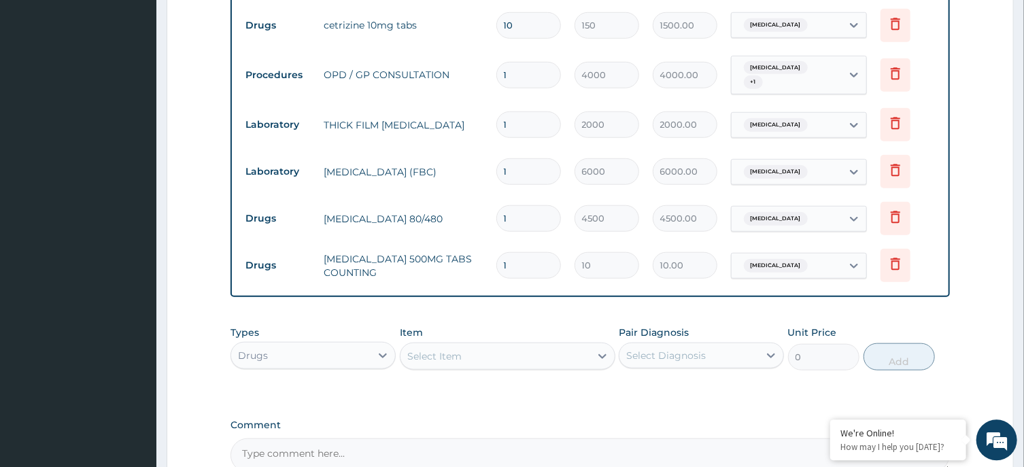
click at [521, 262] on input "1" at bounding box center [528, 265] width 65 height 27
type input "0.00"
type input "3"
type input "30.00"
type input "30"
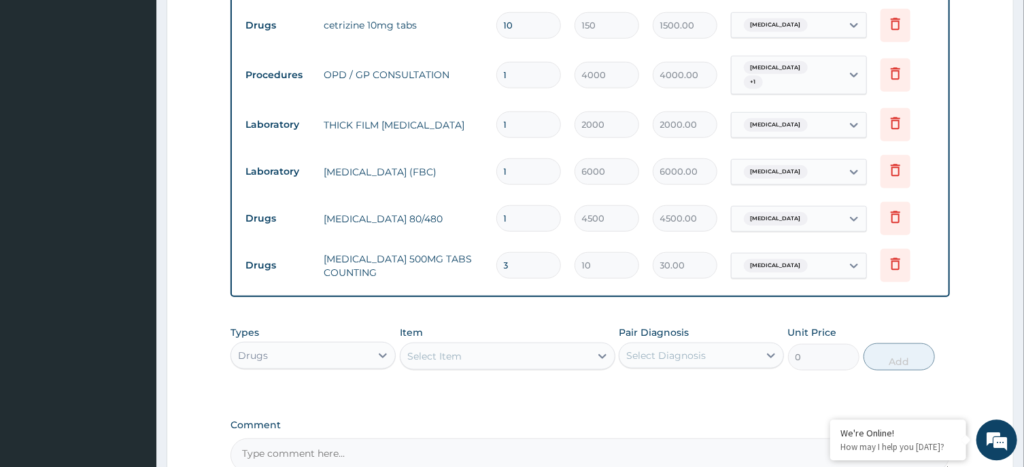
type input "300.00"
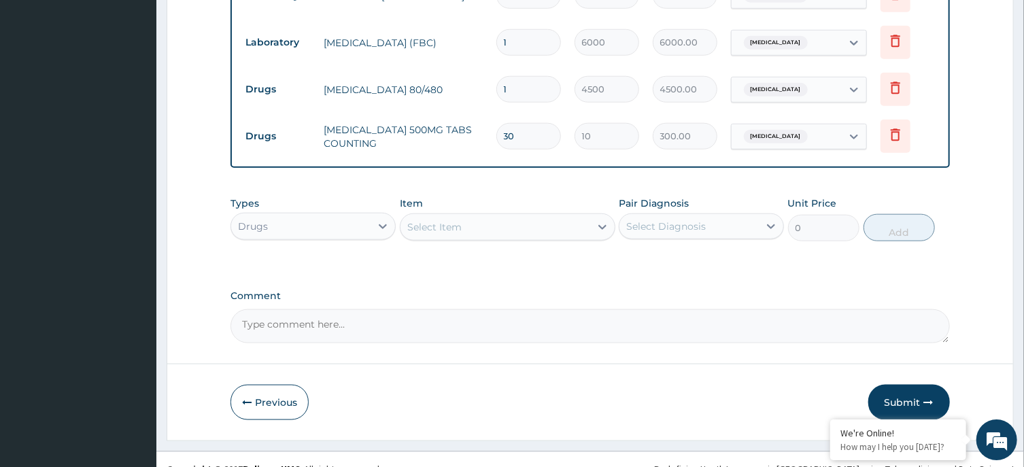
scroll to position [729, 0]
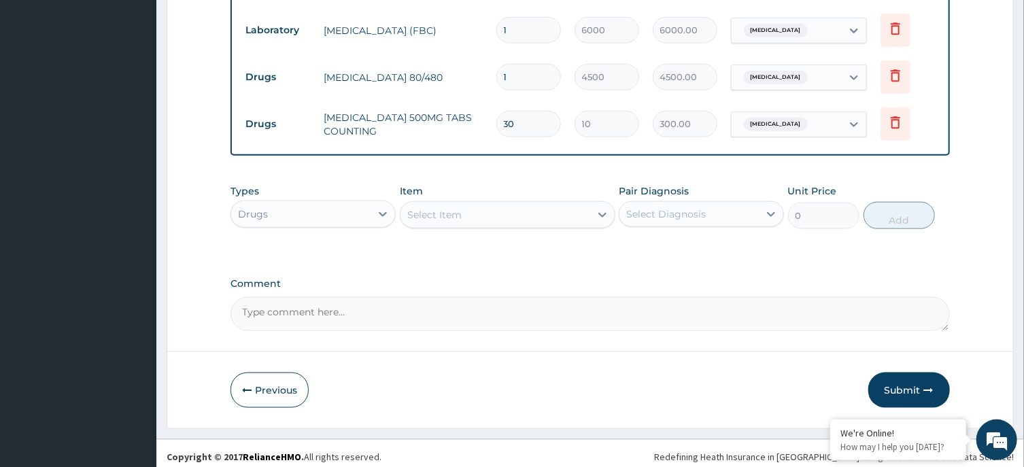
type input "30"
click at [528, 210] on div "Select Item" at bounding box center [495, 215] width 190 height 22
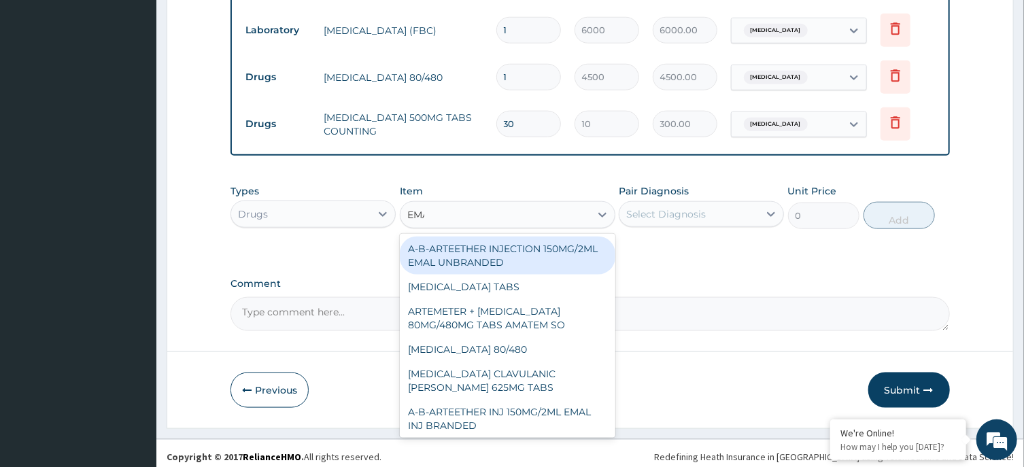
type input "EMAL"
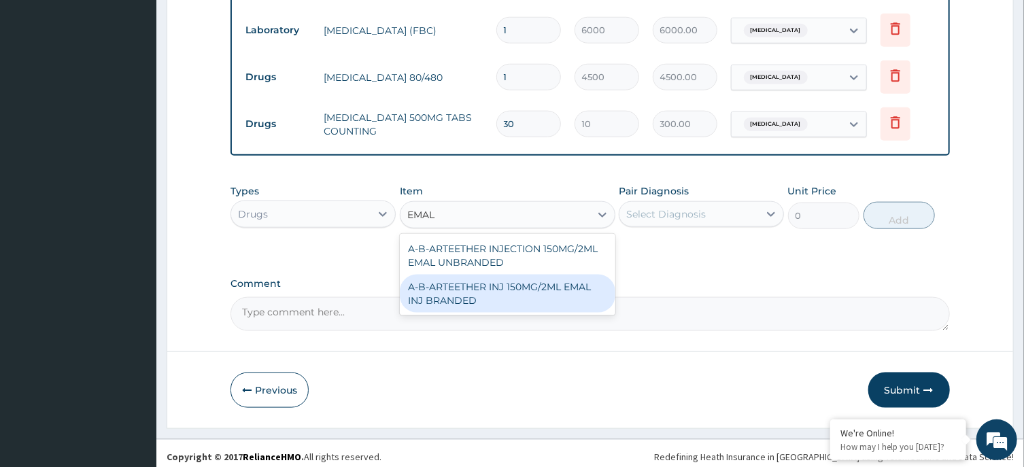
click at [534, 285] on div "A-B-ARTEETHER INJ 150MG/2ML EMAL INJ BRANDED" at bounding box center [508, 294] width 216 height 38
type input "2000"
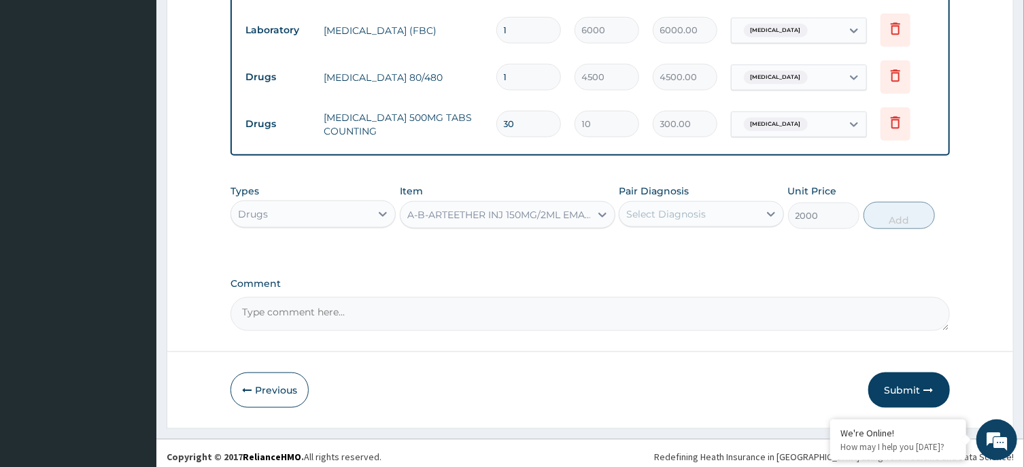
click at [702, 213] on div "Select Diagnosis" at bounding box center [666, 214] width 80 height 14
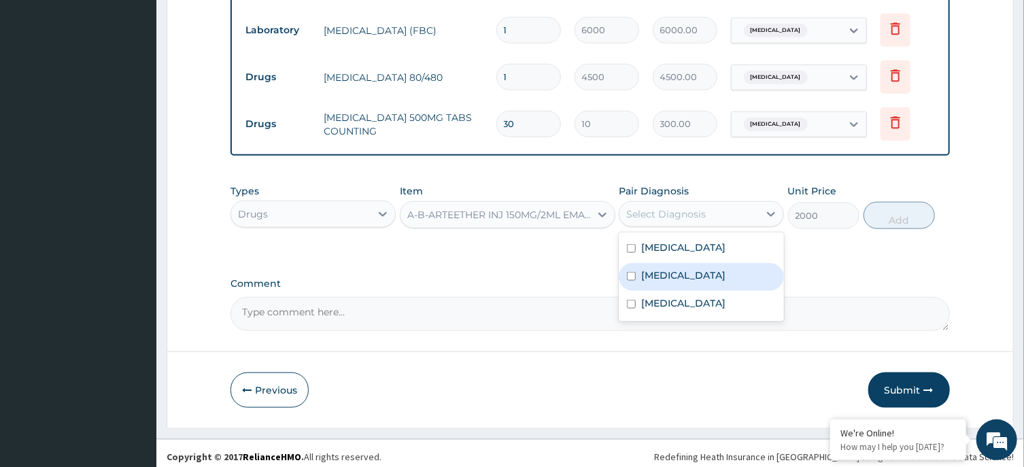
click at [689, 283] on div "Malaria" at bounding box center [701, 277] width 165 height 28
checkbox input "true"
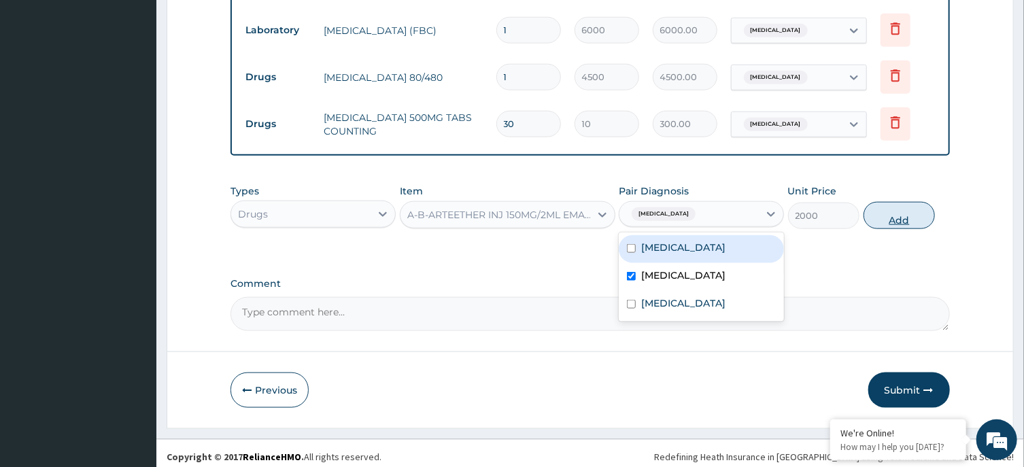
click at [893, 203] on button "Add" at bounding box center [899, 215] width 72 height 27
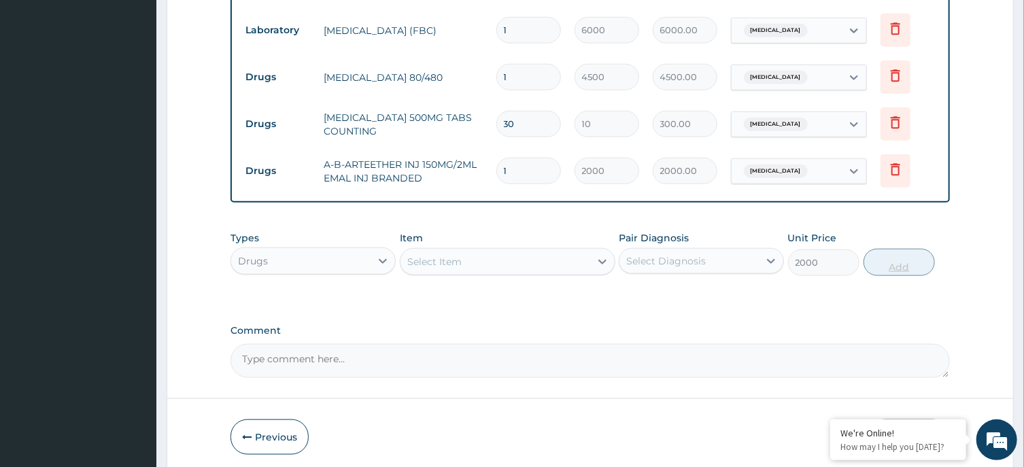
type input "0"
click at [533, 167] on input "1" at bounding box center [528, 171] width 65 height 27
type input "0.00"
type input "3"
type input "6000.00"
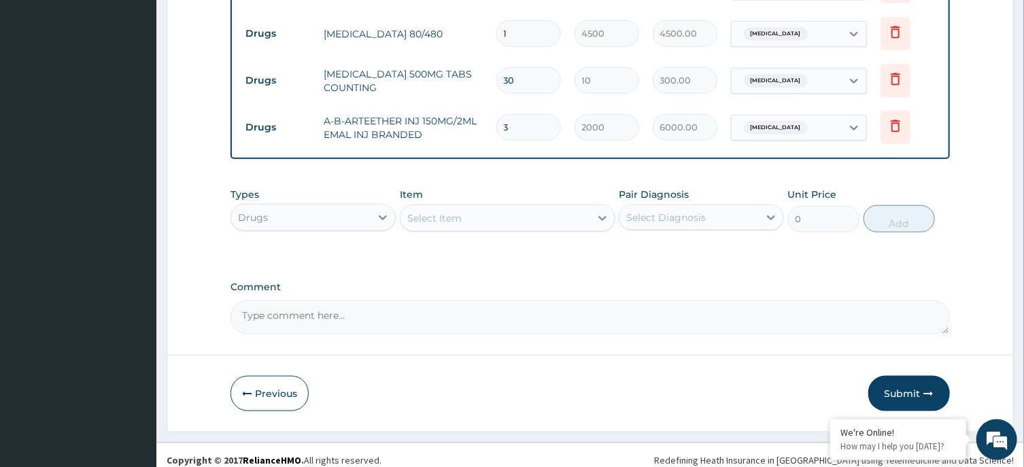
scroll to position [775, 0]
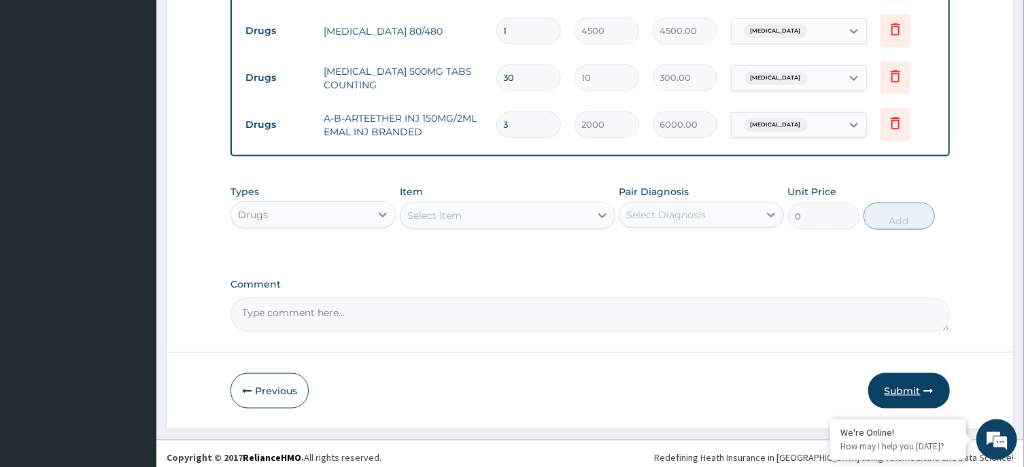
type input "3"
click at [897, 383] on button "Submit" at bounding box center [909, 390] width 82 height 35
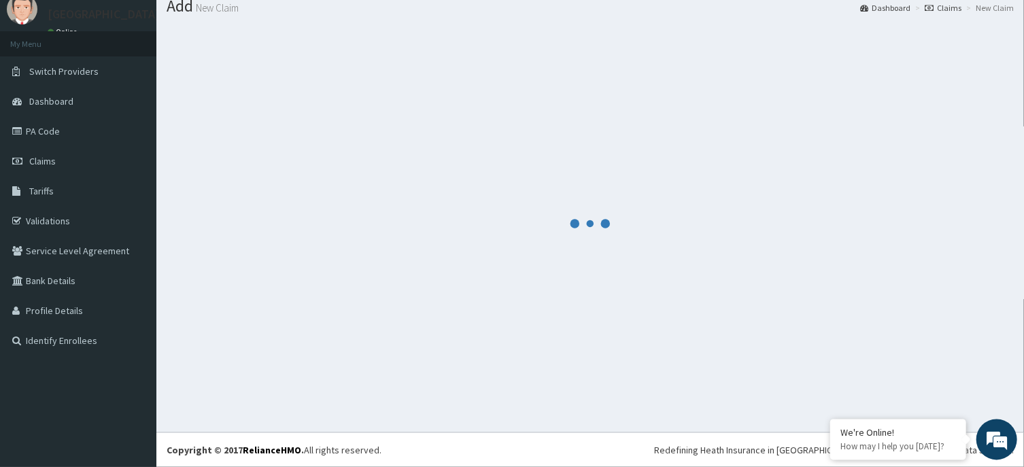
scroll to position [47, 0]
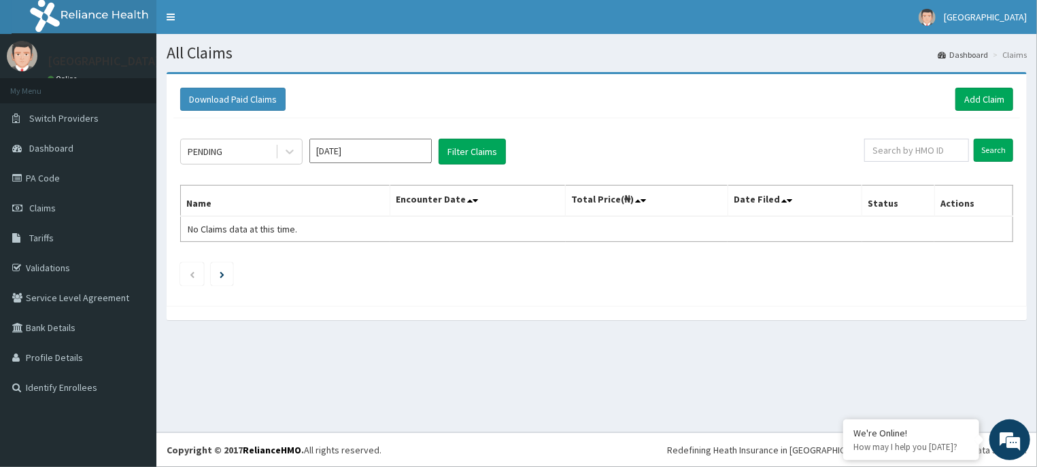
click at [395, 150] on input "[DATE]" at bounding box center [370, 151] width 122 height 24
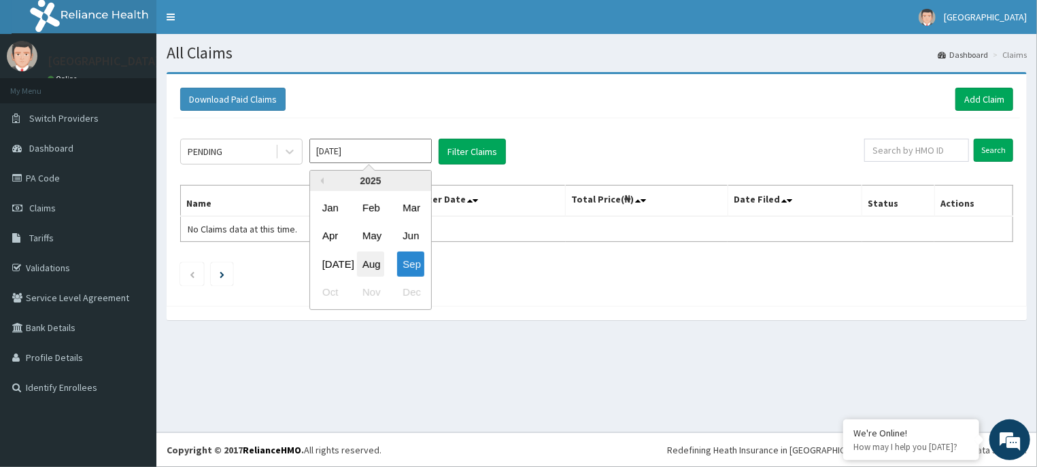
click at [378, 254] on div "Aug" at bounding box center [370, 264] width 27 height 25
type input "Aug 2025"
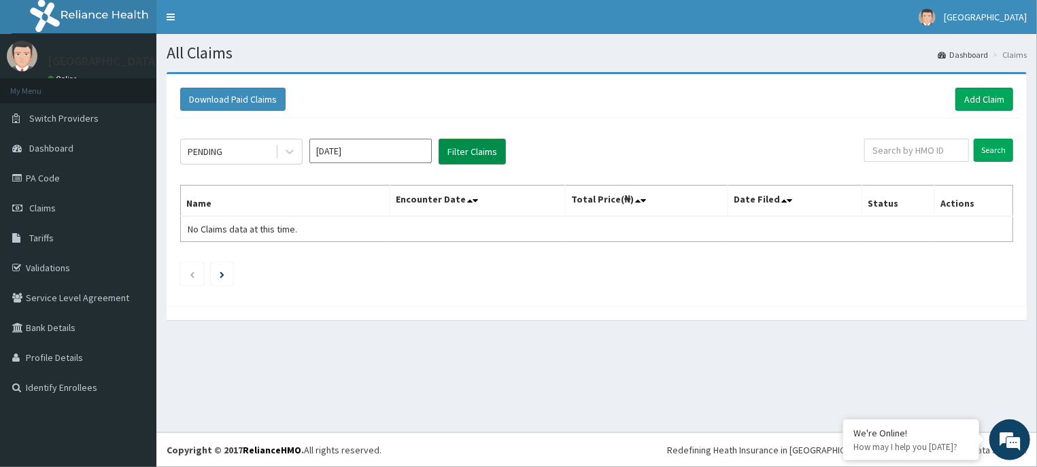
click at [470, 148] on button "Filter Claims" at bounding box center [472, 152] width 67 height 26
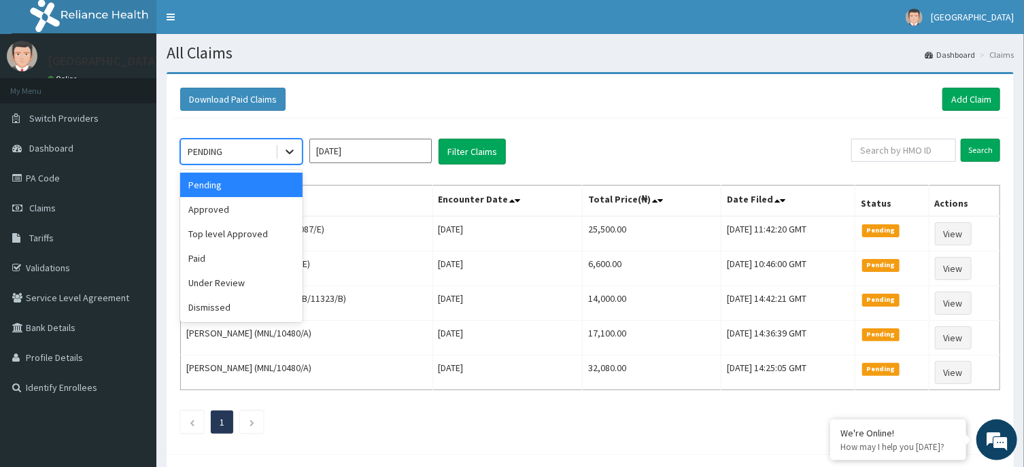
click at [286, 150] on icon at bounding box center [290, 152] width 14 height 14
click at [213, 208] on div "Approved" at bounding box center [241, 209] width 122 height 24
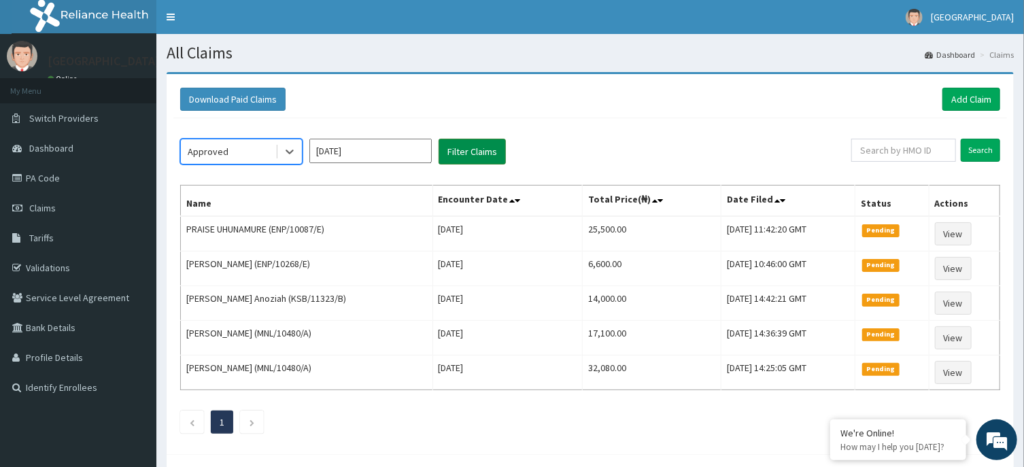
click at [462, 150] on button "Filter Claims" at bounding box center [472, 152] width 67 height 26
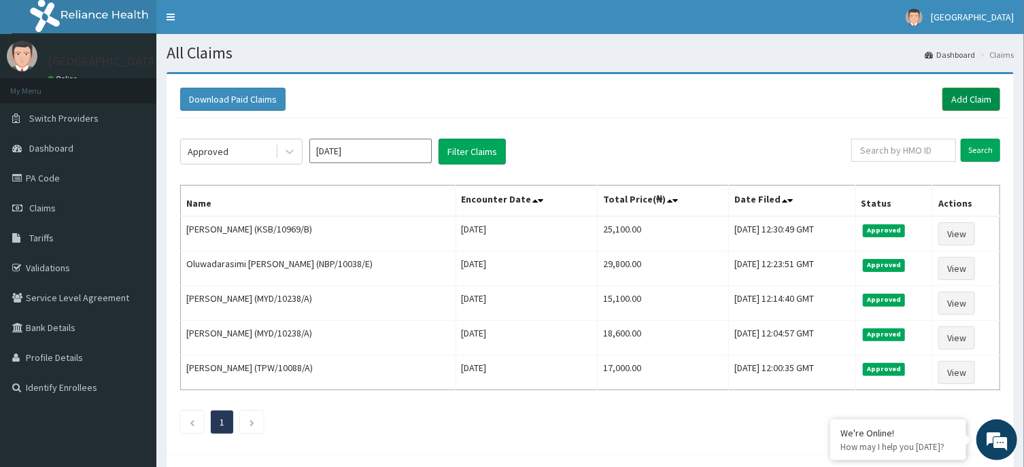
click at [978, 92] on link "Add Claim" at bounding box center [971, 99] width 58 height 23
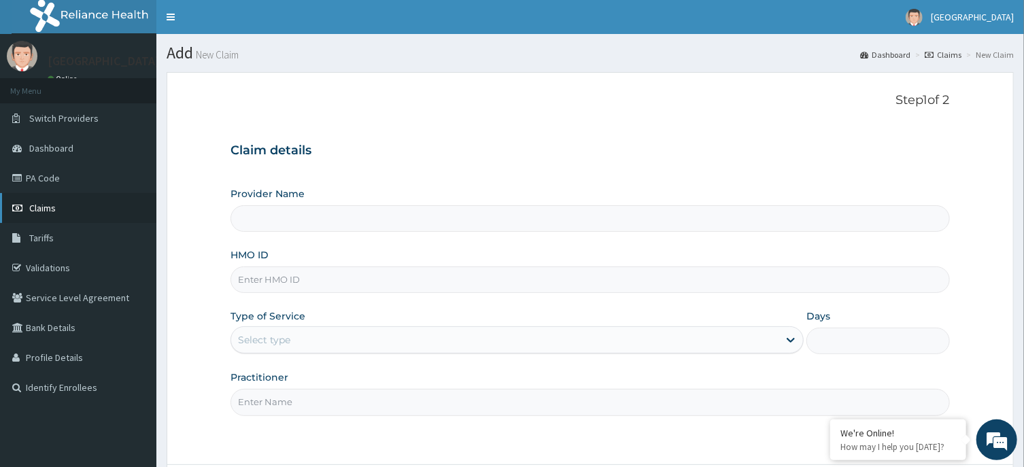
click at [78, 208] on link "Claims" at bounding box center [78, 208] width 156 height 30
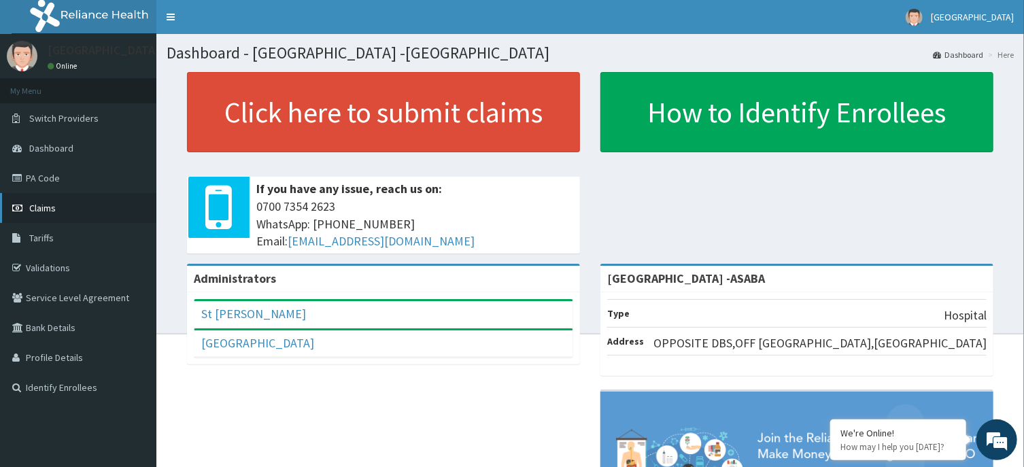
click at [69, 205] on link "Claims" at bounding box center [78, 208] width 156 height 30
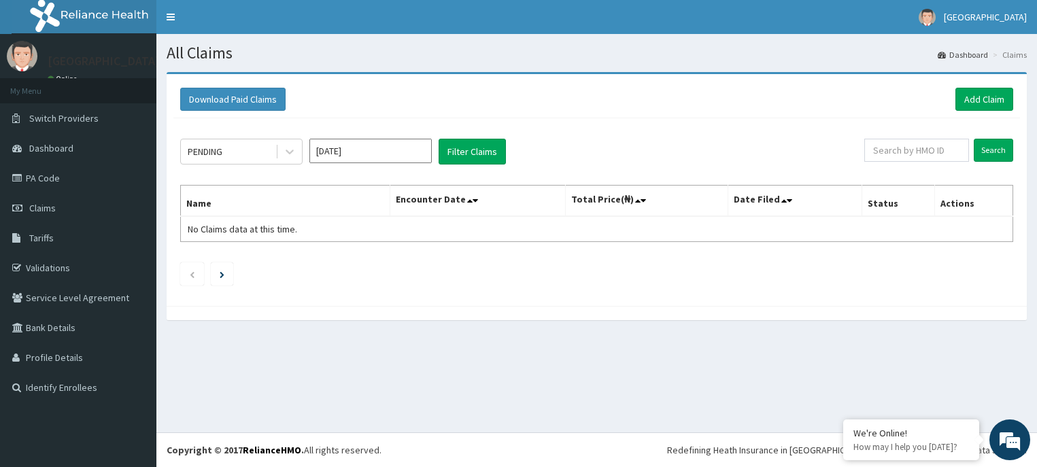
click at [976, 97] on link "Add Claim" at bounding box center [984, 99] width 58 height 23
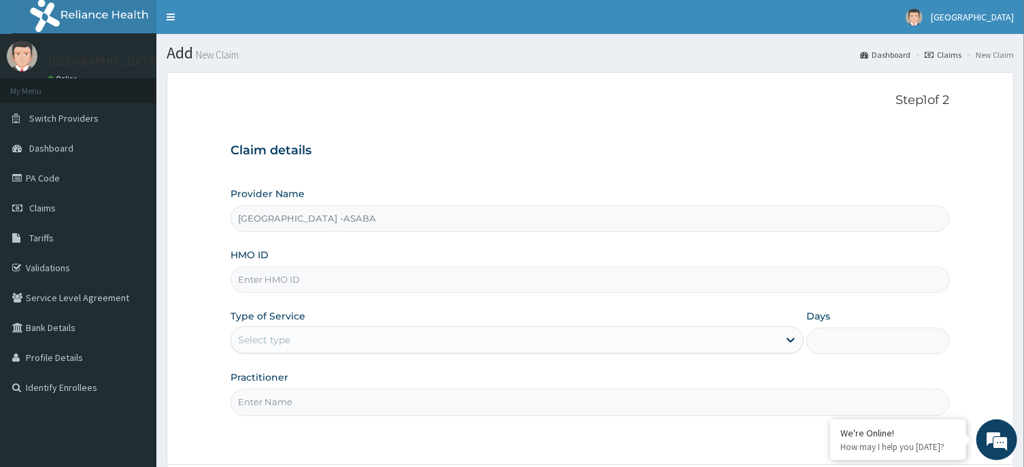
click at [549, 277] on input "HMO ID" at bounding box center [589, 280] width 719 height 27
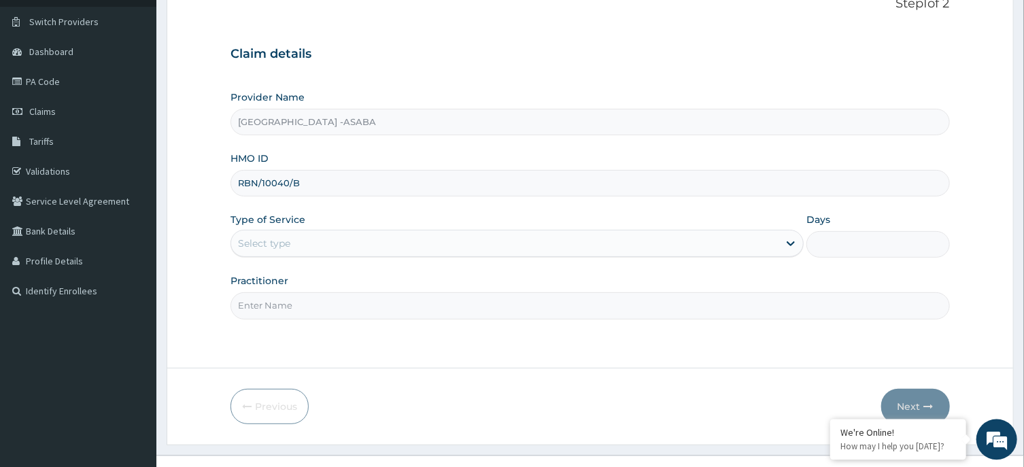
scroll to position [120, 0]
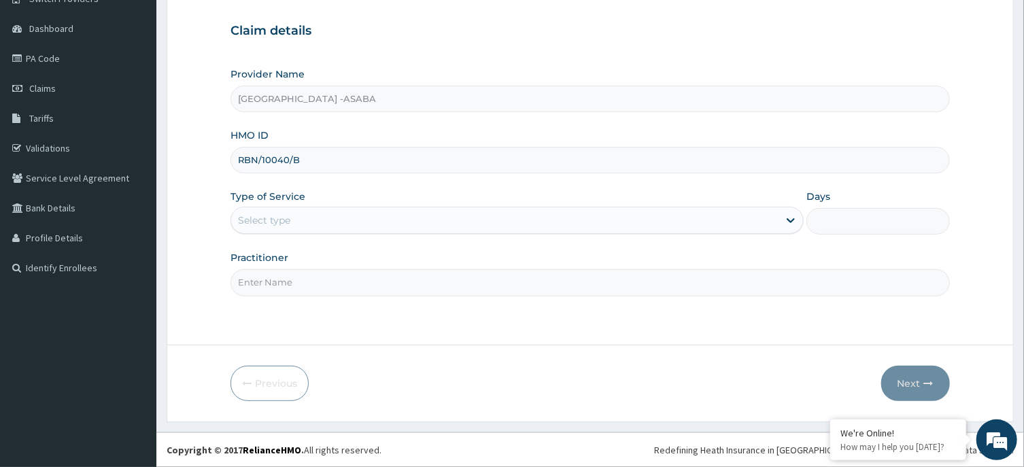
type input "RBN/10040/B"
click at [483, 220] on div "Select type" at bounding box center [504, 220] width 547 height 22
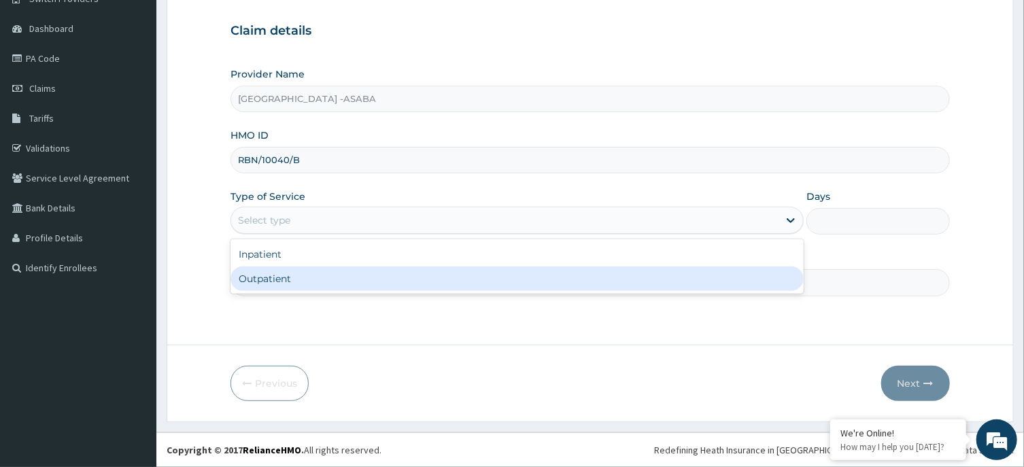
click at [447, 275] on div "Outpatient" at bounding box center [516, 279] width 573 height 24
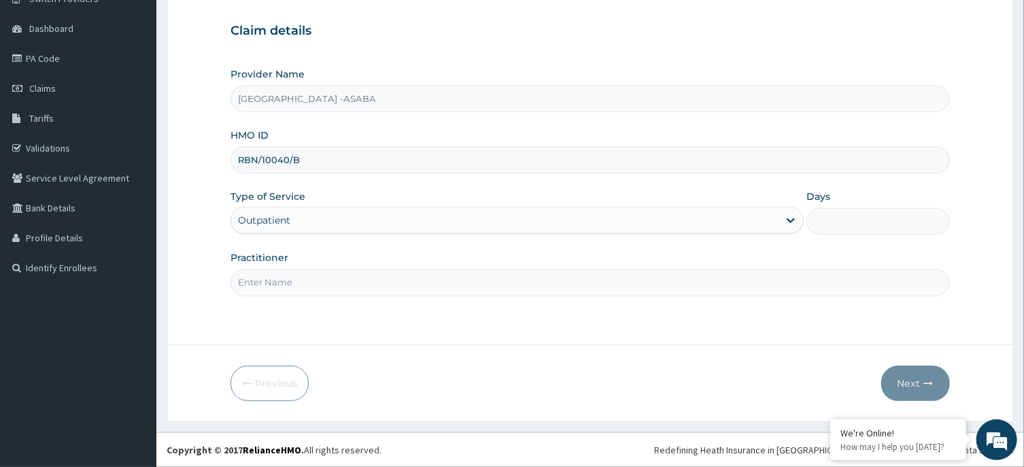
type input "1"
click at [477, 279] on input "Practitioner" at bounding box center [589, 282] width 719 height 27
type input "[PERSON_NAME]"
click at [918, 379] on button "Next" at bounding box center [915, 383] width 69 height 35
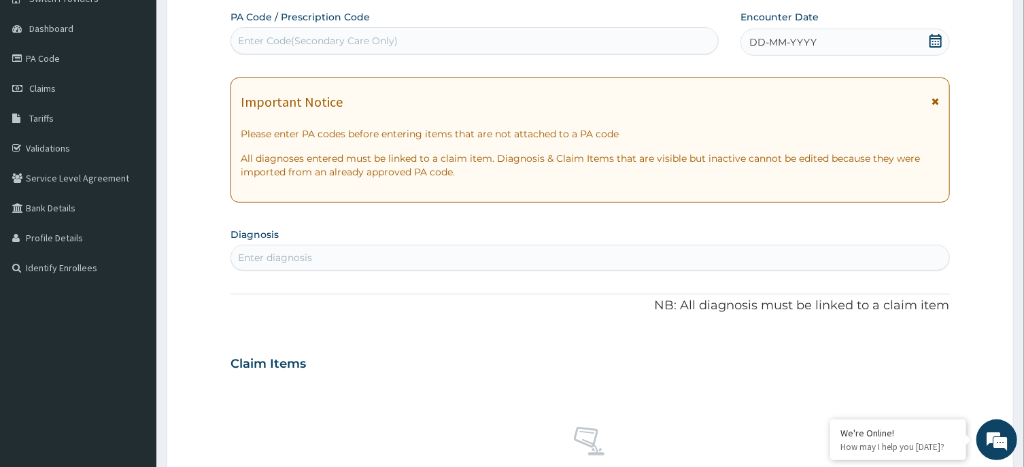
click at [536, 35] on div "Enter Code(Secondary Care Only)" at bounding box center [474, 41] width 487 height 22
type input "PA/BF0458"
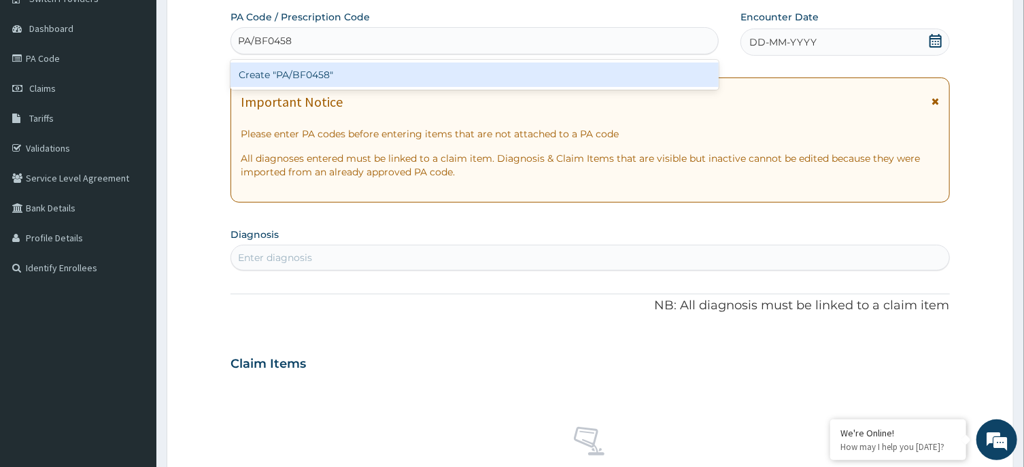
click at [553, 70] on div "Create "PA/BF0458"" at bounding box center [474, 75] width 488 height 24
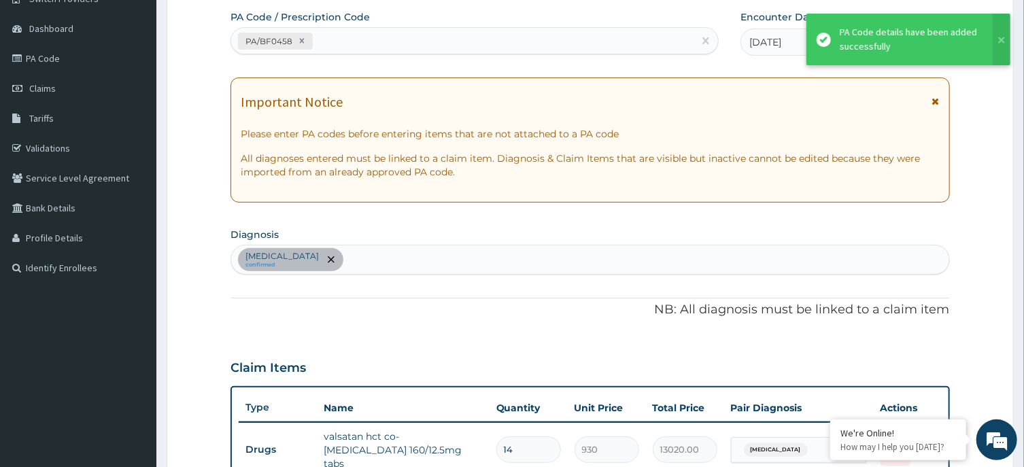
scroll to position [378, 0]
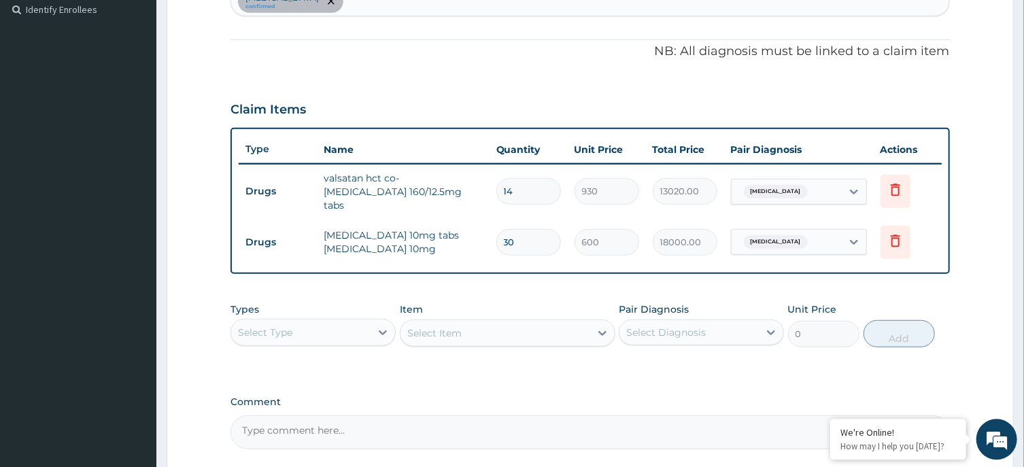
click at [364, 322] on div "Select Type" at bounding box center [300, 333] width 139 height 22
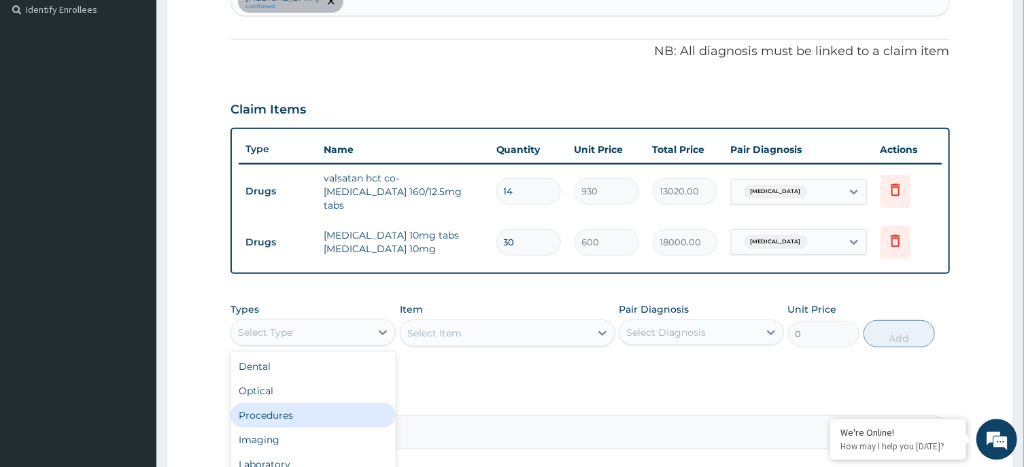
click at [314, 409] on div "Procedures" at bounding box center [312, 415] width 165 height 24
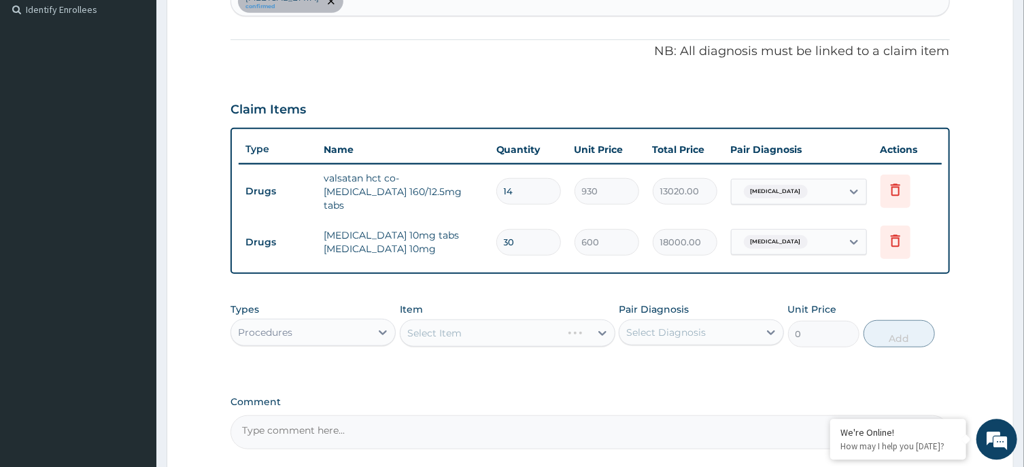
click at [461, 330] on div "Select Item" at bounding box center [508, 333] width 216 height 27
click at [484, 320] on div "Select Item" at bounding box center [508, 333] width 216 height 27
click at [489, 320] on div "Select Item" at bounding box center [508, 333] width 216 height 27
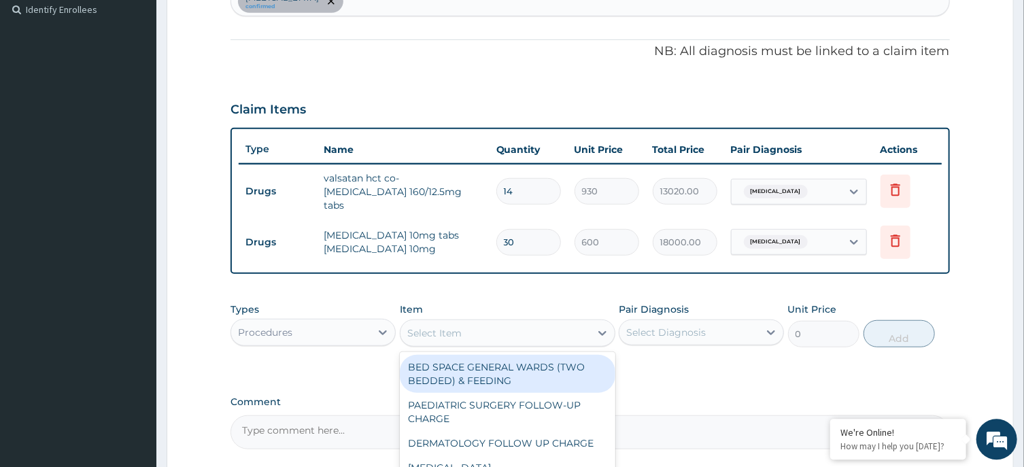
click at [520, 322] on div "Select Item" at bounding box center [495, 333] width 190 height 22
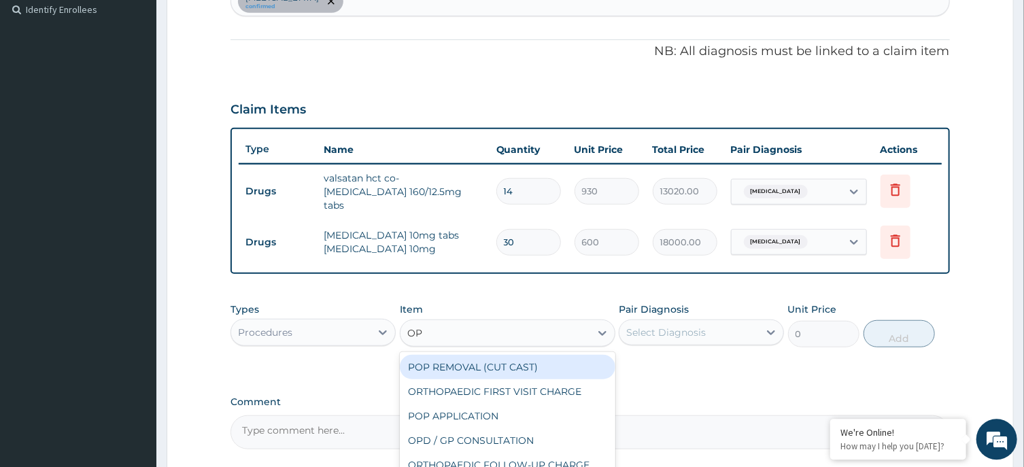
type input "OPD"
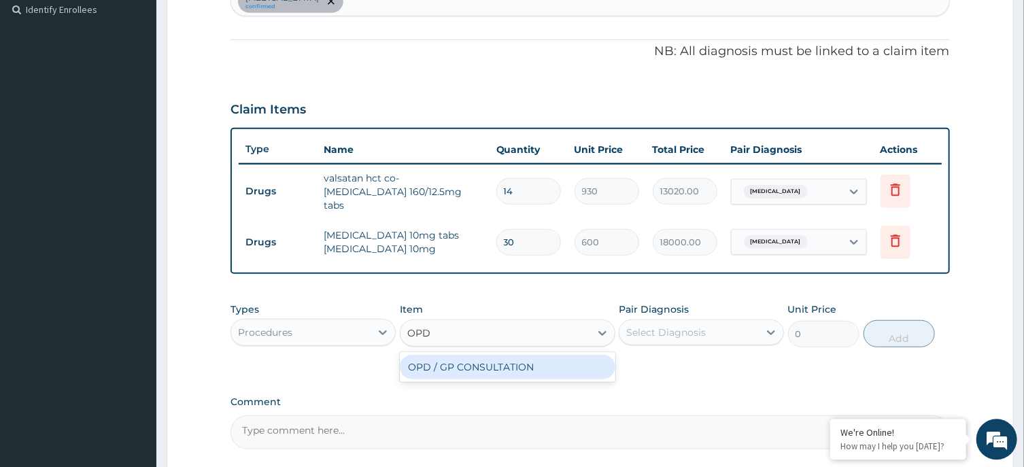
click at [521, 364] on div "OPD / GP CONSULTATION" at bounding box center [508, 367] width 216 height 24
type input "4000"
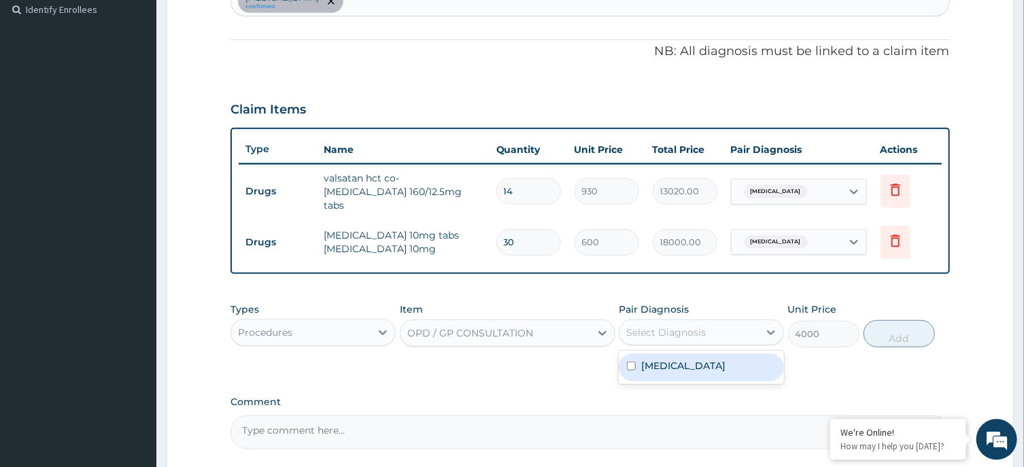
click at [717, 324] on div "Select Diagnosis" at bounding box center [688, 333] width 139 height 22
click at [712, 360] on label "[MEDICAL_DATA]" at bounding box center [683, 366] width 84 height 14
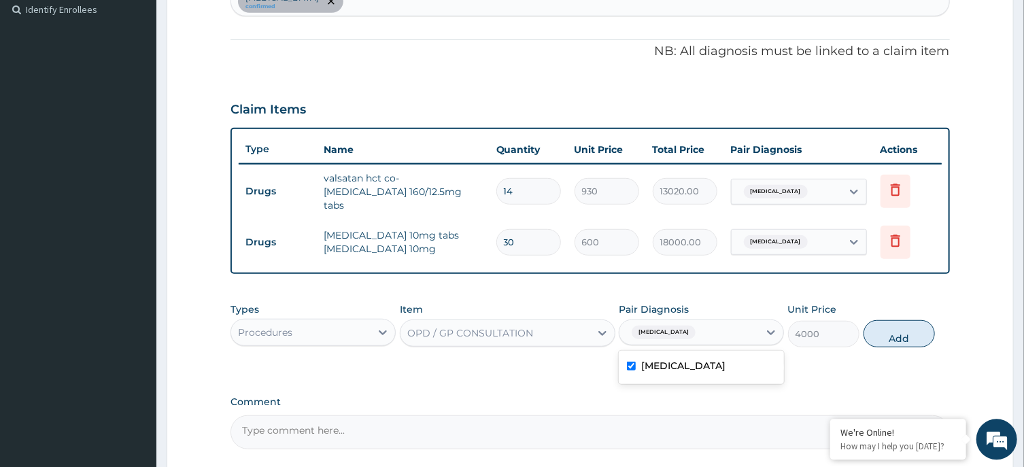
checkbox input "true"
click at [921, 328] on button "Add" at bounding box center [899, 333] width 72 height 27
type input "0"
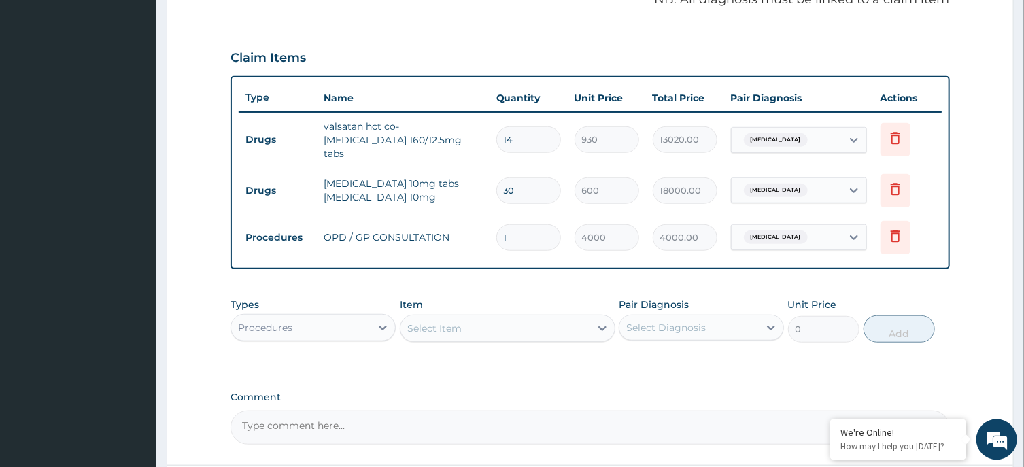
scroll to position [541, 0]
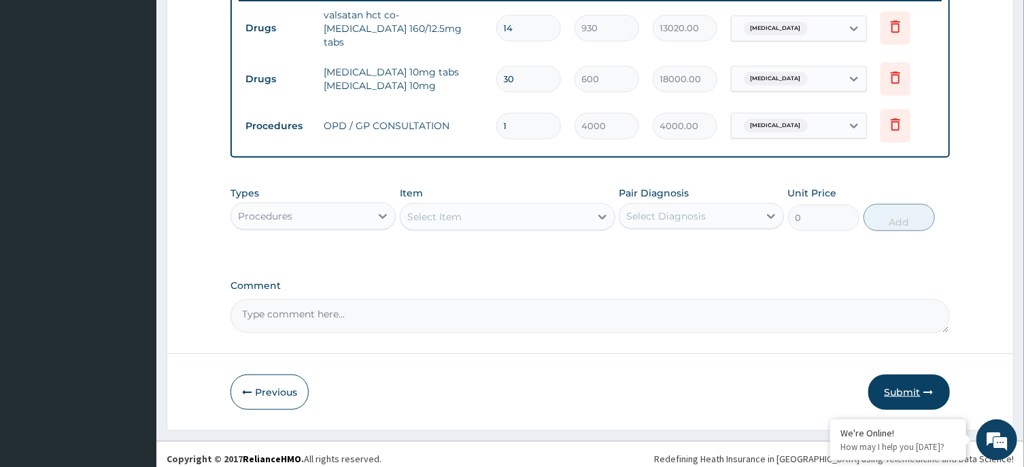
click at [902, 388] on button "Submit" at bounding box center [909, 392] width 82 height 35
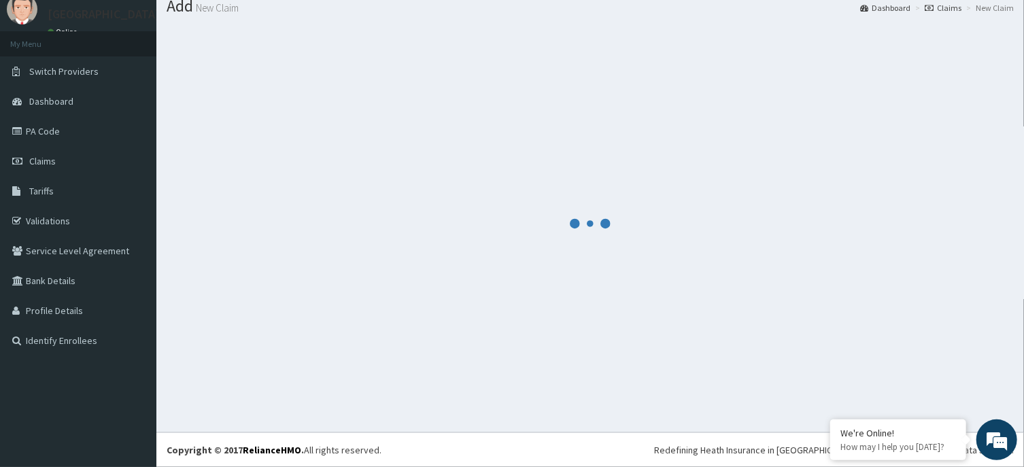
scroll to position [47, 0]
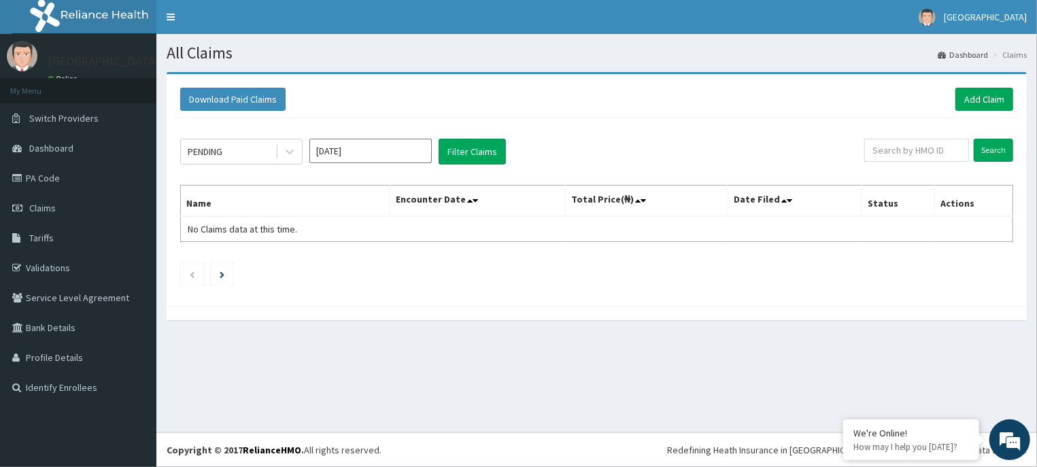
click at [398, 160] on input "[DATE]" at bounding box center [370, 151] width 122 height 24
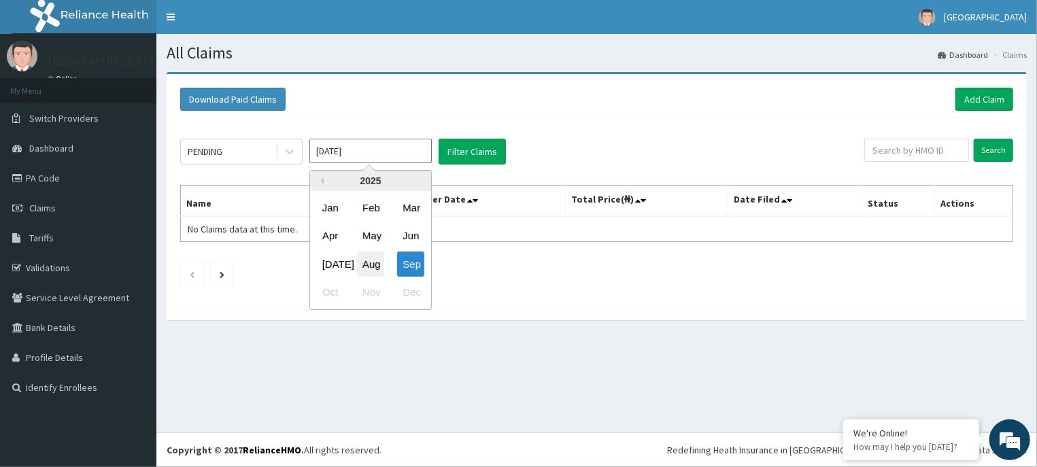
click at [371, 260] on div "Aug" at bounding box center [370, 264] width 27 height 25
type input "[DATE]"
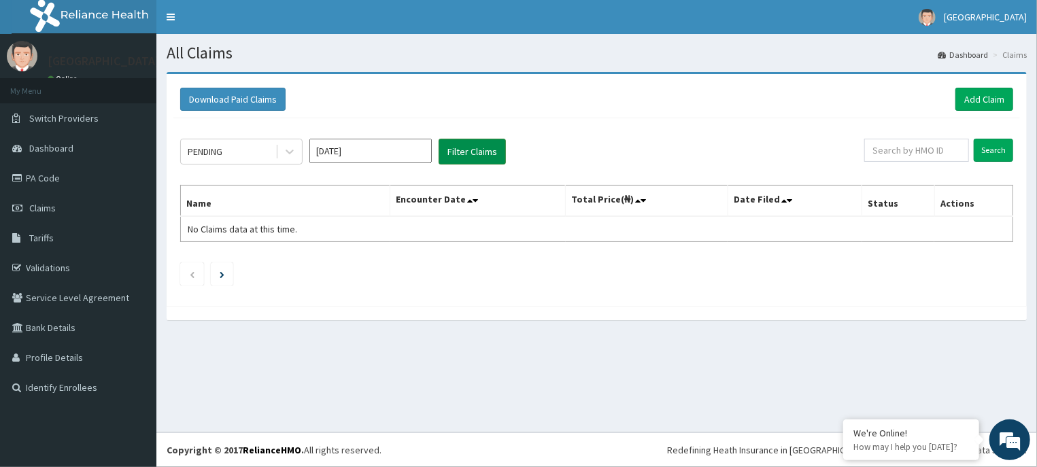
click at [469, 148] on button "Filter Claims" at bounding box center [472, 152] width 67 height 26
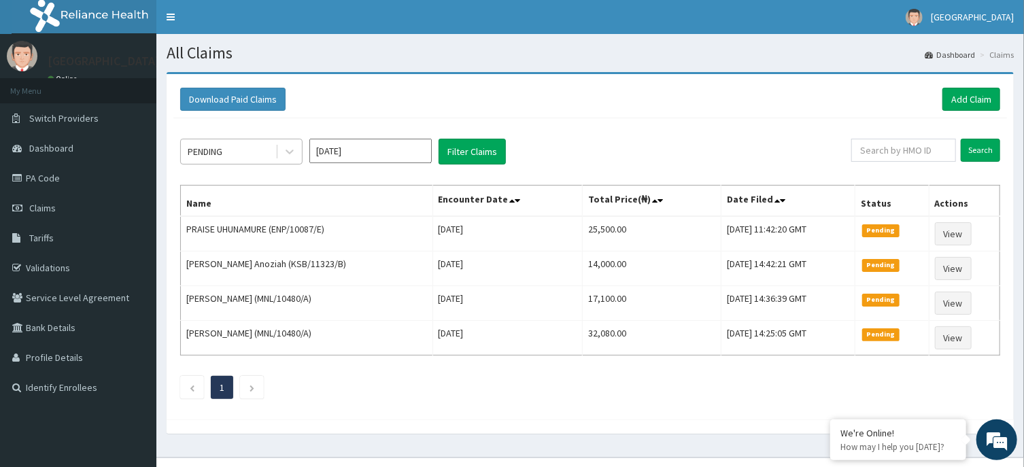
click at [302, 150] on div "PENDING" at bounding box center [241, 152] width 122 height 26
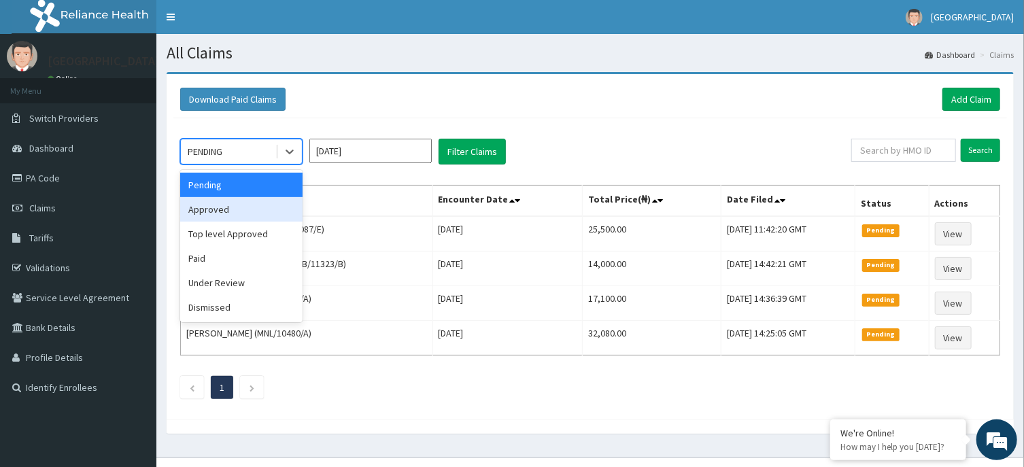
click at [252, 212] on div "Approved" at bounding box center [241, 209] width 122 height 24
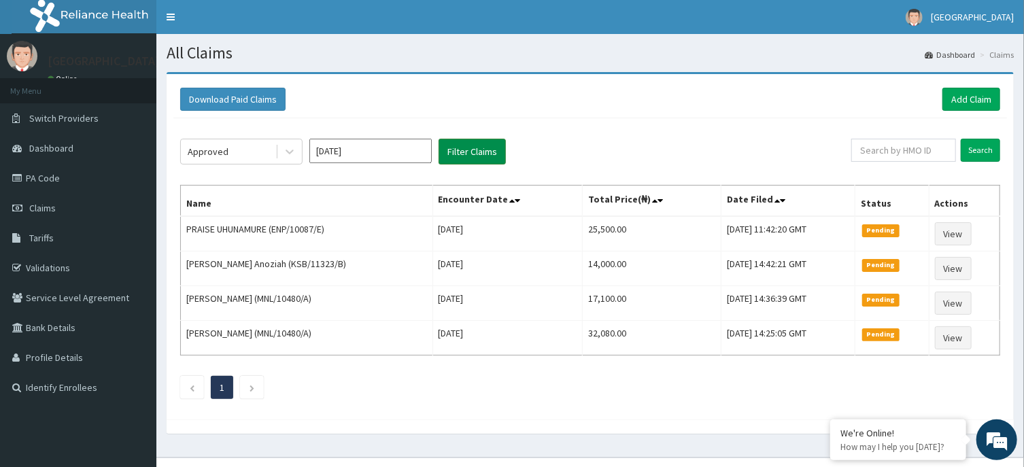
click at [464, 150] on button "Filter Claims" at bounding box center [472, 152] width 67 height 26
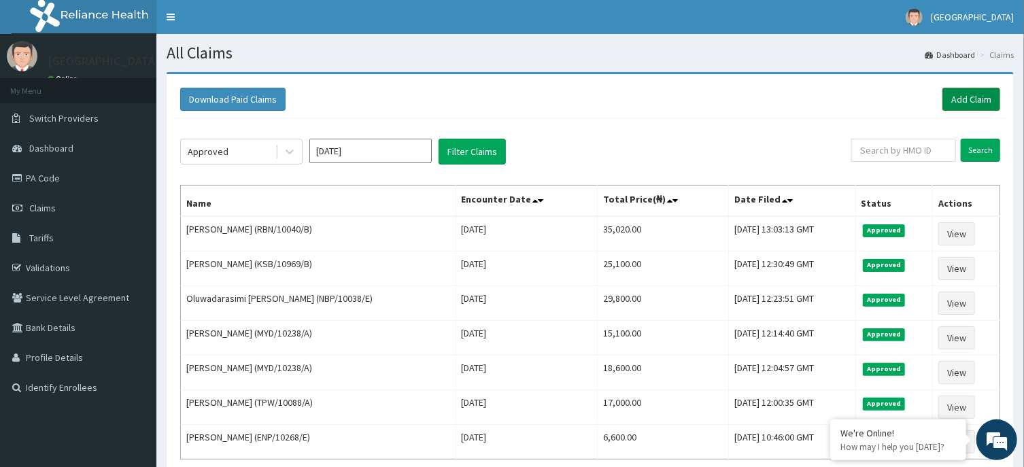
click at [963, 94] on link "Add Claim" at bounding box center [971, 99] width 58 height 23
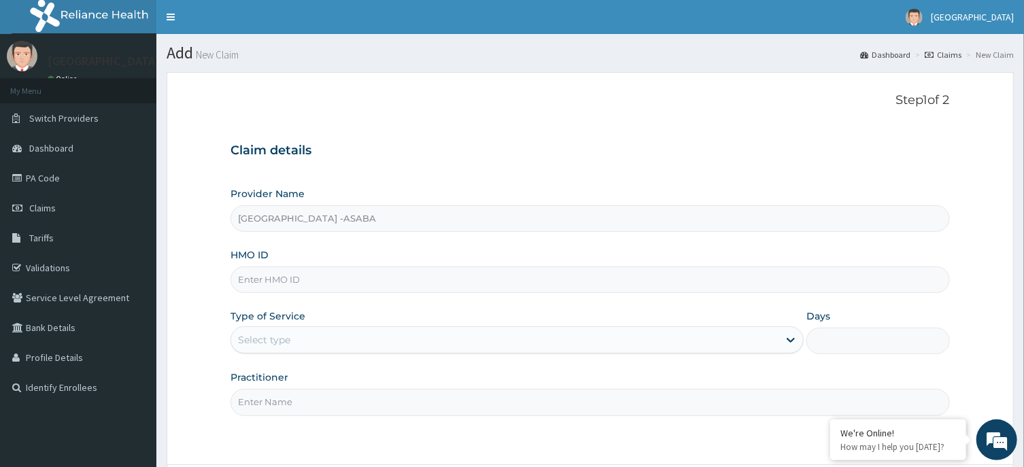
click at [517, 281] on input "HMO ID" at bounding box center [589, 280] width 719 height 27
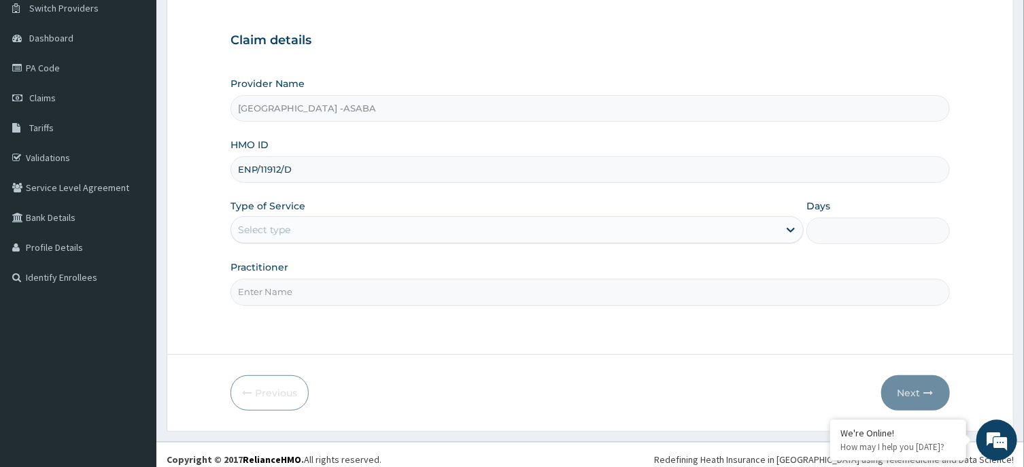
scroll to position [120, 0]
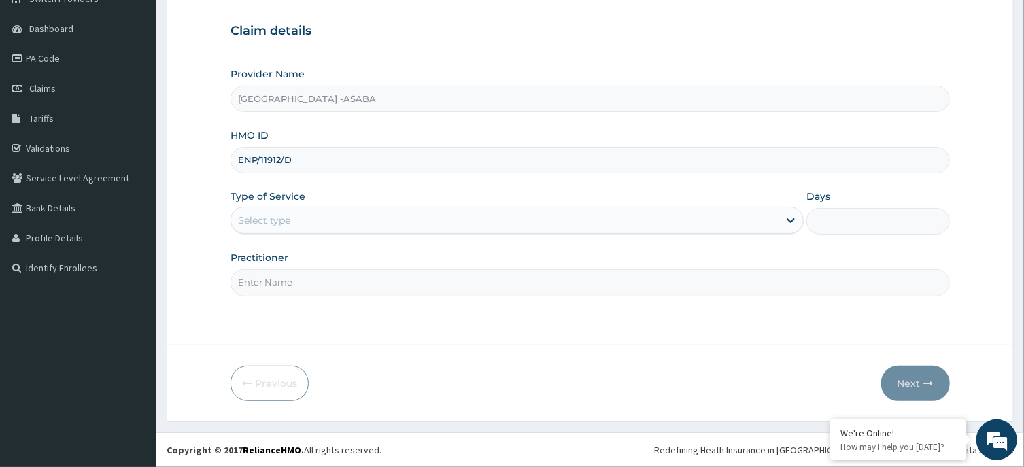
type input "ENP/11912/D"
click at [568, 221] on div "Select type" at bounding box center [504, 220] width 547 height 22
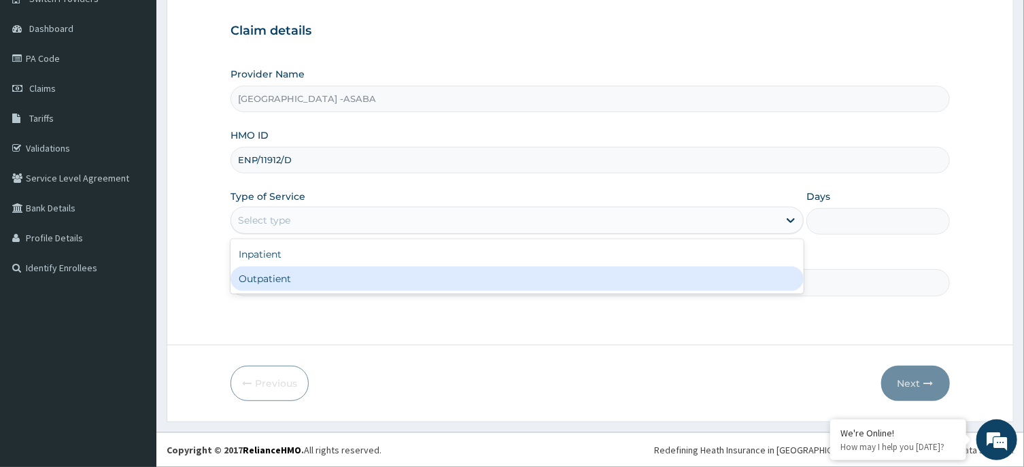
click at [462, 279] on div "Outpatient" at bounding box center [516, 279] width 573 height 24
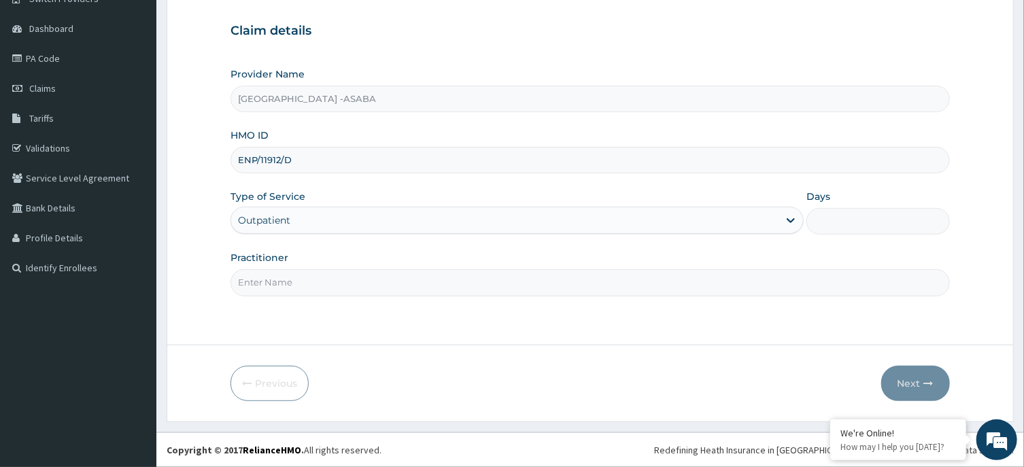
type input "1"
click at [469, 288] on input "Practitioner" at bounding box center [589, 282] width 719 height 27
type input "DR BRUNO"
click at [902, 379] on button "Next" at bounding box center [915, 383] width 69 height 35
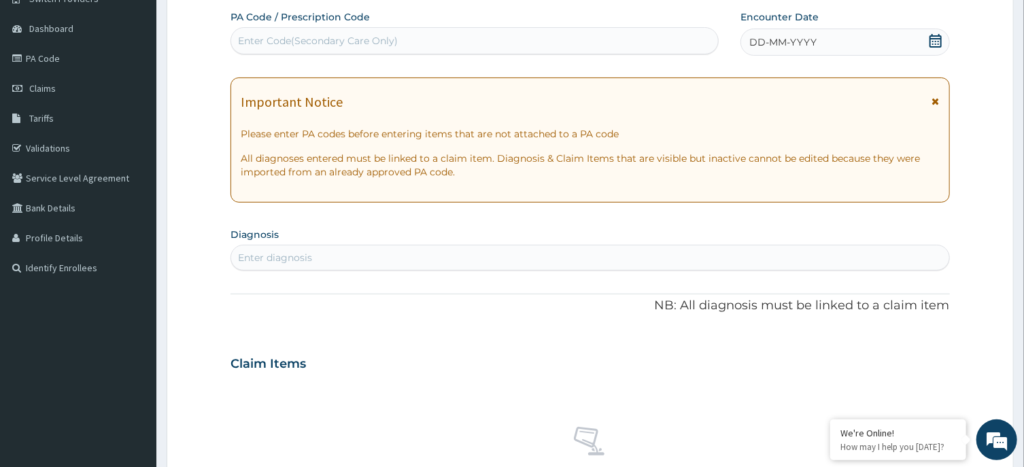
click at [644, 54] on div "PA Code / Prescription Code Enter Code(Secondary Care Only)" at bounding box center [474, 33] width 488 height 46
click at [595, 47] on div "Enter Code(Secondary Care Only)" at bounding box center [474, 41] width 487 height 22
type input "PA/4AB2E6"
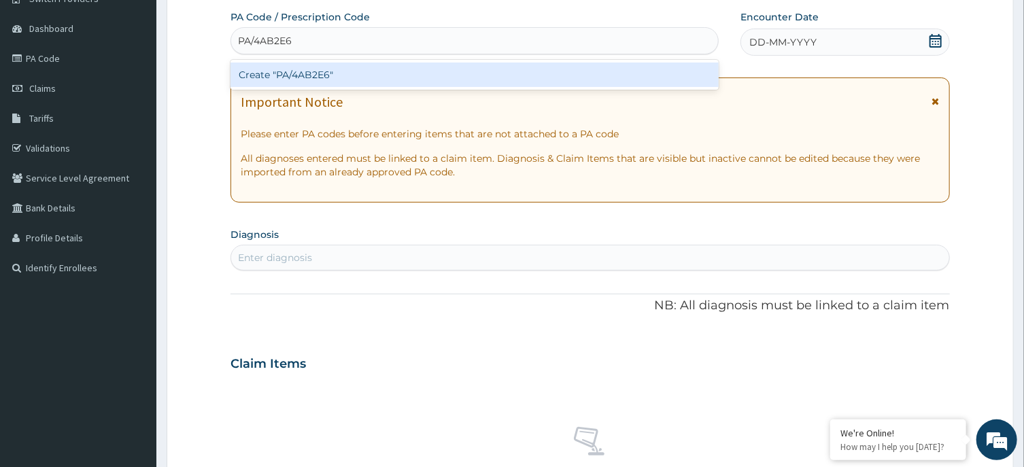
click at [595, 69] on div "Create "PA/4AB2E6"" at bounding box center [474, 75] width 488 height 24
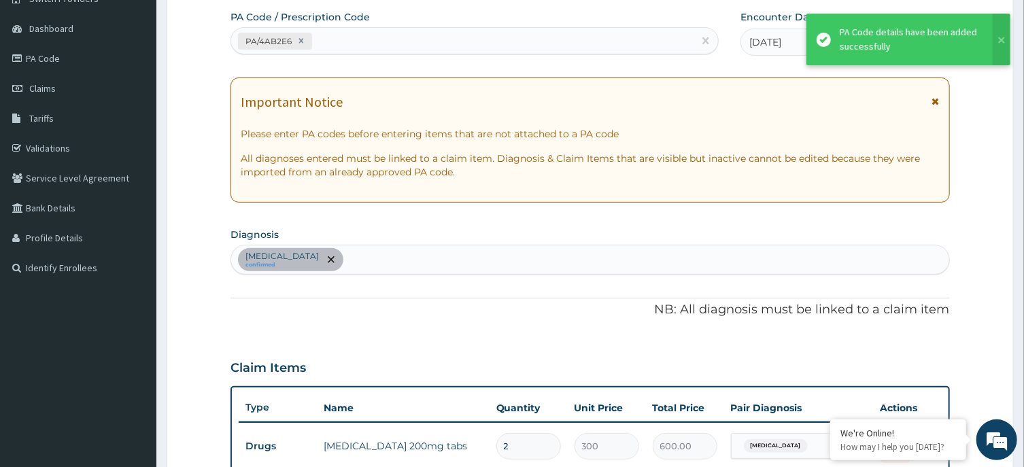
click at [664, 266] on div "Sepsis confirmed" at bounding box center [589, 259] width 717 height 29
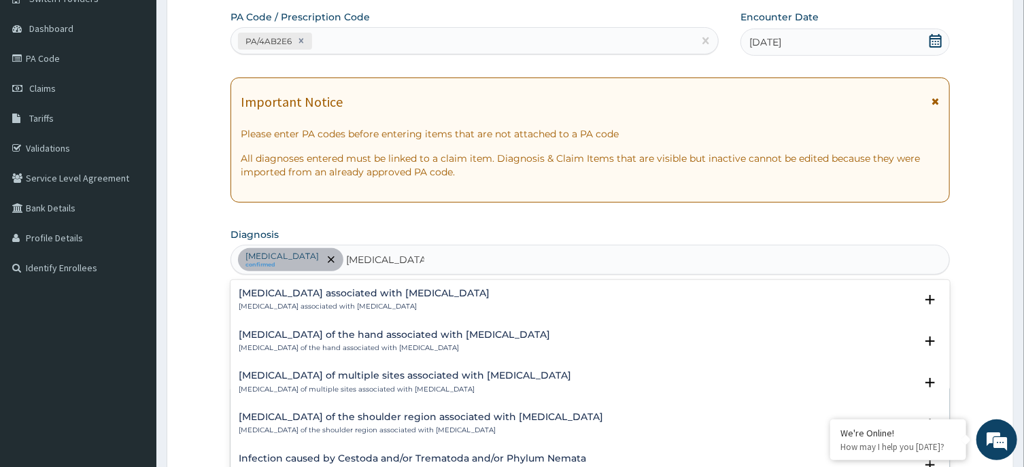
scroll to position [447, 0]
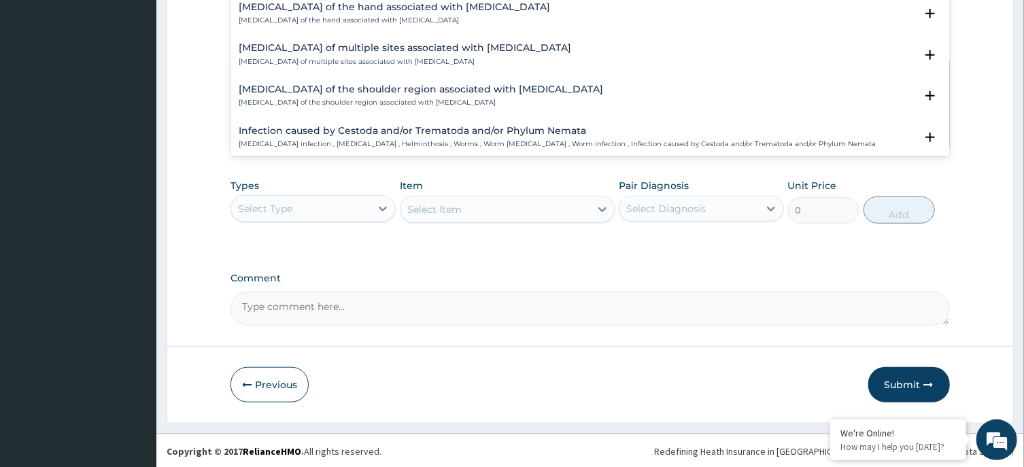
click at [746, 138] on div "Infection caused by Cestoda and/or Trematoda and/or Phylum Nemata Helminth infe…" at bounding box center [557, 138] width 637 height 24
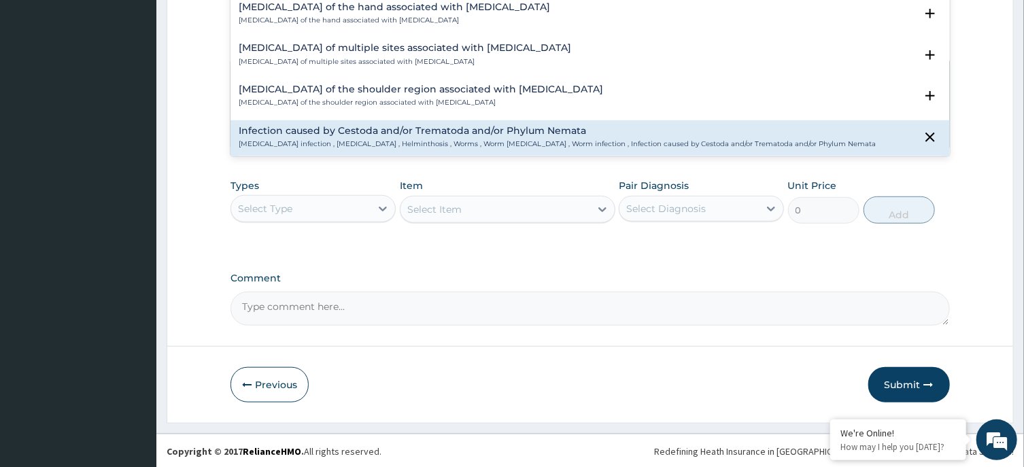
type input "HELMINTHIASIS"
click at [950, 145] on form "Step 2 of 2 PA Code / Prescription Code PA/4AB2E6 Encounter Date 23-08-2025 Imp…" at bounding box center [590, 24] width 847 height 798
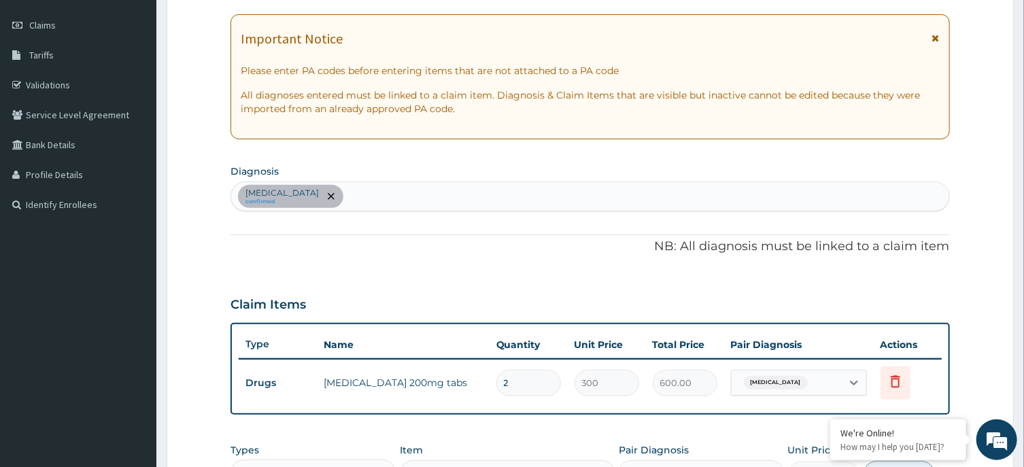
scroll to position [187, 0]
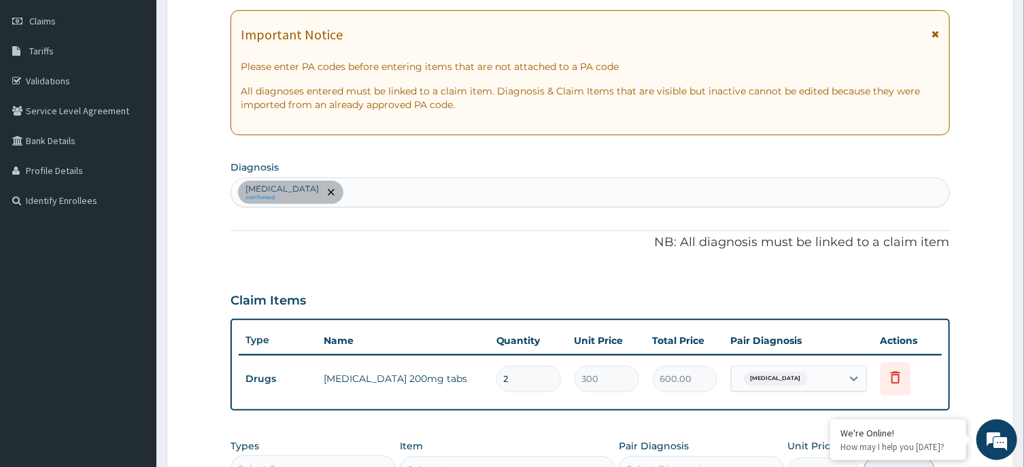
click at [613, 180] on div "Sepsis confirmed" at bounding box center [589, 192] width 717 height 29
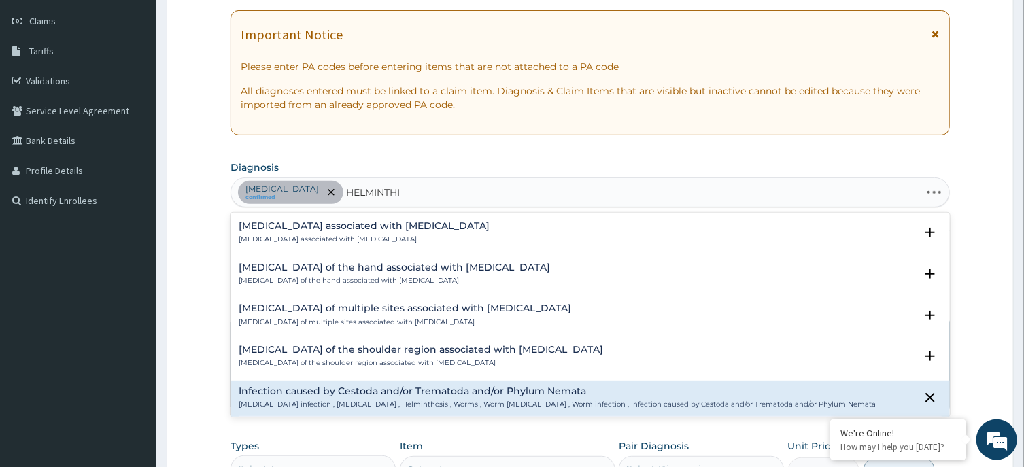
type input "HELMINTHIA"
click at [716, 401] on p "Helminth infection , Helminthiasis , Helminthosis , Worms , Worm infestation , …" at bounding box center [557, 405] width 637 height 10
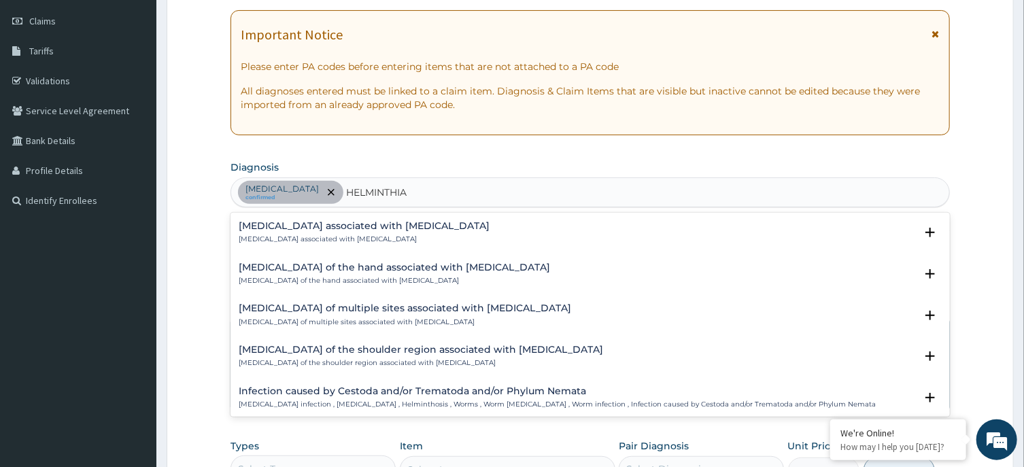
click at [716, 401] on p "Helminth infection , Helminthiasis , Helminthosis , Worms , Worm infestation , …" at bounding box center [557, 405] width 637 height 10
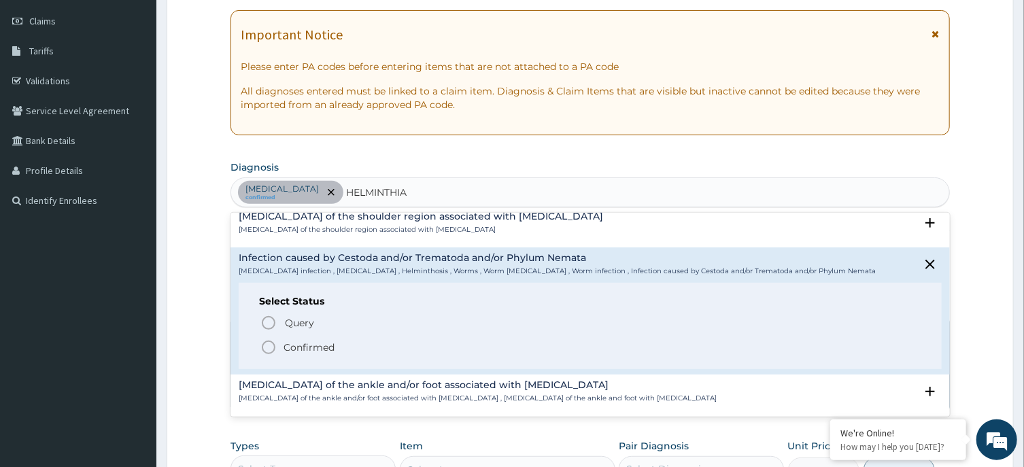
scroll to position [137, 0]
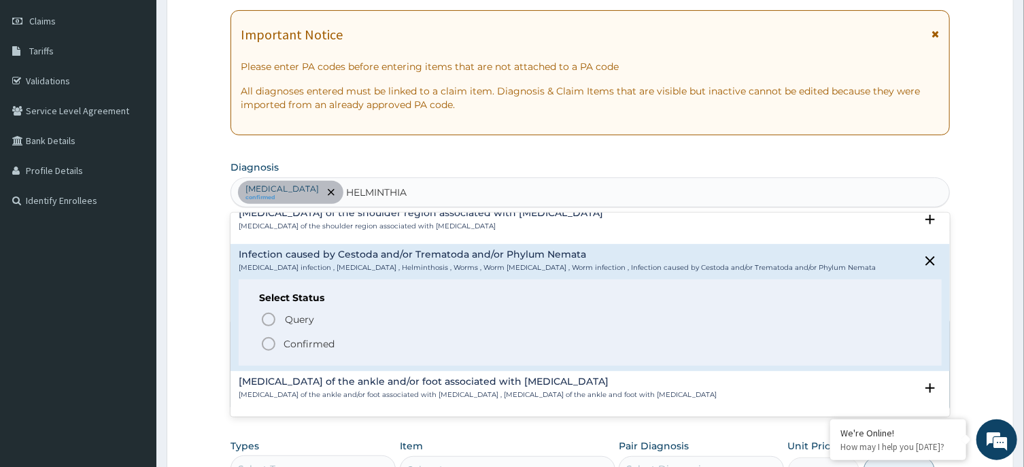
click at [269, 340] on icon "status option filled" at bounding box center [268, 344] width 16 height 16
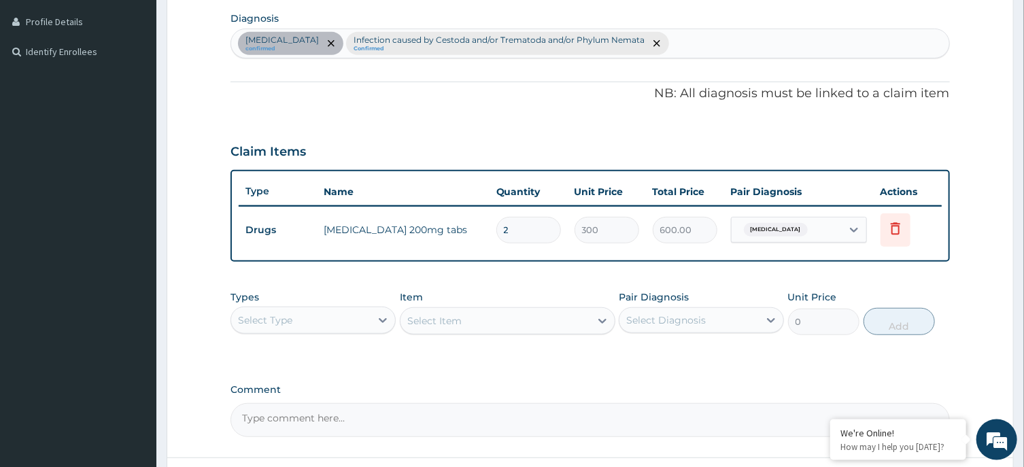
scroll to position [333, 0]
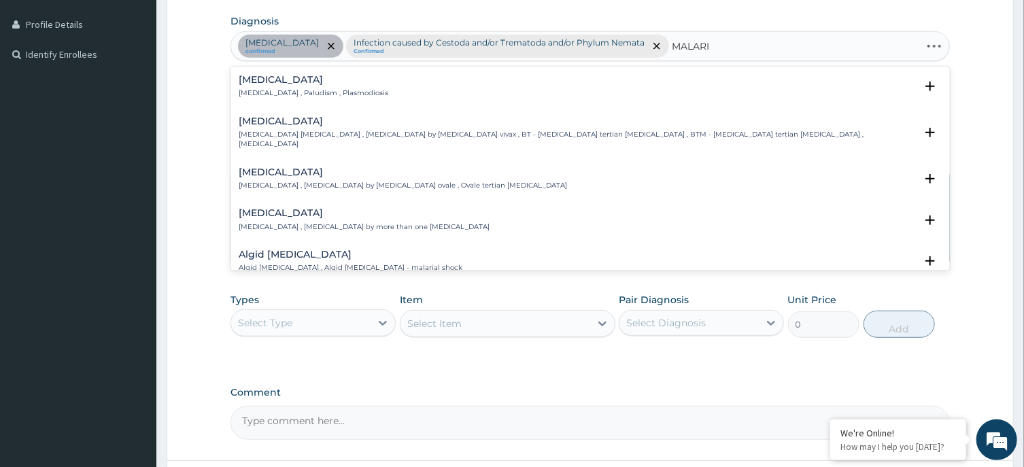
type input "MALARIA"
click at [261, 79] on h4 "Malaria" at bounding box center [314, 80] width 150 height 10
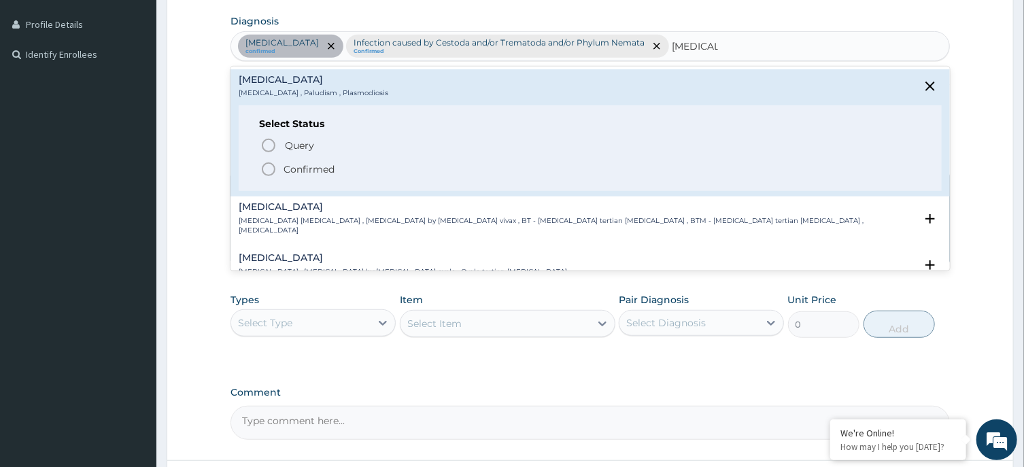
click at [269, 165] on icon "status option filled" at bounding box center [268, 169] width 16 height 16
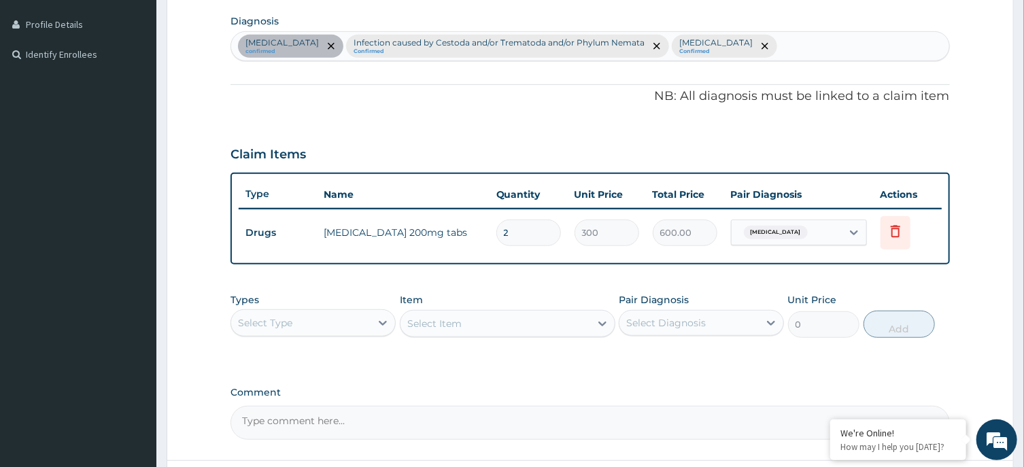
scroll to position [447, 0]
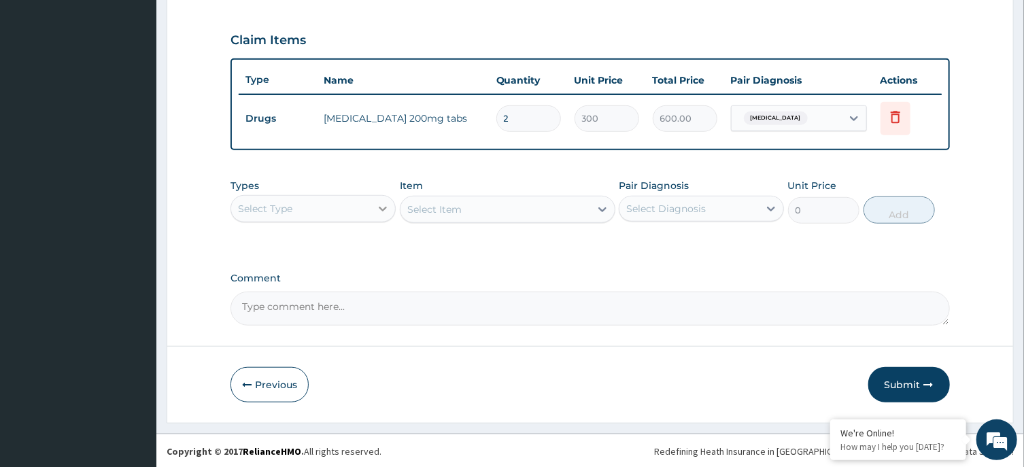
click at [378, 202] on icon at bounding box center [383, 209] width 14 height 14
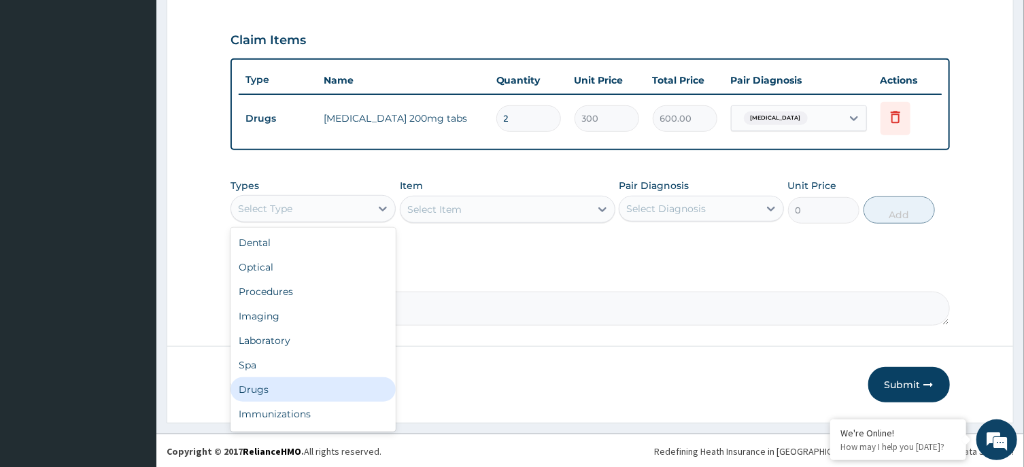
click at [278, 377] on div "Drugs" at bounding box center [312, 389] width 165 height 24
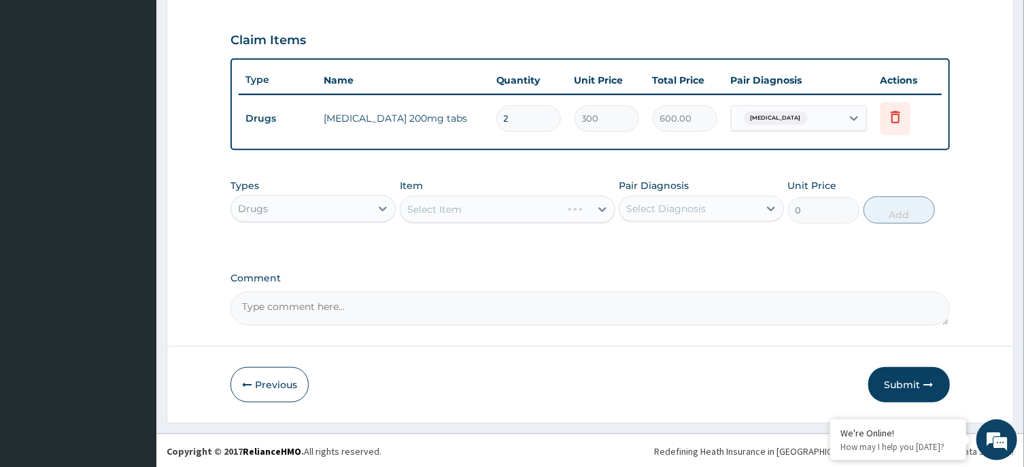
click at [545, 202] on div "Select Item" at bounding box center [508, 209] width 216 height 27
click at [547, 209] on div "Select Item" at bounding box center [508, 209] width 216 height 27
click at [540, 203] on div "Select Item" at bounding box center [495, 210] width 190 height 22
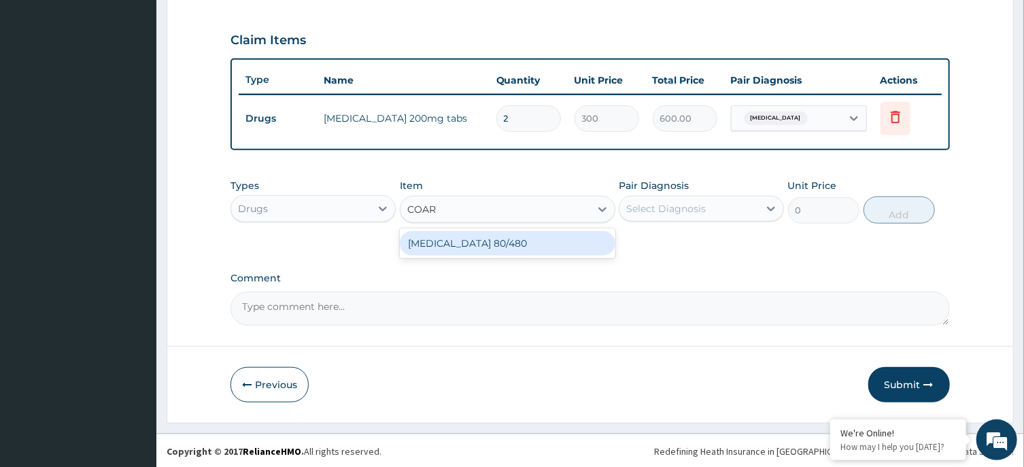
type input "COARTE"
click at [564, 247] on div "COARTEM 80/480" at bounding box center [508, 243] width 216 height 24
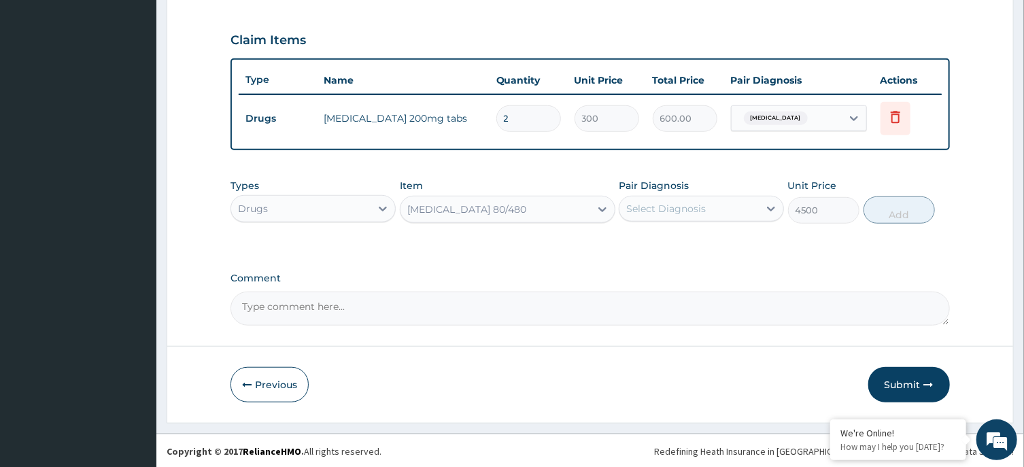
type input "4500"
click at [681, 209] on div "Select Diagnosis" at bounding box center [666, 209] width 80 height 14
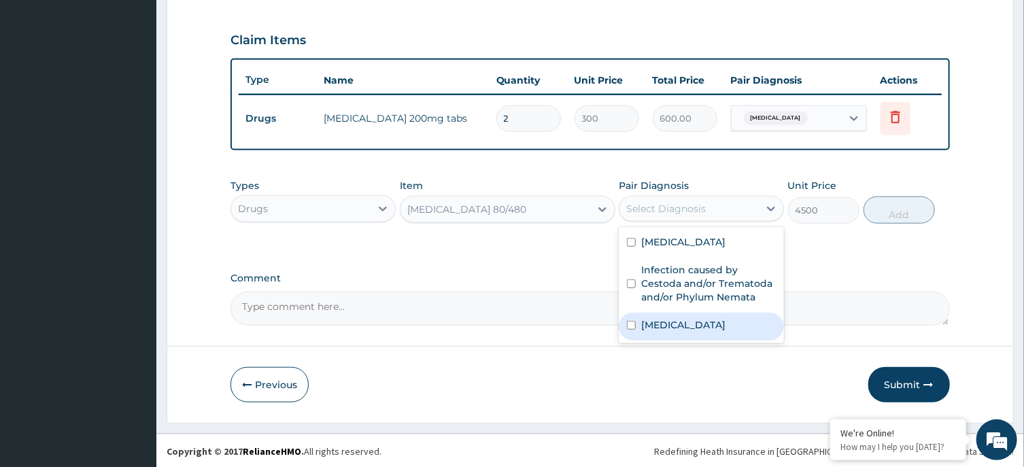
click at [683, 336] on div "Malaria" at bounding box center [701, 327] width 165 height 28
checkbox input "true"
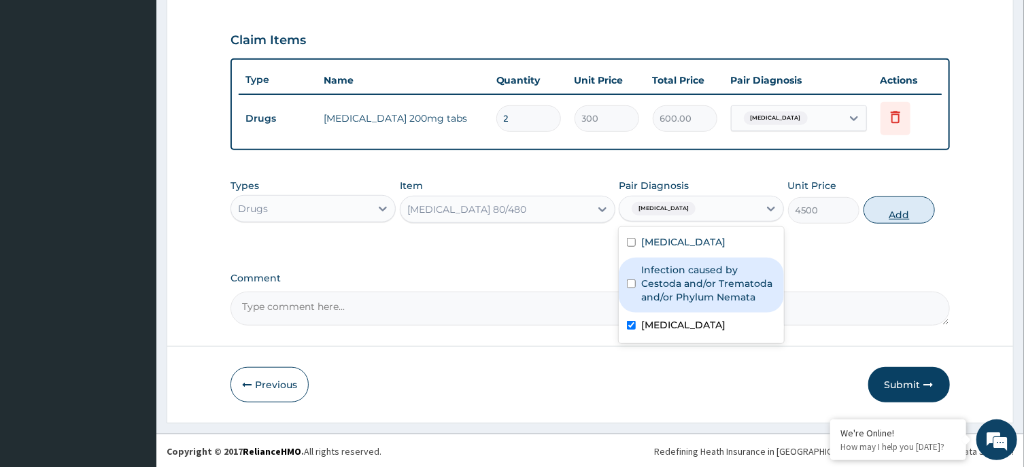
click at [897, 201] on button "Add" at bounding box center [899, 209] width 72 height 27
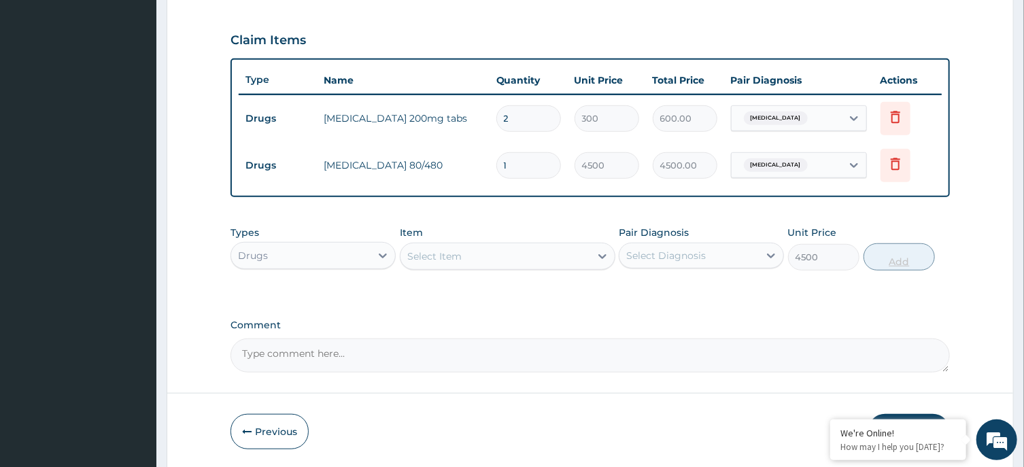
type input "0"
click at [564, 253] on div "Select Item" at bounding box center [495, 256] width 190 height 22
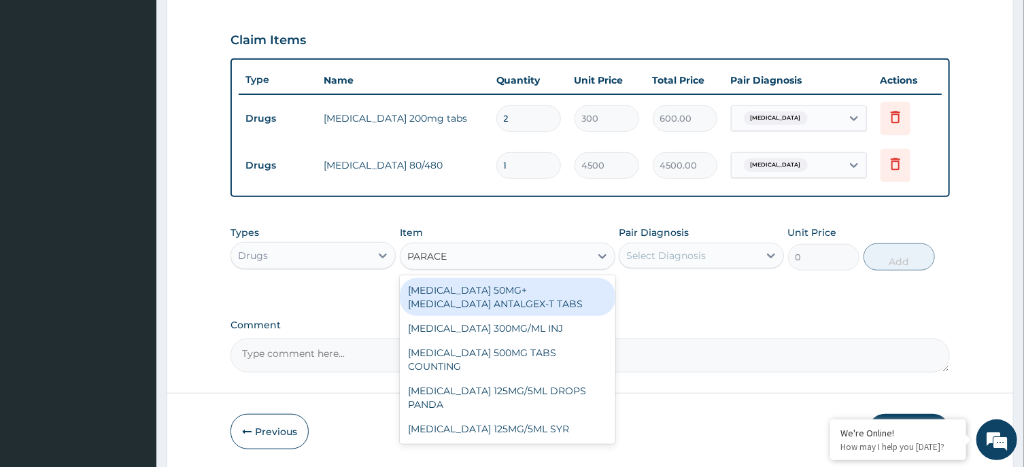
type input "PARACET"
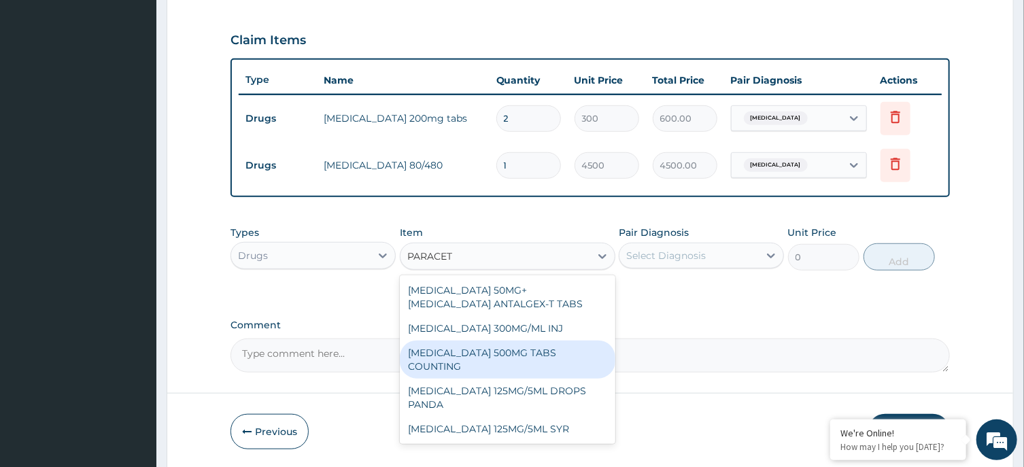
click at [571, 354] on div "PARACETAMOL 500MG TABS COUNTING" at bounding box center [508, 360] width 216 height 38
type input "10"
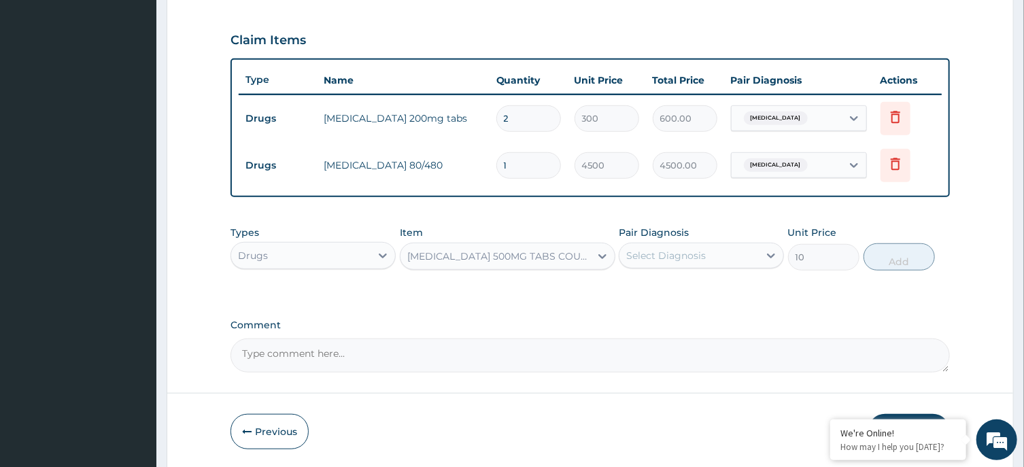
click at [729, 254] on div "Select Diagnosis" at bounding box center [688, 256] width 139 height 22
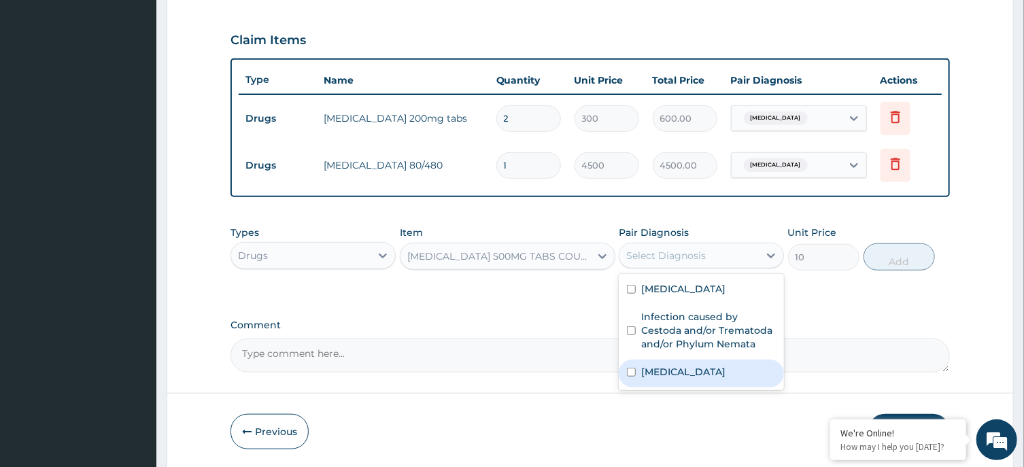
click at [677, 362] on div "Malaria" at bounding box center [701, 374] width 165 height 28
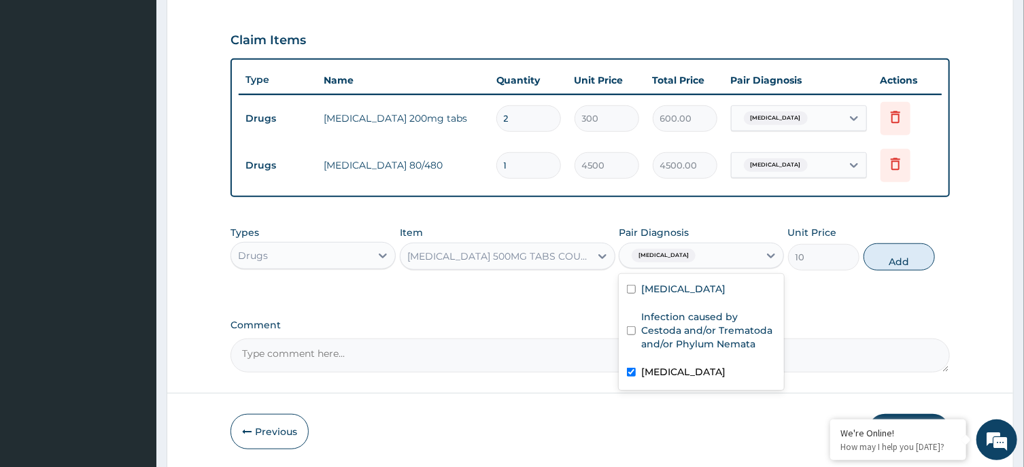
checkbox input "true"
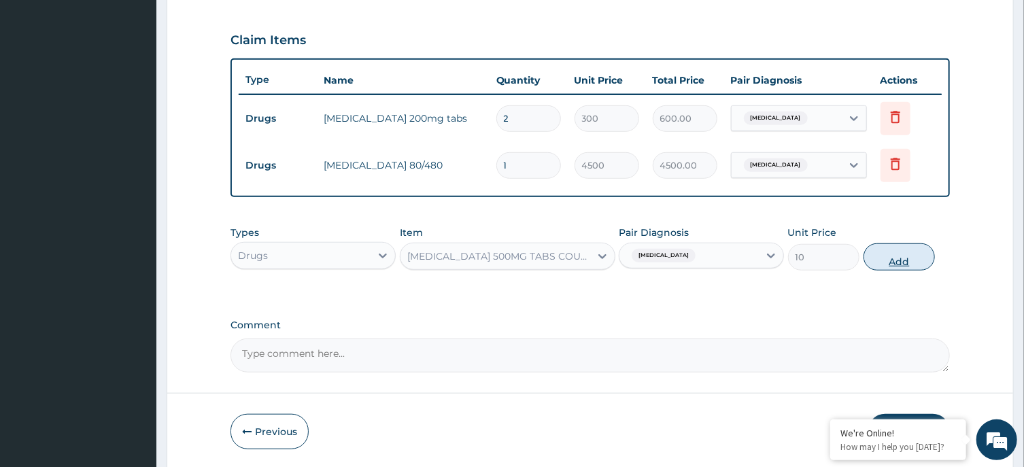
click at [883, 246] on button "Add" at bounding box center [899, 256] width 72 height 27
type input "0"
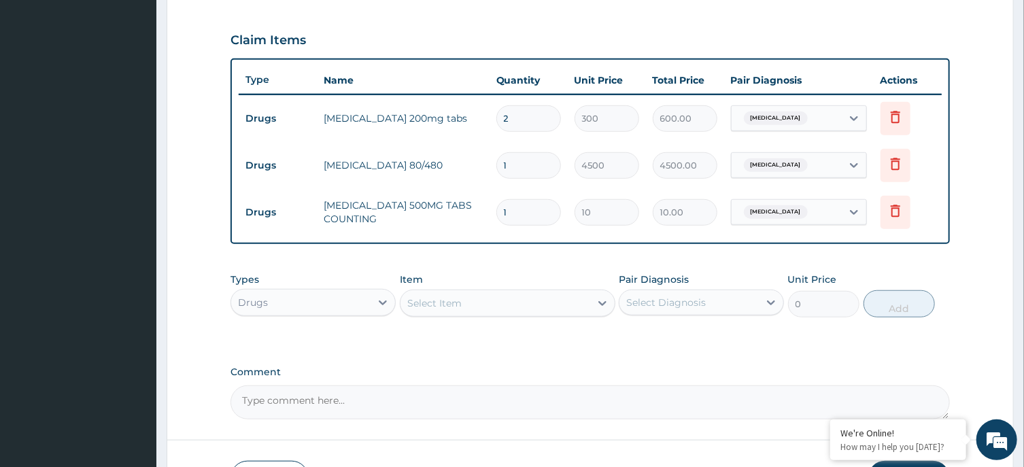
click at [524, 211] on input "1" at bounding box center [528, 212] width 65 height 27
type input "0.00"
type input "3"
type input "30.00"
type input "0.00"
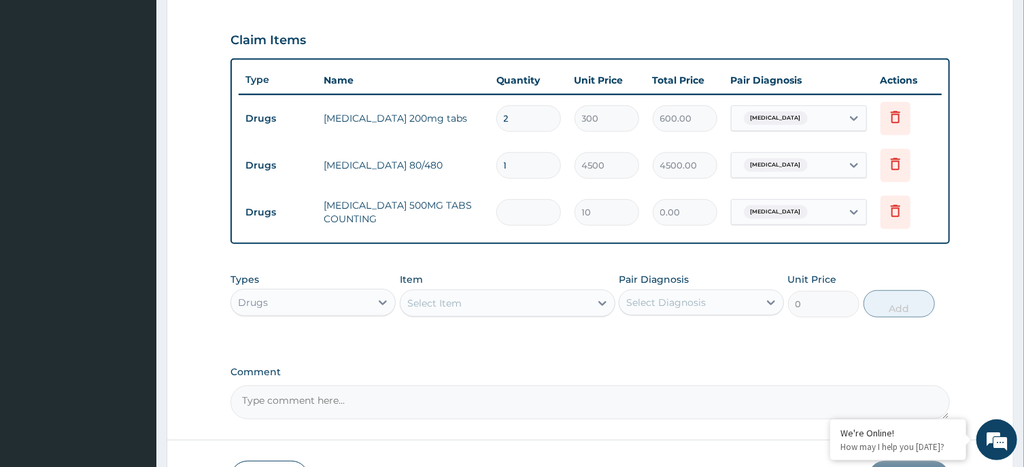
type input "3"
type input "30.00"
type input "30"
type input "300.00"
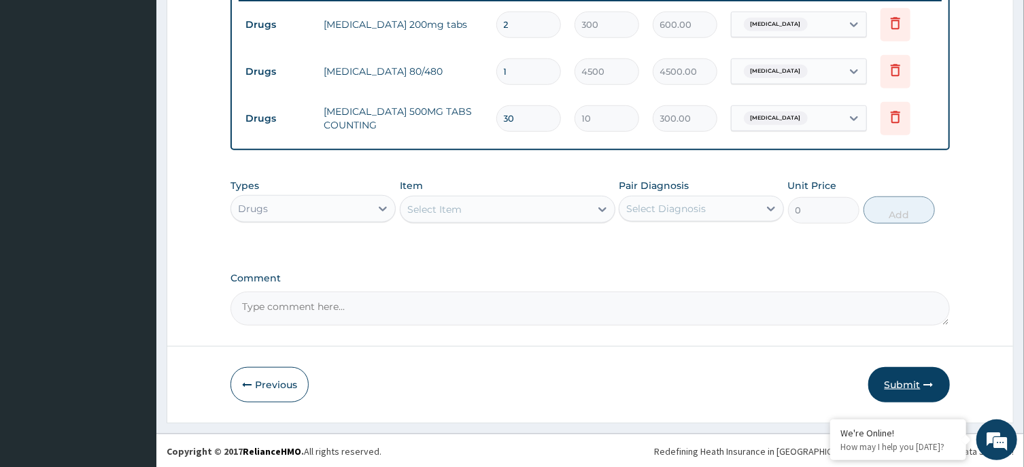
type input "30"
click at [904, 388] on button "Submit" at bounding box center [909, 384] width 82 height 35
click at [901, 376] on button "Submit" at bounding box center [909, 384] width 82 height 35
click at [900, 375] on button "Submit" at bounding box center [909, 384] width 82 height 35
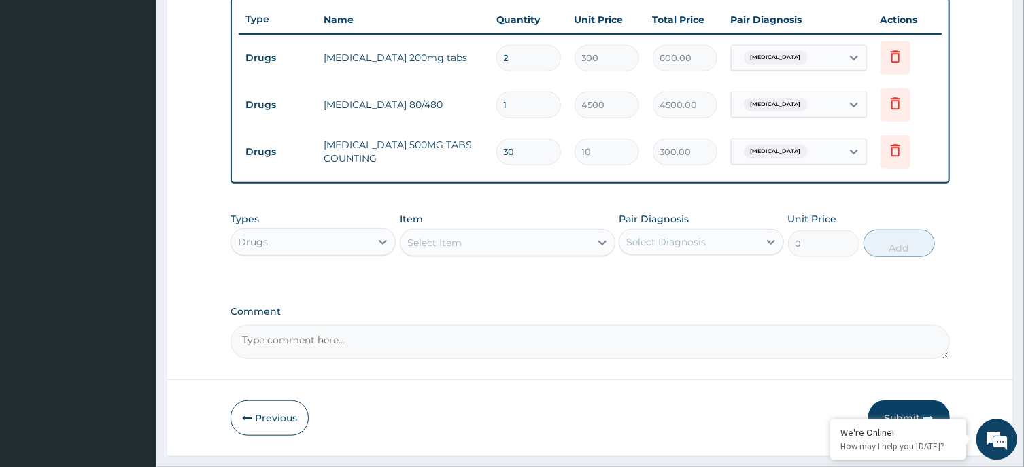
scroll to position [504, 0]
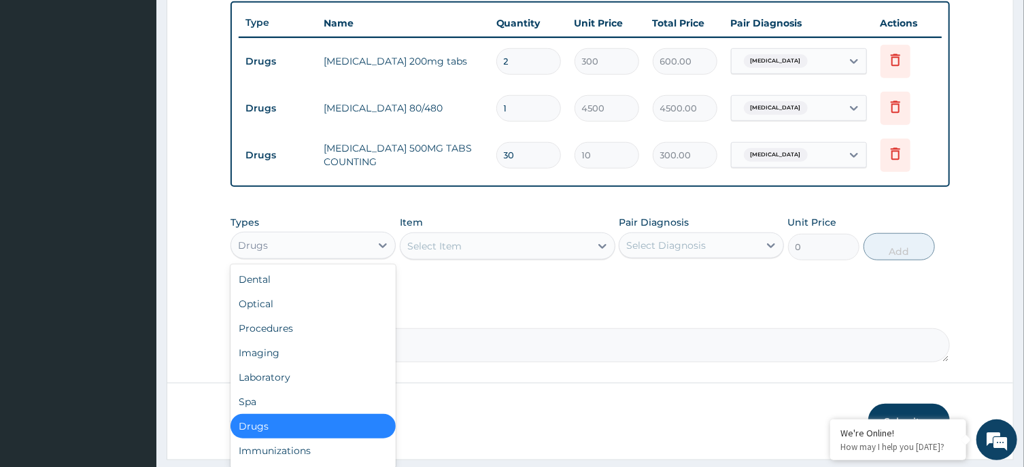
click at [352, 241] on div "Drugs" at bounding box center [300, 246] width 139 height 22
click at [318, 334] on div "Procedures" at bounding box center [312, 328] width 165 height 24
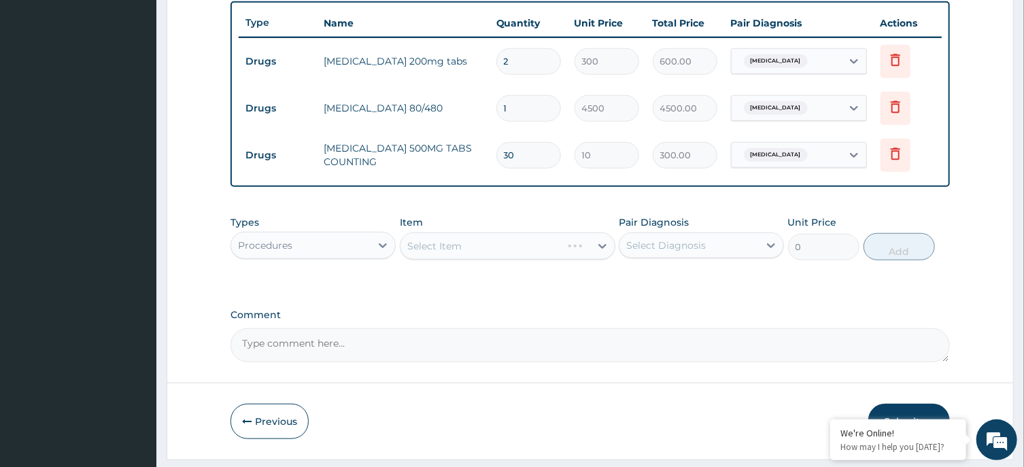
click at [509, 243] on div "Select Item" at bounding box center [508, 246] width 216 height 27
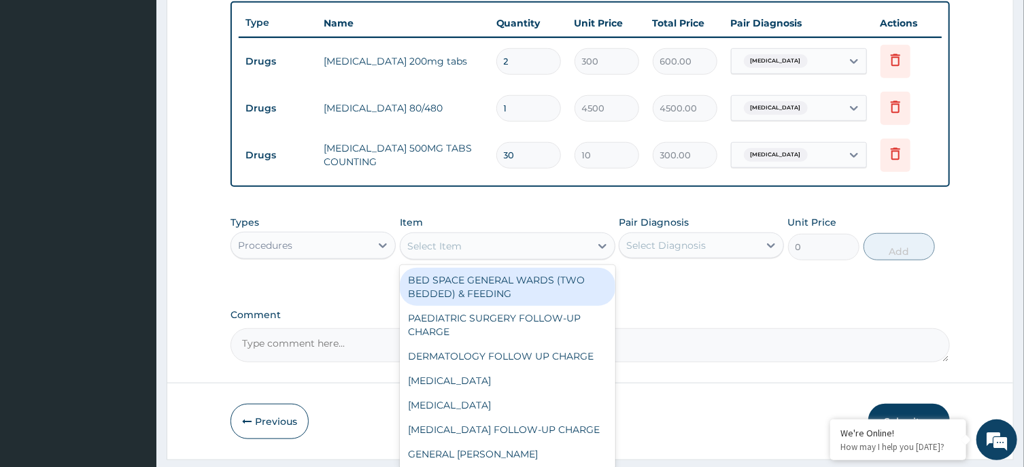
click at [545, 239] on div "Select Item" at bounding box center [495, 246] width 190 height 22
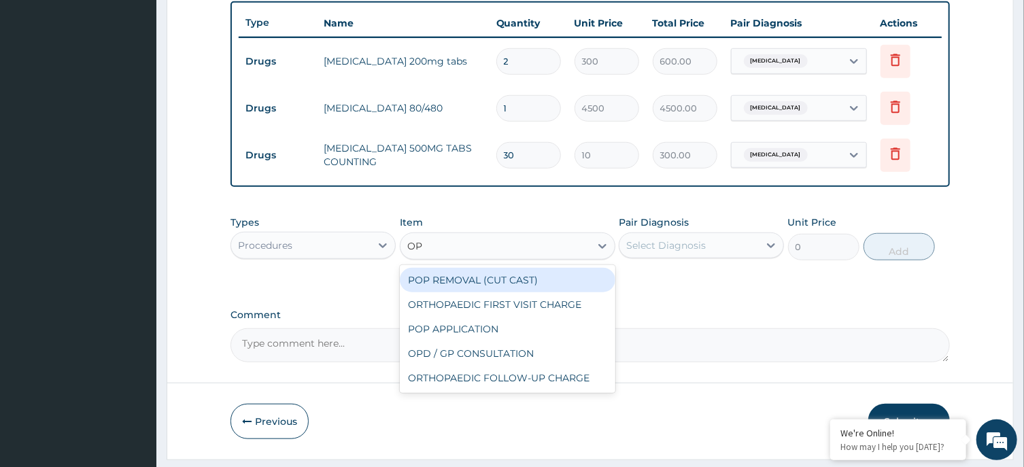
type input "OPD"
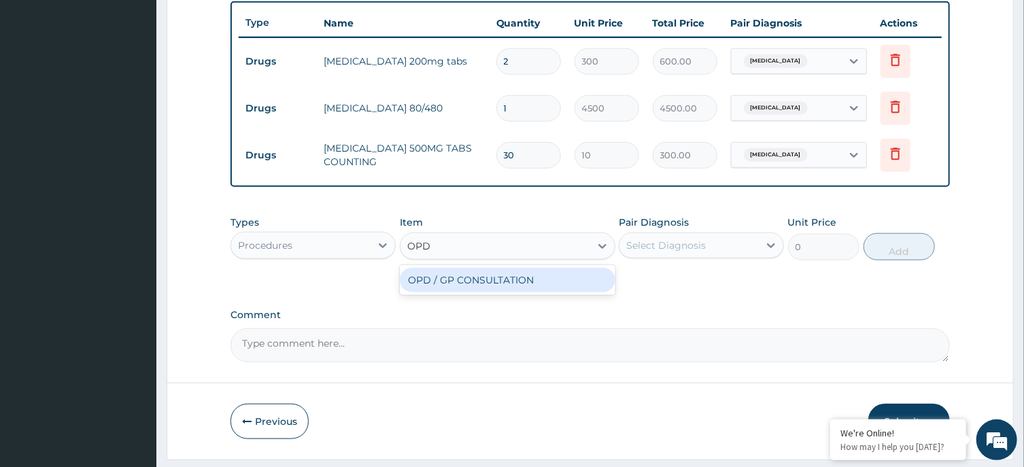
click at [555, 278] on div "OPD / GP CONSULTATION" at bounding box center [508, 280] width 216 height 24
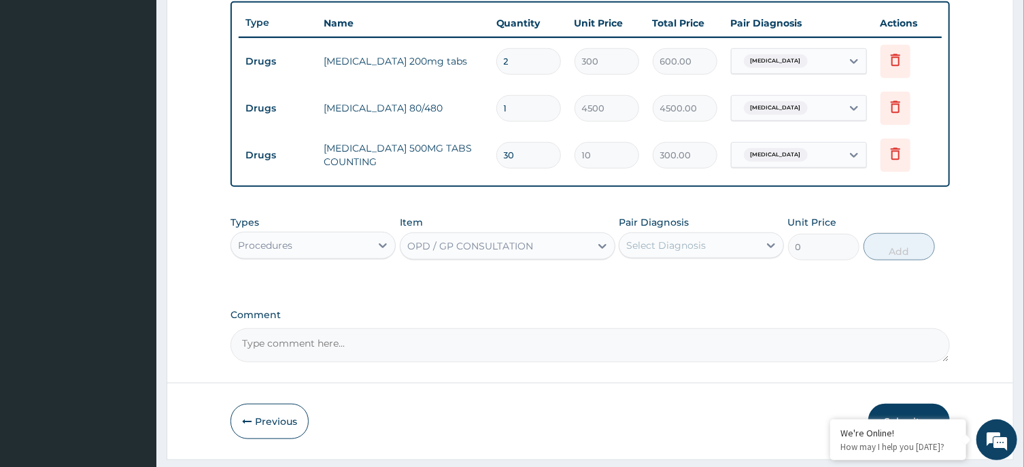
type input "4000"
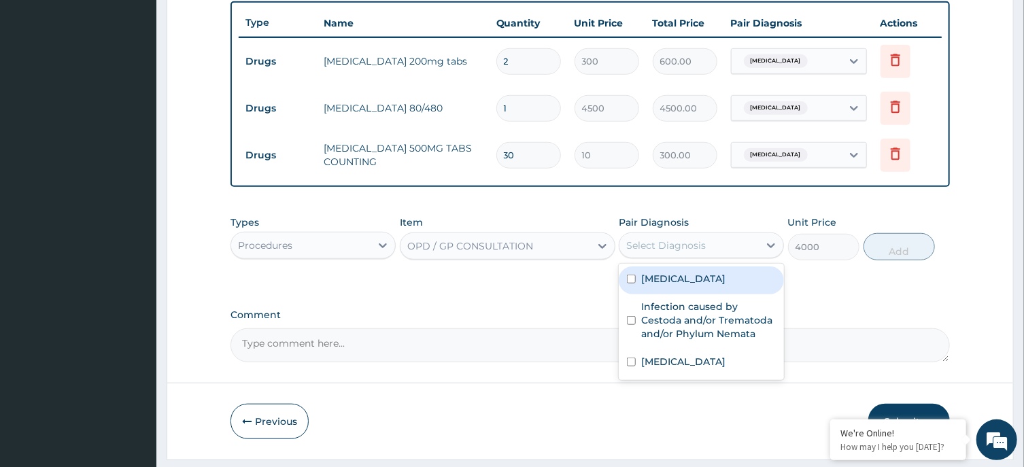
click at [701, 239] on div "Select Diagnosis" at bounding box center [666, 246] width 80 height 14
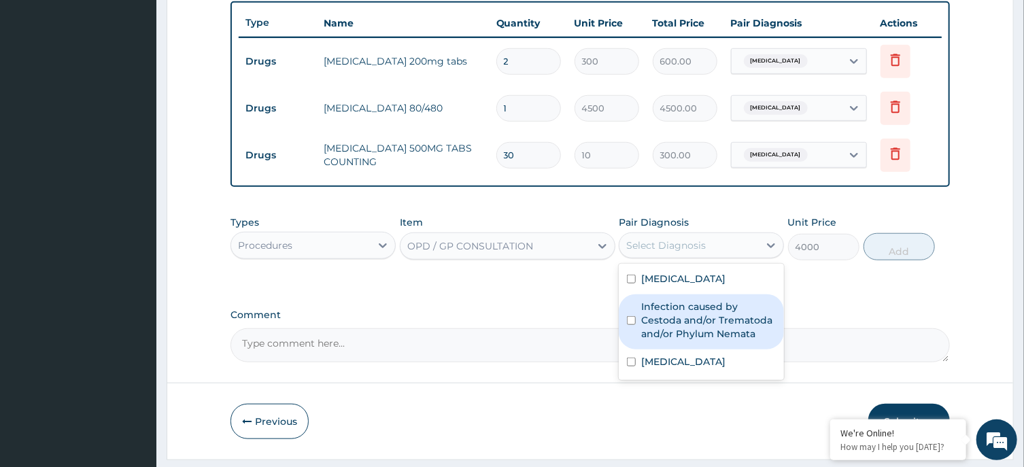
click at [713, 318] on label "Infection caused by Cestoda and/or Trematoda and/or Phylum Nemata" at bounding box center [708, 320] width 135 height 41
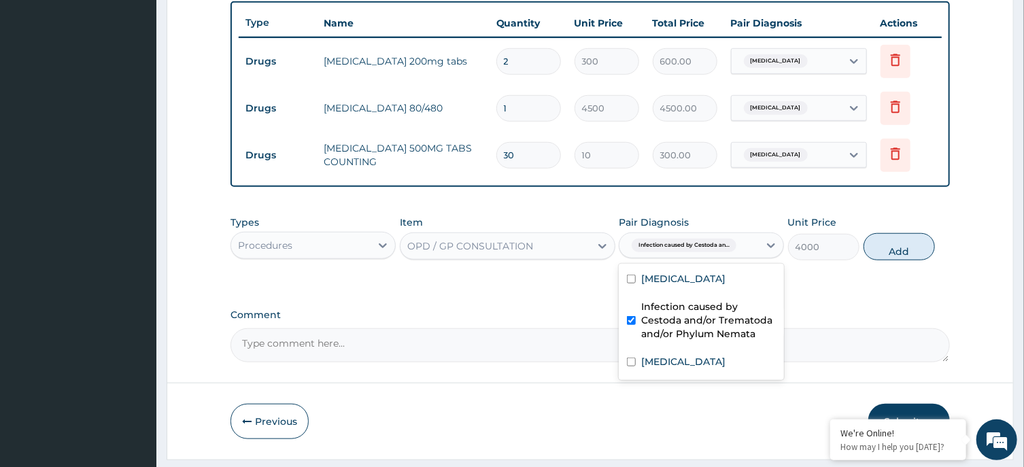
checkbox input "true"
click at [699, 278] on div "[MEDICAL_DATA]" at bounding box center [701, 281] width 165 height 28
checkbox input "true"
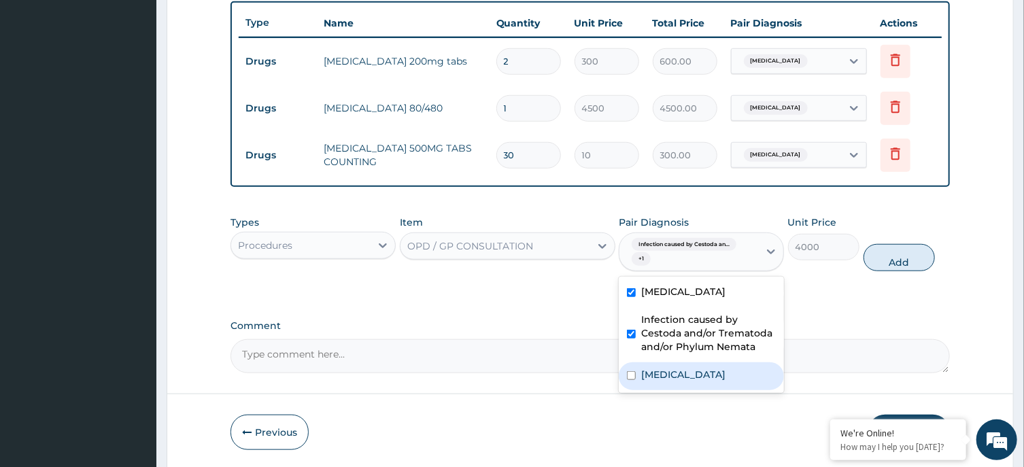
click at [712, 378] on div "Malaria" at bounding box center [701, 376] width 165 height 28
checkbox input "true"
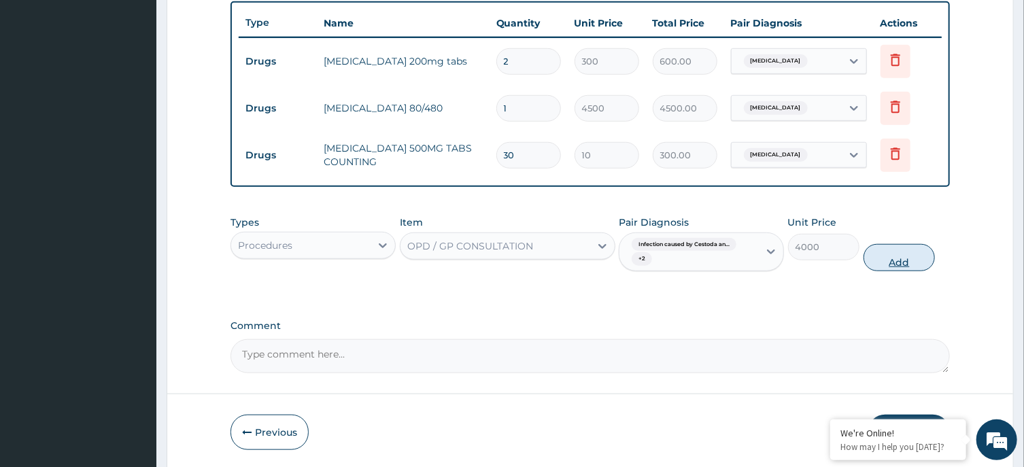
click at [903, 252] on button "Add" at bounding box center [899, 257] width 72 height 27
type input "0"
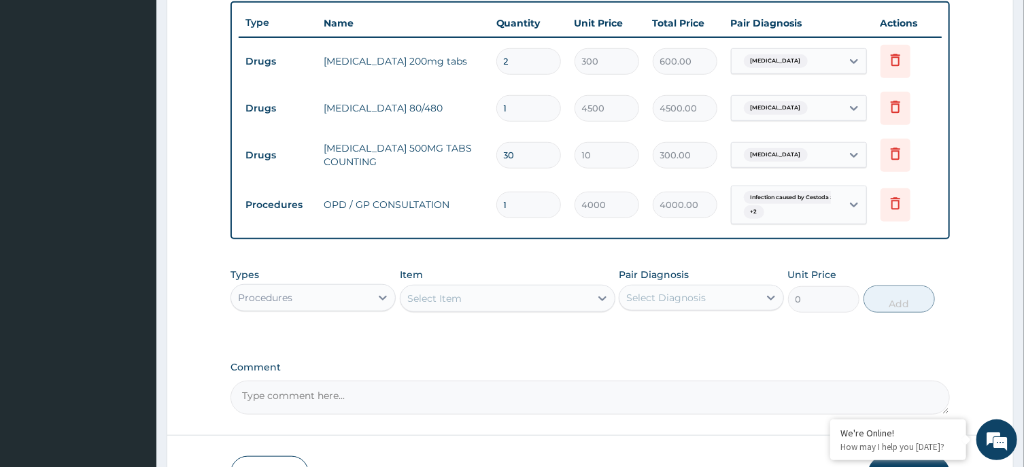
scroll to position [594, 0]
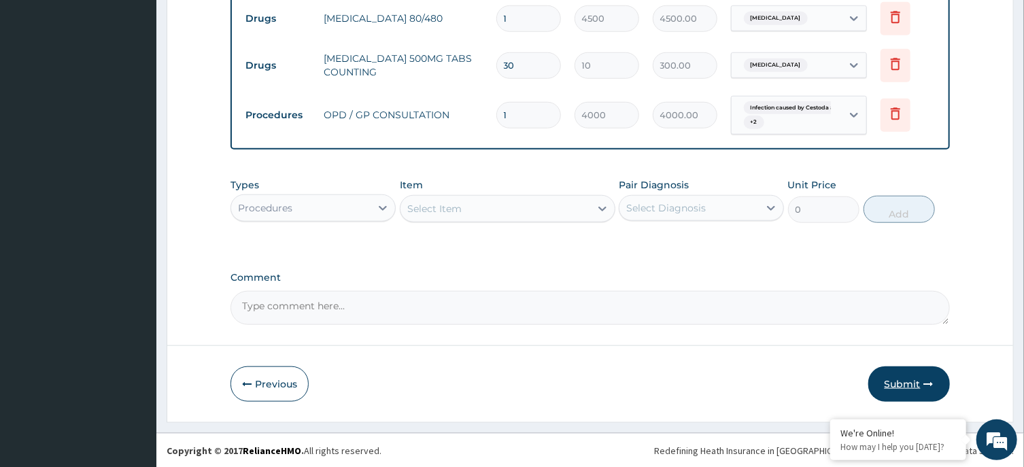
click at [898, 378] on button "Submit" at bounding box center [909, 383] width 82 height 35
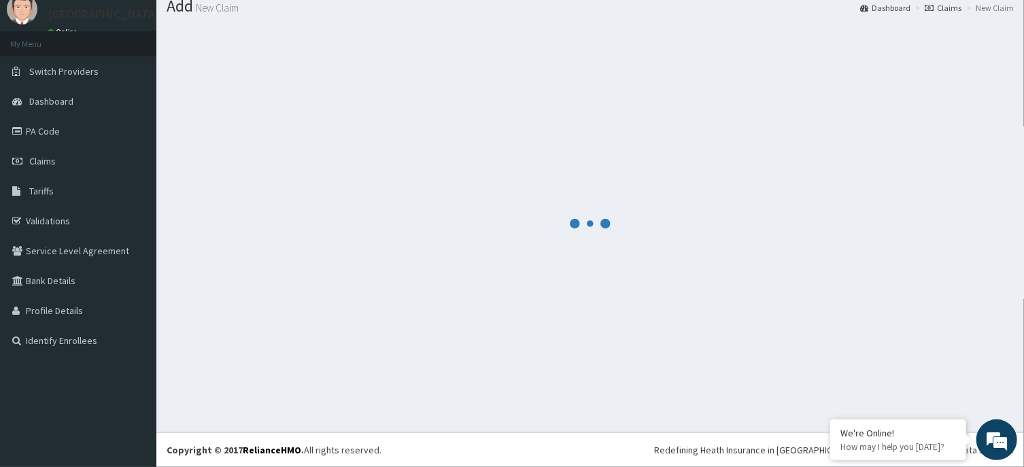
scroll to position [47, 0]
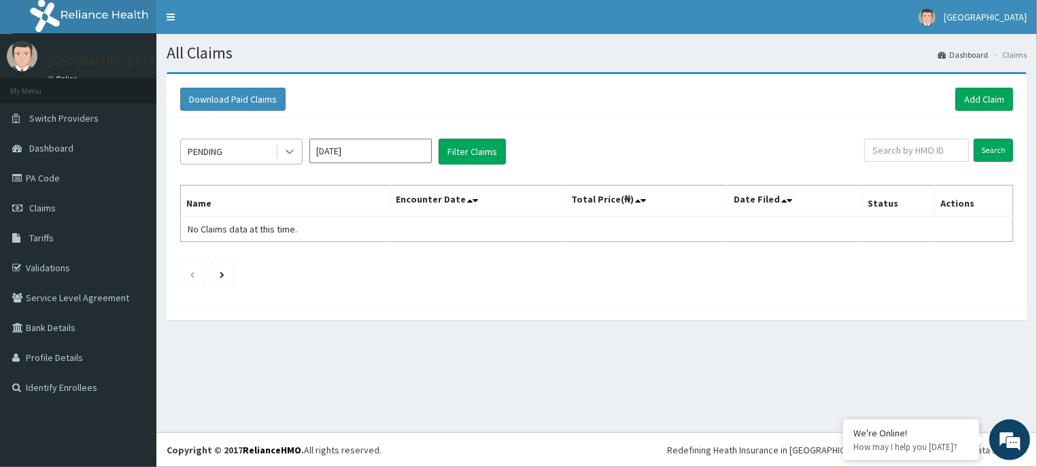
click at [296, 151] on icon at bounding box center [290, 152] width 14 height 14
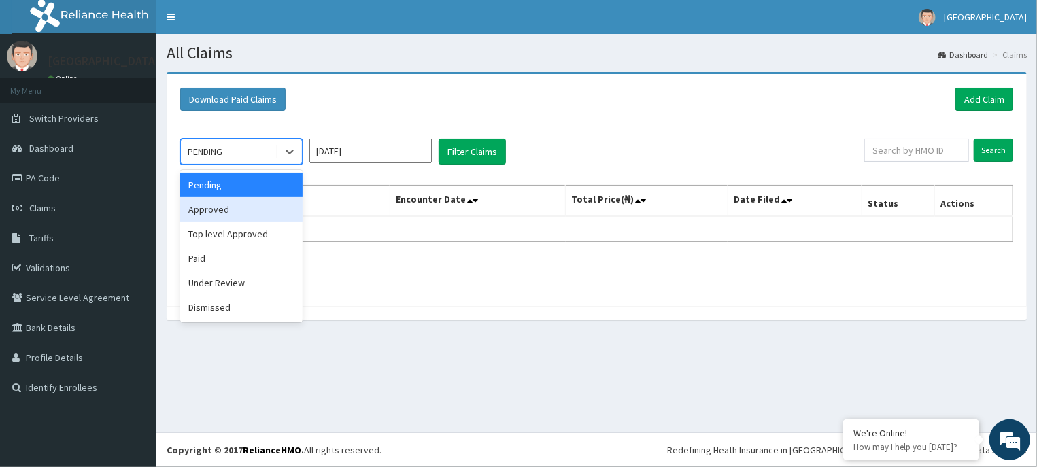
click at [284, 207] on div "Approved" at bounding box center [241, 209] width 122 height 24
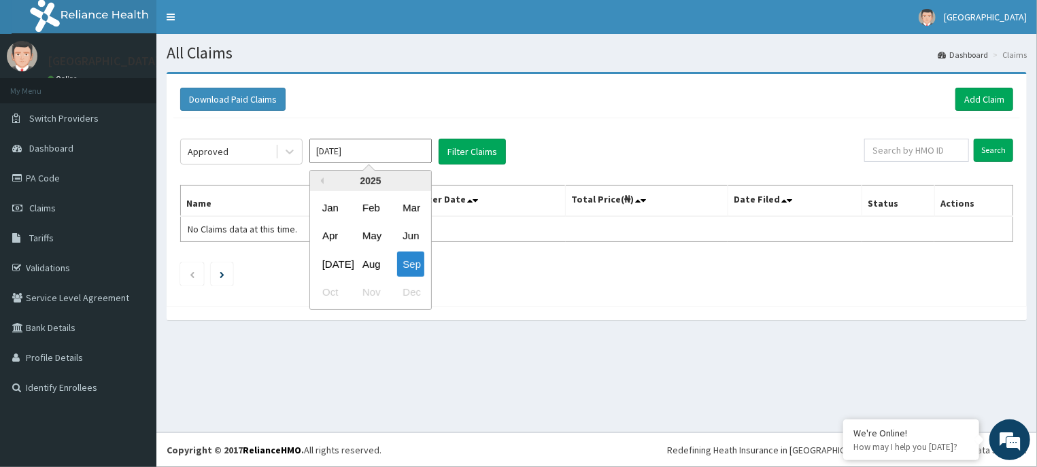
click at [427, 152] on input "[DATE]" at bounding box center [370, 151] width 122 height 24
click at [375, 263] on div "Aug" at bounding box center [370, 264] width 27 height 25
type input "[DATE]"
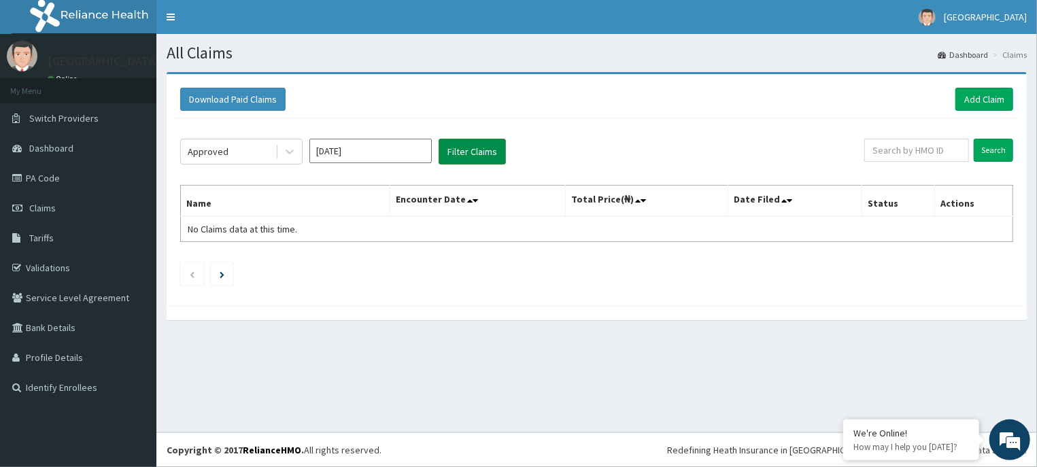
click at [485, 154] on button "Filter Claims" at bounding box center [472, 152] width 67 height 26
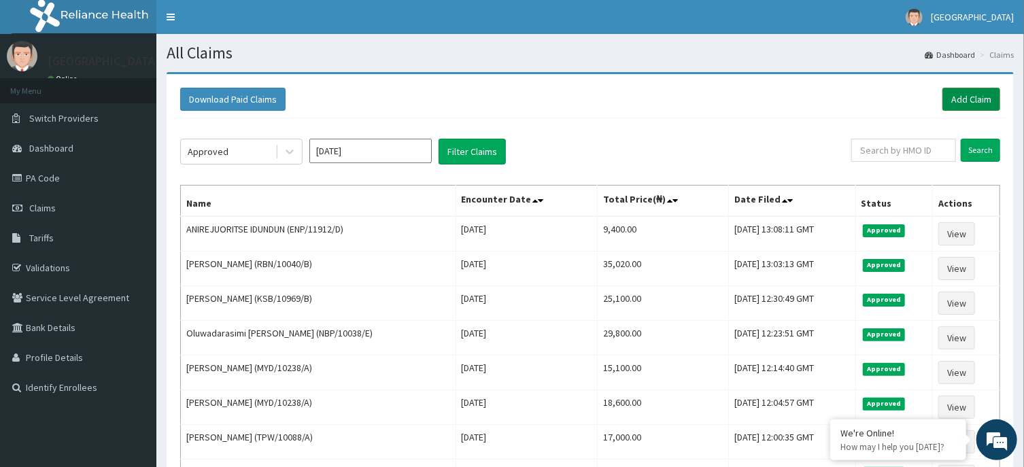
click at [961, 94] on link "Add Claim" at bounding box center [971, 99] width 58 height 23
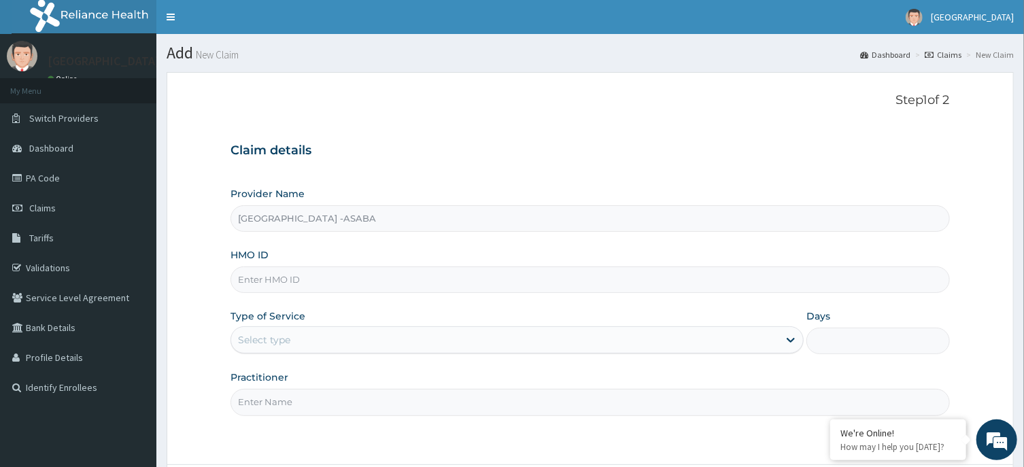
click at [986, 252] on form "Step 1 of 2 Claim details Provider Name [GEOGRAPHIC_DATA] -ASABA HMO ID Type of…" at bounding box center [590, 306] width 847 height 469
click at [523, 281] on input "HMO ID" at bounding box center [589, 280] width 719 height 27
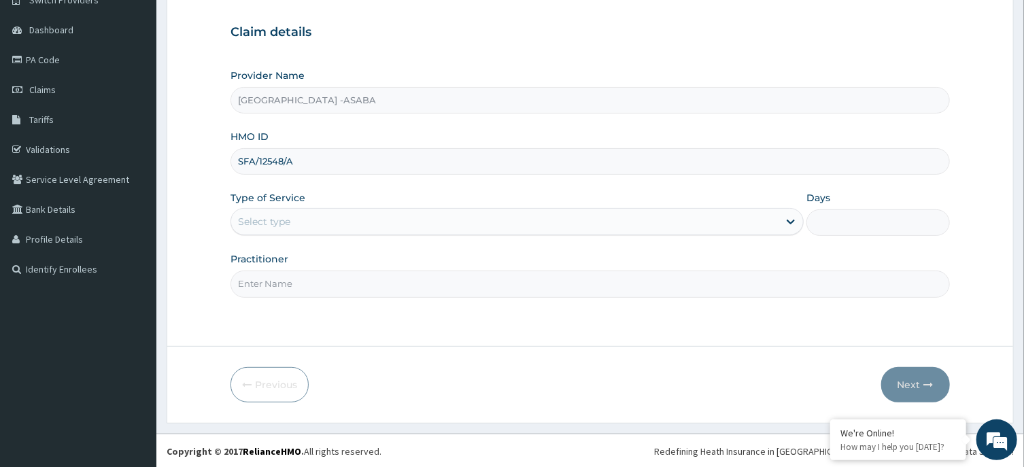
scroll to position [120, 0]
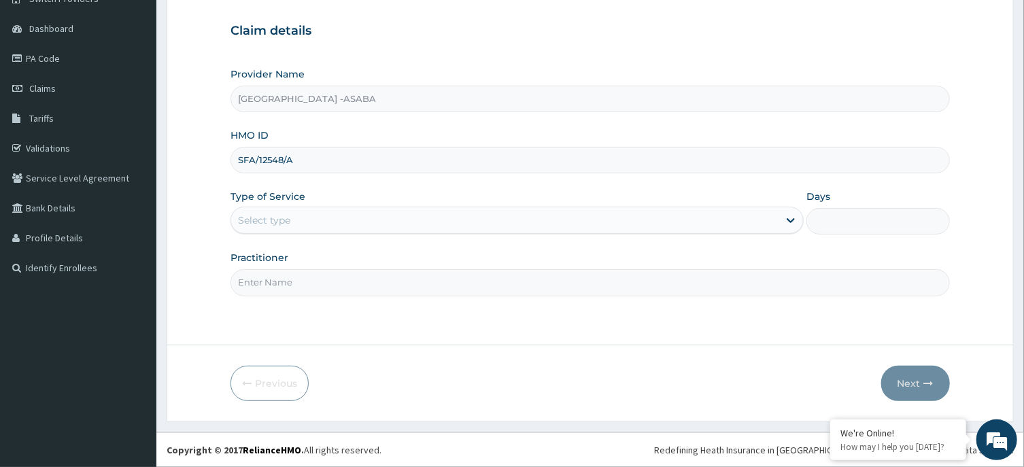
type input "SFA/12548/A"
click at [520, 211] on div "Select type" at bounding box center [504, 220] width 547 height 22
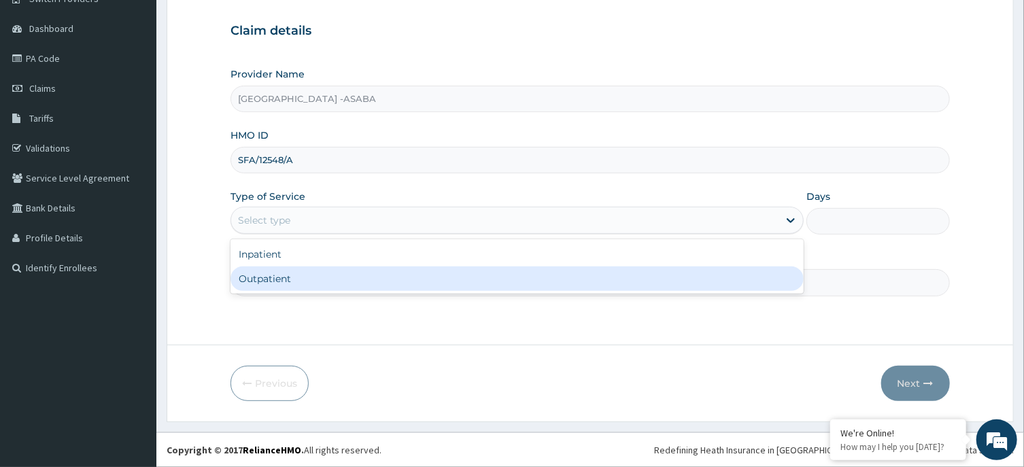
click at [483, 286] on div "Outpatient" at bounding box center [516, 279] width 573 height 24
type input "1"
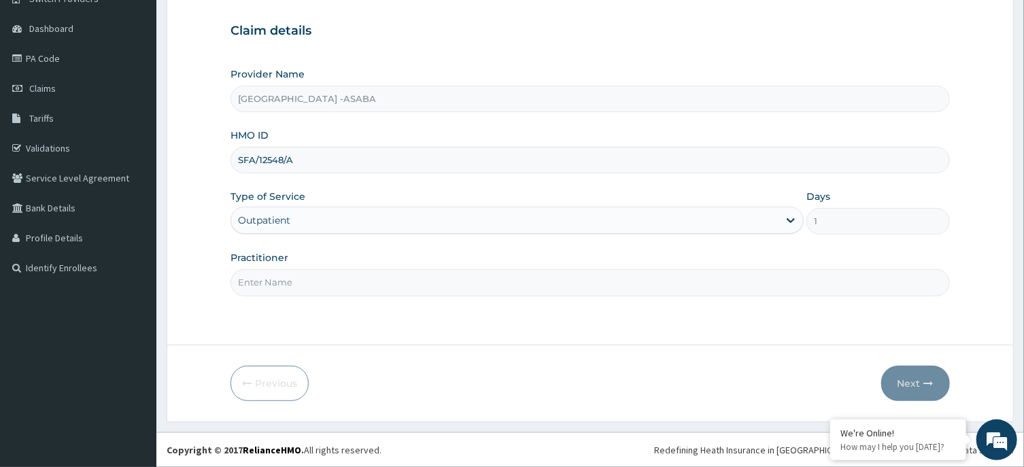
click at [434, 289] on input "Practitioner" at bounding box center [589, 282] width 719 height 27
type input "[PERSON_NAME]"
click at [918, 378] on button "Next" at bounding box center [915, 383] width 69 height 35
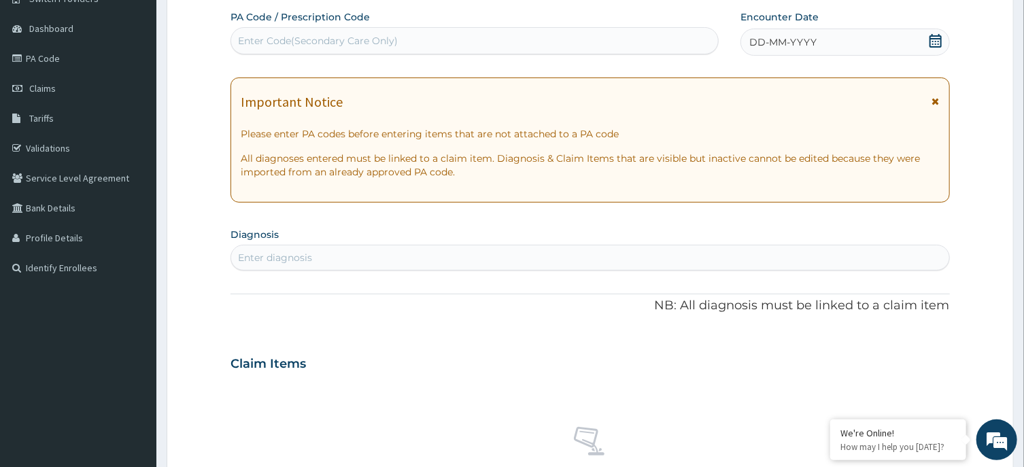
click at [591, 50] on div "Enter Code(Secondary Care Only)" at bounding box center [474, 41] width 487 height 22
type input "PA/1D9624"
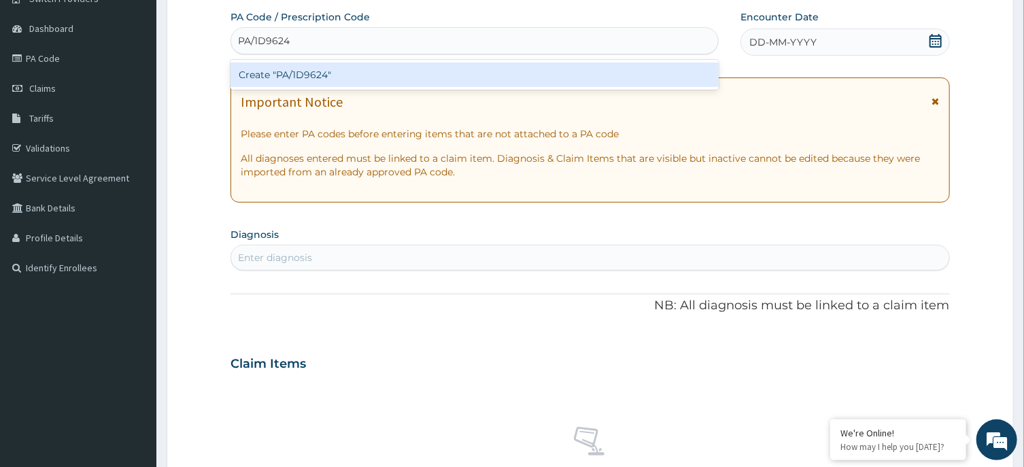
click at [595, 71] on div "Create "PA/1D9624"" at bounding box center [474, 75] width 488 height 24
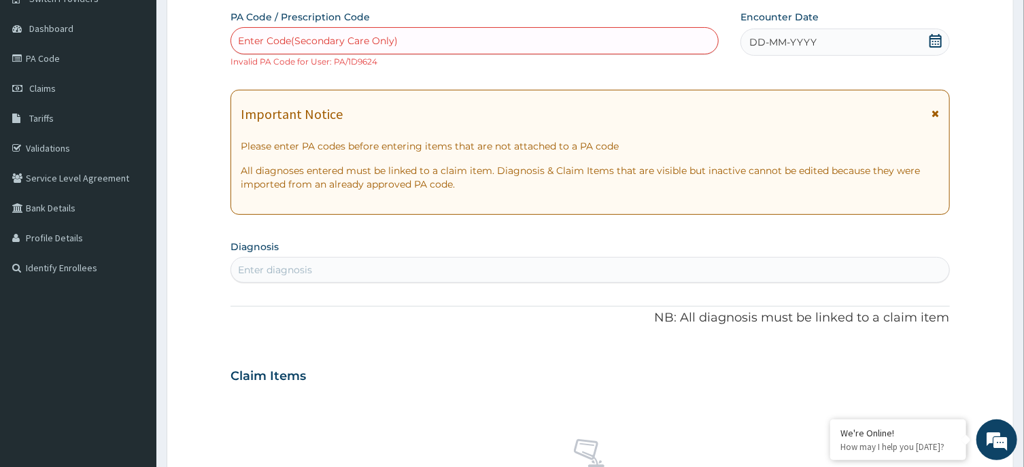
click at [359, 35] on div "Enter Code(Secondary Care Only)" at bounding box center [318, 41] width 160 height 14
type input "PA/1D9624"
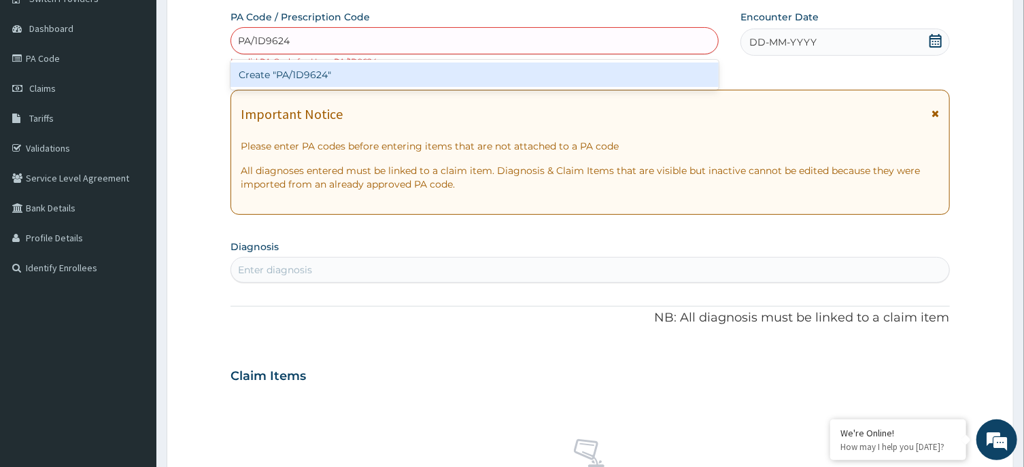
click at [362, 71] on div "Create "PA/1D9624"" at bounding box center [474, 75] width 488 height 24
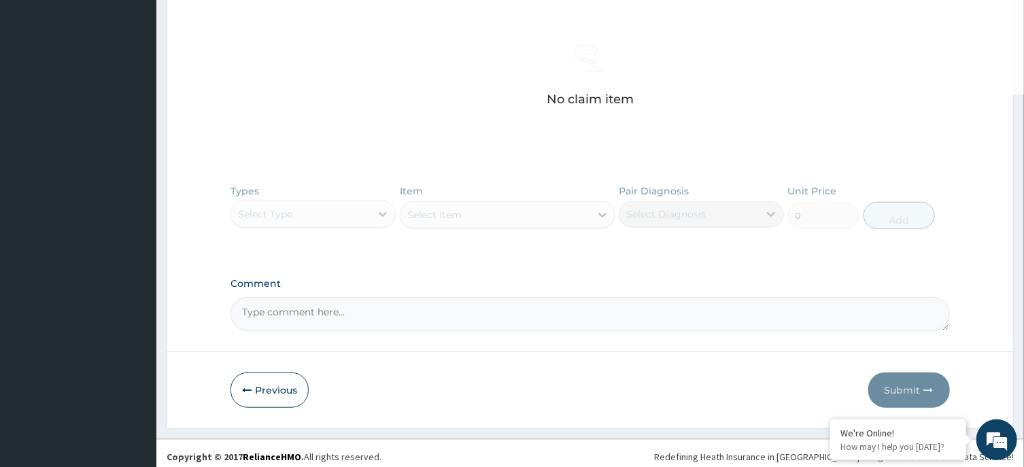
scroll to position [510, 0]
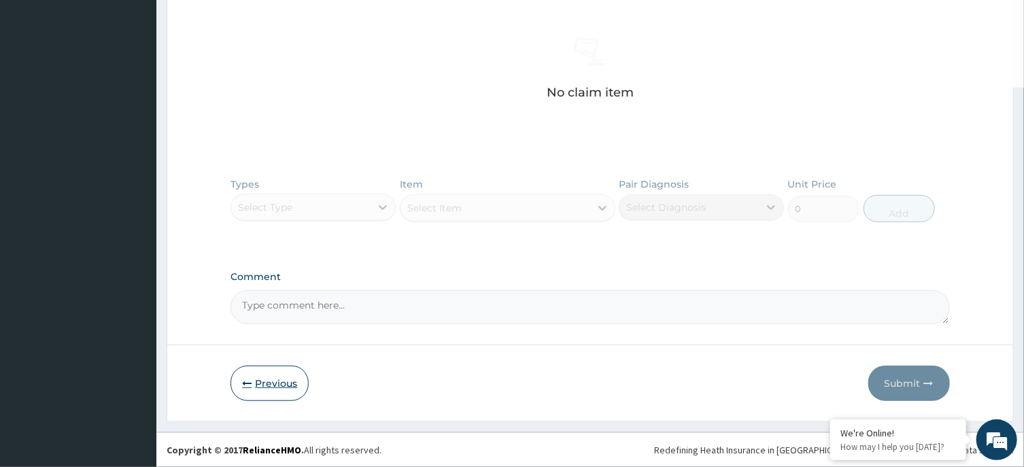
click at [281, 379] on button "Previous" at bounding box center [269, 383] width 78 height 35
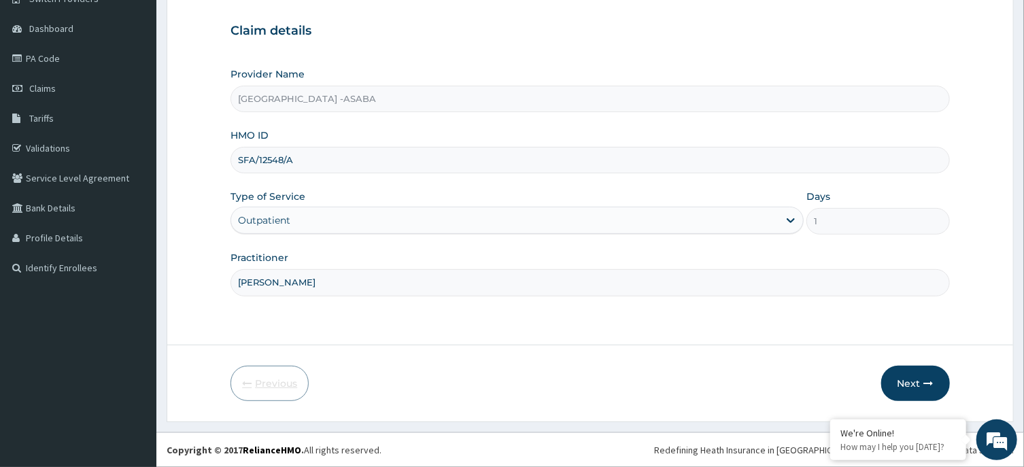
scroll to position [120, 0]
click at [285, 158] on input "SFA/12548/A" at bounding box center [589, 160] width 719 height 27
type input "SFA/12540/A"
click at [919, 375] on button "Next" at bounding box center [915, 383] width 69 height 35
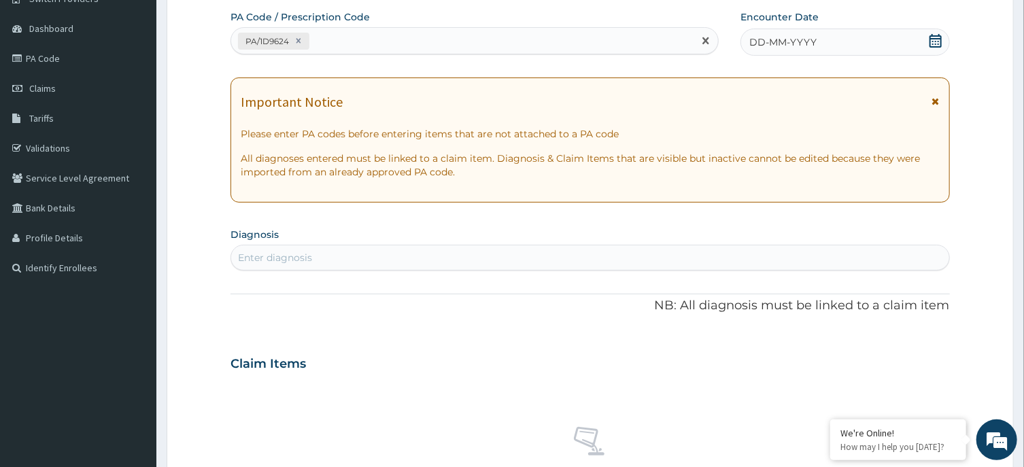
click at [338, 32] on div "PA/1D9624" at bounding box center [462, 41] width 462 height 22
type input "PA/"
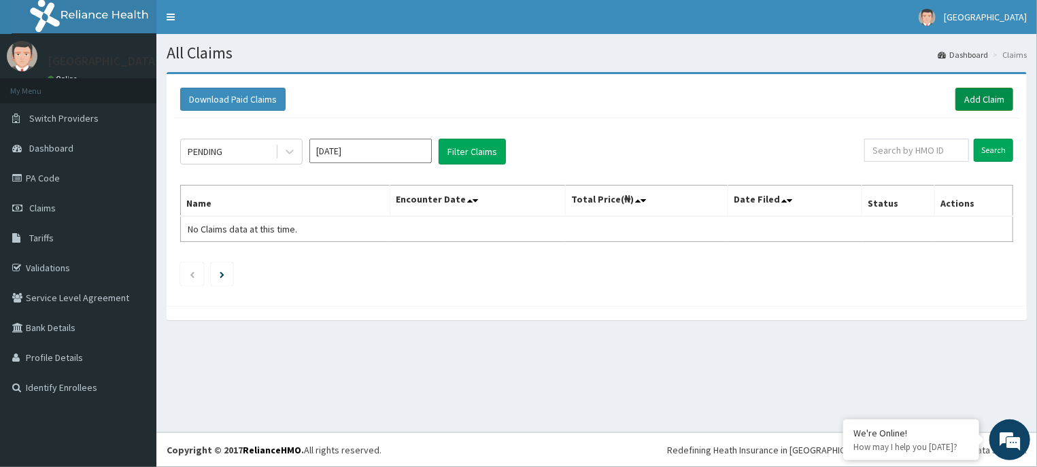
click at [995, 92] on link "Add Claim" at bounding box center [984, 99] width 58 height 23
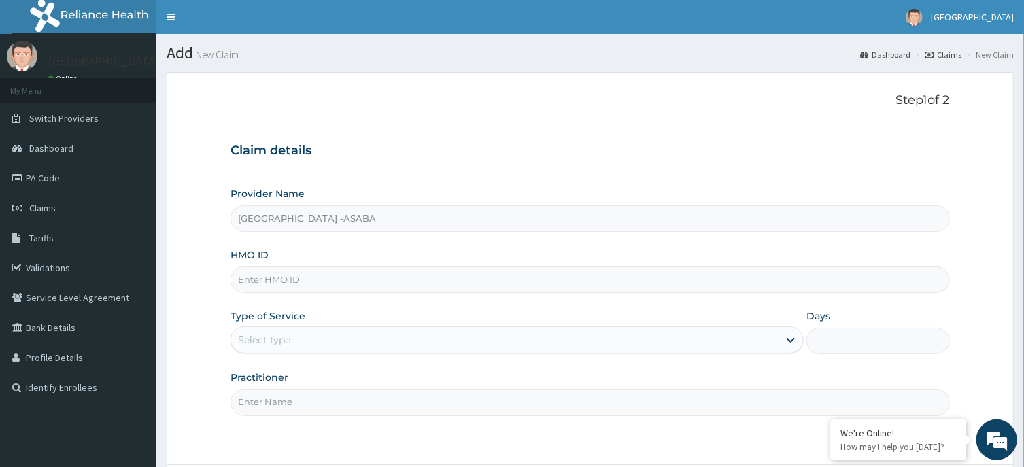
click at [517, 269] on input "HMO ID" at bounding box center [589, 280] width 719 height 27
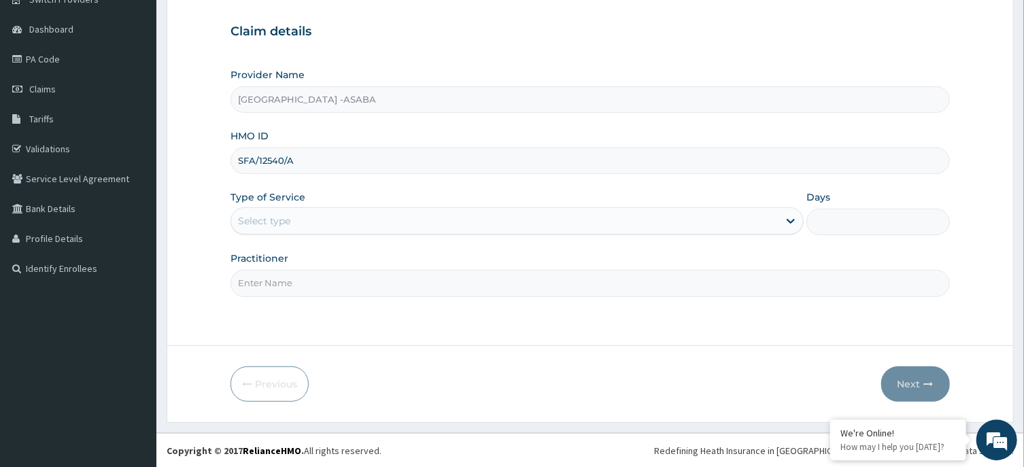
scroll to position [120, 0]
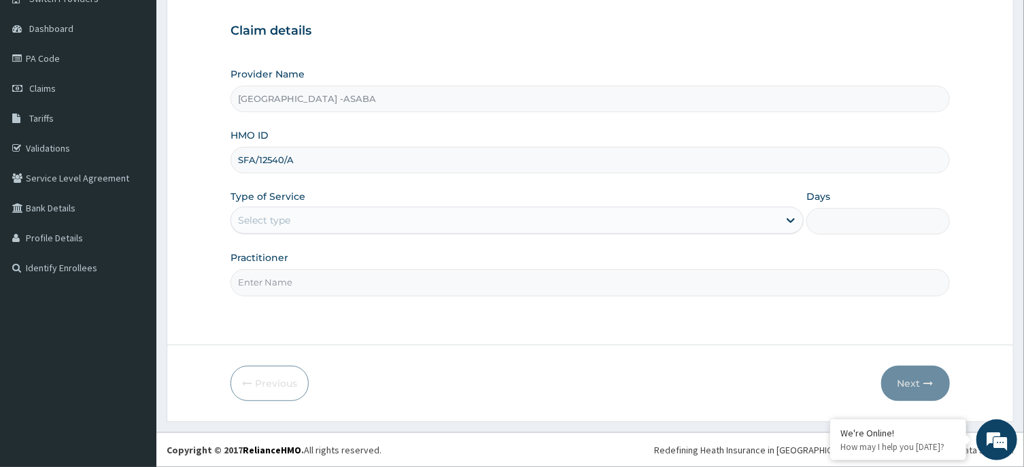
type input "SFA/12540/A"
click at [435, 218] on div "Select type" at bounding box center [504, 220] width 547 height 22
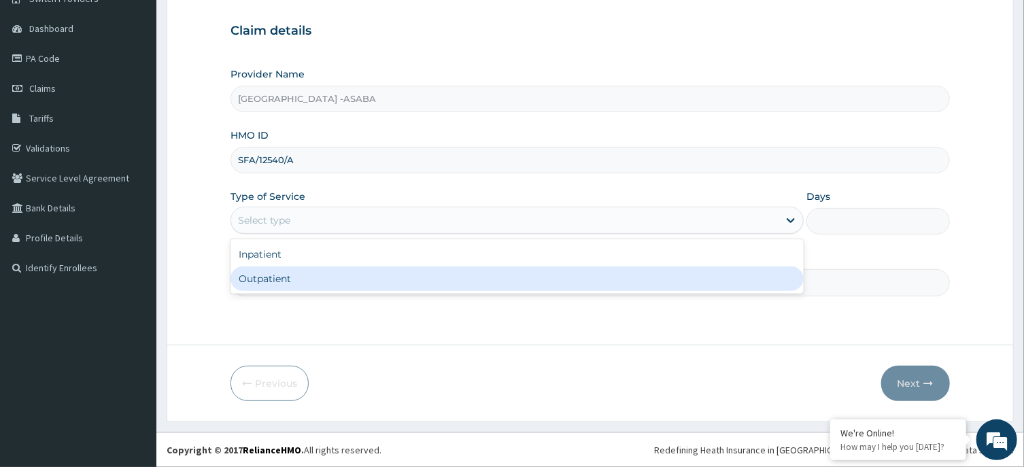
click at [437, 273] on div "Outpatient" at bounding box center [516, 279] width 573 height 24
type input "1"
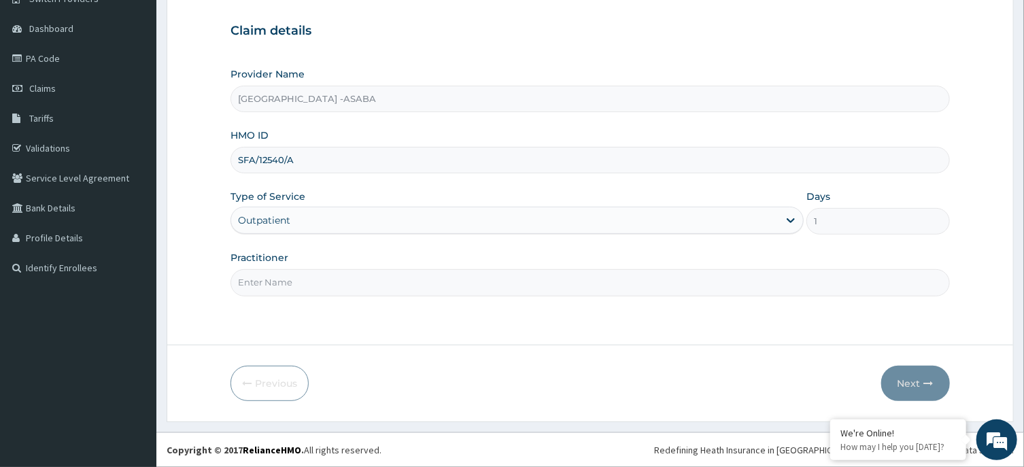
click at [454, 290] on input "Practitioner" at bounding box center [589, 282] width 719 height 27
type input "[PERSON_NAME]"
click at [924, 379] on icon "button" at bounding box center [929, 384] width 10 height 10
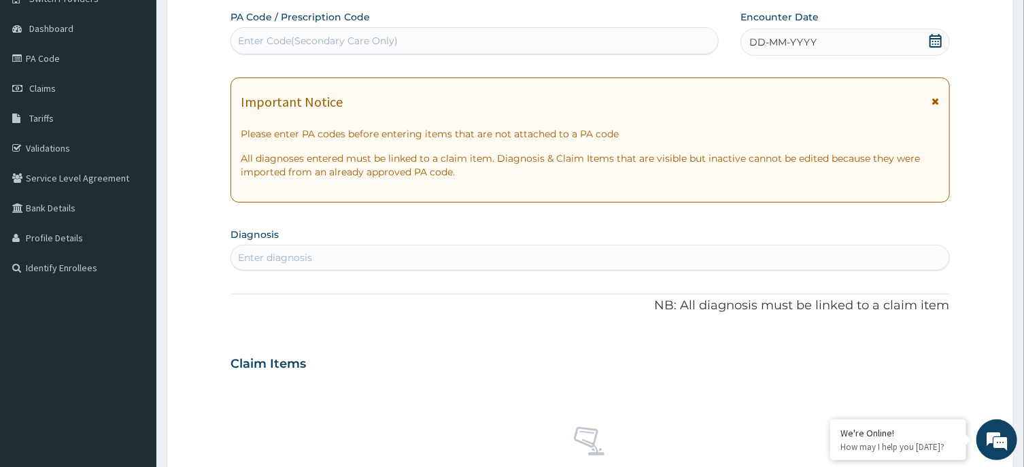
click at [592, 39] on div "Enter Code(Secondary Care Only)" at bounding box center [474, 41] width 487 height 22
type input "PA/1D9624"
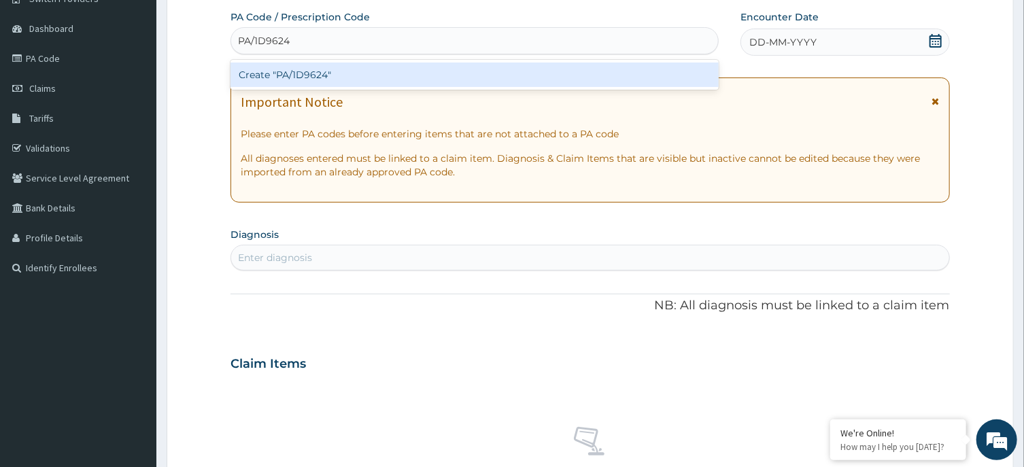
click at [593, 69] on div "Create "PA/1D9624"" at bounding box center [474, 75] width 488 height 24
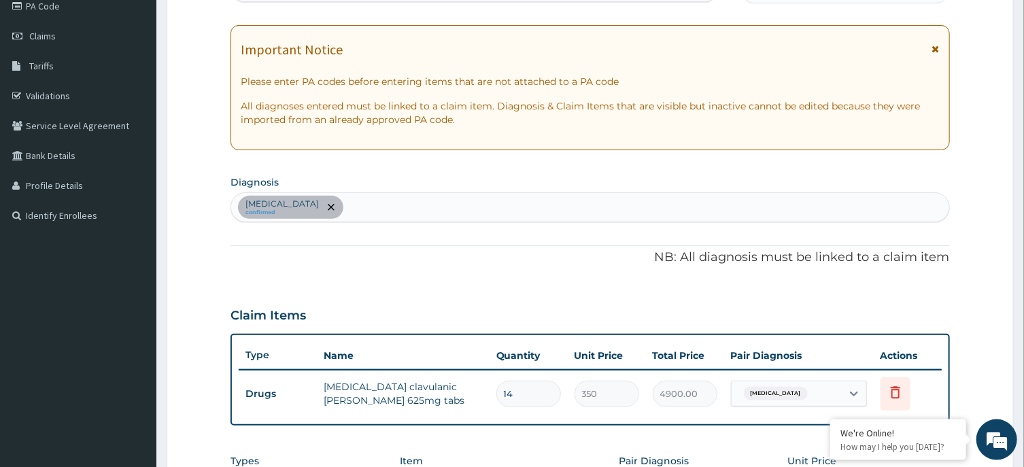
scroll to position [186, 0]
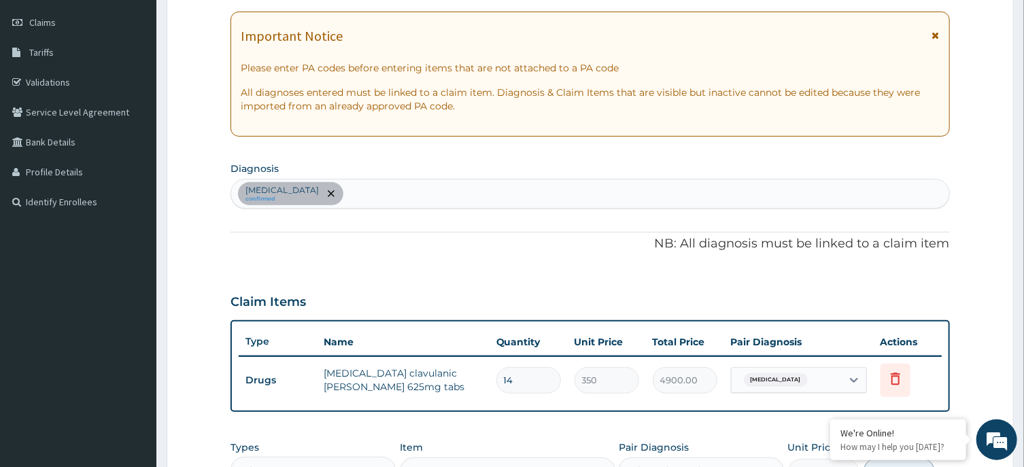
click at [575, 192] on div "Sepsis confirmed" at bounding box center [589, 193] width 717 height 29
type input "M"
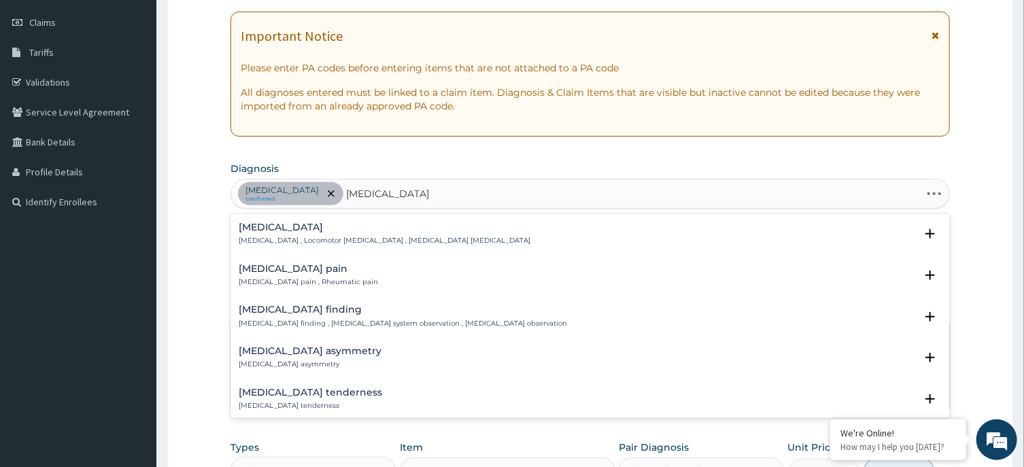
type input "MUSCULOSKELETAL"
click at [286, 268] on h4 "Musculoskeletal pain" at bounding box center [308, 269] width 139 height 10
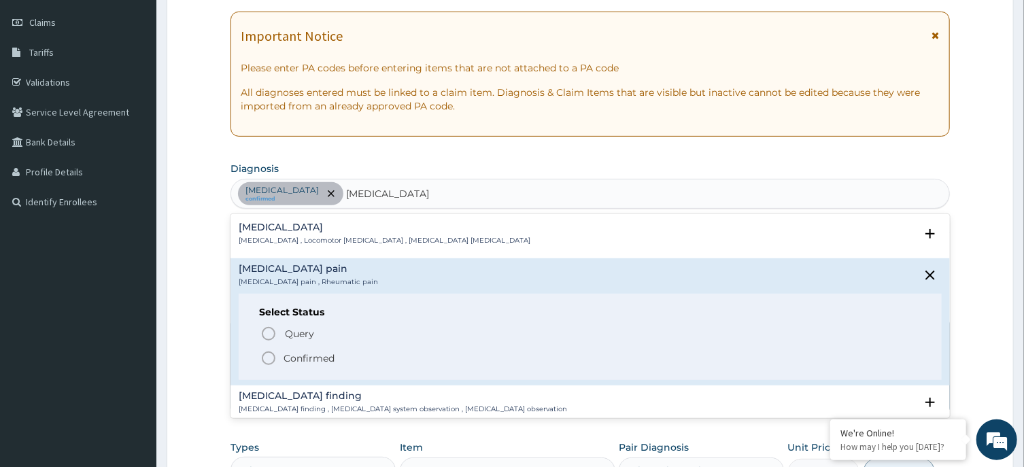
click at [267, 355] on icon "status option filled" at bounding box center [268, 358] width 16 height 16
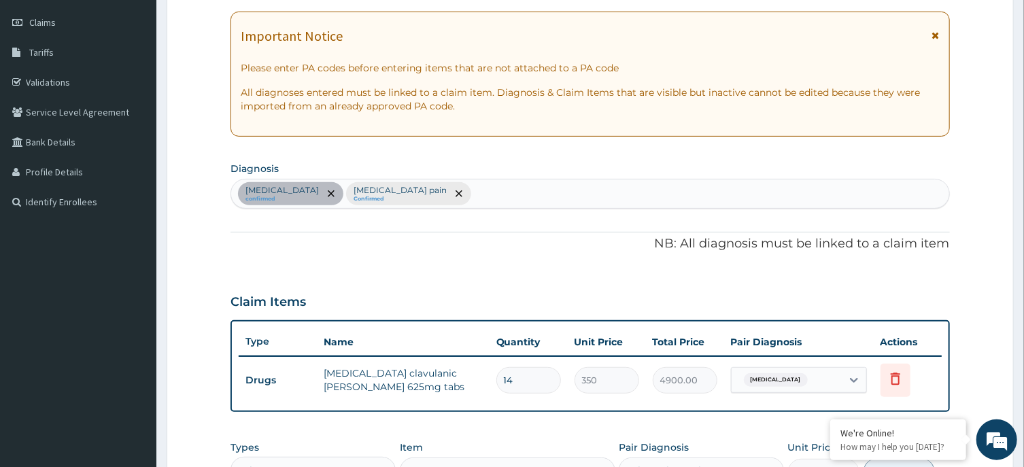
scroll to position [447, 0]
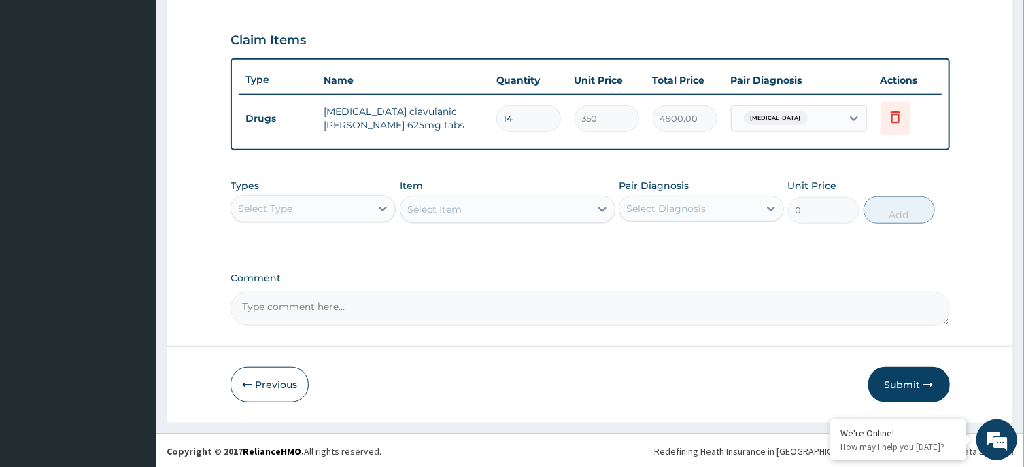
click at [362, 209] on div "Select Type" at bounding box center [300, 209] width 139 height 22
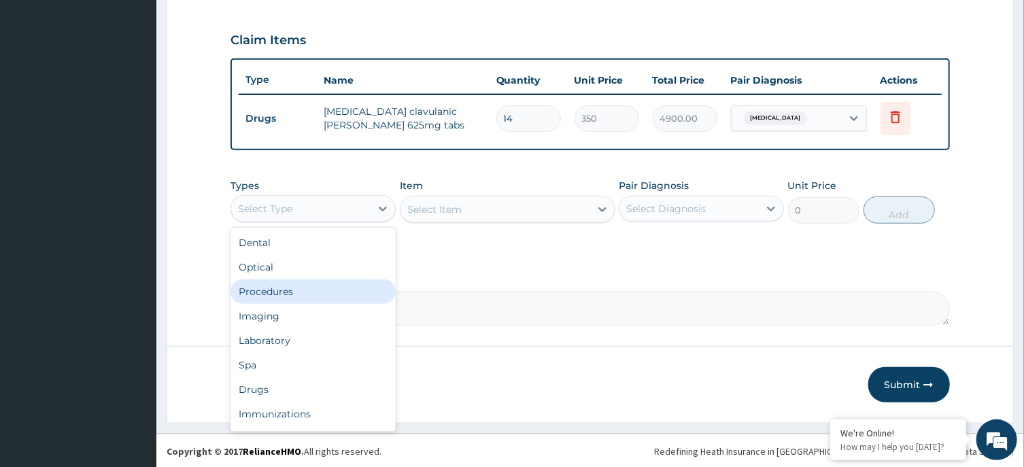
click at [319, 294] on div "Procedures" at bounding box center [312, 291] width 165 height 24
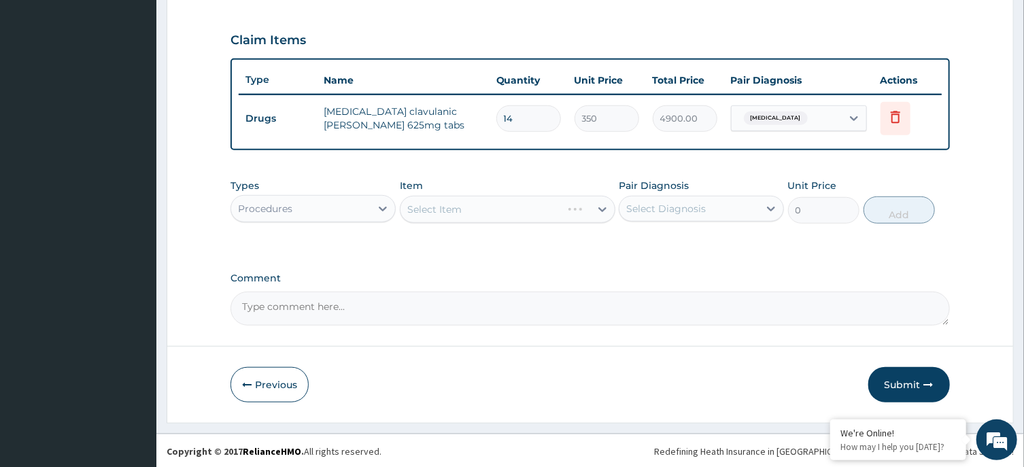
click at [470, 207] on div "Select Item" at bounding box center [508, 209] width 216 height 27
click at [506, 207] on div "Select Item" at bounding box center [508, 209] width 216 height 27
click at [497, 203] on div "Select Item" at bounding box center [508, 209] width 216 height 27
click at [509, 208] on div "Select Item" at bounding box center [495, 210] width 190 height 22
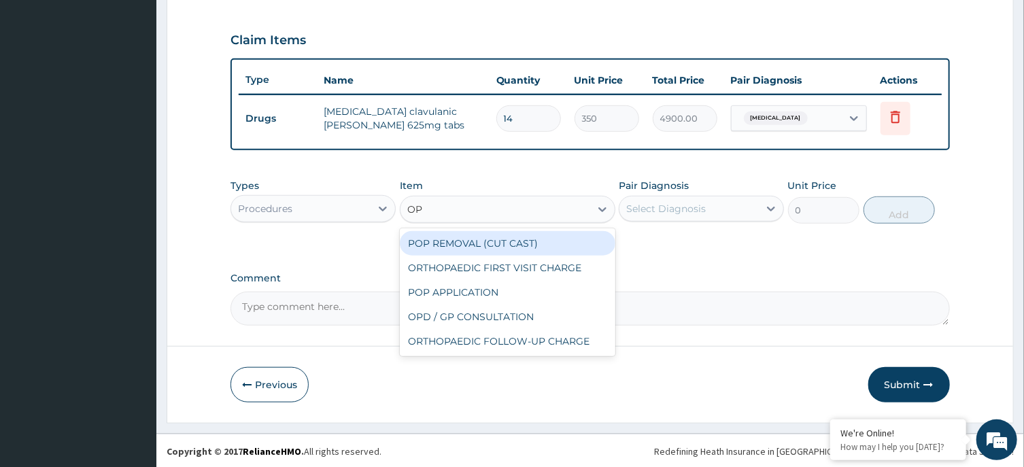
type input "OPD"
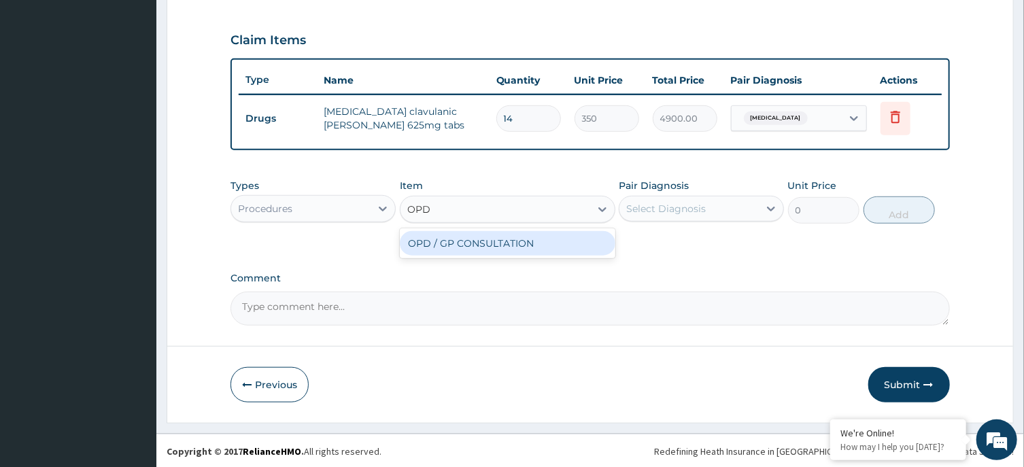
click at [545, 242] on div "OPD / GP CONSULTATION" at bounding box center [508, 243] width 216 height 24
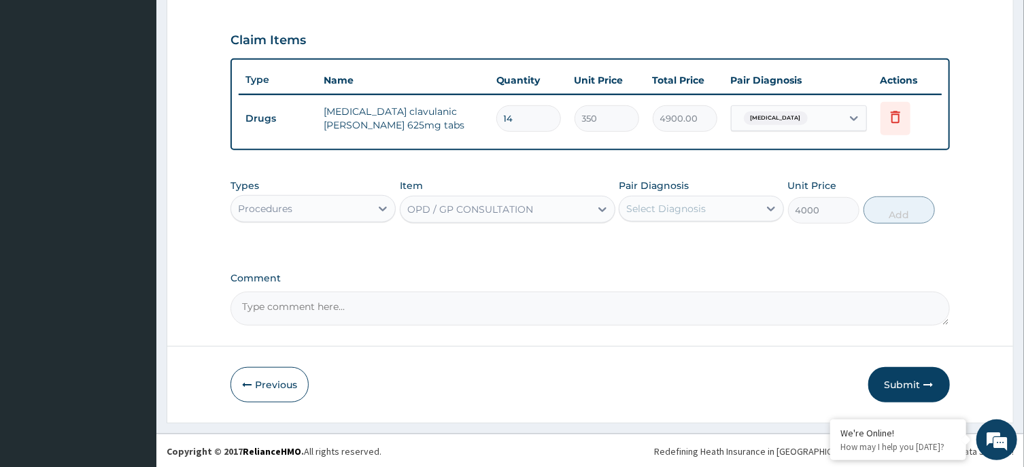
type input "4000"
click at [693, 203] on div "Select Diagnosis" at bounding box center [666, 209] width 80 height 14
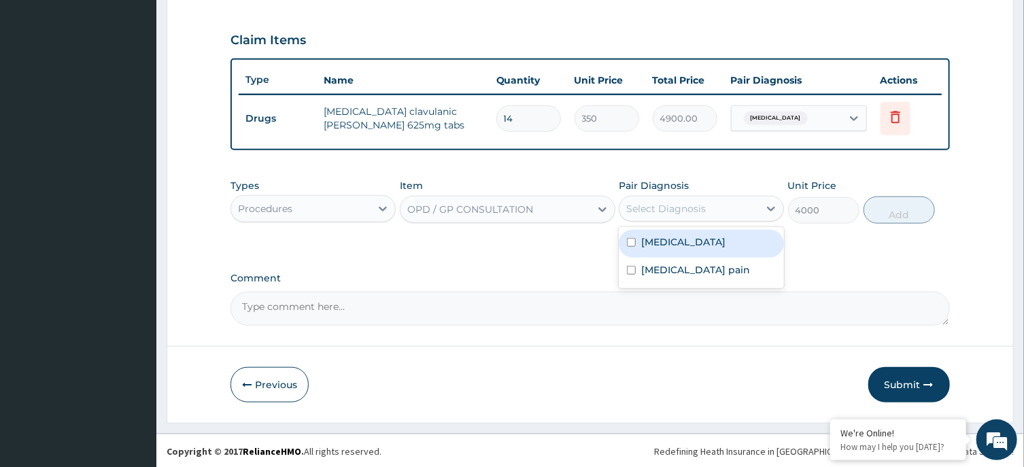
click at [693, 235] on div "Sepsis" at bounding box center [701, 244] width 165 height 28
checkbox input "true"
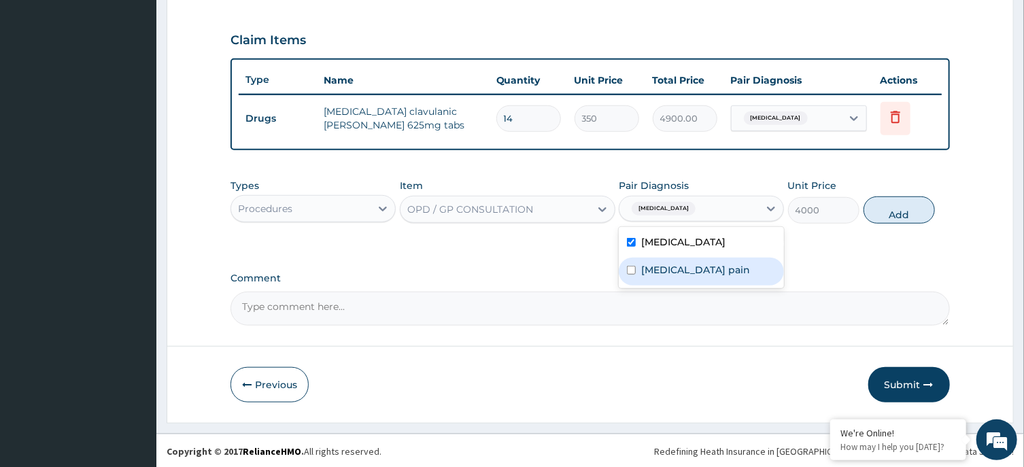
click at [702, 273] on label "Musculoskeletal pain" at bounding box center [695, 270] width 109 height 14
checkbox input "true"
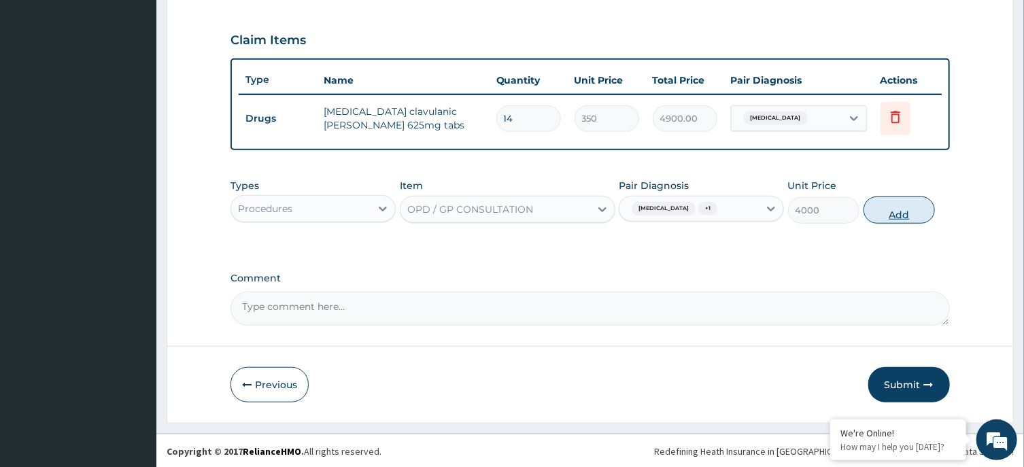
click at [913, 201] on button "Add" at bounding box center [899, 209] width 72 height 27
type input "0"
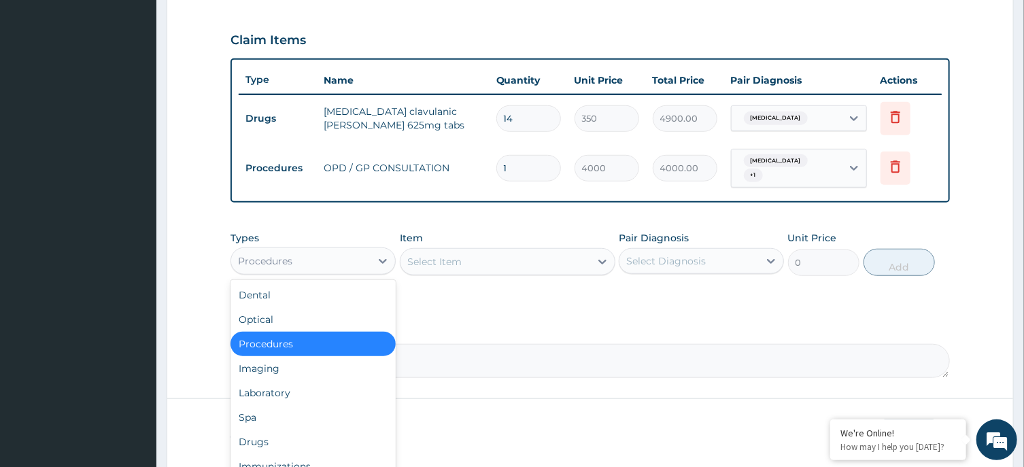
click at [360, 252] on div "Procedures" at bounding box center [300, 261] width 139 height 22
click at [313, 439] on div "Drugs" at bounding box center [312, 442] width 165 height 24
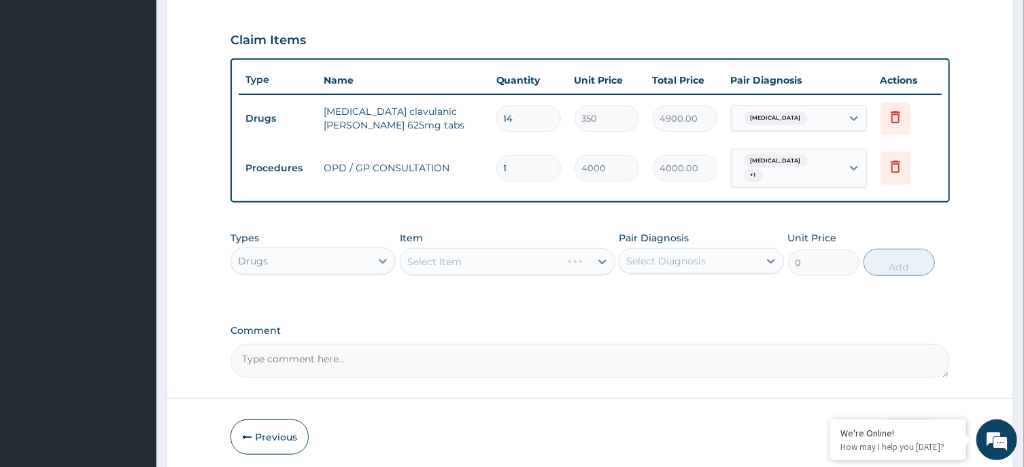
scroll to position [494, 0]
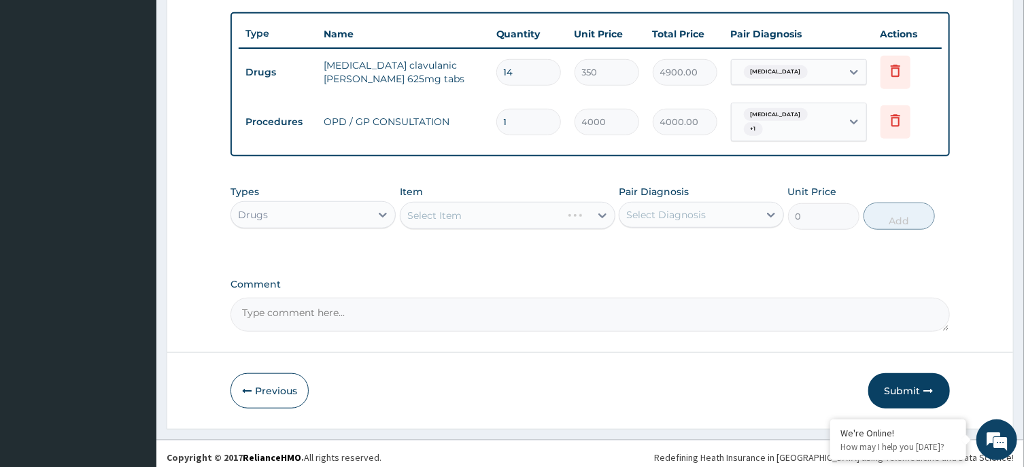
click at [502, 203] on div "Select Item" at bounding box center [508, 215] width 216 height 27
click at [483, 204] on div "Select Item" at bounding box center [508, 215] width 216 height 27
click at [483, 205] on div "Select Item" at bounding box center [495, 216] width 190 height 22
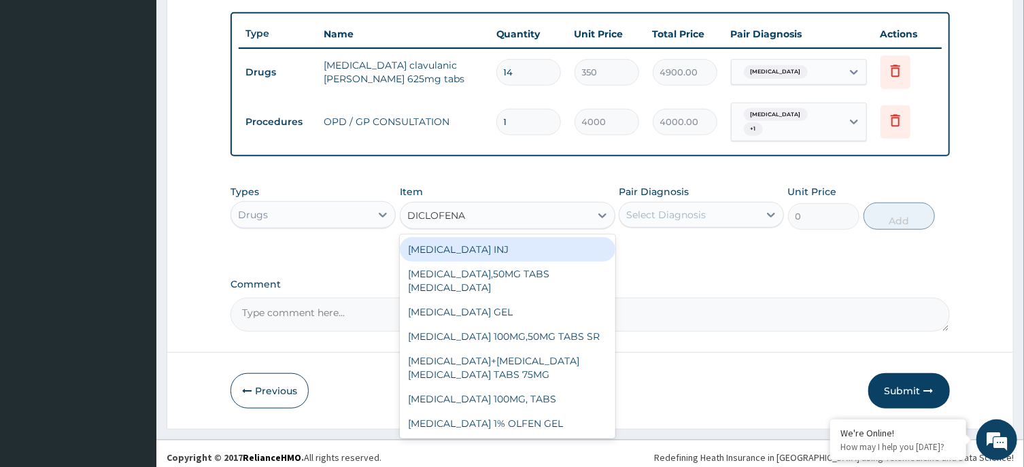
type input "DICLOFENAC"
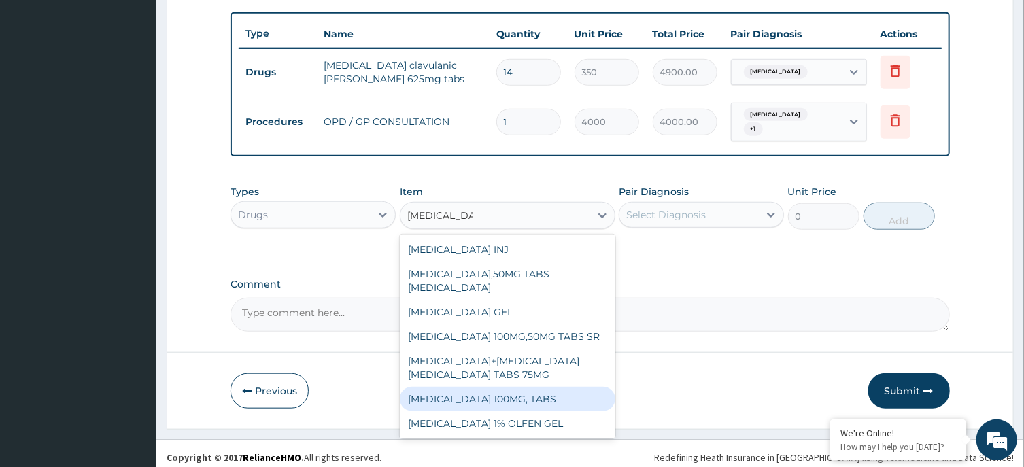
click at [502, 390] on div "[MEDICAL_DATA] 100MG, TABS" at bounding box center [508, 399] width 216 height 24
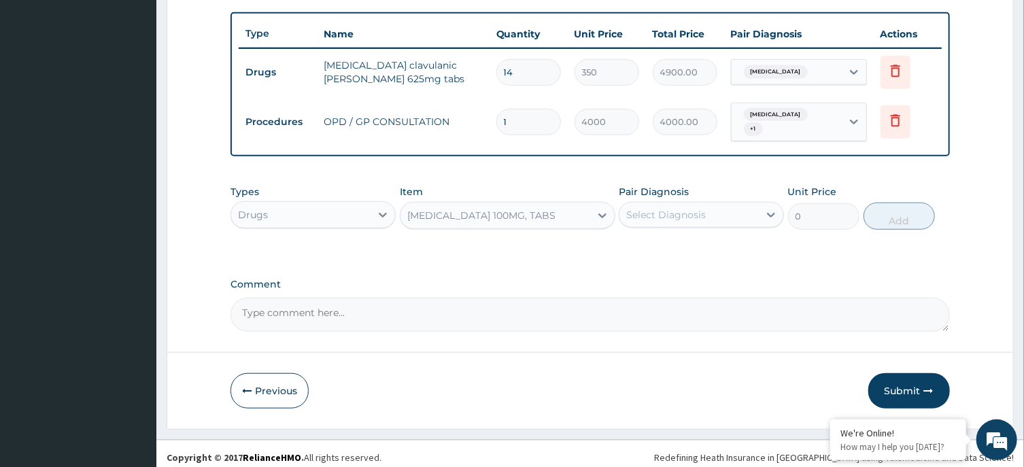
type input "100"
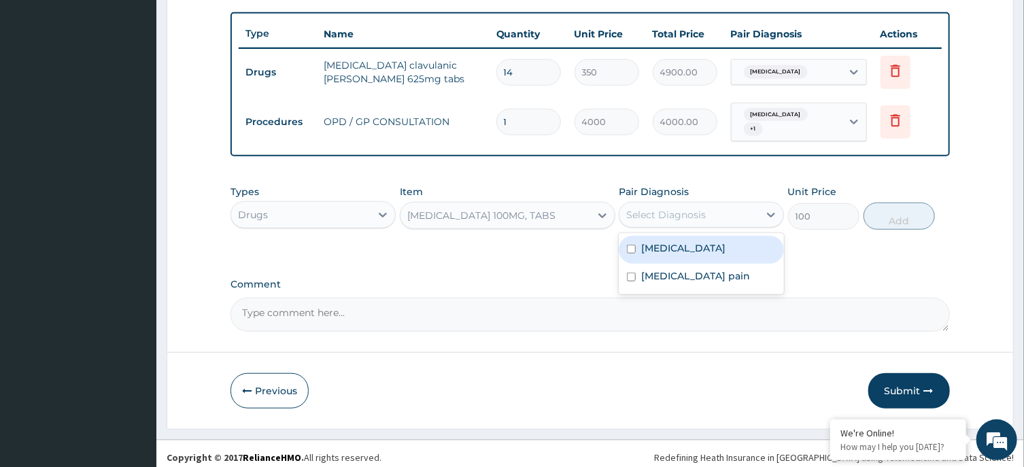
click at [698, 204] on div "Select Diagnosis" at bounding box center [688, 215] width 139 height 22
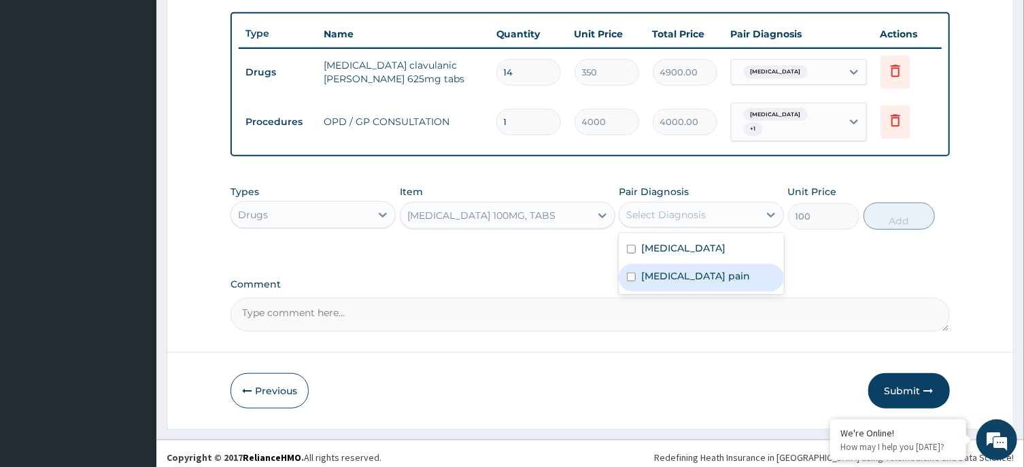
click at [711, 269] on label "Musculoskeletal pain" at bounding box center [695, 276] width 109 height 14
checkbox input "true"
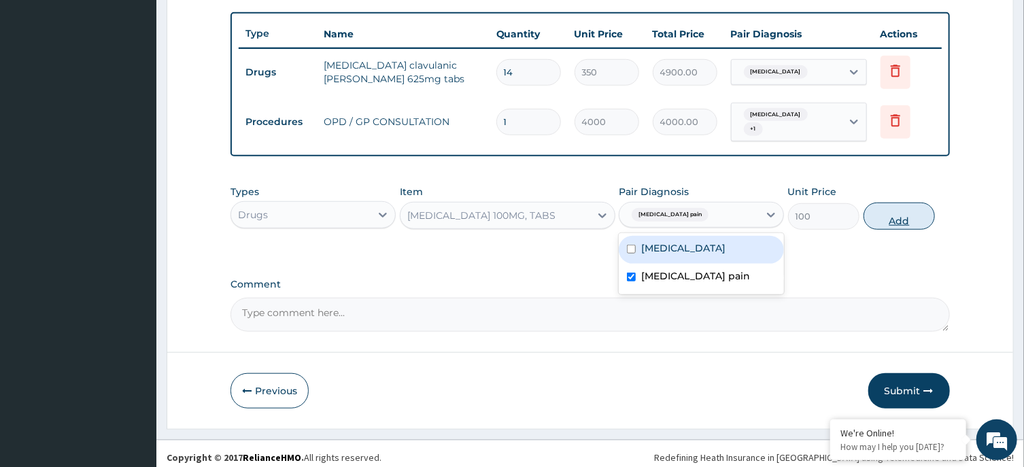
click at [895, 203] on button "Add" at bounding box center [899, 216] width 72 height 27
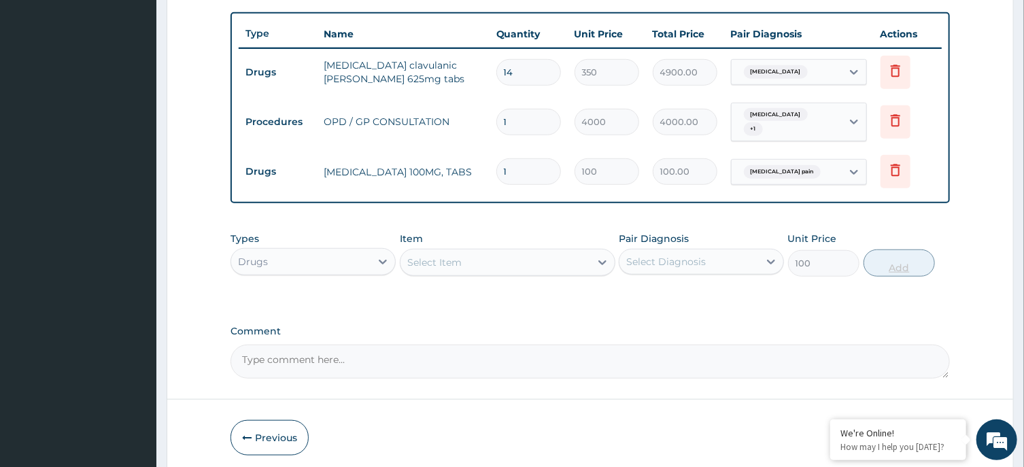
type input "0"
click at [519, 167] on input "1" at bounding box center [528, 171] width 65 height 27
type input "10"
type input "1000.00"
type input "10"
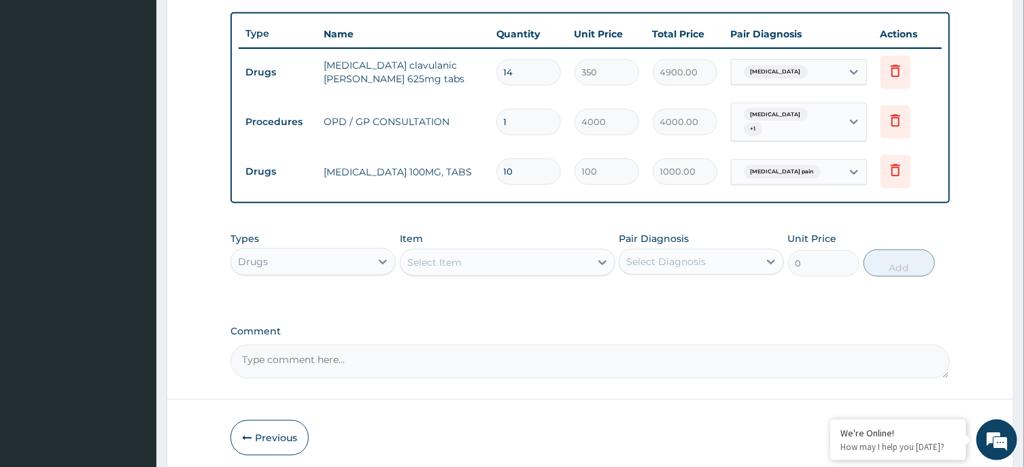
click at [534, 269] on div "Types Drugs Item Select Item Pair Diagnosis Select Diagnosis Unit Price 0 Add" at bounding box center [589, 254] width 719 height 58
click at [534, 252] on div "Select Item" at bounding box center [495, 263] width 190 height 22
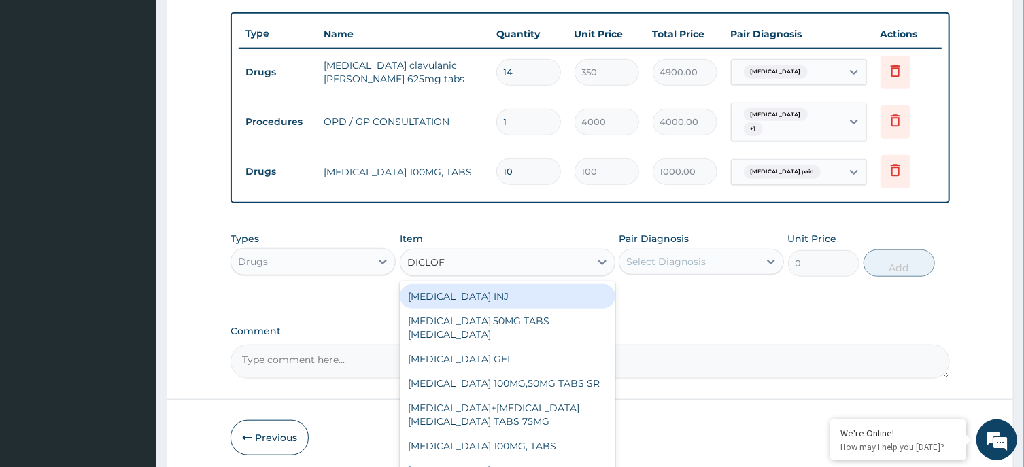
type input "DICLOFE"
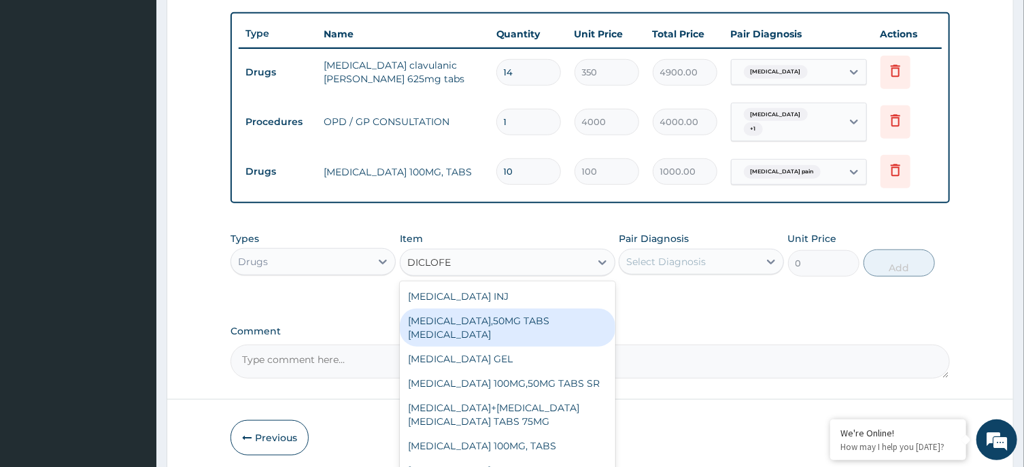
click at [524, 324] on div "[MEDICAL_DATA],50MG TABS [MEDICAL_DATA]" at bounding box center [508, 328] width 216 height 38
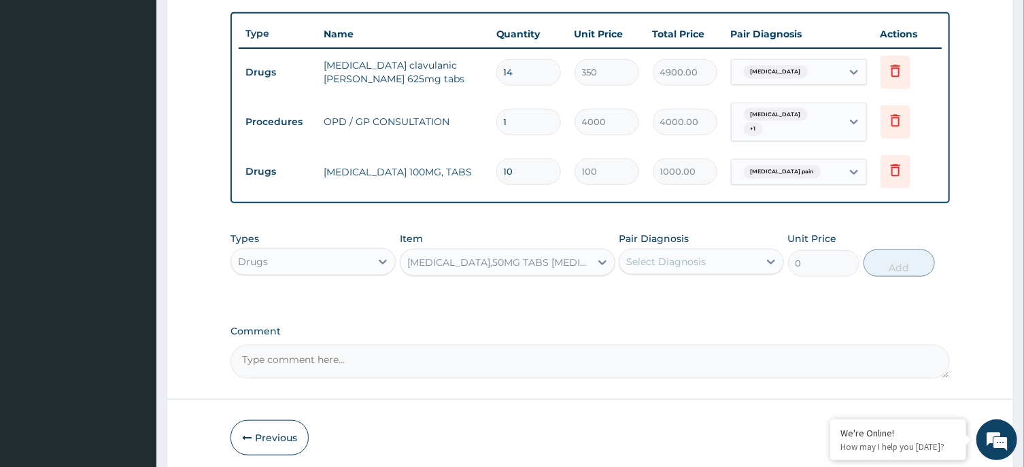
type input "200"
click at [715, 259] on div "Select Diagnosis" at bounding box center [688, 262] width 139 height 22
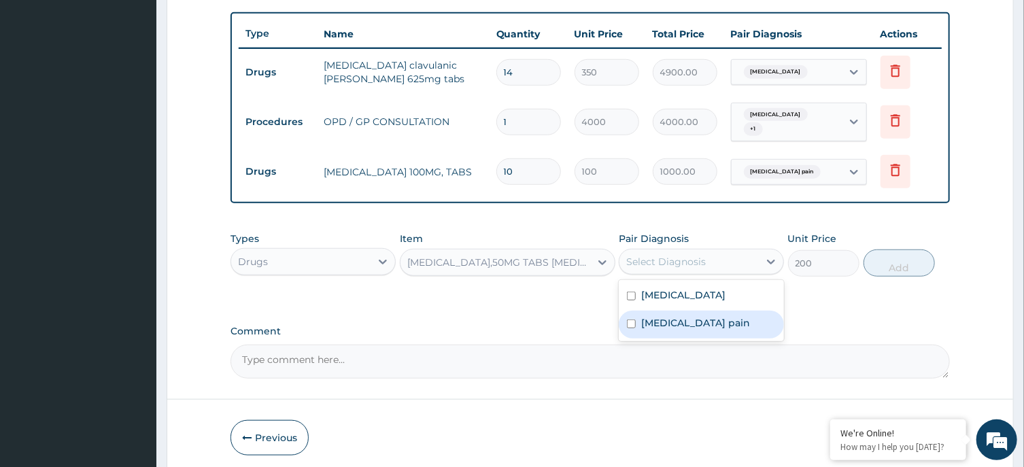
click at [715, 317] on label "Musculoskeletal pain" at bounding box center [695, 323] width 109 height 14
checkbox input "true"
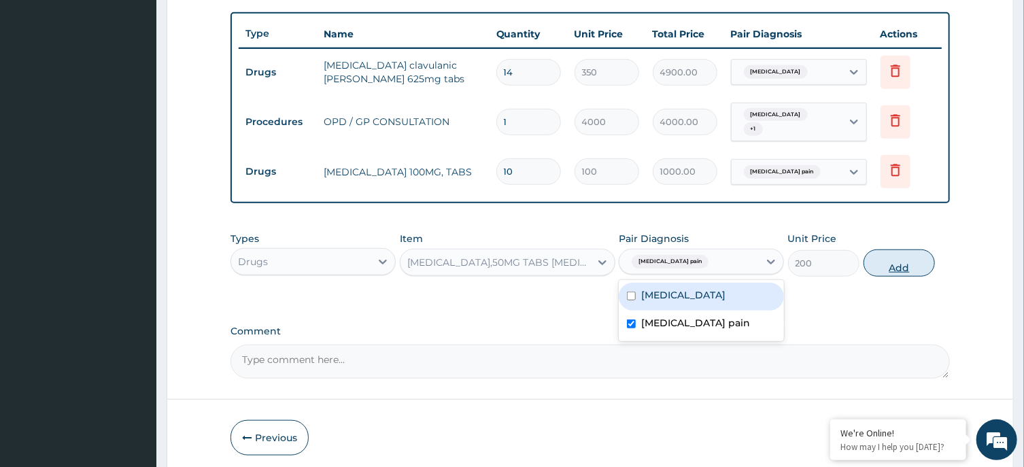
click at [891, 255] on button "Add" at bounding box center [899, 263] width 72 height 27
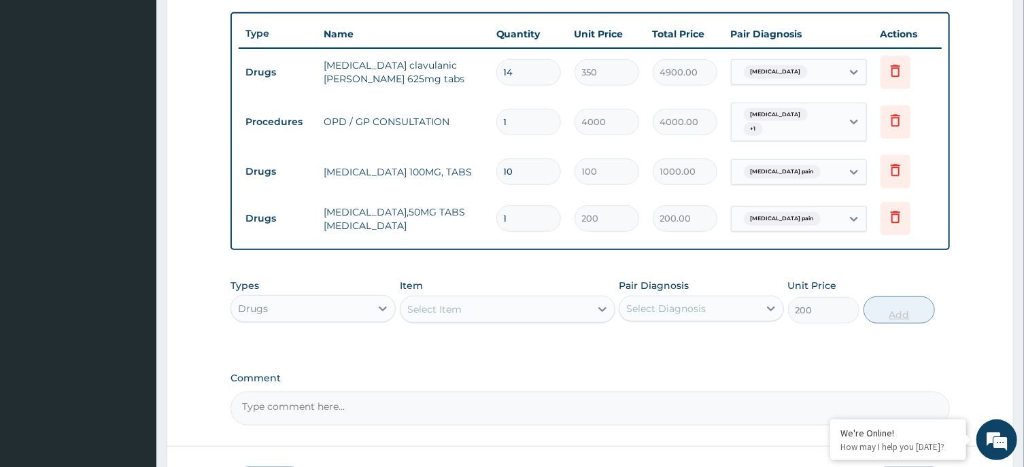
type input "0"
type input "10"
type input "2000.00"
type input "10"
click at [902, 165] on icon at bounding box center [895, 170] width 16 height 16
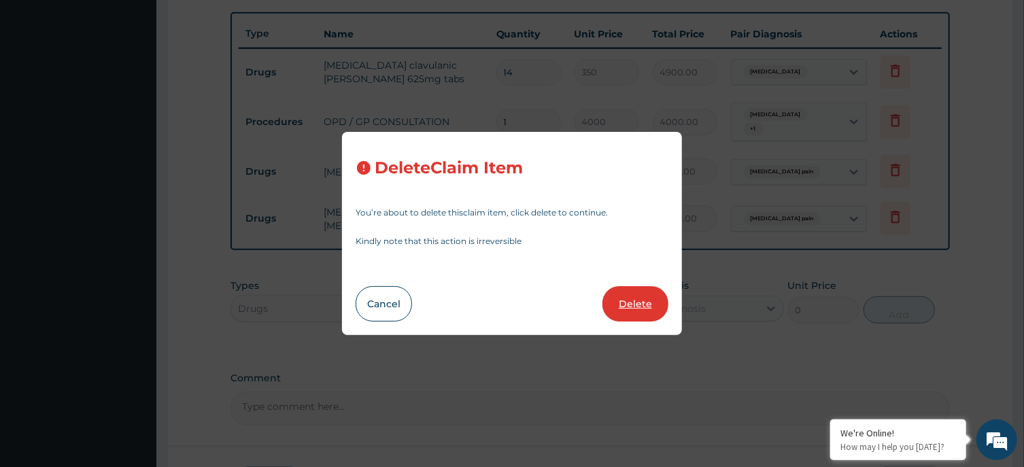
click at [650, 297] on button "Delete" at bounding box center [635, 303] width 66 height 35
type input "200"
type input "2000.00"
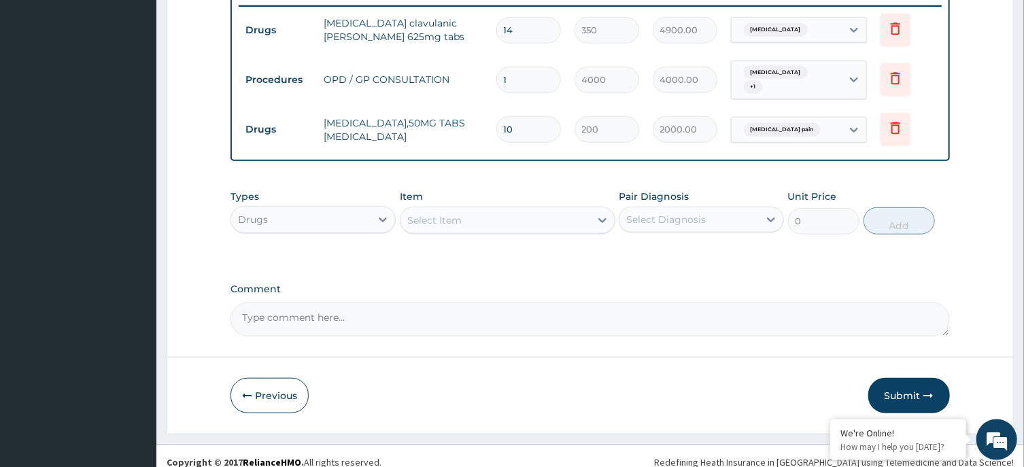
scroll to position [541, 0]
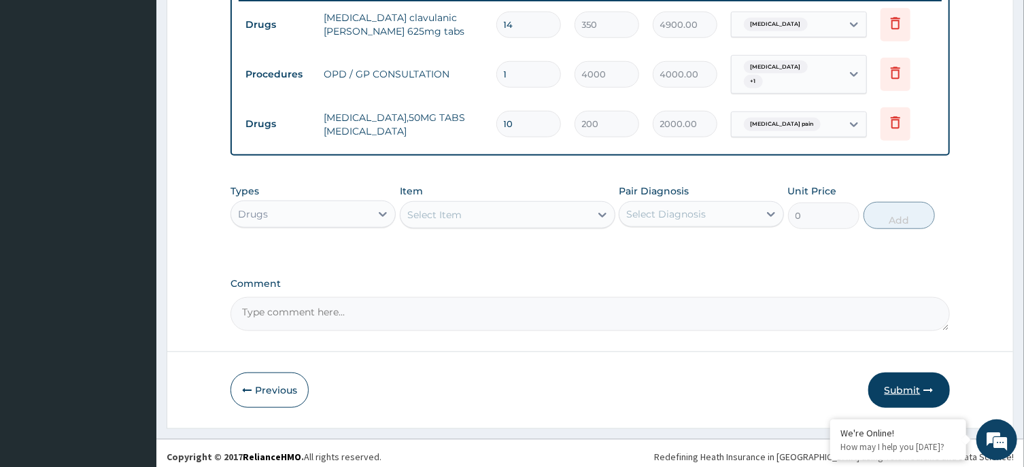
click at [899, 379] on button "Submit" at bounding box center [909, 390] width 82 height 35
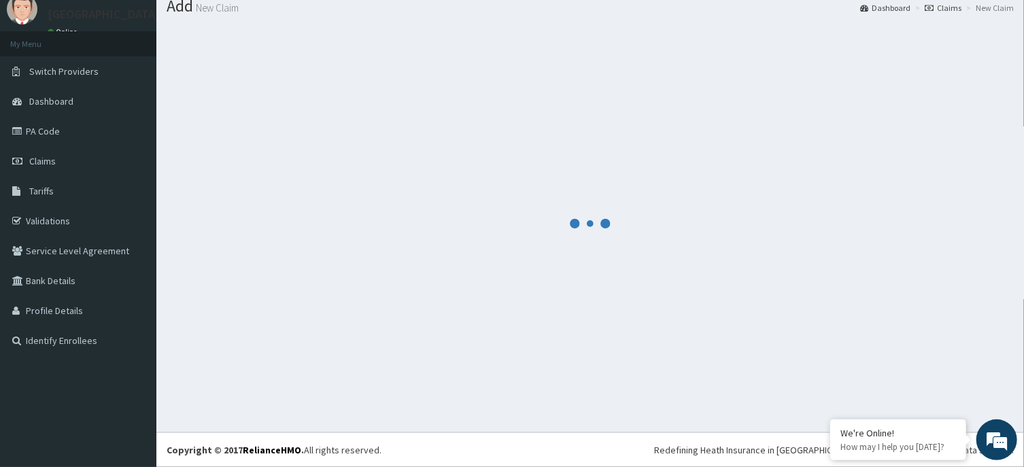
scroll to position [47, 0]
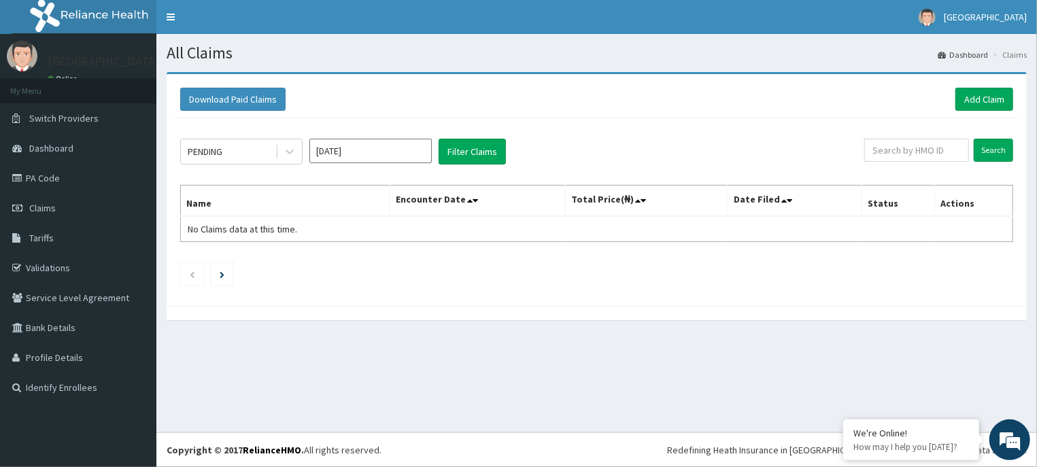
click at [402, 149] on input "Sep 2025" at bounding box center [370, 151] width 122 height 24
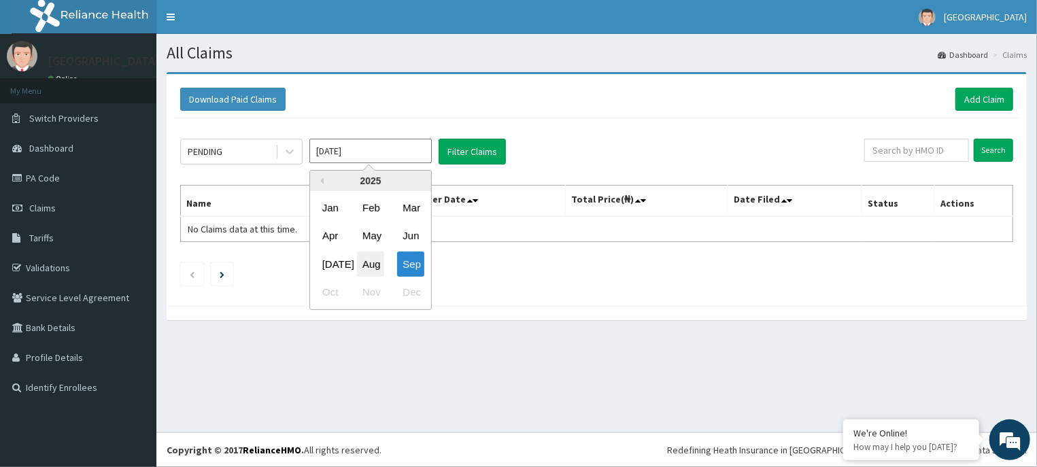
click at [370, 258] on div "Aug" at bounding box center [370, 264] width 27 height 25
type input "Aug 2025"
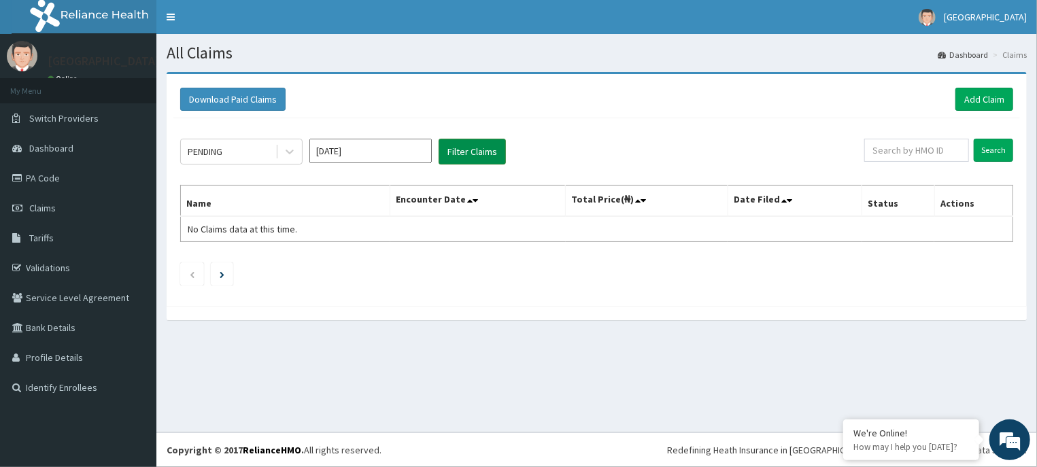
click at [477, 151] on button "Filter Claims" at bounding box center [472, 152] width 67 height 26
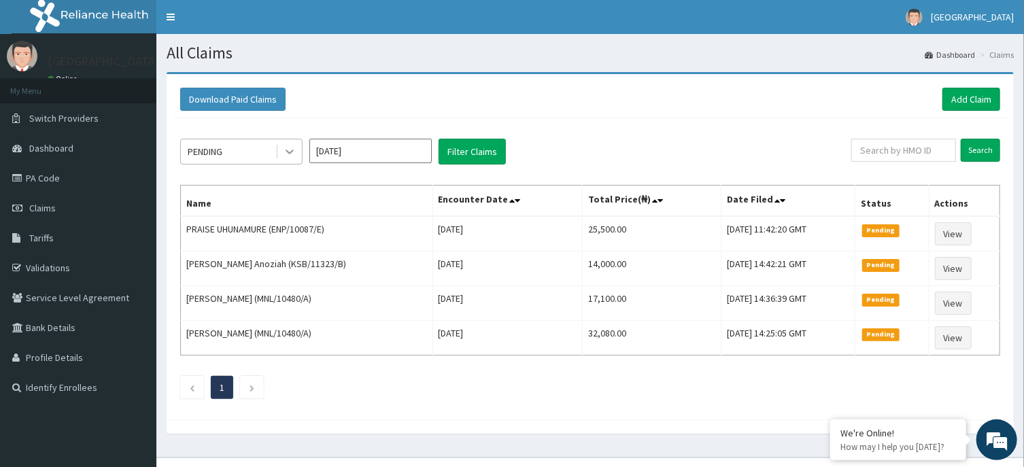
click at [292, 151] on icon at bounding box center [290, 152] width 8 height 5
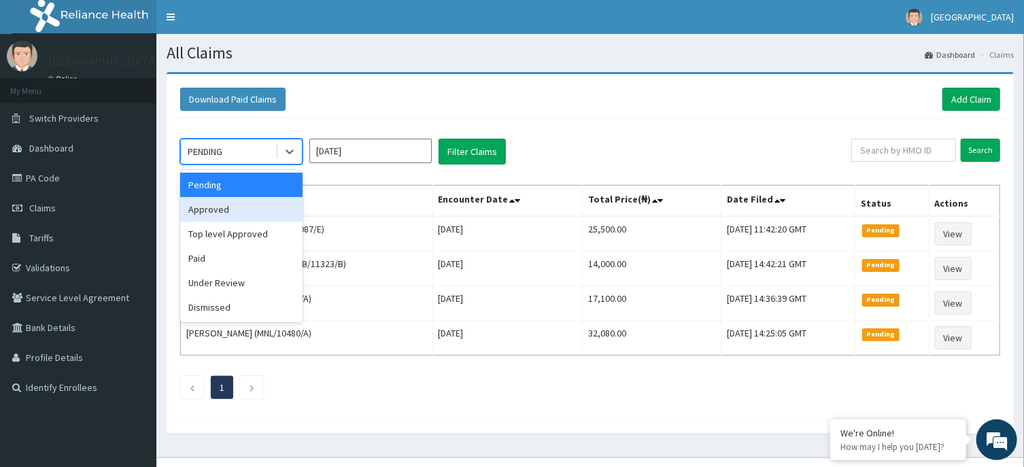
click at [228, 213] on div "Approved" at bounding box center [241, 209] width 122 height 24
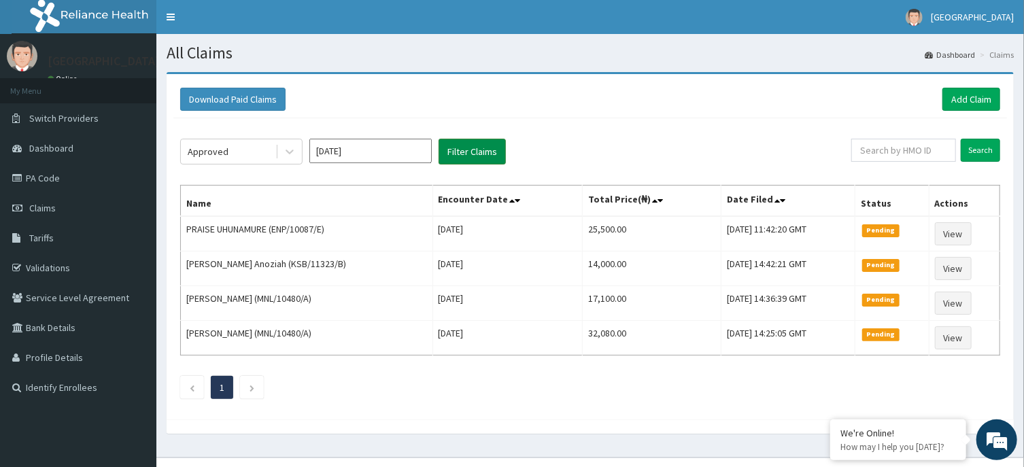
click at [464, 148] on button "Filter Claims" at bounding box center [472, 152] width 67 height 26
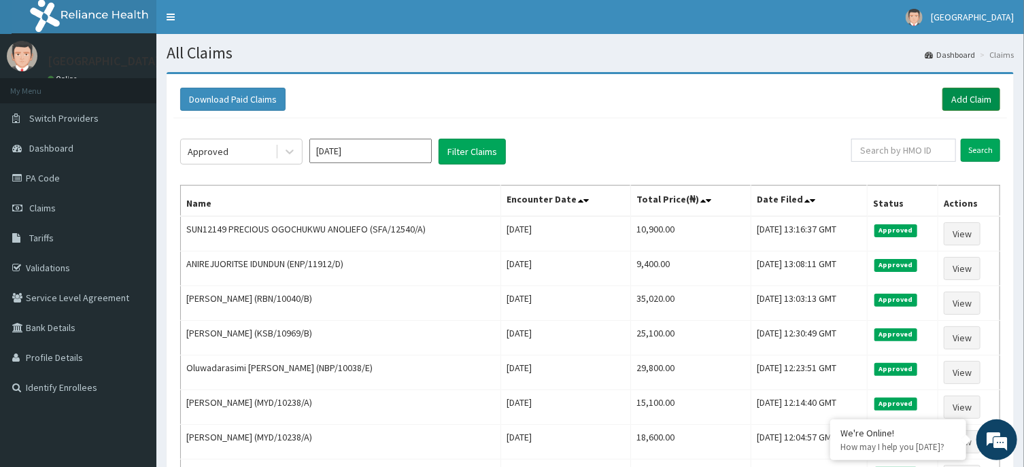
click at [976, 91] on link "Add Claim" at bounding box center [971, 99] width 58 height 23
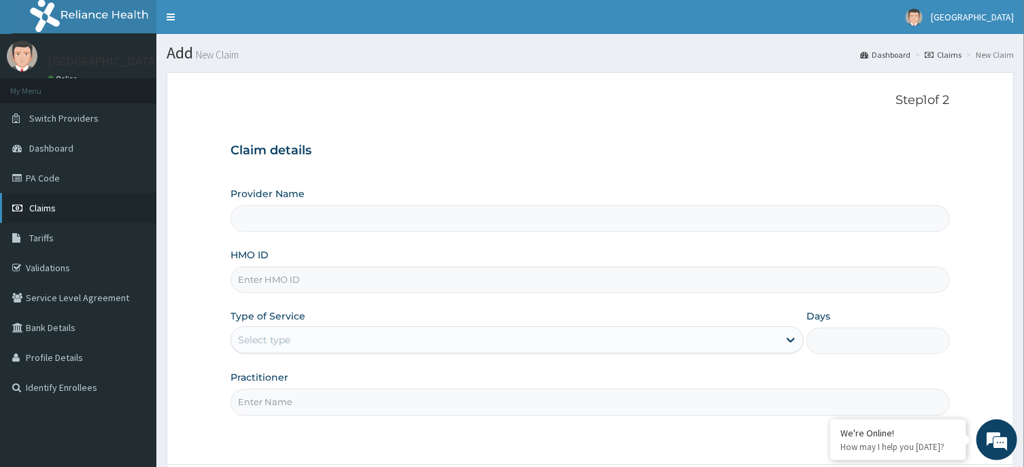
click at [86, 205] on link "Claims" at bounding box center [78, 208] width 156 height 30
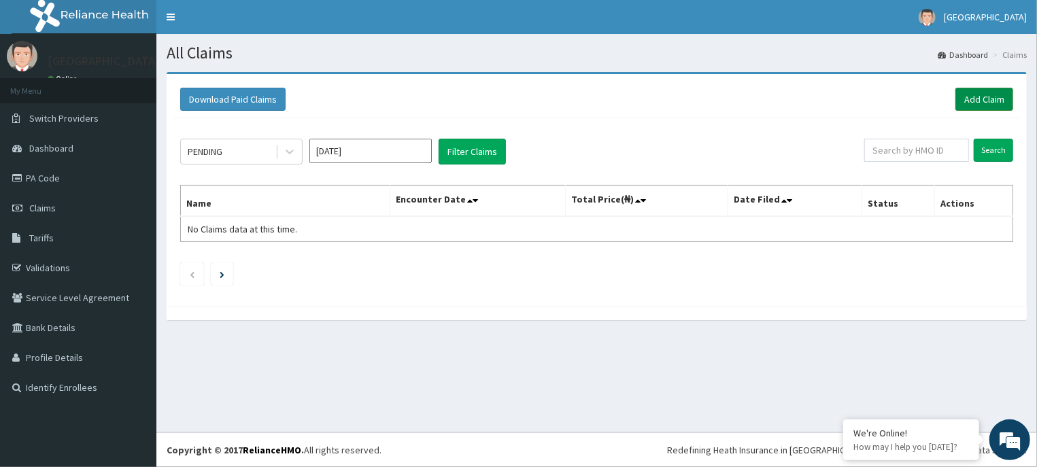
click at [982, 92] on link "Add Claim" at bounding box center [984, 99] width 58 height 23
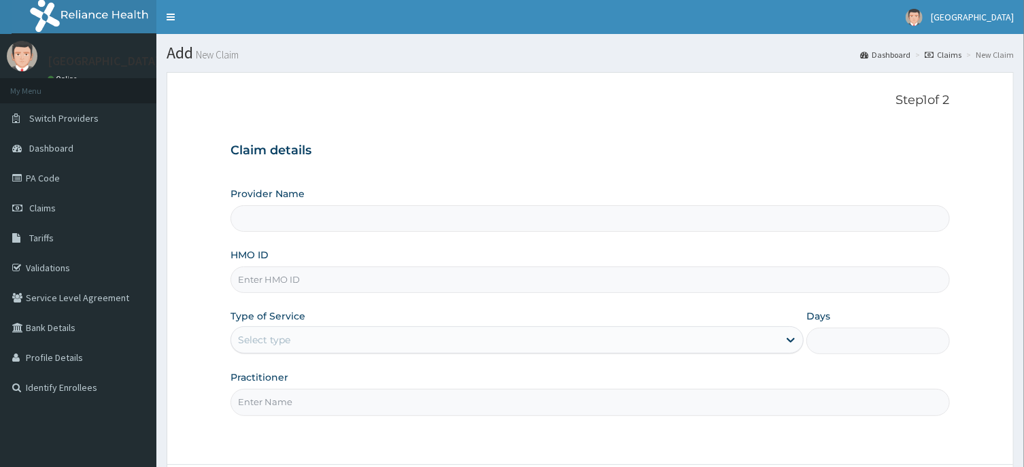
type input "[GEOGRAPHIC_DATA] -ASABA"
click at [577, 269] on input "HMO ID" at bounding box center [589, 280] width 719 height 27
click at [547, 269] on input "HMO ID" at bounding box center [589, 280] width 719 height 27
click at [531, 273] on input "HMO ID" at bounding box center [589, 280] width 719 height 27
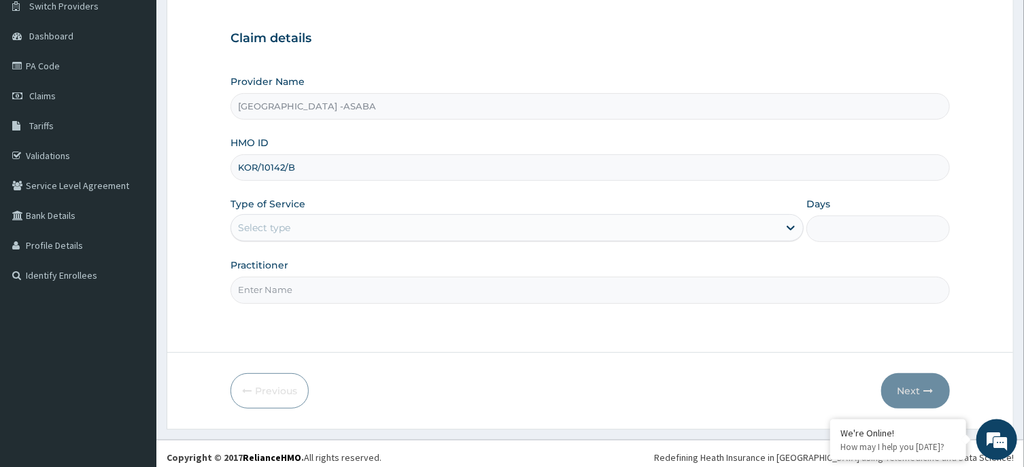
scroll to position [120, 0]
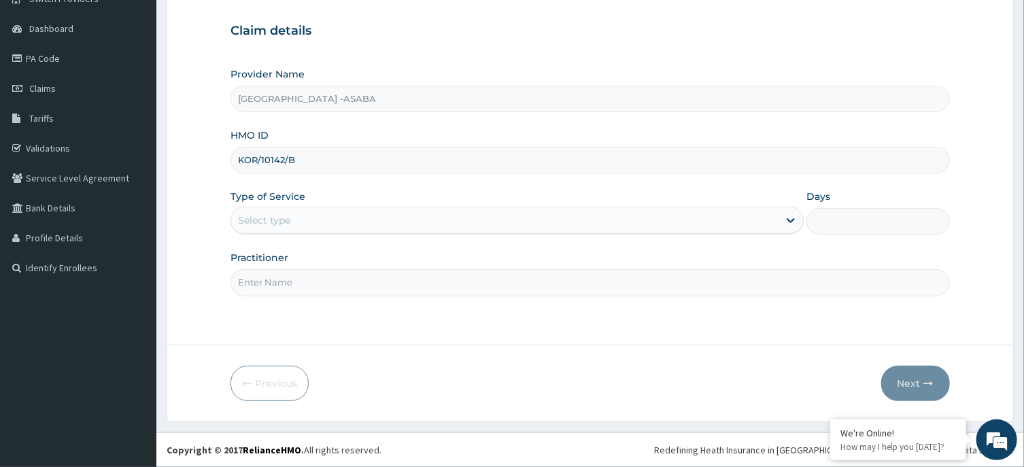
type input "KOR/10142/B"
click at [579, 223] on div "Select type" at bounding box center [504, 220] width 547 height 22
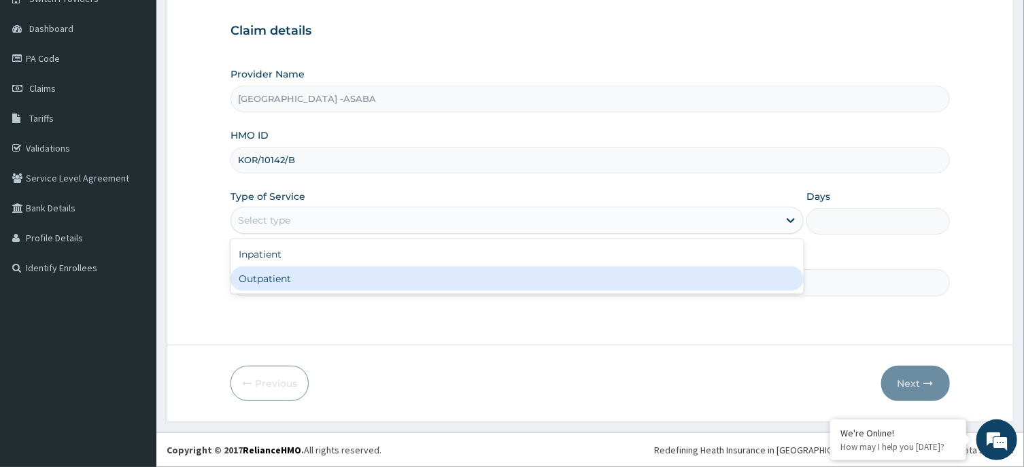
click at [483, 282] on div "Outpatient" at bounding box center [516, 279] width 573 height 24
type input "1"
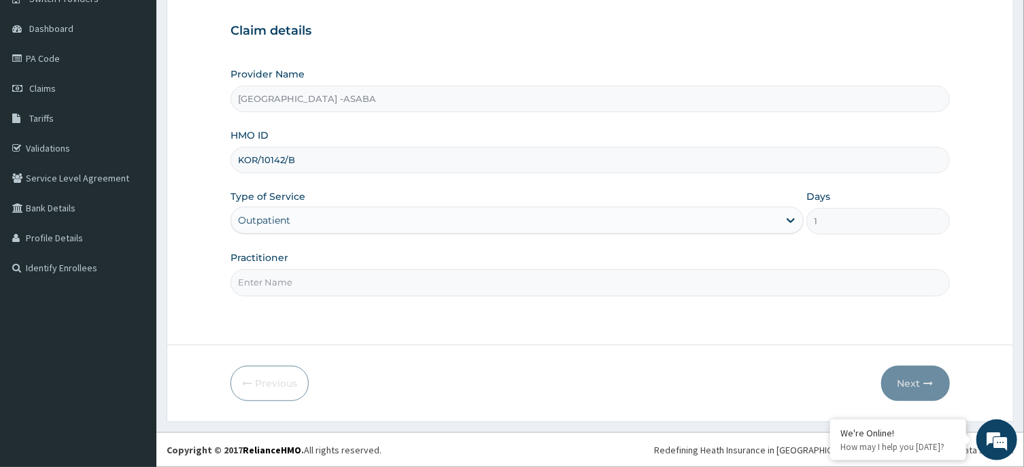
click at [443, 283] on input "Practitioner" at bounding box center [589, 282] width 719 height 27
type input "[PERSON_NAME]"
click at [905, 373] on button "Next" at bounding box center [915, 383] width 69 height 35
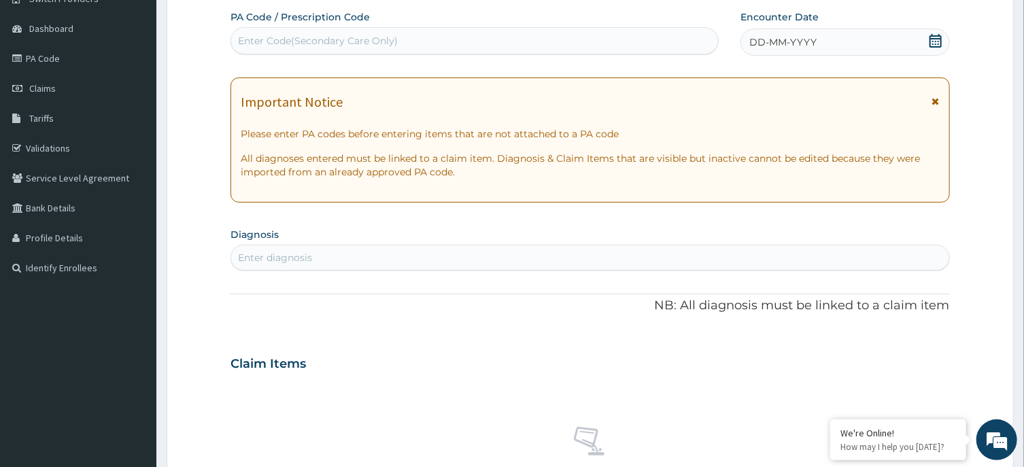
click at [538, 46] on div "Enter Code(Secondary Care Only)" at bounding box center [474, 41] width 487 height 22
type input "PA/498580"
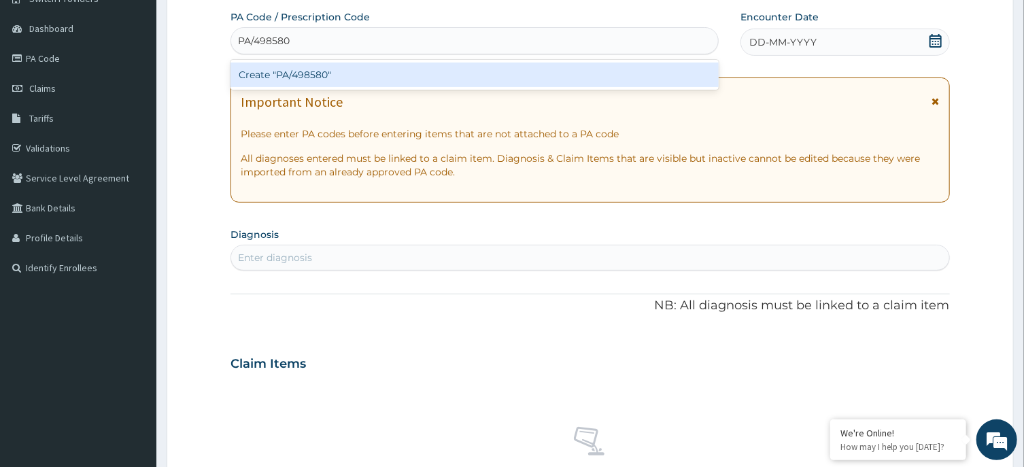
click at [475, 67] on div "Create "PA/498580"" at bounding box center [474, 75] width 488 height 24
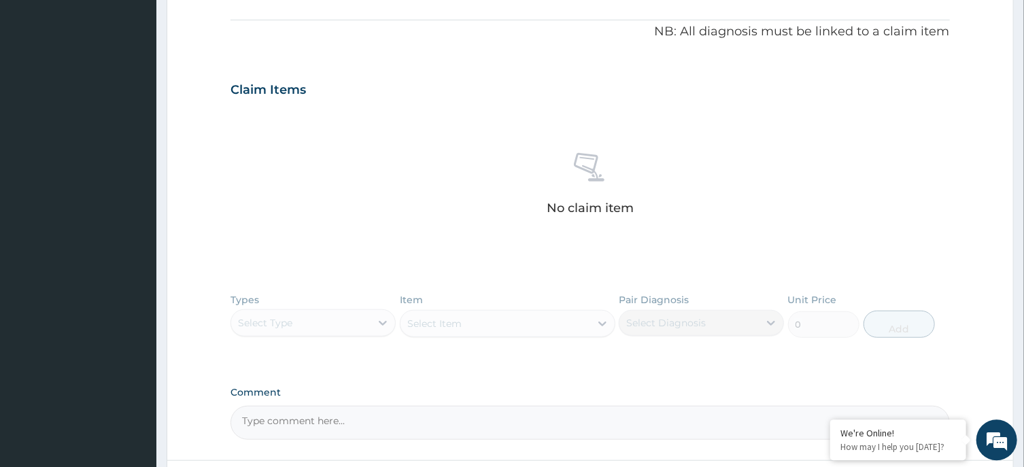
scroll to position [516, 0]
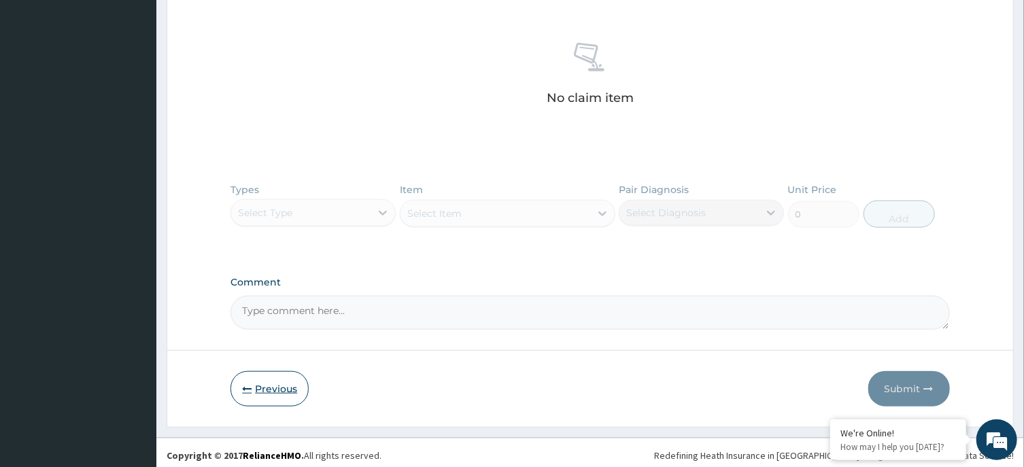
click at [261, 394] on button "Previous" at bounding box center [269, 388] width 78 height 35
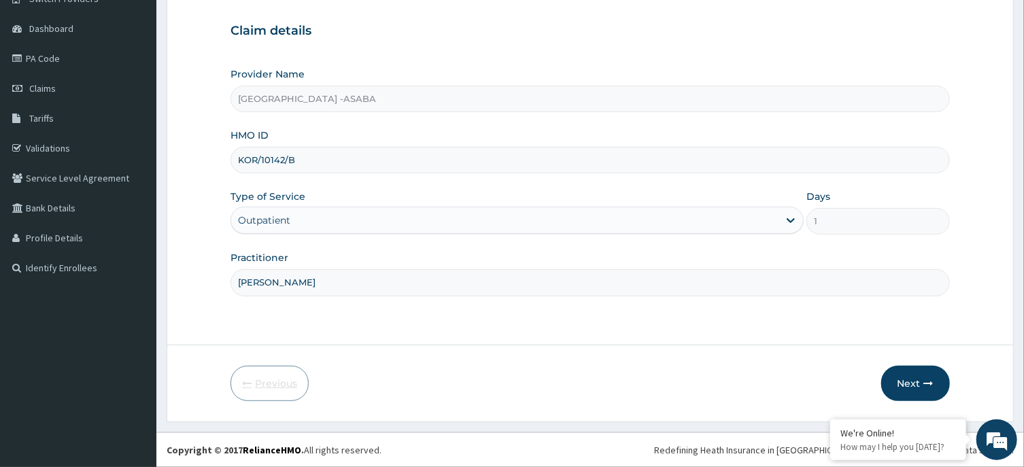
scroll to position [120, 0]
click at [258, 158] on input "KOR/10142/B" at bounding box center [589, 160] width 719 height 27
click at [251, 157] on input "KOR/10142/B" at bounding box center [589, 160] width 719 height 27
type input "KER/10142/B"
click at [915, 375] on button "Next" at bounding box center [915, 383] width 69 height 35
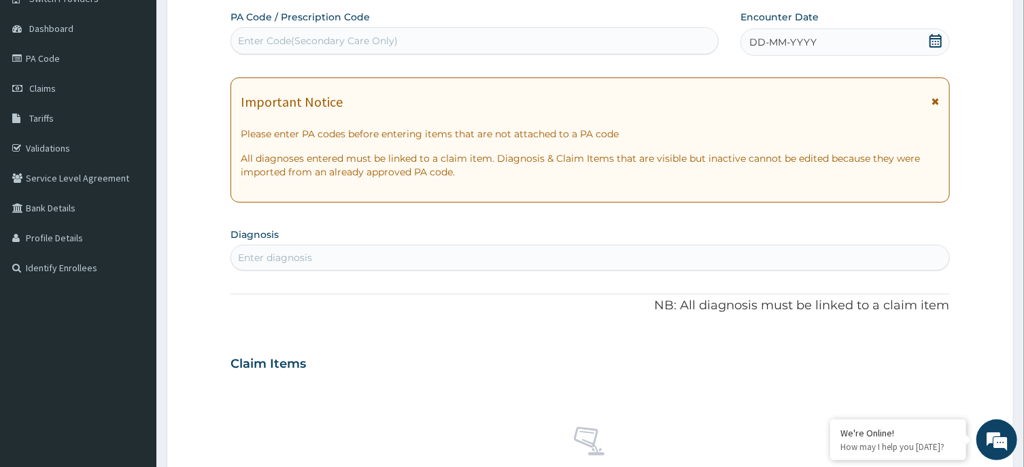
click at [616, 40] on div "Enter Code(Secondary Care Only)" at bounding box center [474, 41] width 487 height 22
type input "PA/498580"
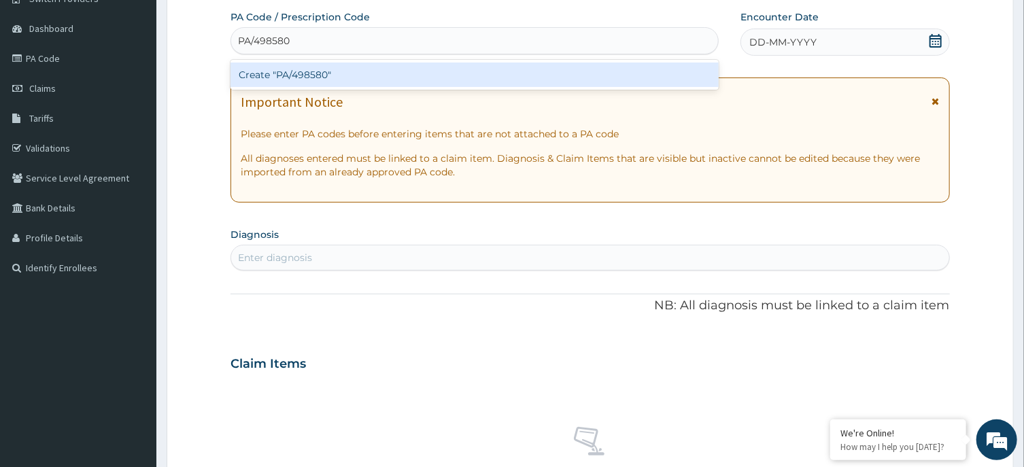
click at [598, 69] on div "Create "PA/498580"" at bounding box center [474, 75] width 488 height 24
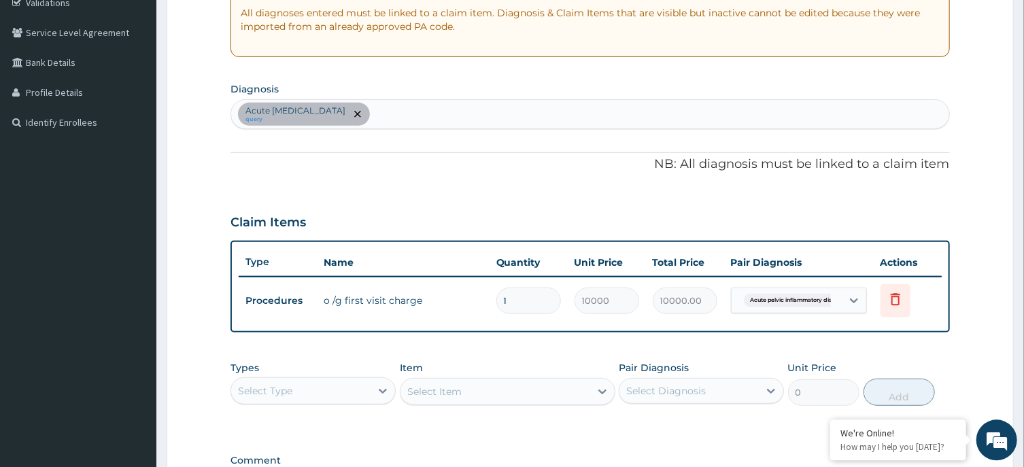
scroll to position [265, 0]
click at [611, 107] on div "Acute pelvic inflammatory disease query" at bounding box center [589, 114] width 717 height 29
type input "DRY COUGH"
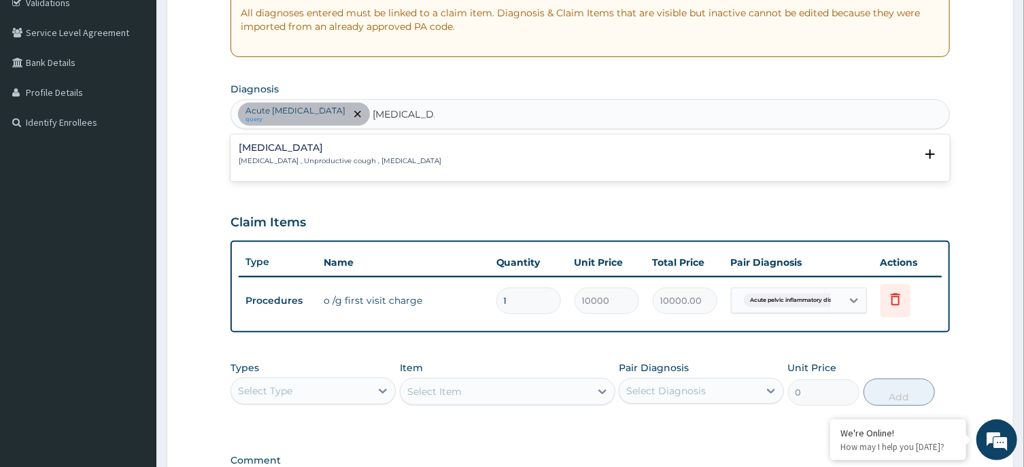
click at [332, 150] on h4 "Dry cough" at bounding box center [340, 148] width 203 height 10
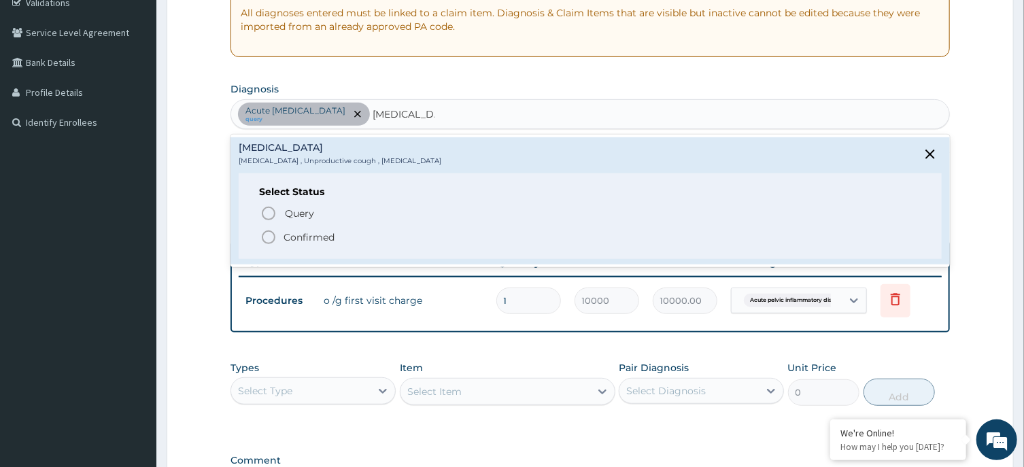
click at [271, 233] on icon "status option filled" at bounding box center [268, 237] width 16 height 16
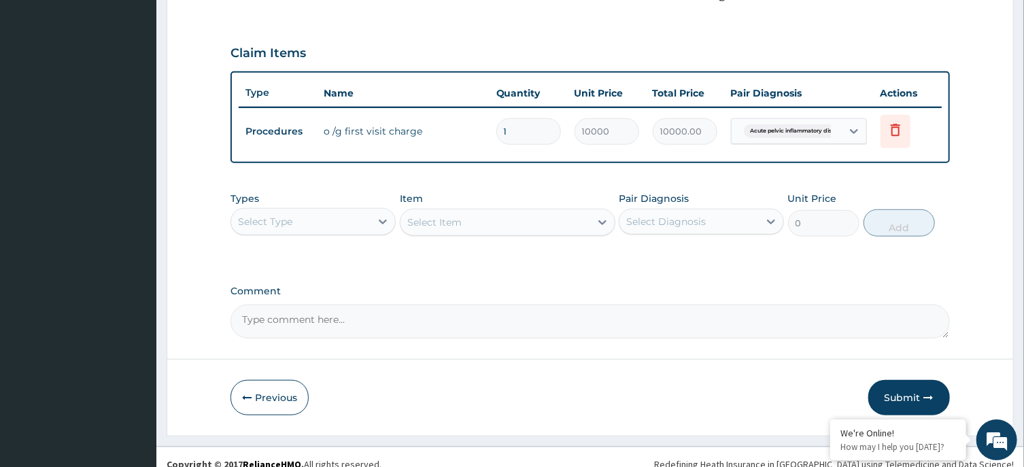
scroll to position [445, 0]
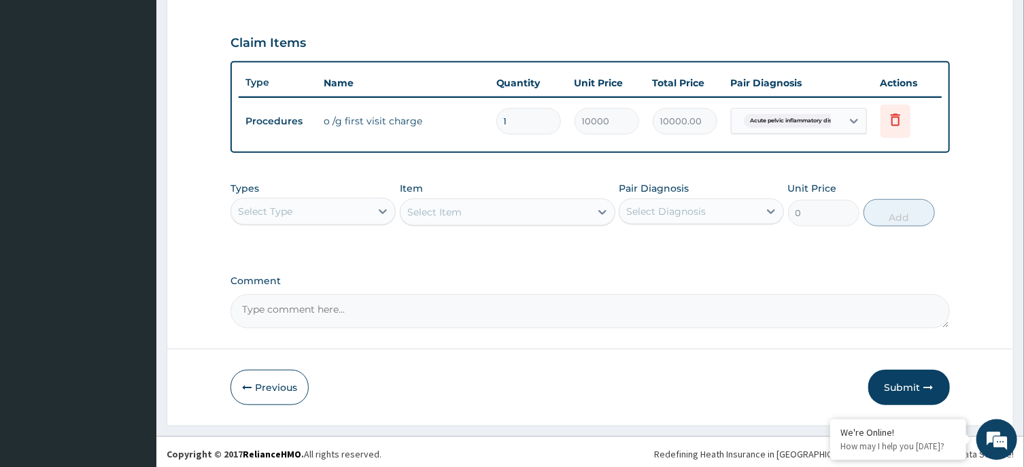
click at [364, 205] on div "Select Type" at bounding box center [300, 212] width 139 height 22
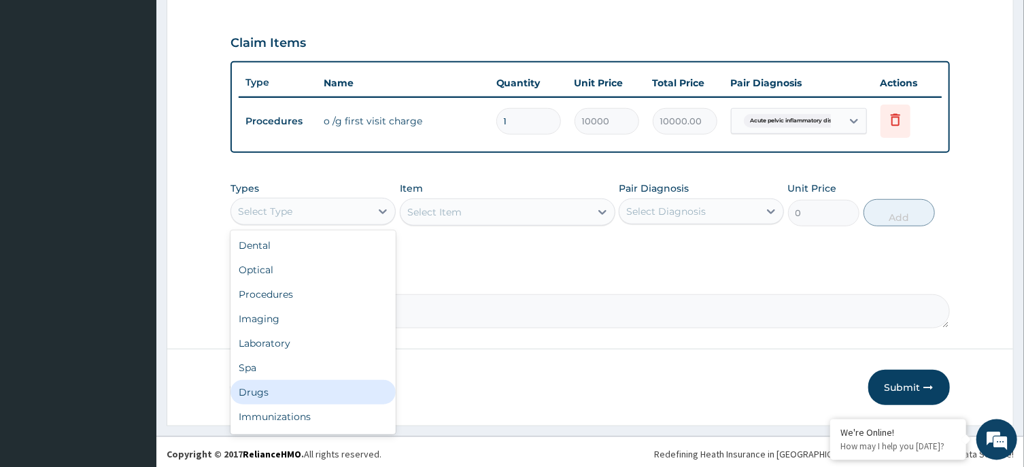
click at [300, 386] on div "Drugs" at bounding box center [312, 392] width 165 height 24
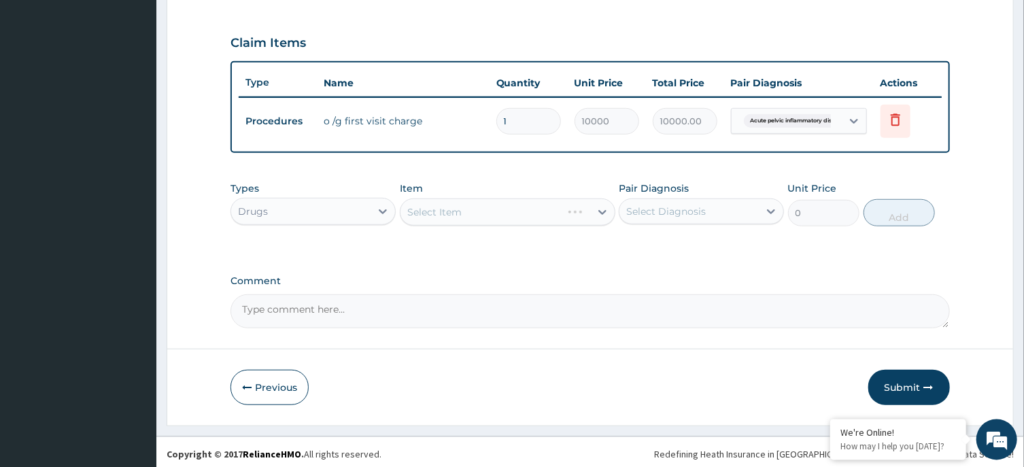
click at [519, 218] on div "Select Item" at bounding box center [508, 212] width 216 height 27
click at [517, 211] on div "Select Item" at bounding box center [508, 212] width 216 height 27
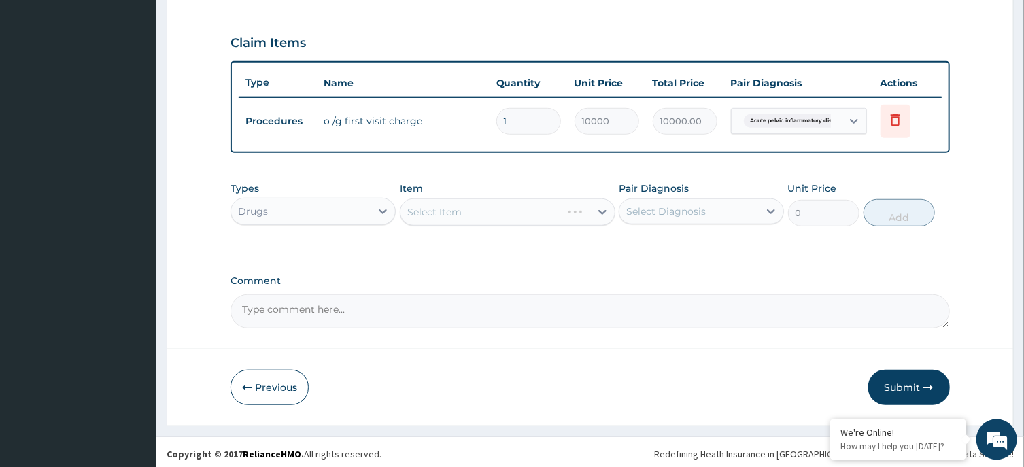
click at [517, 211] on div "Select Item" at bounding box center [508, 212] width 216 height 27
click at [544, 206] on div "Select Item" at bounding box center [495, 212] width 190 height 22
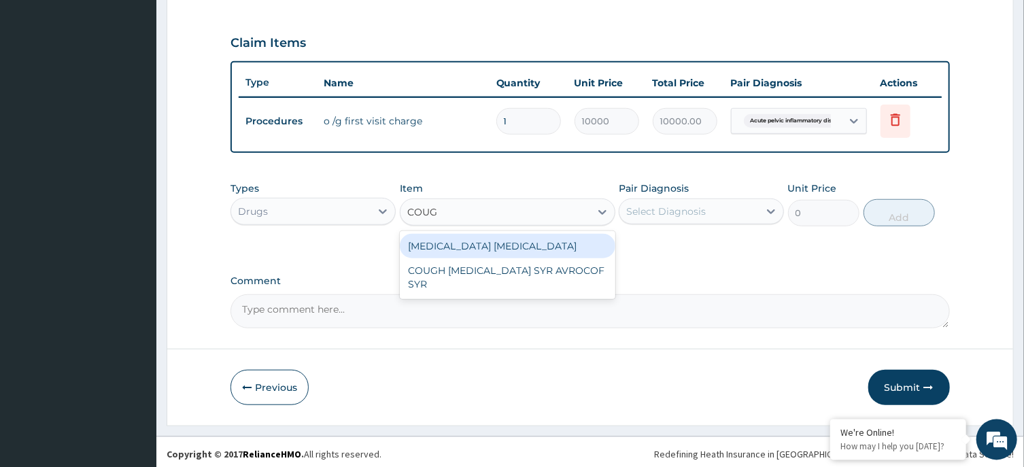
type input "COUGH"
click at [558, 238] on div "BENYLIN DRY COUGH" at bounding box center [508, 246] width 216 height 24
type input "4800"
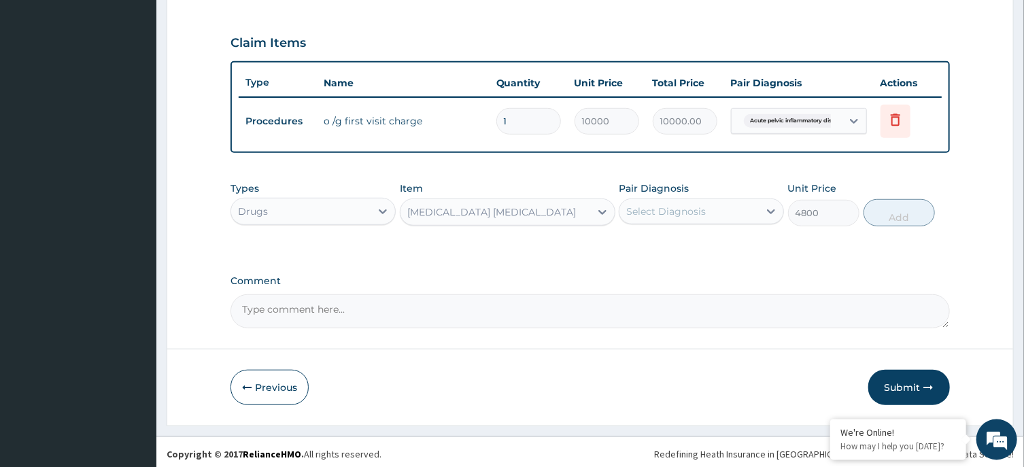
click at [689, 211] on div "Select Diagnosis" at bounding box center [666, 212] width 80 height 14
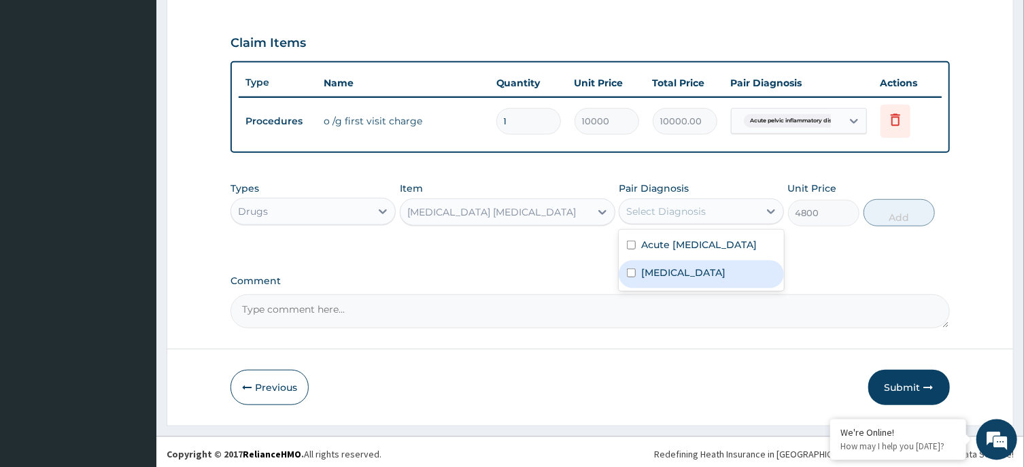
click at [700, 288] on div "Dry cough" at bounding box center [701, 274] width 165 height 28
checkbox input "true"
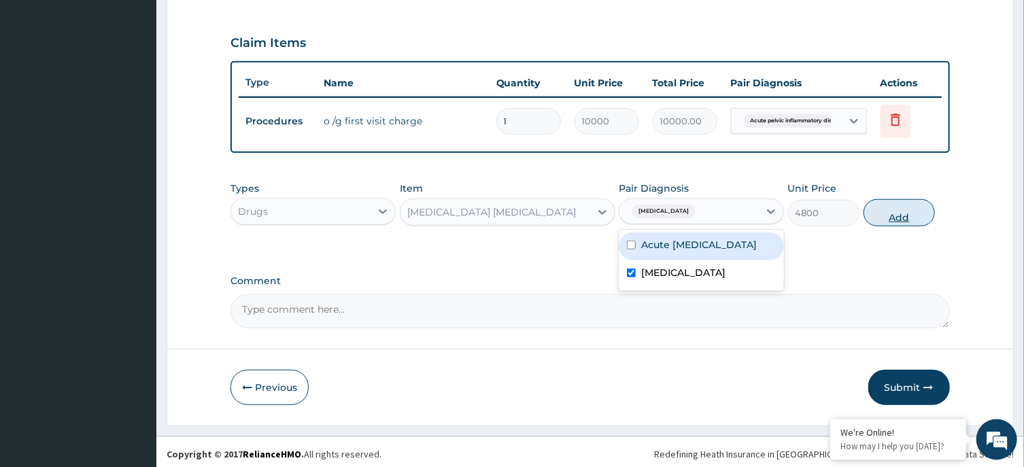
click at [901, 214] on button "Add" at bounding box center [899, 212] width 72 height 27
type input "0"
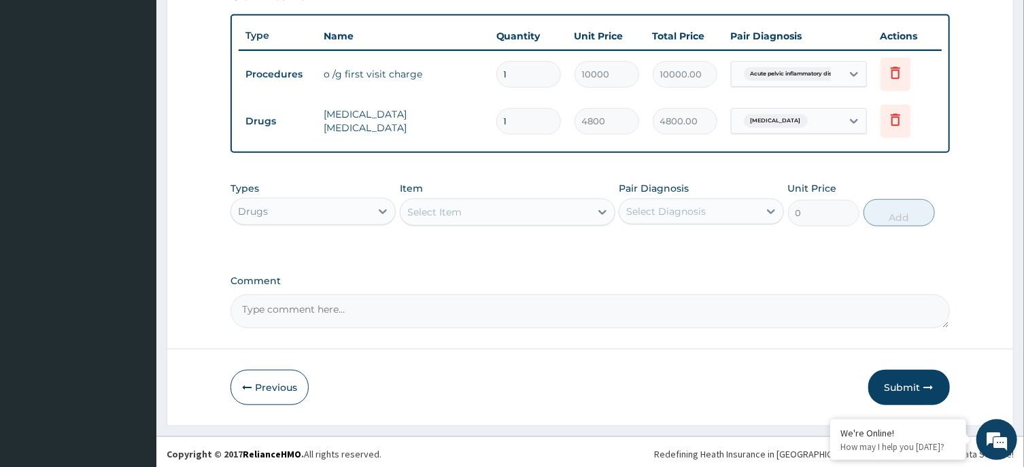
scroll to position [494, 0]
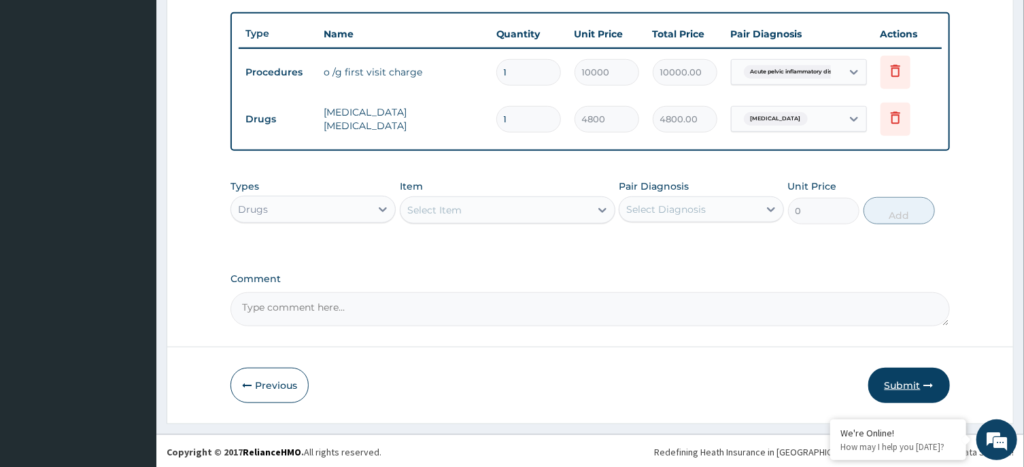
click at [911, 379] on button "Submit" at bounding box center [909, 385] width 82 height 35
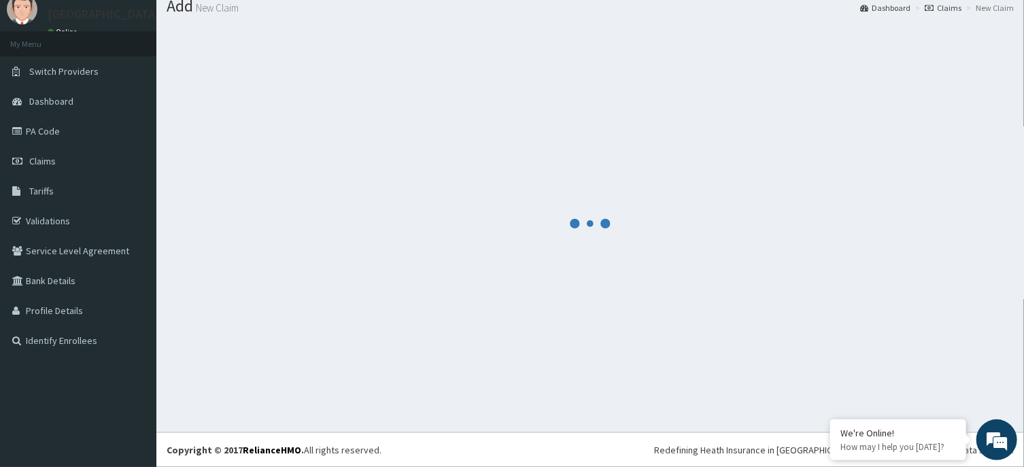
scroll to position [47, 0]
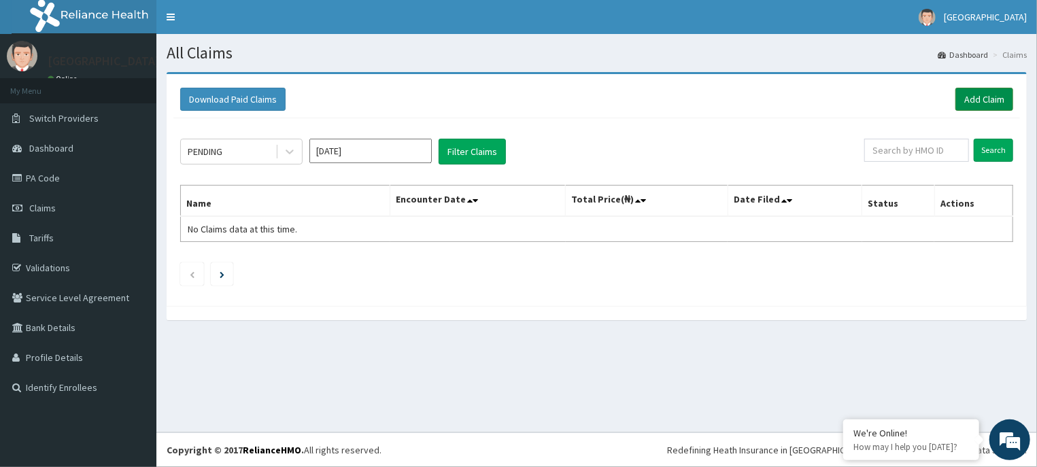
click at [986, 95] on link "Add Claim" at bounding box center [984, 99] width 58 height 23
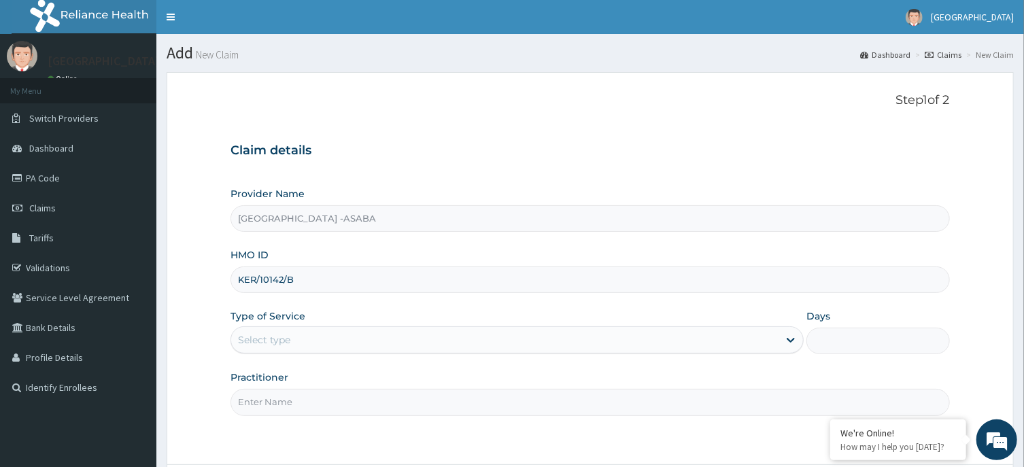
type input "KER/10142/B"
click at [555, 337] on div "Select type" at bounding box center [504, 340] width 547 height 22
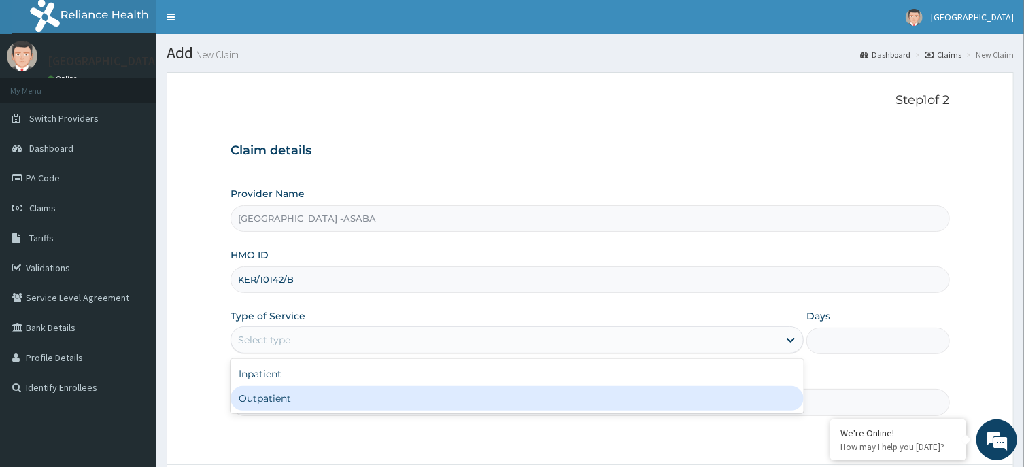
click at [535, 398] on div "Outpatient" at bounding box center [516, 398] width 573 height 24
type input "1"
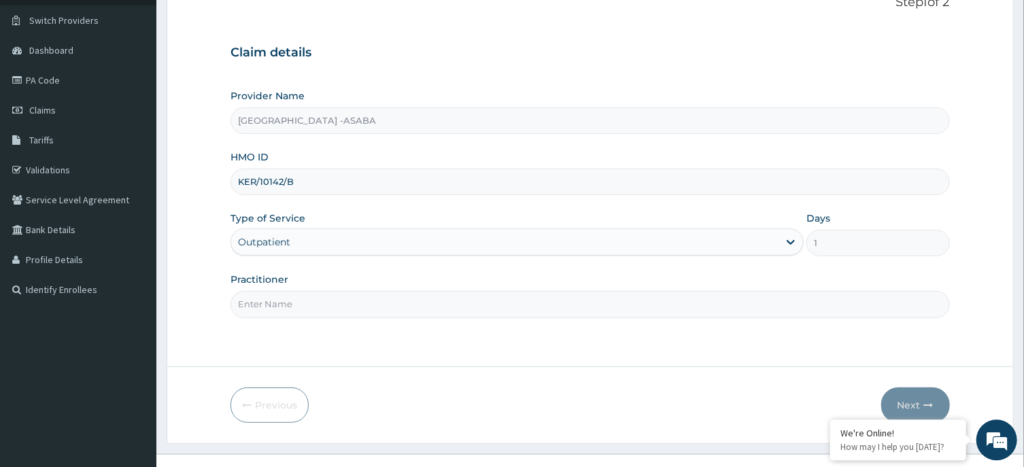
scroll to position [120, 0]
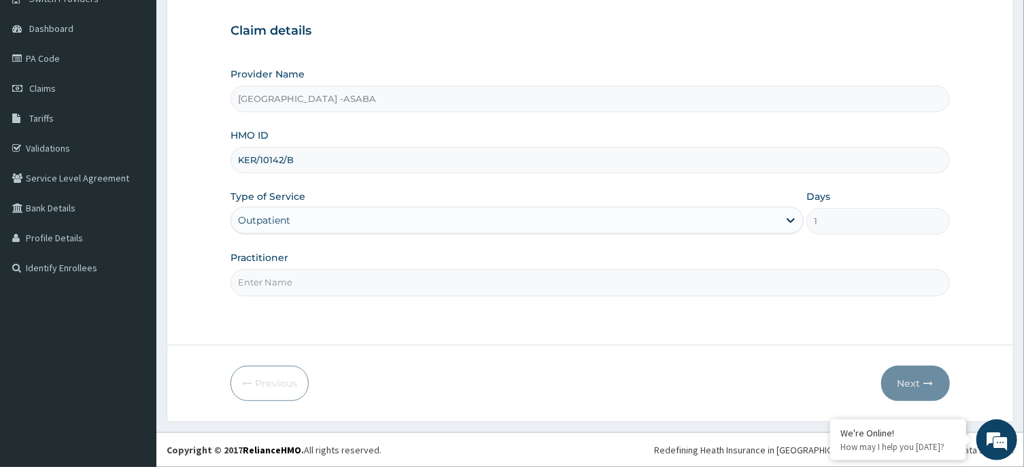
click at [585, 283] on input "Practitioner" at bounding box center [589, 282] width 719 height 27
type input "DR BRUNO"
click at [922, 373] on button "Next" at bounding box center [915, 383] width 69 height 35
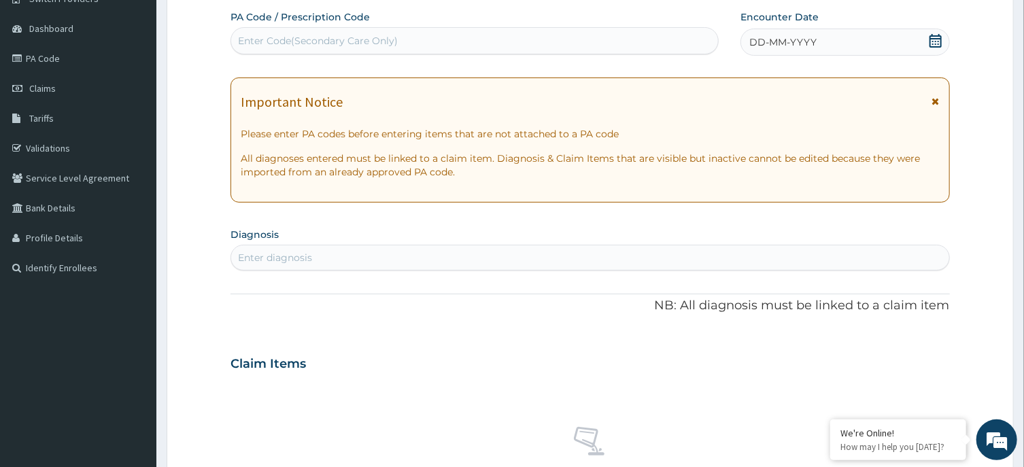
click at [683, 31] on div "Enter Code(Secondary Care Only)" at bounding box center [474, 41] width 487 height 22
type input "PA/F99A62"
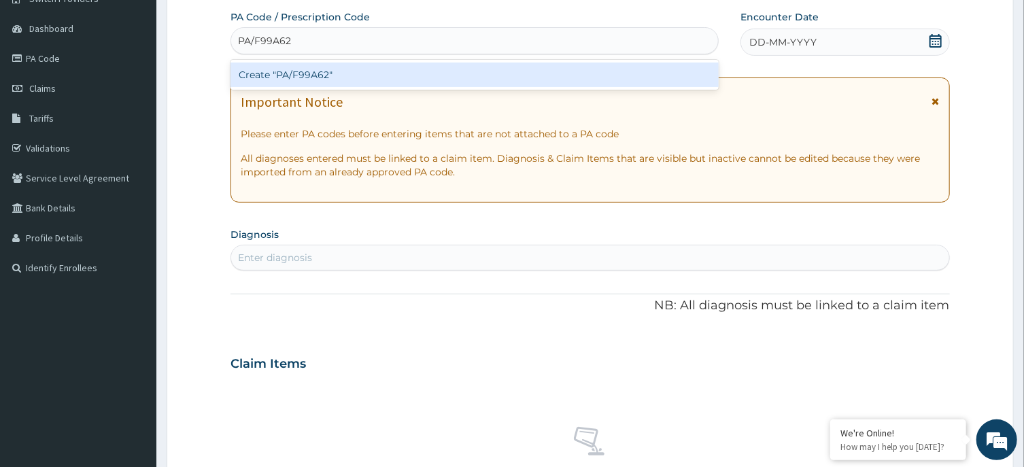
click at [545, 71] on div "Create "PA/F99A62"" at bounding box center [474, 75] width 488 height 24
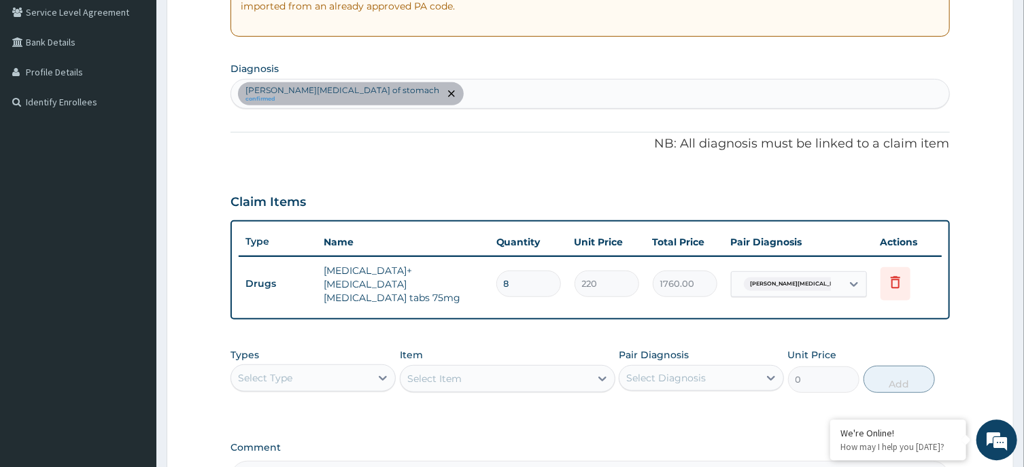
scroll to position [274, 0]
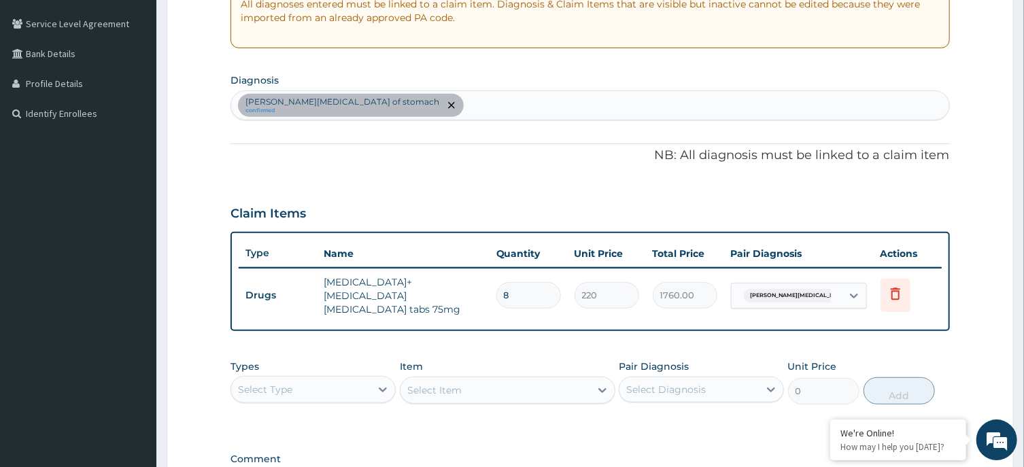
click at [562, 106] on div "Cushing ulcer of stomach confirmed" at bounding box center [589, 105] width 717 height 29
type input "M"
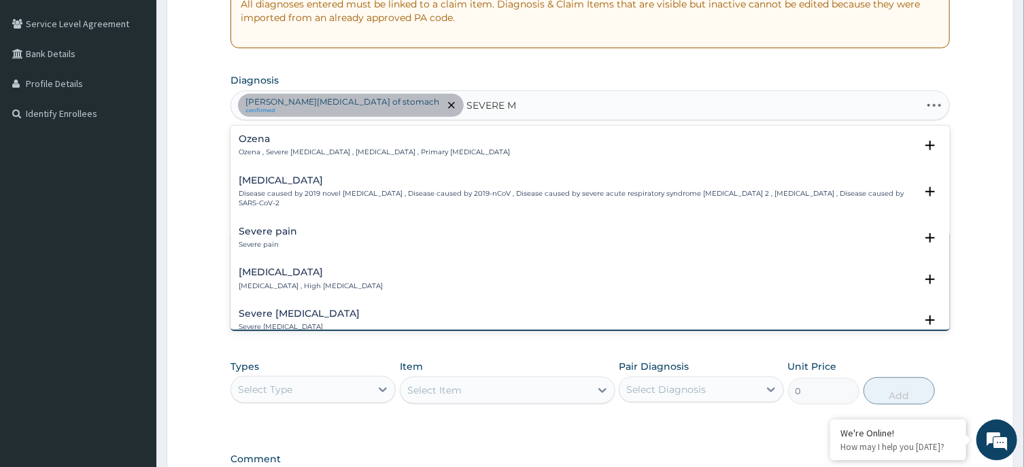
type input "SEVERE MA"
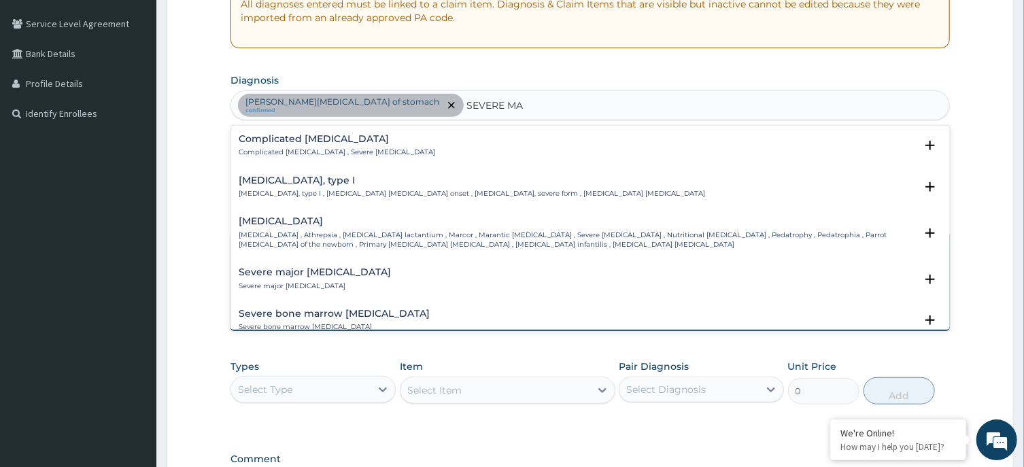
click at [295, 147] on div "Complicated malaria Complicated malaria , Severe malaria" at bounding box center [337, 146] width 196 height 24
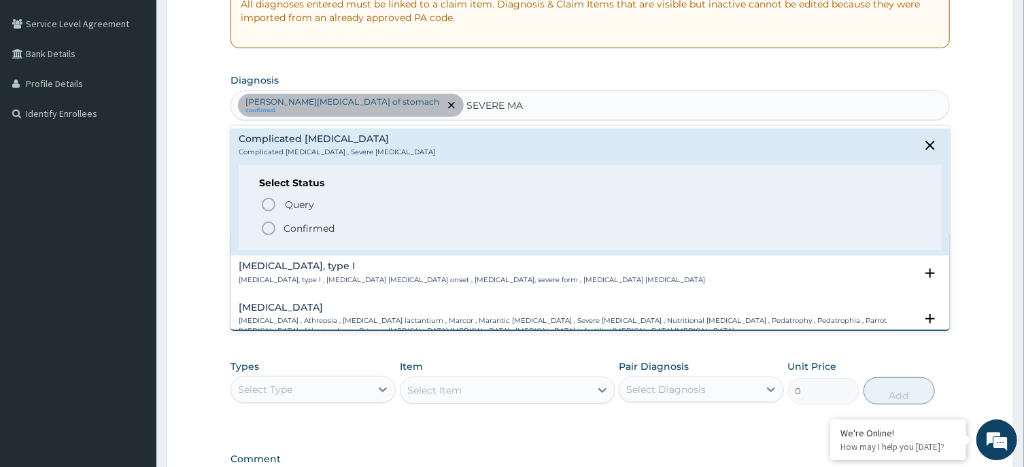
click at [269, 225] on icon "status option filled" at bounding box center [268, 228] width 16 height 16
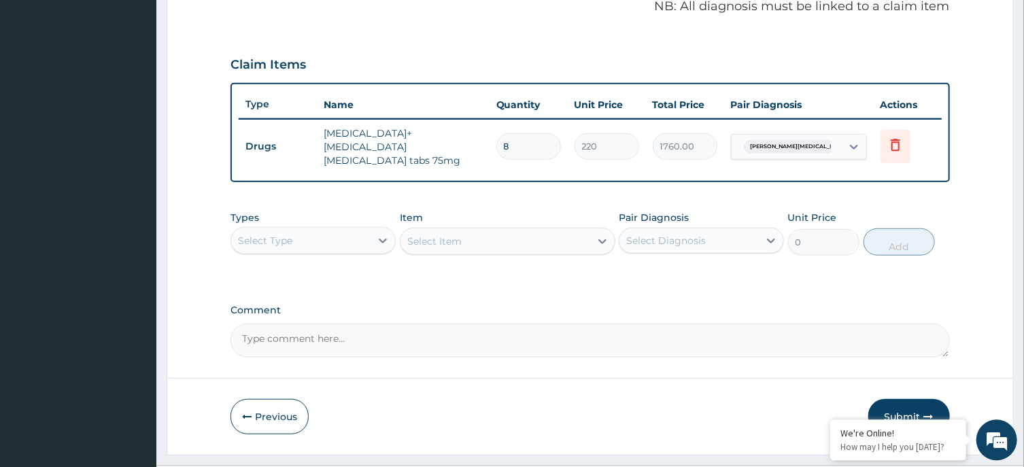
scroll to position [447, 0]
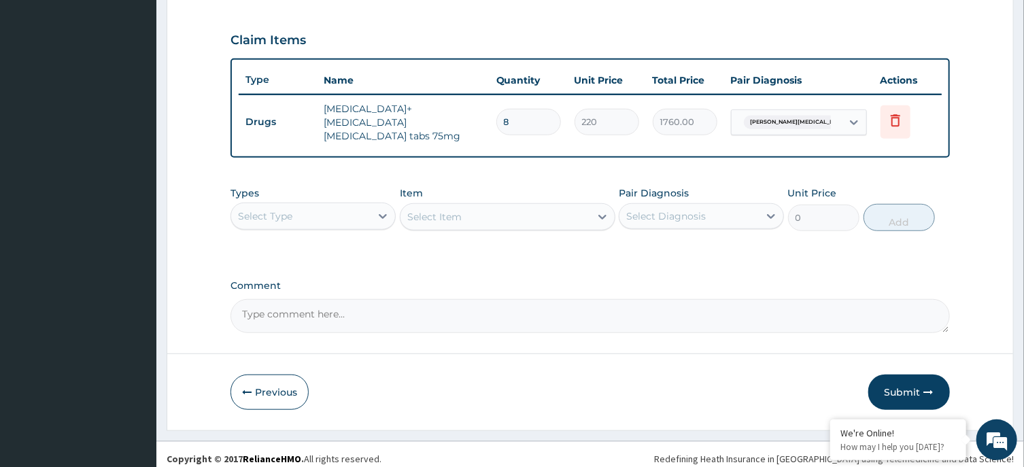
click at [366, 209] on div "Select Type" at bounding box center [300, 216] width 139 height 22
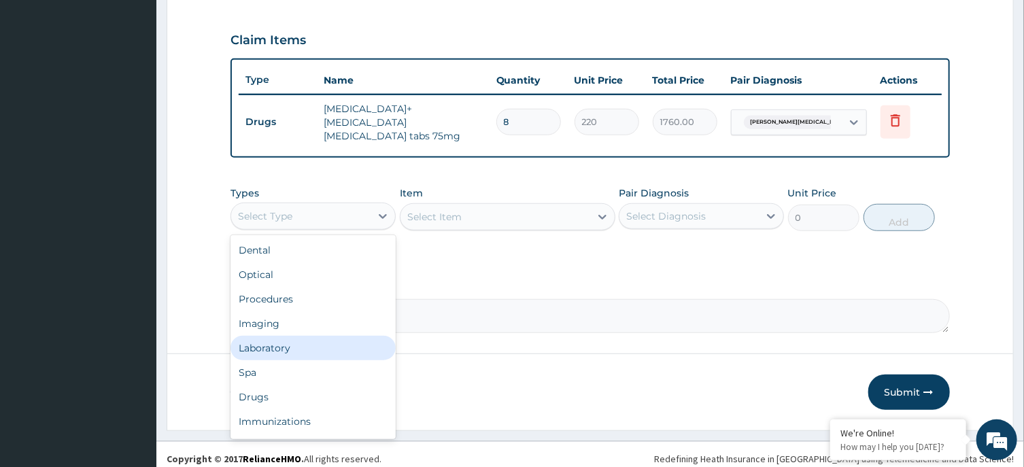
click at [313, 345] on div "Laboratory" at bounding box center [312, 348] width 165 height 24
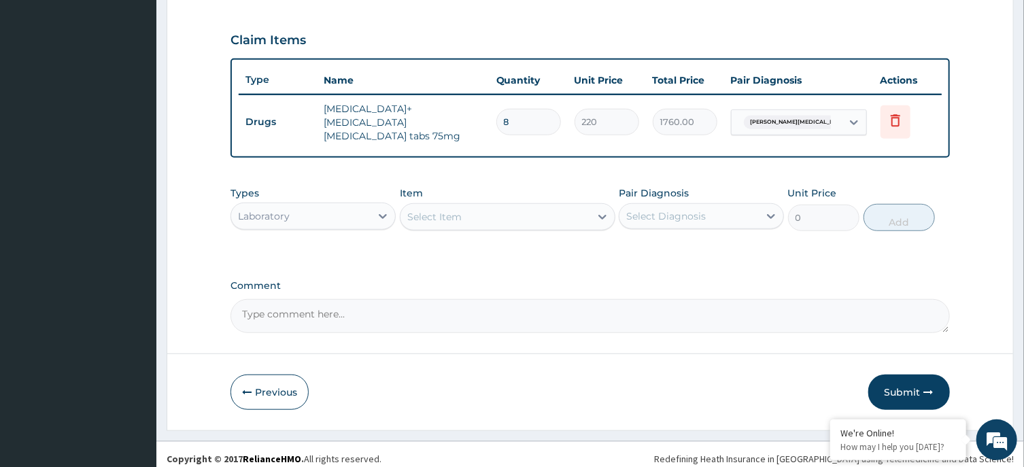
click at [557, 206] on div "Select Item" at bounding box center [495, 217] width 190 height 22
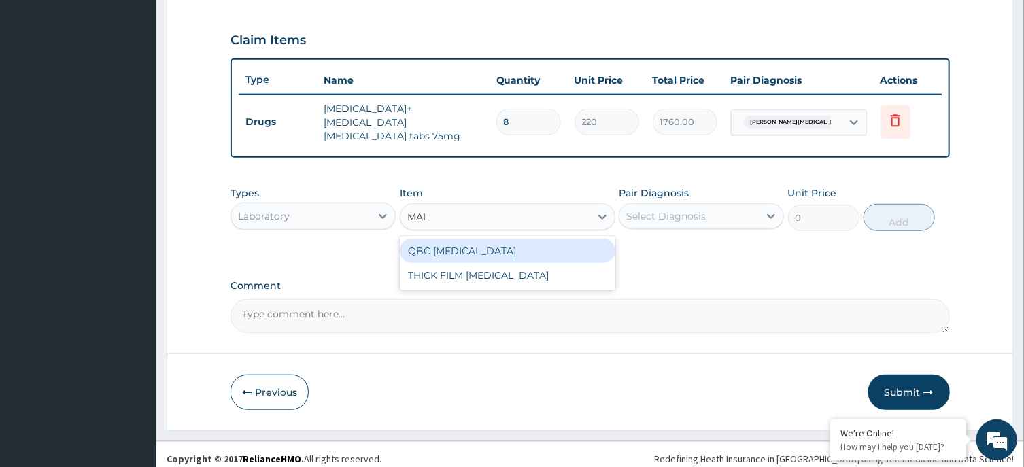
type input "MALA"
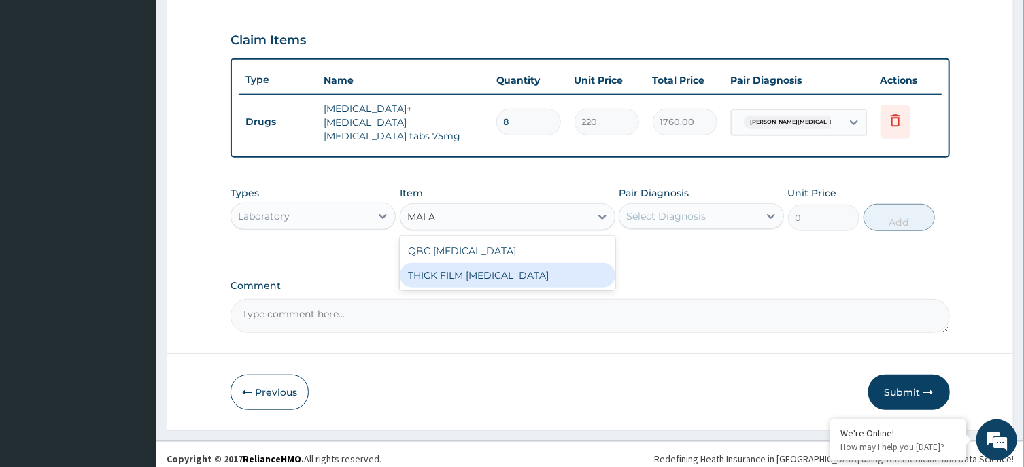
click at [575, 272] on div "THICK FILM MALARIA" at bounding box center [508, 275] width 216 height 24
type input "2000"
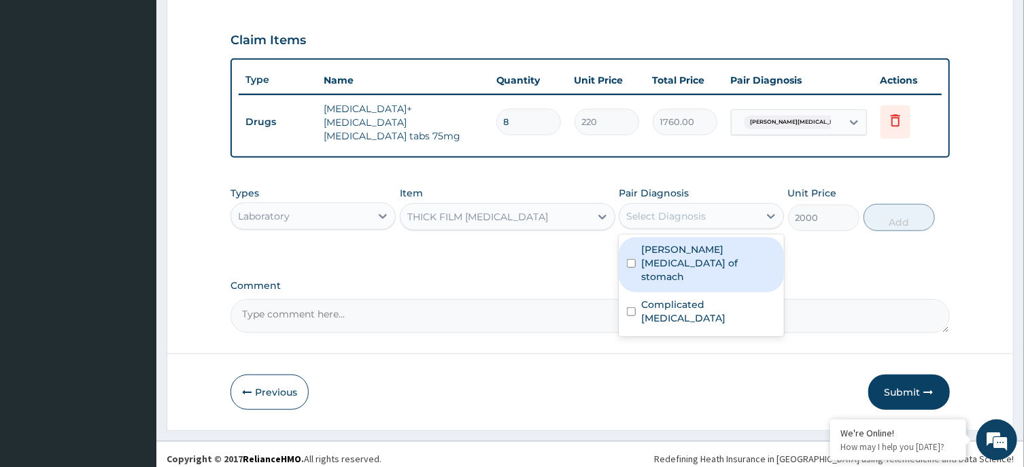
click at [702, 214] on div "Select Diagnosis" at bounding box center [688, 216] width 139 height 22
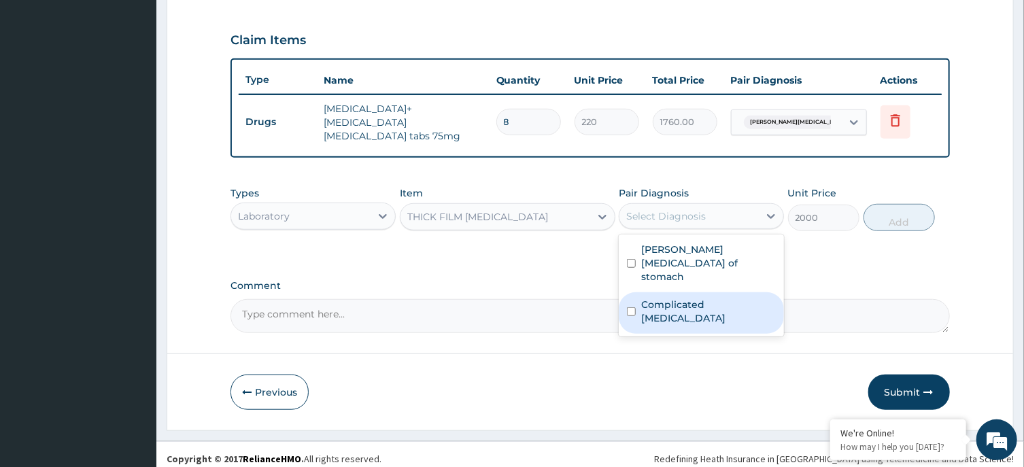
click at [693, 292] on div "Complicated malaria" at bounding box center [701, 312] width 165 height 41
checkbox input "true"
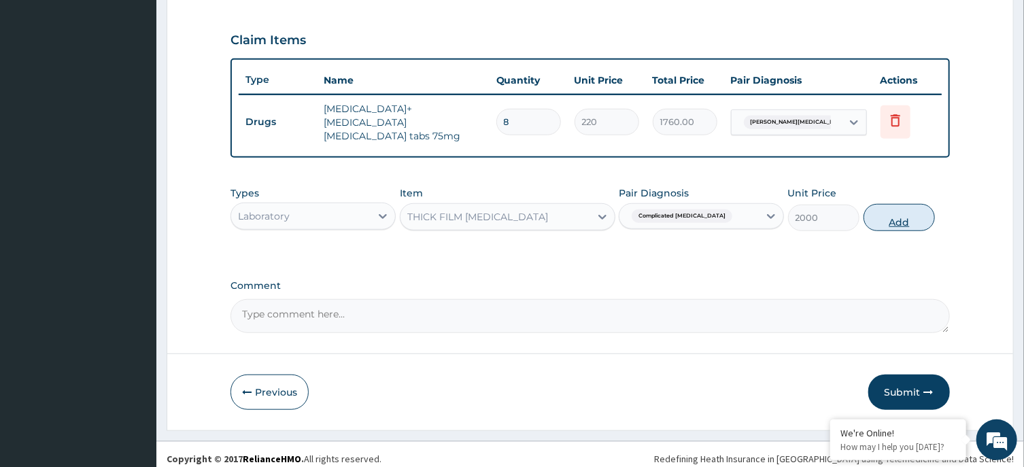
click at [887, 213] on button "Add" at bounding box center [899, 217] width 72 height 27
type input "0"
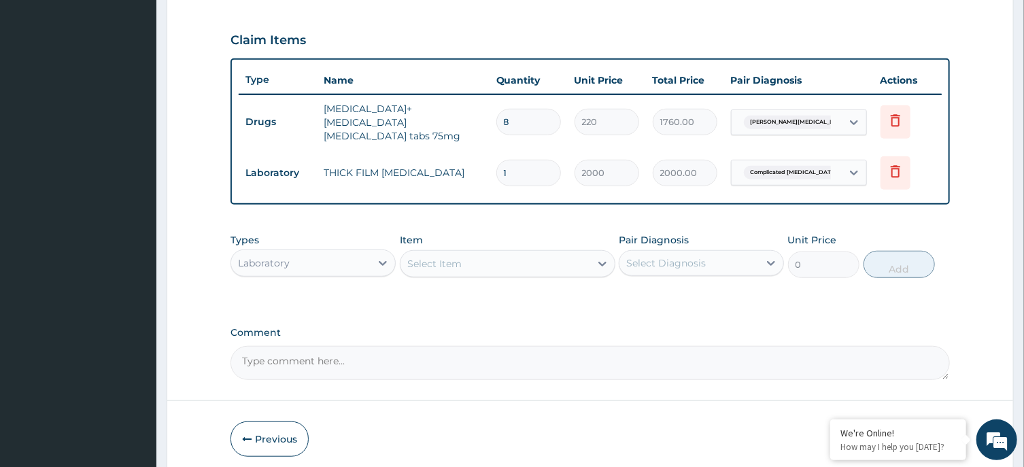
scroll to position [449, 0]
click at [356, 250] on div "Laboratory" at bounding box center [300, 261] width 139 height 22
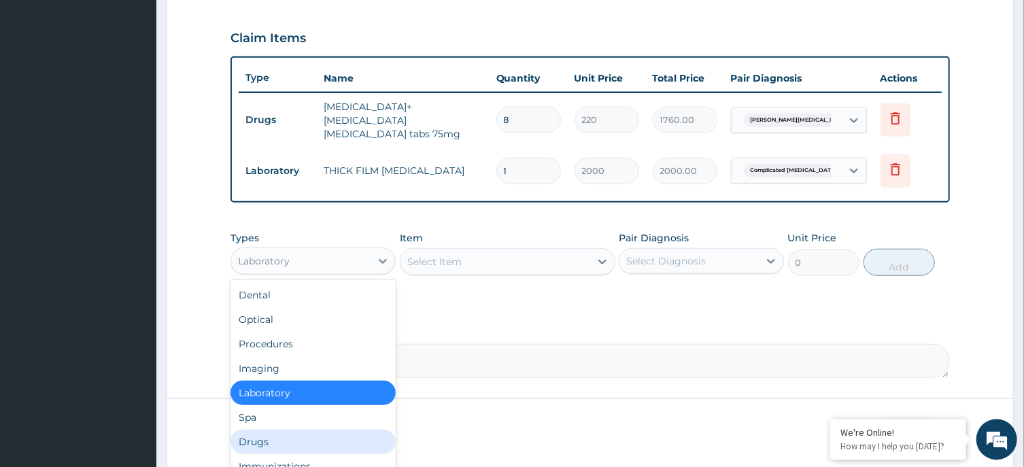
click at [283, 431] on div "Drugs" at bounding box center [312, 442] width 165 height 24
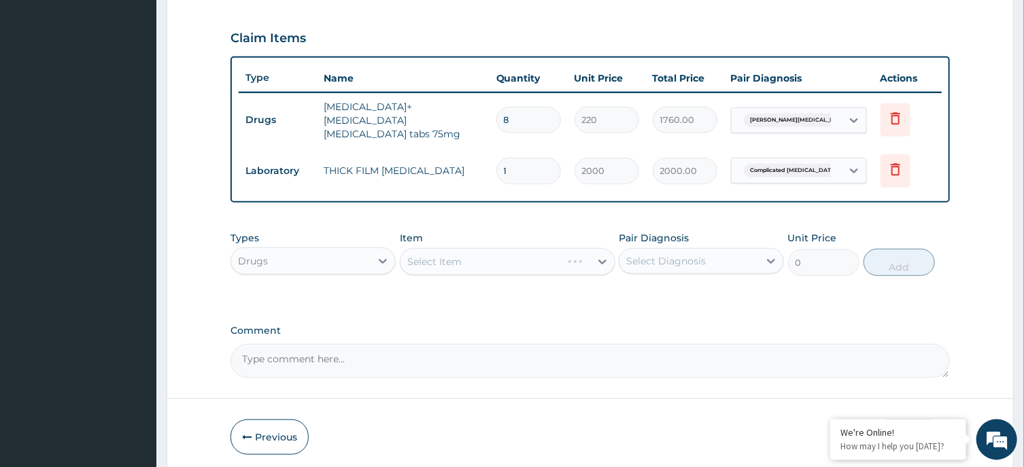
click at [535, 254] on div "Select Item" at bounding box center [508, 261] width 216 height 27
click at [535, 254] on div "Select Item" at bounding box center [495, 262] width 190 height 22
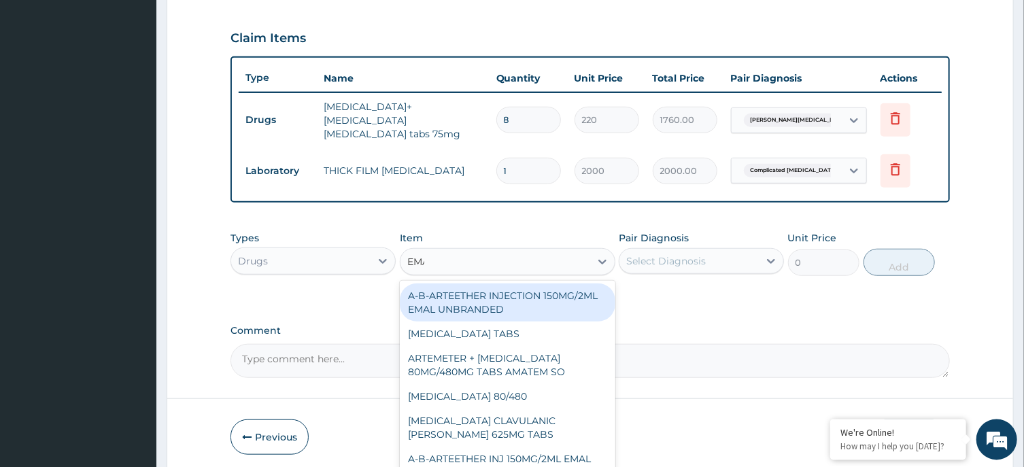
type input "EMAL"
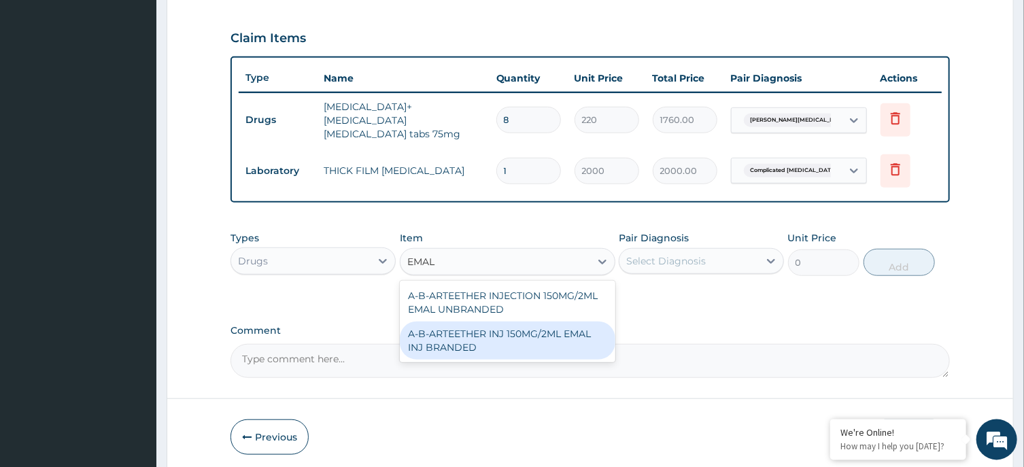
click at [551, 332] on div "A-B-ARTEETHER INJ 150MG/2ML EMAL INJ BRANDED" at bounding box center [508, 341] width 216 height 38
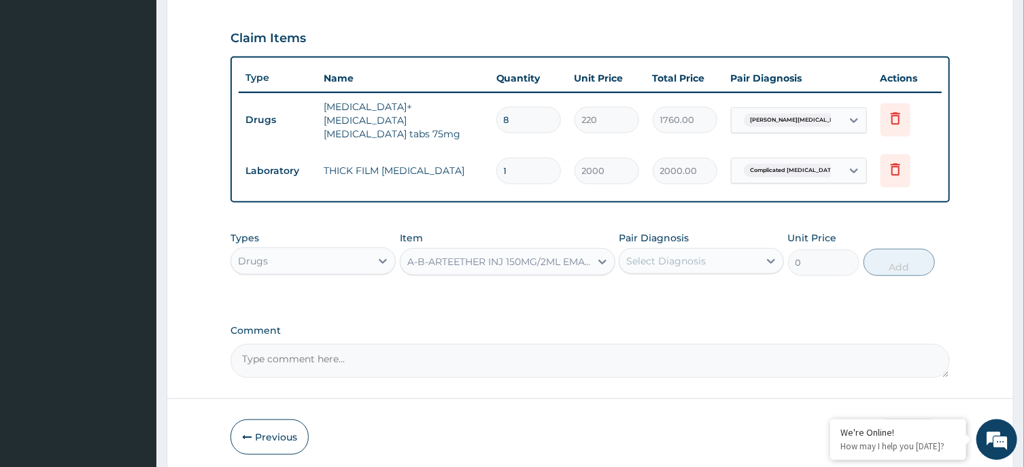
type input "2000"
click at [705, 239] on div "Pair Diagnosis Select Diagnosis" at bounding box center [701, 253] width 165 height 45
click at [705, 258] on div "Select Diagnosis" at bounding box center [688, 261] width 139 height 22
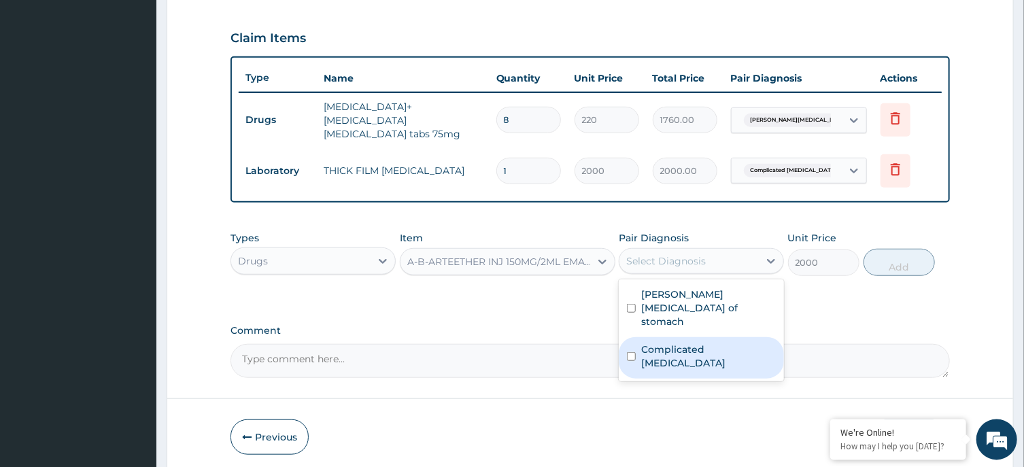
click at [696, 337] on div "Complicated malaria" at bounding box center [701, 357] width 165 height 41
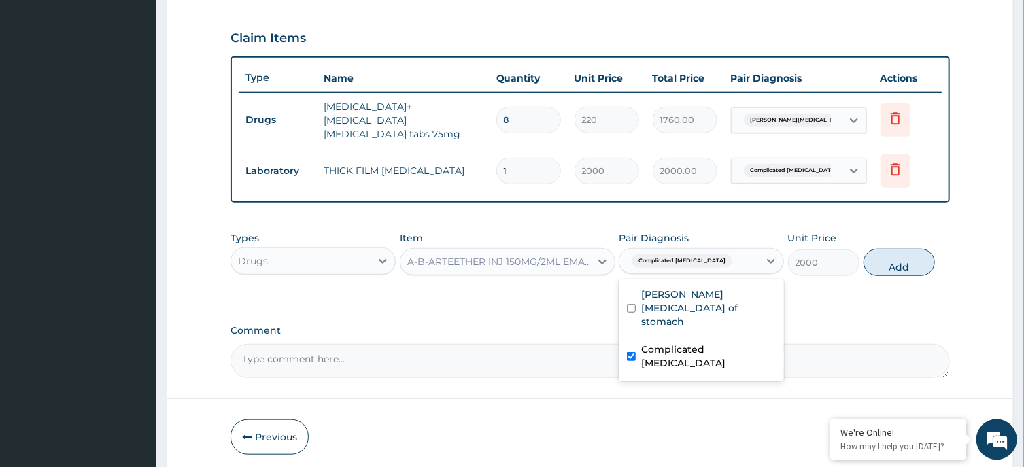
click at [696, 337] on div "Complicated malaria" at bounding box center [701, 357] width 165 height 41
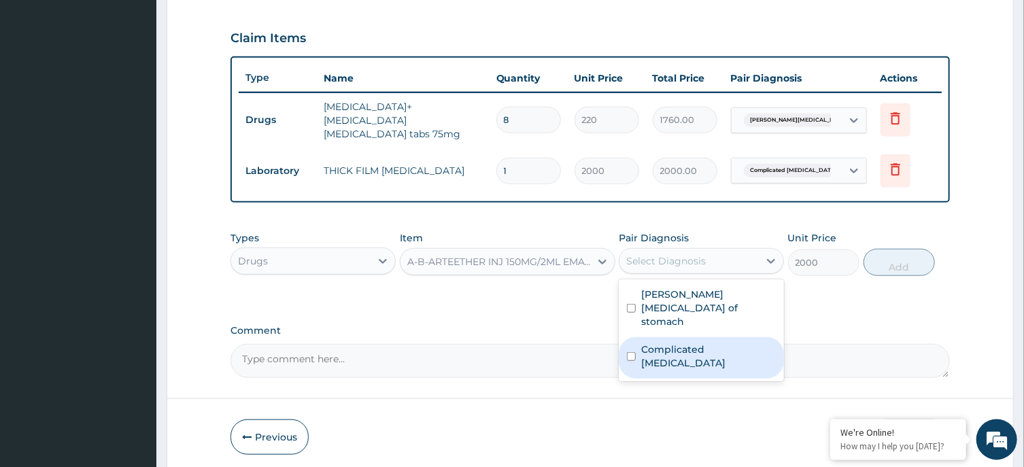
click at [707, 343] on label "Complicated malaria" at bounding box center [708, 356] width 135 height 27
checkbox input "true"
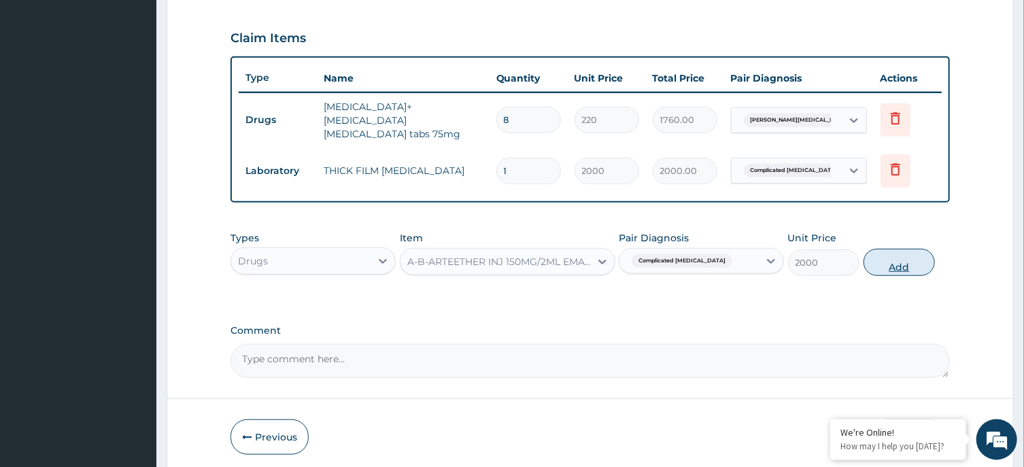
click at [881, 258] on button "Add" at bounding box center [899, 262] width 72 height 27
type input "0"
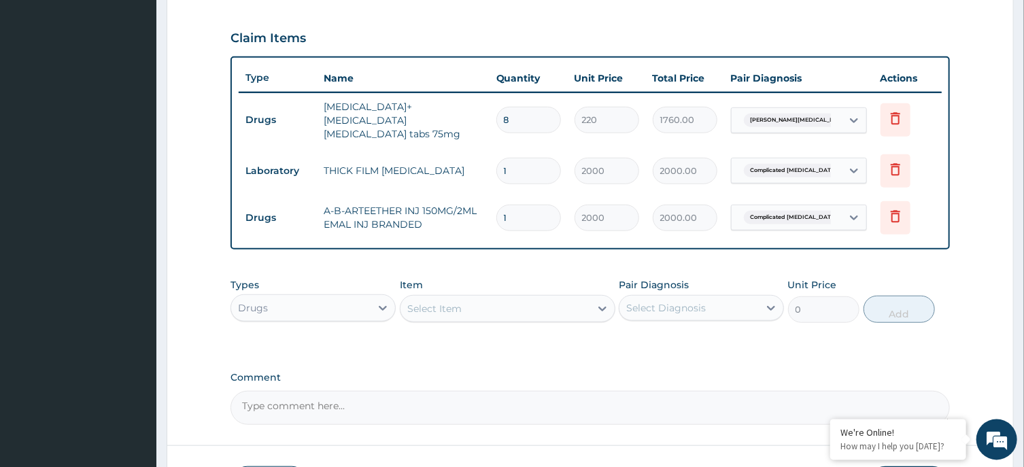
click at [540, 205] on input "1" at bounding box center [528, 218] width 65 height 27
type input "0.00"
type input "3"
type input "6000.00"
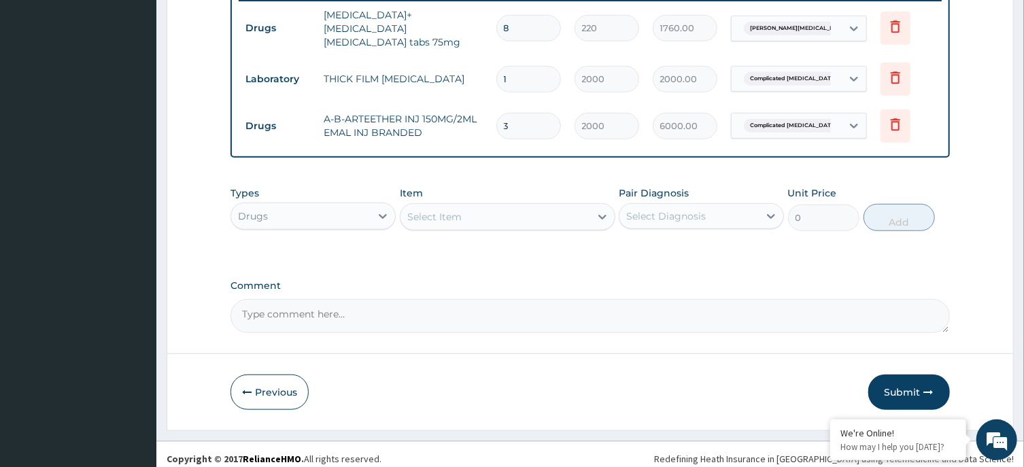
type input "3"
click at [536, 206] on div "Select Item" at bounding box center [495, 217] width 190 height 22
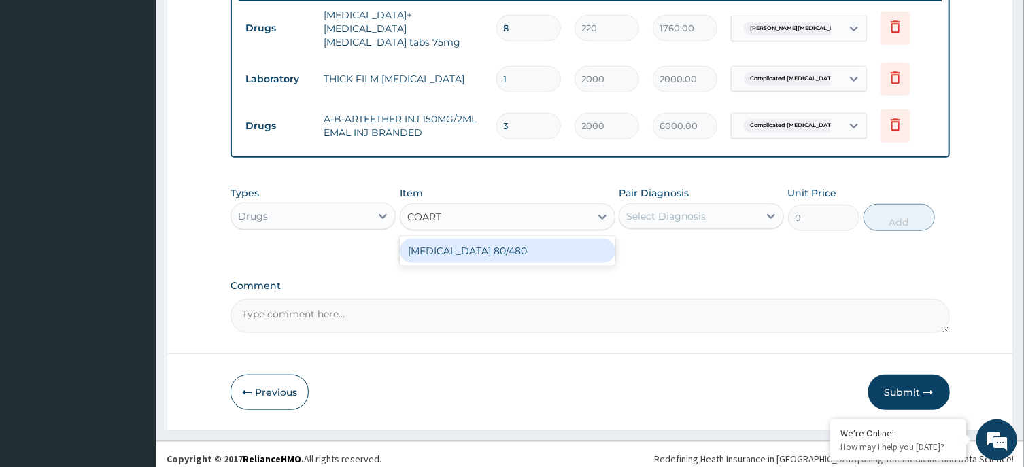
type input "COARTE"
click at [538, 245] on div "COARTEM 80/480" at bounding box center [508, 251] width 216 height 24
type input "4500"
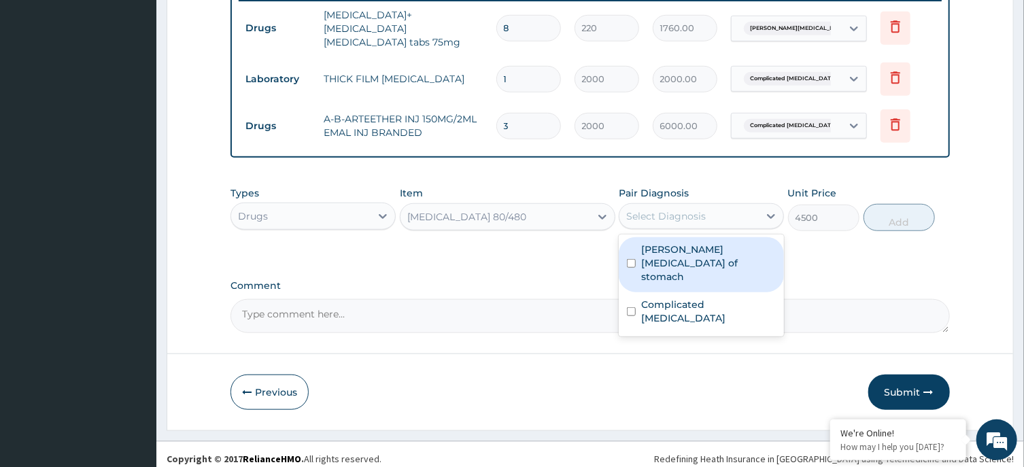
click at [723, 205] on div "Select Diagnosis" at bounding box center [688, 216] width 139 height 22
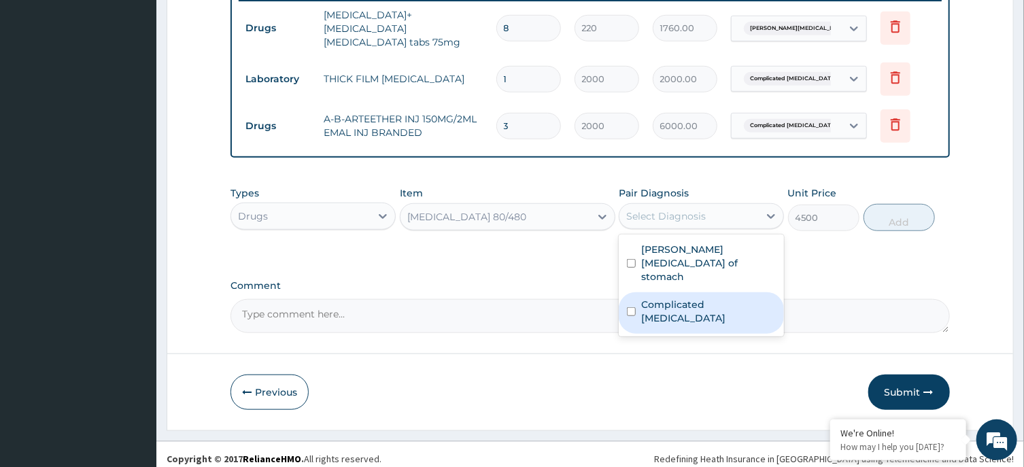
click at [702, 298] on label "Complicated malaria" at bounding box center [708, 311] width 135 height 27
checkbox input "true"
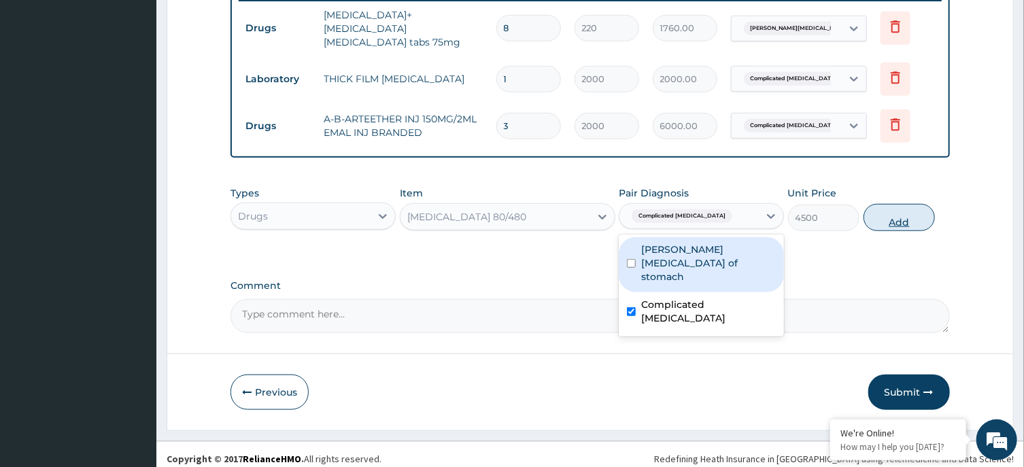
click at [874, 207] on button "Add" at bounding box center [899, 217] width 72 height 27
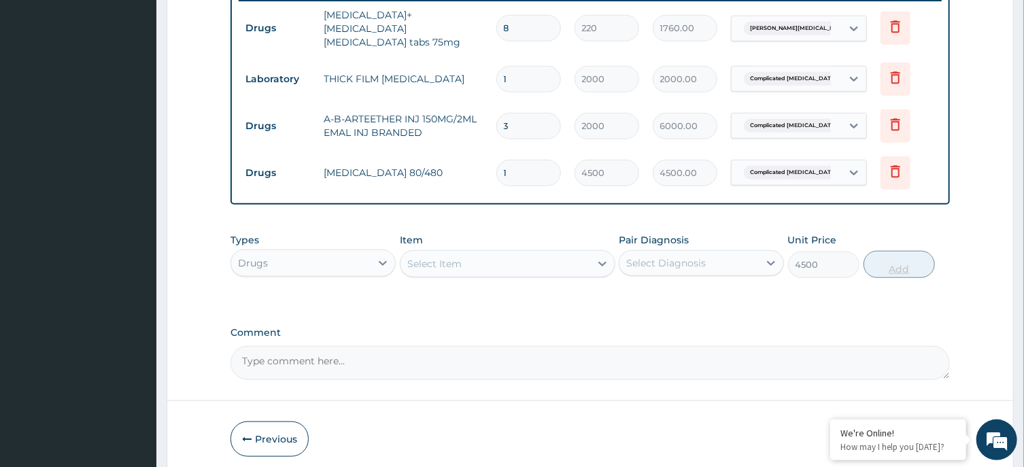
type input "0"
click at [898, 165] on icon at bounding box center [895, 171] width 16 height 16
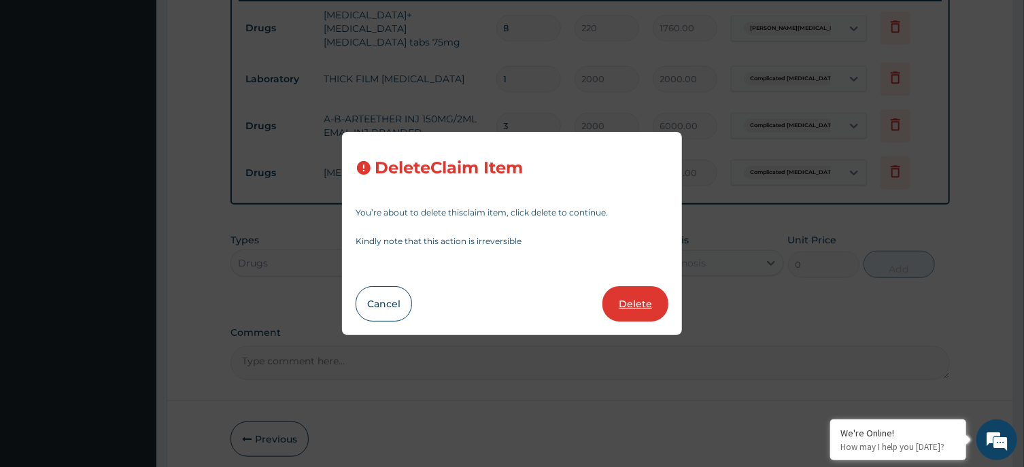
click at [643, 298] on button "Delete" at bounding box center [635, 303] width 66 height 35
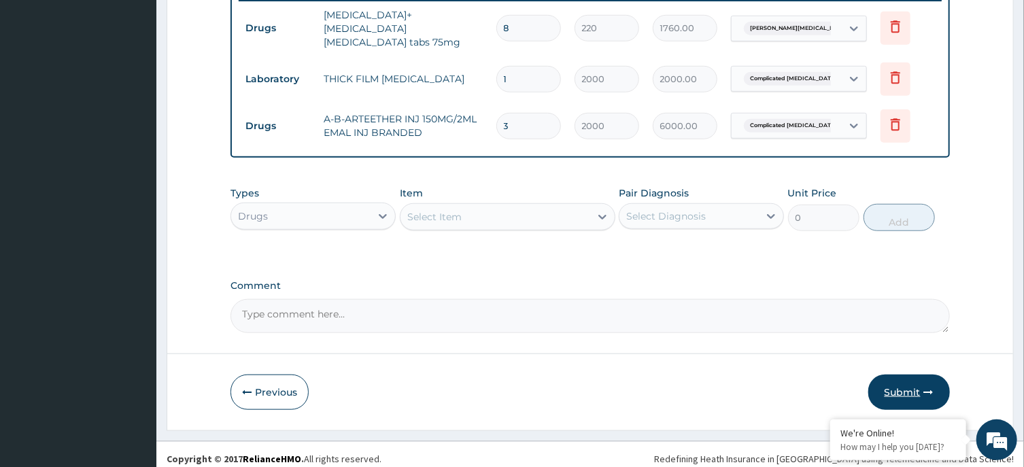
click at [897, 375] on button "Submit" at bounding box center [909, 392] width 82 height 35
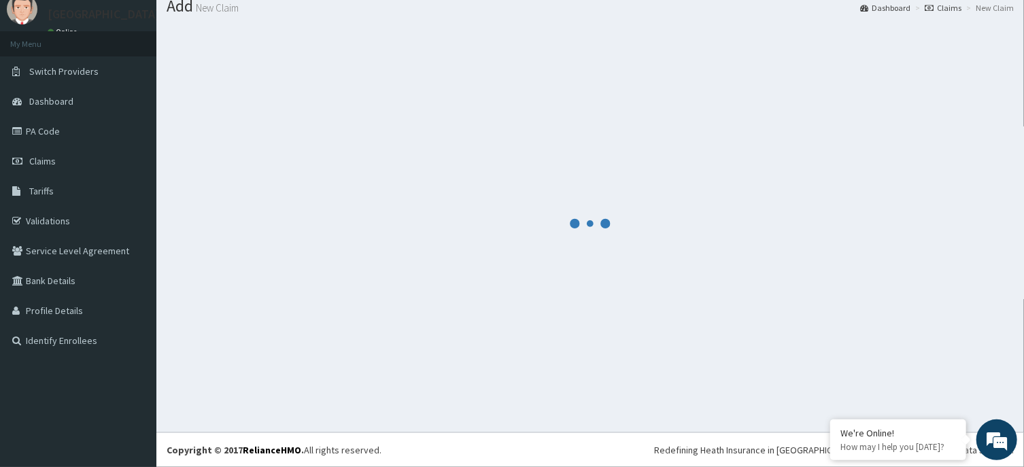
scroll to position [47, 0]
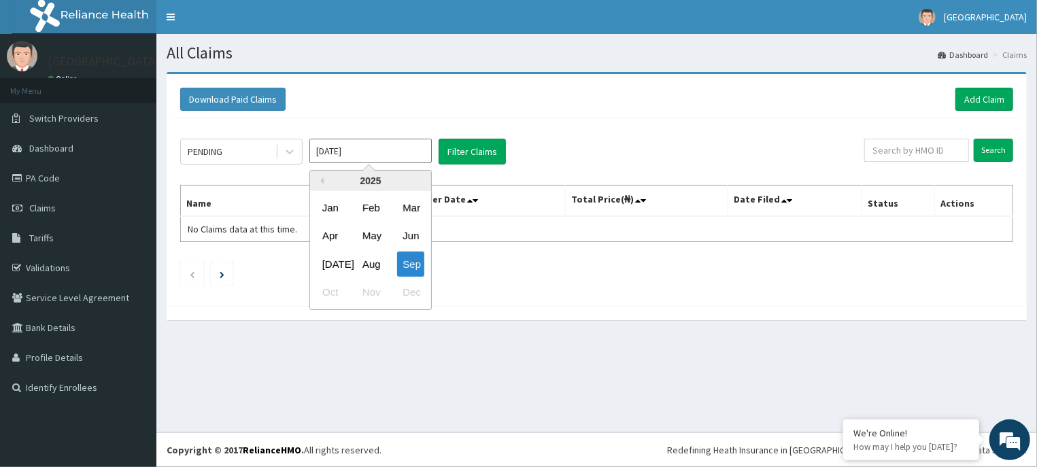
click at [371, 260] on div "Aug" at bounding box center [370, 264] width 27 height 25
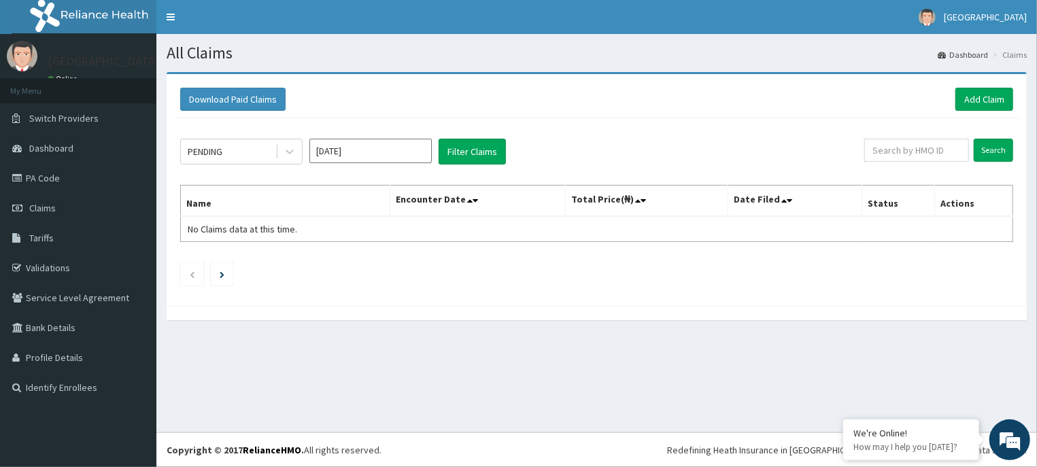
type input "[DATE]"
click at [468, 143] on button "Filter Claims" at bounding box center [472, 152] width 67 height 26
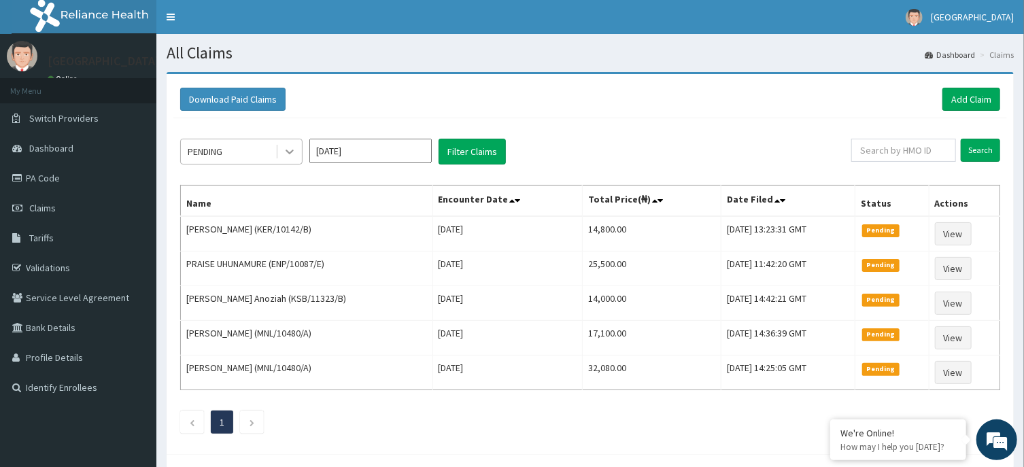
click at [294, 152] on icon at bounding box center [290, 152] width 14 height 14
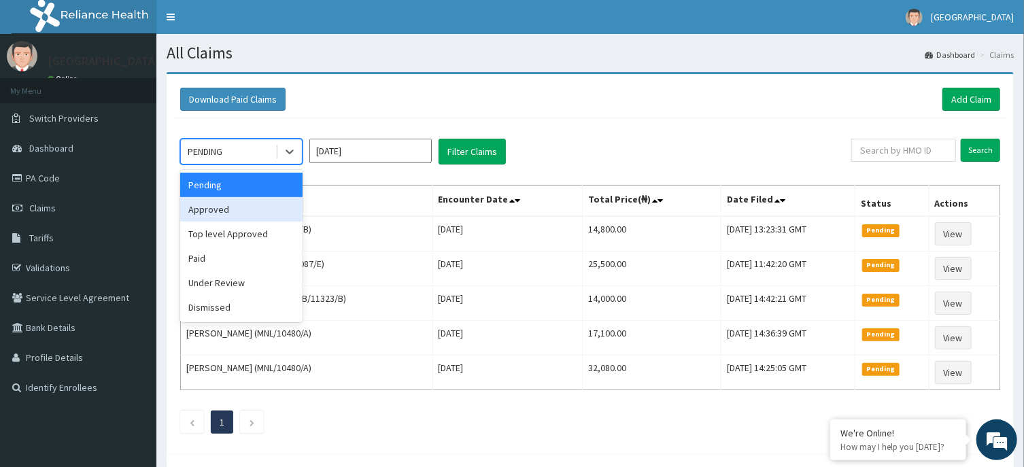
click at [286, 209] on div "Approved" at bounding box center [241, 209] width 122 height 24
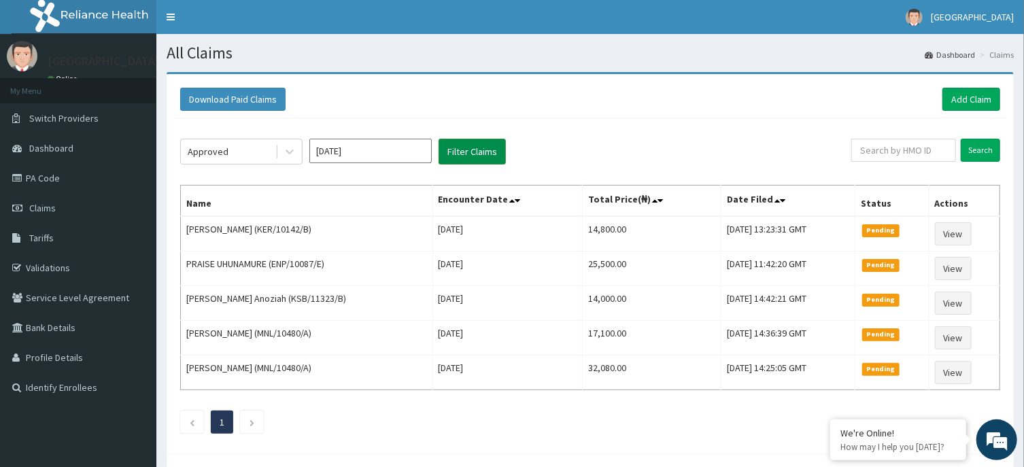
click at [483, 145] on button "Filter Claims" at bounding box center [472, 152] width 67 height 26
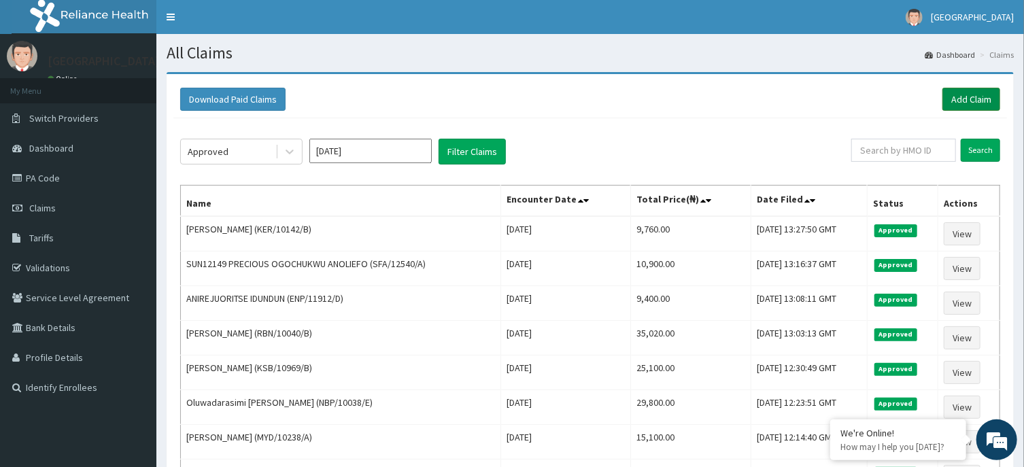
click at [991, 89] on link "Add Claim" at bounding box center [971, 99] width 58 height 23
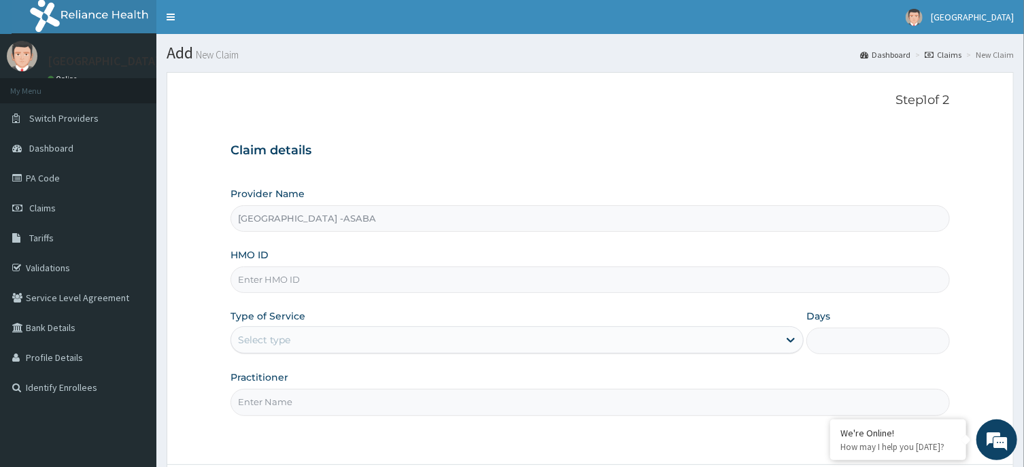
click at [494, 274] on input "HMO ID" at bounding box center [589, 280] width 719 height 27
click at [495, 275] on input "HMO ID" at bounding box center [589, 280] width 719 height 27
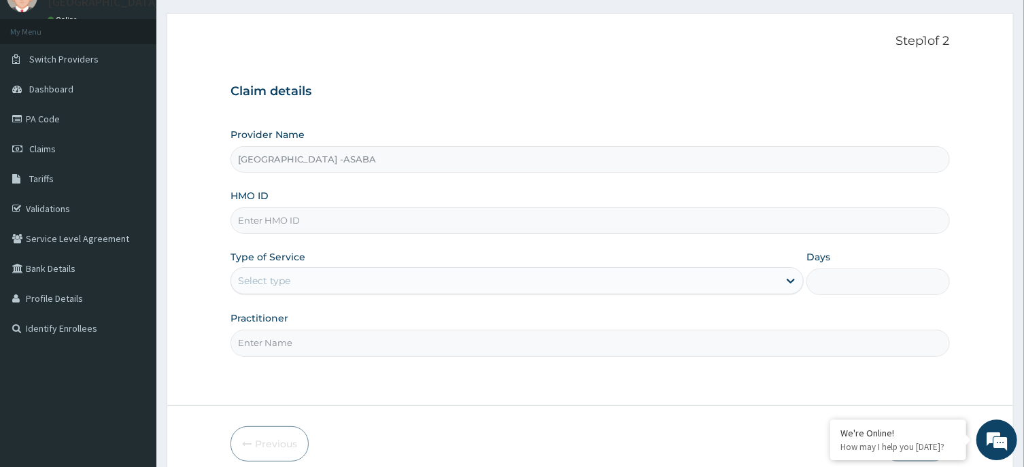
scroll to position [63, 0]
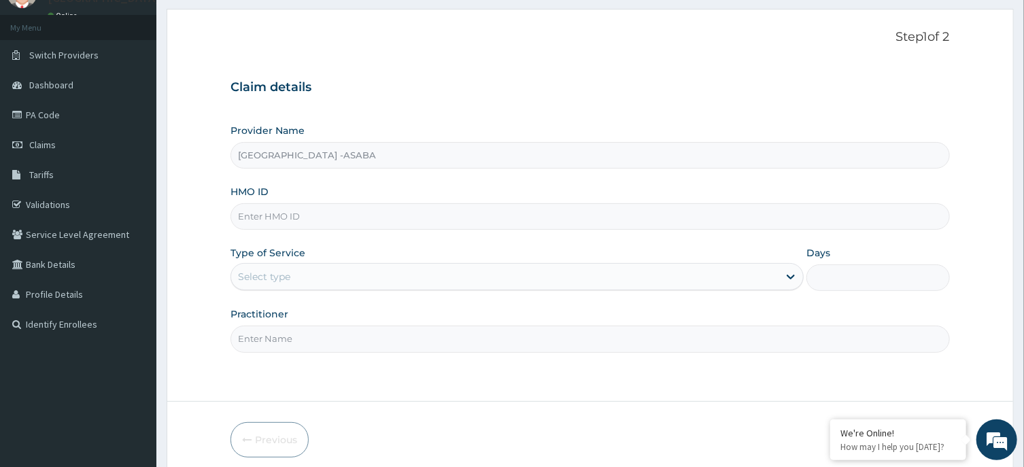
click at [462, 221] on input "HMO ID" at bounding box center [589, 216] width 719 height 27
type input "SFA/15250/A"
click at [453, 275] on div "Select type" at bounding box center [504, 277] width 547 height 22
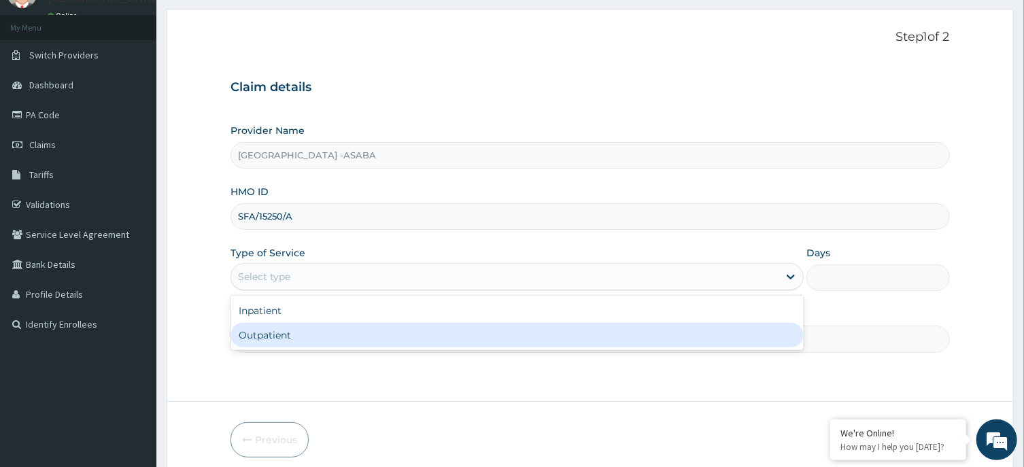
click at [406, 334] on div "Outpatient" at bounding box center [516, 335] width 573 height 24
type input "1"
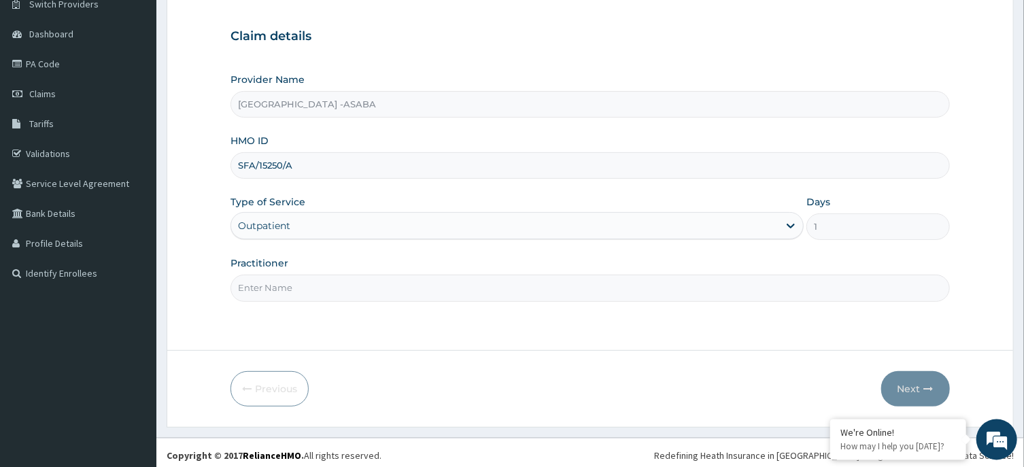
scroll to position [120, 0]
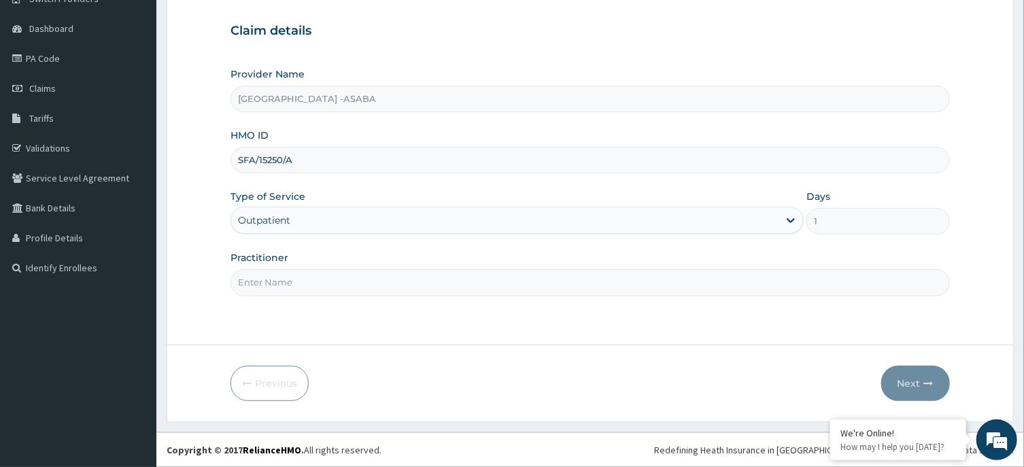
click at [570, 284] on input "Practitioner" at bounding box center [589, 282] width 719 height 27
type input "DR BRUNO"
click at [909, 382] on button "Next" at bounding box center [915, 383] width 69 height 35
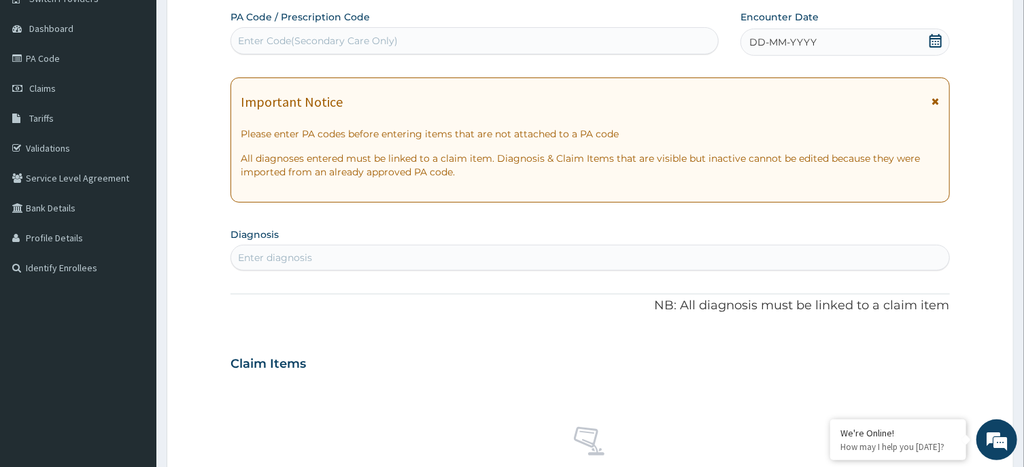
click at [621, 44] on div "Enter Code(Secondary Care Only)" at bounding box center [474, 41] width 487 height 22
type input "PA/1ABC42"
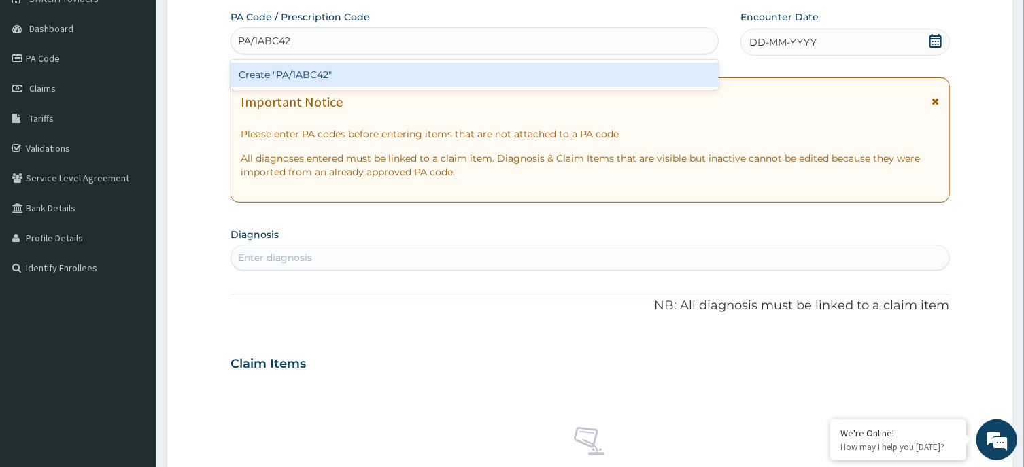
click at [600, 71] on div "Create "PA/1ABC42"" at bounding box center [474, 75] width 488 height 24
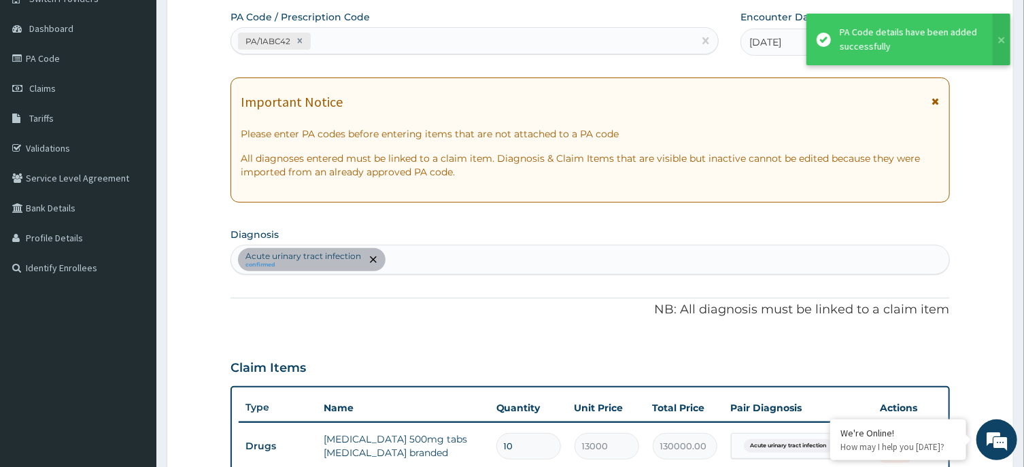
scroll to position [378, 0]
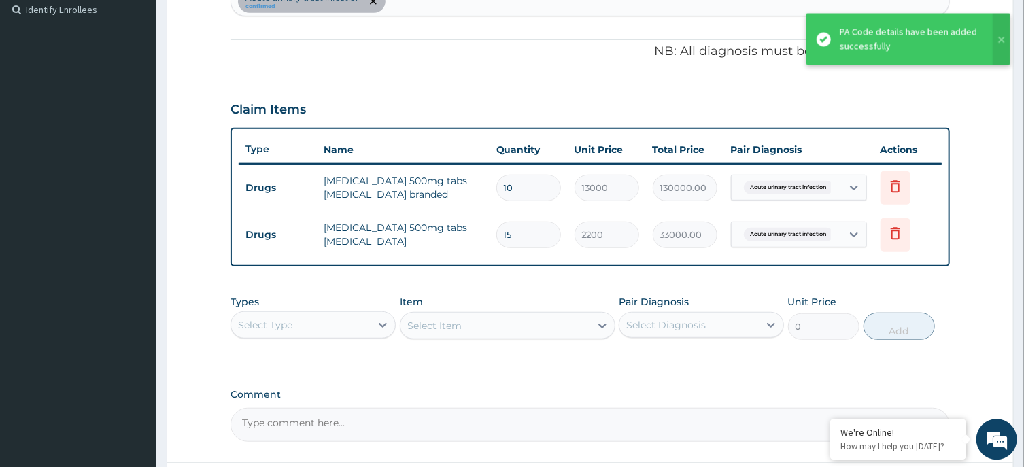
click at [532, 198] on input "10" at bounding box center [528, 188] width 65 height 27
type input "1"
type input "13000.00"
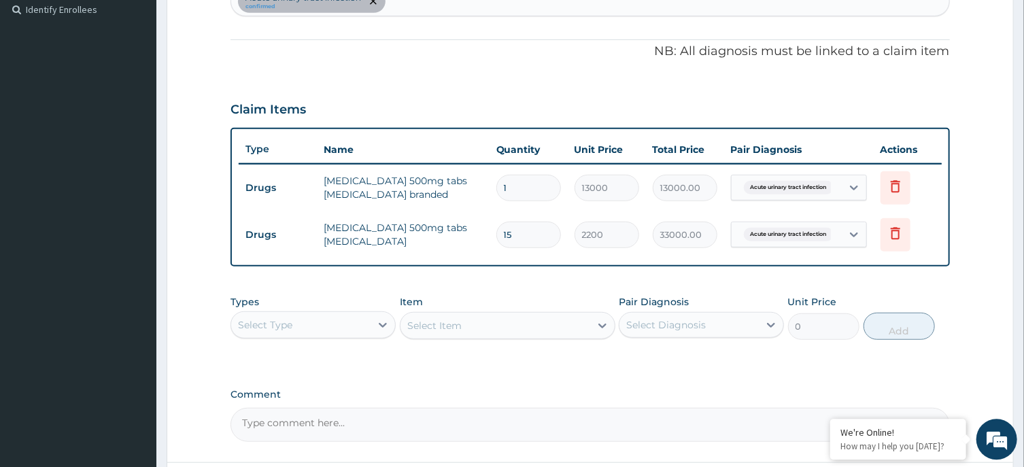
type input "1"
click at [526, 225] on input "15" at bounding box center [528, 235] width 65 height 27
type input "1"
type input "2200.00"
type input "12"
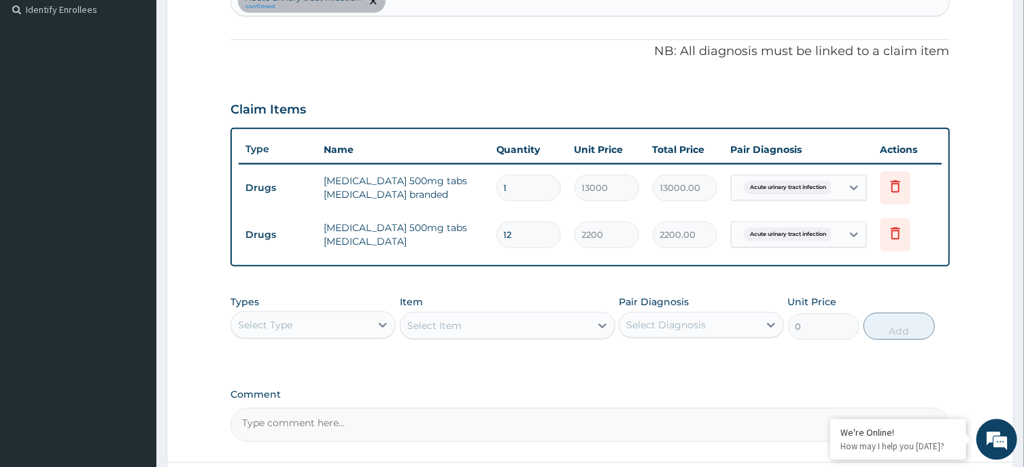
type input "26400.00"
type input "1"
type input "2200.00"
type input "0.00"
type input "2"
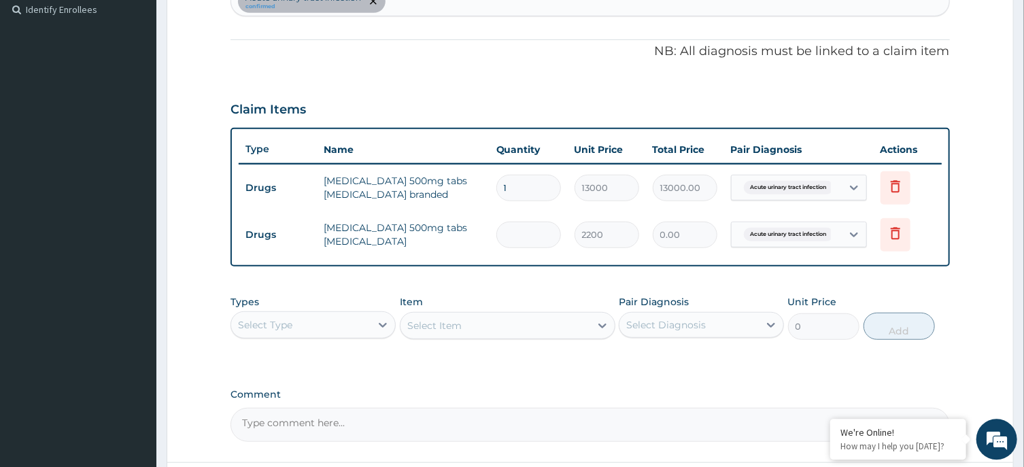
type input "4400.00"
type input "2"
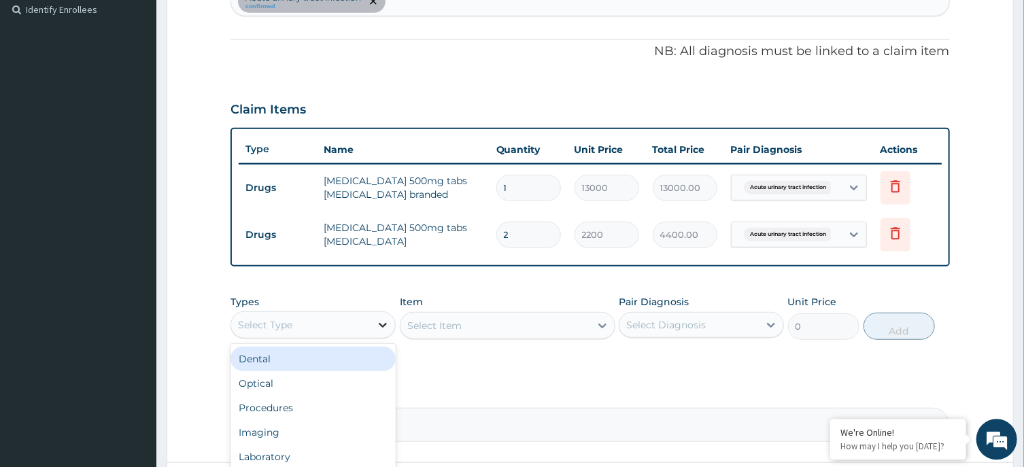
click at [383, 328] on icon at bounding box center [383, 325] width 14 height 14
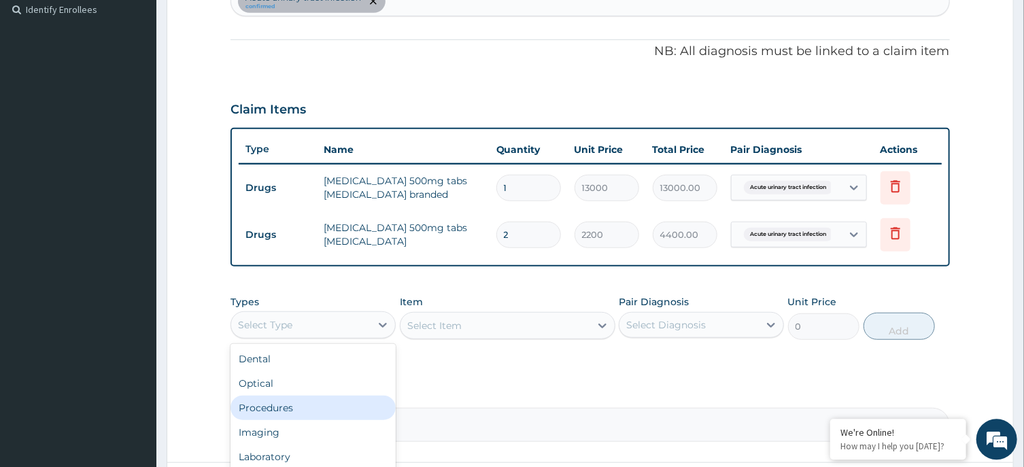
click at [307, 405] on div "Procedures" at bounding box center [312, 408] width 165 height 24
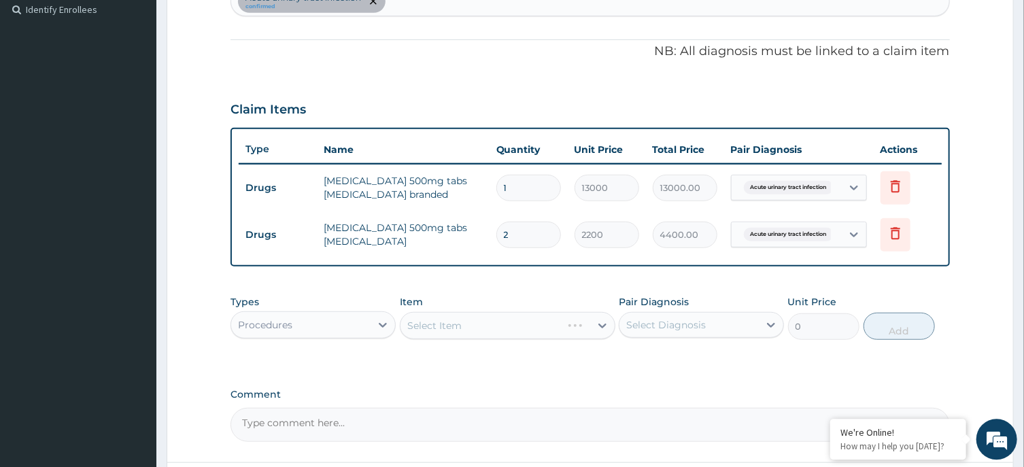
click at [483, 322] on div "Select Item" at bounding box center [508, 325] width 216 height 27
click at [500, 317] on div "Select Item" at bounding box center [508, 325] width 216 height 27
click at [512, 320] on div "Select Item" at bounding box center [508, 325] width 216 height 27
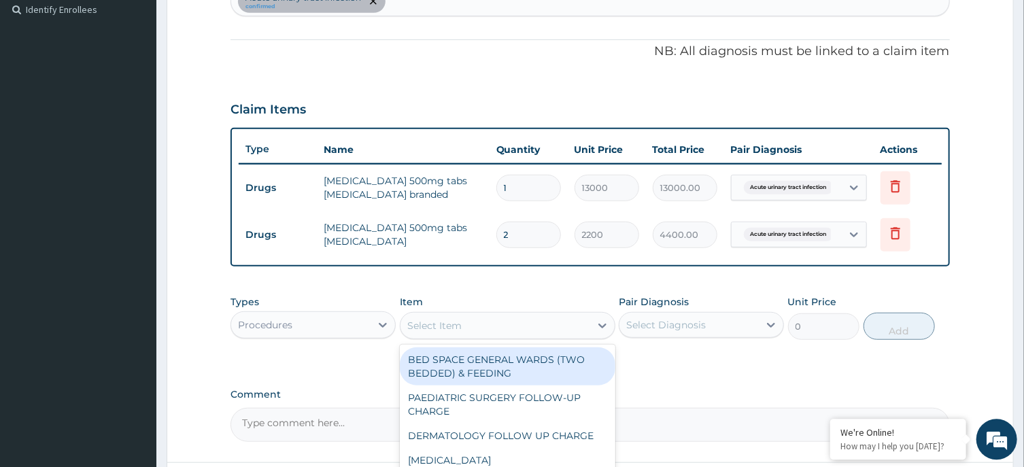
click at [512, 320] on div "Select Item" at bounding box center [495, 326] width 190 height 22
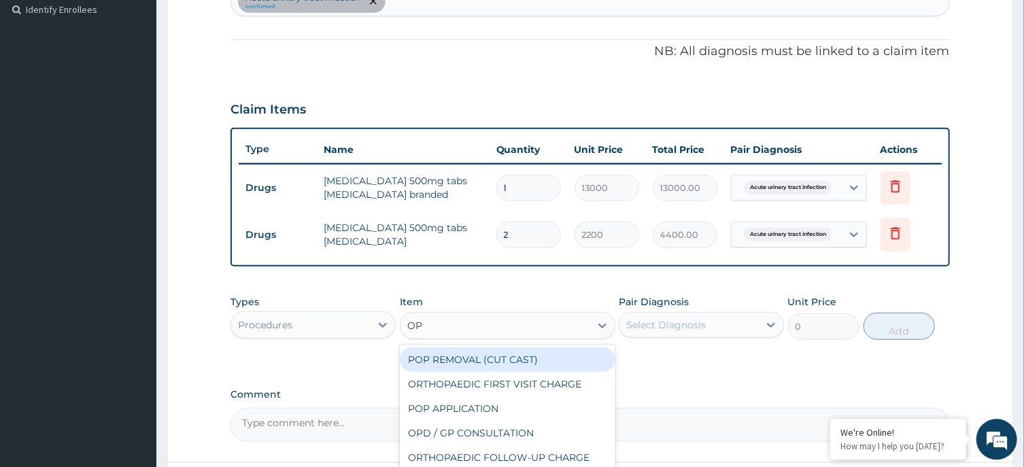
type input "OPD"
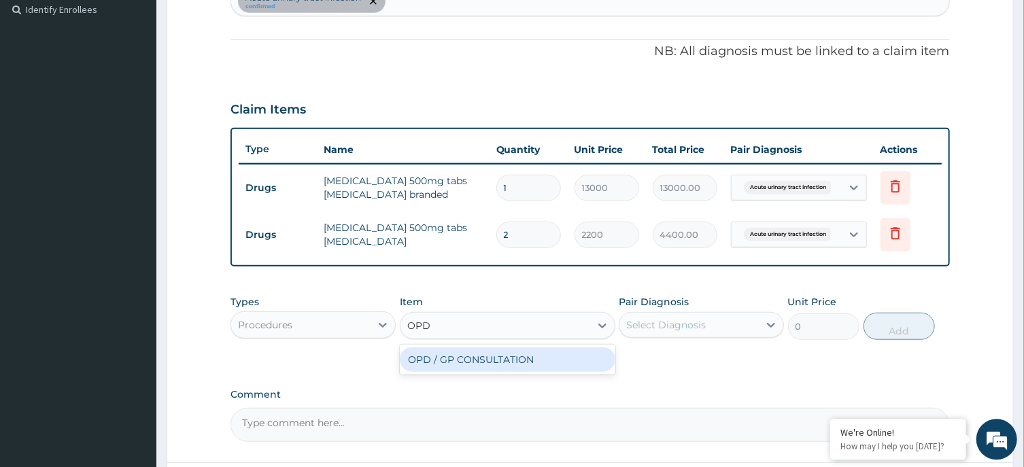
click at [528, 365] on div "OPD / GP CONSULTATION" at bounding box center [508, 359] width 216 height 24
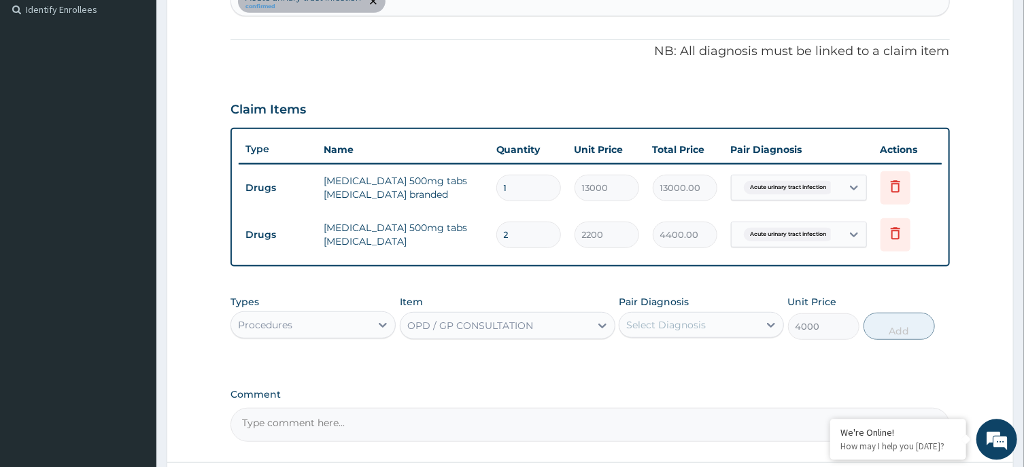
type input "4000"
click at [709, 318] on div "Select Diagnosis" at bounding box center [688, 325] width 139 height 22
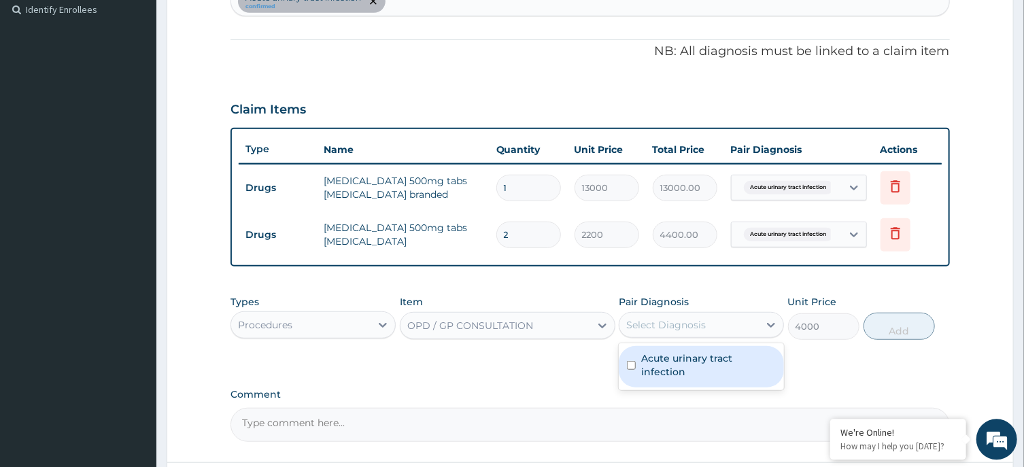
click at [704, 360] on label "Acute urinary tract infection" at bounding box center [708, 364] width 135 height 27
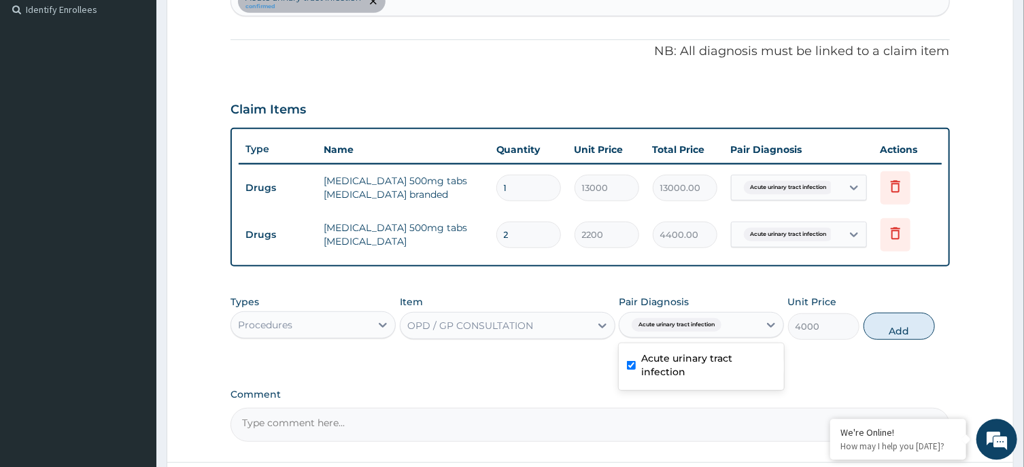
checkbox input "true"
click at [899, 329] on button "Add" at bounding box center [899, 326] width 72 height 27
type input "0"
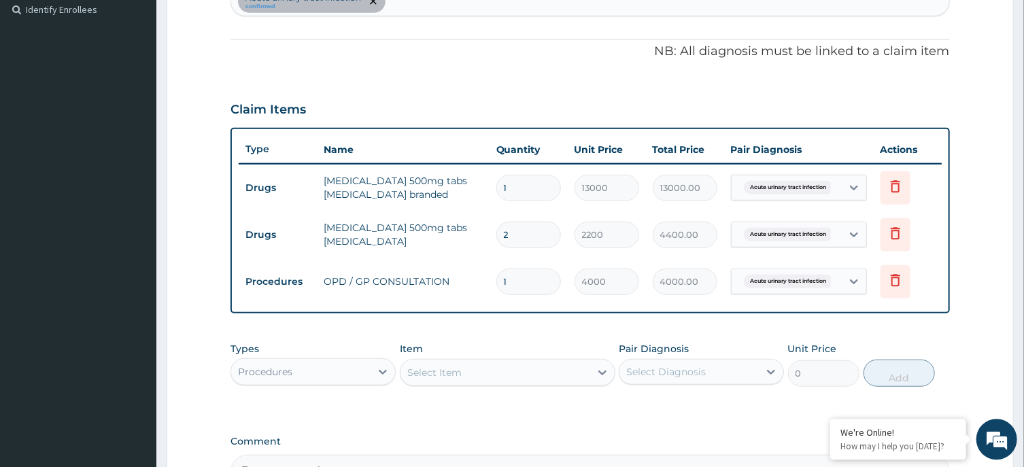
scroll to position [541, 0]
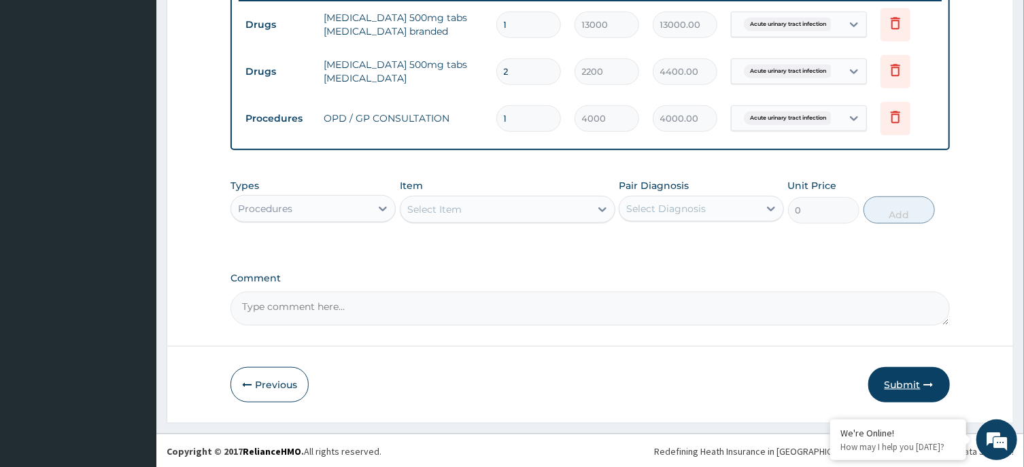
click at [916, 379] on button "Submit" at bounding box center [909, 384] width 82 height 35
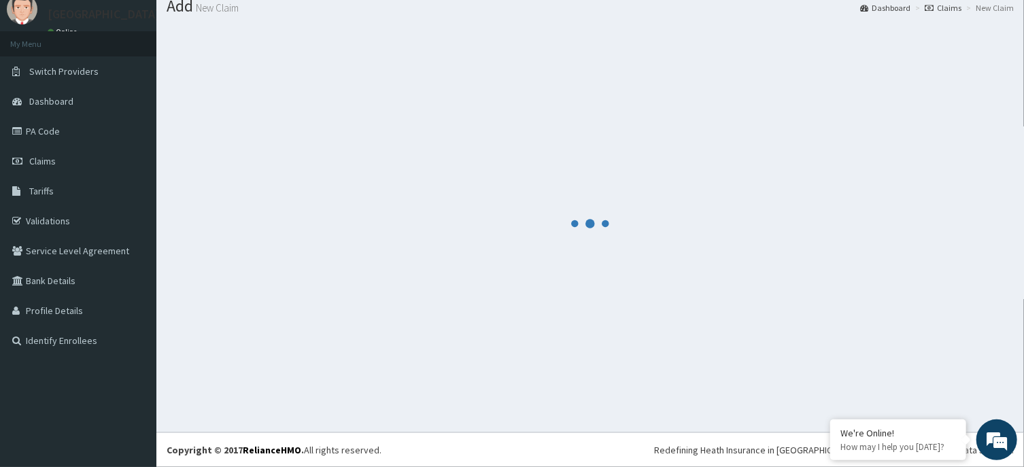
scroll to position [47, 0]
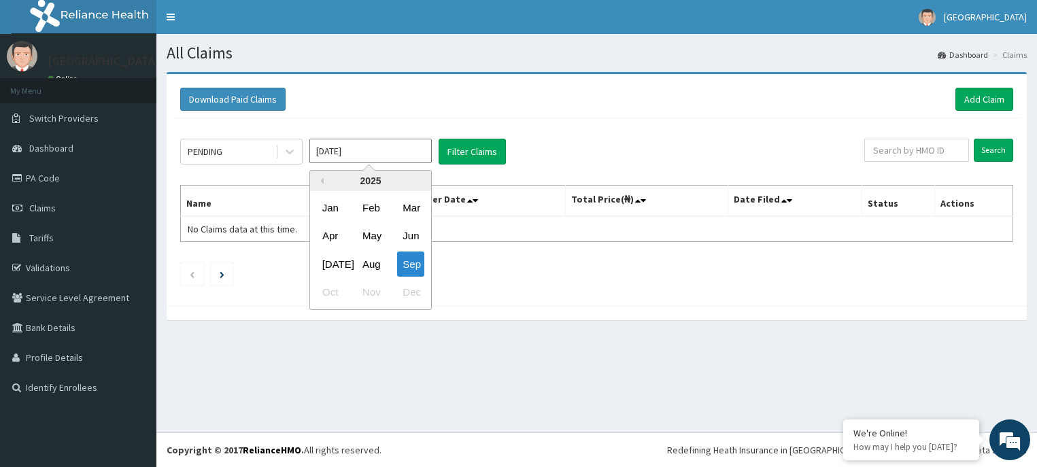
click at [373, 268] on div "Aug" at bounding box center [370, 264] width 27 height 25
type input "[DATE]"
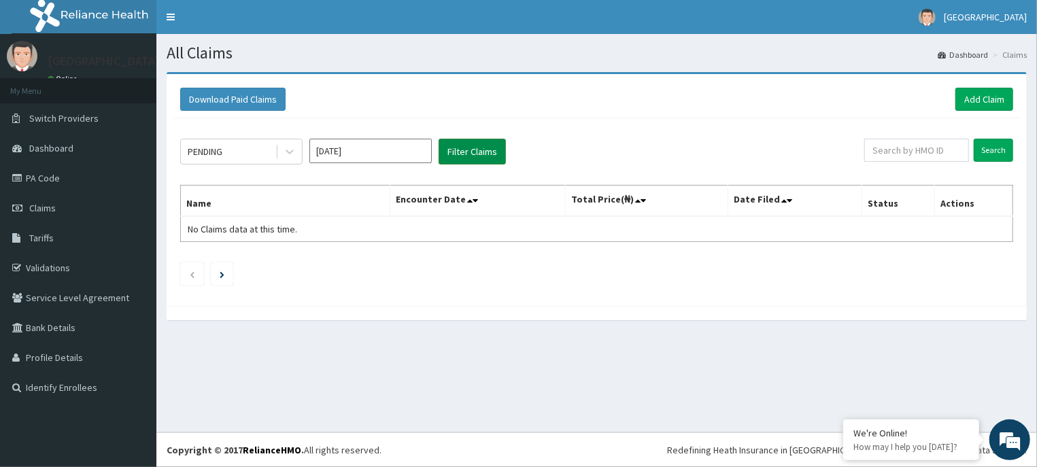
click at [485, 147] on button "Filter Claims" at bounding box center [472, 152] width 67 height 26
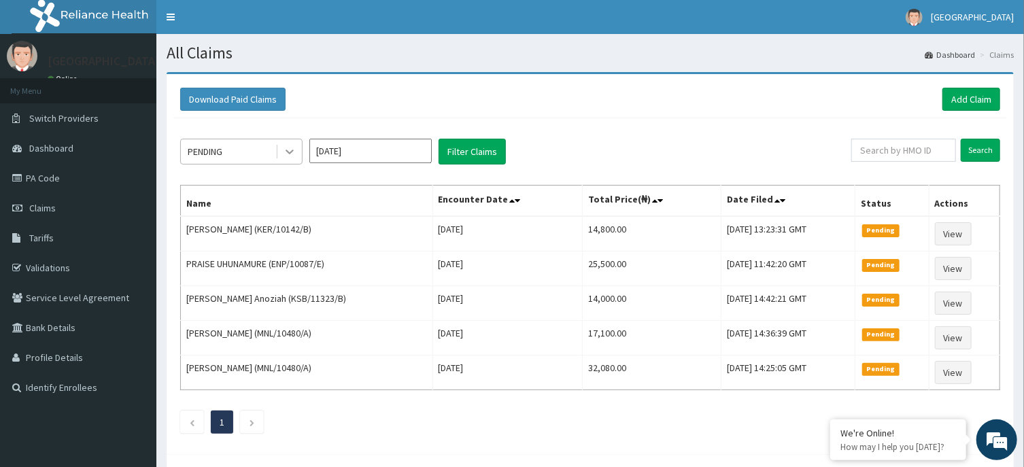
click at [288, 150] on icon at bounding box center [290, 152] width 14 height 14
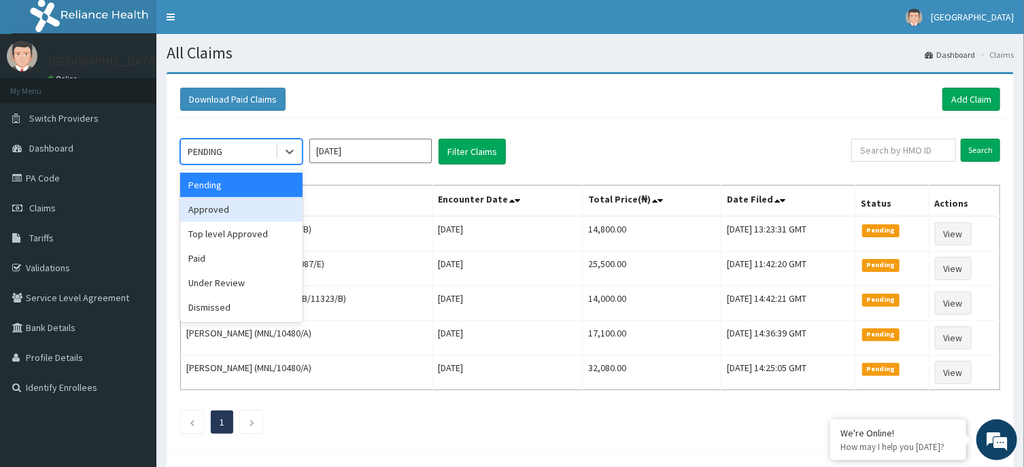
click at [241, 207] on div "Approved" at bounding box center [241, 209] width 122 height 24
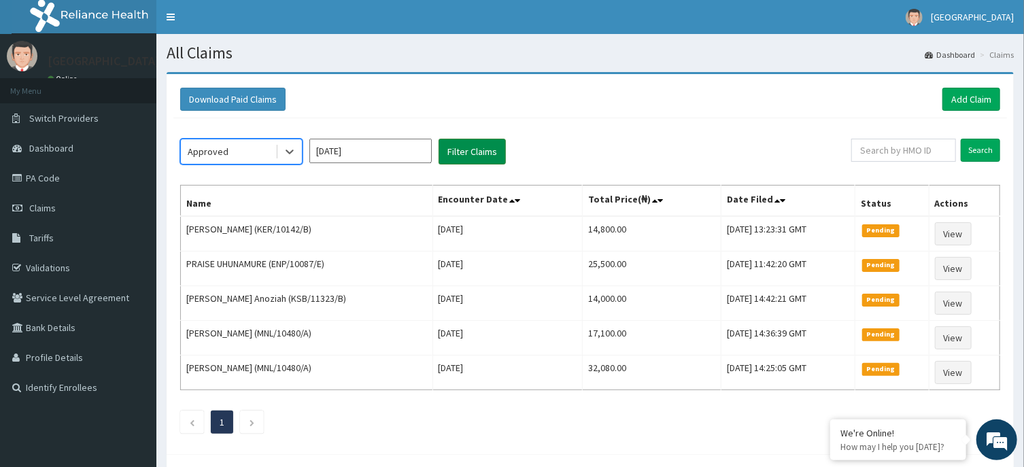
click at [483, 148] on button "Filter Claims" at bounding box center [472, 152] width 67 height 26
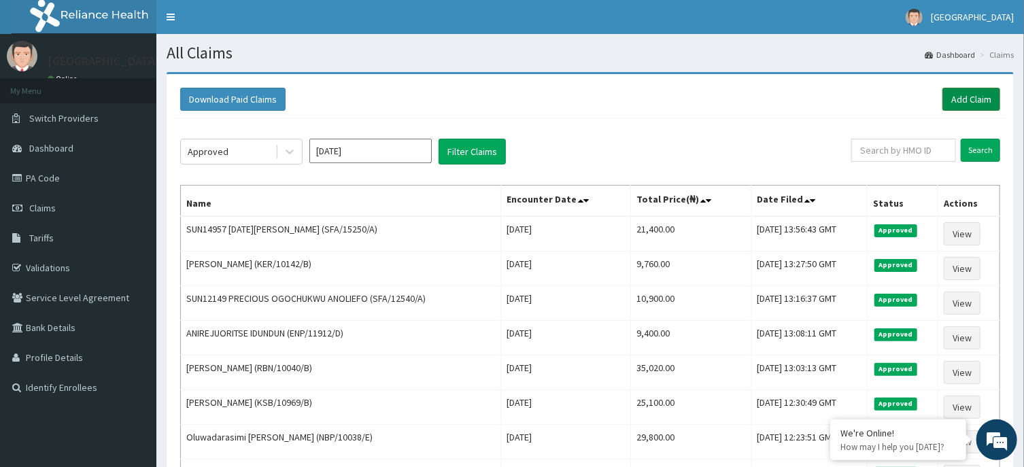
click at [963, 102] on link "Add Claim" at bounding box center [971, 99] width 58 height 23
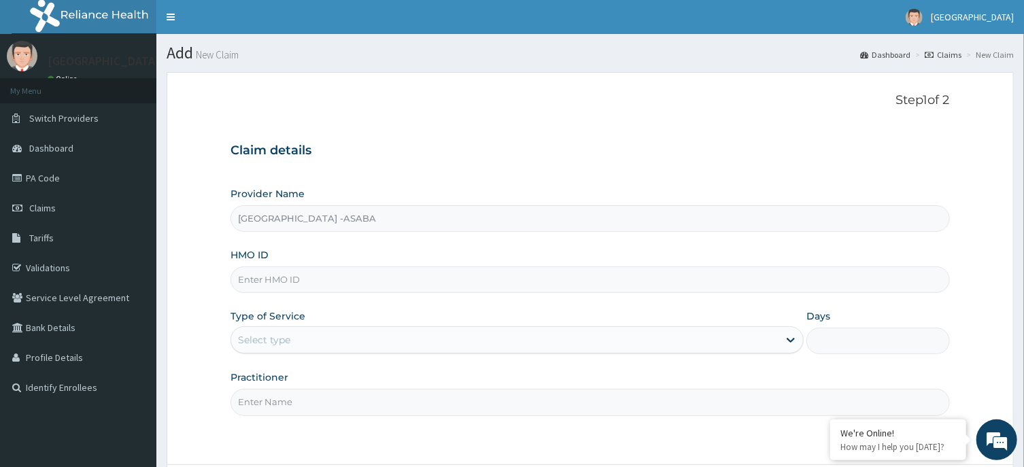
click at [451, 280] on input "HMO ID" at bounding box center [589, 280] width 719 height 27
type input "SFA/14814/A"
click at [512, 336] on div "Select type" at bounding box center [504, 340] width 547 height 22
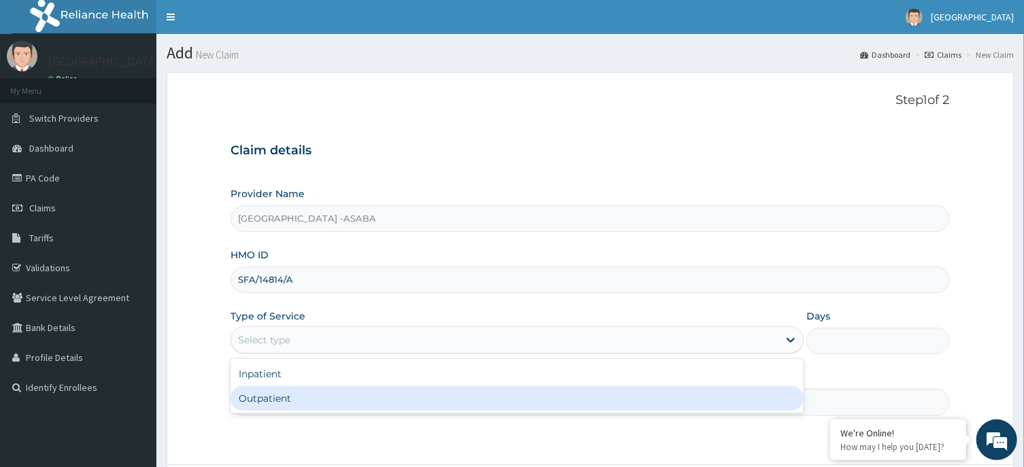
click at [500, 398] on div "Outpatient" at bounding box center [516, 398] width 573 height 24
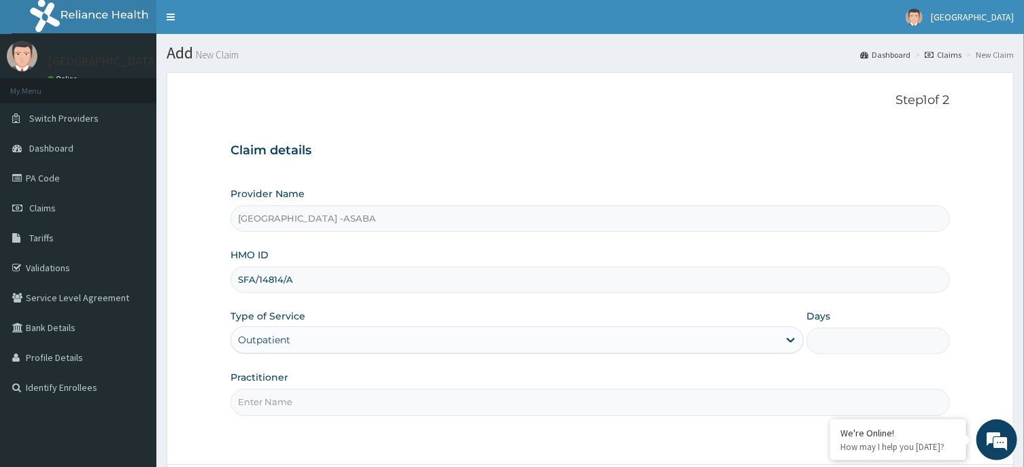
type input "1"
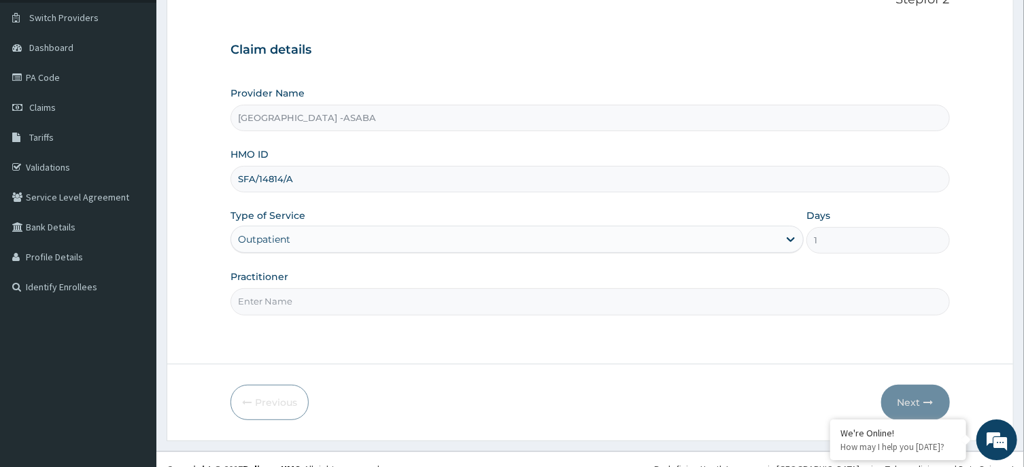
scroll to position [120, 0]
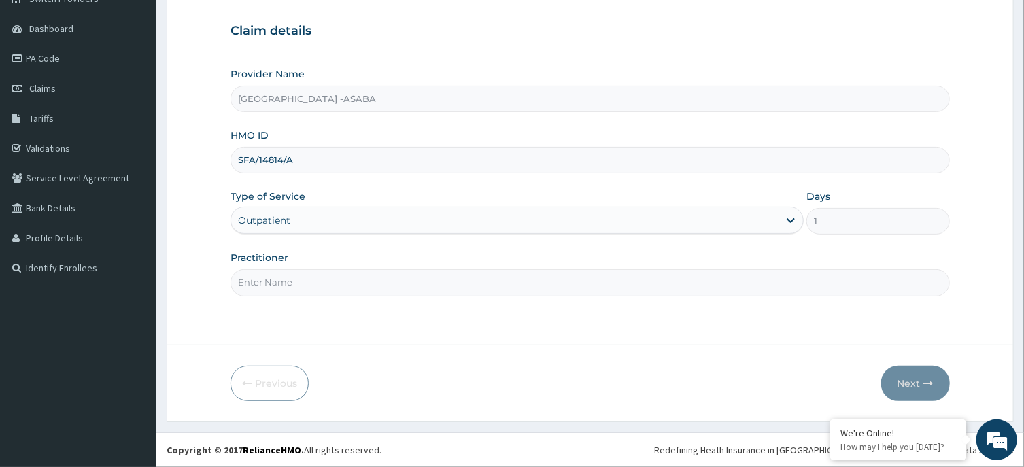
click at [602, 272] on input "Practitioner" at bounding box center [589, 282] width 719 height 27
type input "[PERSON_NAME]"
click at [894, 373] on button "Next" at bounding box center [915, 383] width 69 height 35
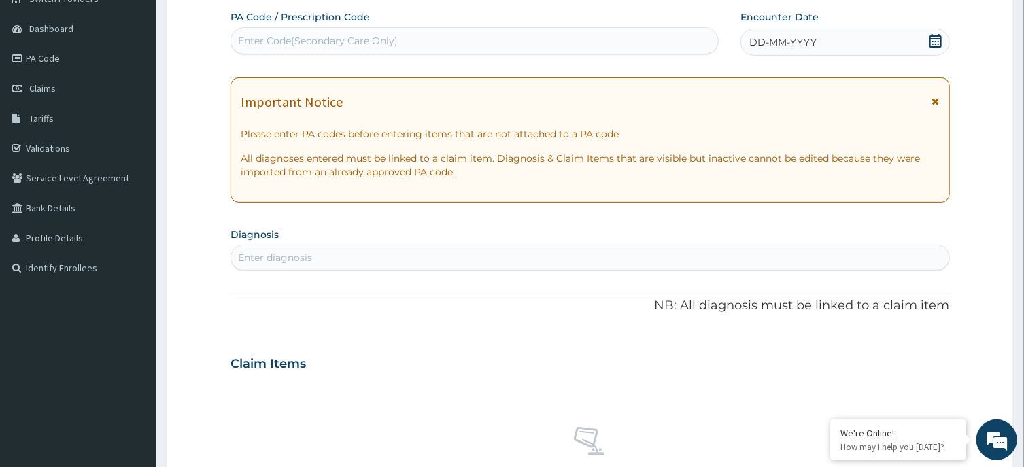
click at [588, 45] on div "Enter Code(Secondary Care Only)" at bounding box center [474, 41] width 487 height 22
type input "PA/1A774B"
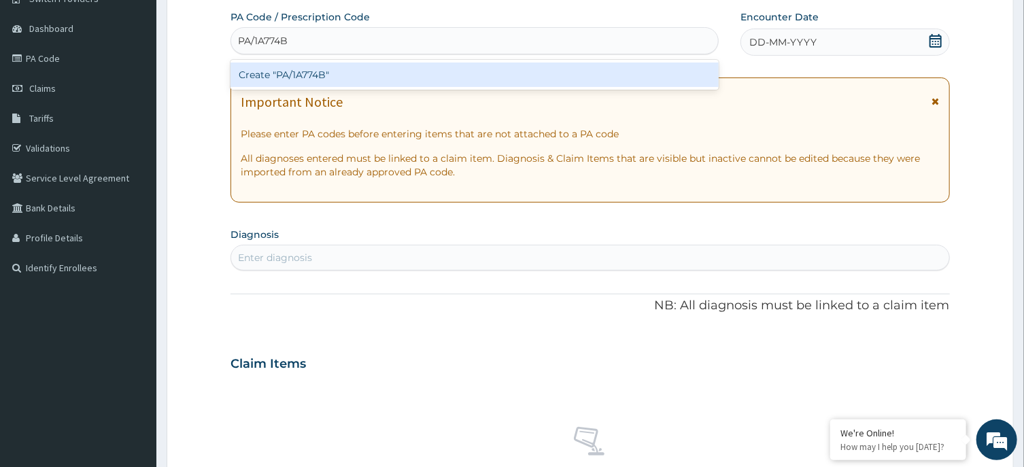
click at [592, 86] on div "Create "PA/1A774B"" at bounding box center [474, 75] width 488 height 24
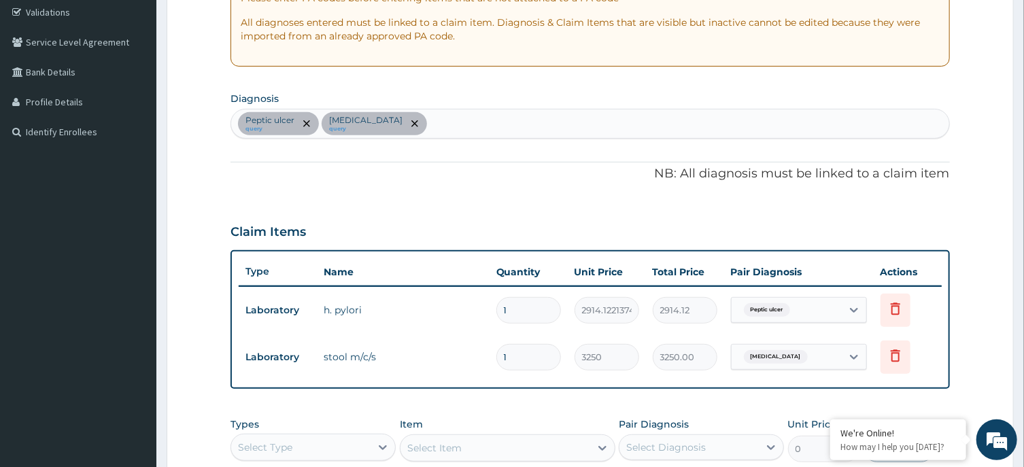
scroll to position [219, 0]
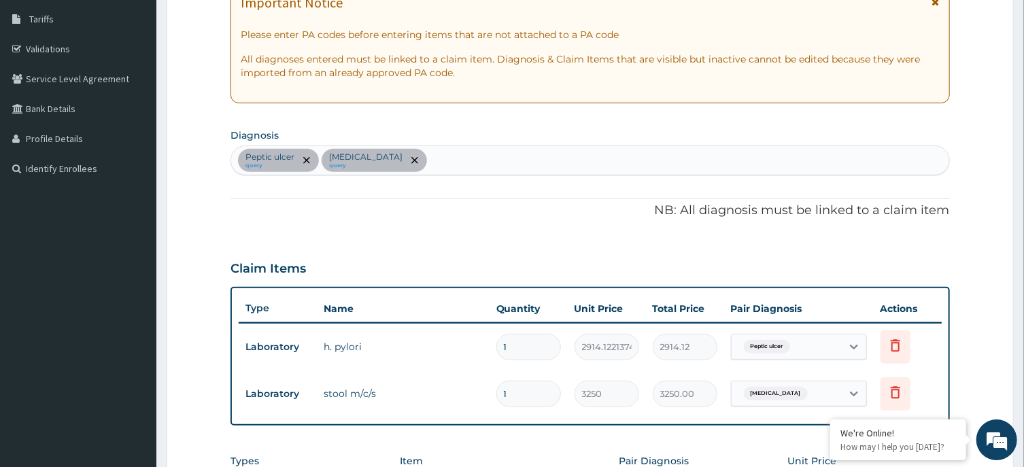
drag, startPoint x: 1006, startPoint y: 125, endPoint x: 1033, endPoint y: 150, distance: 36.6
click at [1022, 138] on section "Step 2 of 2 PA Code / Prescription Code PA/1A774B Encounter Date 20-08-2025 Imp…" at bounding box center [589, 275] width 867 height 865
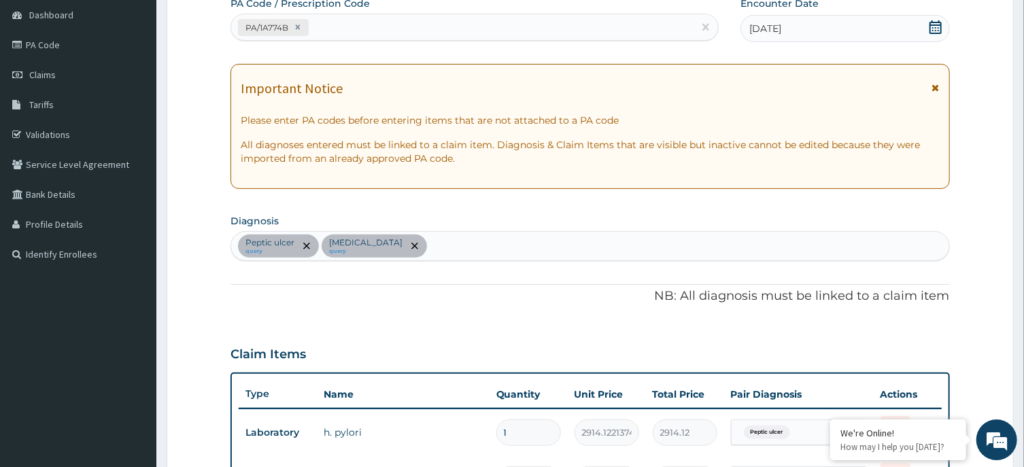
scroll to position [132, 0]
click at [585, 39] on div "PA/1A774B" at bounding box center [462, 29] width 462 height 22
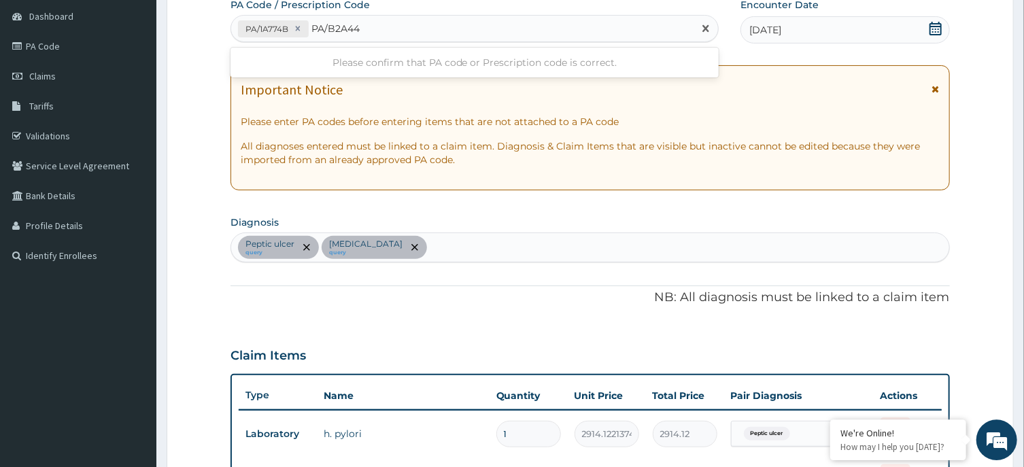
type input "PA/B2A44E"
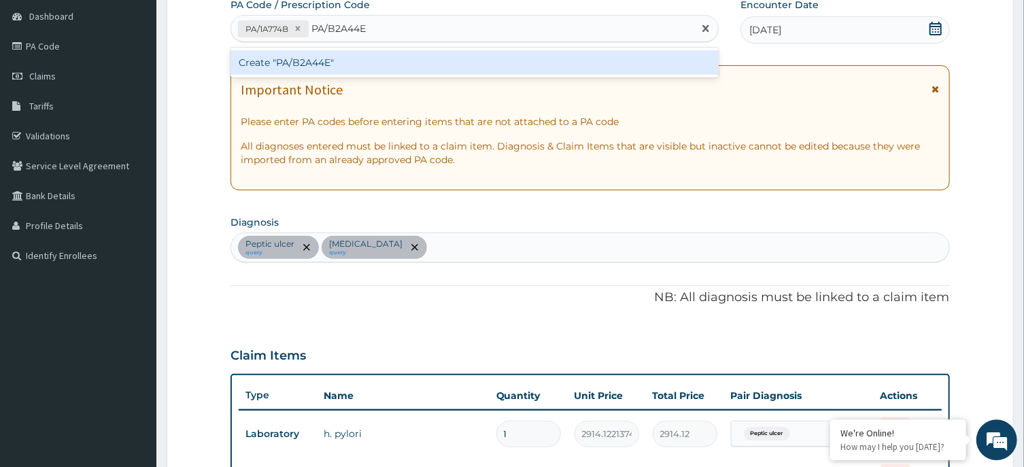
click at [409, 59] on div "Create "PA/B2A44E"" at bounding box center [474, 62] width 488 height 24
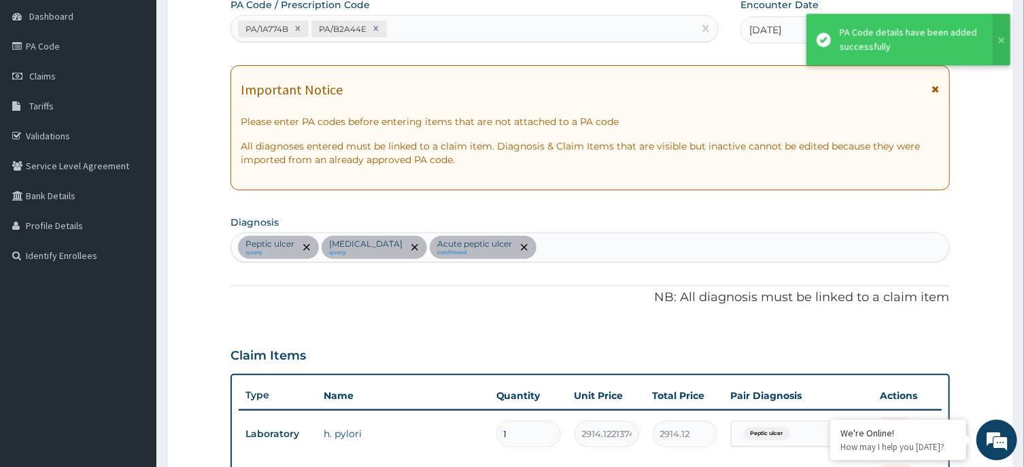
scroll to position [570, 0]
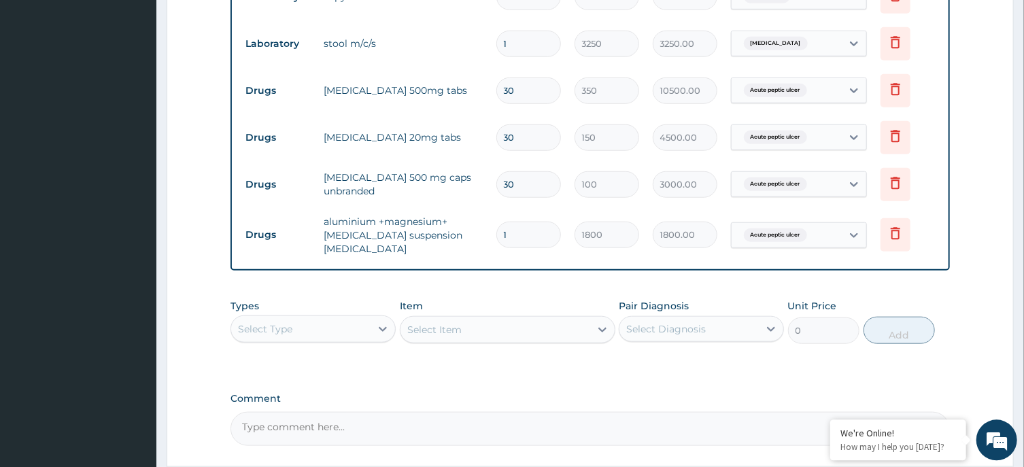
click at [364, 317] on div "Select Type" at bounding box center [300, 328] width 139 height 22
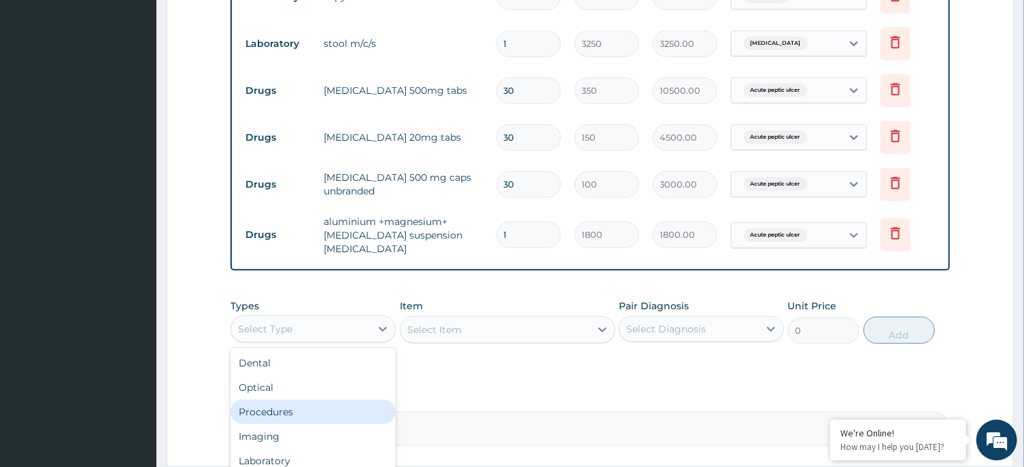
click at [356, 406] on div "Procedures" at bounding box center [312, 411] width 165 height 24
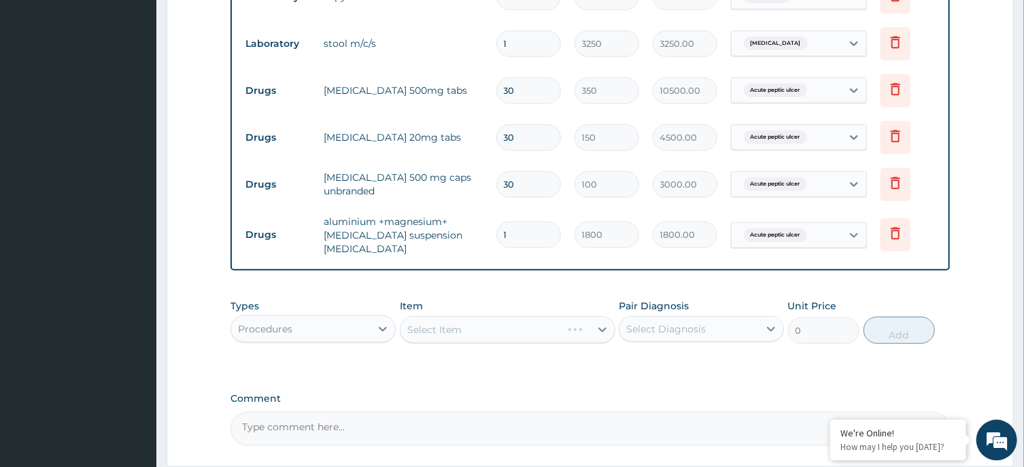
click at [524, 328] on div "Select Item" at bounding box center [508, 328] width 216 height 27
click at [538, 327] on div "Select Item" at bounding box center [508, 328] width 216 height 27
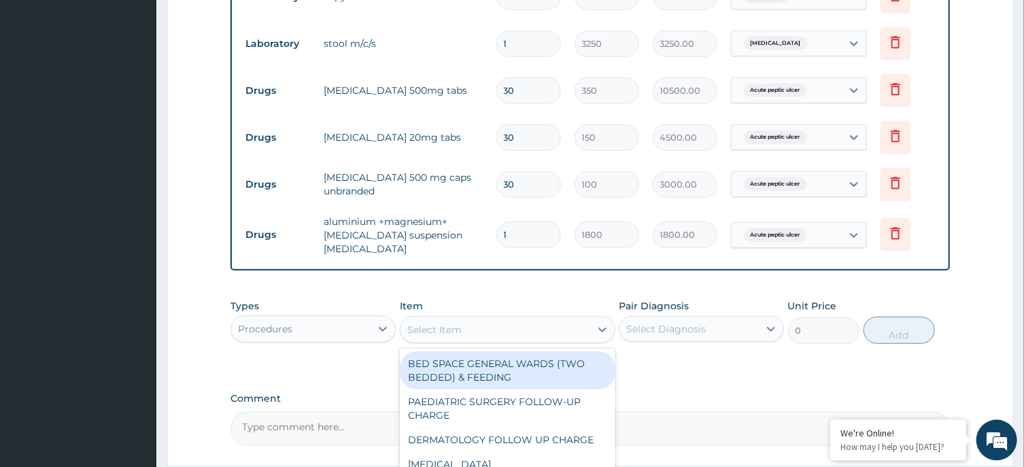
click at [526, 321] on div "Select Item" at bounding box center [495, 329] width 190 height 22
type input "OPD"
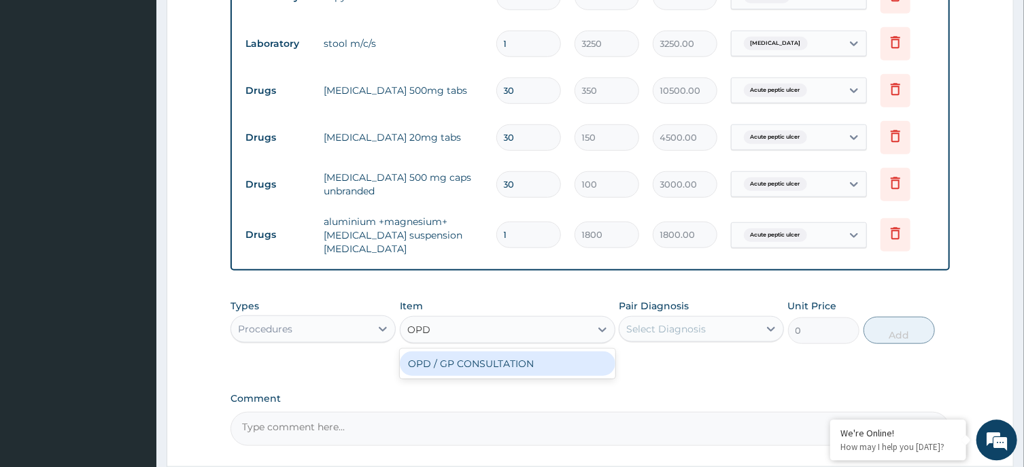
click at [540, 355] on div "OPD / GP CONSULTATION" at bounding box center [508, 363] width 216 height 24
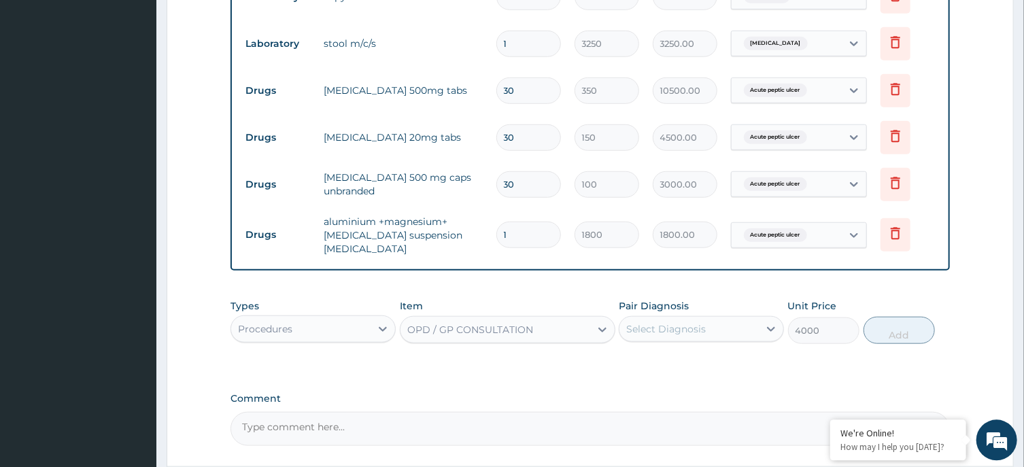
type input "4000"
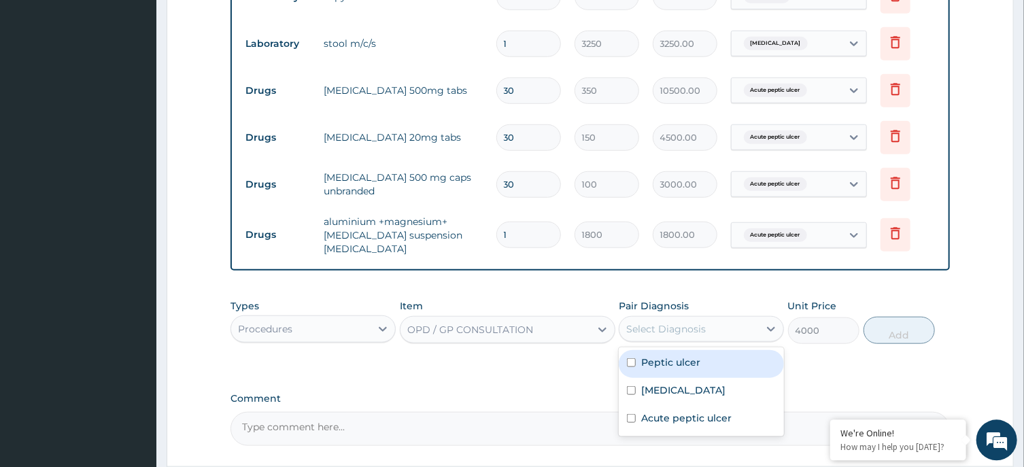
click at [726, 329] on div "Select Diagnosis" at bounding box center [688, 328] width 139 height 22
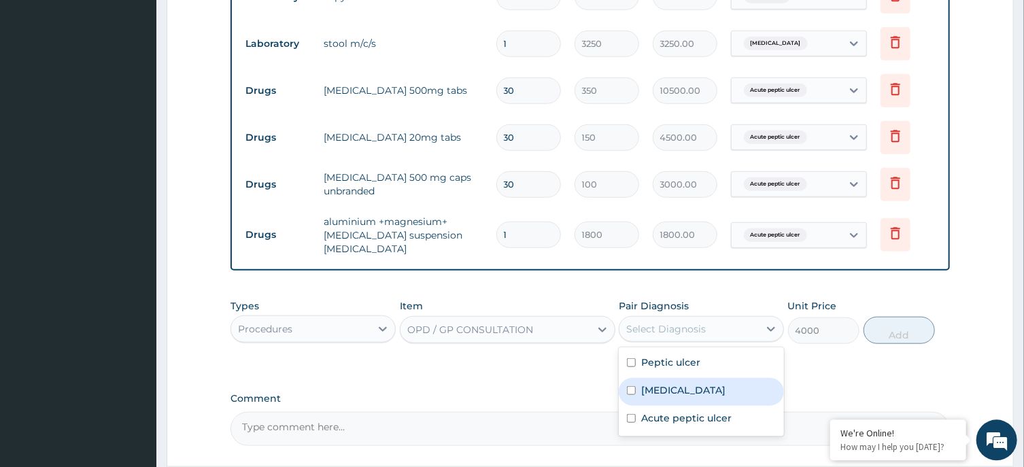
click at [714, 381] on div "Typhoid fever" at bounding box center [701, 391] width 165 height 28
checkbox input "true"
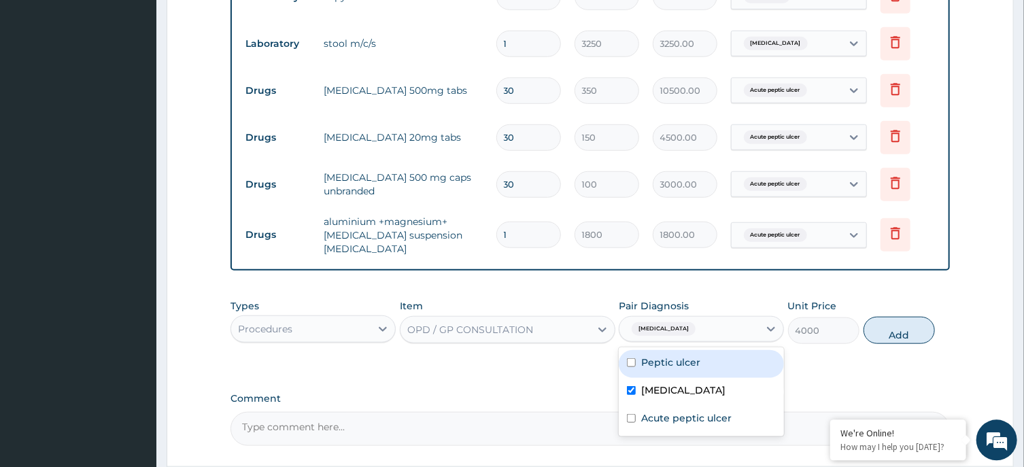
click at [716, 363] on div "Peptic ulcer" at bounding box center [701, 363] width 165 height 28
checkbox input "true"
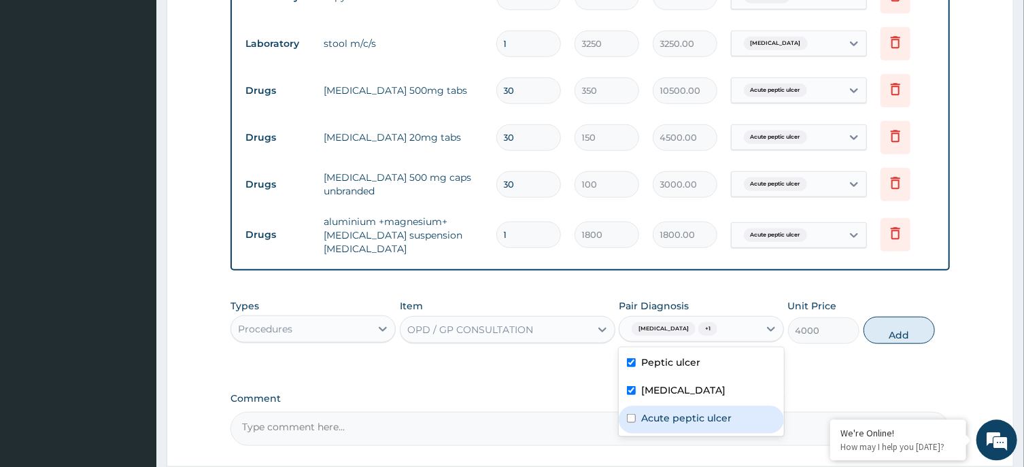
click at [727, 421] on label "Acute peptic ulcer" at bounding box center [686, 418] width 90 height 14
checkbox input "true"
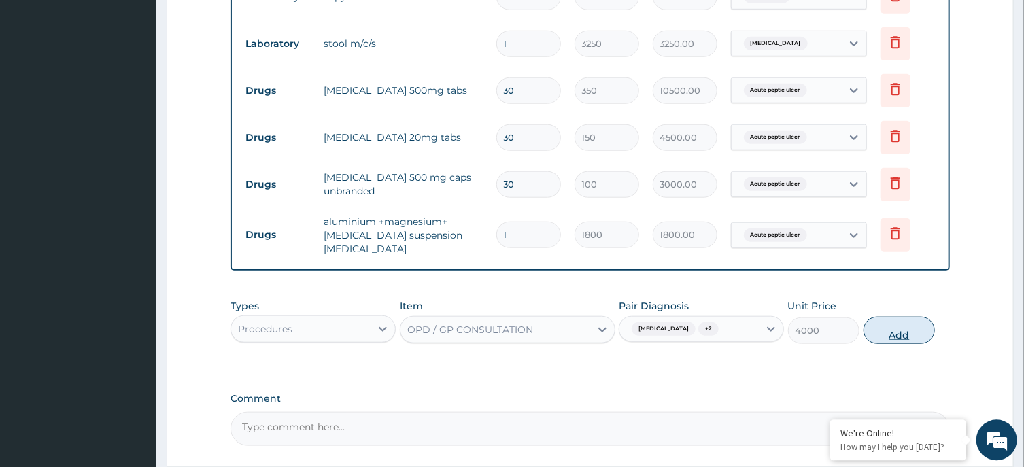
click at [890, 317] on button "Add" at bounding box center [899, 329] width 72 height 27
type input "0"
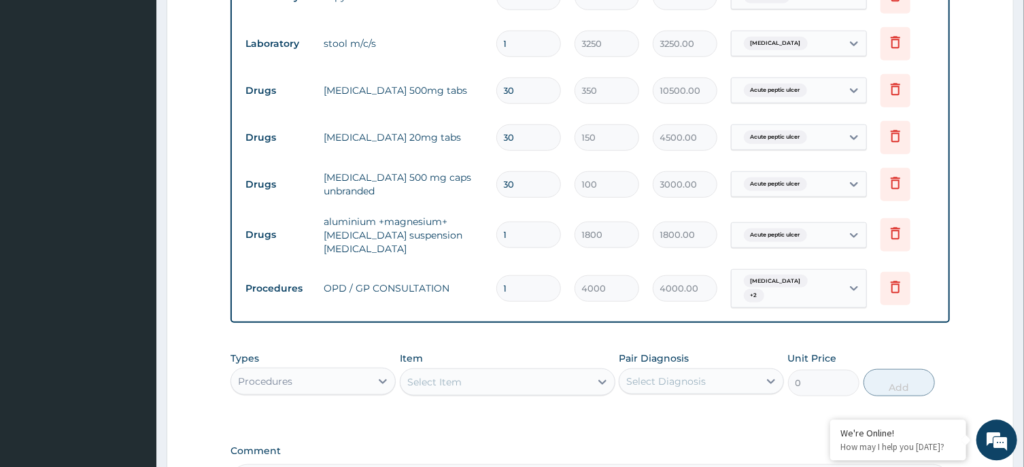
scroll to position [736, 0]
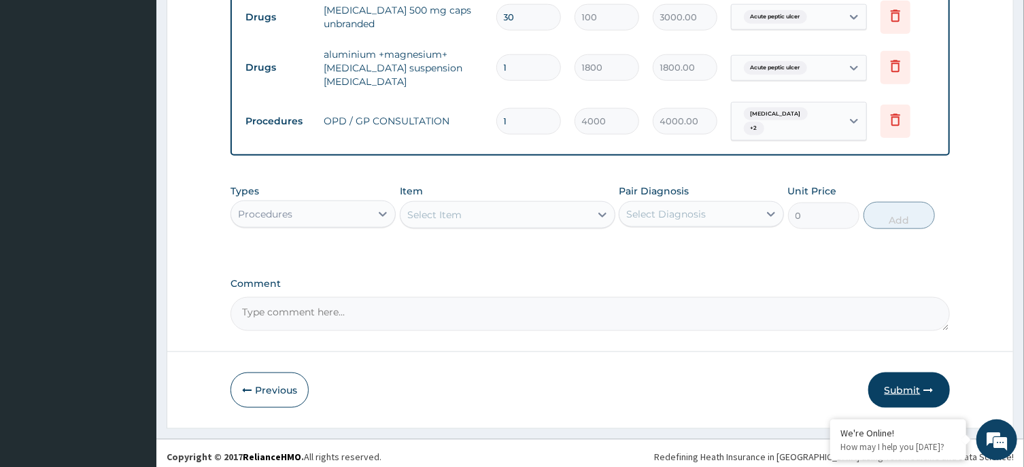
click at [899, 378] on button "Submit" at bounding box center [909, 390] width 82 height 35
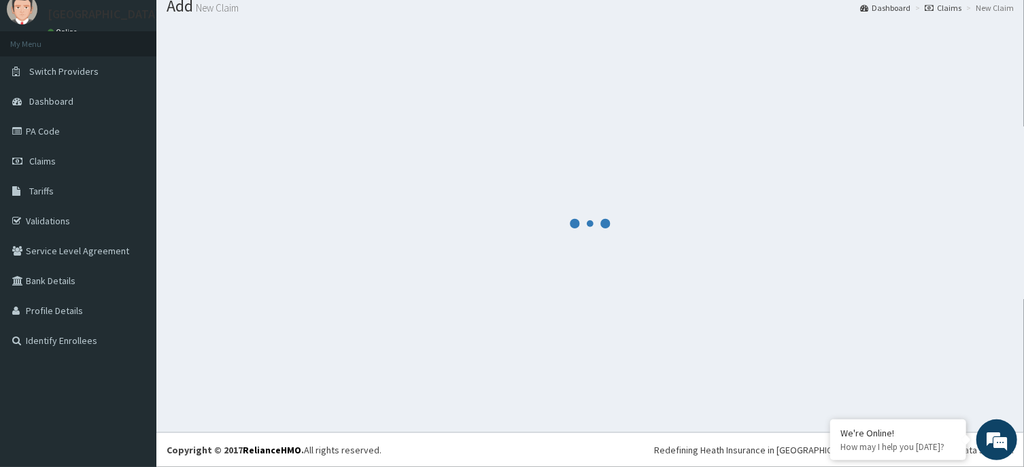
scroll to position [47, 0]
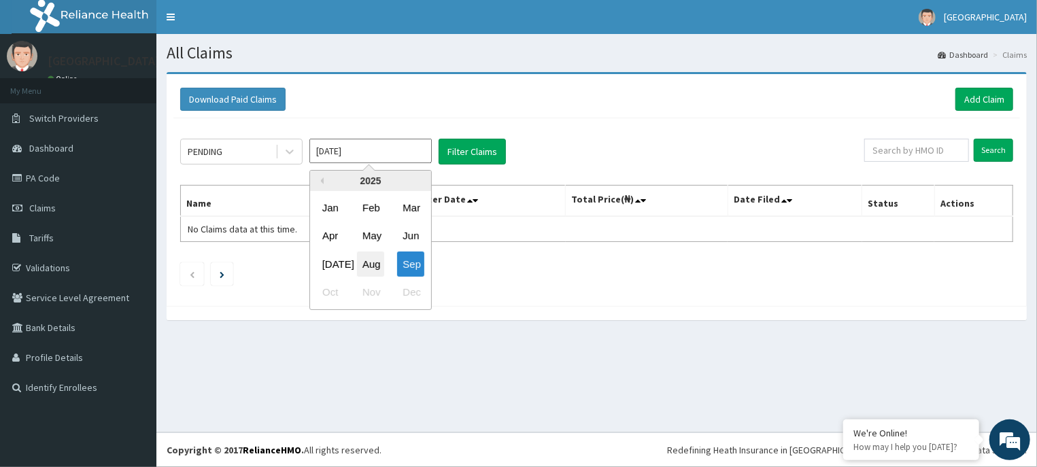
click at [377, 259] on div "Aug" at bounding box center [370, 264] width 27 height 25
type input "[DATE]"
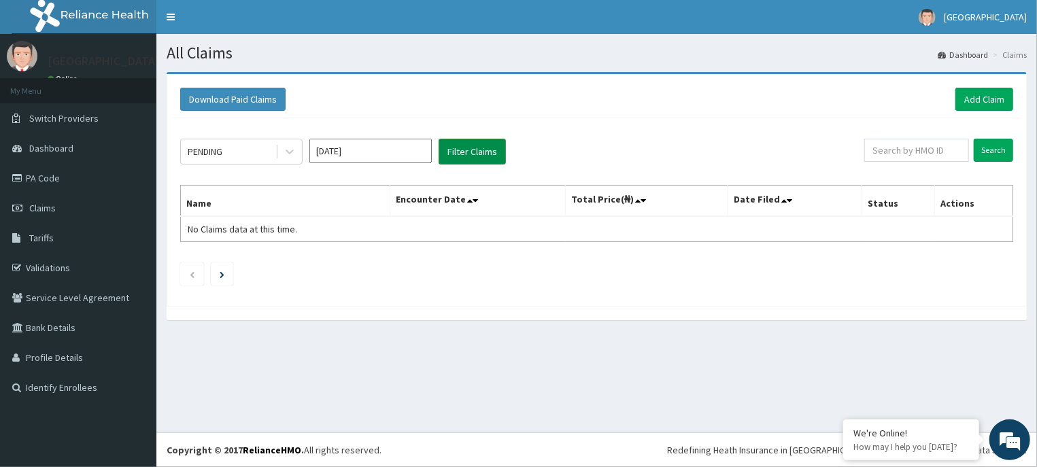
click at [473, 141] on button "Filter Claims" at bounding box center [472, 152] width 67 height 26
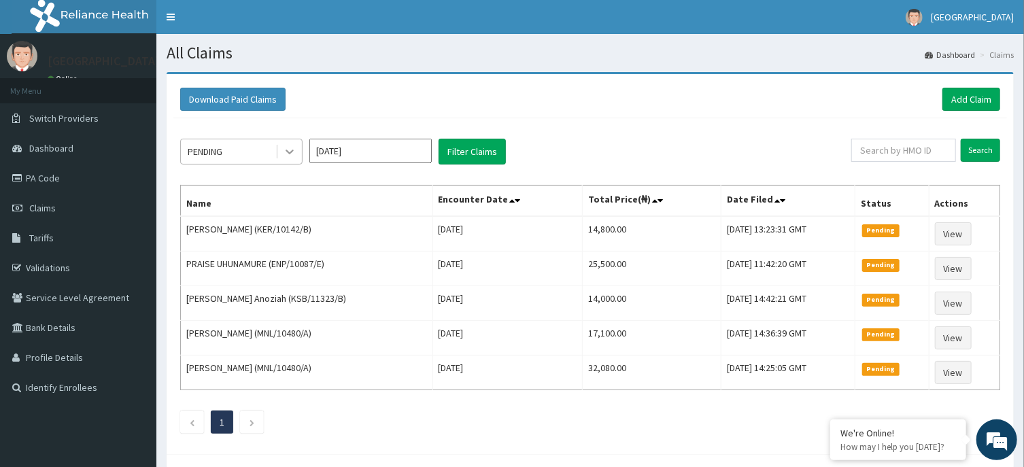
click at [290, 147] on icon at bounding box center [290, 152] width 14 height 14
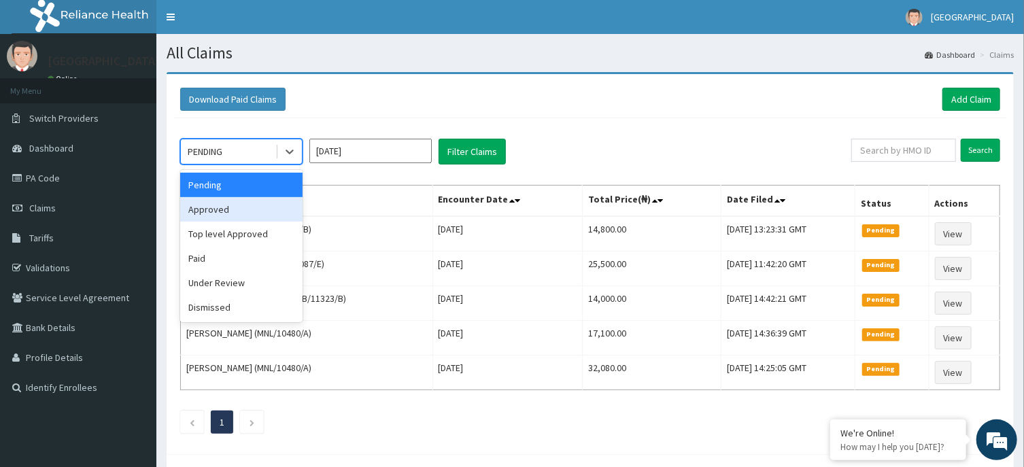
click at [271, 215] on div "Approved" at bounding box center [241, 209] width 122 height 24
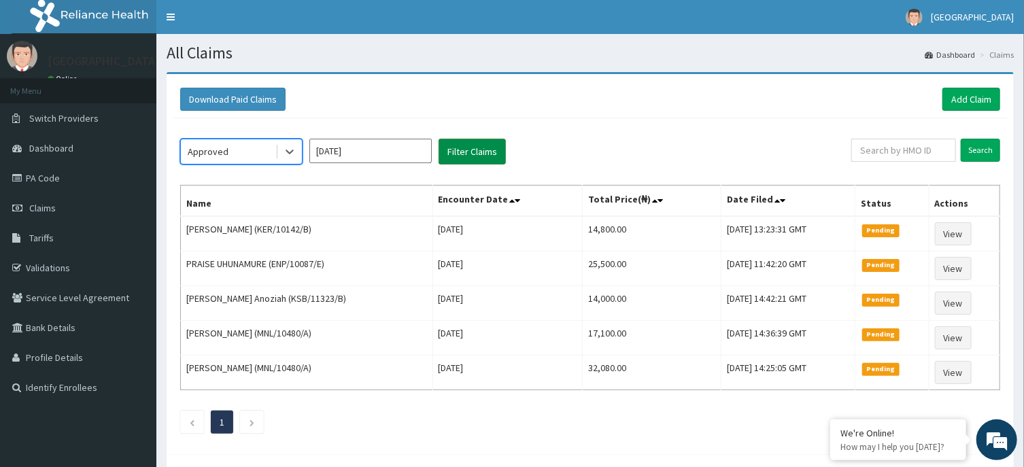
click at [488, 147] on button "Filter Claims" at bounding box center [472, 152] width 67 height 26
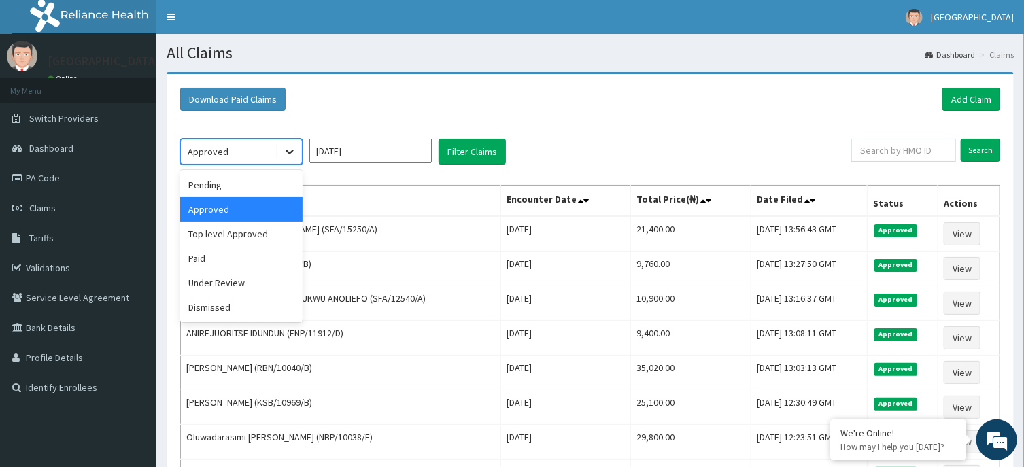
click at [292, 154] on icon at bounding box center [290, 152] width 14 height 14
click at [269, 284] on div "Under Review" at bounding box center [241, 283] width 122 height 24
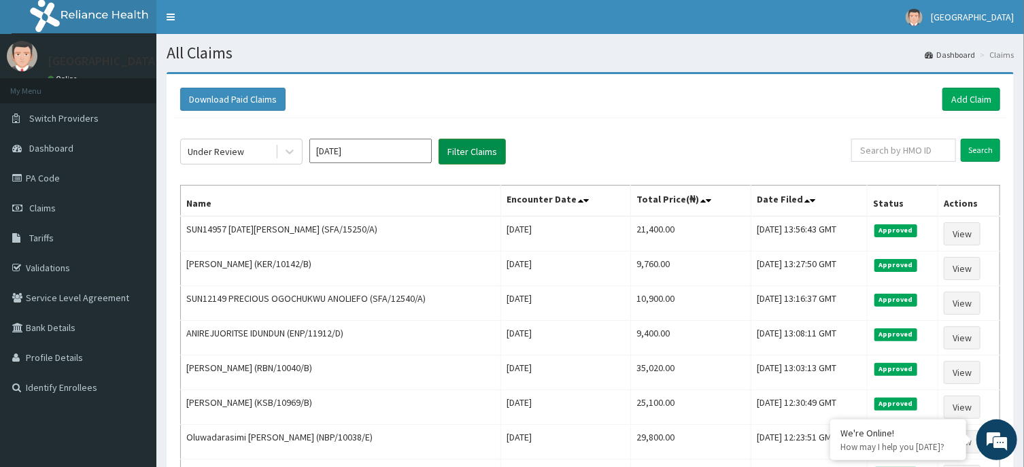
click at [466, 145] on button "Filter Claims" at bounding box center [472, 152] width 67 height 26
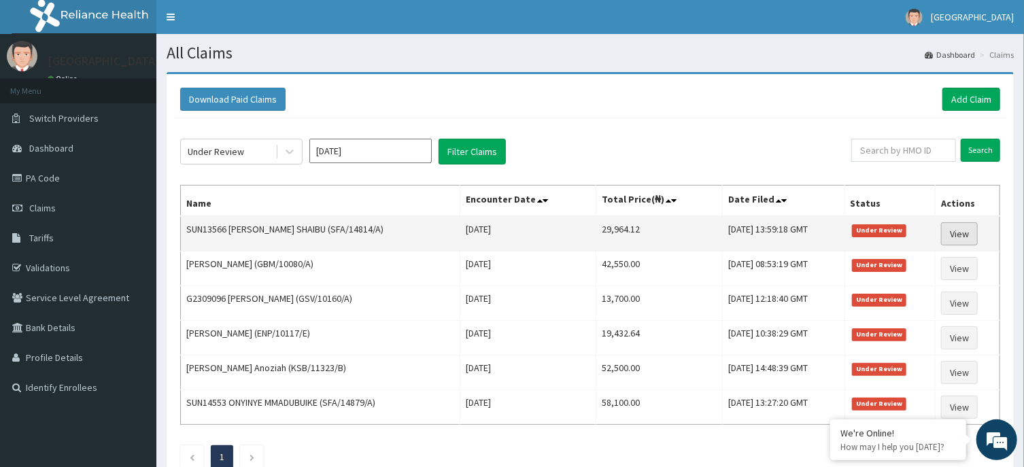
click at [952, 229] on link "View" at bounding box center [959, 233] width 37 height 23
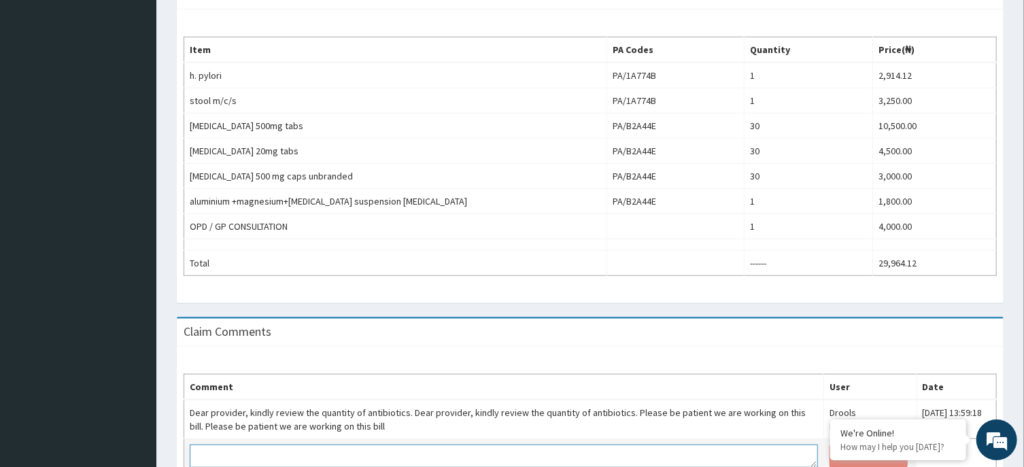
click at [325, 458] on textarea at bounding box center [504, 456] width 628 height 23
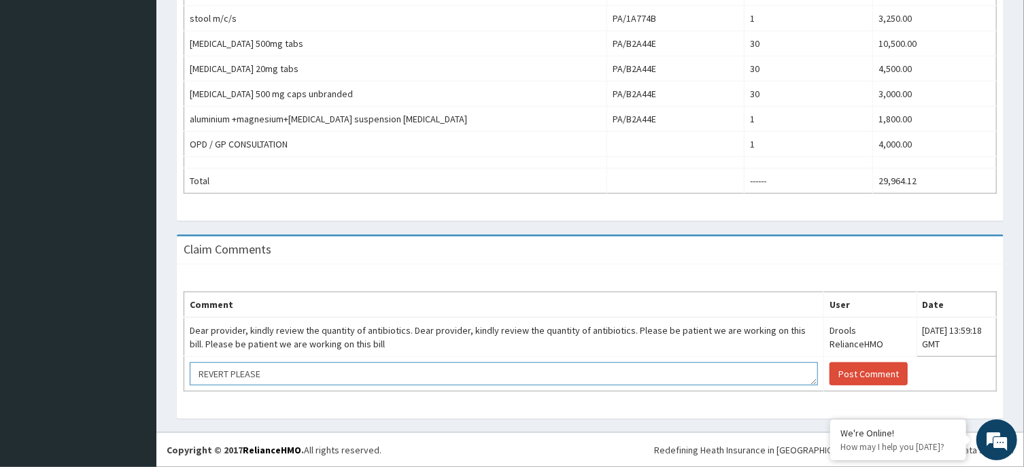
scroll to position [503, 0]
type textarea "REVERT PLEASE"
click at [857, 369] on button "Post Comment" at bounding box center [868, 373] width 78 height 23
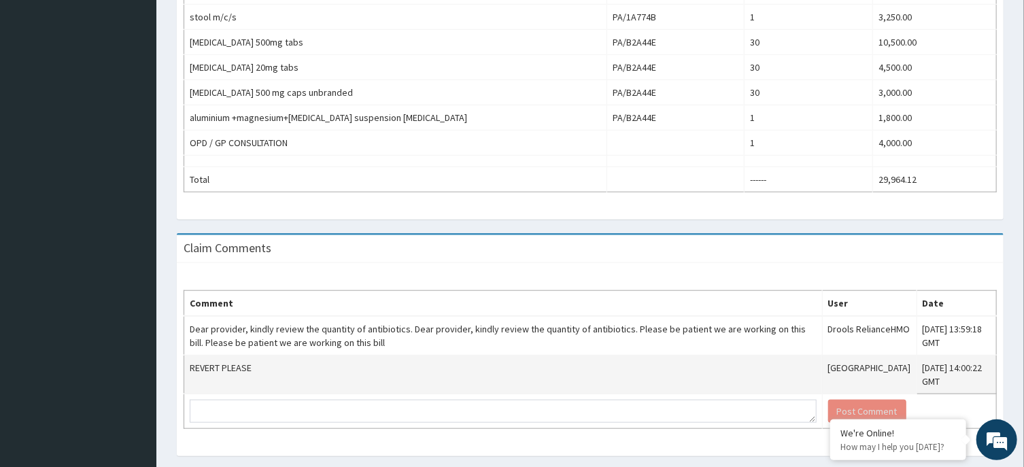
click at [1014, 134] on div "Claim Items Item PA Codes Quantity Price(₦) h. pylori PA/1A774B 1 2,914.12 stoo…" at bounding box center [590, 64] width 847 height 337
click at [1014, 134] on div "Provider - St Lukes Hospital -ASABA Reopen Claim HMO ID SFA/14814/A (SUN13566 D…" at bounding box center [589, 19] width 867 height 901
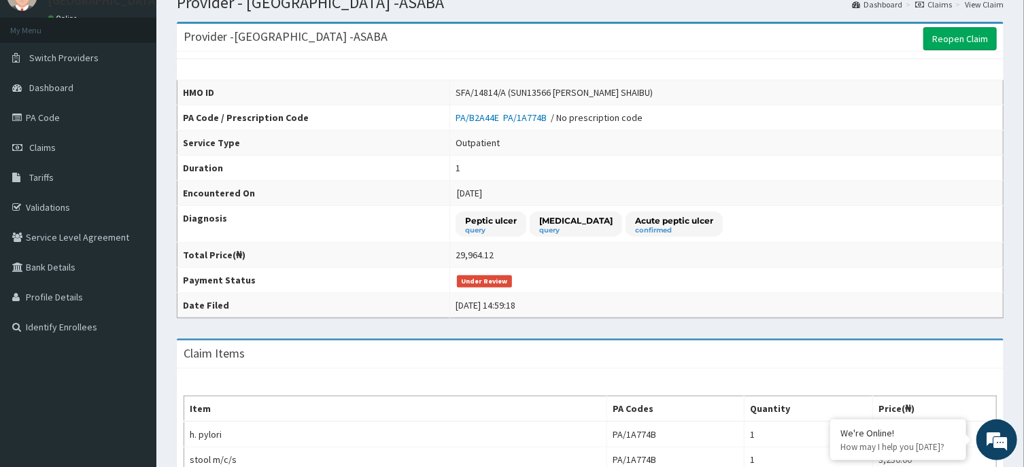
click at [939, 7] on link "Claims" at bounding box center [933, 5] width 37 height 12
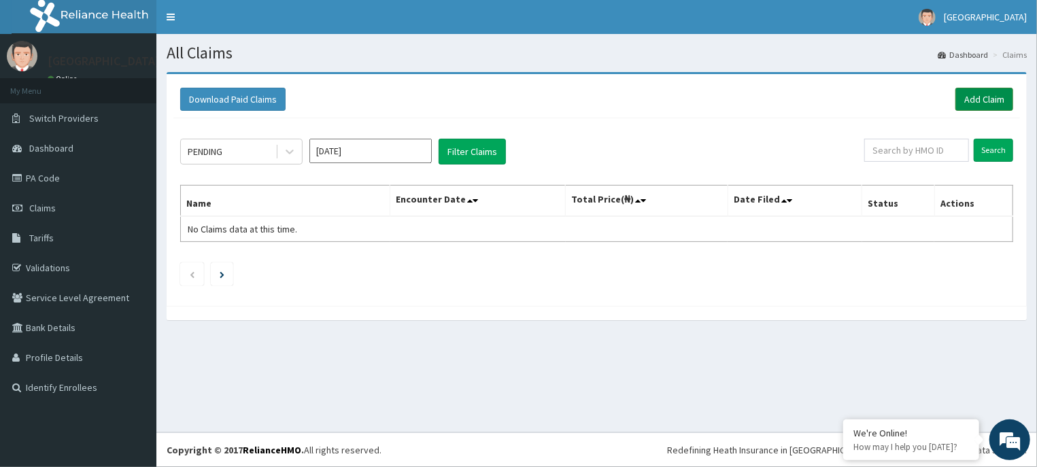
click at [976, 99] on link "Add Claim" at bounding box center [984, 99] width 58 height 23
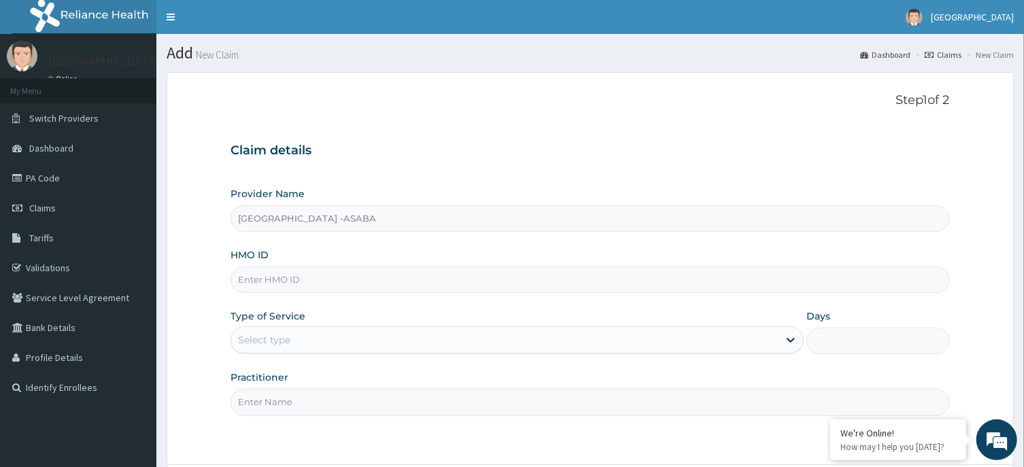
click at [588, 277] on input "HMO ID" at bounding box center [589, 280] width 719 height 27
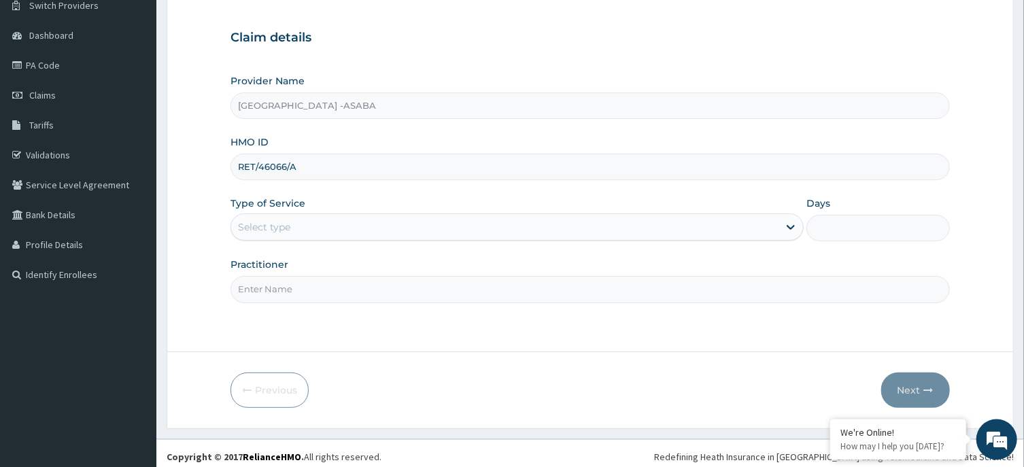
scroll to position [120, 0]
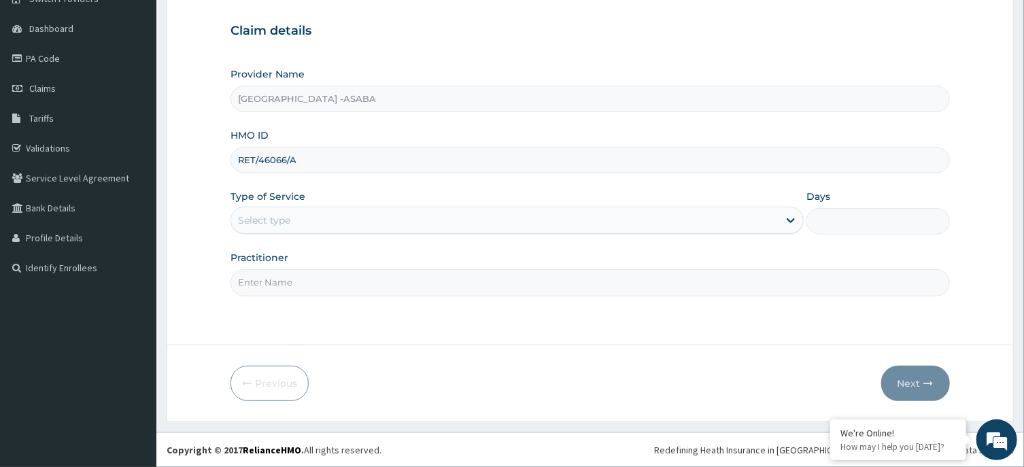
type input "RET/46066/A"
click at [430, 226] on div "Select type" at bounding box center [504, 220] width 547 height 22
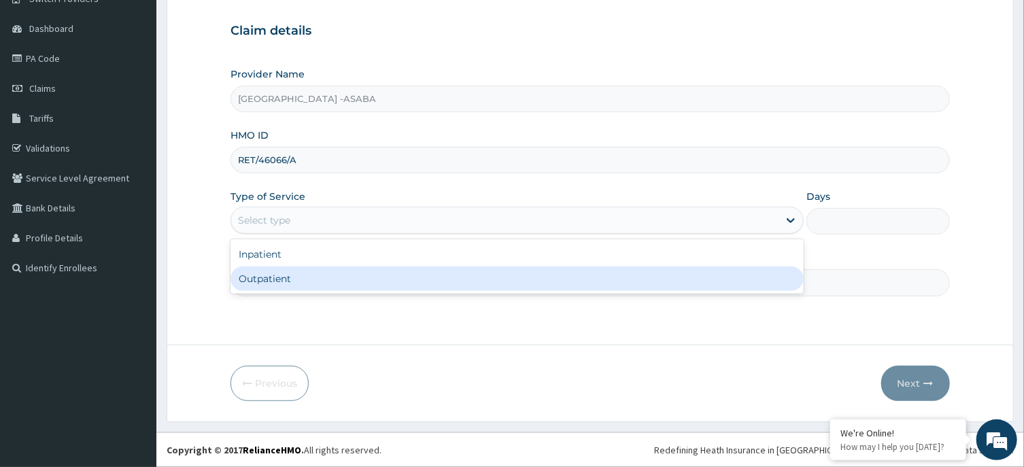
click at [396, 274] on div "Outpatient" at bounding box center [516, 279] width 573 height 24
type input "1"
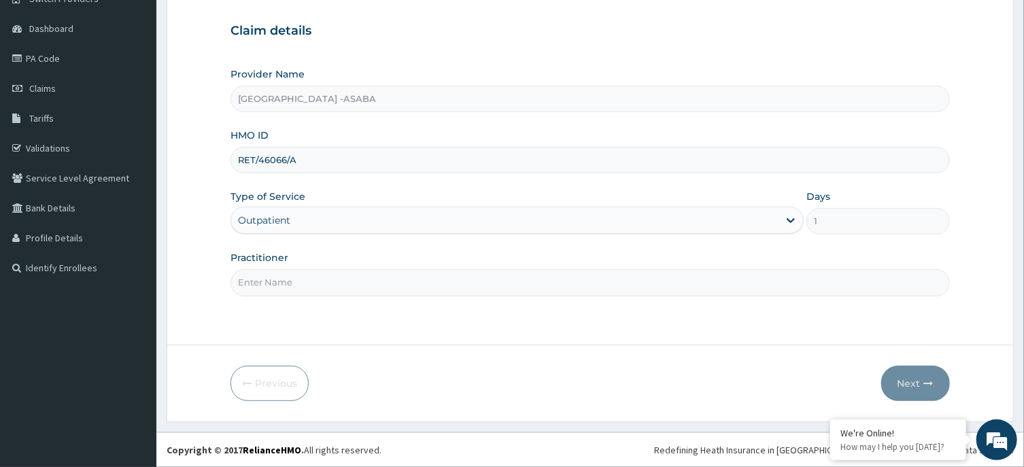
click at [360, 292] on input "Practitioner" at bounding box center [589, 282] width 719 height 27
type input "DR CHIBUIKE"
click at [904, 377] on button "Next" at bounding box center [915, 383] width 69 height 35
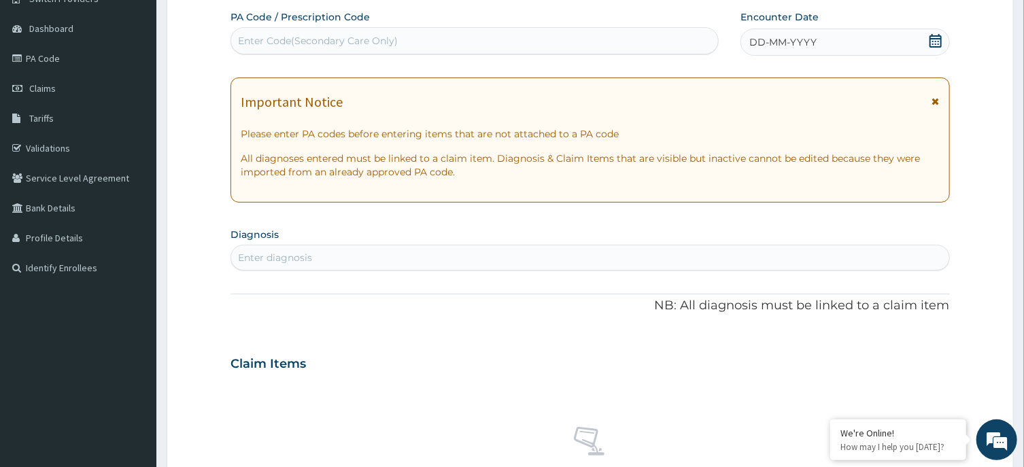
click at [588, 41] on div "Enter Code(Secondary Care Only)" at bounding box center [474, 41] width 487 height 22
type input "PA/E2A8C6"
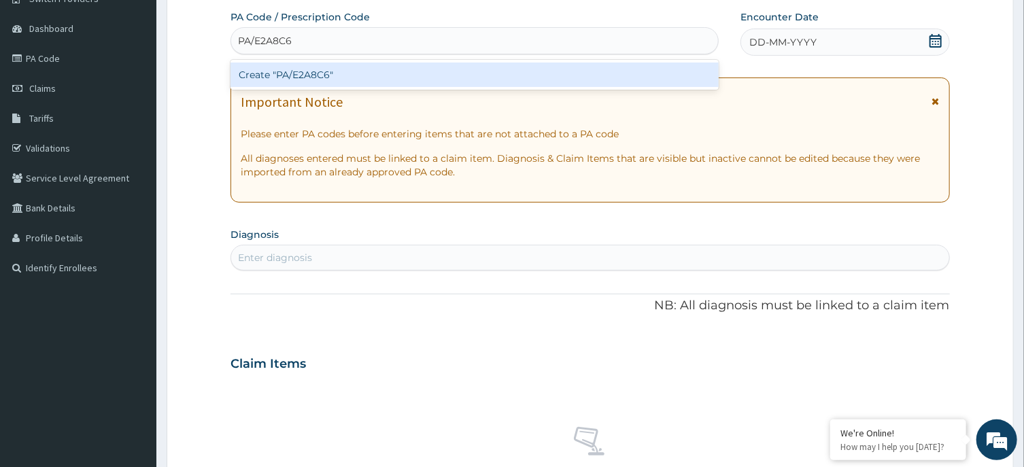
click at [598, 70] on div "Create "PA/E2A8C6"" at bounding box center [474, 75] width 488 height 24
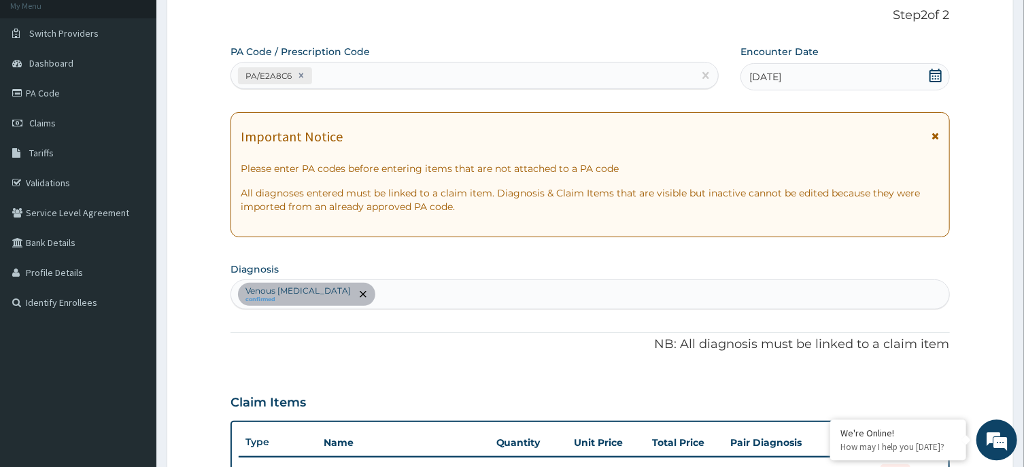
scroll to position [56, 0]
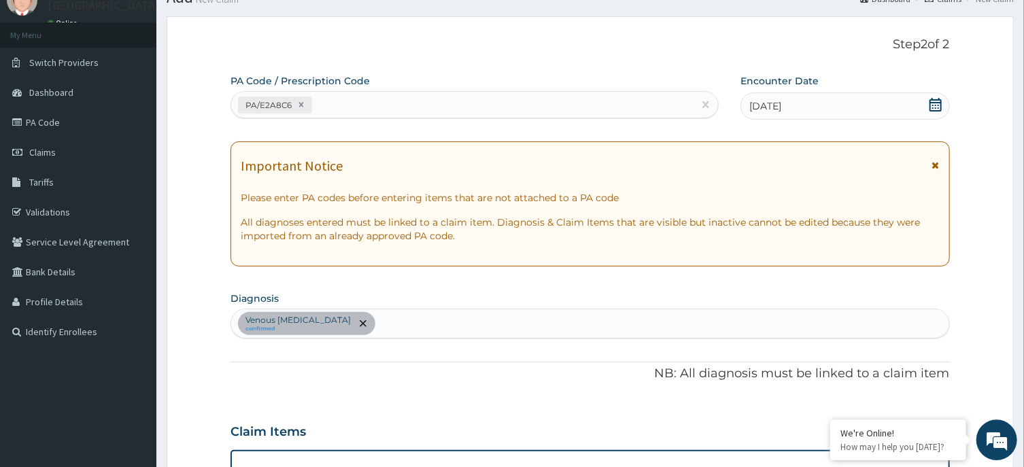
click at [620, 94] on div "PA/E2A8C6" at bounding box center [462, 105] width 462 height 22
type input "PA/669C5A"
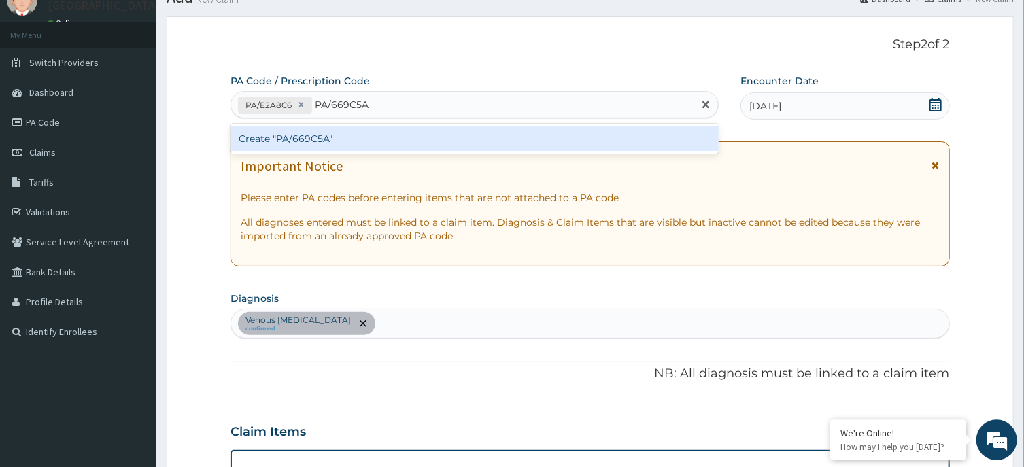
click at [567, 134] on div "Create "PA/669C5A"" at bounding box center [474, 138] width 488 height 24
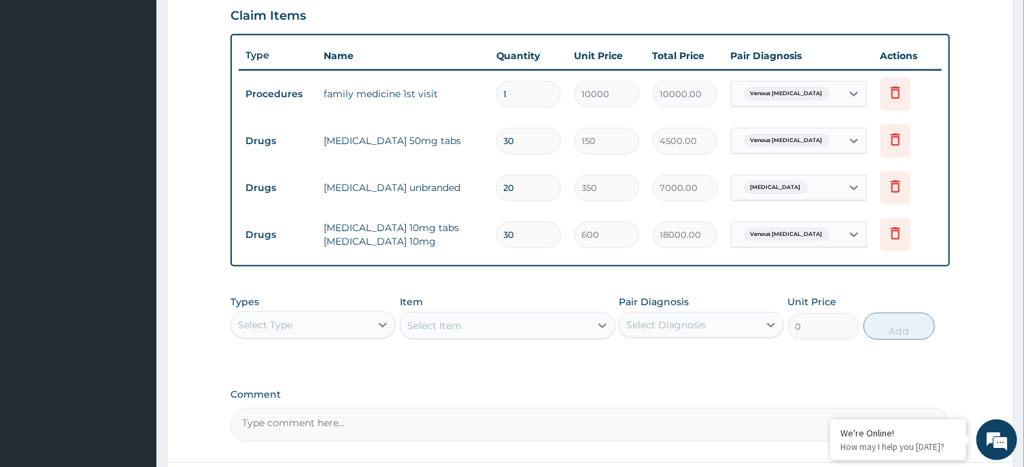
scroll to position [588, 0]
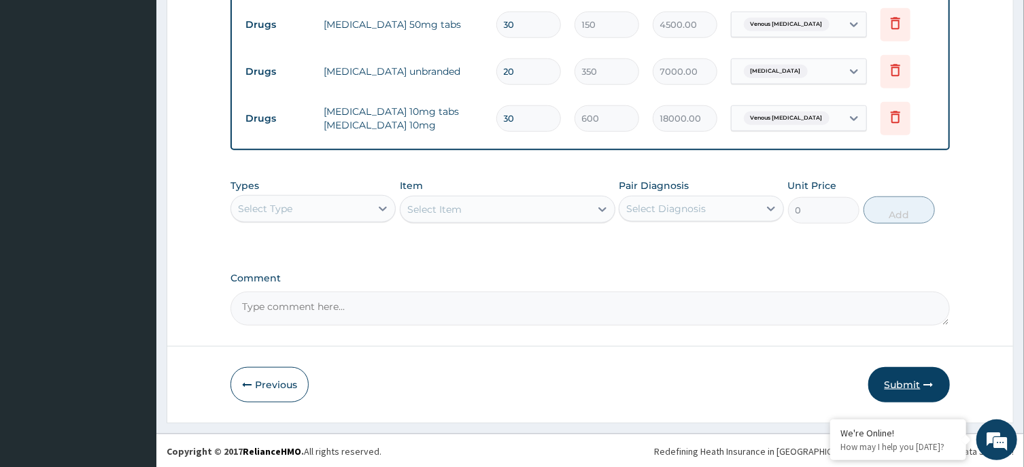
click at [908, 384] on button "Submit" at bounding box center [909, 384] width 82 height 35
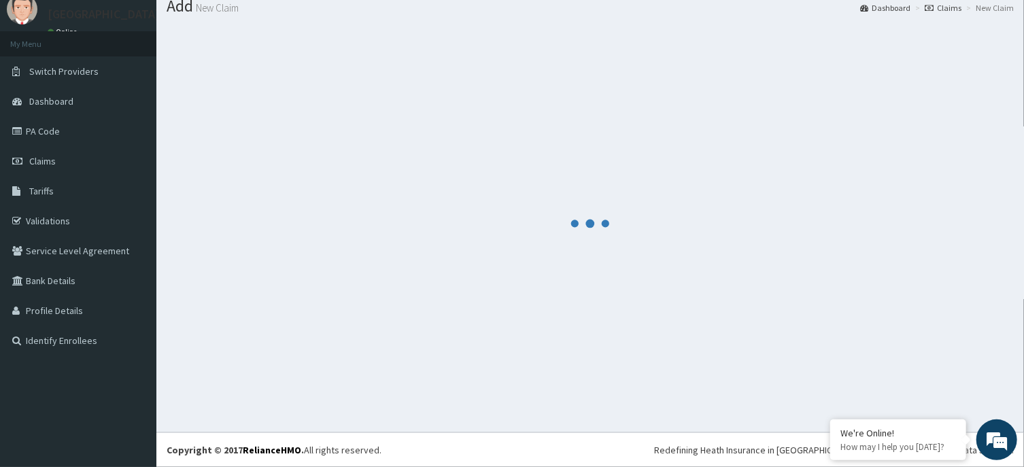
scroll to position [47, 0]
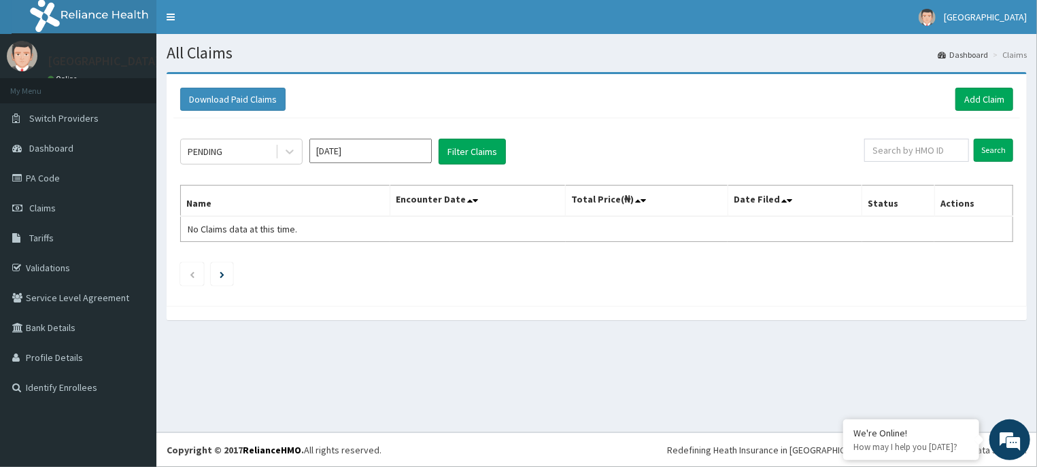
click at [397, 136] on div "PENDING [DATE] Filter Claims Search Name Encounter Date Total Price(₦) Date Fil…" at bounding box center [596, 208] width 846 height 181
click at [398, 145] on input "Sep 2025" at bounding box center [370, 151] width 122 height 24
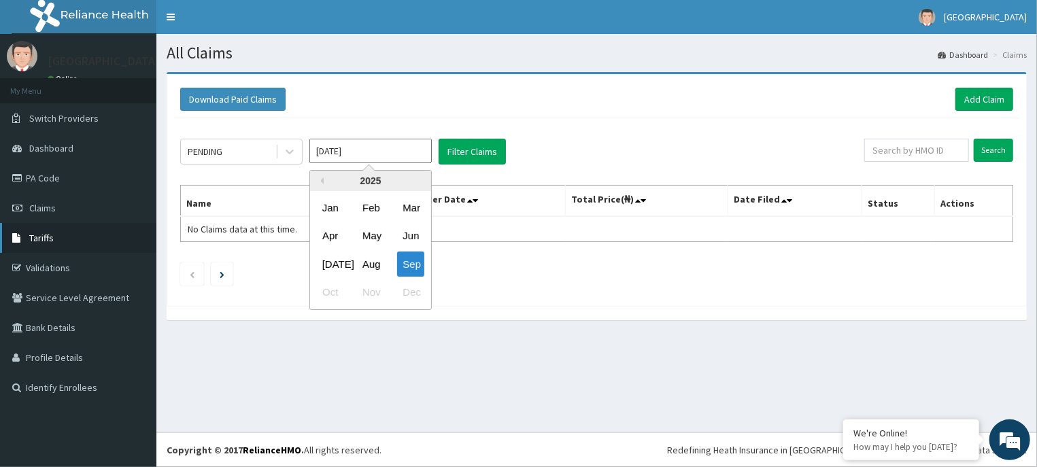
click at [64, 232] on link "Tariffs" at bounding box center [78, 238] width 156 height 30
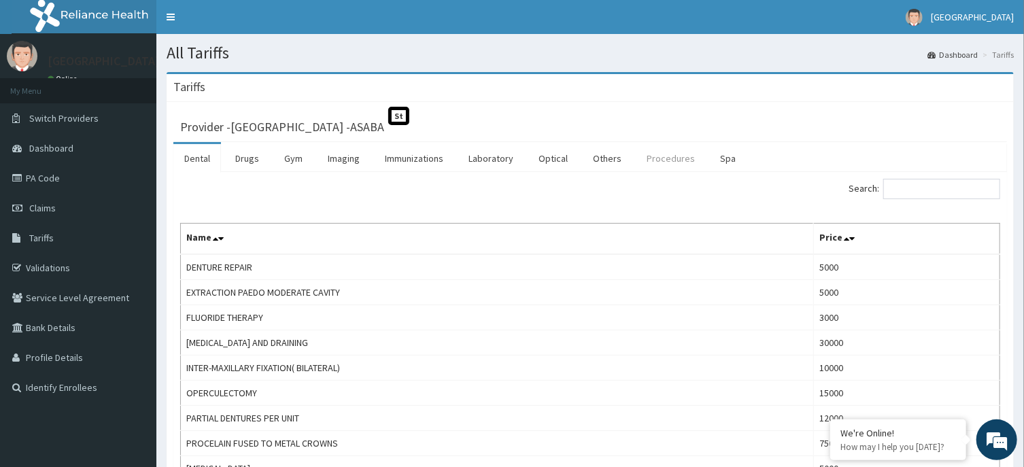
click at [657, 160] on link "Procedures" at bounding box center [671, 158] width 70 height 29
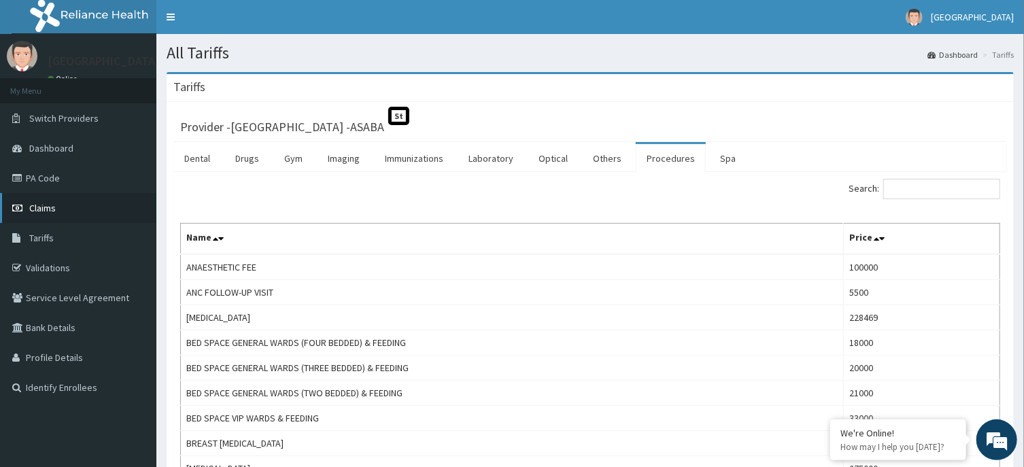
click at [69, 207] on link "Claims" at bounding box center [78, 208] width 156 height 30
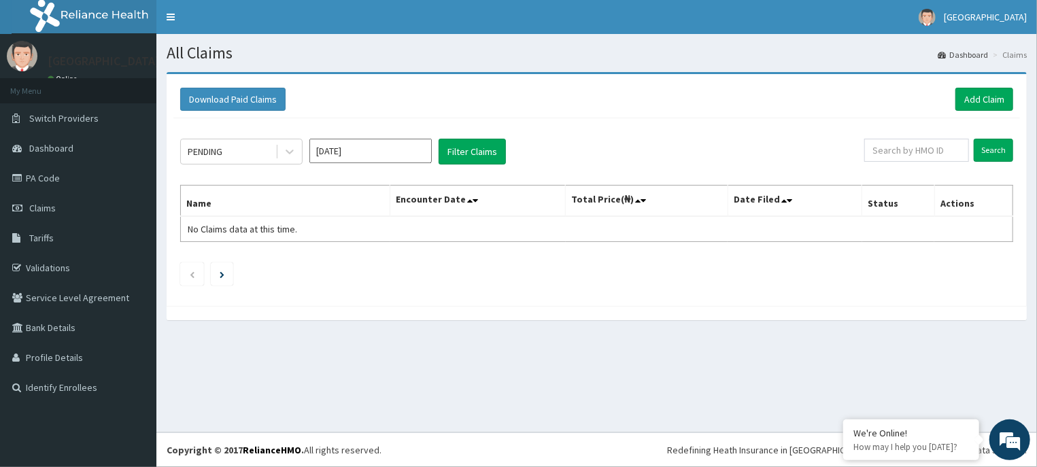
click at [402, 149] on input "[DATE]" at bounding box center [370, 151] width 122 height 24
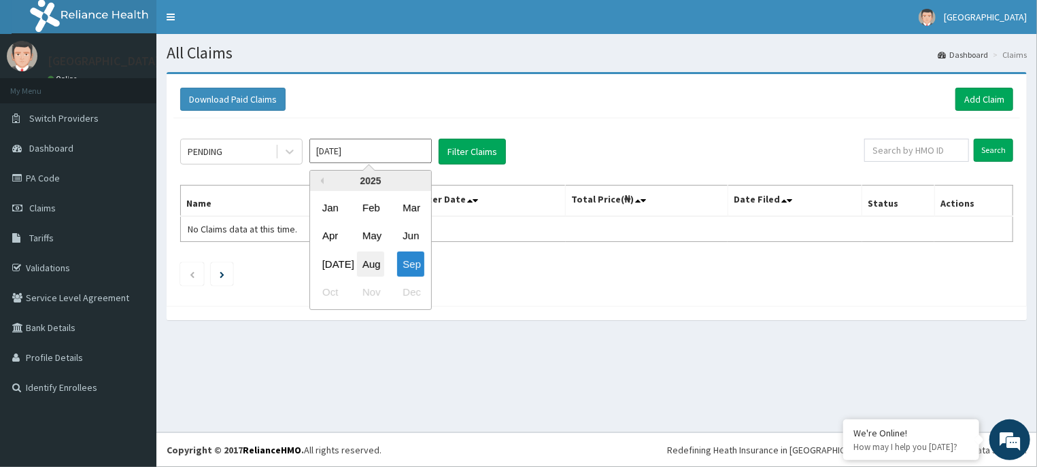
click at [366, 259] on div "Aug" at bounding box center [370, 264] width 27 height 25
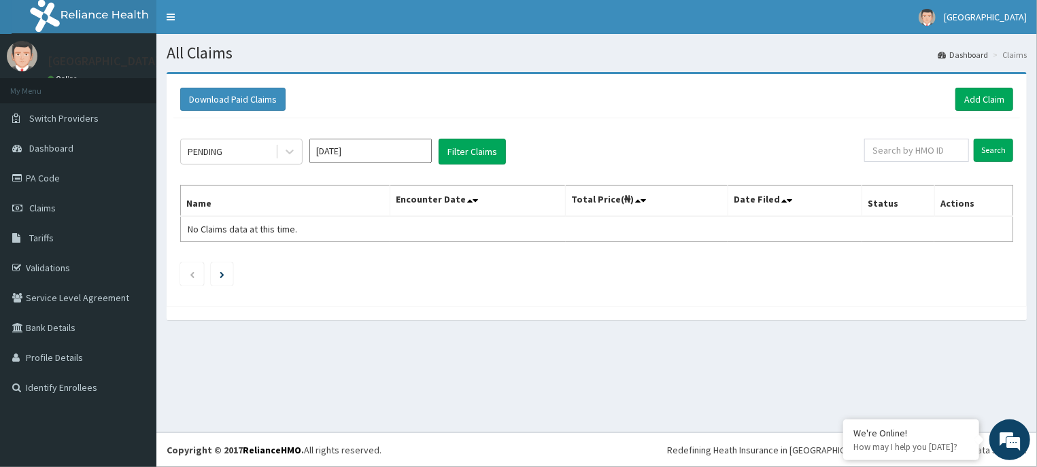
type input "[DATE]"
click at [469, 145] on button "Filter Claims" at bounding box center [472, 152] width 67 height 26
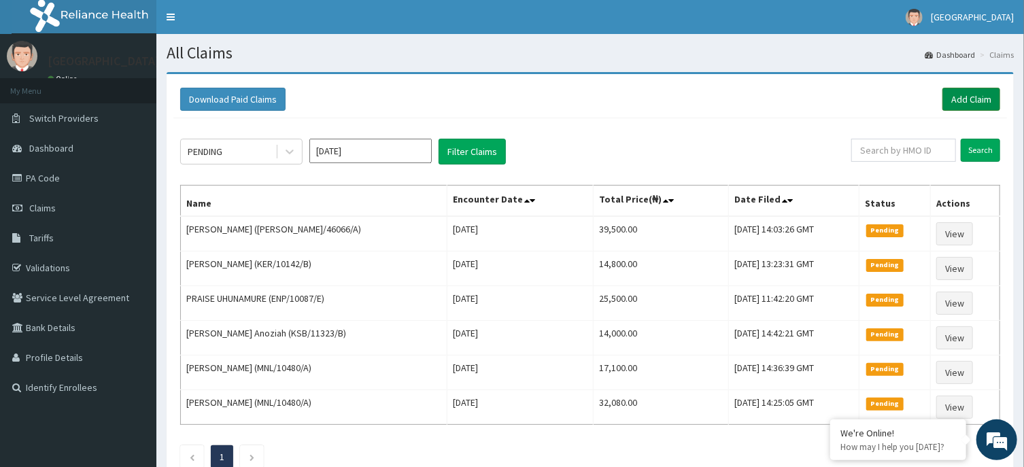
click at [969, 98] on link "Add Claim" at bounding box center [971, 99] width 58 height 23
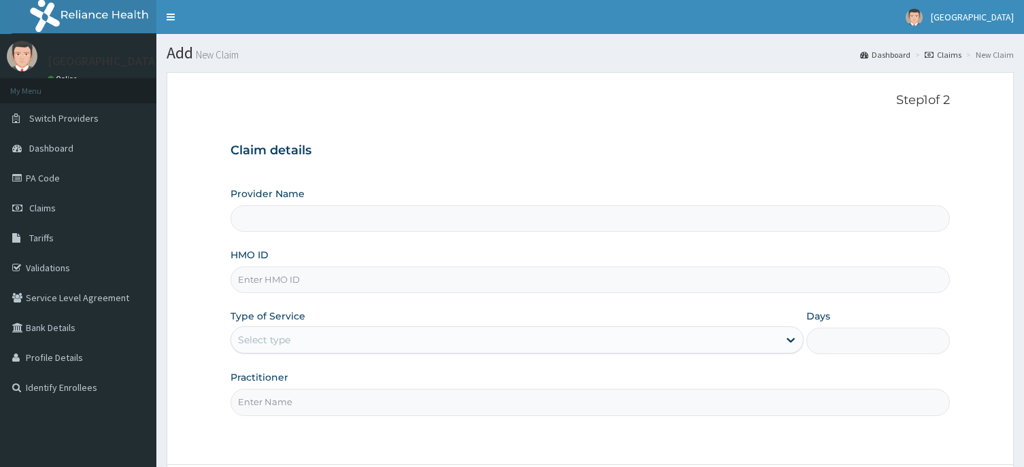
type input "[GEOGRAPHIC_DATA] -ASABA"
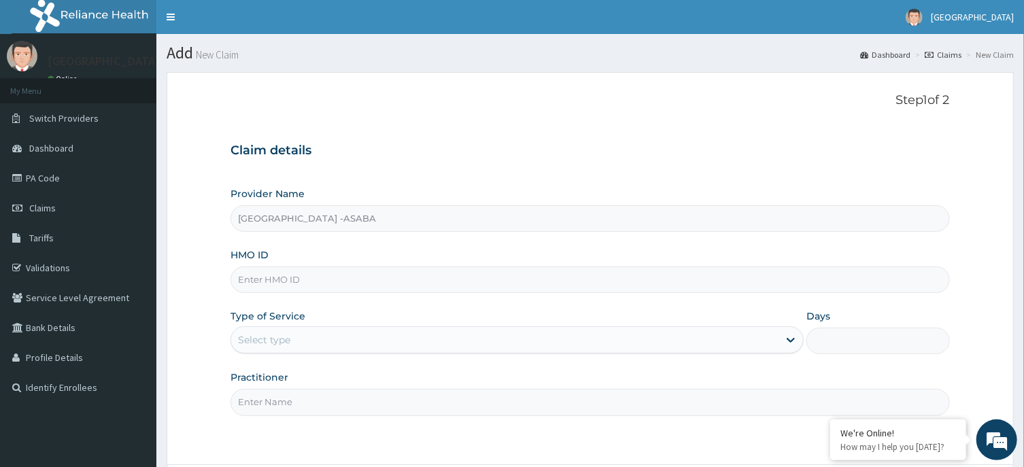
click at [420, 262] on div "HMO ID" at bounding box center [589, 270] width 719 height 45
click at [420, 269] on input "HMO ID" at bounding box center [589, 280] width 719 height 27
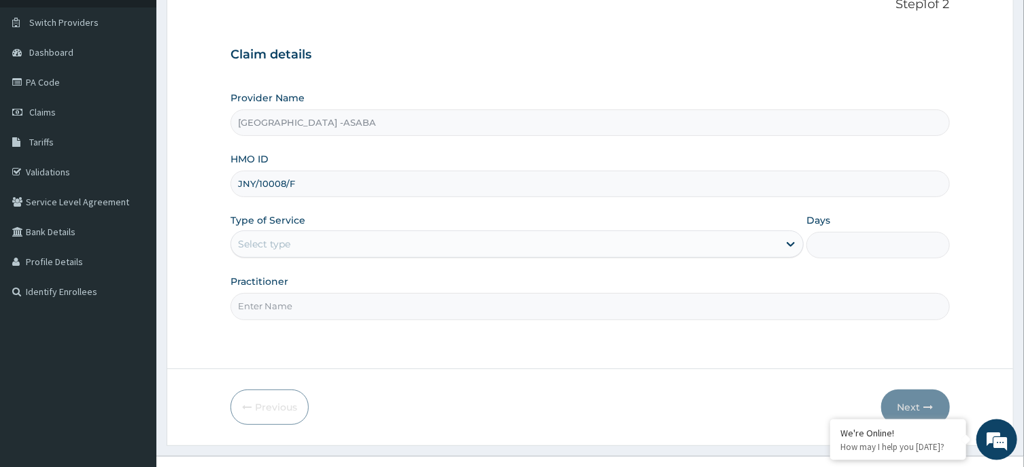
scroll to position [120, 0]
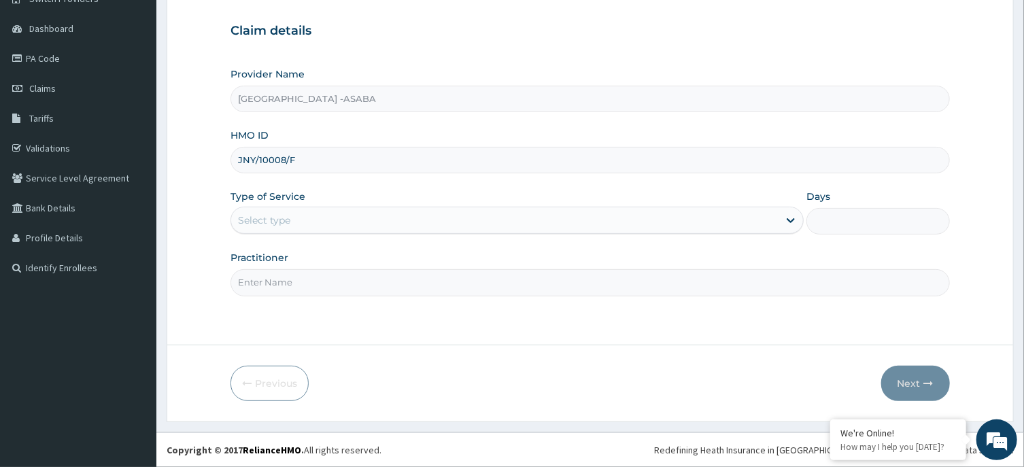
type input "JNY/10008/F"
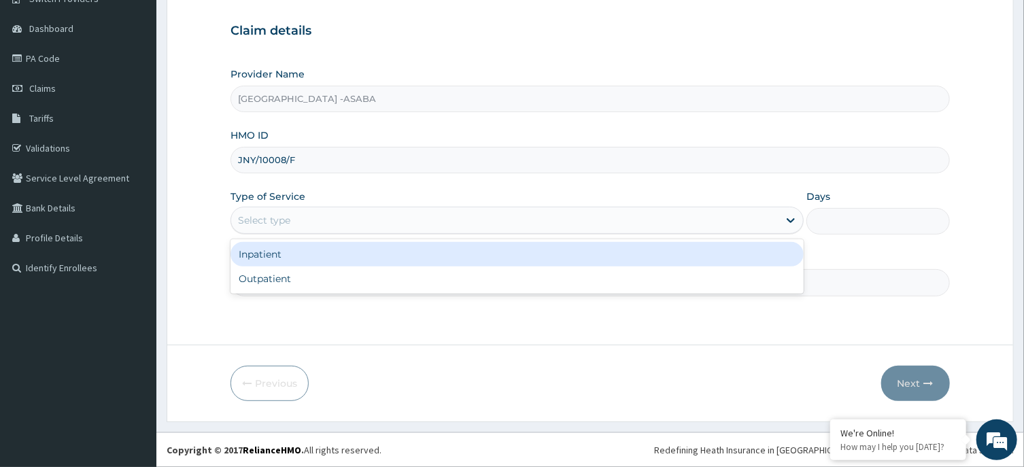
click at [520, 227] on div "Select type" at bounding box center [504, 220] width 547 height 22
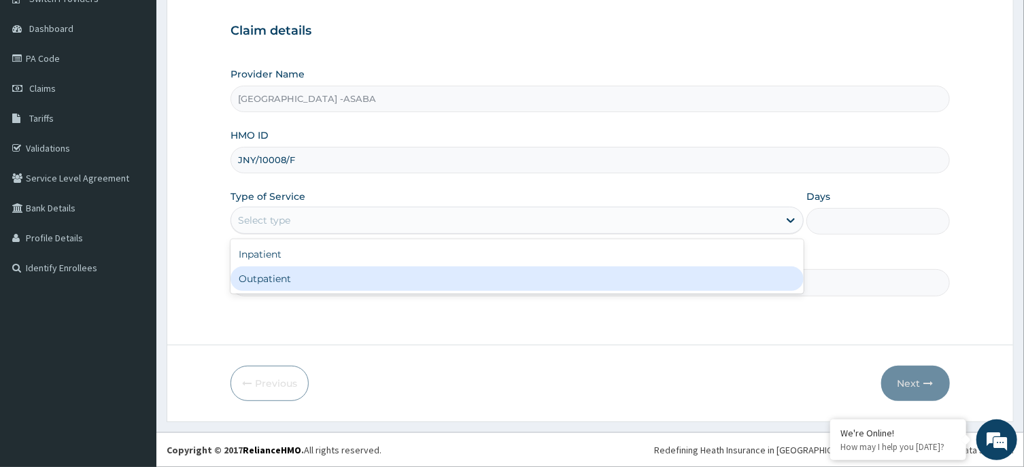
click at [477, 276] on div "Outpatient" at bounding box center [516, 279] width 573 height 24
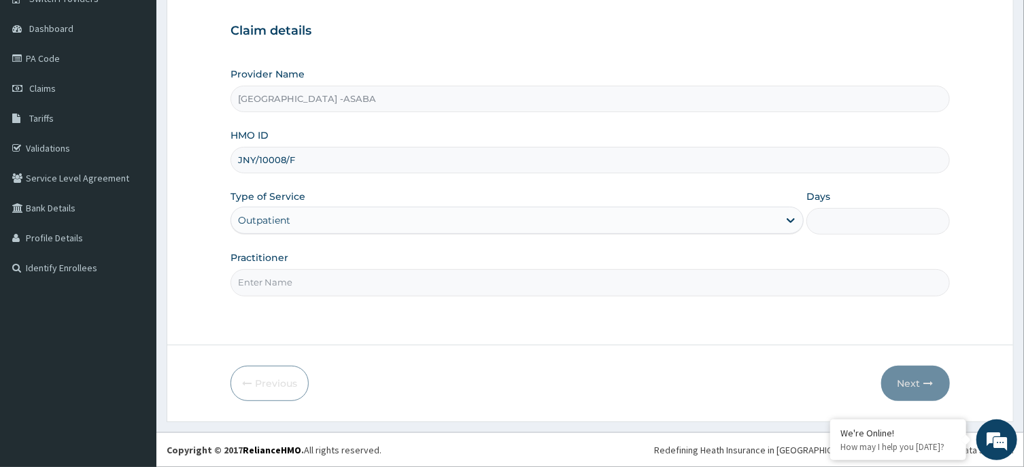
type input "1"
drag, startPoint x: 472, startPoint y: 301, endPoint x: 463, endPoint y: 281, distance: 22.5
click at [463, 281] on div "Step 1 of 2 Claim details Provider Name St Lukes Hospital -ASABA HMO ID JNY/100…" at bounding box center [589, 148] width 719 height 350
click at [463, 281] on input "Practitioner" at bounding box center [589, 282] width 719 height 27
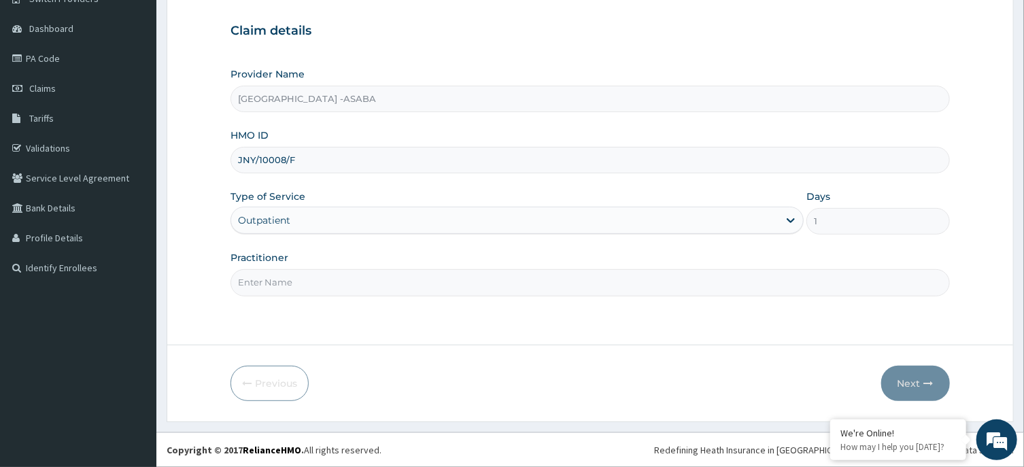
click at [453, 281] on input "Practitioner" at bounding box center [589, 282] width 719 height 27
type input "DR BRUNO"
click at [916, 377] on button "Next" at bounding box center [915, 383] width 69 height 35
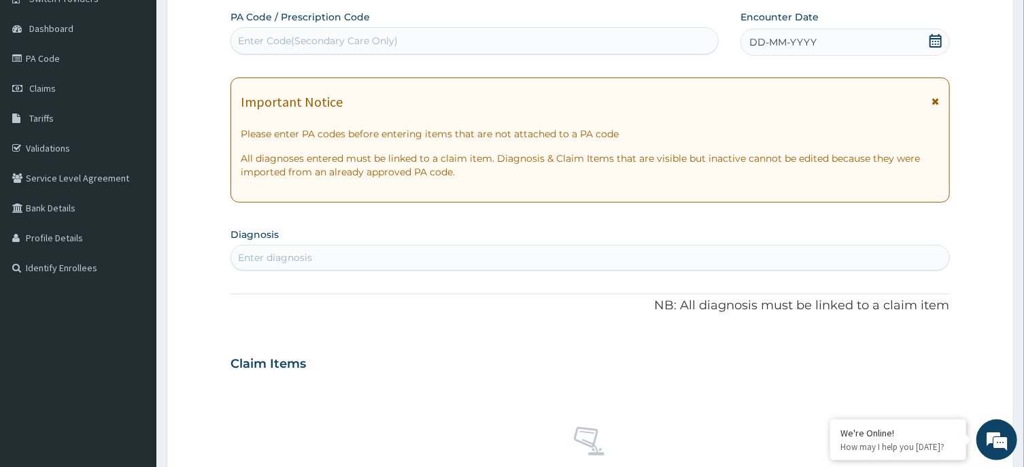
click at [609, 39] on div "Enter Code(Secondary Care Only)" at bounding box center [474, 41] width 487 height 22
click at [606, 39] on div "Enter Code(Secondary Care Only)" at bounding box center [474, 41] width 487 height 22
type input "PA/623822"
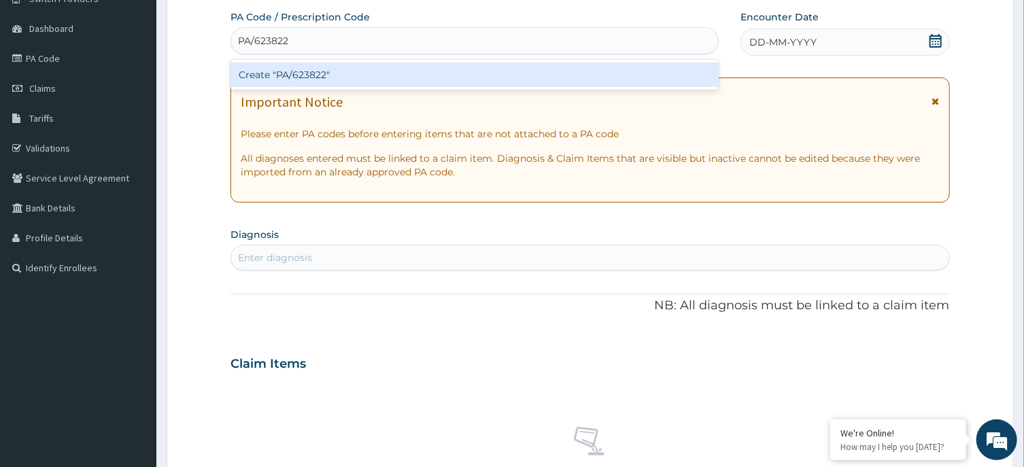
click at [598, 69] on div "Create "PA/623822"" at bounding box center [474, 75] width 488 height 24
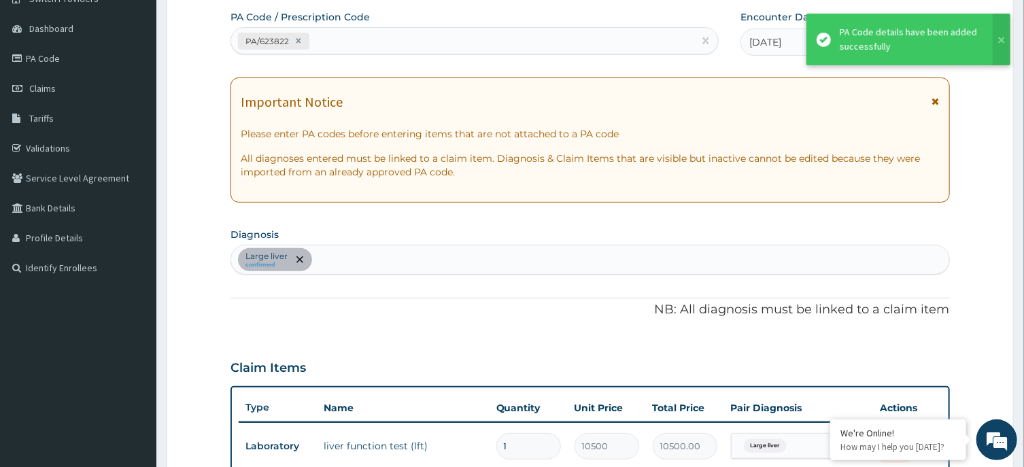
click at [574, 33] on div "PA/623822" at bounding box center [462, 41] width 462 height 22
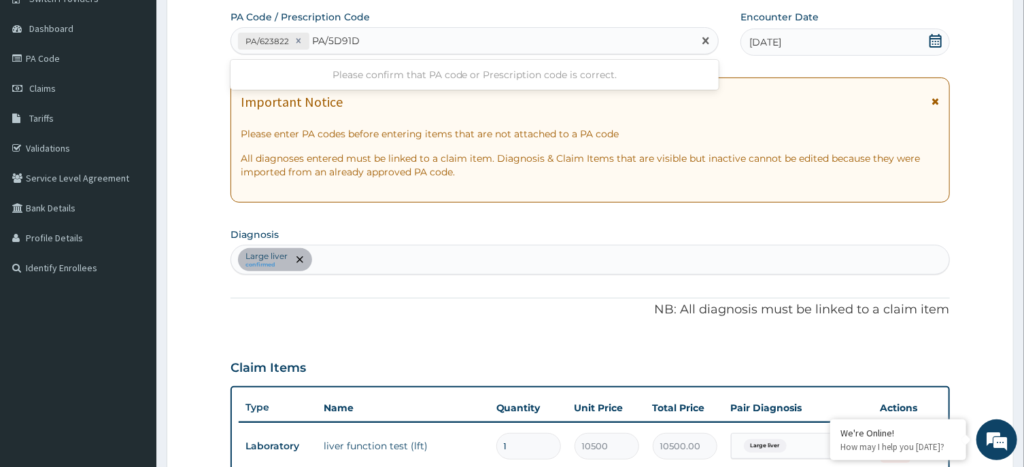
type input "PA/5D91D1"
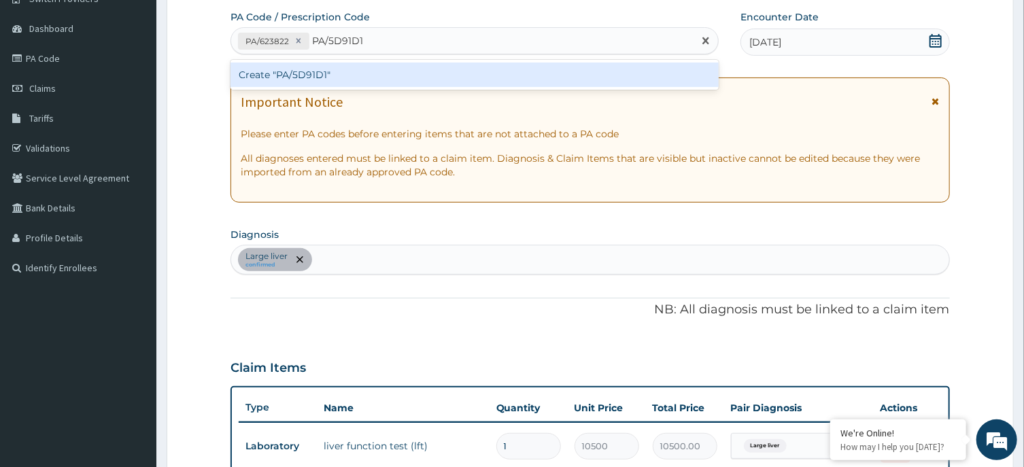
click at [583, 70] on div "Create "PA/5D91D1"" at bounding box center [474, 75] width 488 height 24
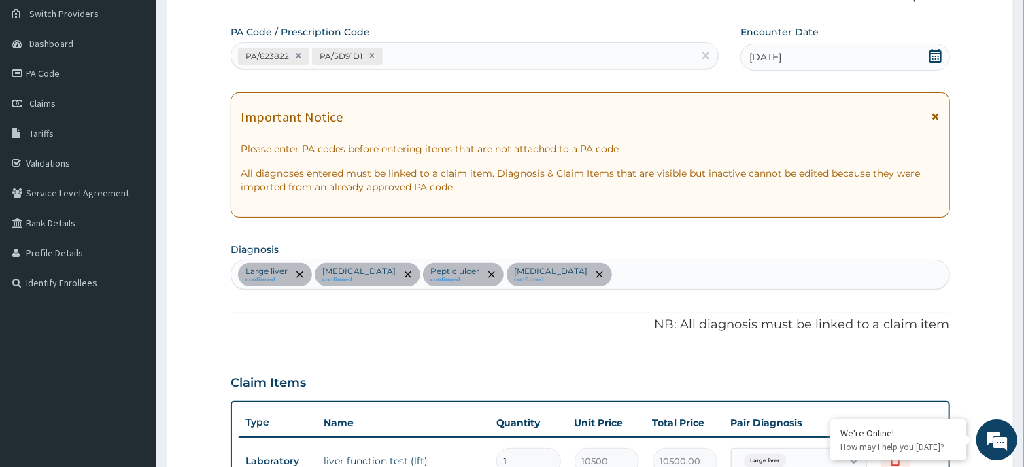
scroll to position [16, 0]
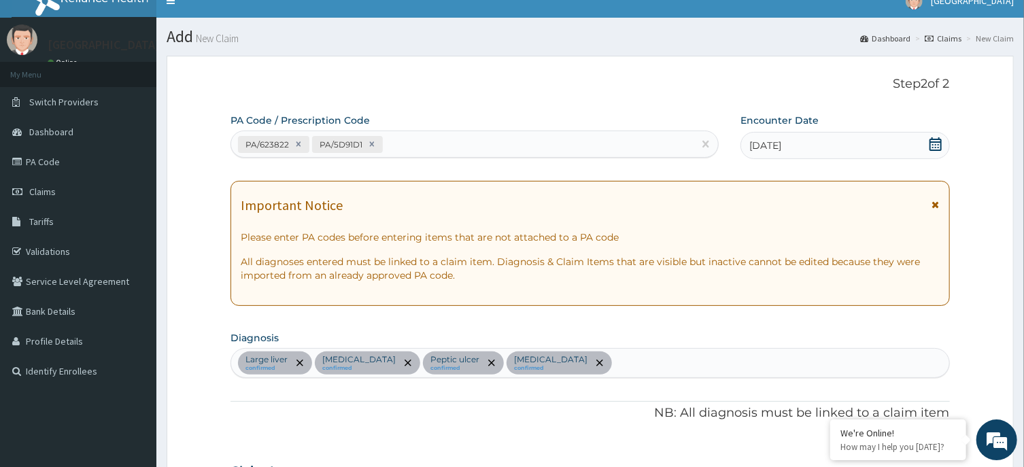
click at [638, 131] on div "PA Code / Prescription Code PA/623822 PA/5D91D1" at bounding box center [474, 136] width 488 height 44
click at [636, 148] on div "PA/623822 PA/5D91D1" at bounding box center [462, 144] width 462 height 22
type input "PA/DDB9BD"
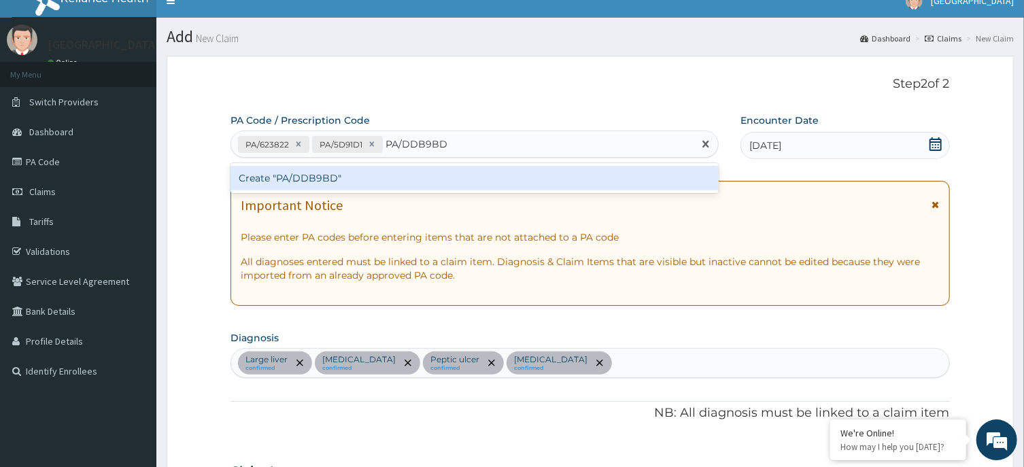
click at [611, 178] on div "Create "PA/DDB9BD"" at bounding box center [474, 178] width 488 height 24
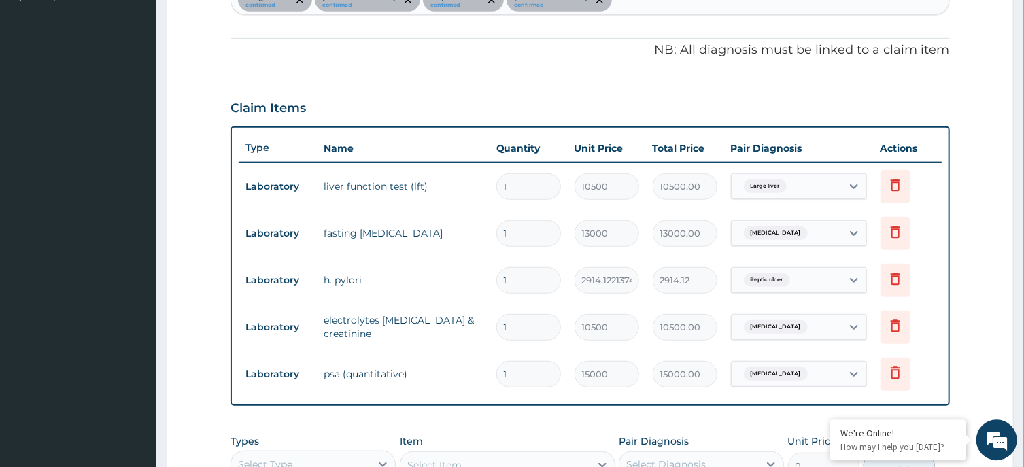
scroll to position [363, 0]
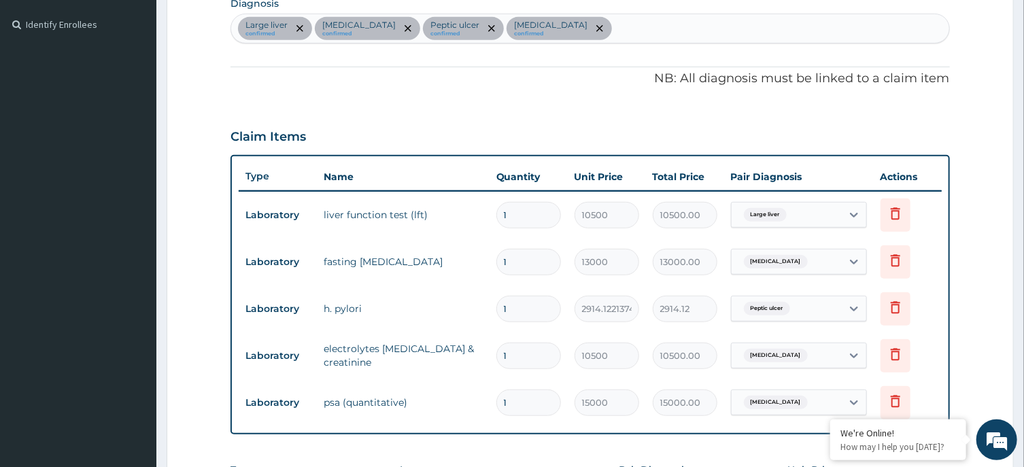
click at [755, 40] on div "Large liver confirmed Hyperlipidemia confirmed Peptic ulcer confirmed Prostatit…" at bounding box center [589, 28] width 717 height 29
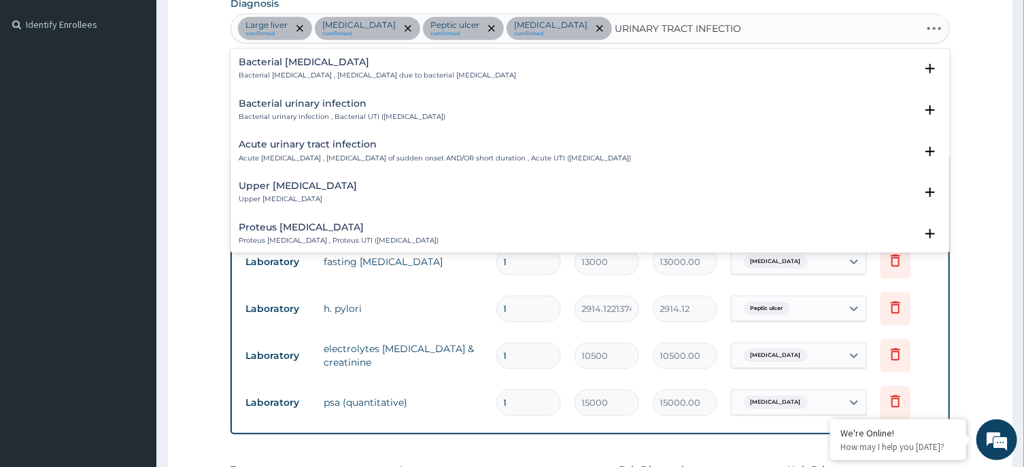
type input "URINARY TRACT INFECTION"
click at [334, 144] on h4 "Acute urinary tract infection" at bounding box center [435, 144] width 392 height 10
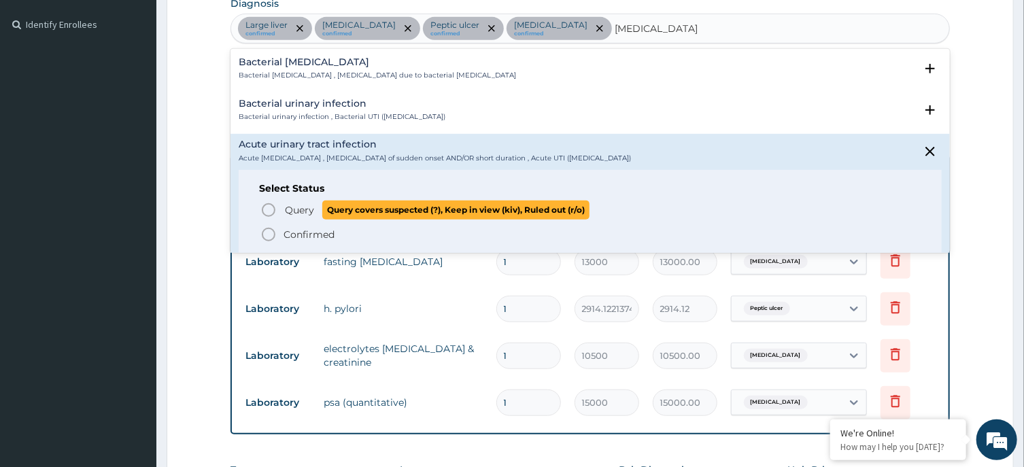
click at [272, 203] on icon "status option query" at bounding box center [268, 210] width 16 height 16
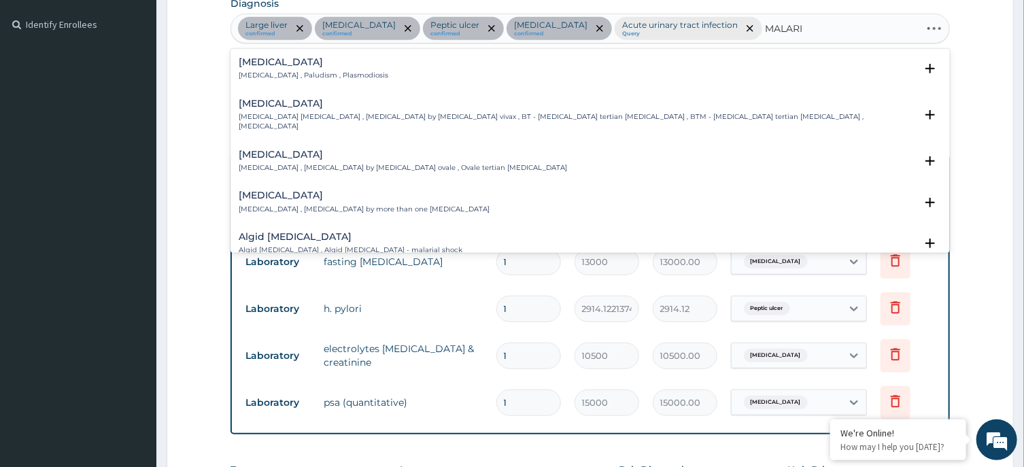
type input "MALARIA"
click at [266, 58] on h4 "Malaria" at bounding box center [314, 62] width 150 height 10
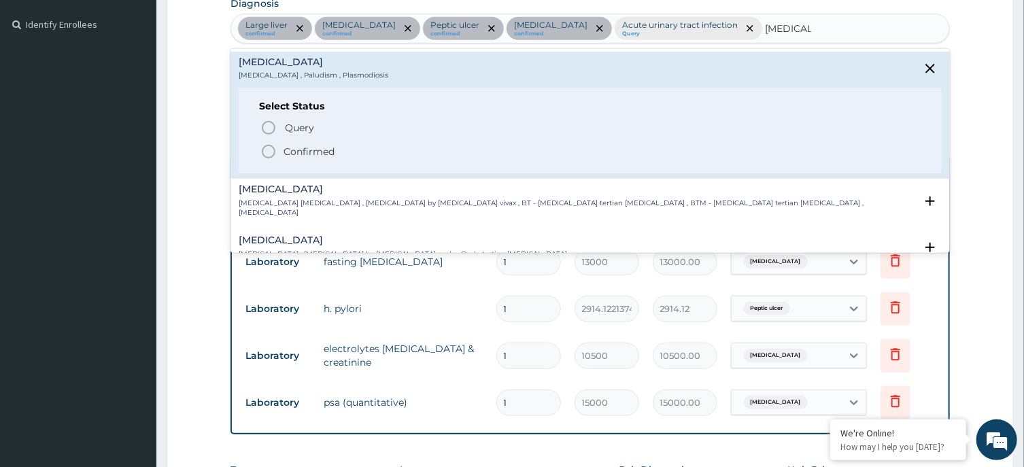
click at [263, 152] on icon "status option filled" at bounding box center [268, 151] width 16 height 16
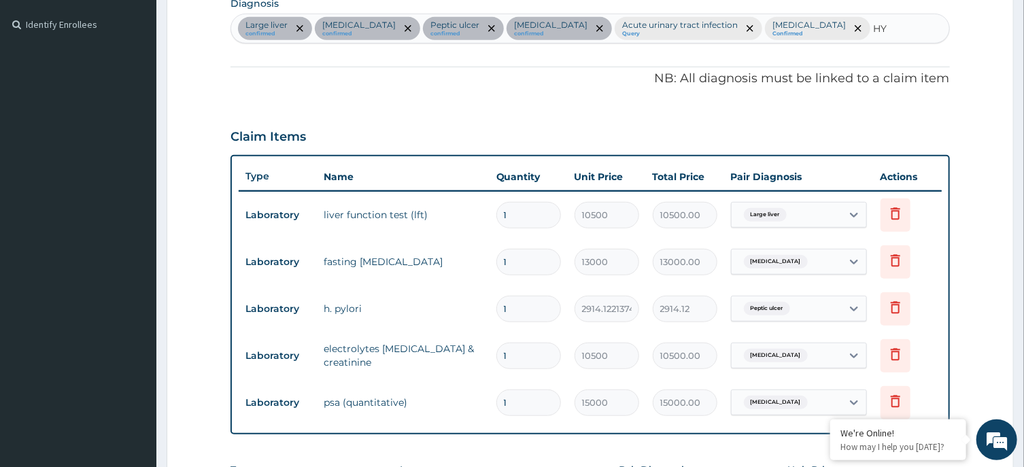
type input "H"
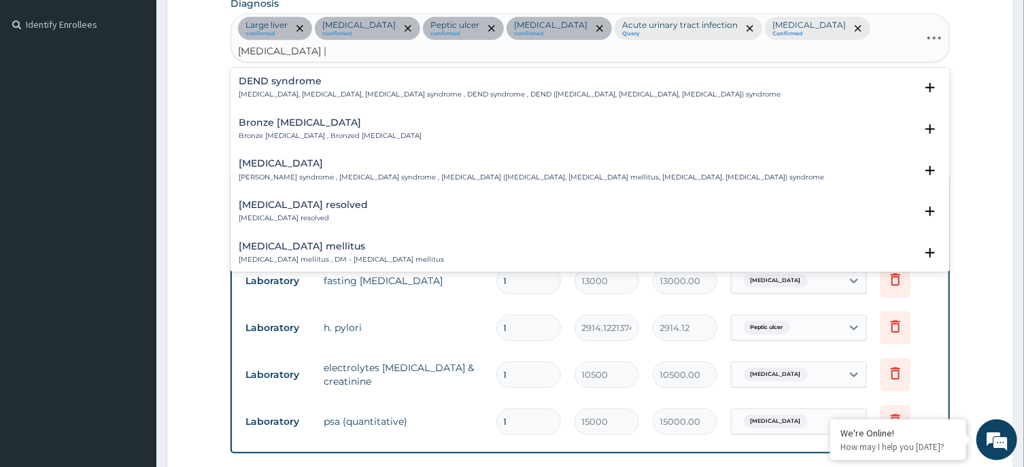
type input "DIABETES MELLITU"
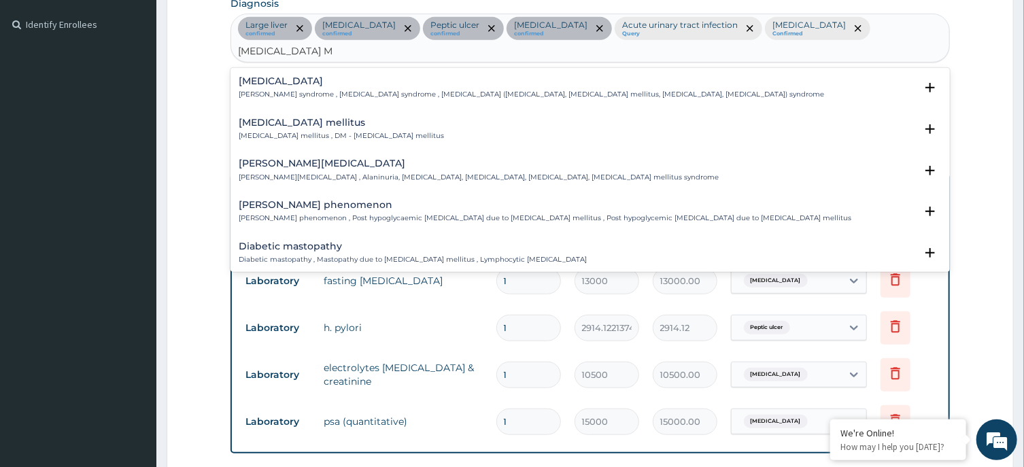
click at [317, 118] on h4 "Diabetes mellitus" at bounding box center [341, 123] width 205 height 10
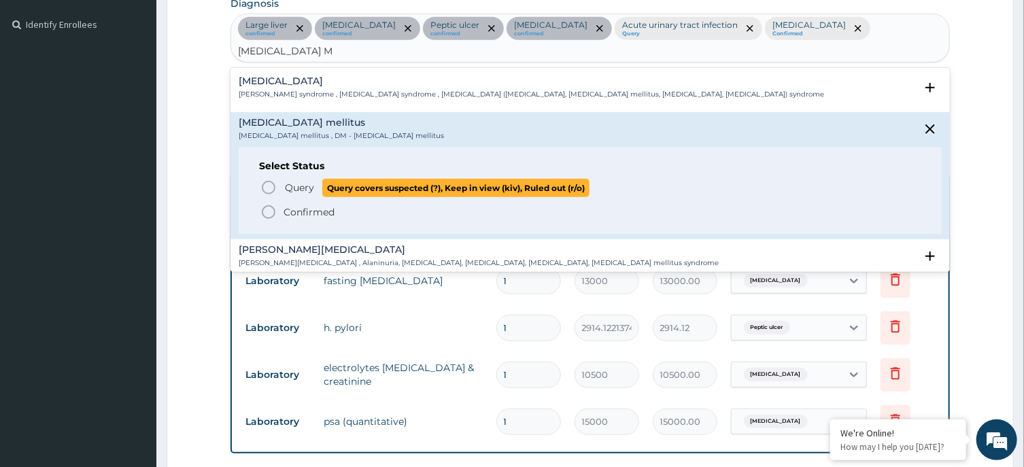
click at [267, 179] on icon "status option query" at bounding box center [268, 187] width 16 height 16
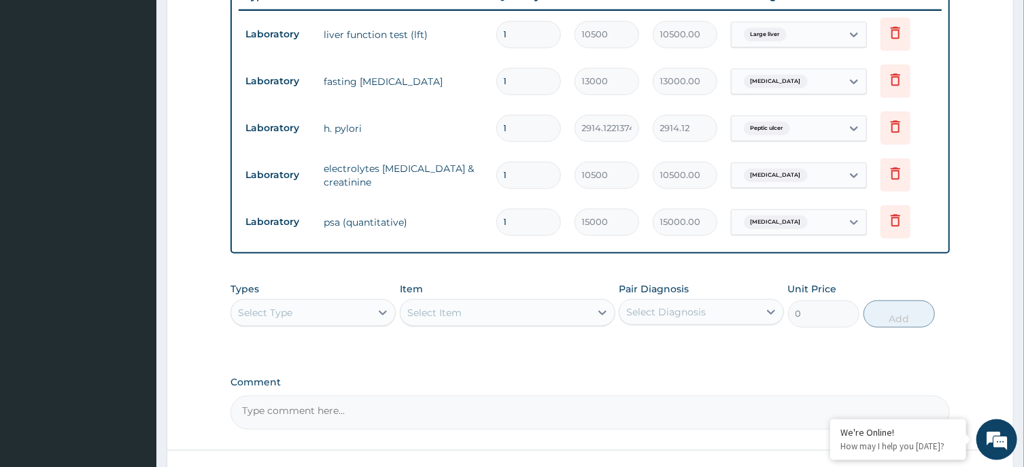
scroll to position [632, 0]
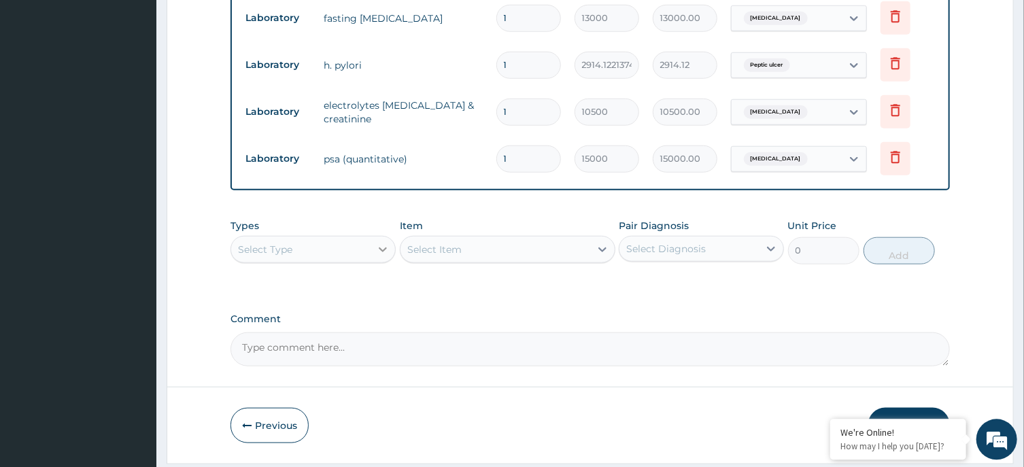
click at [372, 237] on div at bounding box center [383, 249] width 24 height 24
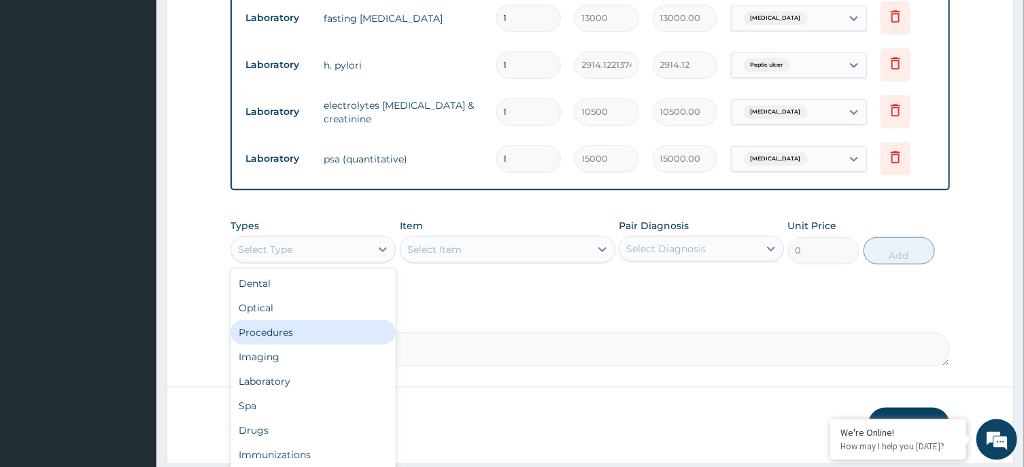
click at [307, 320] on div "Procedures" at bounding box center [312, 332] width 165 height 24
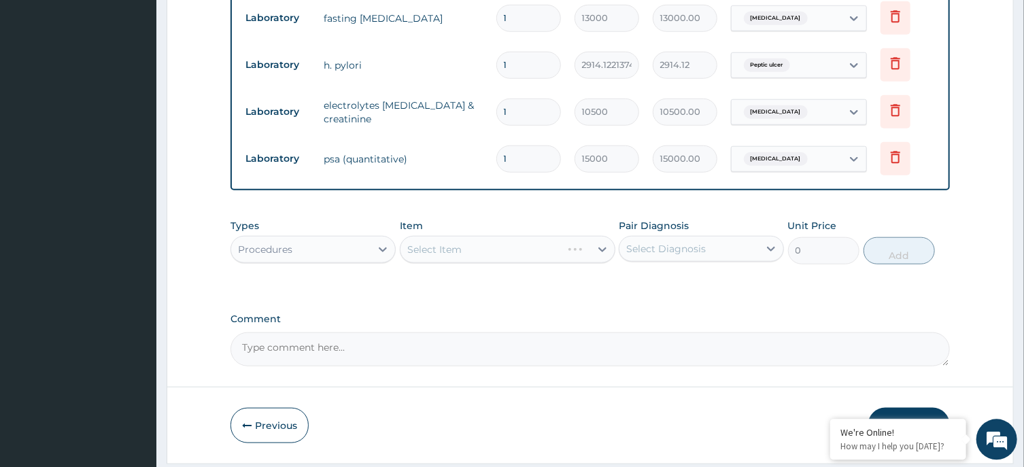
click at [534, 236] on div "Select Item" at bounding box center [508, 249] width 216 height 27
click at [473, 239] on div "Select Item" at bounding box center [495, 250] width 190 height 22
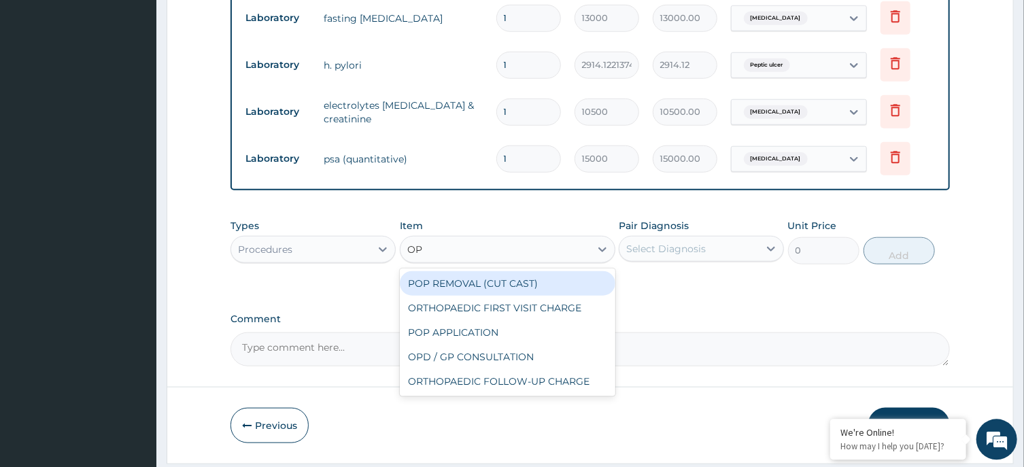
type input "OPD"
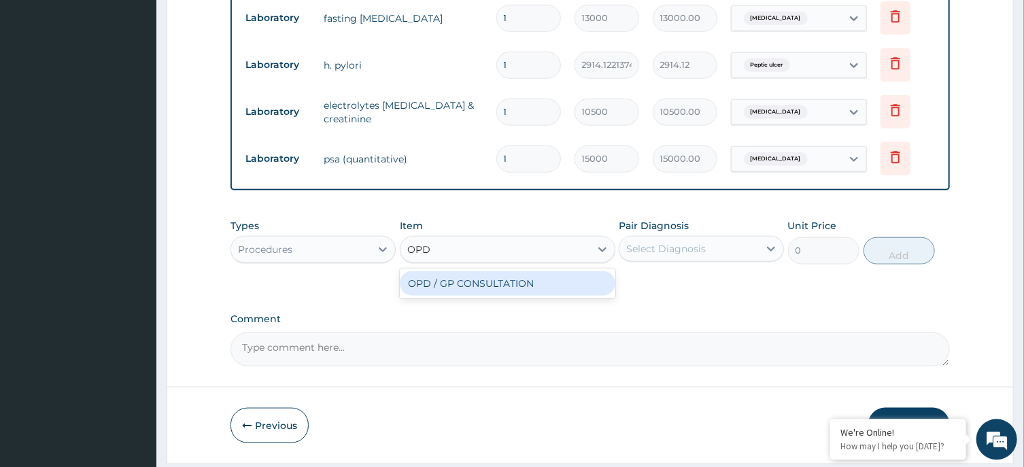
click at [477, 271] on div "OPD / GP CONSULTATION" at bounding box center [508, 283] width 216 height 24
type input "4000"
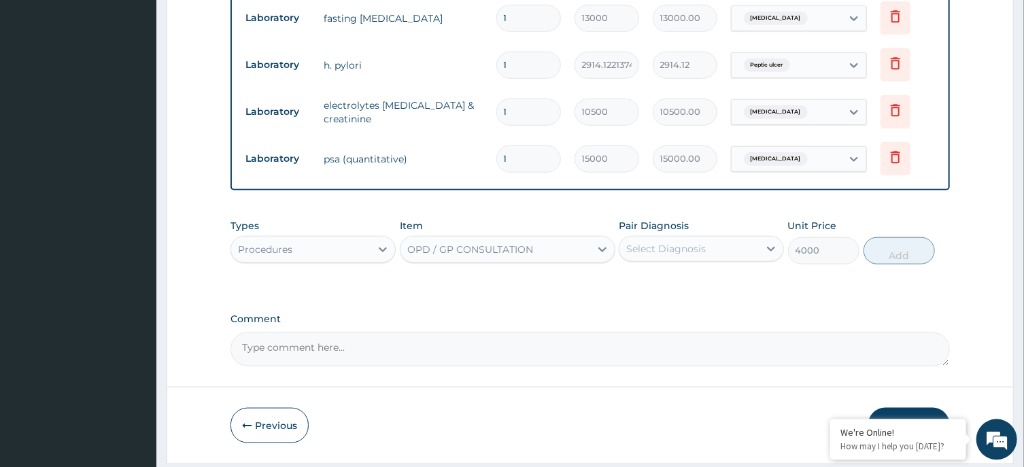
click at [721, 238] on div "Select Diagnosis" at bounding box center [688, 249] width 139 height 22
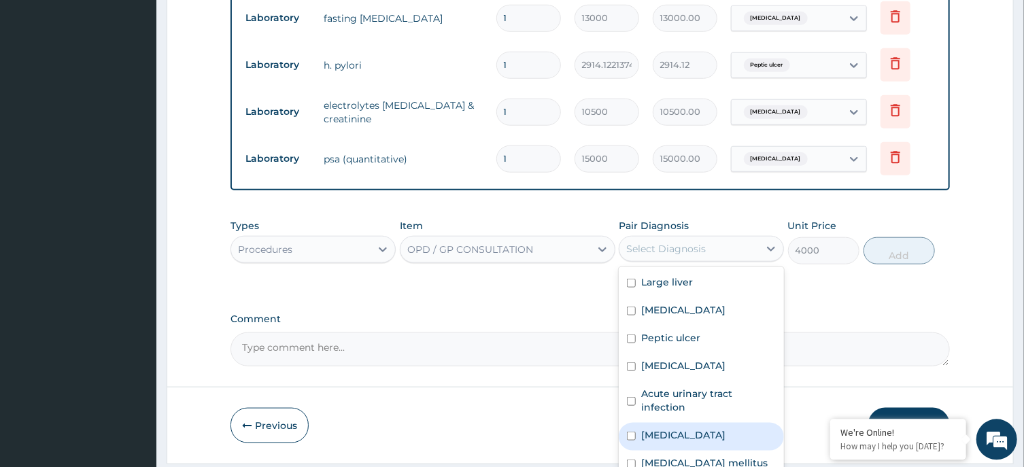
click at [707, 423] on div "Malaria" at bounding box center [701, 437] width 165 height 28
checkbox input "true"
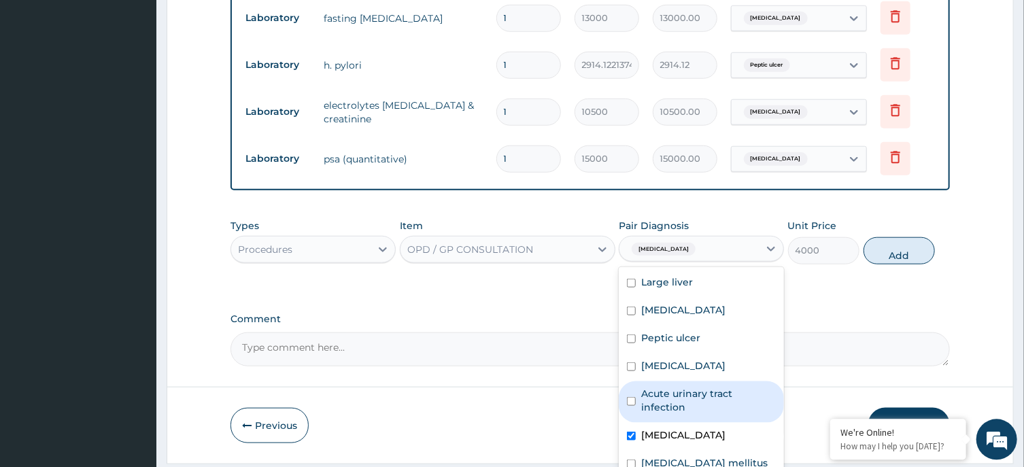
click at [716, 387] on label "Acute urinary tract infection" at bounding box center [708, 400] width 135 height 27
checkbox input "true"
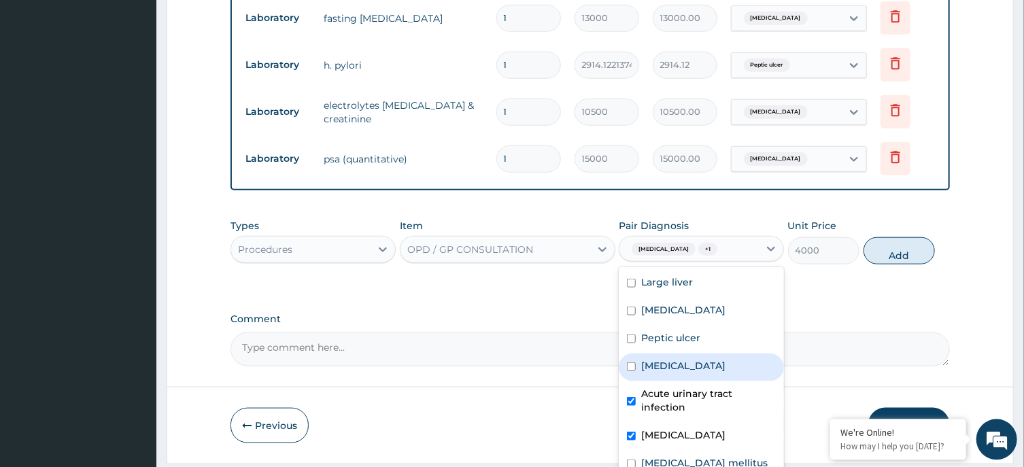
click at [718, 354] on div "Prostatitis" at bounding box center [701, 368] width 165 height 28
checkbox input "true"
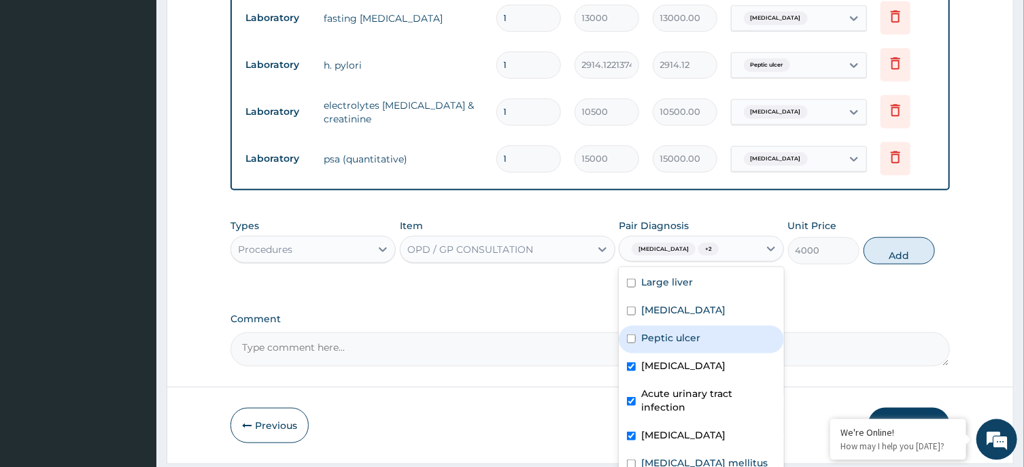
click at [719, 326] on div "Peptic ulcer" at bounding box center [701, 340] width 165 height 28
checkbox input "true"
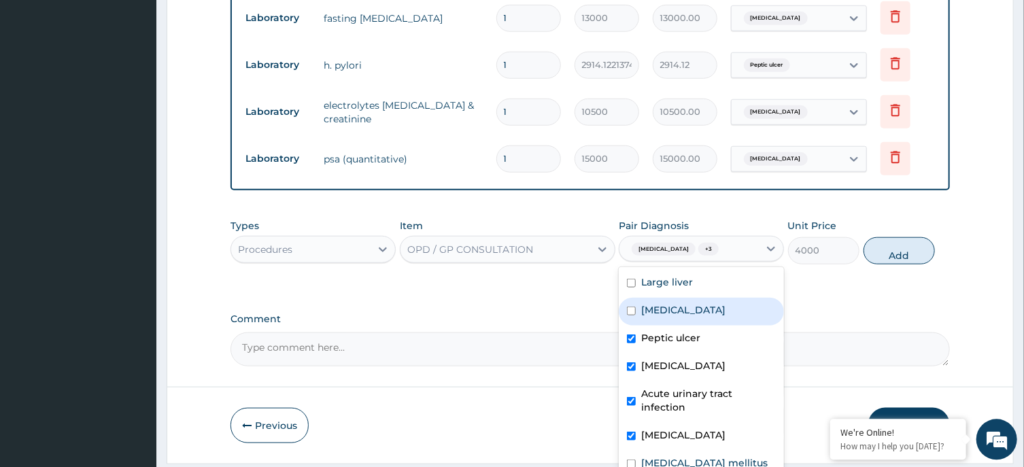
click at [720, 298] on div "Hyperlipidemia" at bounding box center [701, 312] width 165 height 28
checkbox input "true"
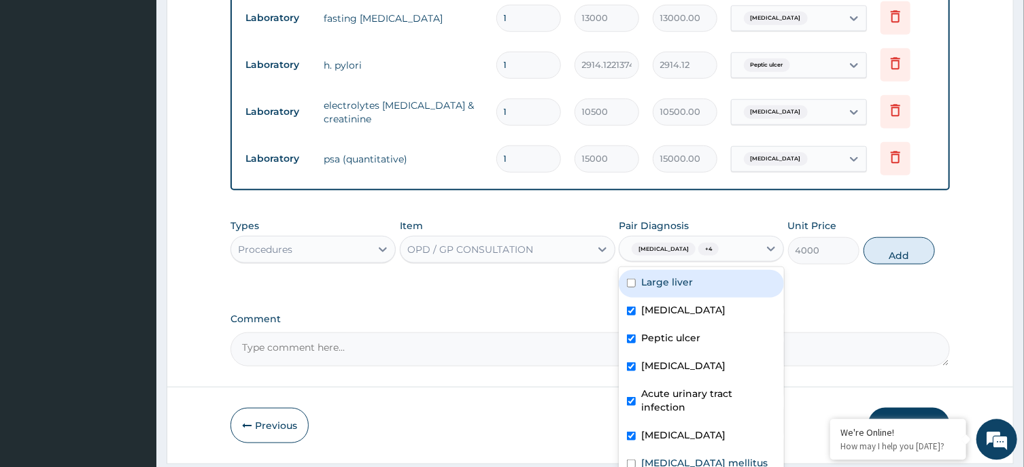
click at [721, 270] on div "Large liver" at bounding box center [701, 284] width 165 height 28
checkbox input "true"
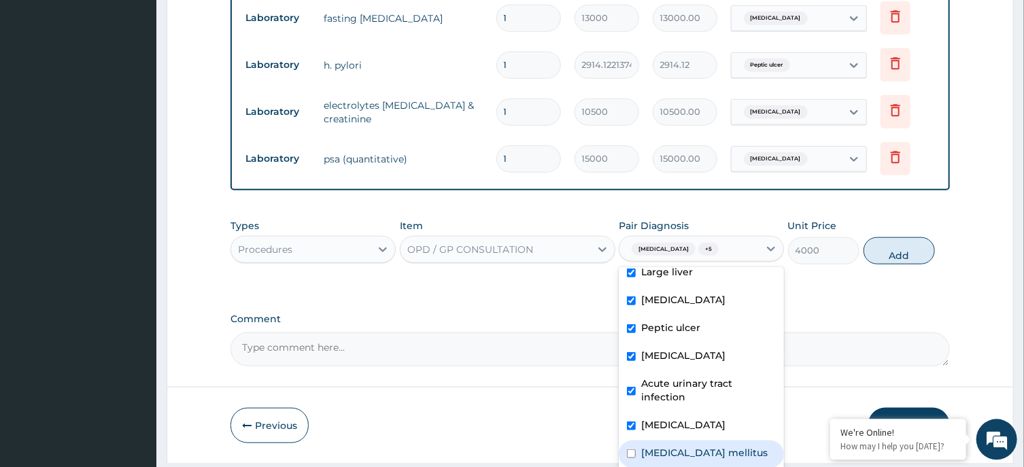
click at [750, 441] on div "Diabetes mellitus" at bounding box center [701, 455] width 165 height 28
checkbox input "true"
click at [899, 237] on button "Add" at bounding box center [899, 250] width 72 height 27
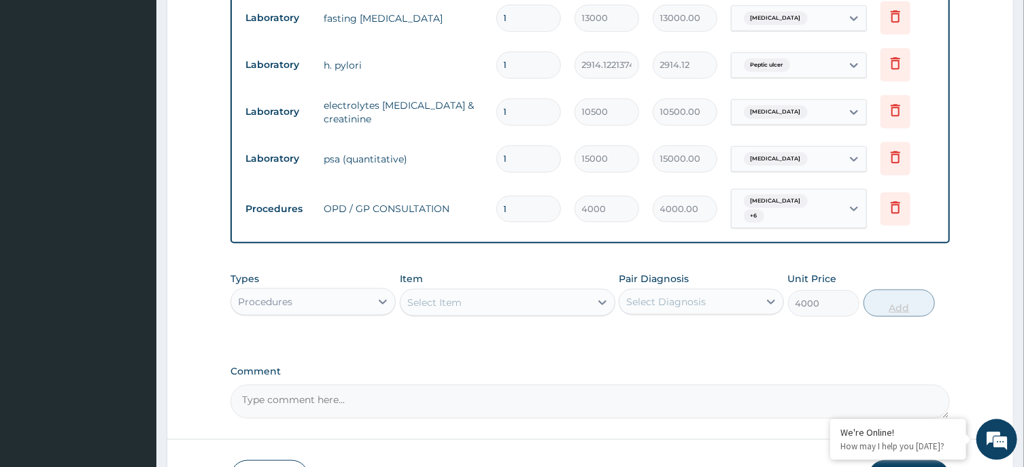
type input "0"
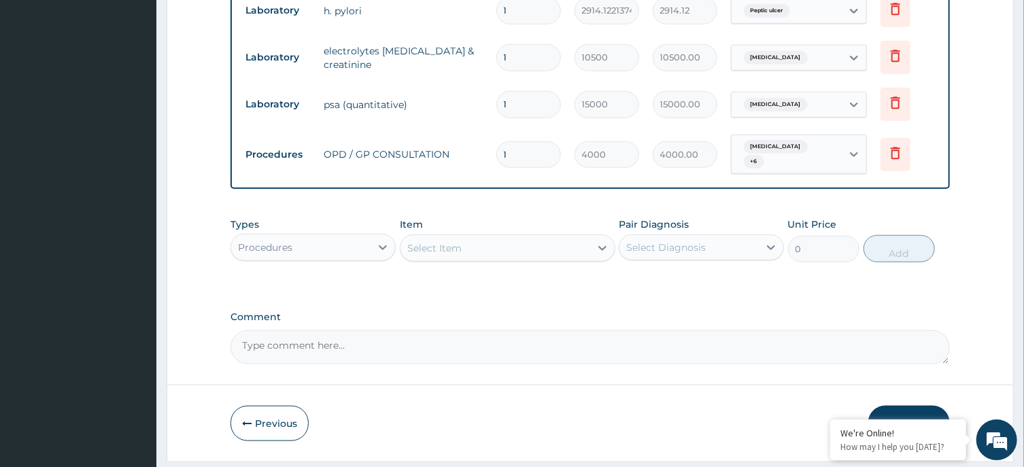
scroll to position [694, 0]
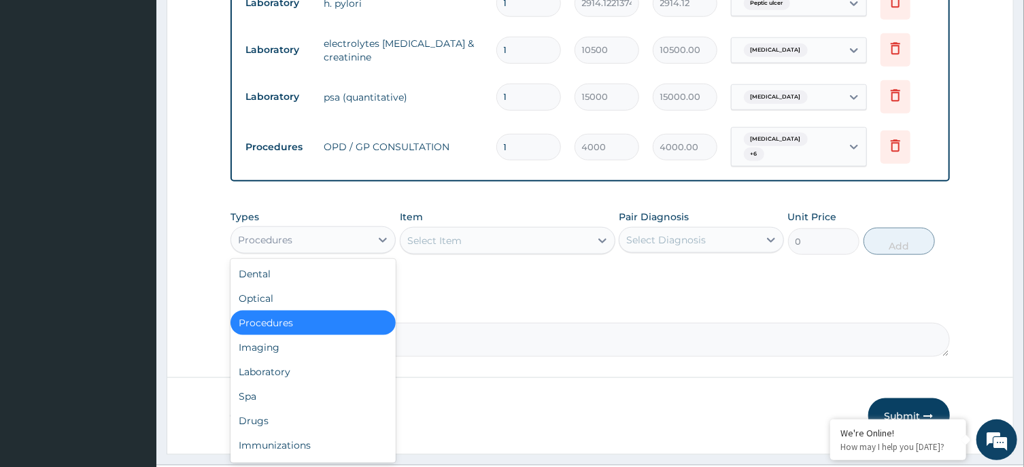
click at [362, 229] on div "Procedures" at bounding box center [300, 240] width 139 height 22
click at [307, 360] on div "Laboratory" at bounding box center [312, 372] width 165 height 24
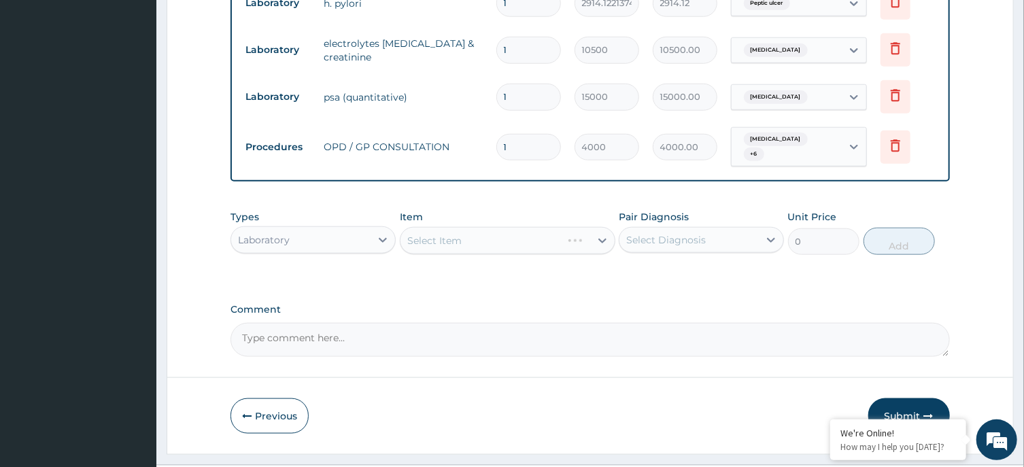
click at [493, 227] on div "Select Item" at bounding box center [508, 240] width 216 height 27
click at [517, 227] on div "Select Item" at bounding box center [508, 240] width 216 height 27
click at [517, 230] on div "Select Item" at bounding box center [495, 241] width 190 height 22
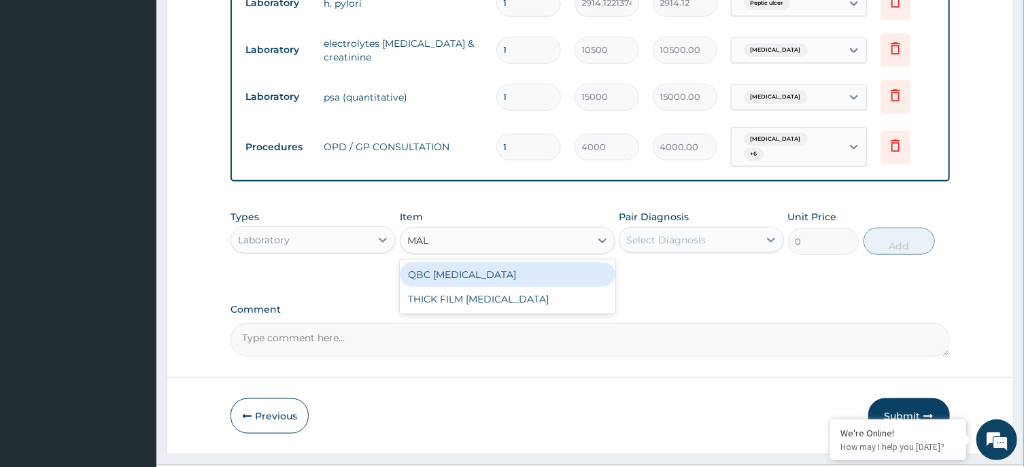
type input "MALA"
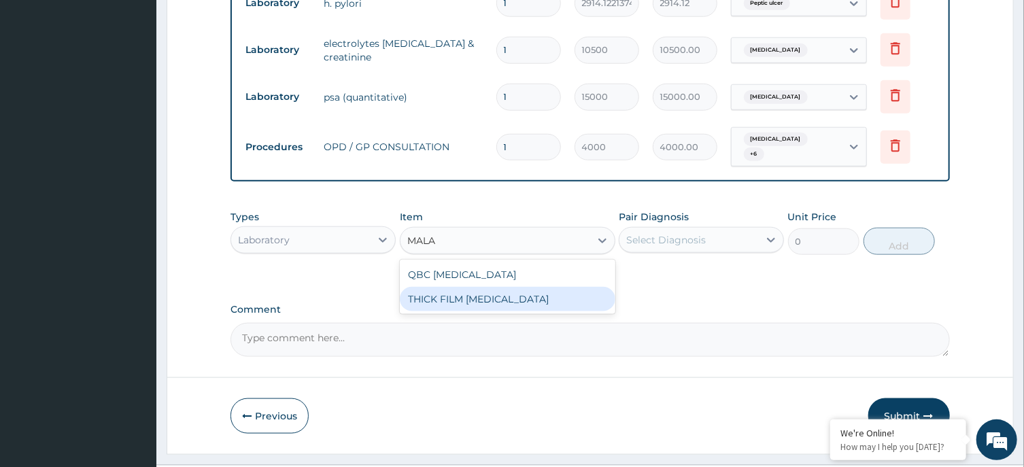
click at [519, 287] on div "THICK FILM MALARIA" at bounding box center [508, 299] width 216 height 24
type input "2000"
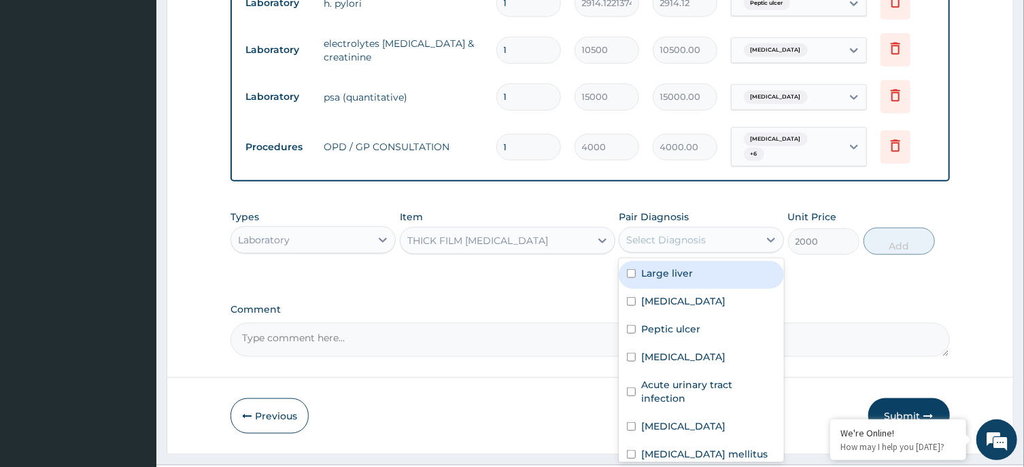
click at [693, 233] on div "Select Diagnosis" at bounding box center [666, 240] width 80 height 14
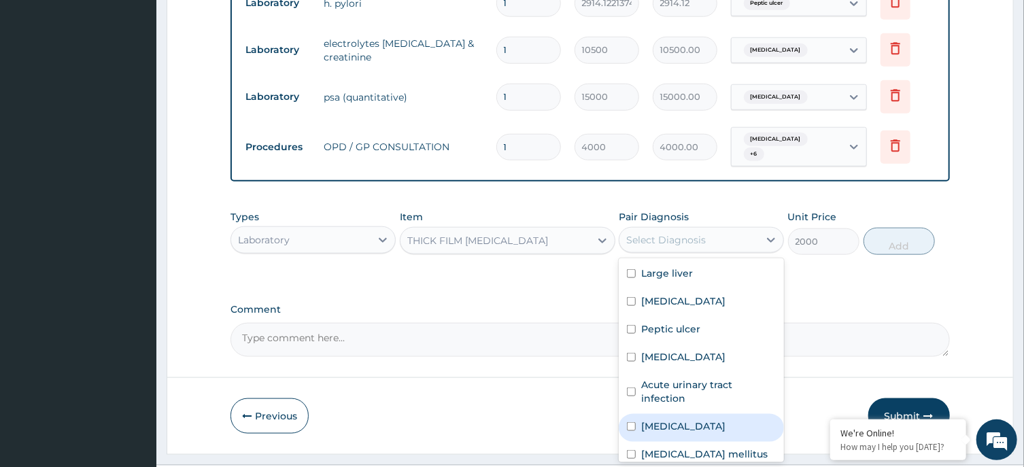
click at [661, 419] on label "Malaria" at bounding box center [683, 426] width 84 height 14
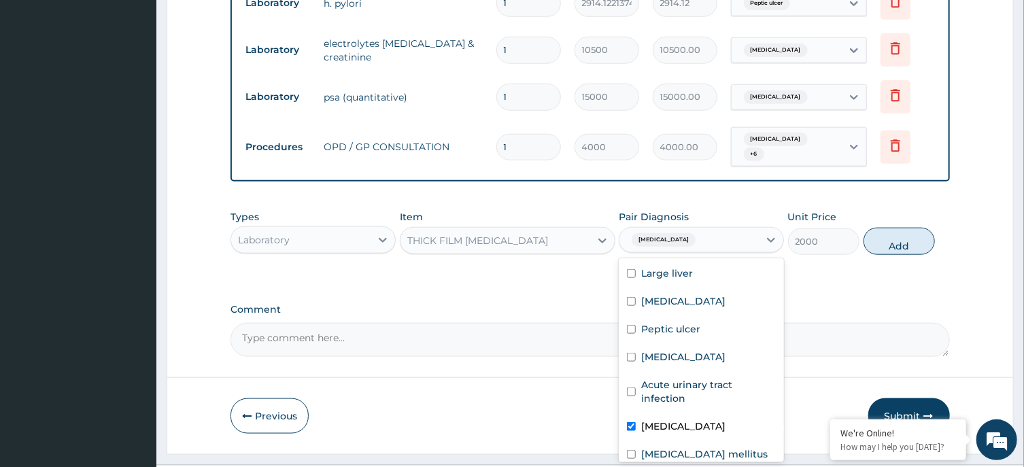
checkbox input "true"
click at [881, 228] on button "Add" at bounding box center [899, 241] width 72 height 27
type input "0"
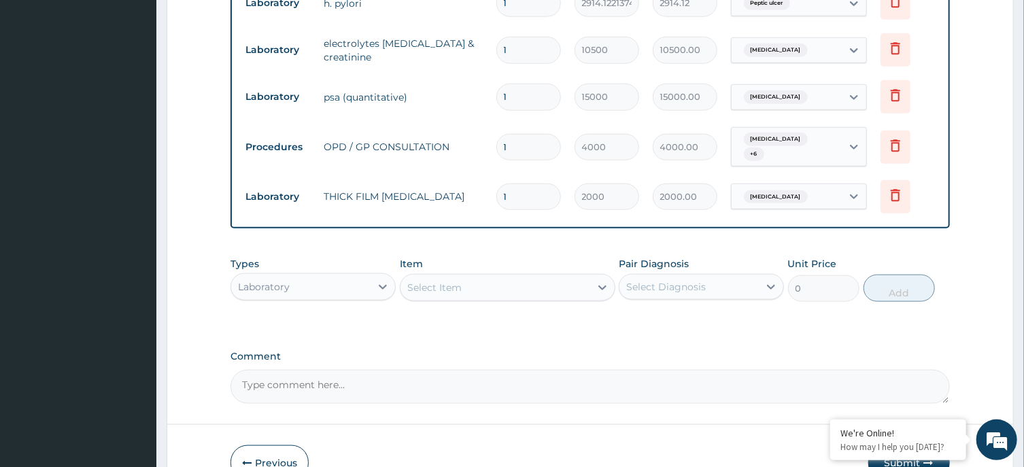
click at [554, 277] on div "Select Item" at bounding box center [495, 288] width 190 height 22
type input "URINA"
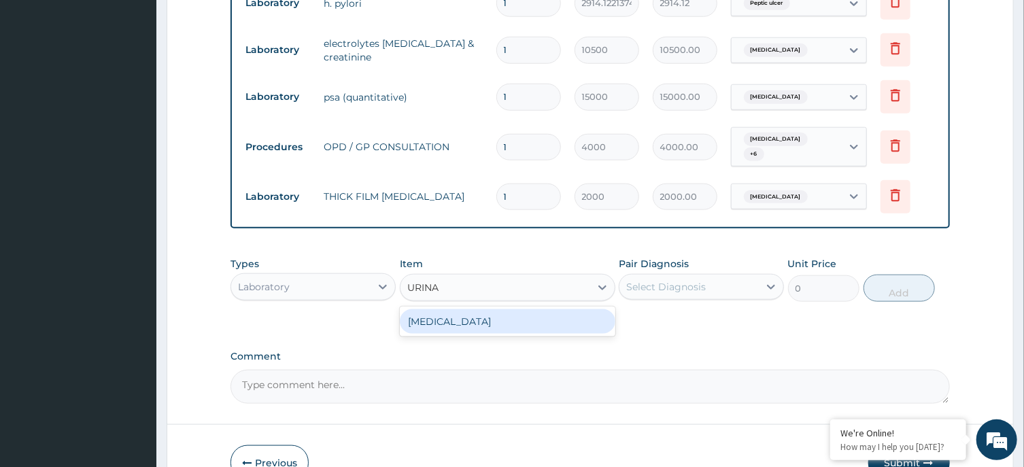
click at [553, 309] on div "URINALYSIS" at bounding box center [508, 321] width 216 height 24
type input "1750"
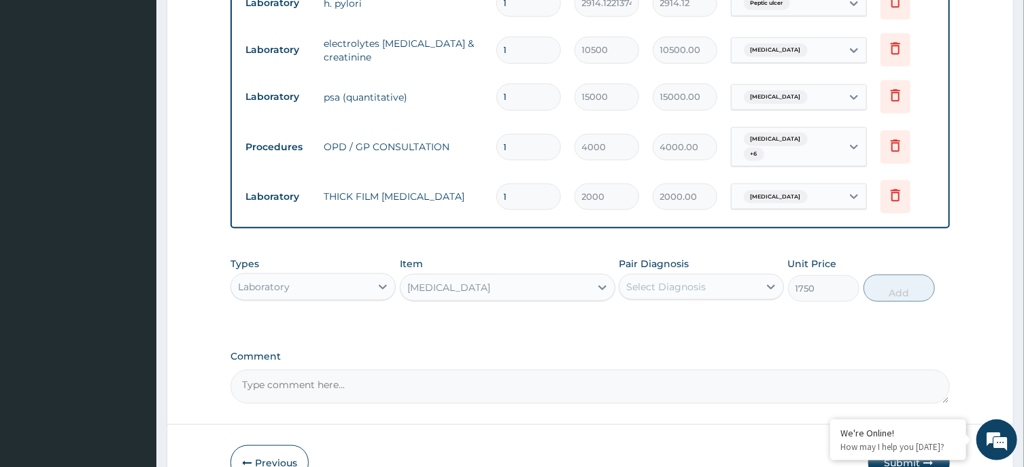
click at [699, 280] on div "Select Diagnosis" at bounding box center [666, 287] width 80 height 14
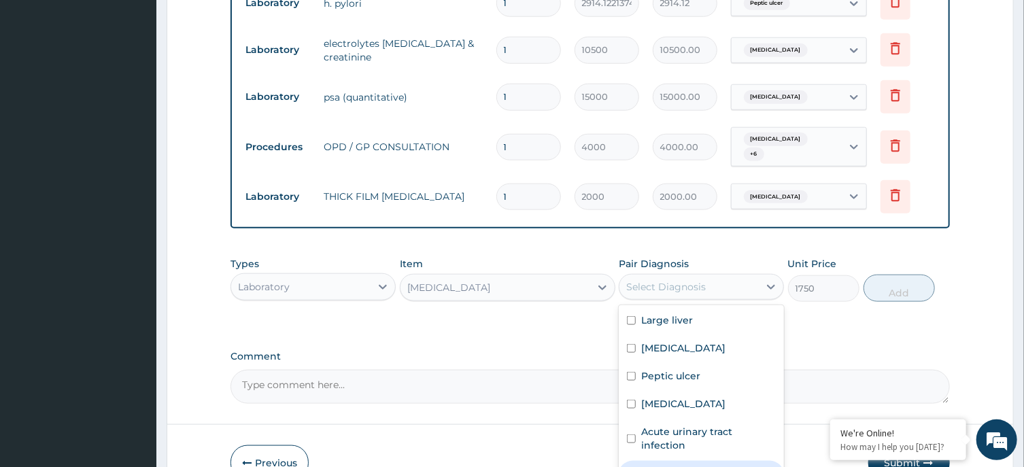
scroll to position [10, 0]
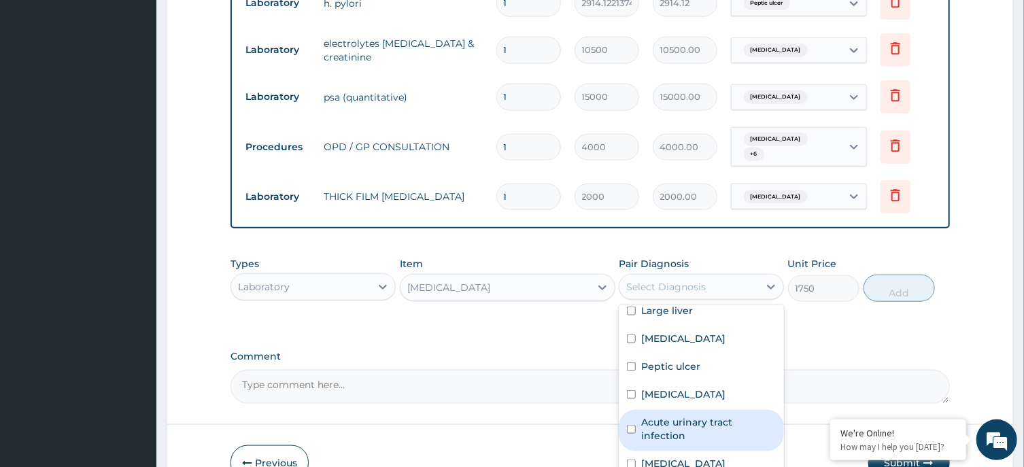
click at [712, 415] on label "Acute urinary tract infection" at bounding box center [708, 428] width 135 height 27
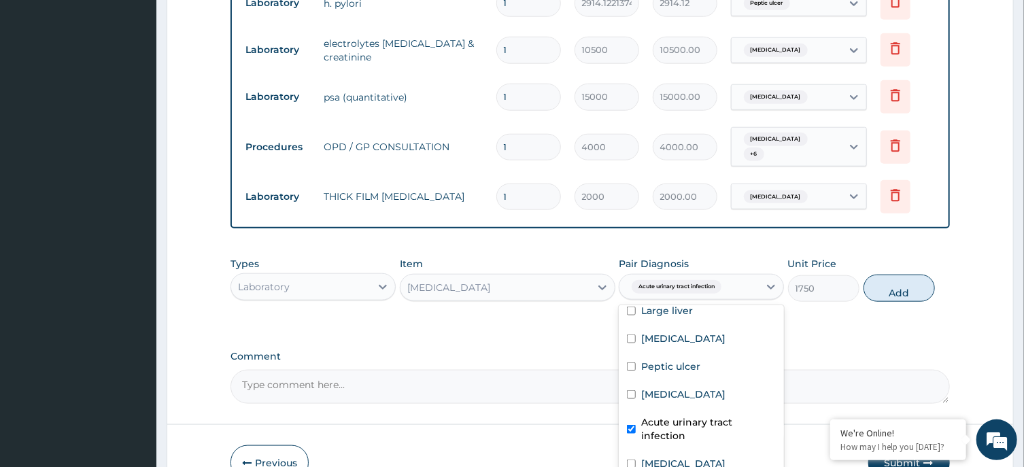
checkbox input "true"
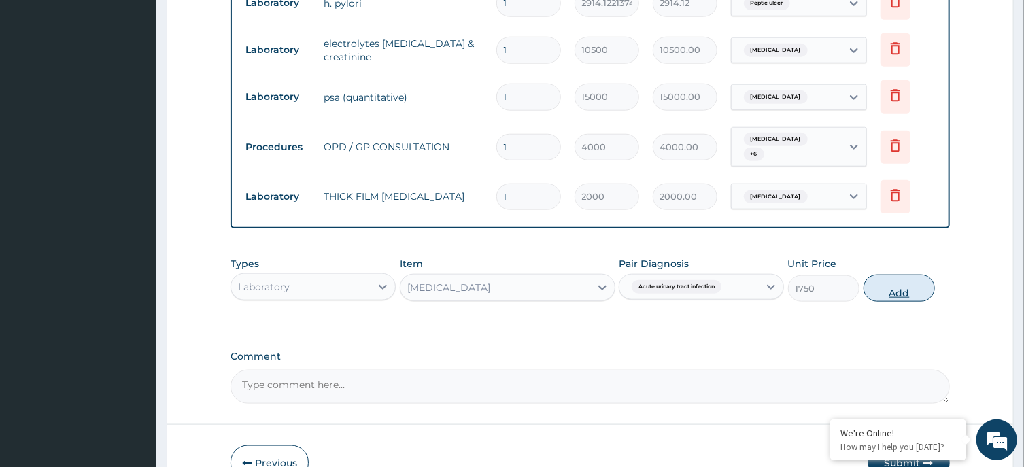
click at [906, 275] on button "Add" at bounding box center [899, 288] width 72 height 27
type input "0"
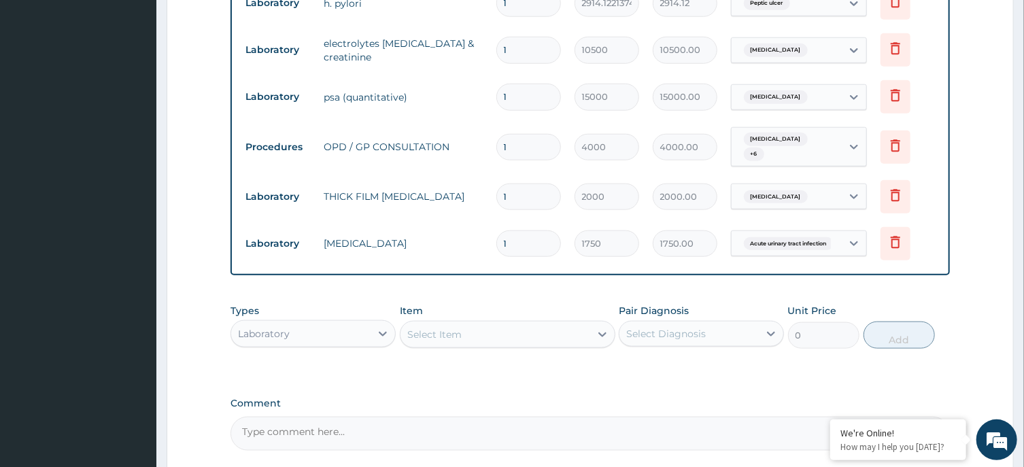
scroll to position [786, 0]
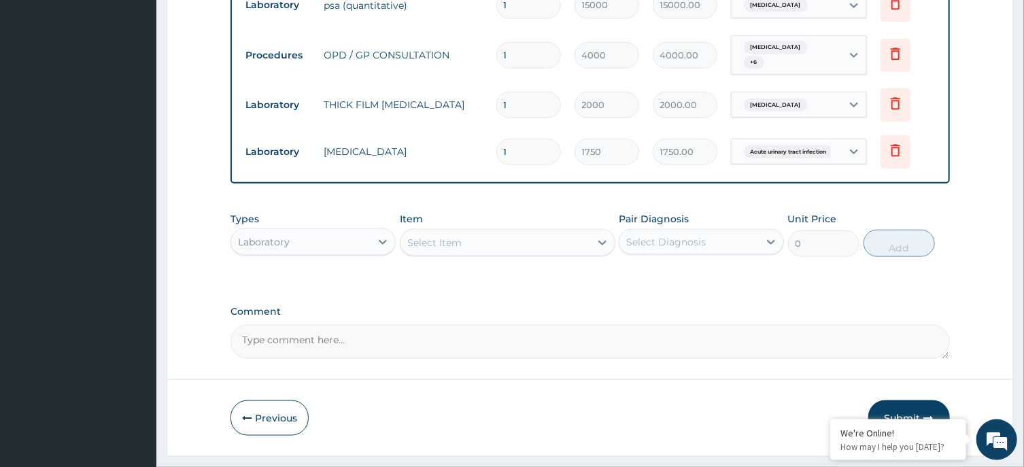
click at [461, 236] on div "Select Item" at bounding box center [434, 243] width 54 height 14
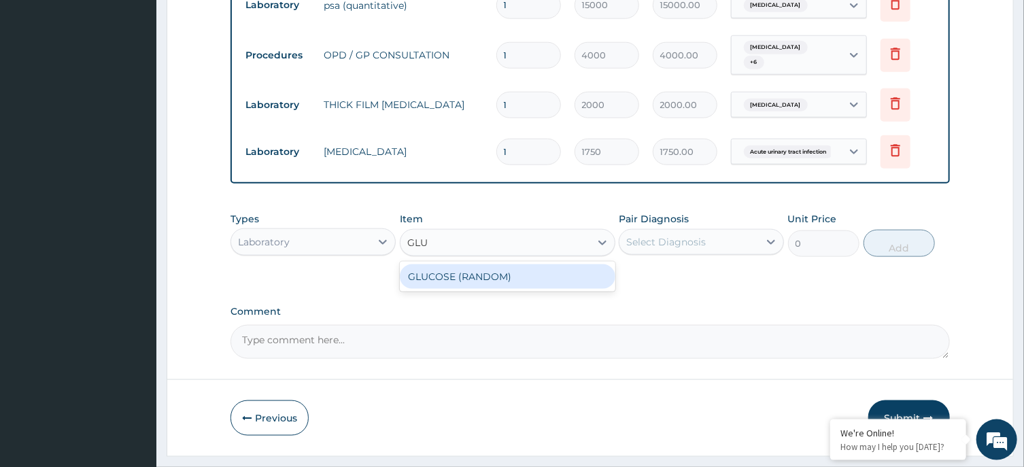
type input "GLUC"
click at [487, 264] on div "GLUCOSE (RANDOM)" at bounding box center [508, 276] width 216 height 24
type input "1800"
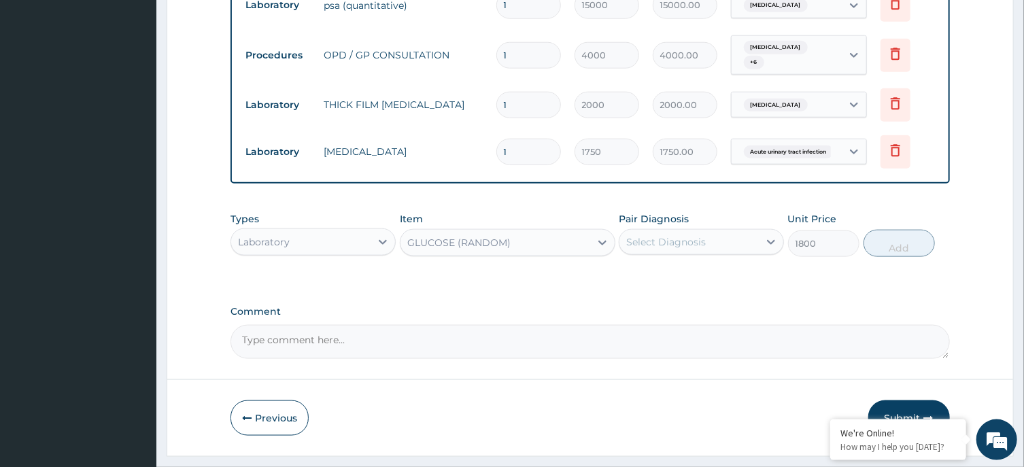
click at [689, 235] on div "Select Diagnosis" at bounding box center [666, 242] width 80 height 14
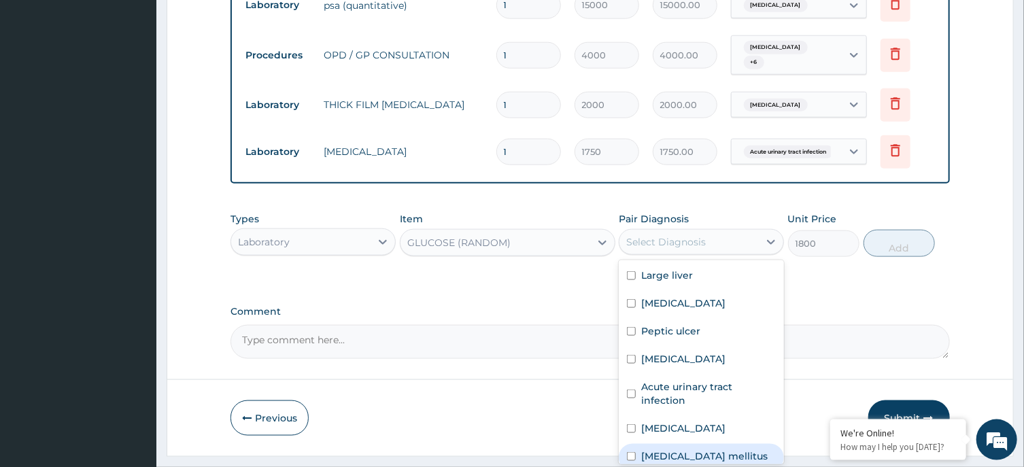
scroll to position [10, 0]
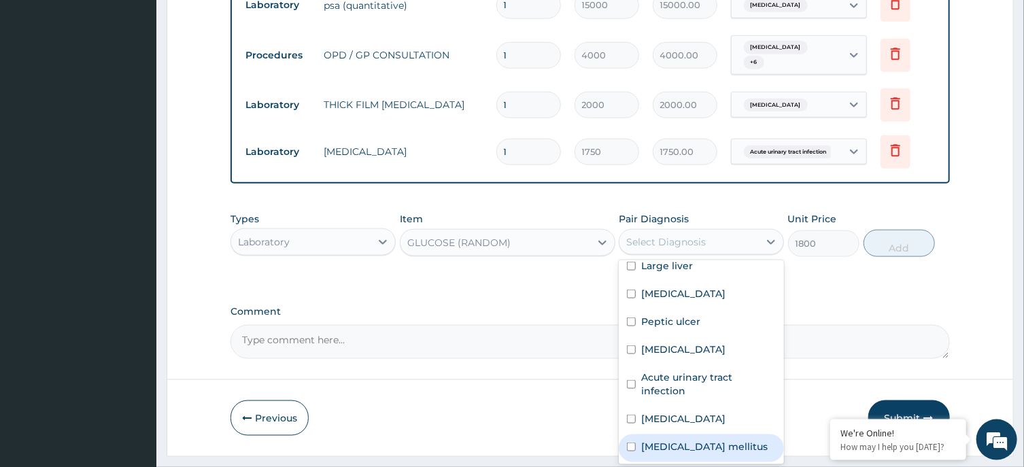
click at [754, 434] on div "Diabetes mellitus" at bounding box center [701, 448] width 165 height 28
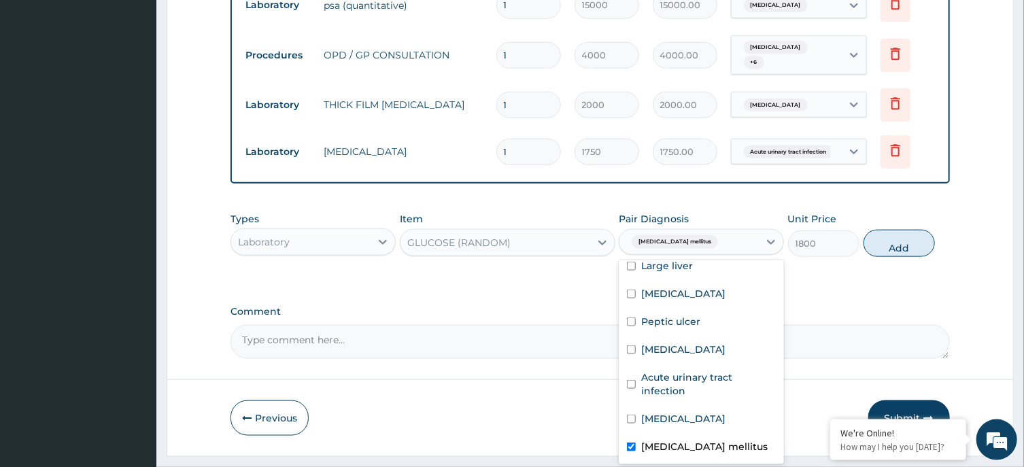
checkbox input "true"
click at [895, 230] on button "Add" at bounding box center [899, 243] width 72 height 27
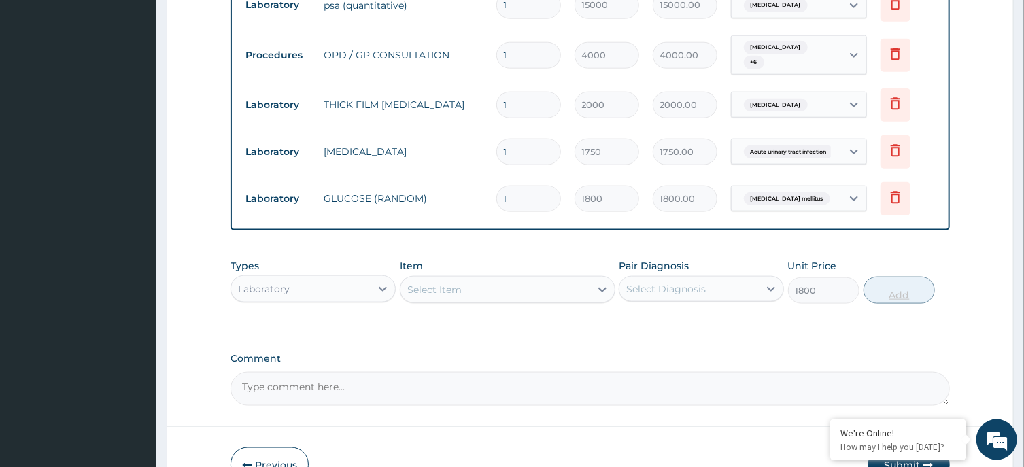
type input "0"
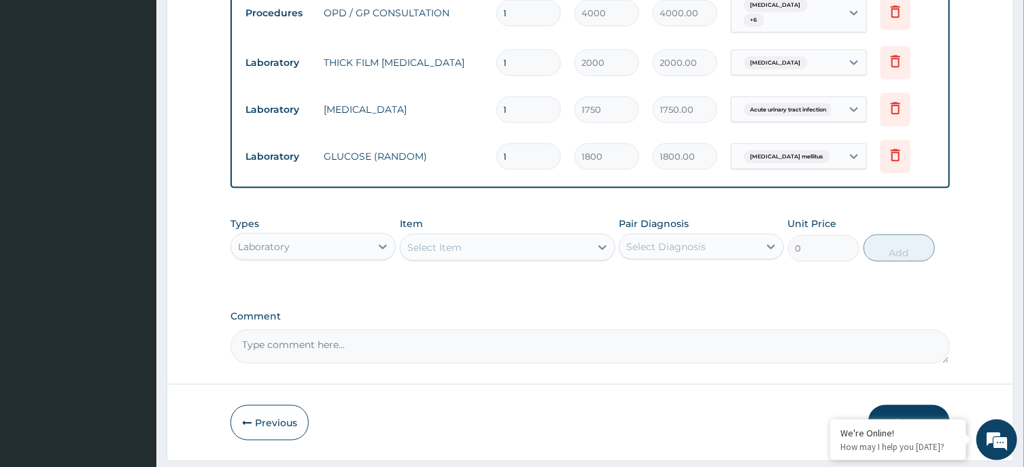
scroll to position [835, 0]
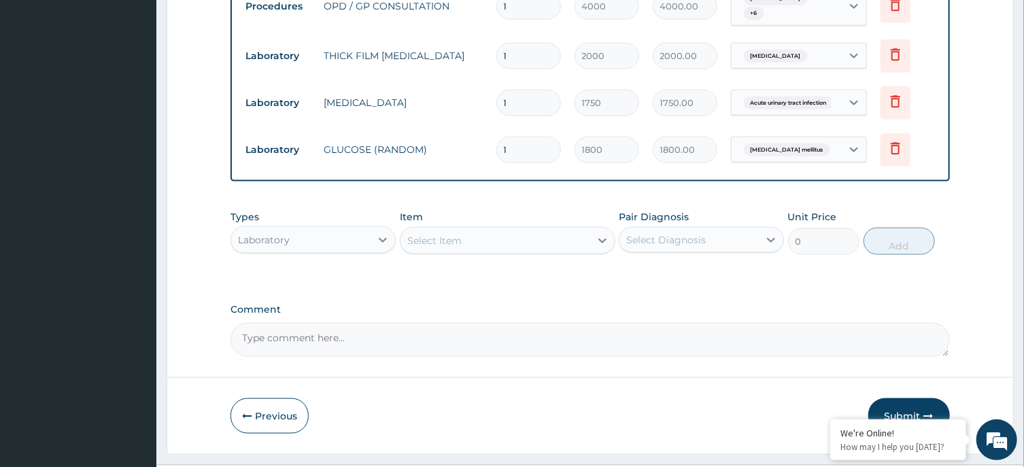
click at [905, 398] on button "Submit" at bounding box center [909, 415] width 82 height 35
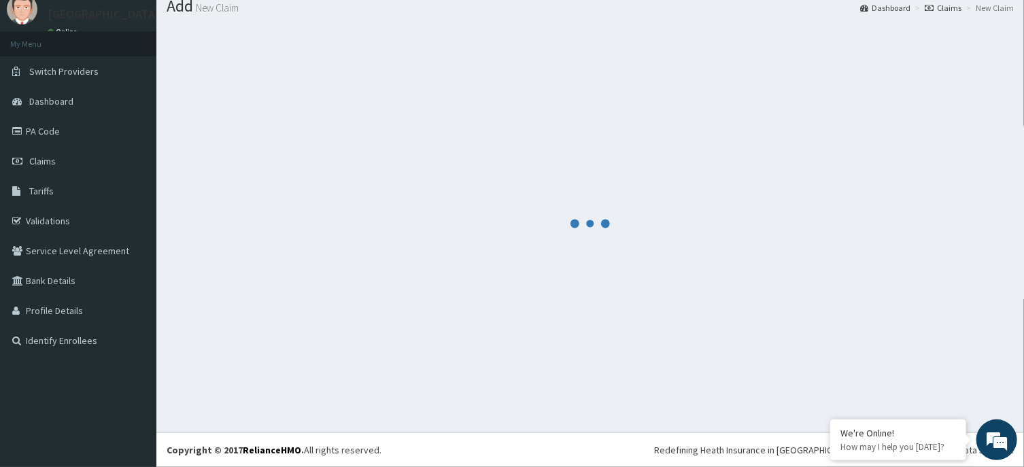
scroll to position [47, 0]
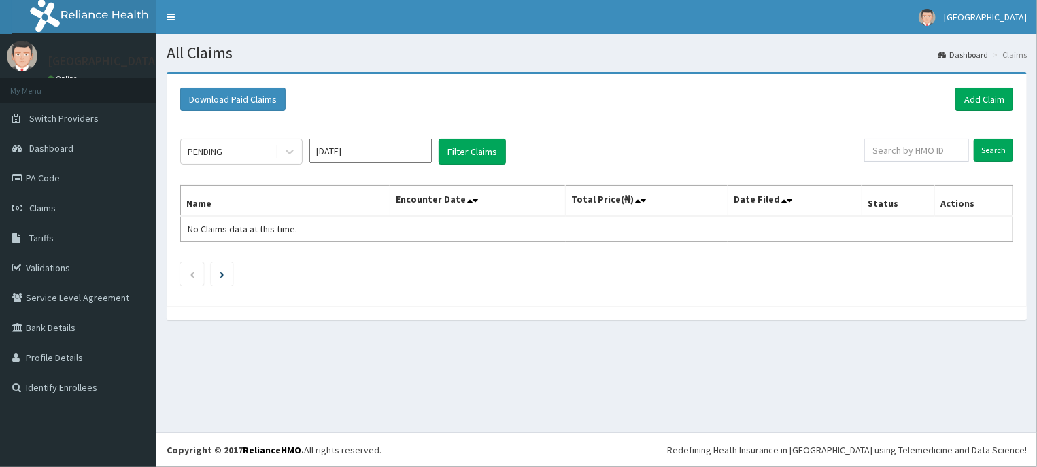
click at [414, 149] on input "[DATE]" at bounding box center [370, 151] width 122 height 24
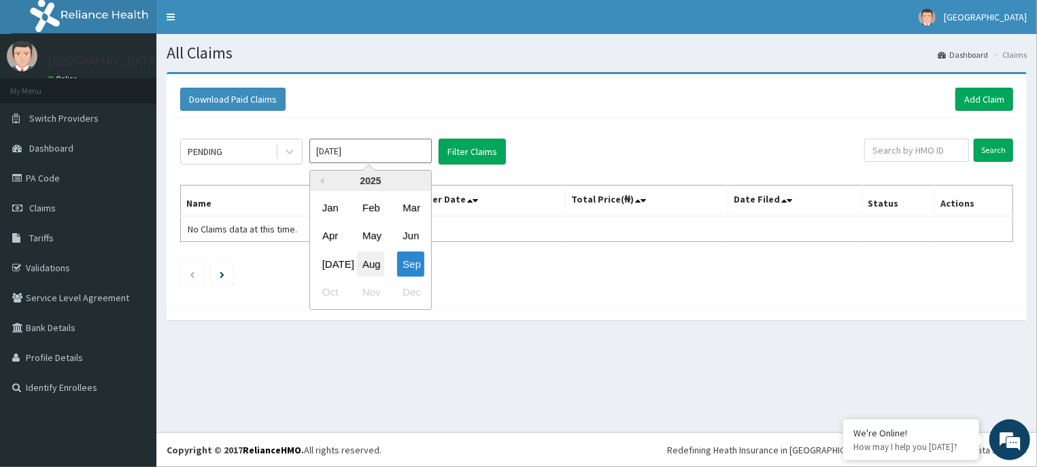
click at [378, 268] on div "Aug" at bounding box center [370, 264] width 27 height 25
type input "[DATE]"
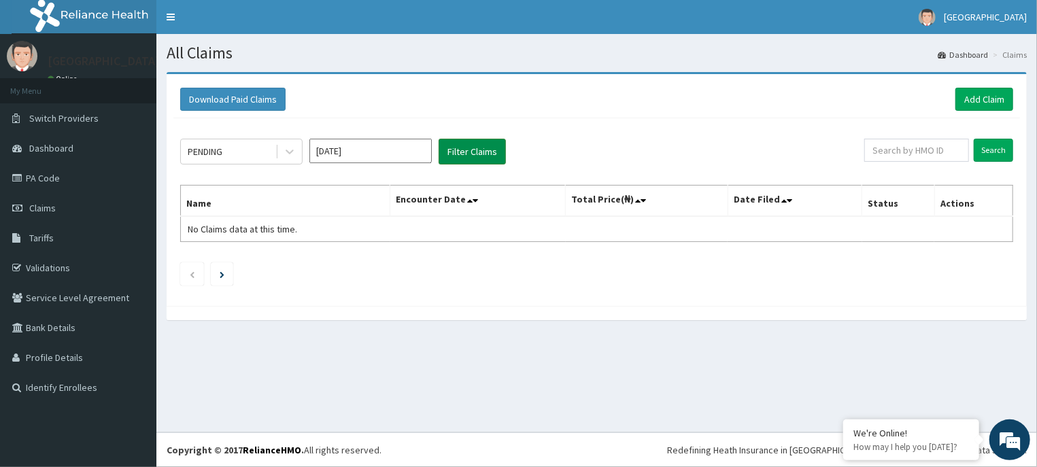
click at [483, 145] on button "Filter Claims" at bounding box center [472, 152] width 67 height 26
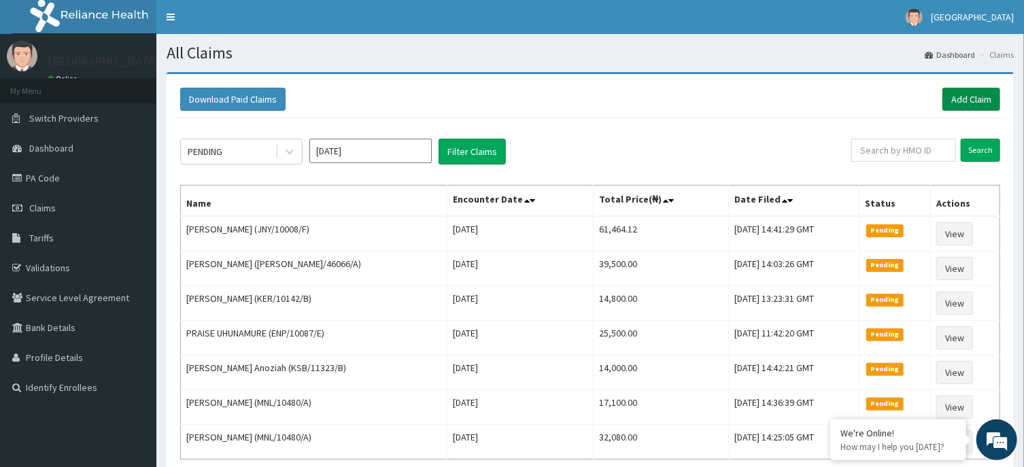
click at [980, 102] on link "Add Claim" at bounding box center [971, 99] width 58 height 23
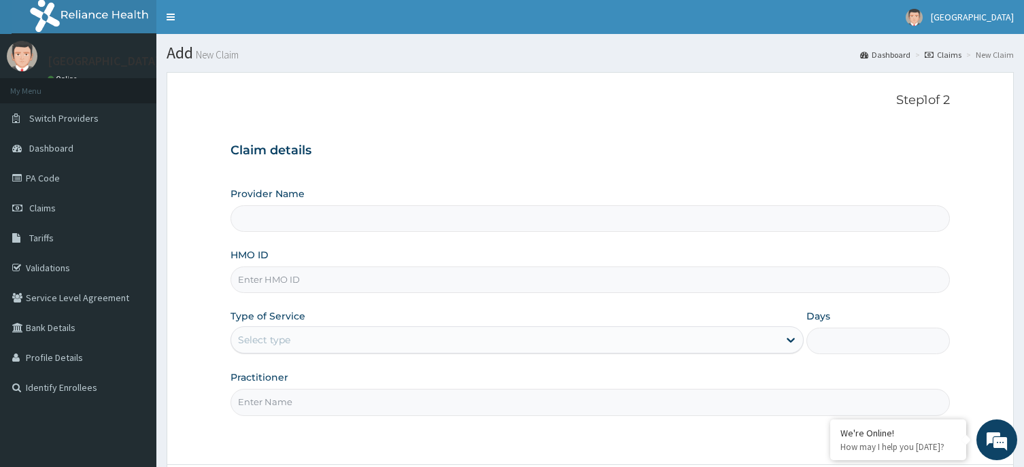
type input "[GEOGRAPHIC_DATA] -ASABA"
click at [598, 262] on div "HMO ID" at bounding box center [589, 270] width 719 height 45
click at [598, 274] on input "HMO ID" at bounding box center [589, 280] width 719 height 27
type input "JNY/10008/F"
click at [649, 326] on div "Type of Service Select type" at bounding box center [516, 331] width 573 height 45
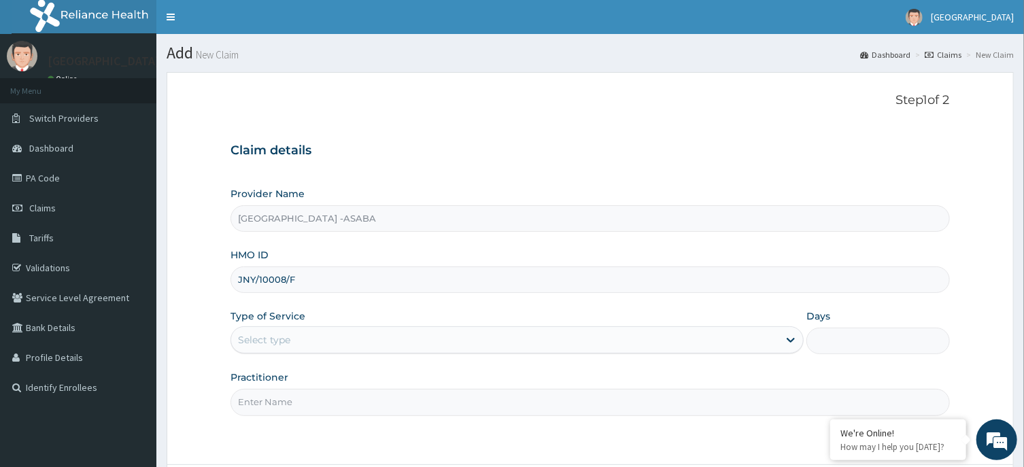
click at [651, 340] on div "Select type" at bounding box center [504, 340] width 547 height 22
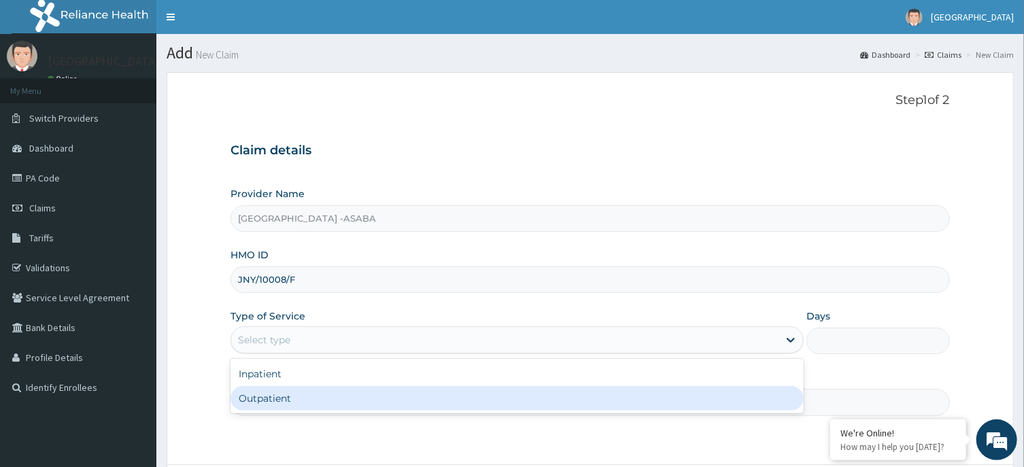
click at [494, 403] on div "Outpatient" at bounding box center [516, 398] width 573 height 24
type input "1"
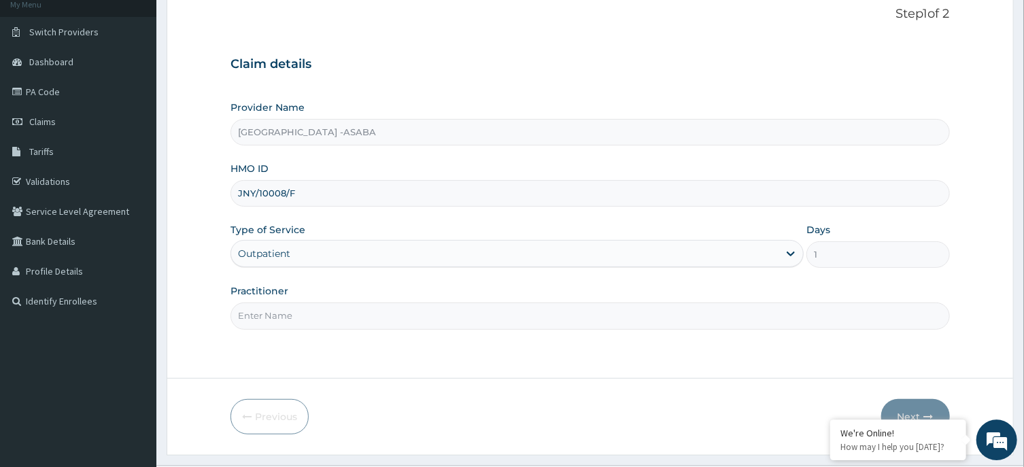
scroll to position [120, 0]
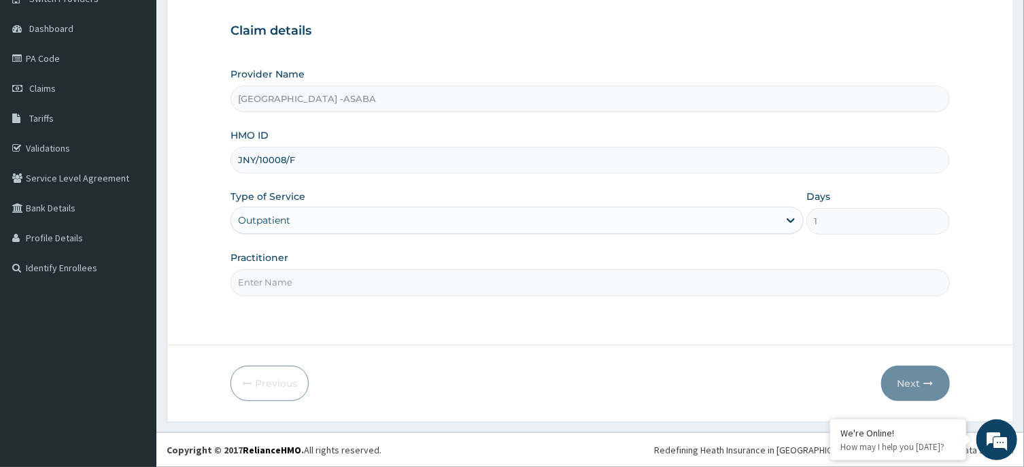
click at [479, 286] on input "Practitioner" at bounding box center [589, 282] width 719 height 27
type input "[PERSON_NAME]"
click at [916, 389] on button "Next" at bounding box center [915, 383] width 69 height 35
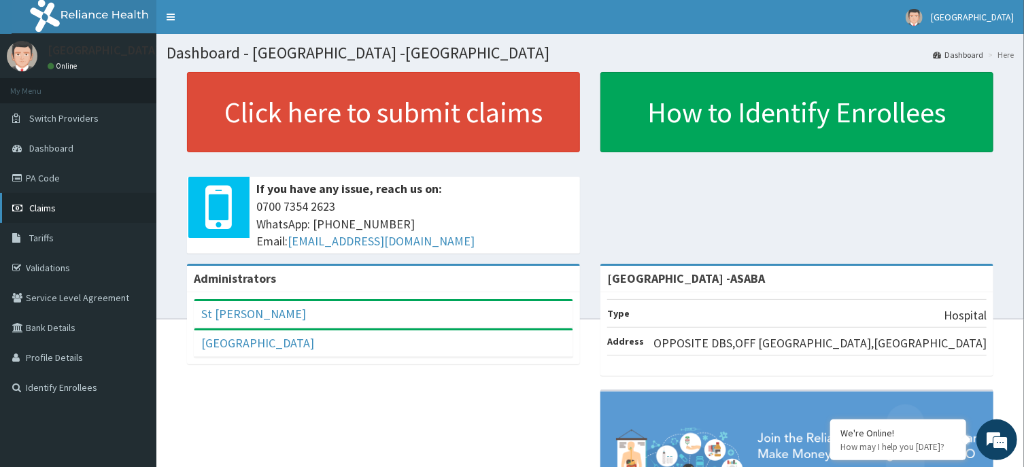
click at [44, 205] on span "Claims" at bounding box center [42, 208] width 27 height 12
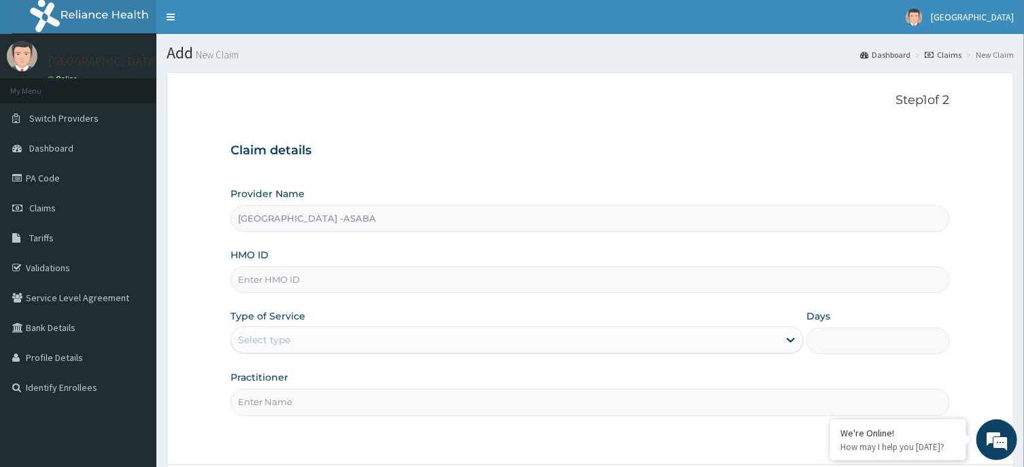
click at [443, 288] on input "HMO ID" at bounding box center [589, 280] width 719 height 27
type input "JNY/10008"
click at [302, 339] on div "Select type" at bounding box center [504, 340] width 547 height 22
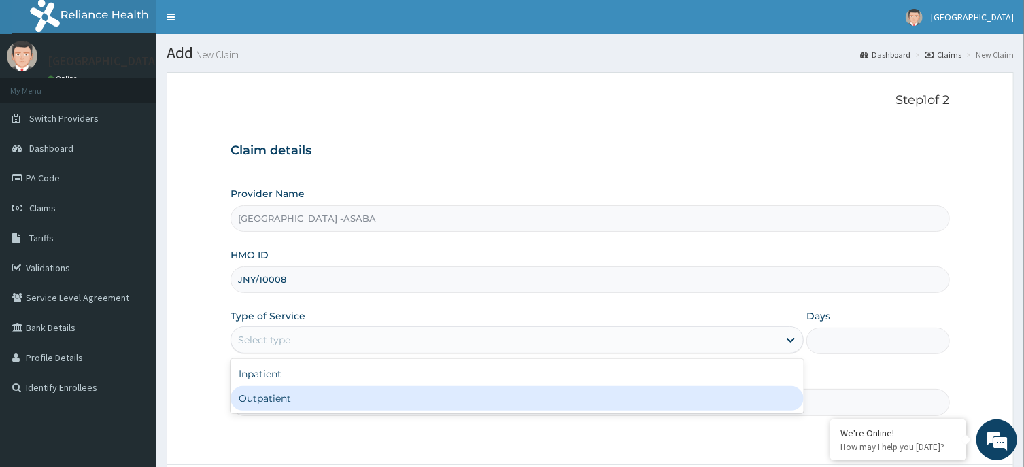
click at [334, 396] on div "Outpatient" at bounding box center [516, 398] width 573 height 24
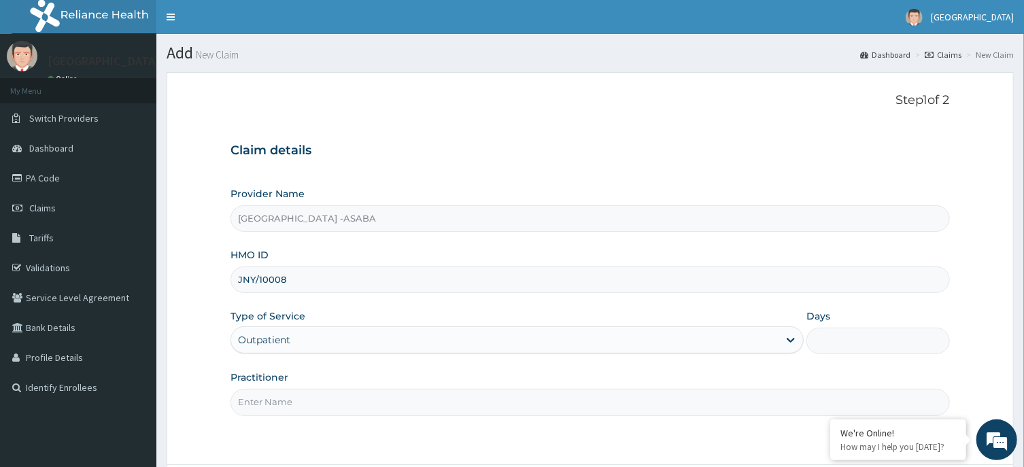
type input "1"
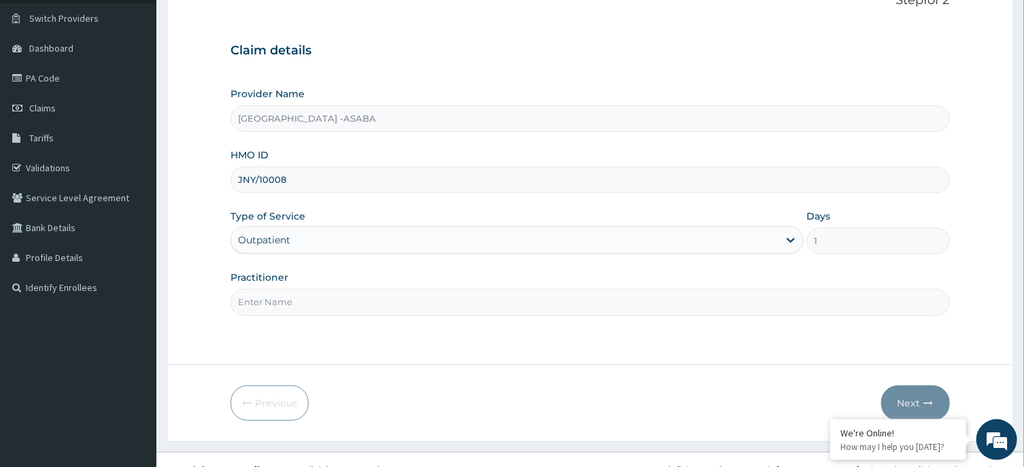
scroll to position [120, 0]
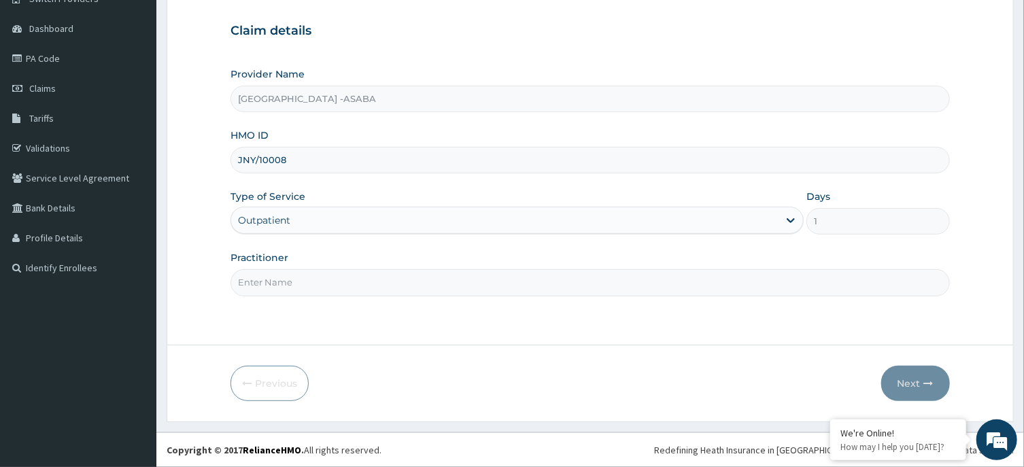
click at [652, 281] on input "Practitioner" at bounding box center [589, 282] width 719 height 27
type input "DR BRUNO"
click at [915, 384] on button "Next" at bounding box center [915, 383] width 69 height 35
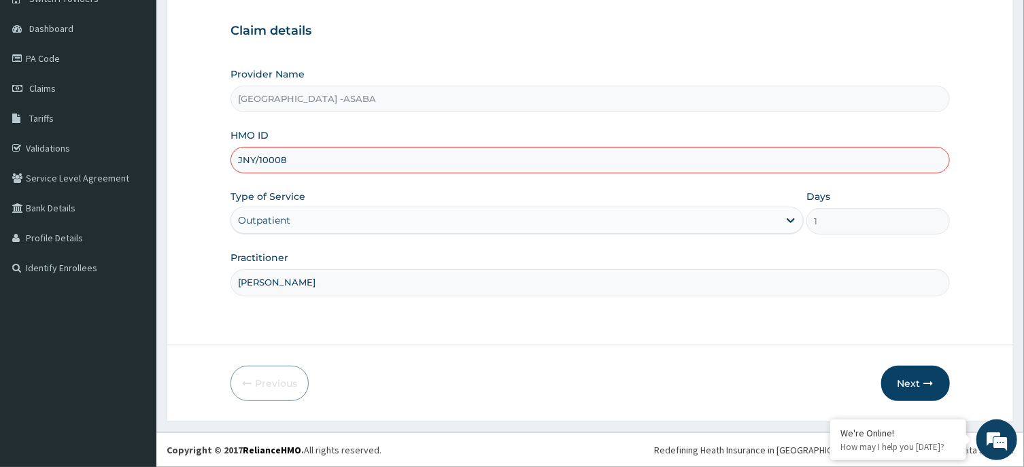
click at [295, 160] on input "JNY/10008" at bounding box center [589, 160] width 719 height 27
type input "JNY/10008/F"
click at [919, 377] on button "Next" at bounding box center [915, 383] width 69 height 35
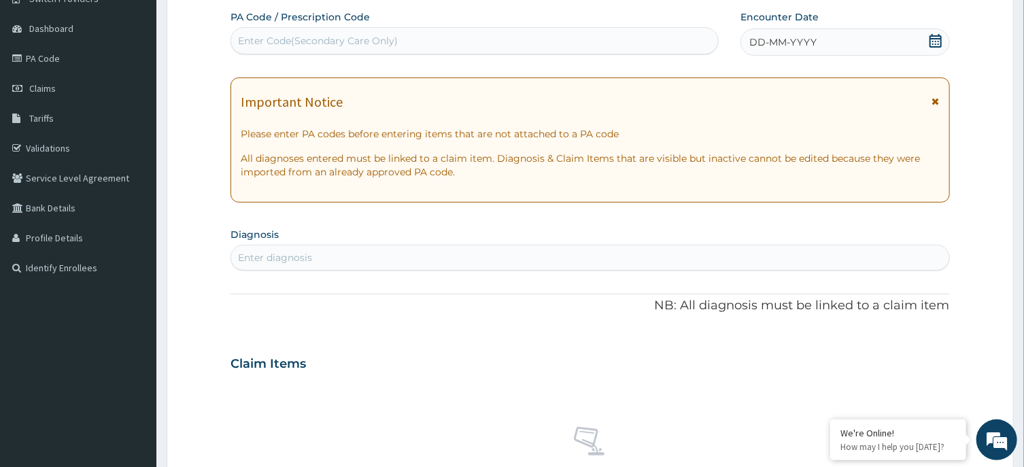
click at [632, 37] on div "Enter Code(Secondary Care Only)" at bounding box center [474, 41] width 487 height 22
type input "PA/5D91D1"
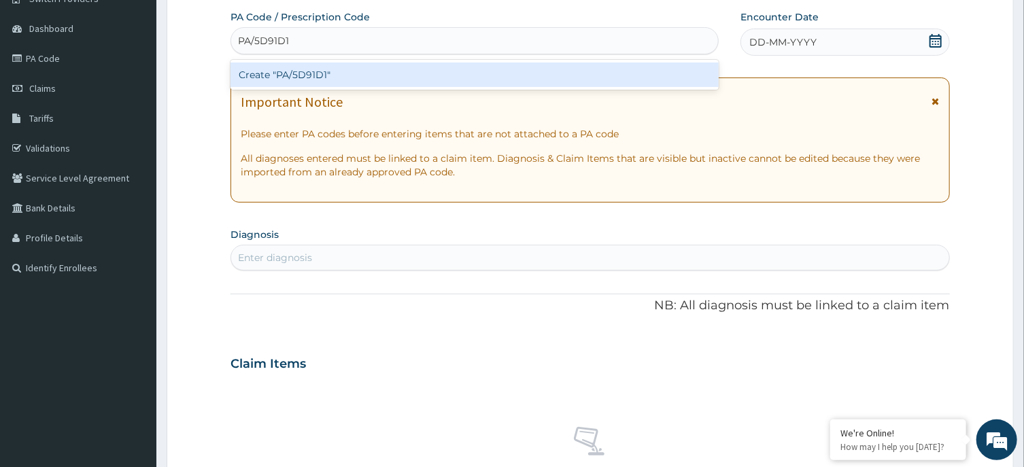
click at [521, 74] on div "Create "PA/5D91D1"" at bounding box center [474, 75] width 488 height 24
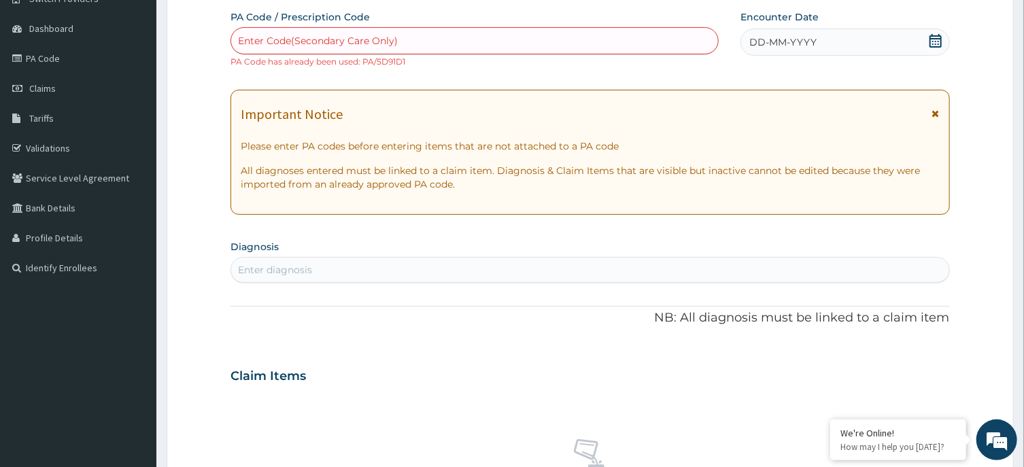
click at [437, 41] on div "Enter Code(Secondary Care Only)" at bounding box center [474, 41] width 487 height 22
type input "PA/DDB9BD"
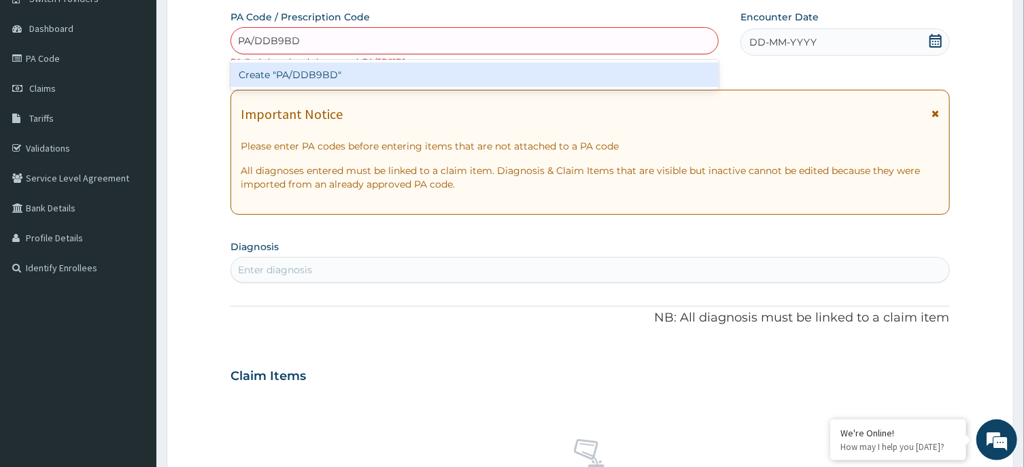
click at [438, 73] on div "Create "PA/DDB9BD"" at bounding box center [474, 75] width 488 height 24
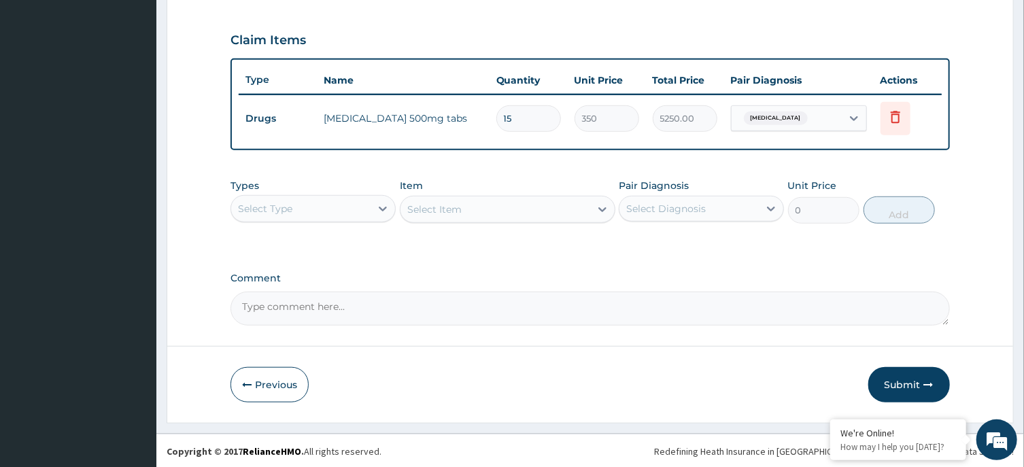
scroll to position [5, 0]
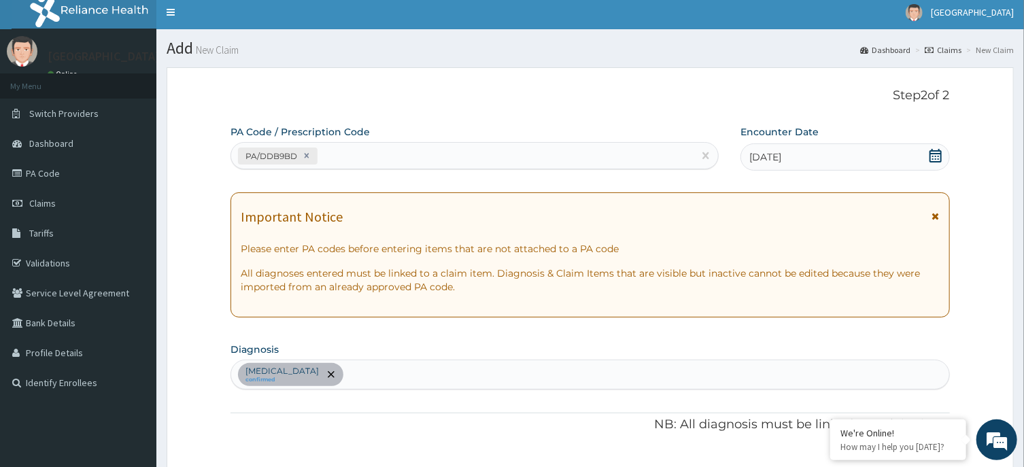
click at [670, 360] on div "Upper respiratory infection confirmed" at bounding box center [589, 374] width 717 height 29
type input "DIABETES MELLITUS"
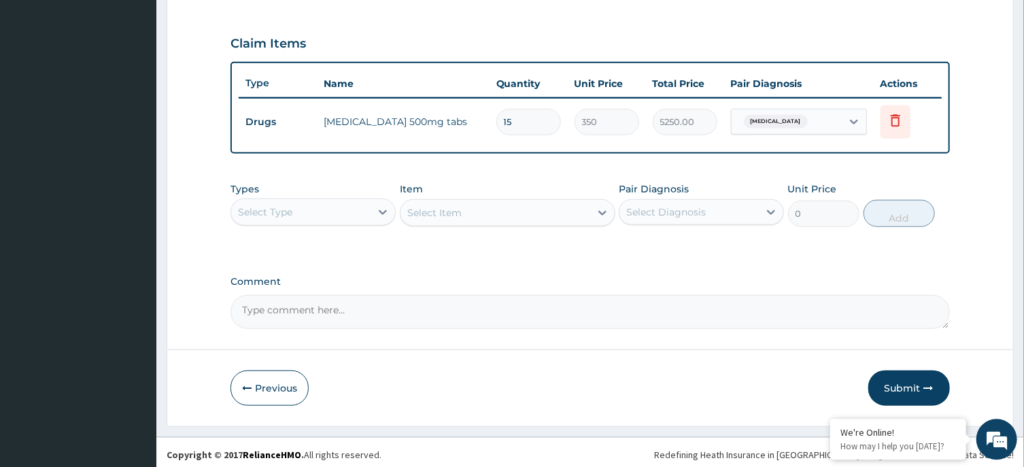
scroll to position [447, 0]
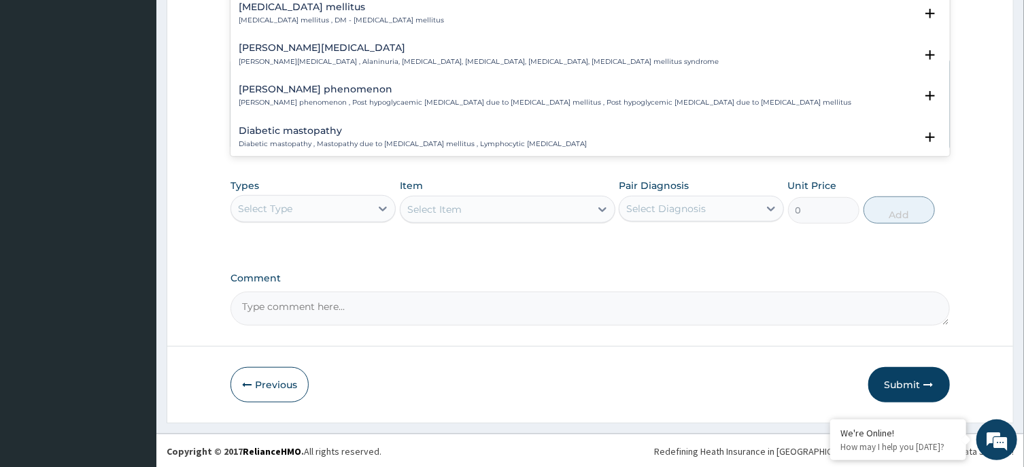
click at [360, 14] on div "Diabetes mellitus Diabetes mellitus , DM - Diabetes mellitus" at bounding box center [341, 14] width 205 height 24
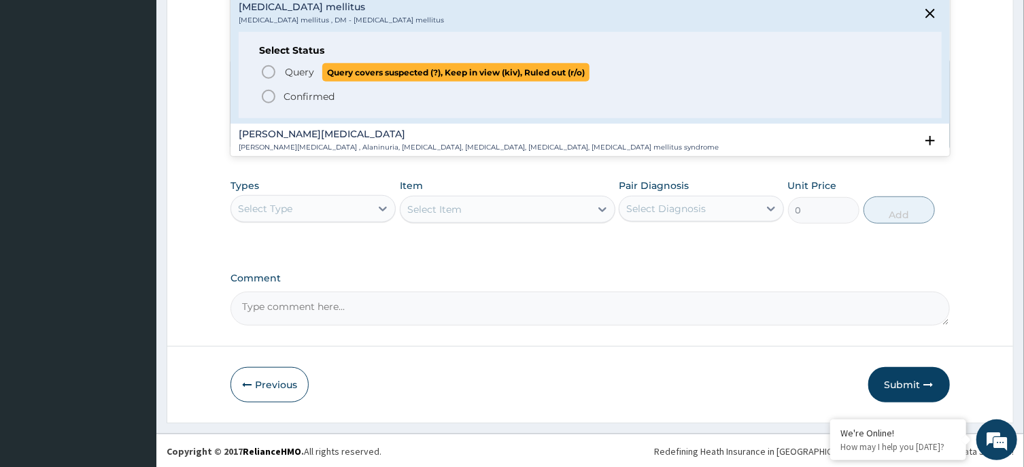
click at [271, 70] on icon "status option query" at bounding box center [268, 72] width 16 height 16
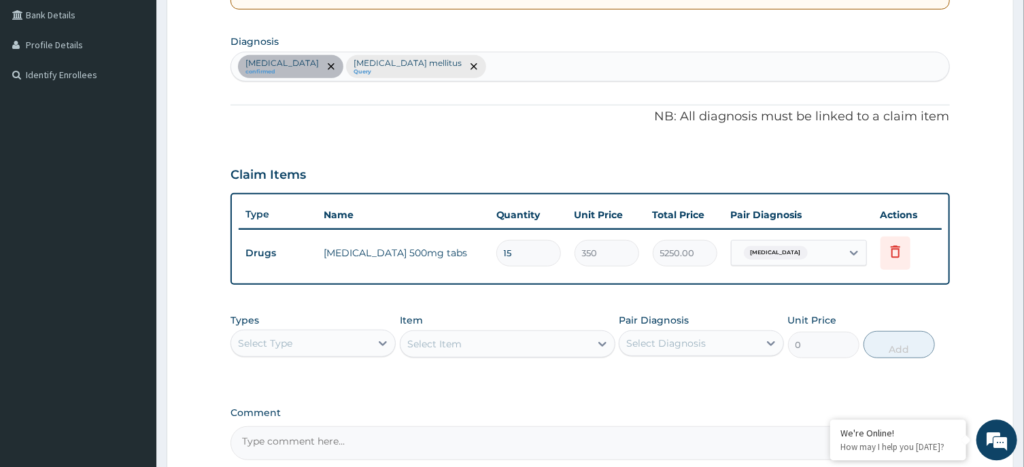
scroll to position [294, 0]
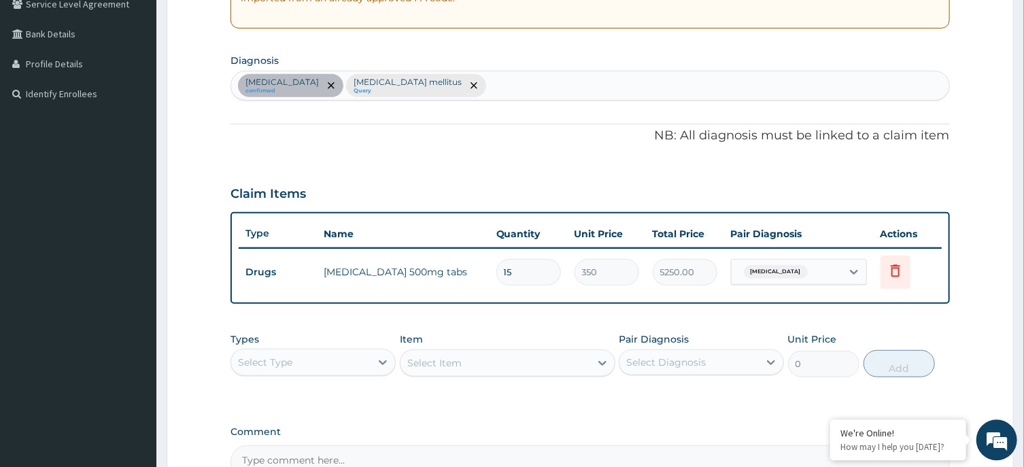
click at [587, 91] on div "Upper respiratory infection confirmed Diabetes mellitus Query" at bounding box center [589, 85] width 717 height 29
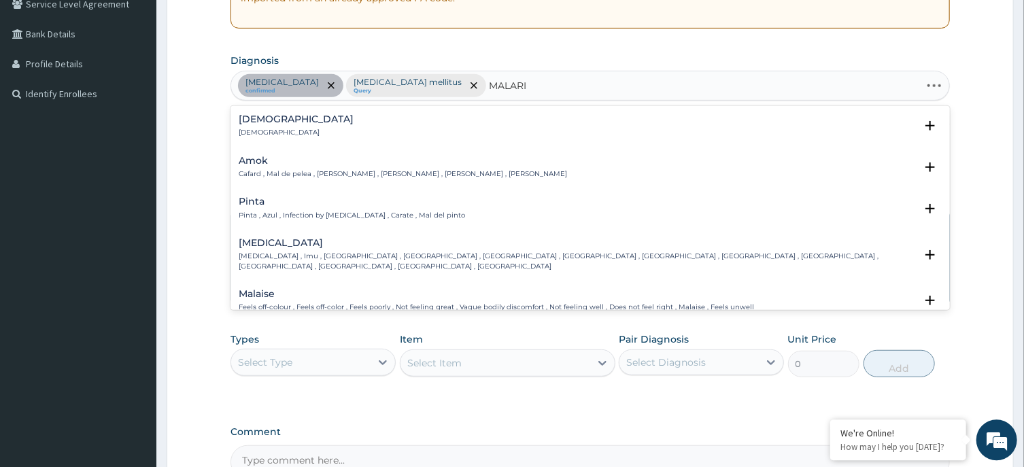
type input "MALARIA"
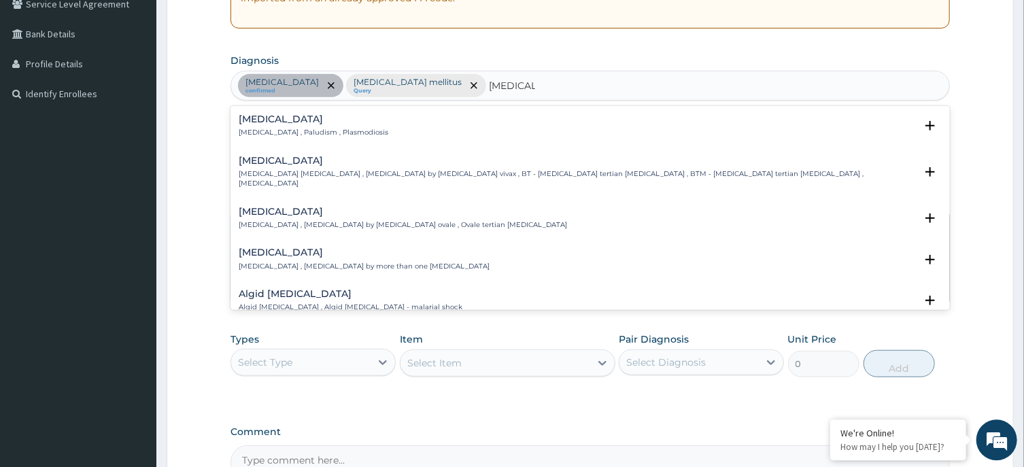
click at [255, 118] on h4 "Malaria" at bounding box center [314, 119] width 150 height 10
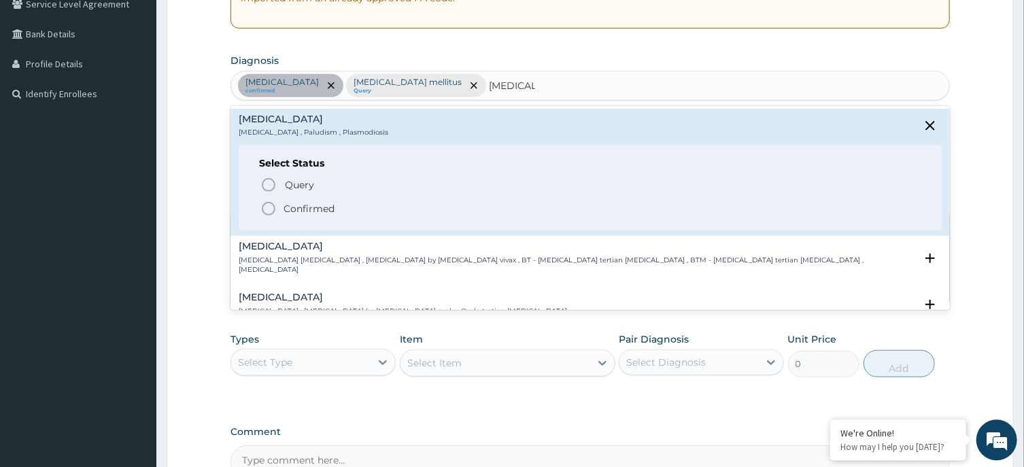
click at [263, 207] on circle "status option filled" at bounding box center [268, 209] width 12 height 12
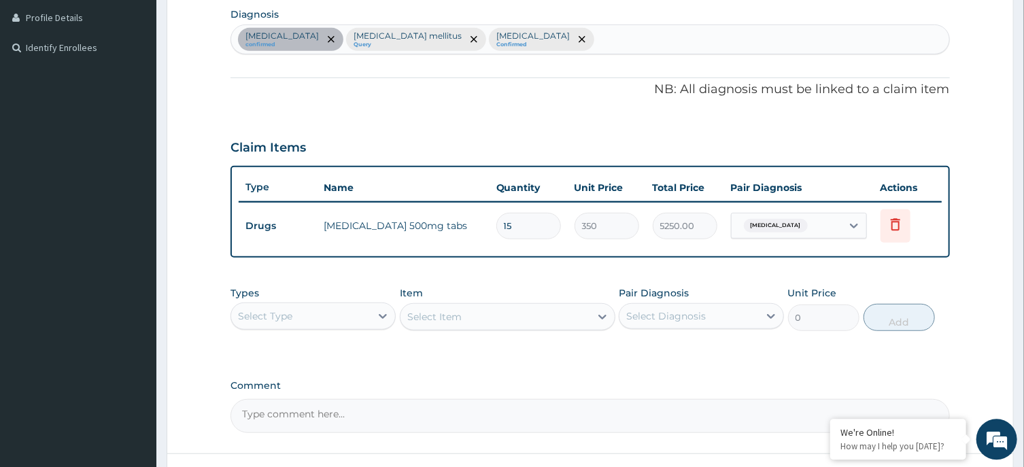
scroll to position [447, 0]
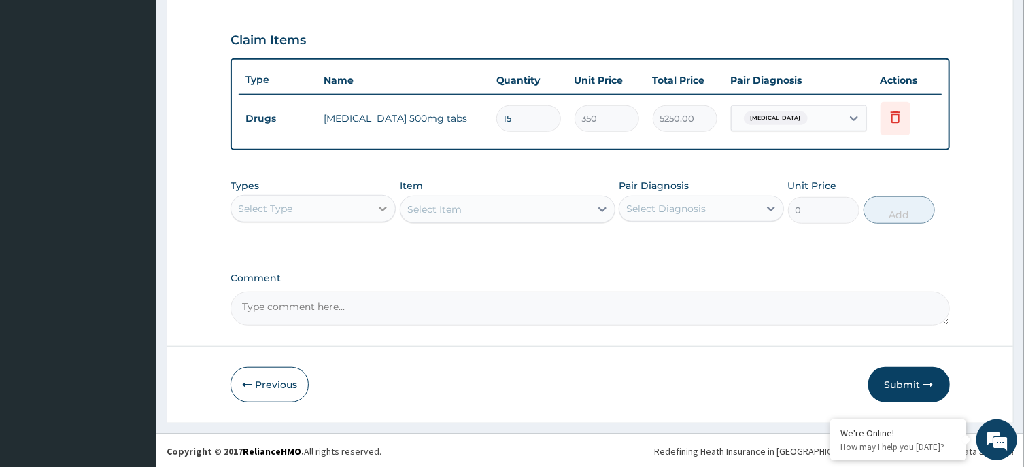
click at [377, 209] on icon at bounding box center [383, 209] width 14 height 14
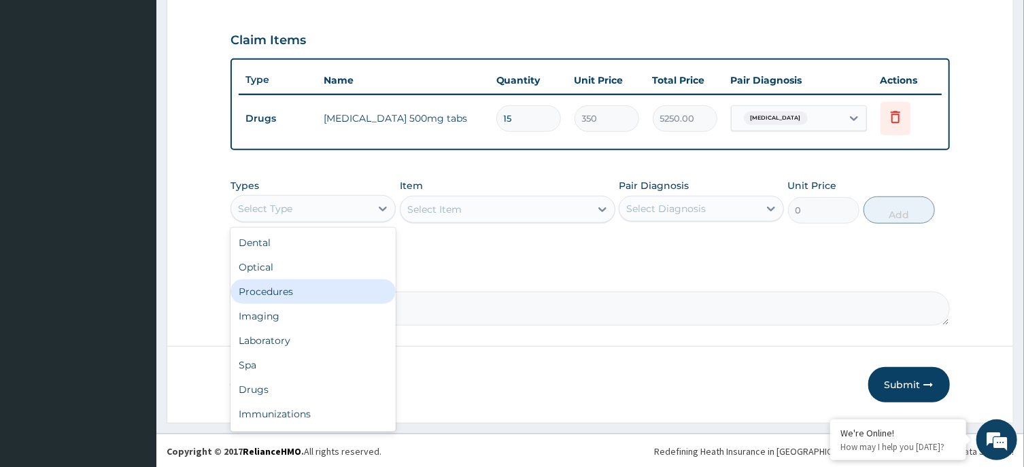
click at [294, 289] on div "Procedures" at bounding box center [312, 291] width 165 height 24
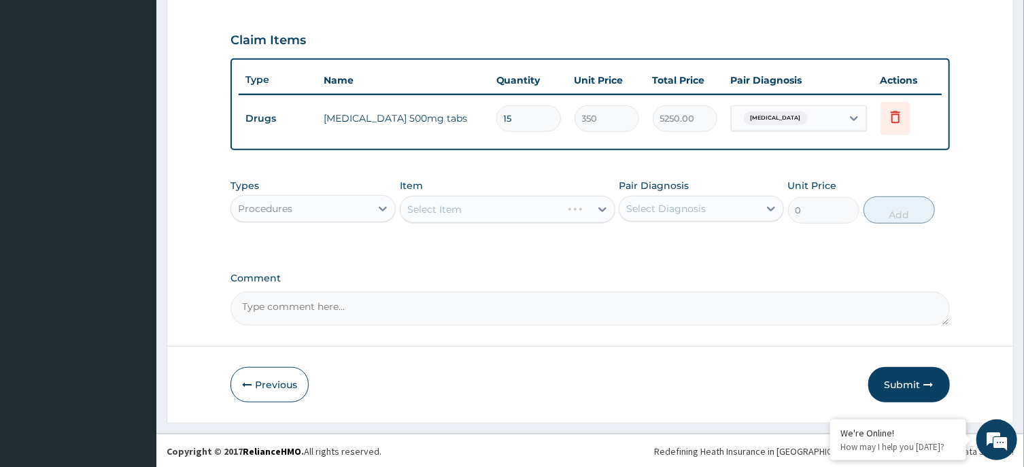
click at [511, 211] on div "Select Item" at bounding box center [508, 209] width 216 height 27
click at [510, 208] on div "Select Item" at bounding box center [508, 209] width 216 height 27
click at [509, 207] on div "Select Item" at bounding box center [508, 209] width 216 height 27
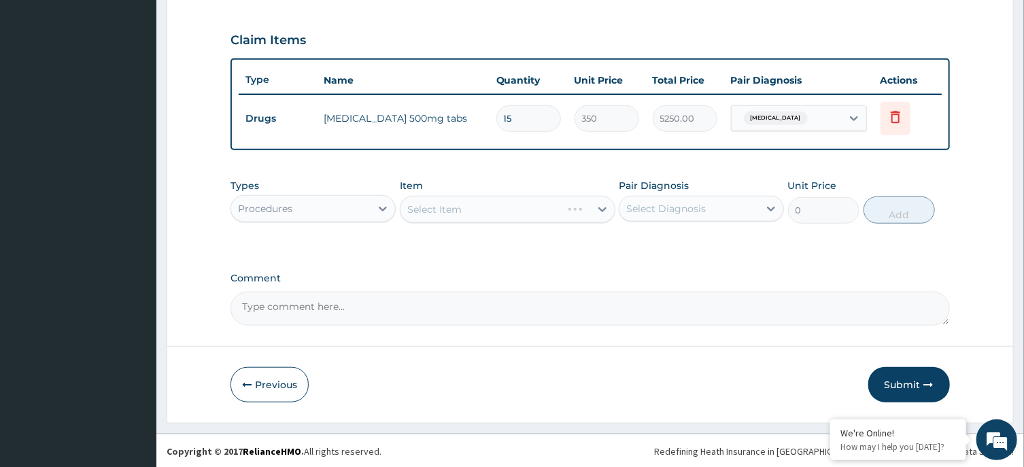
click at [510, 209] on div "Select Item" at bounding box center [508, 209] width 216 height 27
click at [508, 208] on div "Select Item" at bounding box center [495, 210] width 190 height 22
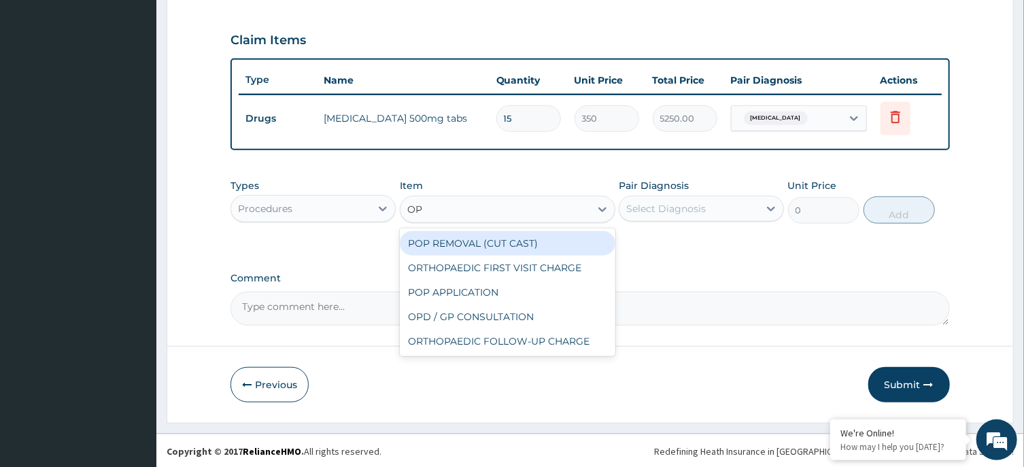
type input "OPD"
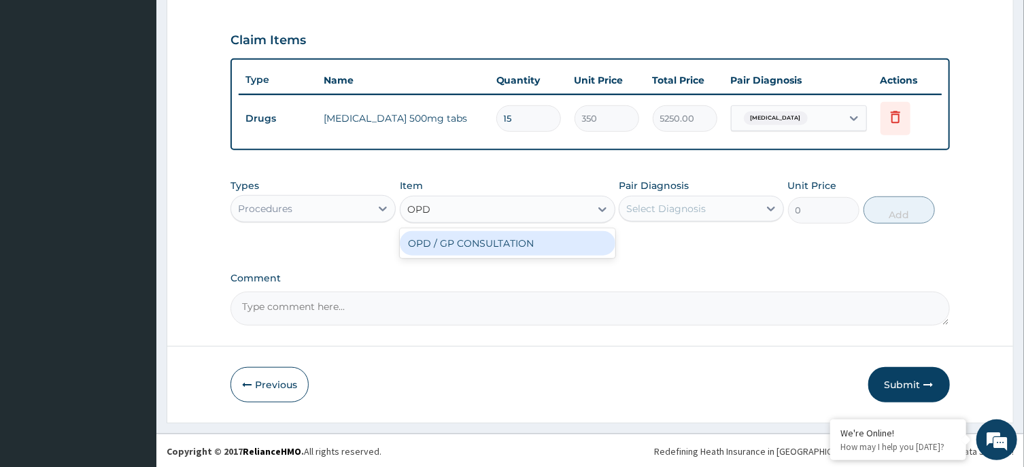
click at [527, 242] on div "OPD / GP CONSULTATION" at bounding box center [508, 243] width 216 height 24
type input "4000"
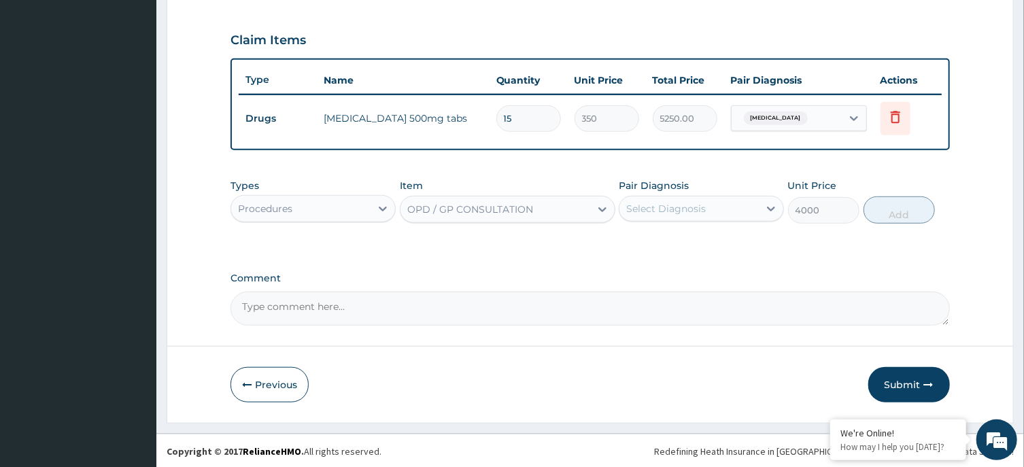
click at [700, 207] on div "Select Diagnosis" at bounding box center [666, 209] width 80 height 14
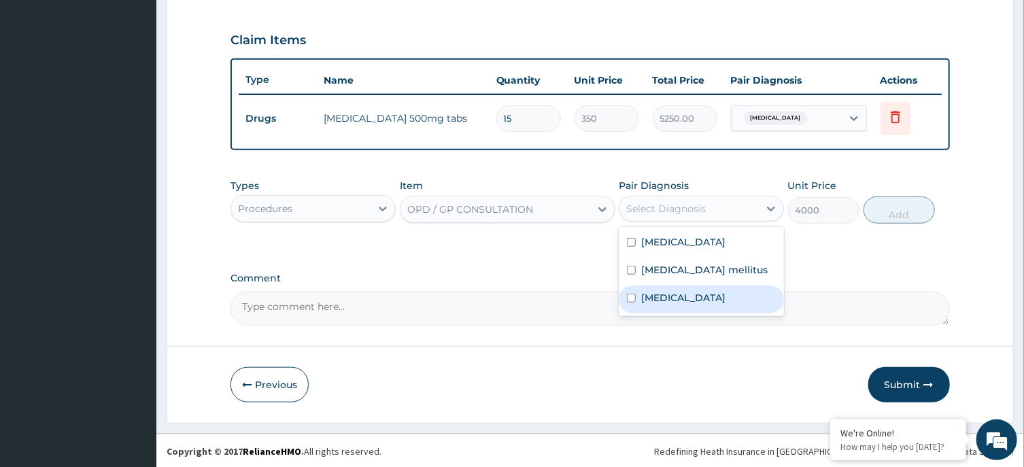
click at [724, 296] on div "Malaria" at bounding box center [701, 300] width 165 height 28
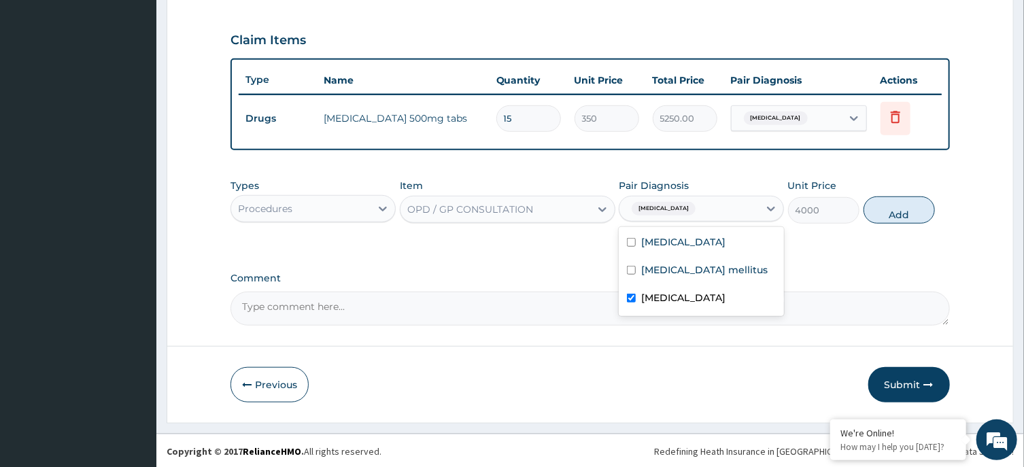
checkbox input "true"
click at [726, 279] on div "Diabetes mellitus" at bounding box center [701, 272] width 165 height 28
checkbox input "true"
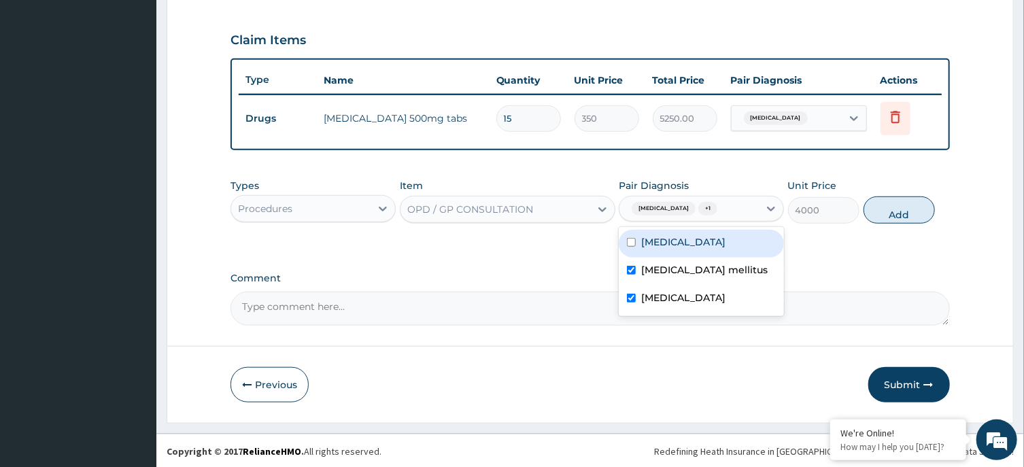
click at [725, 241] on label "Upper respiratory infection" at bounding box center [683, 242] width 84 height 14
checkbox input "true"
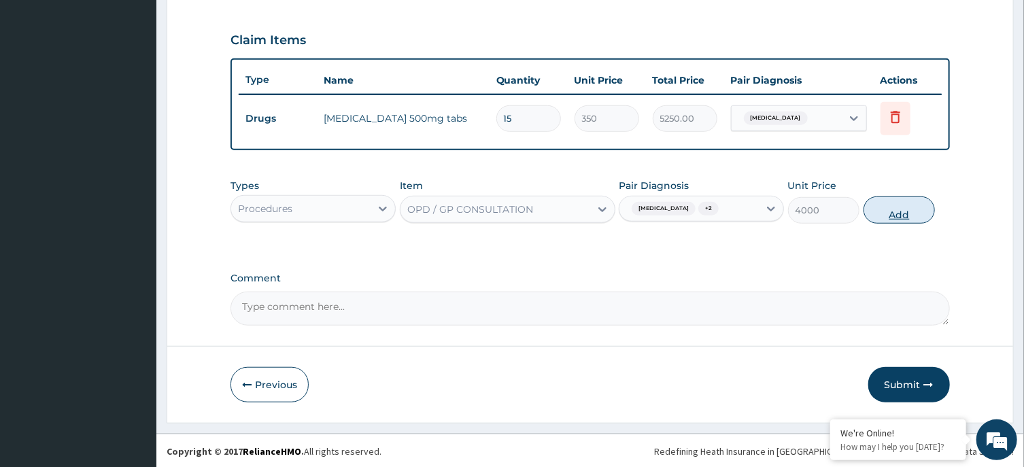
click at [897, 209] on button "Add" at bounding box center [899, 209] width 72 height 27
type input "0"
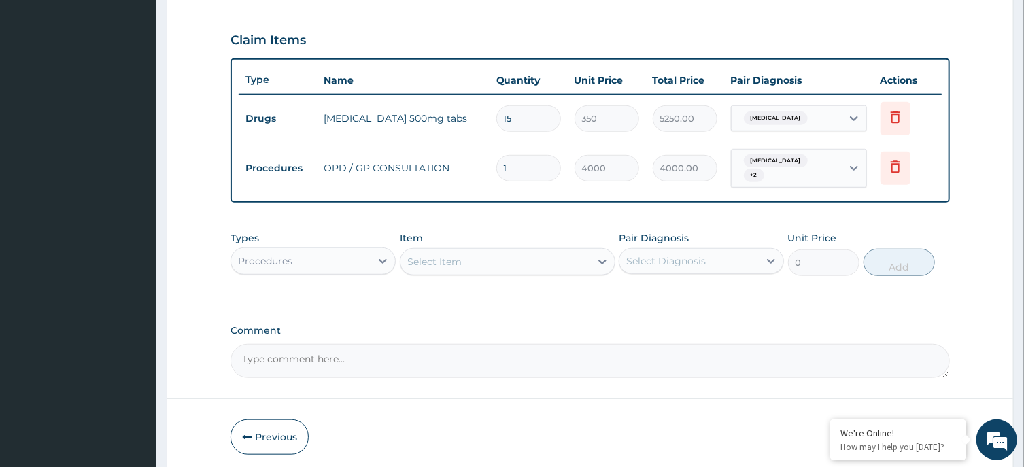
click at [362, 250] on div "Procedures" at bounding box center [300, 261] width 139 height 22
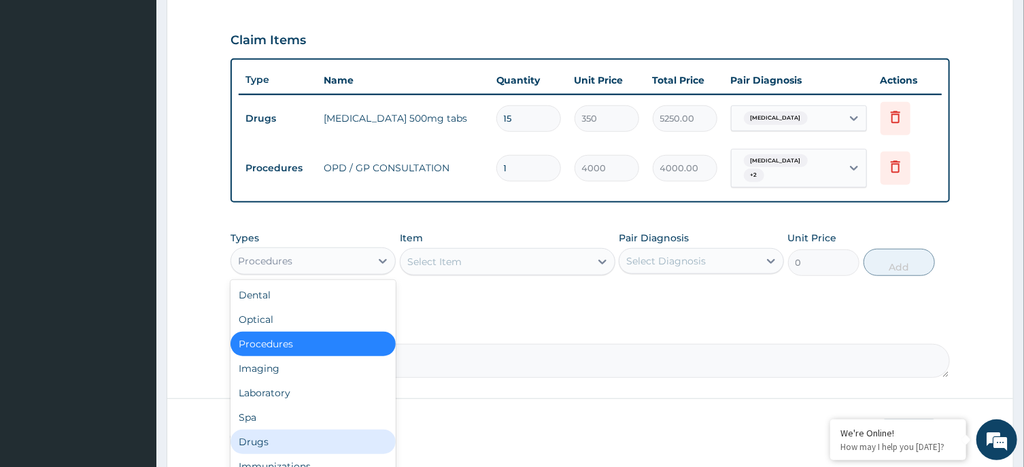
click at [303, 439] on div "Drugs" at bounding box center [312, 442] width 165 height 24
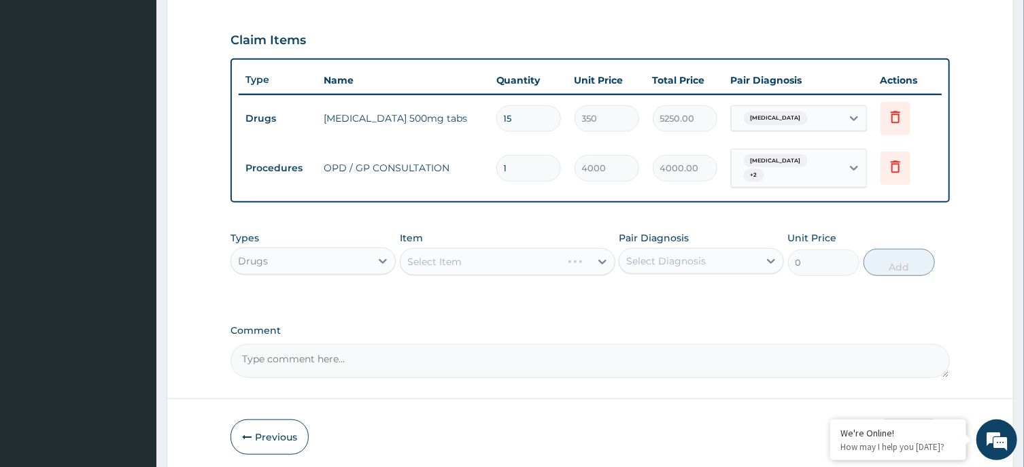
click at [557, 253] on div "Select Item" at bounding box center [508, 261] width 216 height 27
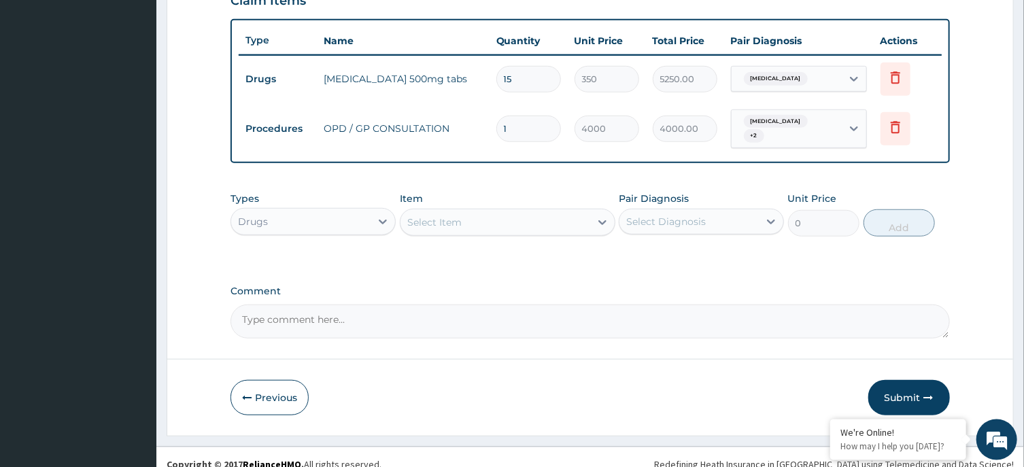
scroll to position [494, 0]
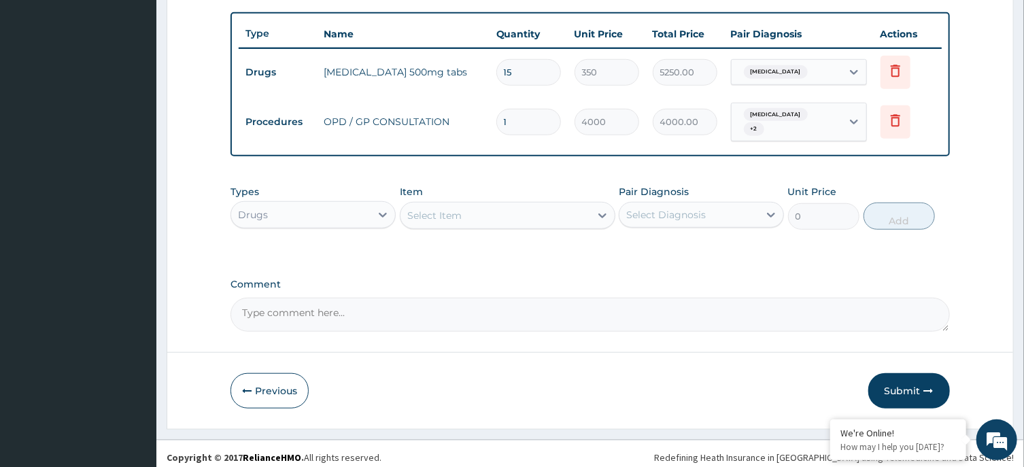
click at [557, 205] on div "Select Item" at bounding box center [495, 216] width 190 height 22
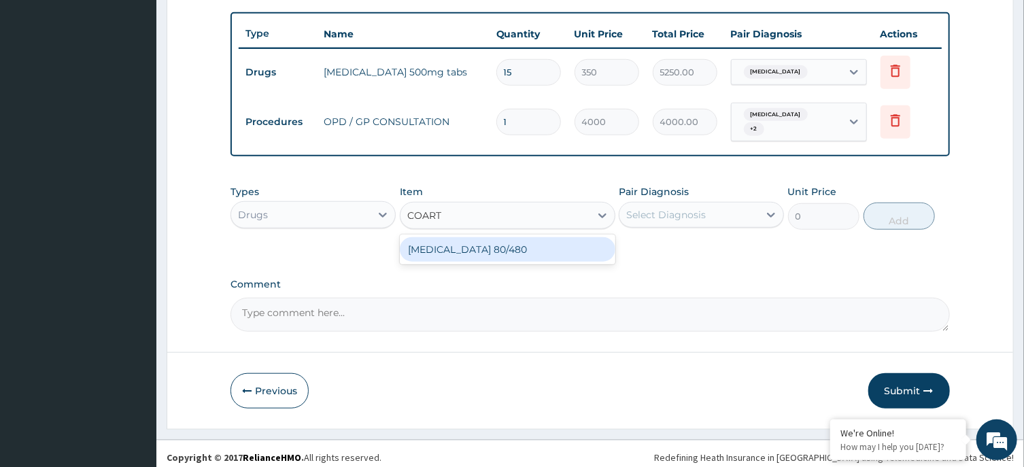
type input "COARTE"
click at [568, 243] on div "COARTEM 80/480" at bounding box center [508, 249] width 216 height 24
type input "4500"
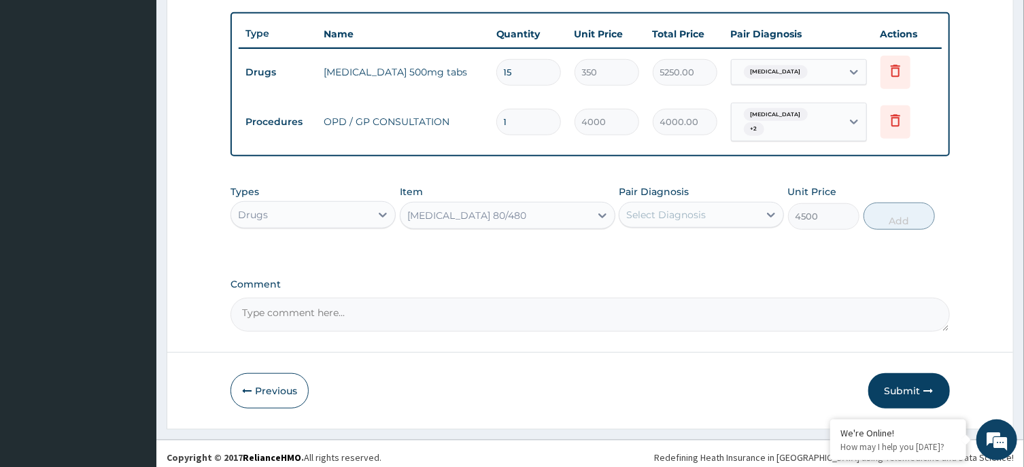
click at [728, 204] on div "Select Diagnosis" at bounding box center [688, 215] width 139 height 22
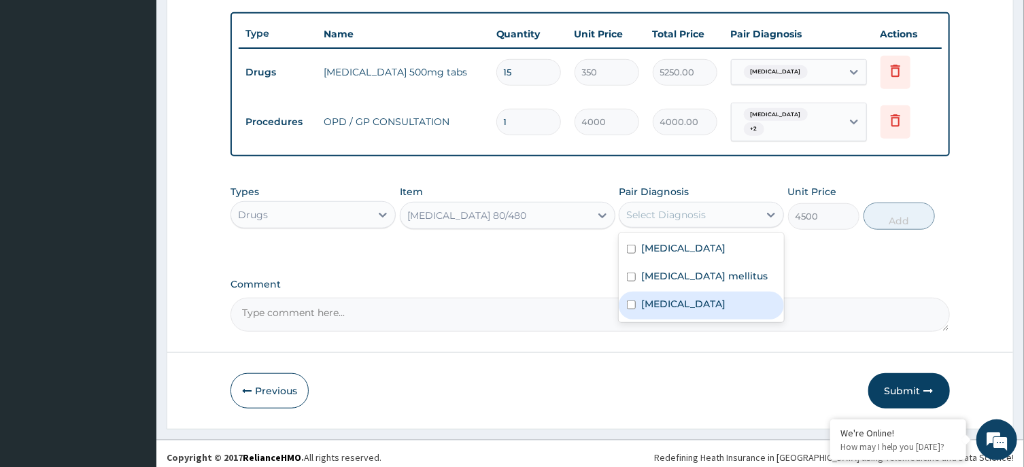
click at [717, 298] on div "Malaria" at bounding box center [701, 306] width 165 height 28
checkbox input "true"
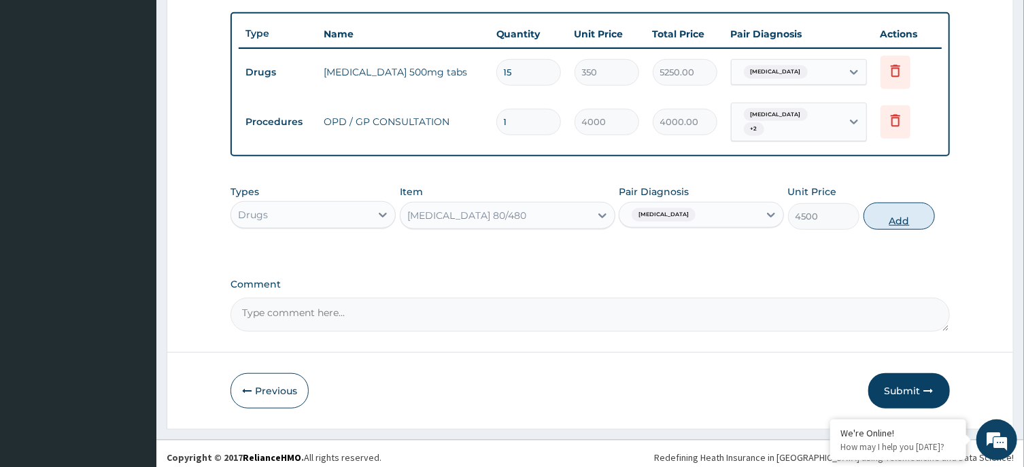
click at [893, 206] on button "Add" at bounding box center [899, 216] width 72 height 27
type input "0"
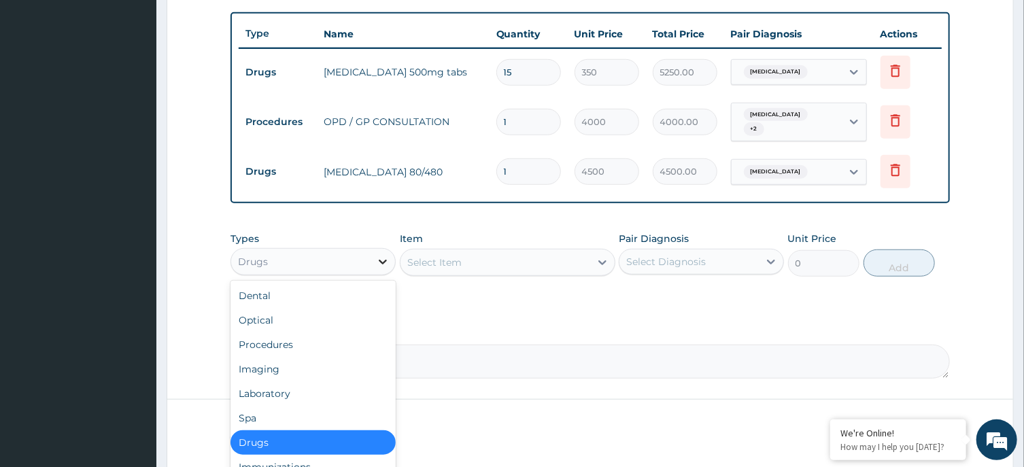
click at [381, 255] on icon at bounding box center [383, 262] width 14 height 14
click at [338, 334] on div "Procedures" at bounding box center [312, 344] width 165 height 24
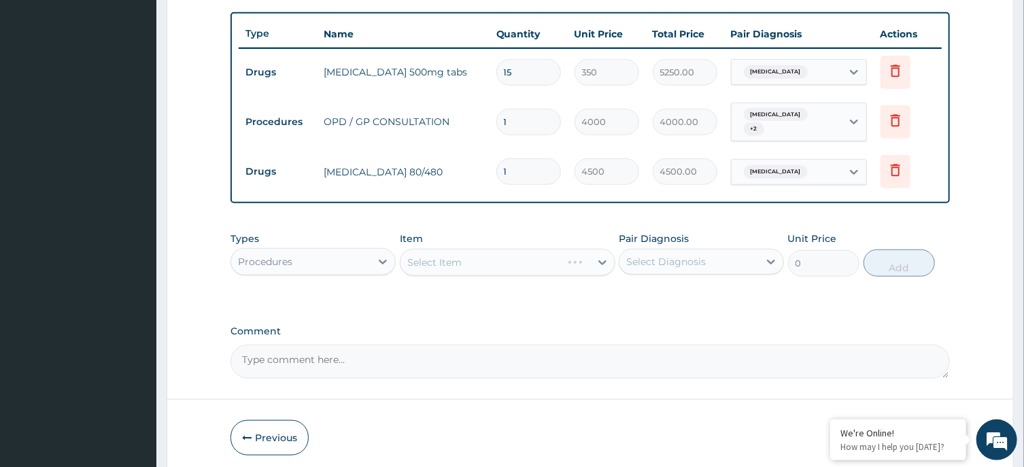
click at [524, 255] on div "Select Item" at bounding box center [508, 262] width 216 height 27
click at [535, 254] on div "Select Item" at bounding box center [495, 263] width 190 height 22
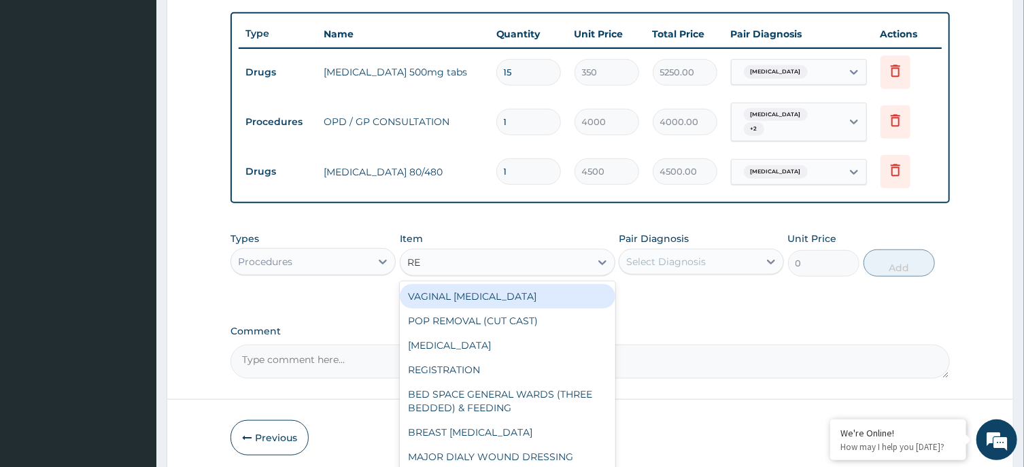
type input "REG"
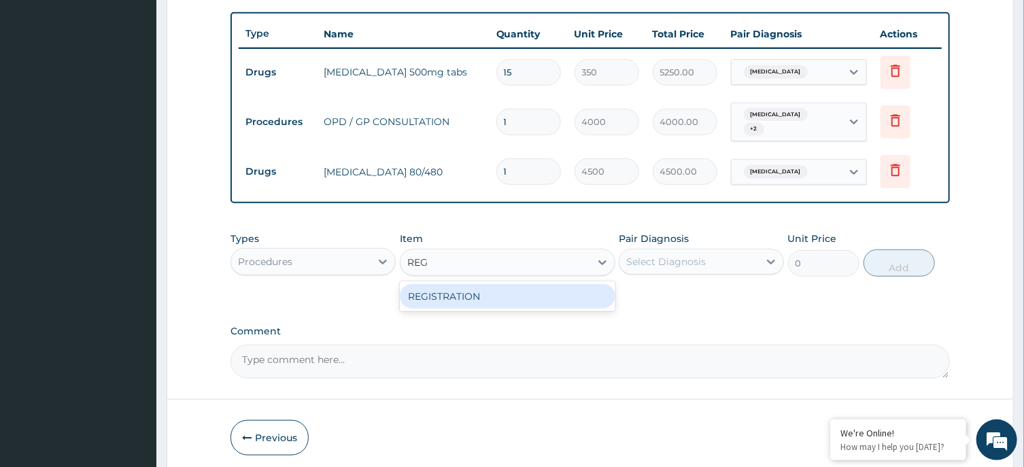
click at [560, 289] on div "REGISTRATION" at bounding box center [508, 296] width 216 height 24
type input "2500"
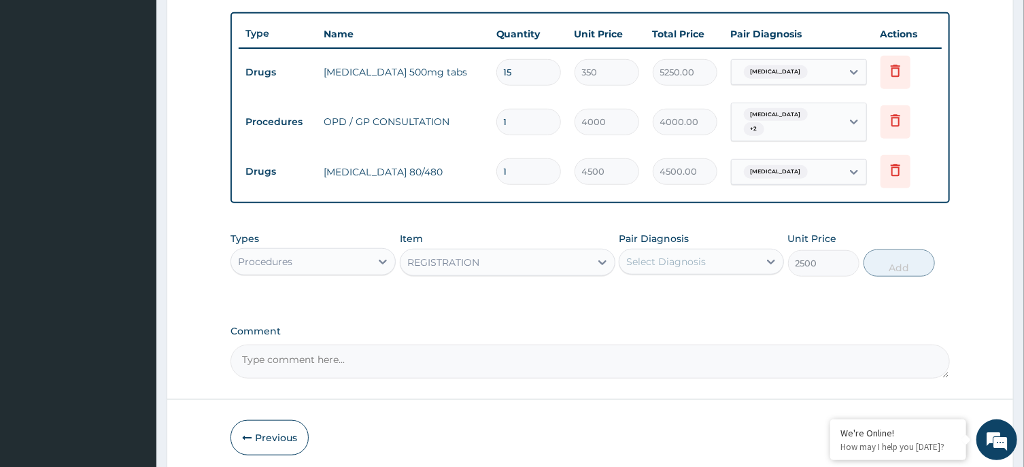
click at [732, 251] on div "Select Diagnosis" at bounding box center [688, 262] width 139 height 22
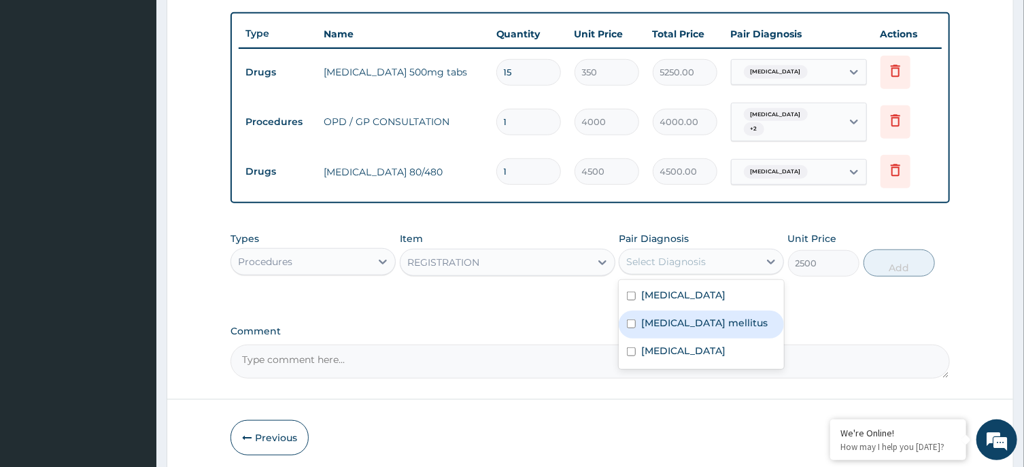
click at [726, 330] on div "Diabetes mellitus" at bounding box center [701, 325] width 165 height 28
checkbox input "true"
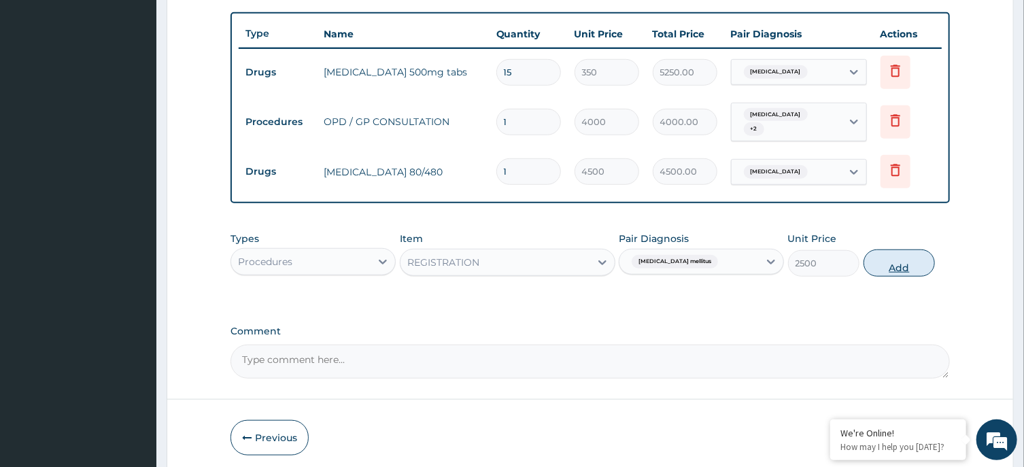
click at [893, 250] on button "Add" at bounding box center [899, 263] width 72 height 27
type input "0"
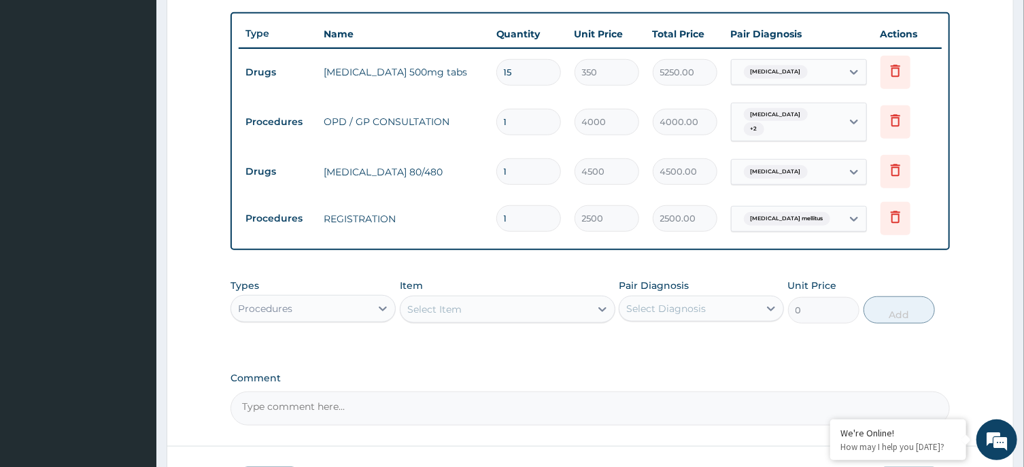
scroll to position [588, 0]
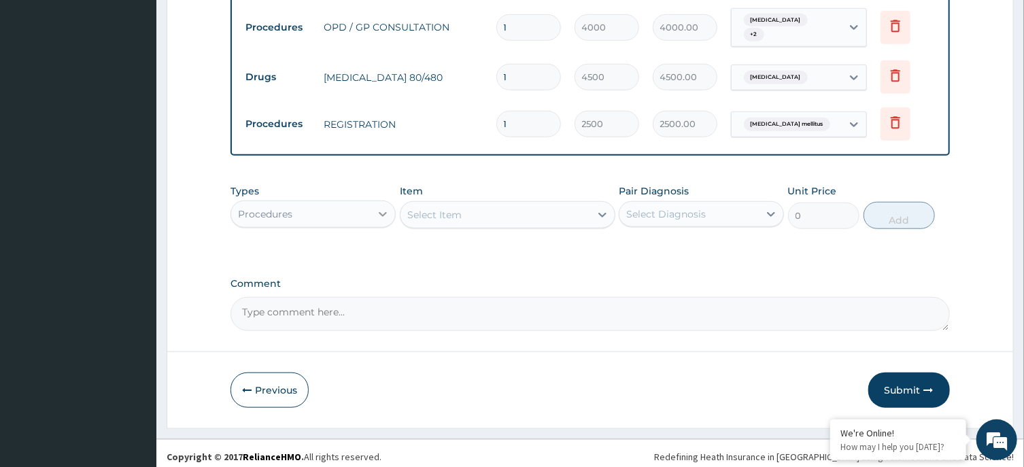
click at [377, 209] on icon at bounding box center [383, 214] width 14 height 14
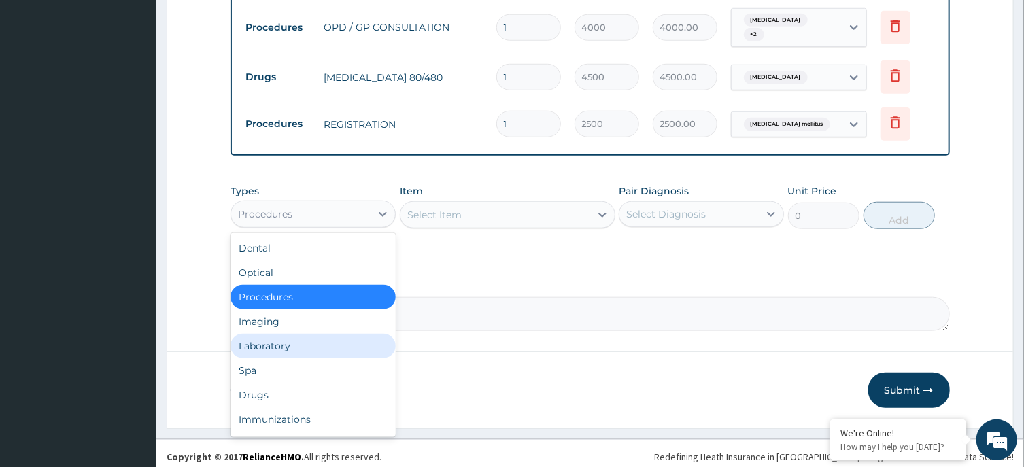
click at [303, 349] on div "Laboratory" at bounding box center [312, 346] width 165 height 24
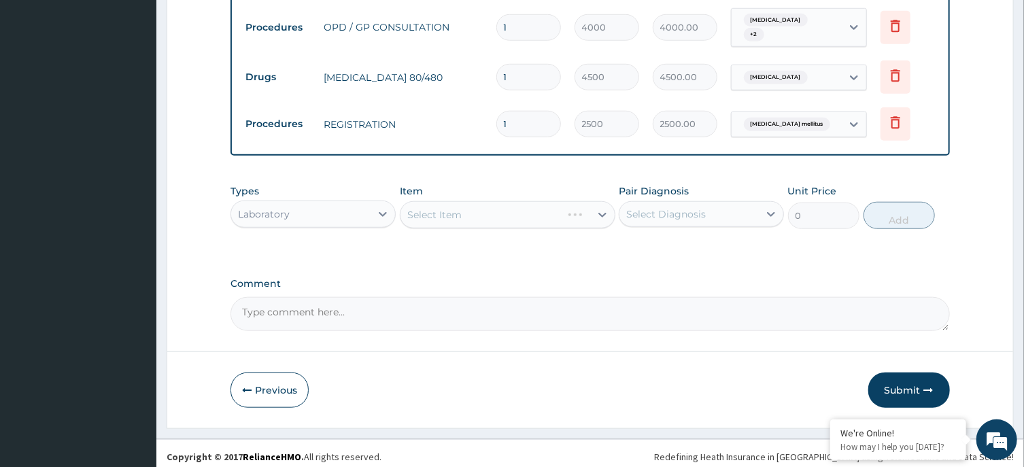
click at [485, 209] on div "Select Item" at bounding box center [508, 214] width 216 height 27
click at [485, 209] on div "Select Item" at bounding box center [495, 215] width 190 height 22
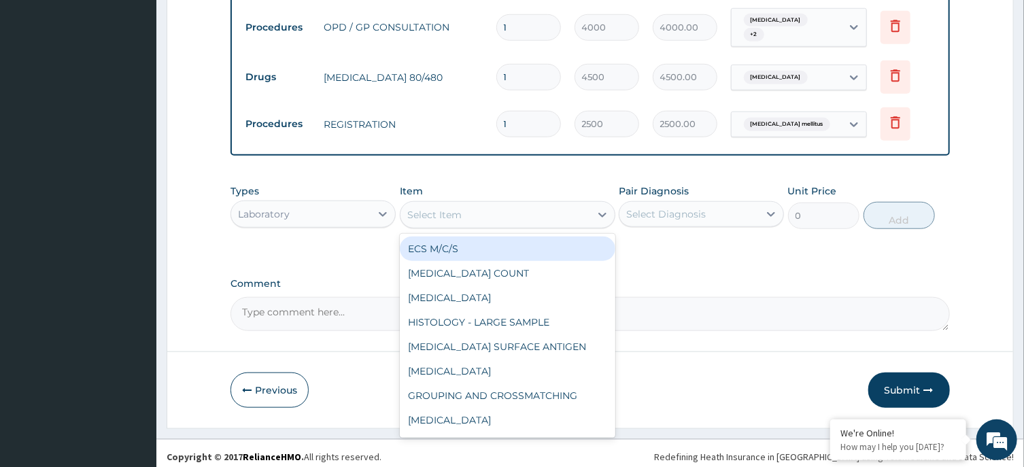
click at [485, 208] on div "Select Item" at bounding box center [495, 215] width 190 height 22
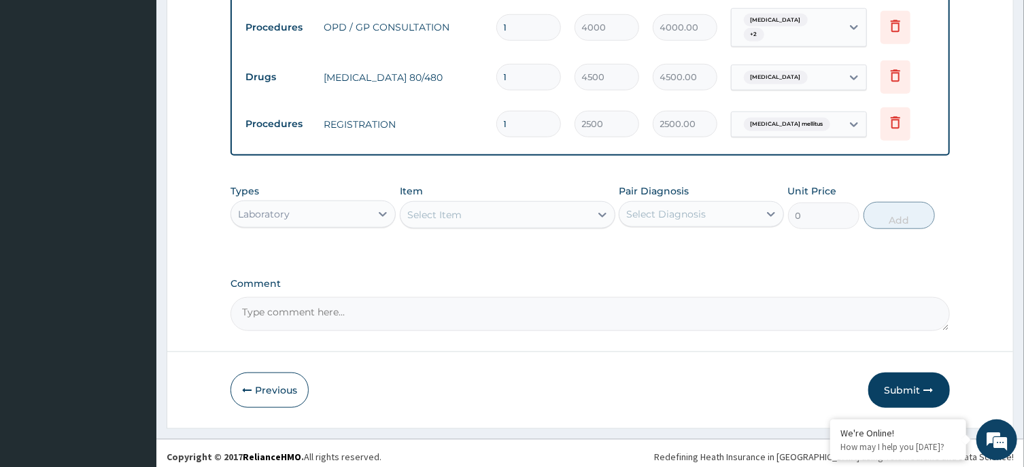
click at [485, 208] on div "Select Item" at bounding box center [495, 215] width 190 height 22
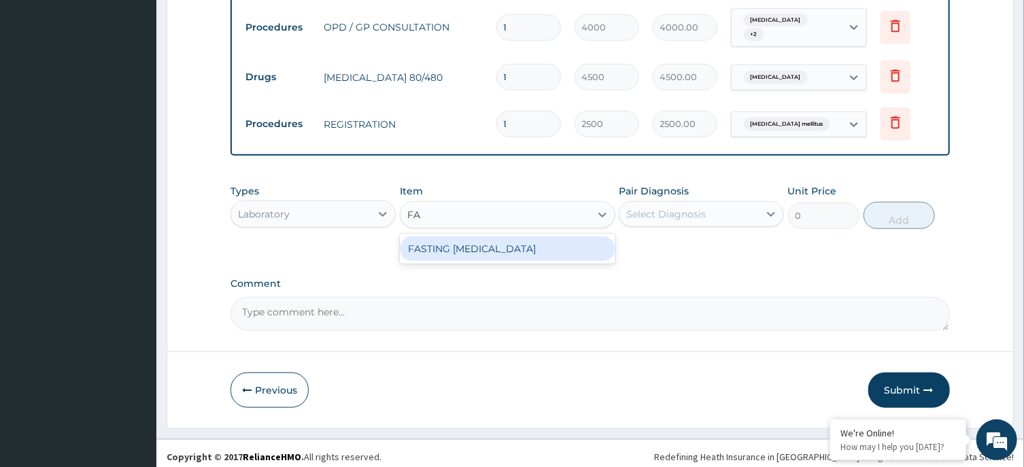
type input "F"
type input "GLU"
click at [518, 240] on div "GLUCOSE (RANDOM)" at bounding box center [508, 249] width 216 height 24
type input "1800"
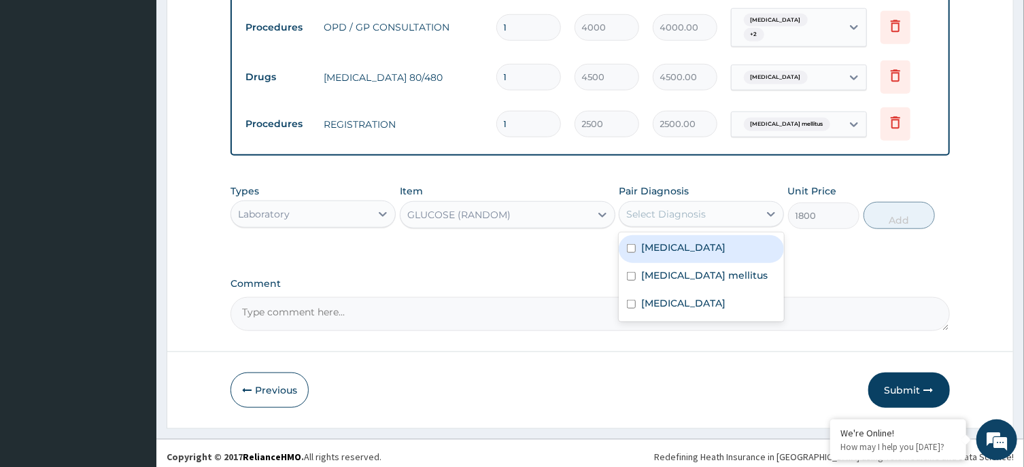
click at [727, 211] on div "Select Diagnosis" at bounding box center [688, 214] width 139 height 22
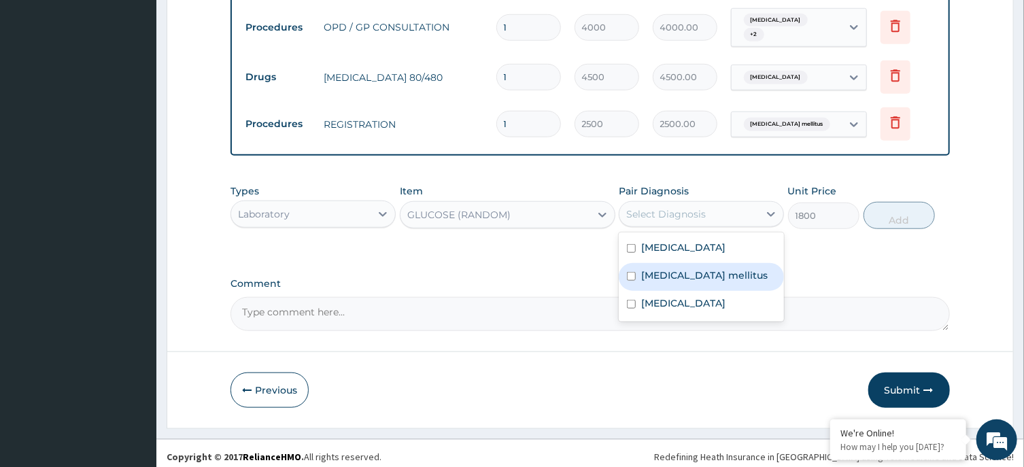
click at [685, 269] on label "Diabetes mellitus" at bounding box center [704, 276] width 126 height 14
checkbox input "true"
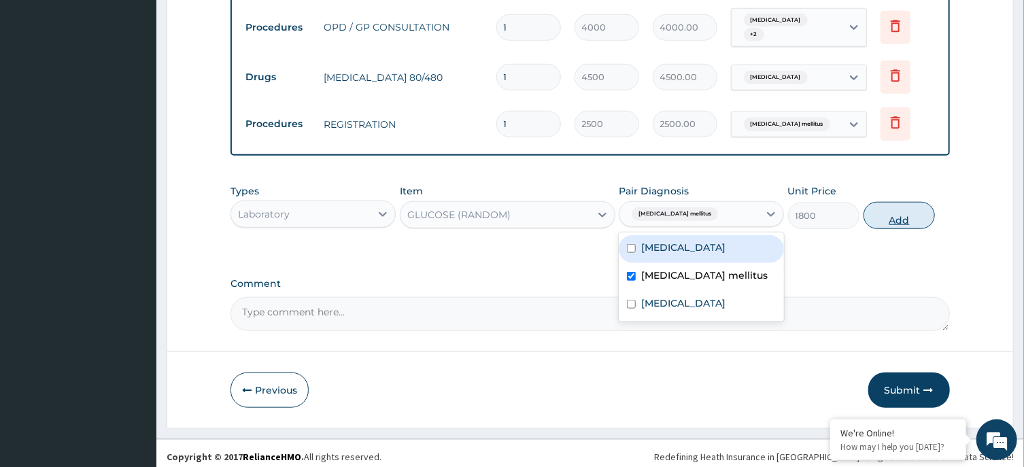
click at [893, 204] on button "Add" at bounding box center [899, 215] width 72 height 27
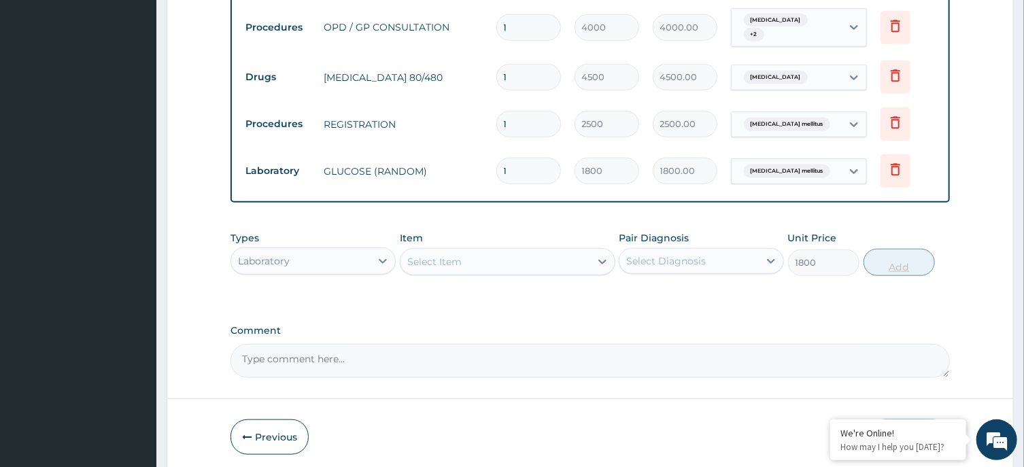
type input "0"
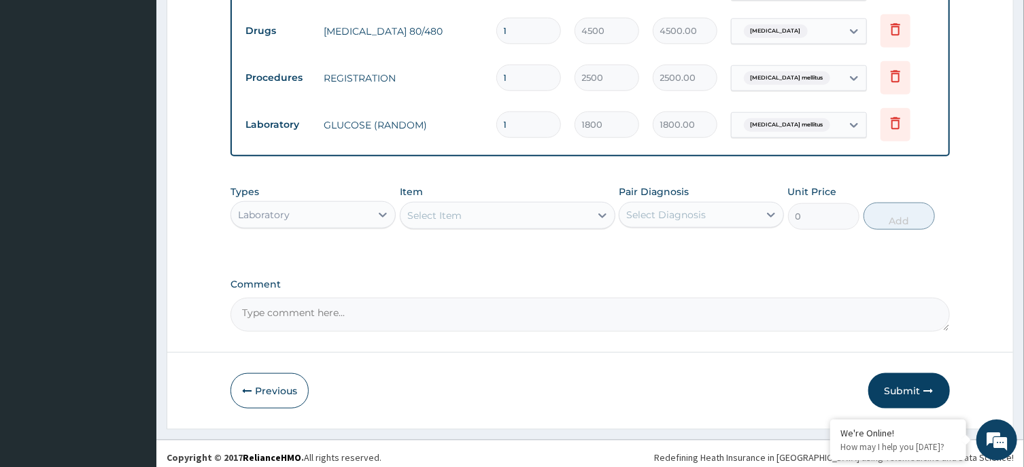
scroll to position [635, 0]
click at [917, 383] on button "Submit" at bounding box center [909, 390] width 82 height 35
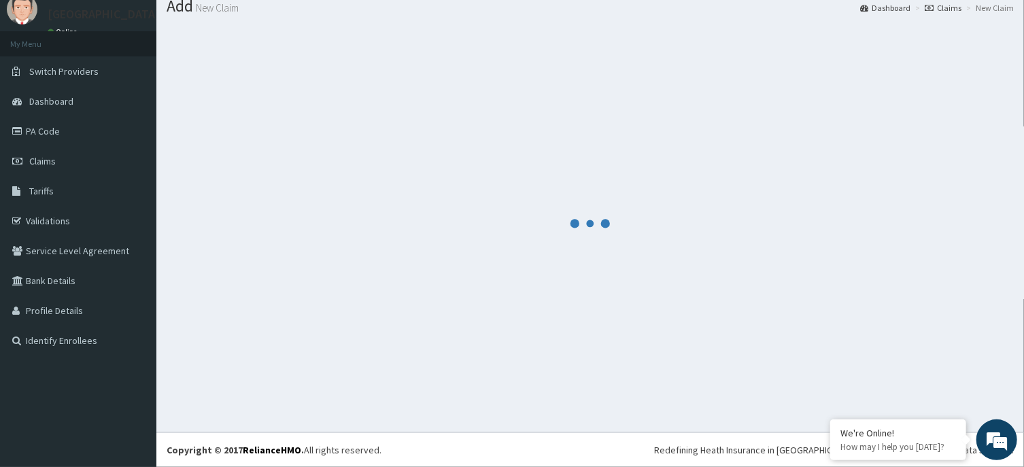
scroll to position [47, 0]
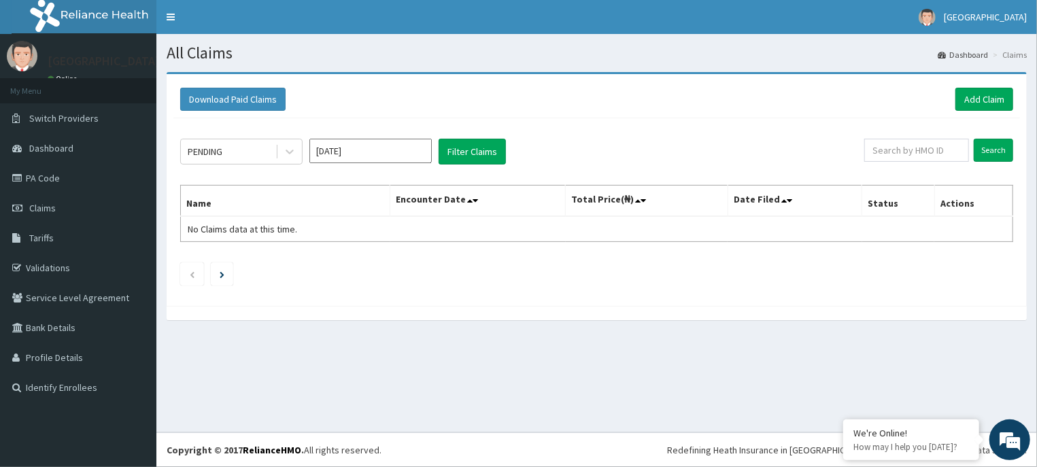
click at [392, 161] on input "[DATE]" at bounding box center [370, 151] width 122 height 24
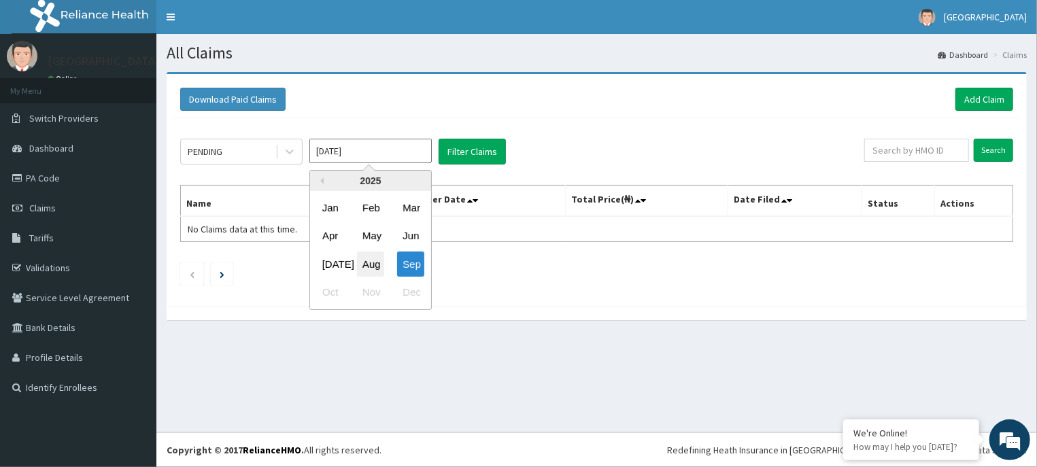
click at [372, 258] on div "Aug" at bounding box center [370, 264] width 27 height 25
type input "[DATE]"
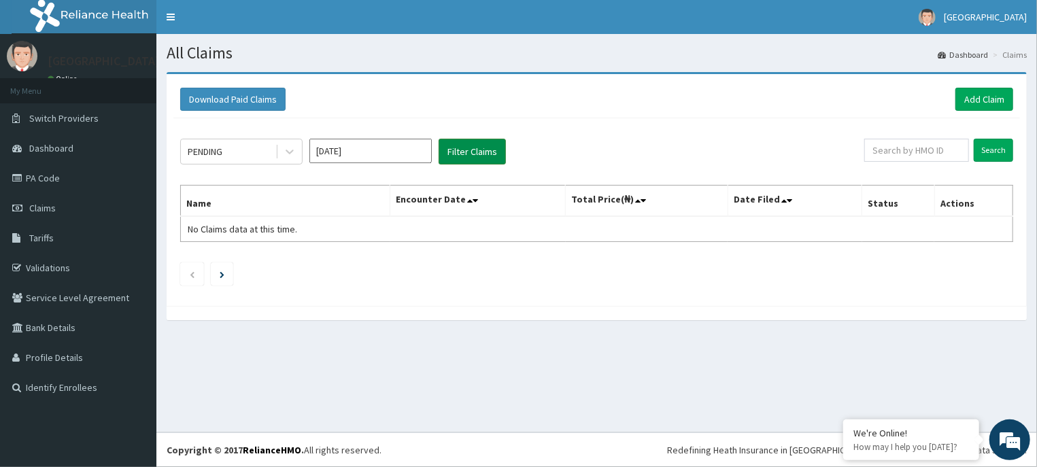
click at [470, 139] on button "Filter Claims" at bounding box center [472, 152] width 67 height 26
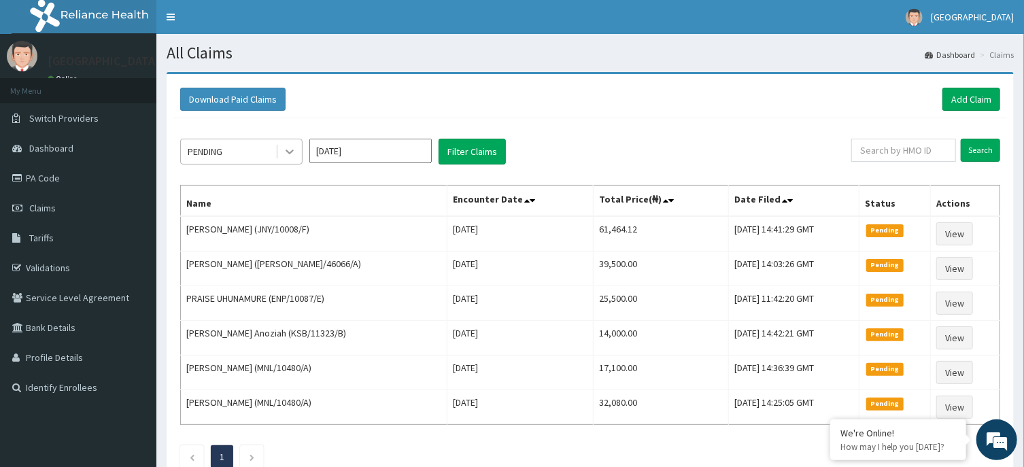
click at [289, 154] on icon at bounding box center [290, 152] width 8 height 5
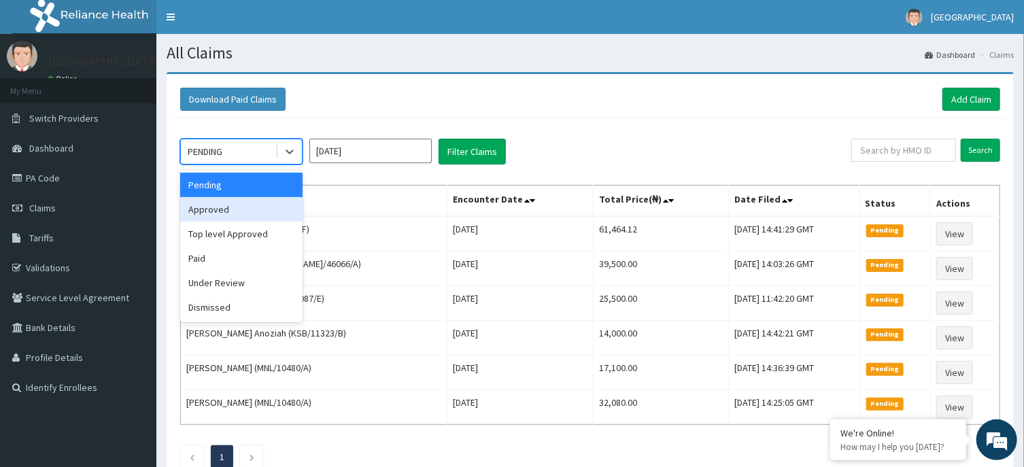
click at [254, 213] on div "Approved" at bounding box center [241, 209] width 122 height 24
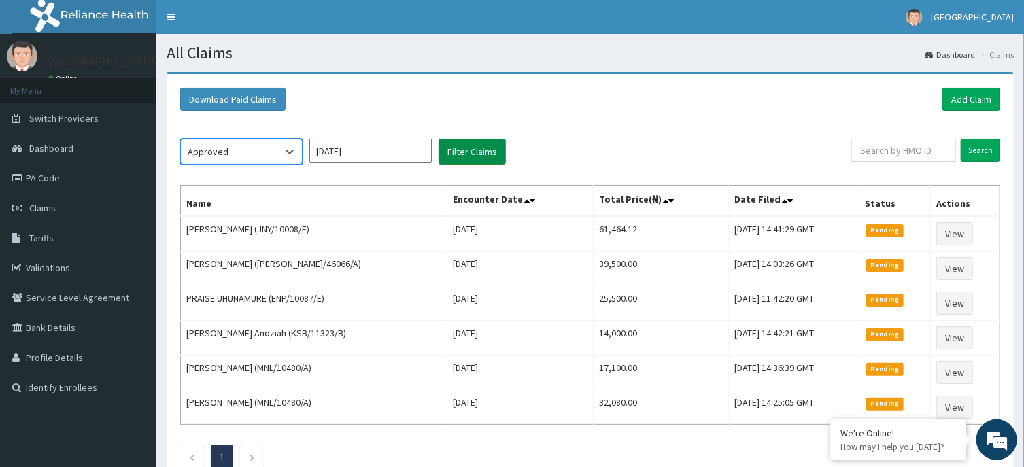
click at [464, 150] on button "Filter Claims" at bounding box center [472, 152] width 67 height 26
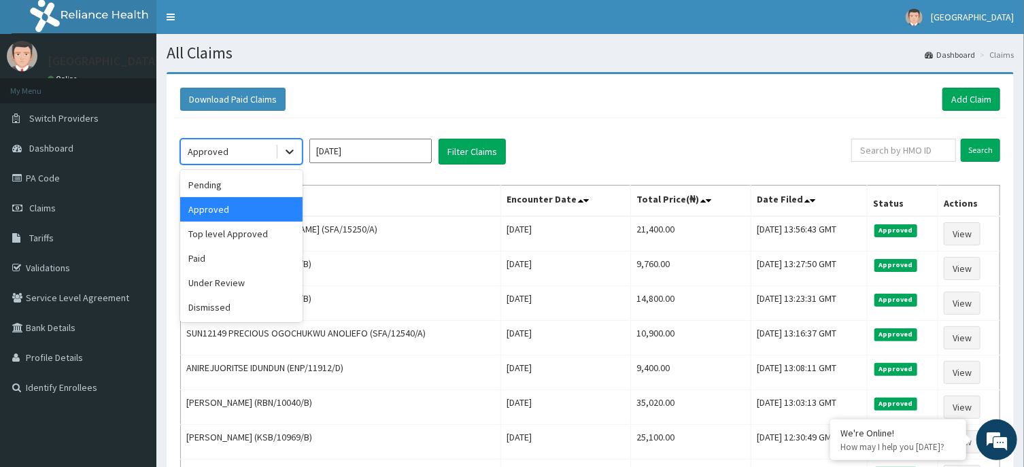
click at [287, 152] on icon at bounding box center [290, 152] width 8 height 5
click at [271, 275] on div "Under Review" at bounding box center [241, 283] width 122 height 24
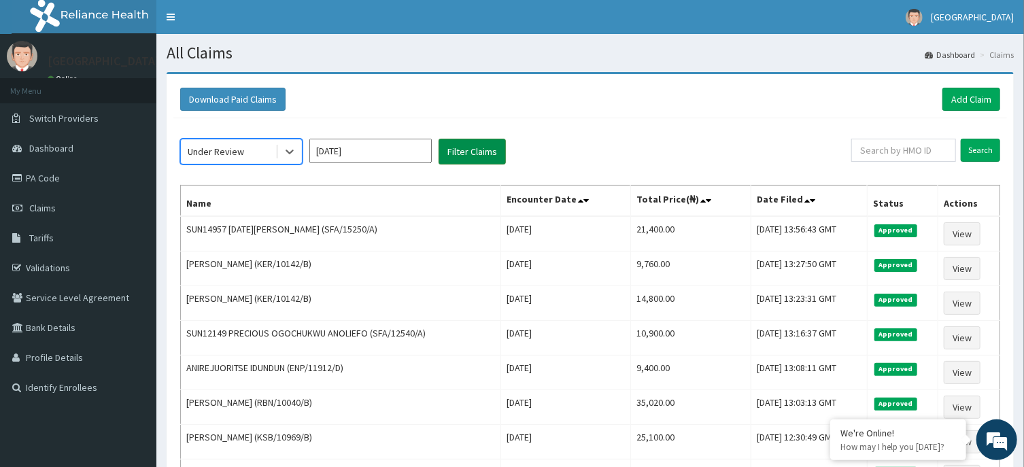
click at [470, 161] on button "Filter Claims" at bounding box center [472, 152] width 67 height 26
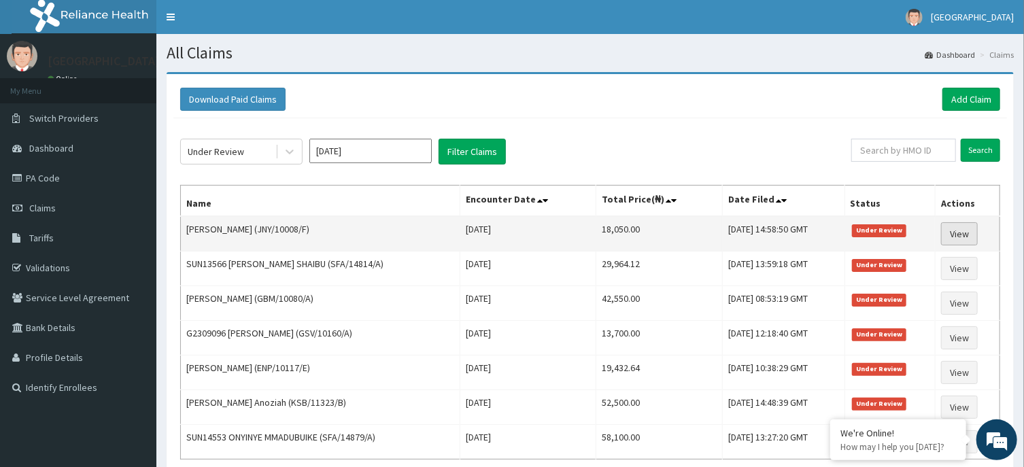
click at [974, 226] on link "View" at bounding box center [959, 233] width 37 height 23
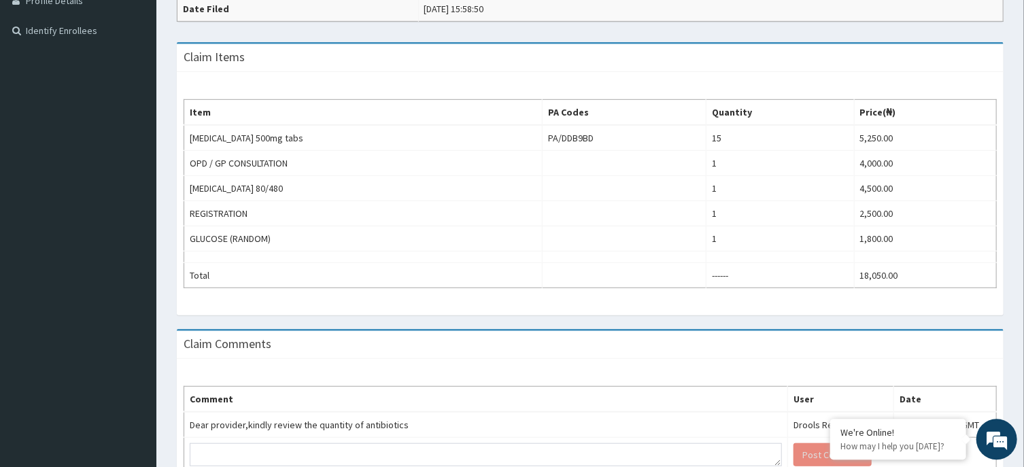
scroll to position [439, 0]
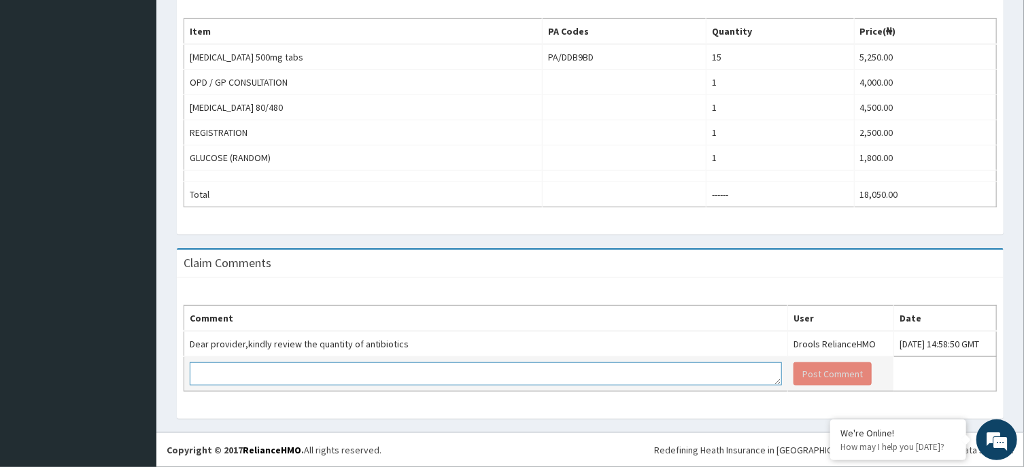
click at [534, 370] on textarea at bounding box center [486, 373] width 592 height 23
type textarea "REVERT PLEASE"
click at [800, 368] on button "Post Comment" at bounding box center [832, 373] width 78 height 23
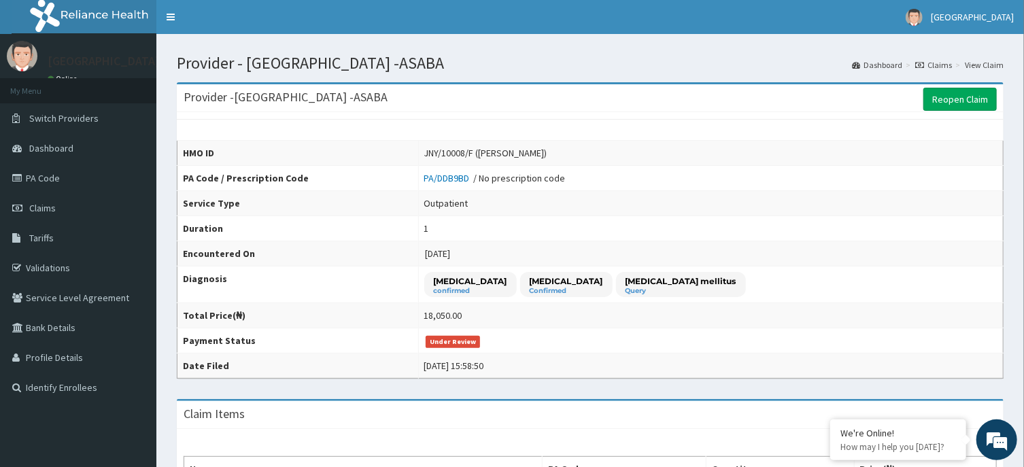
click at [939, 67] on link "Claims" at bounding box center [933, 65] width 37 height 12
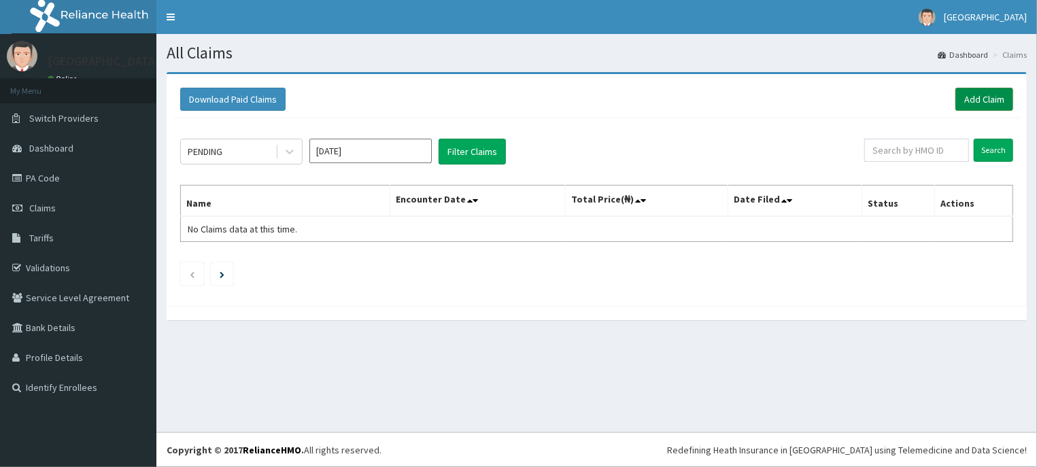
click at [989, 95] on link "Add Claim" at bounding box center [984, 99] width 58 height 23
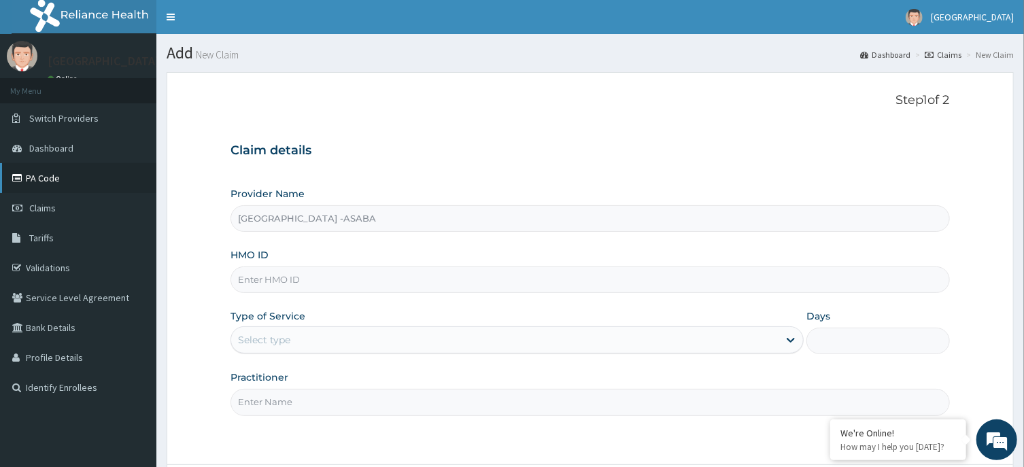
click at [44, 181] on link "PA Code" at bounding box center [78, 178] width 156 height 30
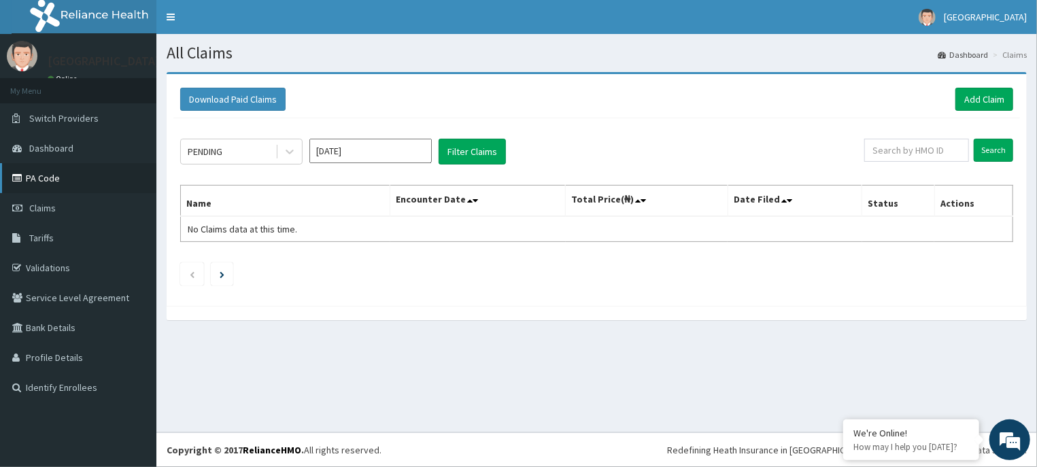
click at [41, 169] on link "PA Code" at bounding box center [78, 178] width 156 height 30
click at [976, 97] on link "Add Claim" at bounding box center [984, 99] width 58 height 23
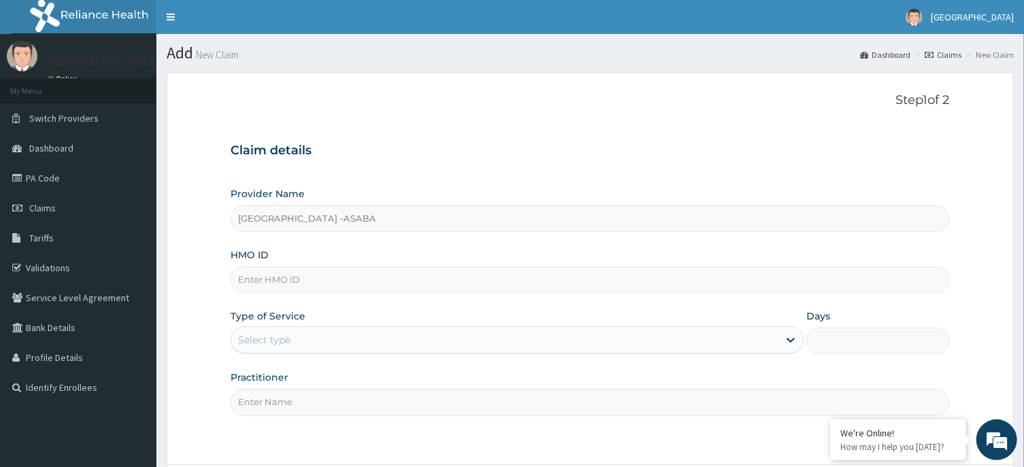
click at [526, 277] on input "HMO ID" at bounding box center [589, 280] width 719 height 27
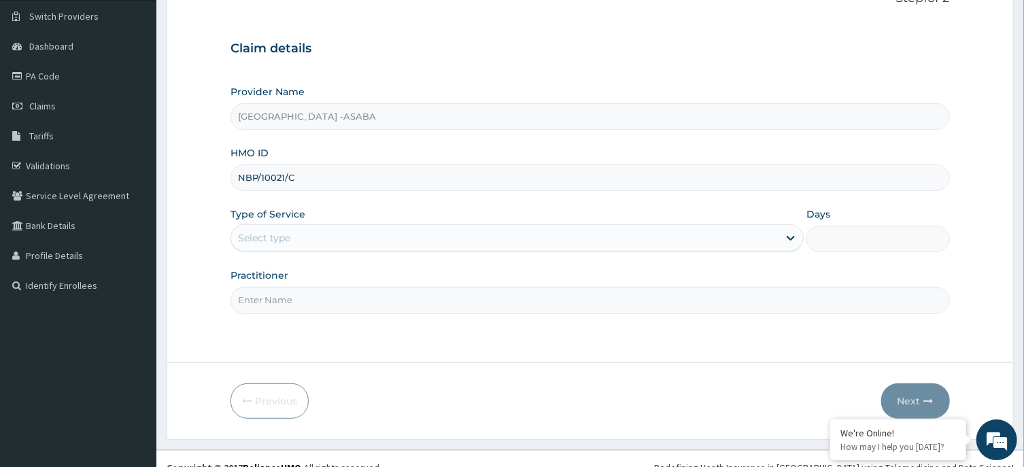
scroll to position [120, 0]
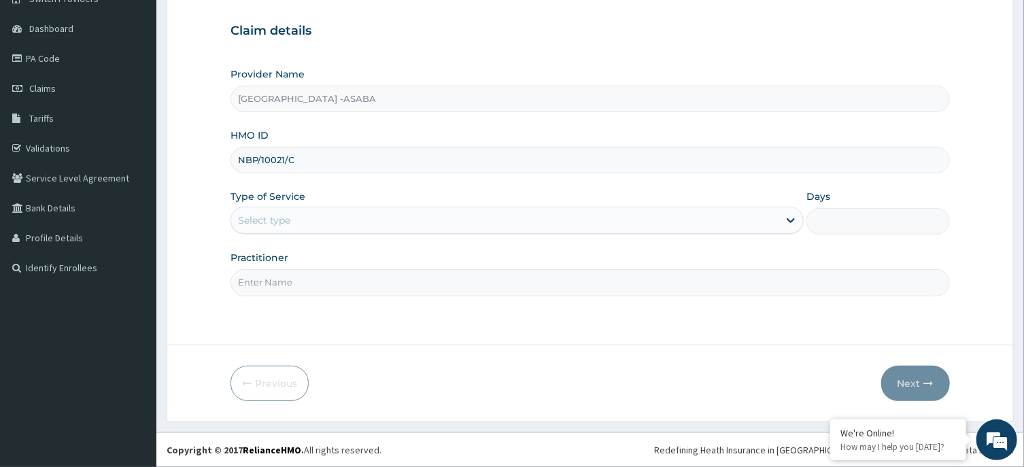
type input "NBP/10021/C"
click at [540, 219] on div "Select type" at bounding box center [504, 220] width 547 height 22
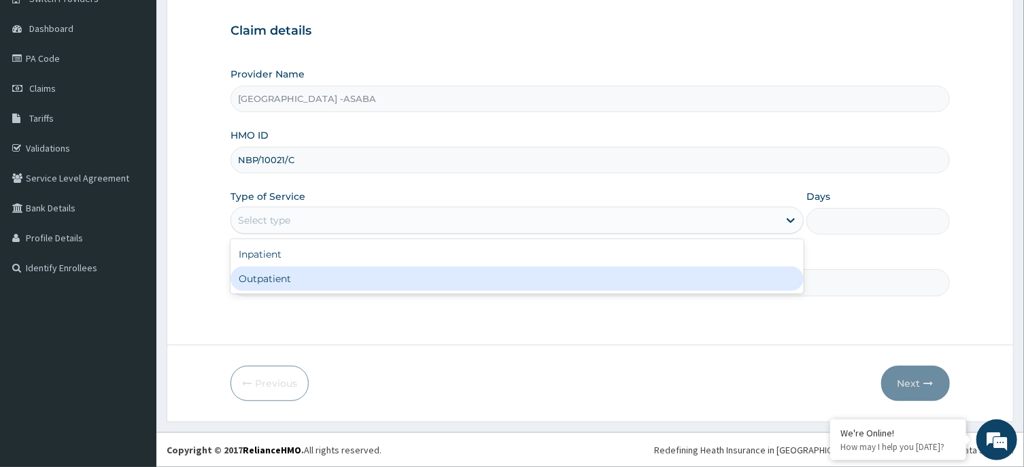
click at [470, 278] on div "Outpatient" at bounding box center [516, 279] width 573 height 24
type input "1"
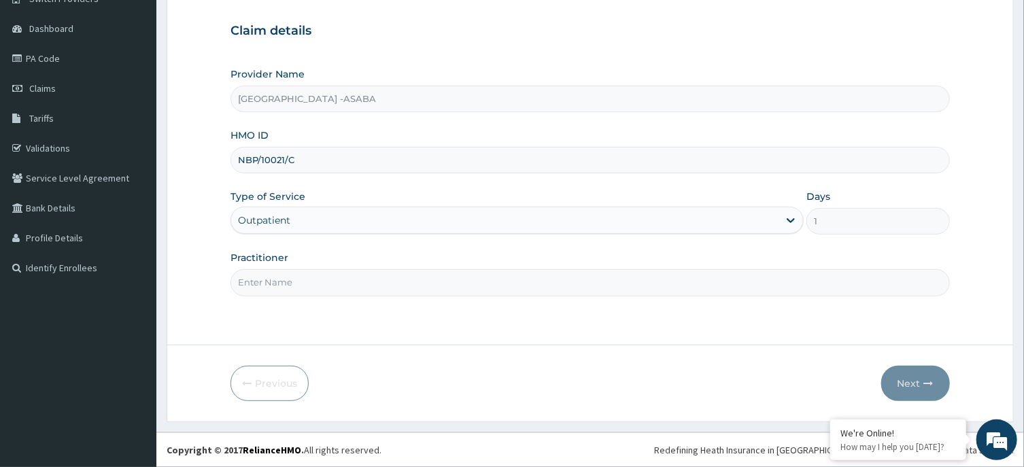
click at [471, 279] on input "Practitioner" at bounding box center [589, 282] width 719 height 27
type input "[PERSON_NAME]"
click at [916, 376] on button "Next" at bounding box center [915, 383] width 69 height 35
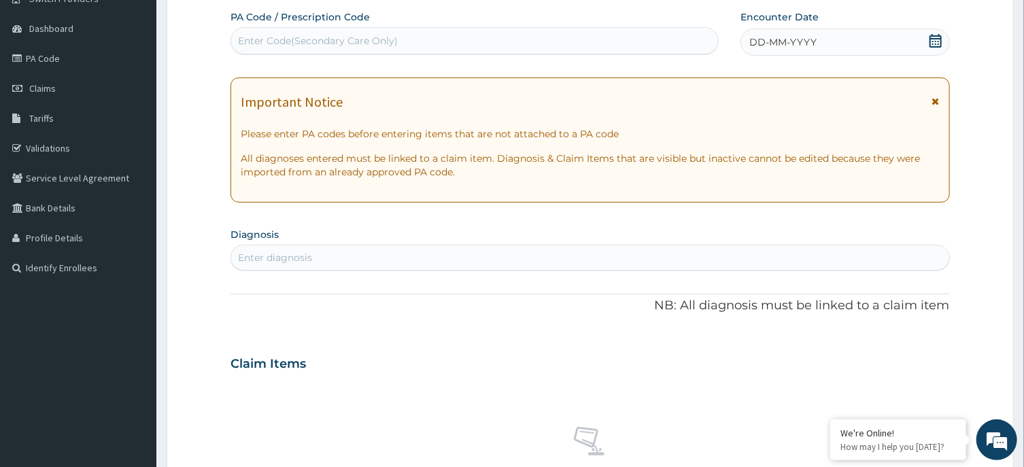
click at [547, 43] on div "Enter Code(Secondary Care Only)" at bounding box center [474, 41] width 487 height 22
type input "PA/8D9FCF"
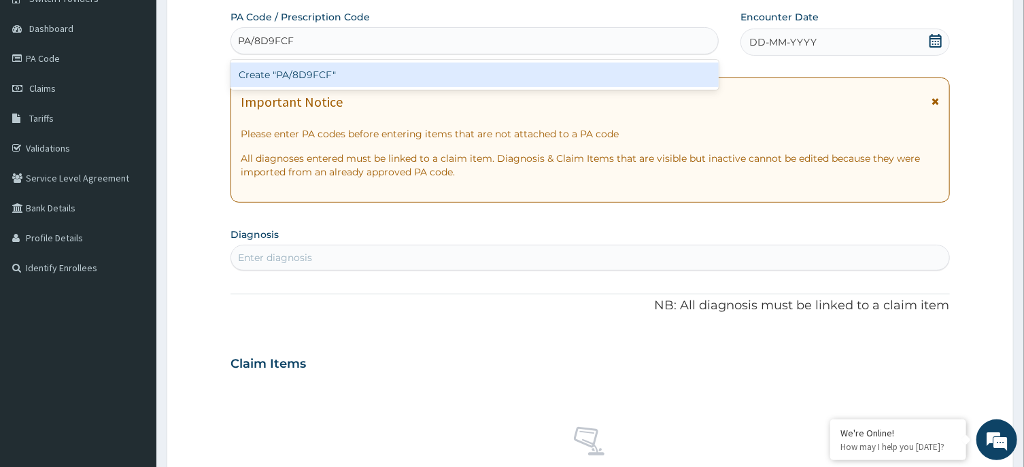
click at [513, 73] on div "Create "PA/8D9FCF"" at bounding box center [474, 75] width 488 height 24
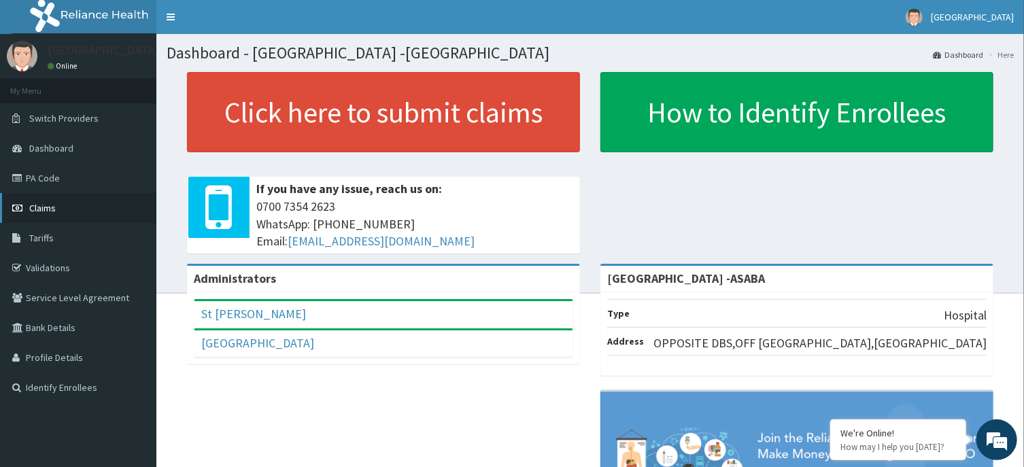
click at [58, 207] on link "Claims" at bounding box center [78, 208] width 156 height 30
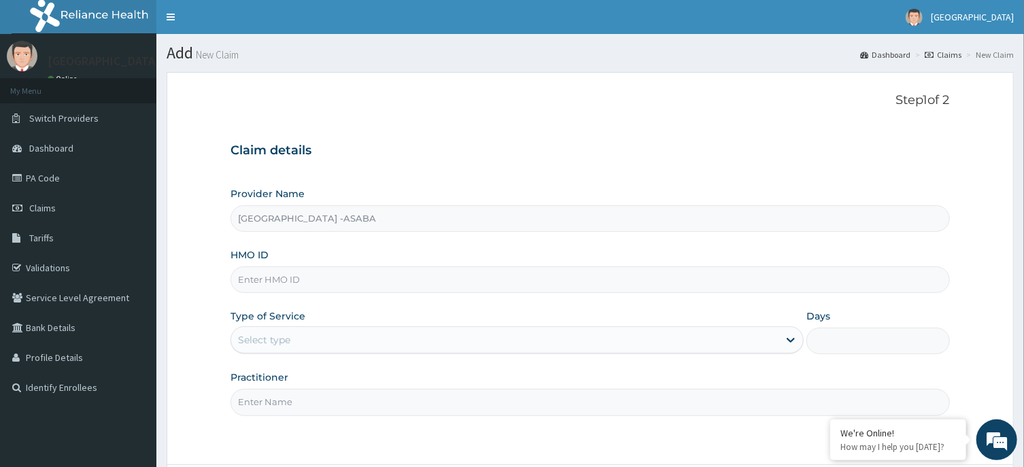
click at [399, 289] on input "HMO ID" at bounding box center [589, 280] width 719 height 27
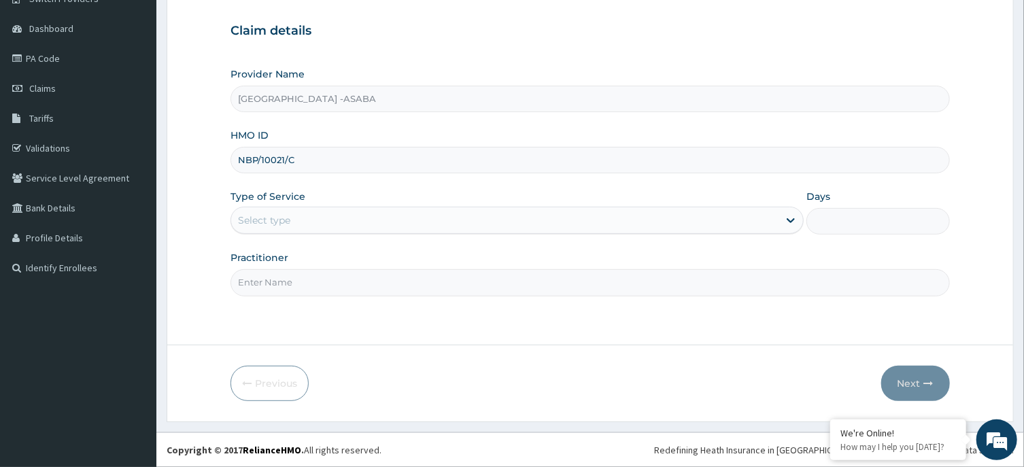
type input "NBP/10021/C"
click at [535, 223] on div "Select type" at bounding box center [504, 220] width 547 height 22
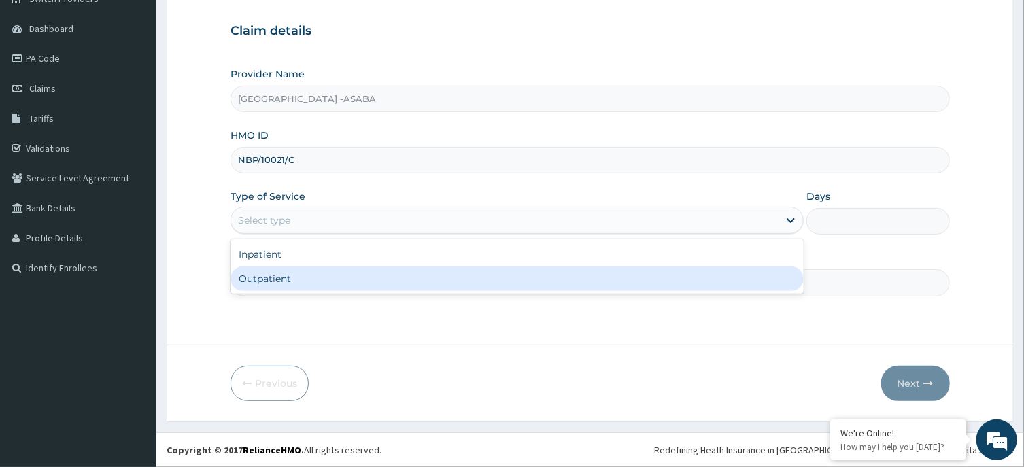
click at [441, 282] on div "Outpatient" at bounding box center [516, 279] width 573 height 24
type input "1"
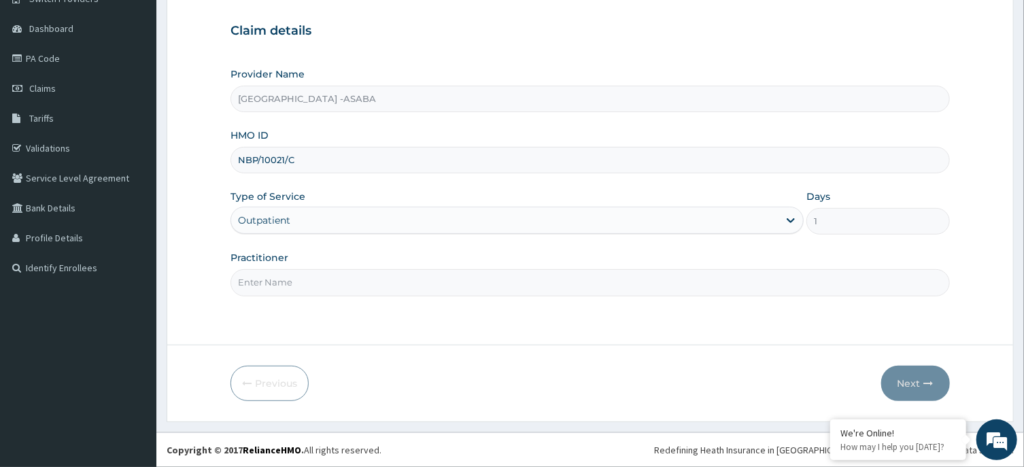
click at [445, 296] on input "Practitioner" at bounding box center [589, 282] width 719 height 27
type input "[PERSON_NAME]"
click at [927, 381] on icon "button" at bounding box center [929, 384] width 10 height 10
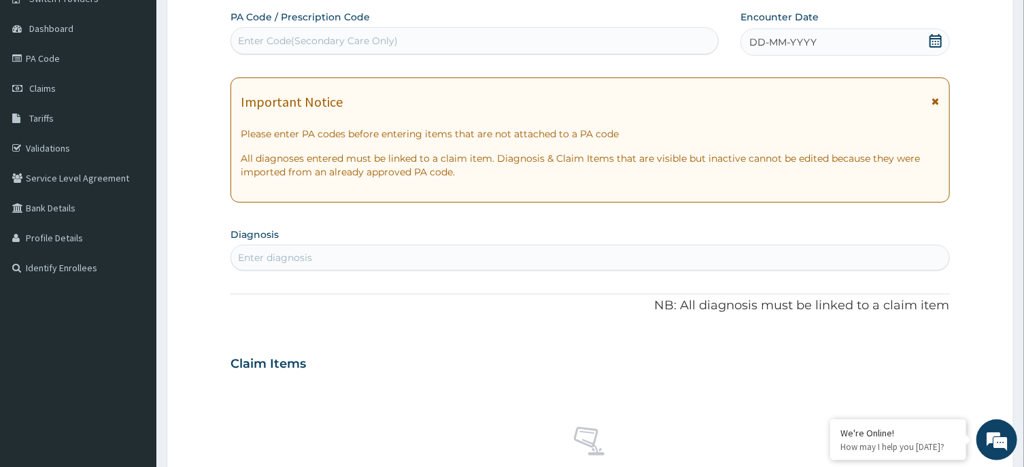
click at [499, 28] on div "Enter Code(Secondary Care Only)" at bounding box center [474, 40] width 488 height 27
type input "PA/8D9FCF"
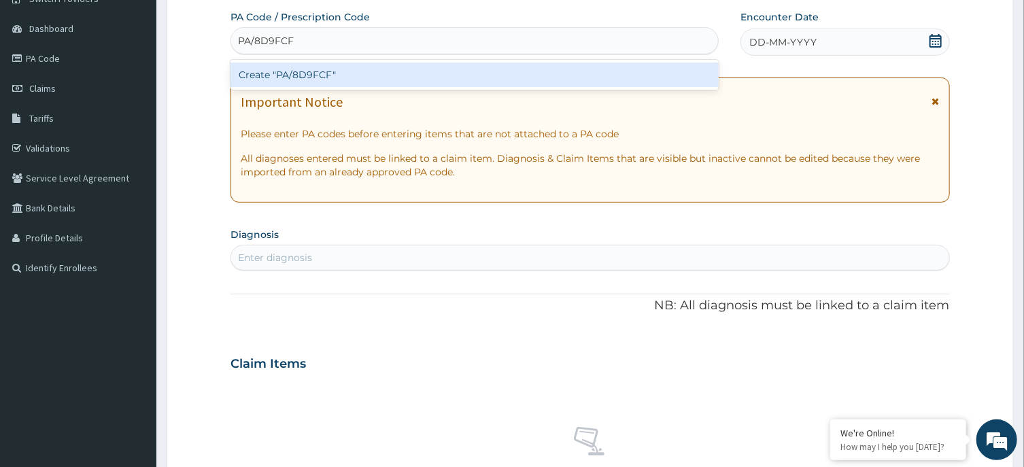
click at [445, 71] on div "Create "PA/8D9FCF"" at bounding box center [474, 75] width 488 height 24
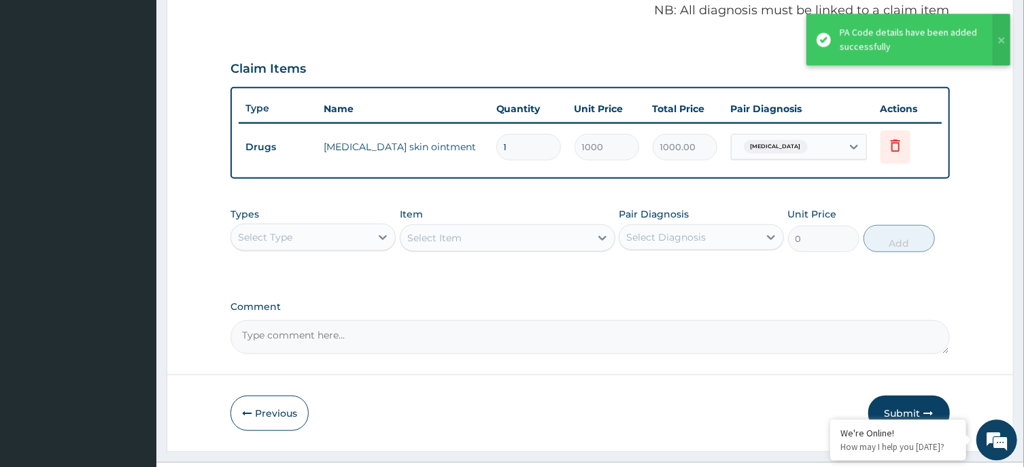
scroll to position [447, 0]
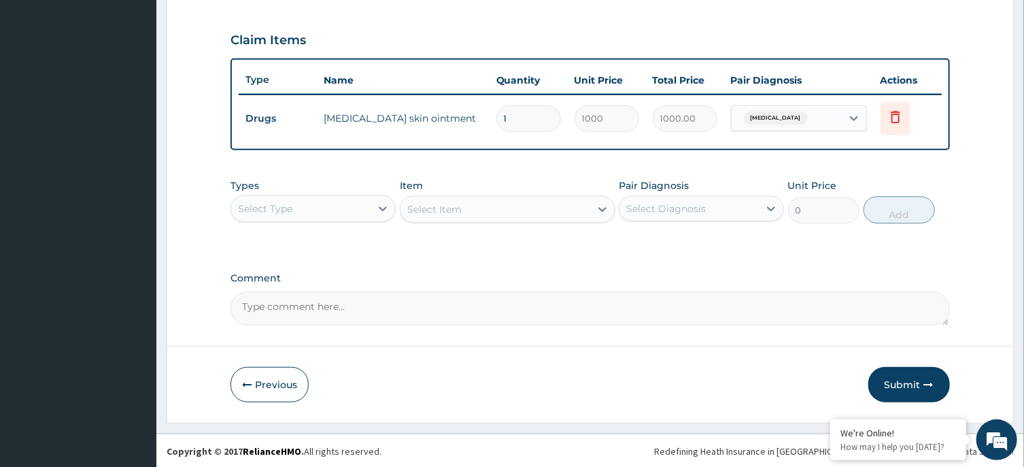
click at [364, 195] on div "Select Type" at bounding box center [312, 208] width 165 height 27
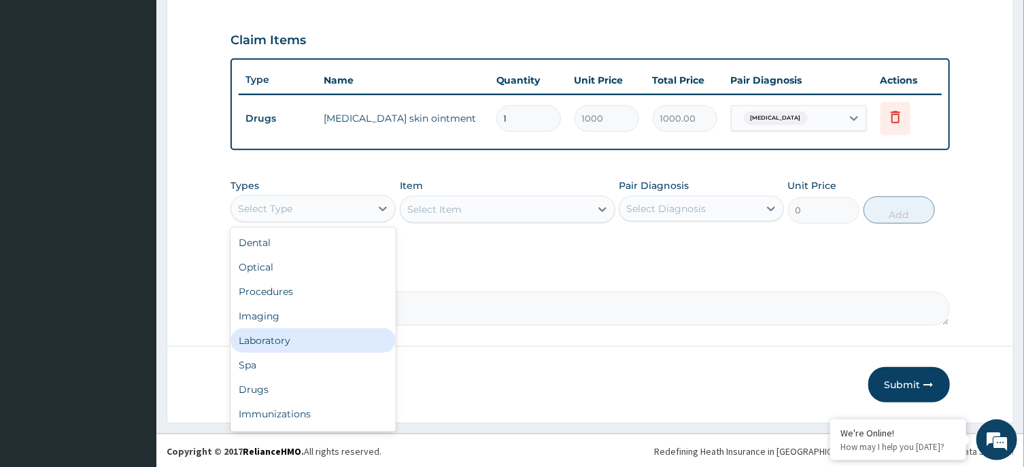
click at [324, 338] on div "Laboratory" at bounding box center [312, 340] width 165 height 24
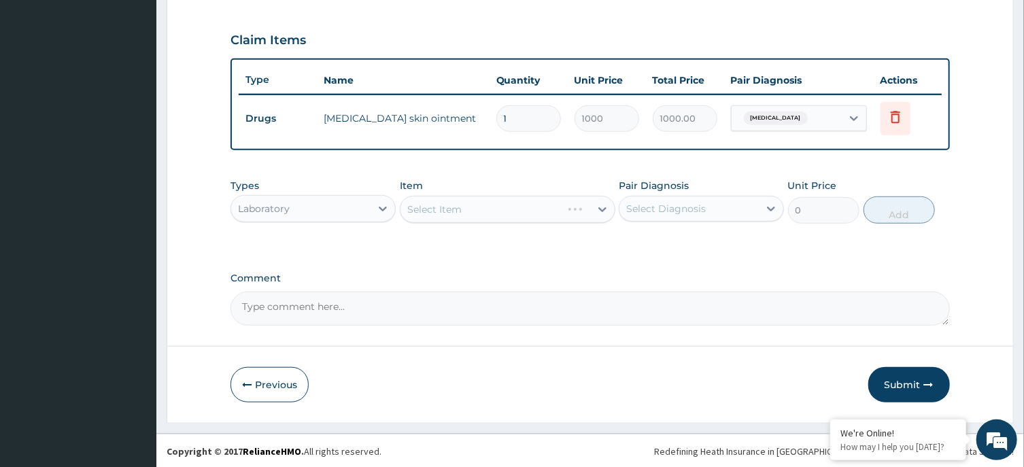
click at [501, 218] on div "Select Item" at bounding box center [508, 209] width 216 height 27
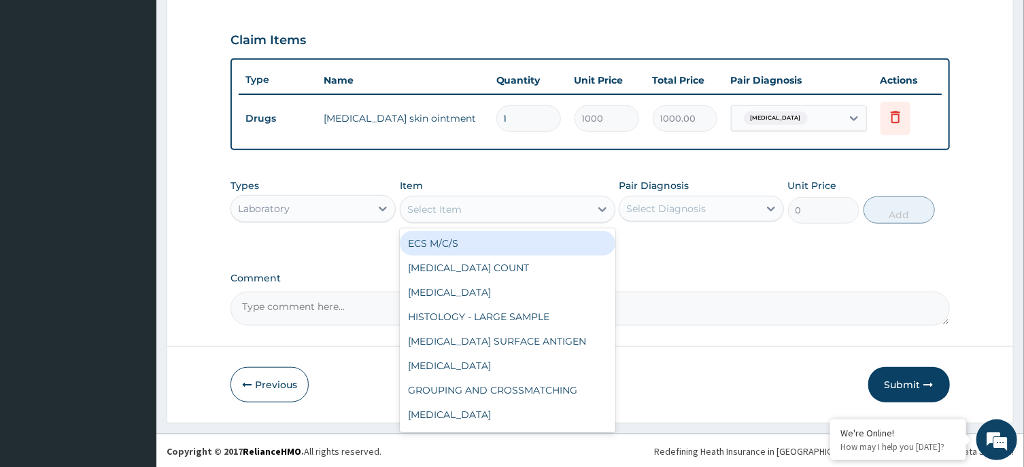
click at [517, 208] on div "Select Item" at bounding box center [495, 210] width 190 height 22
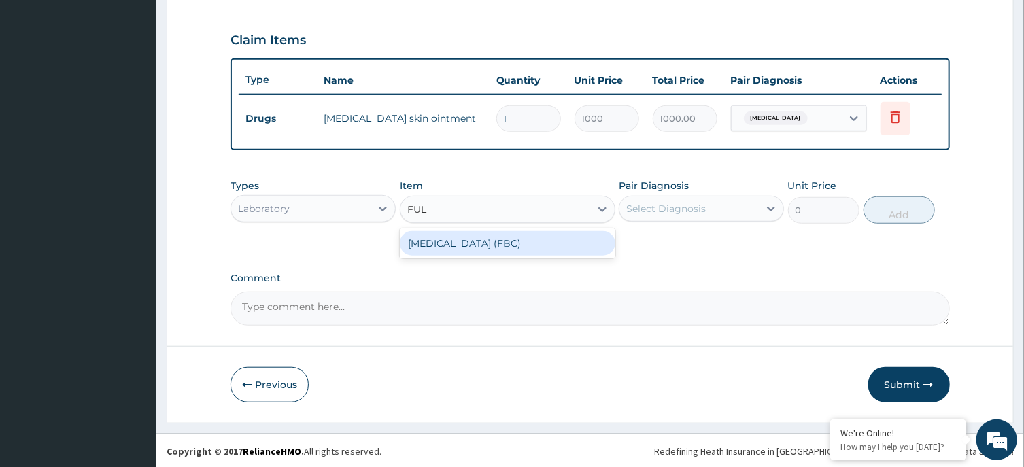
type input "FULL"
click at [535, 246] on div "FULL BLOOD COUNT (FBC)" at bounding box center [508, 243] width 216 height 24
type input "6000"
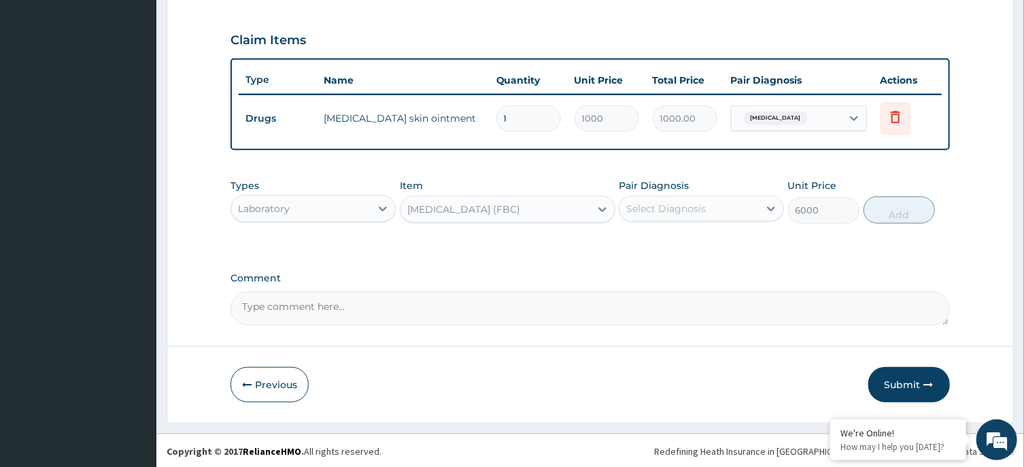
click at [669, 210] on div "Select Diagnosis" at bounding box center [666, 209] width 80 height 14
click at [725, 243] on label "Irritant contact dermatitis" at bounding box center [683, 242] width 84 height 14
checkbox input "true"
click at [904, 203] on button "Add" at bounding box center [899, 209] width 72 height 27
type input "0"
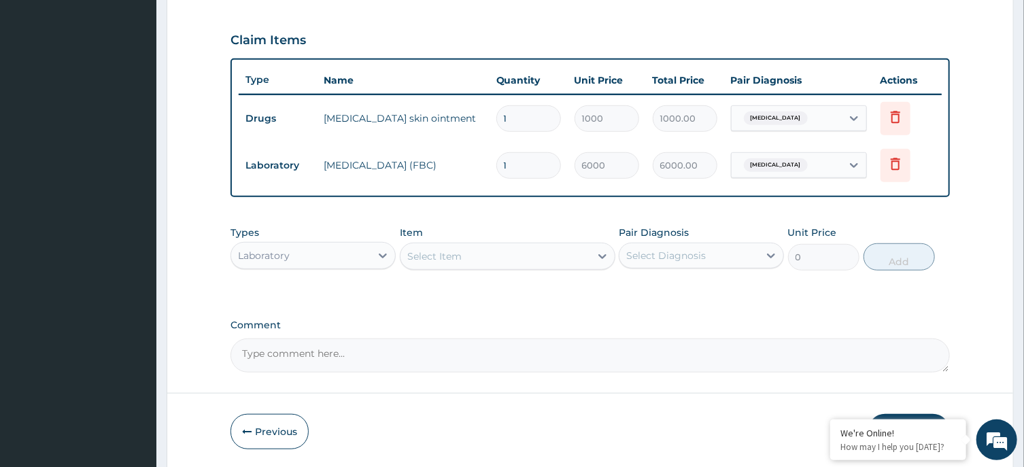
click at [354, 250] on div "Laboratory" at bounding box center [300, 256] width 139 height 22
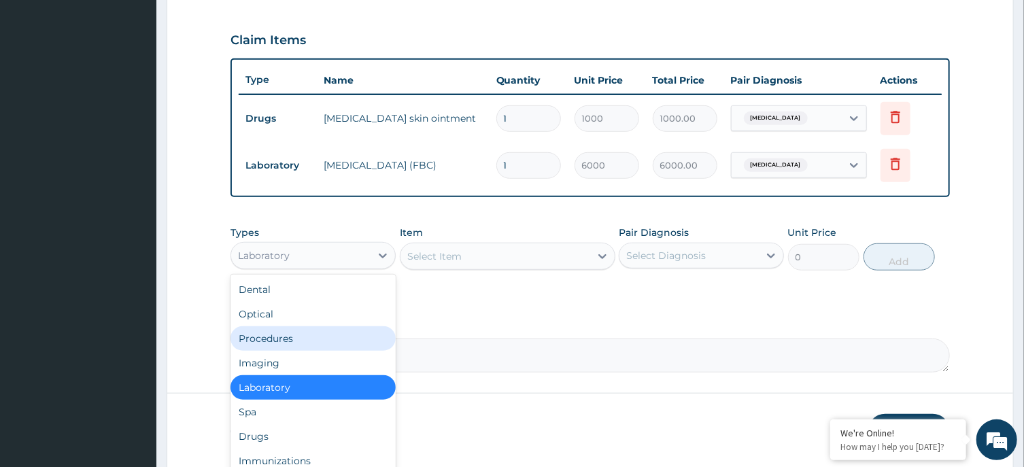
click at [288, 339] on div "Procedures" at bounding box center [312, 338] width 165 height 24
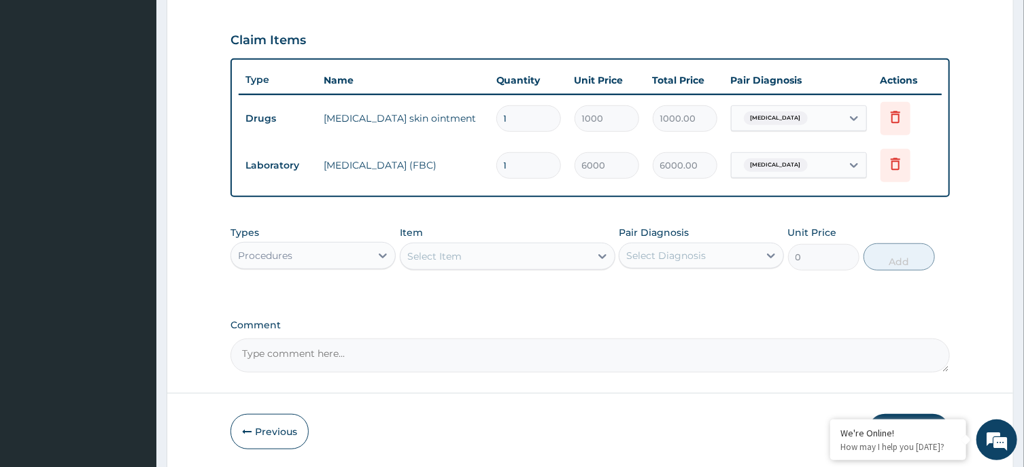
click at [505, 254] on div "Select Item" at bounding box center [495, 256] width 190 height 22
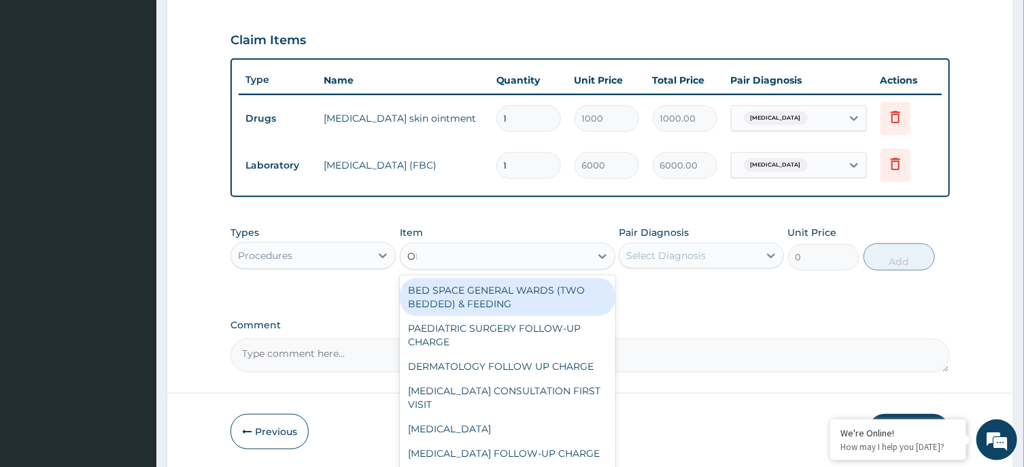
type input "OPD"
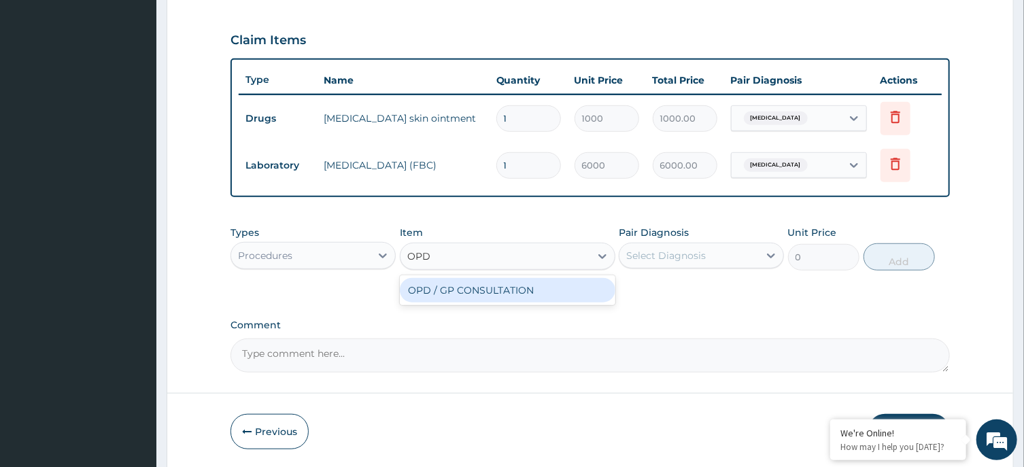
click at [540, 287] on div "OPD / GP CONSULTATION" at bounding box center [508, 290] width 216 height 24
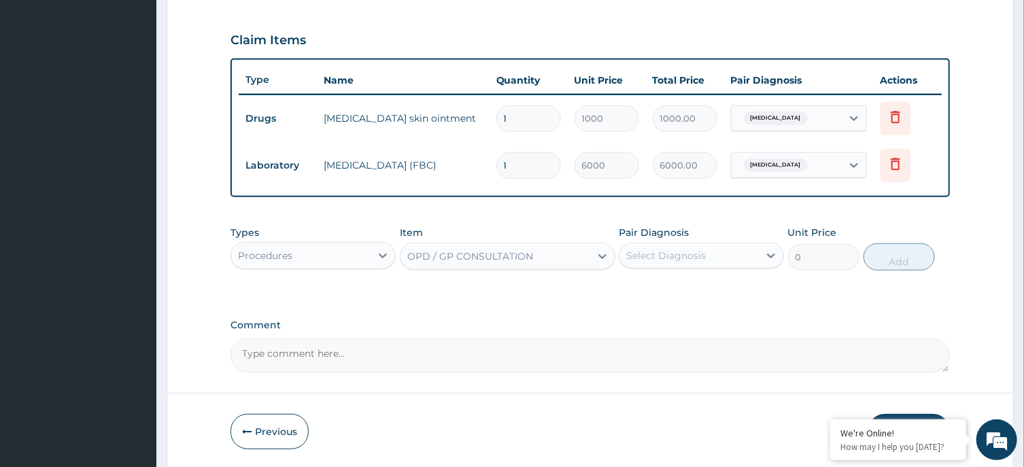
type input "4000"
click at [726, 246] on div "Select Diagnosis" at bounding box center [688, 256] width 139 height 22
click at [716, 293] on label "Irritant contact dermatitis" at bounding box center [683, 289] width 84 height 14
checkbox input "true"
click at [903, 261] on button "Add" at bounding box center [899, 256] width 72 height 27
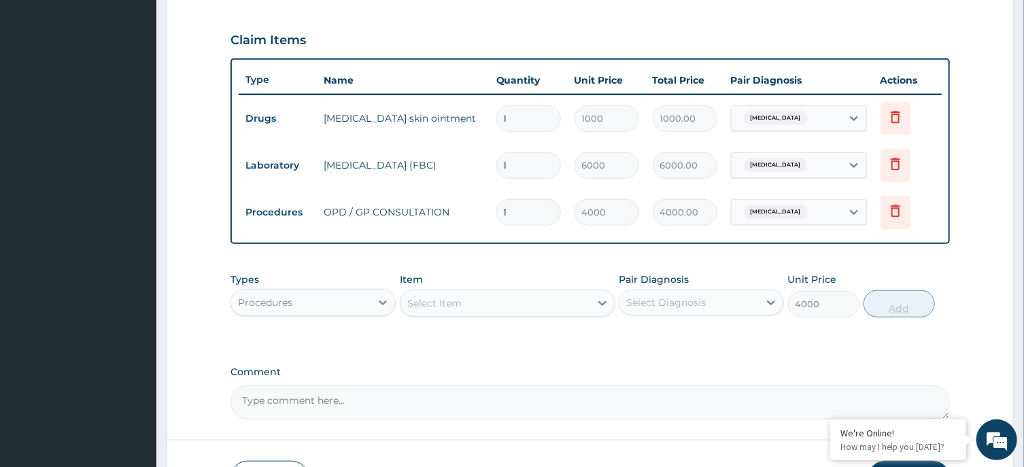
type input "0"
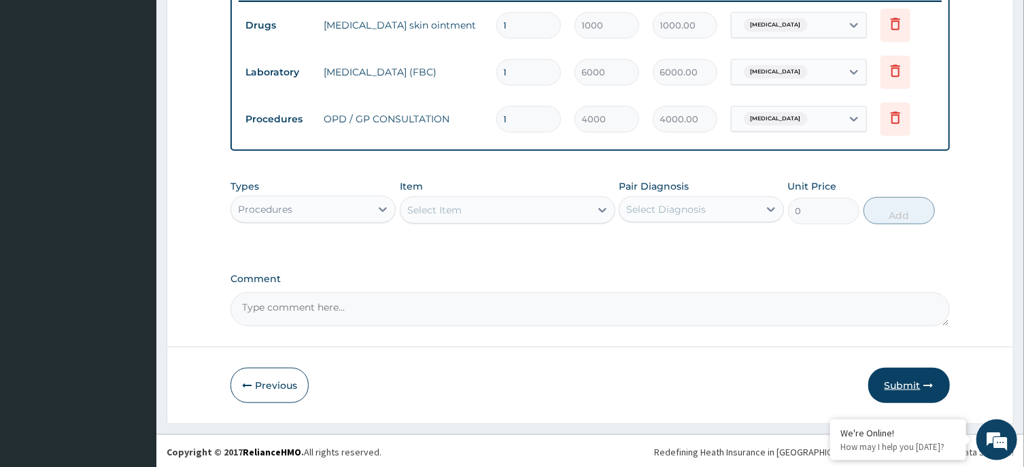
click at [905, 385] on button "Submit" at bounding box center [909, 385] width 82 height 35
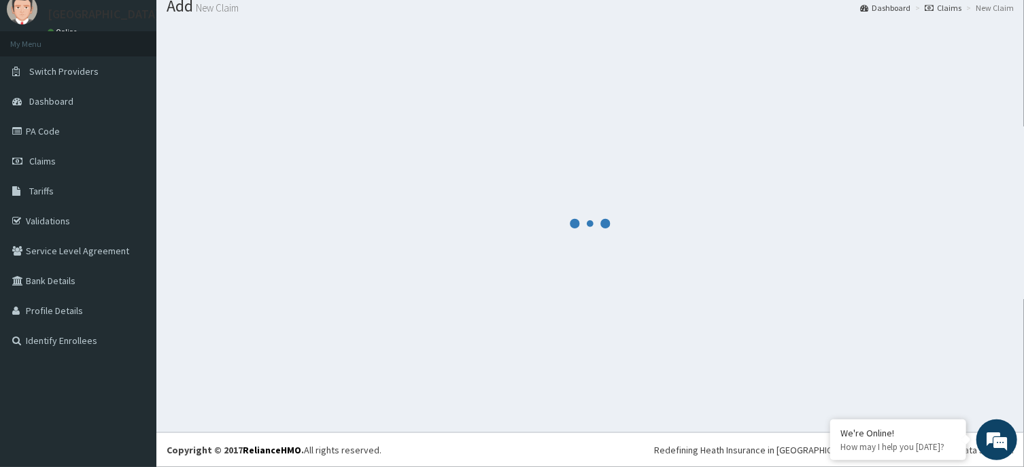
scroll to position [47, 0]
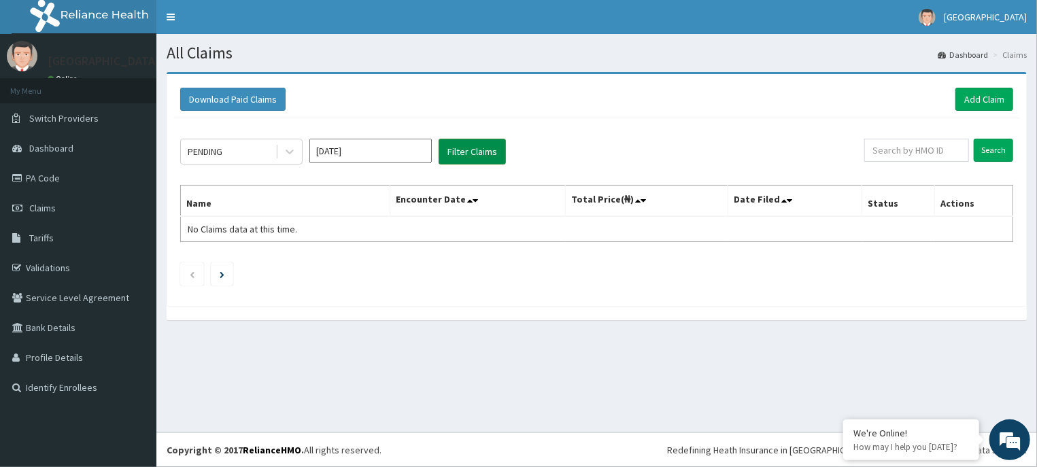
click at [466, 152] on button "Filter Claims" at bounding box center [472, 152] width 67 height 26
